Goal: Task Accomplishment & Management: Manage account settings

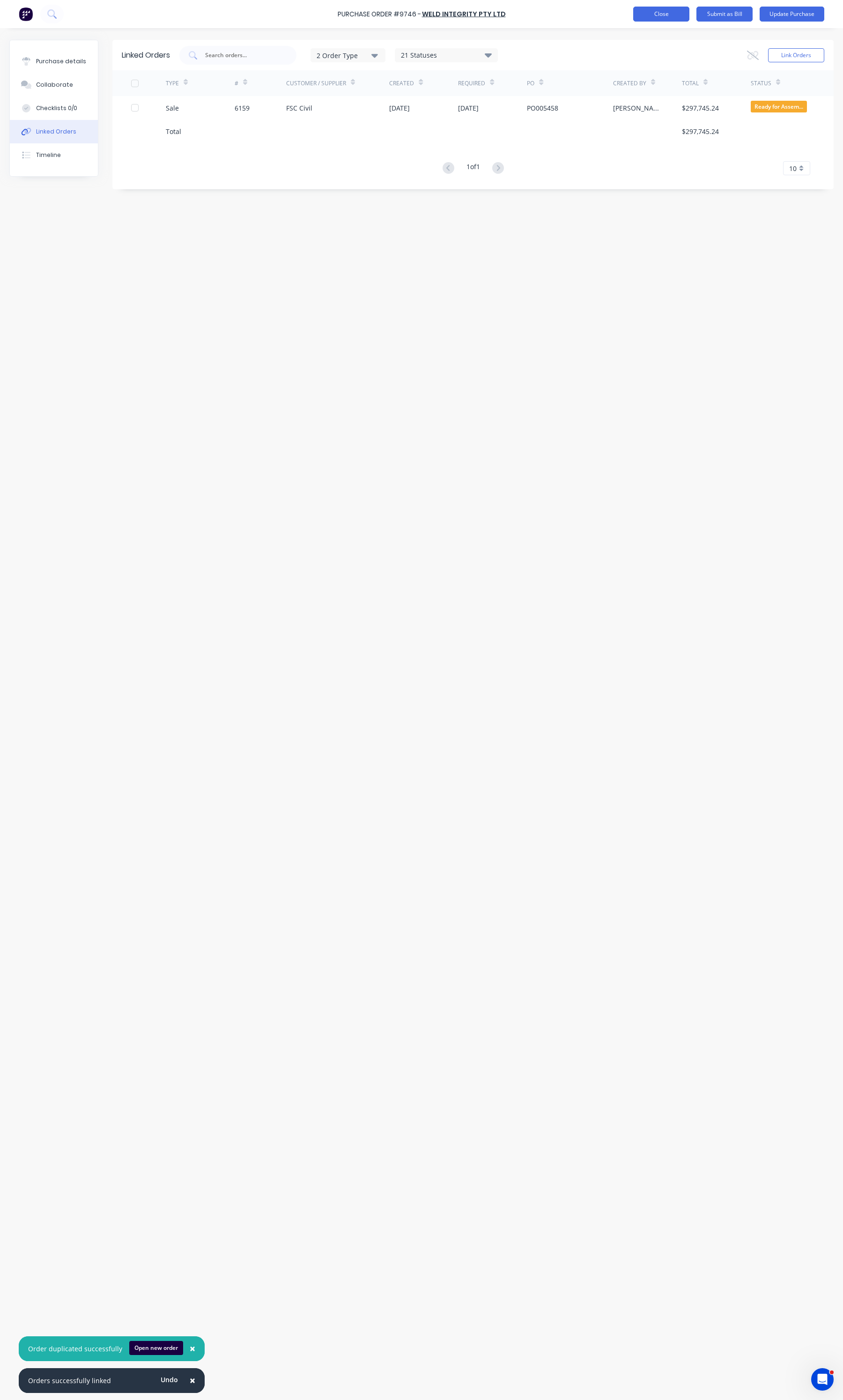
click at [636, 18] on button "Close" at bounding box center [661, 14] width 56 height 15
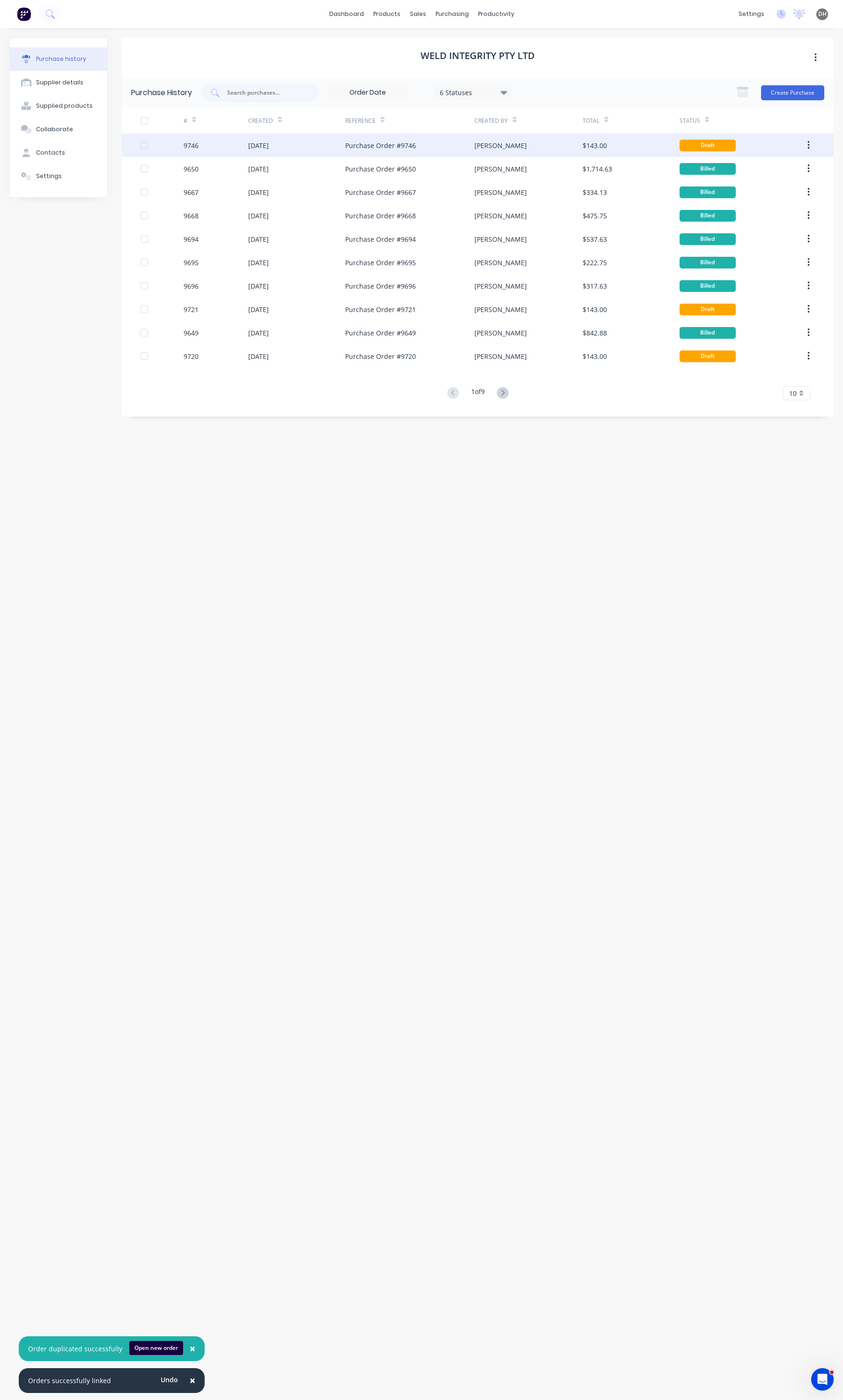
click at [340, 149] on div "[DATE]" at bounding box center [297, 146] width 97 height 24
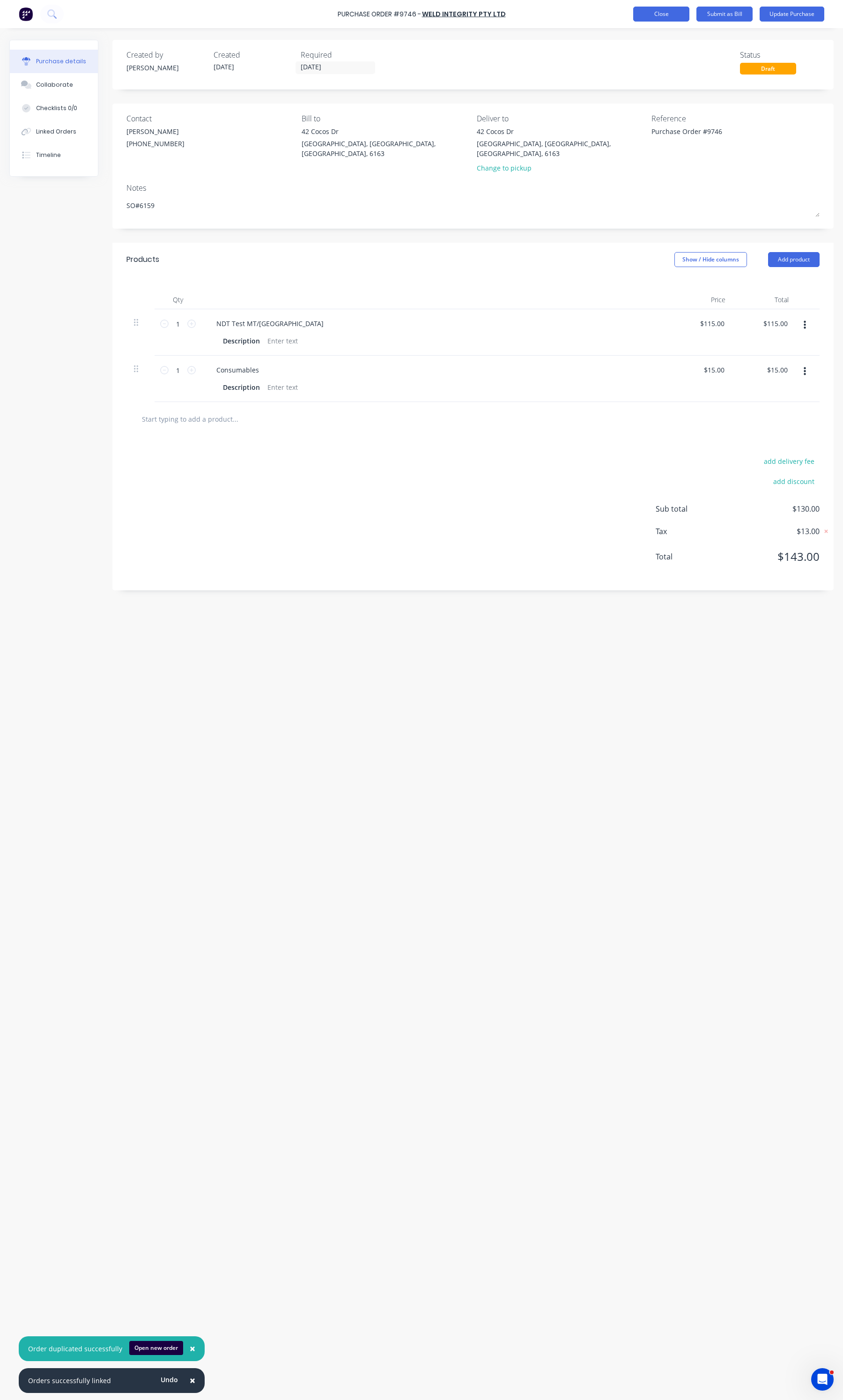
click at [665, 17] on button "Close" at bounding box center [661, 14] width 56 height 15
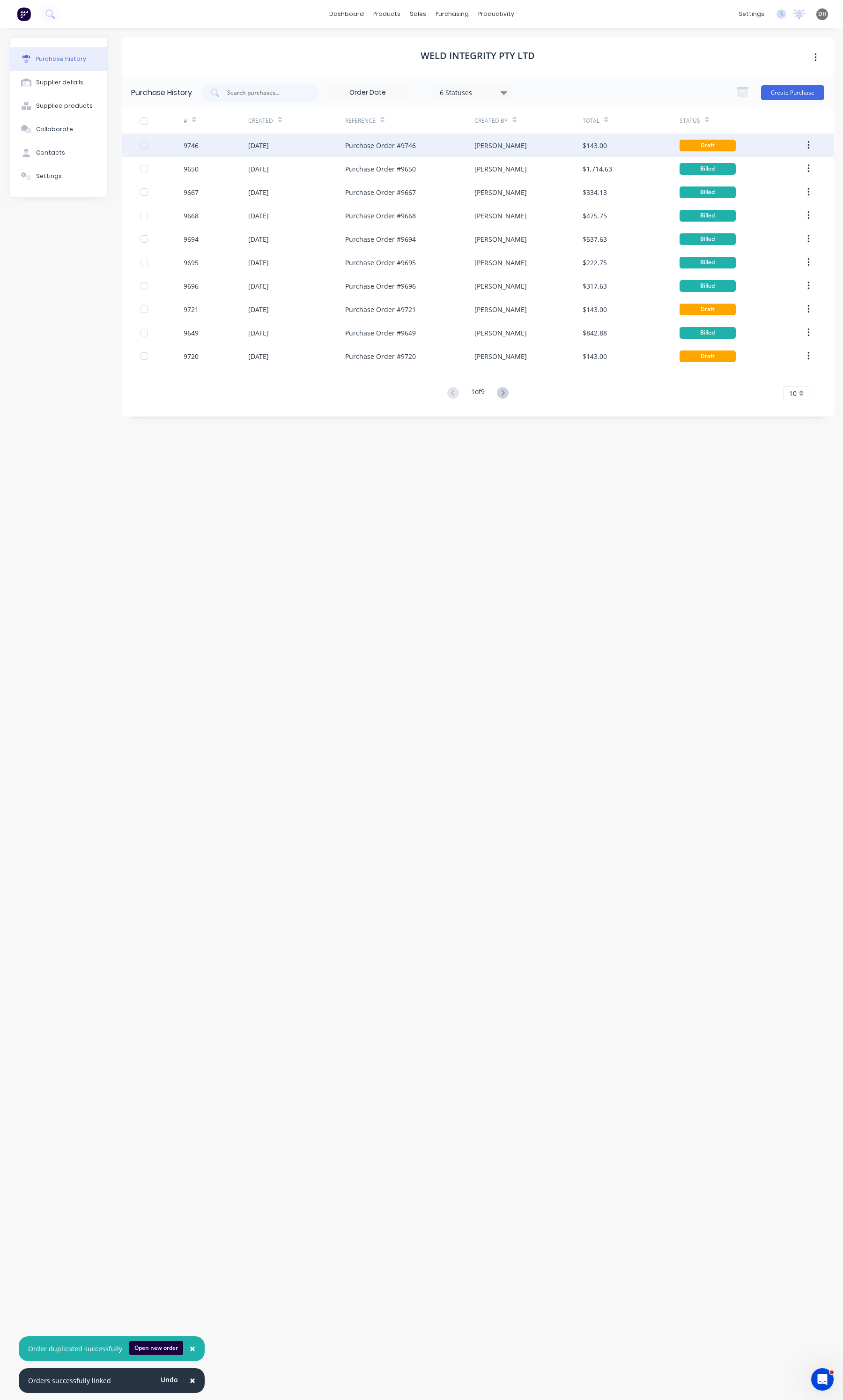
click at [809, 141] on icon "button" at bounding box center [808, 145] width 3 height 10
click at [775, 186] on div "Duplicate" at bounding box center [775, 188] width 72 height 14
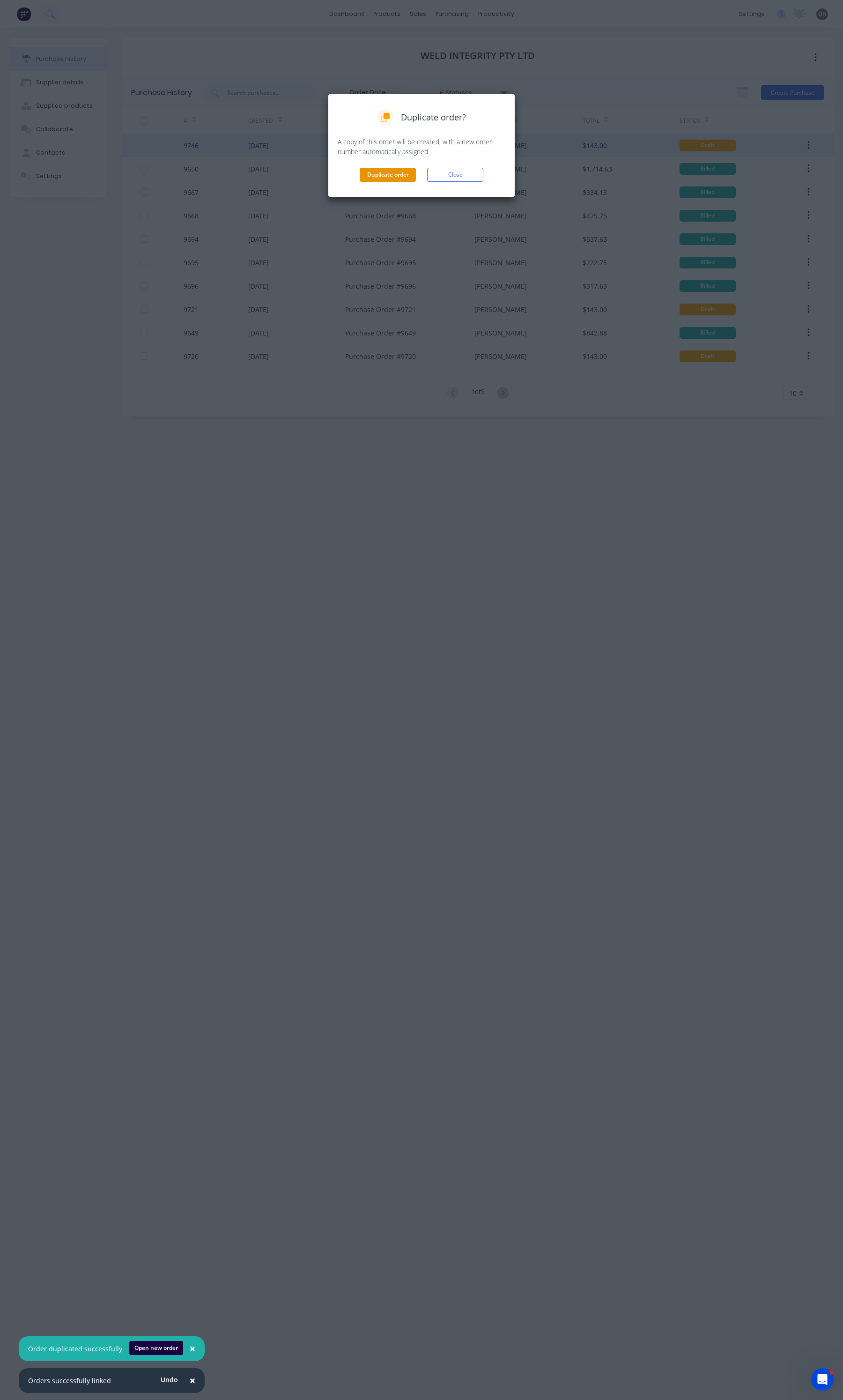
click at [404, 170] on button "Duplicate order" at bounding box center [388, 174] width 56 height 14
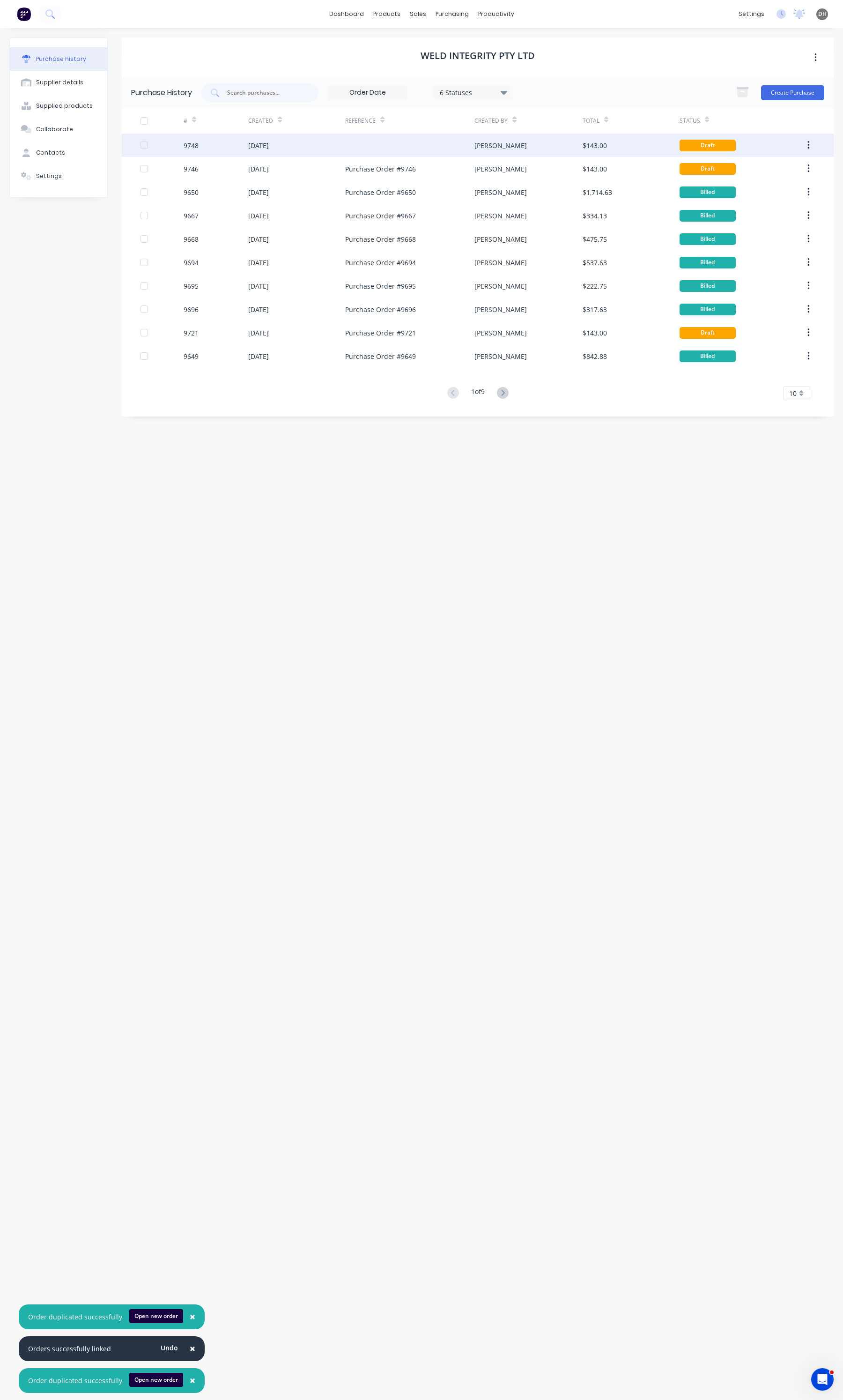
click at [355, 140] on div at bounding box center [410, 146] width 129 height 24
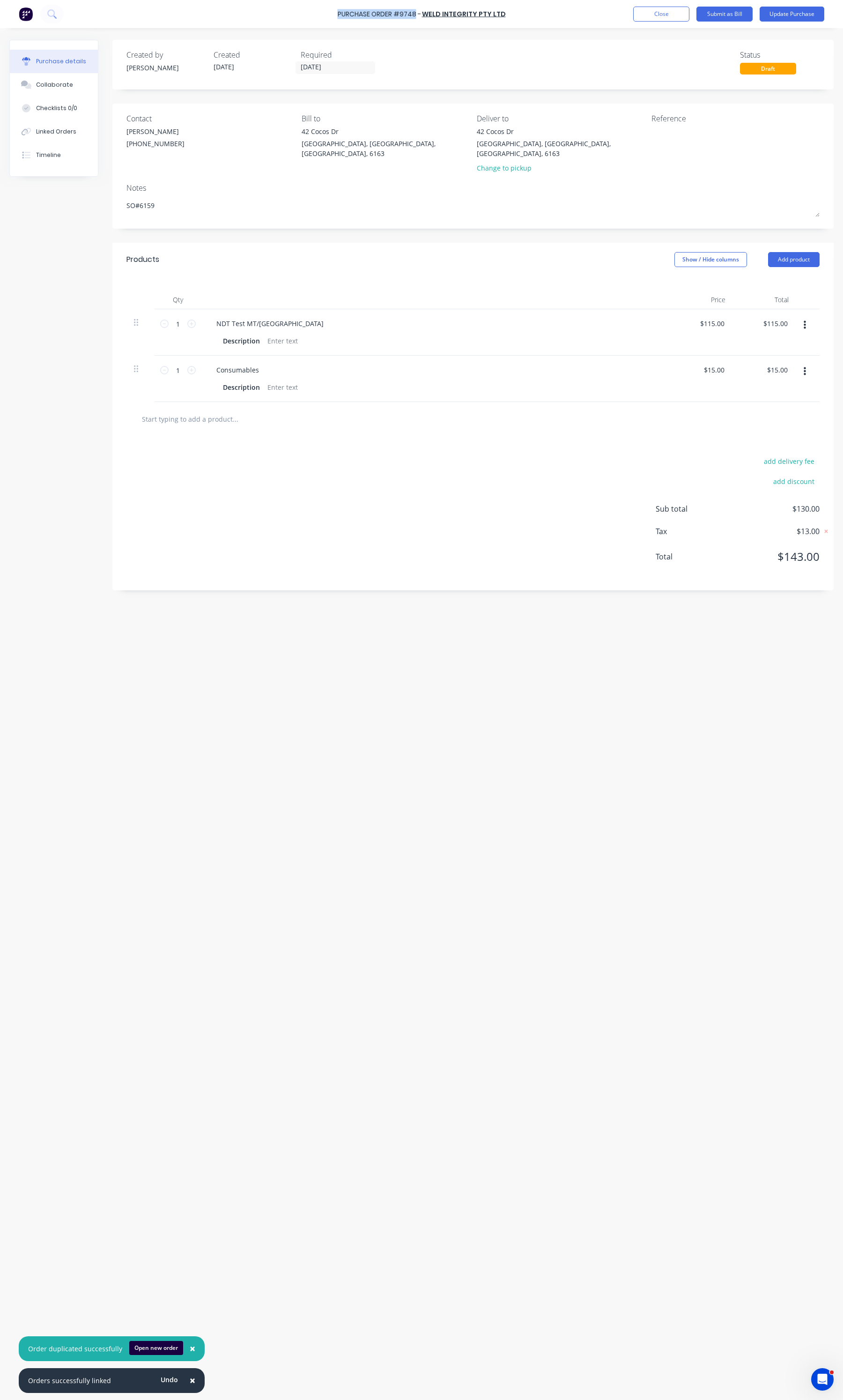
drag, startPoint x: 418, startPoint y: 14, endPoint x: 334, endPoint y: 14, distance: 84.0
click at [334, 14] on div "Purchase Order #9748 - WELD INTEGRITY PTY LTD Add product Close Submit as Bill …" at bounding box center [422, 14] width 843 height 28
copy div "Purchase Order #9748"
click at [704, 149] on div at bounding box center [710, 138] width 117 height 24
click at [698, 141] on textarea at bounding box center [710, 137] width 117 height 21
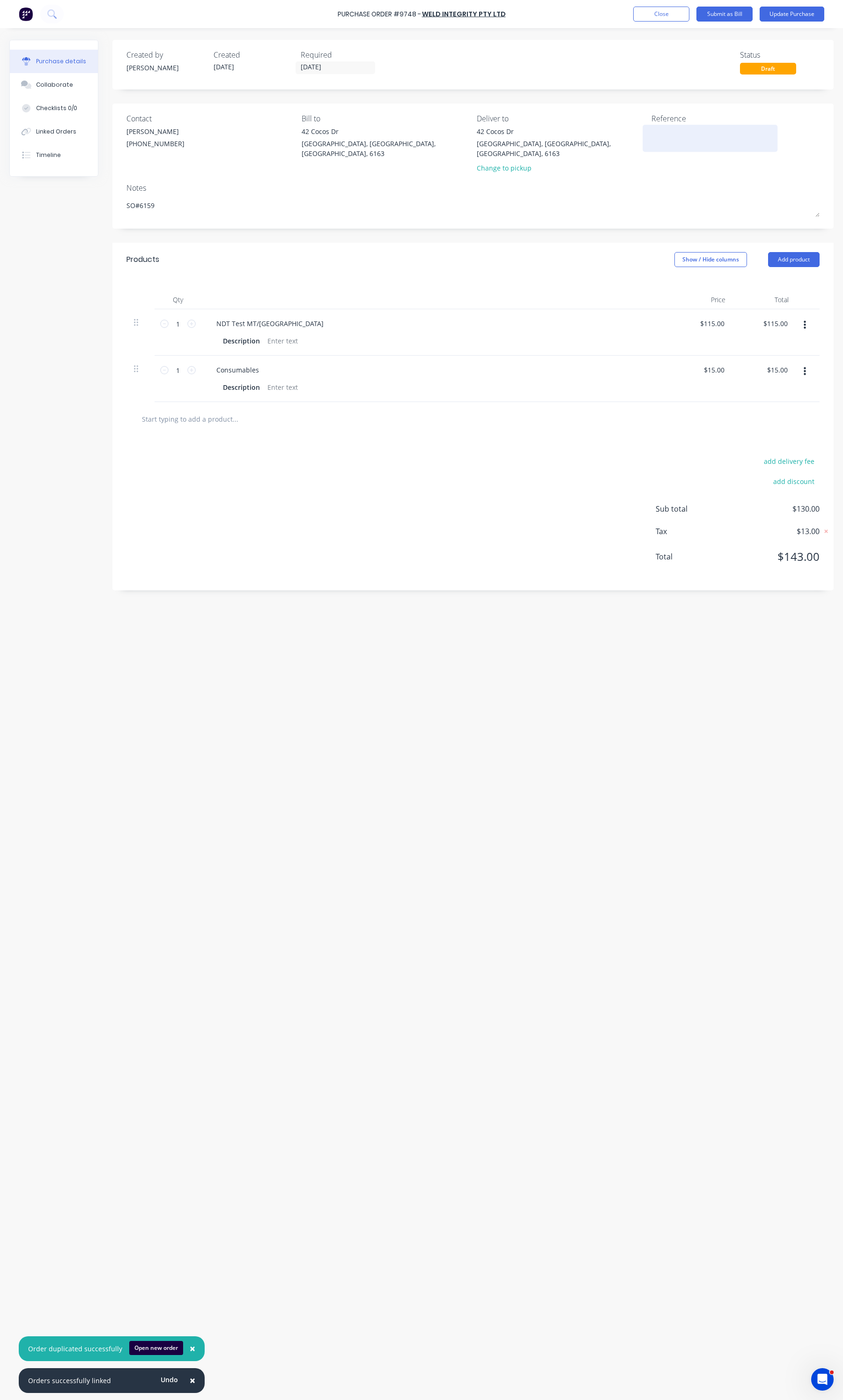
paste textarea "Purchase Order #9748"
type textarea "x"
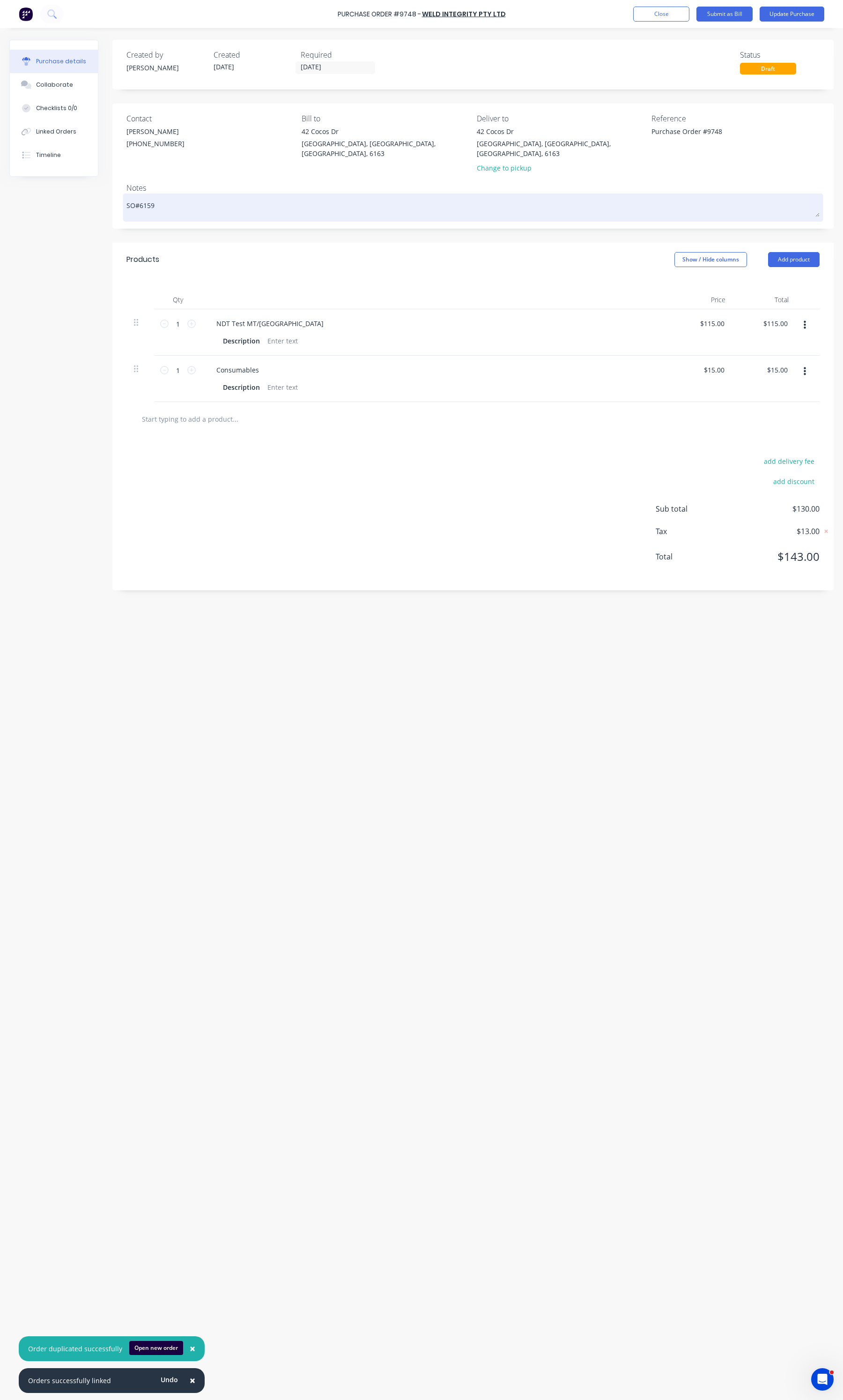
type textarea "Purchase Order #9748"
type textarea "x"
type textarea "Purchase Order #9748"
click at [238, 196] on textarea "SO#6159" at bounding box center [473, 206] width 693 height 21
type textarea "x"
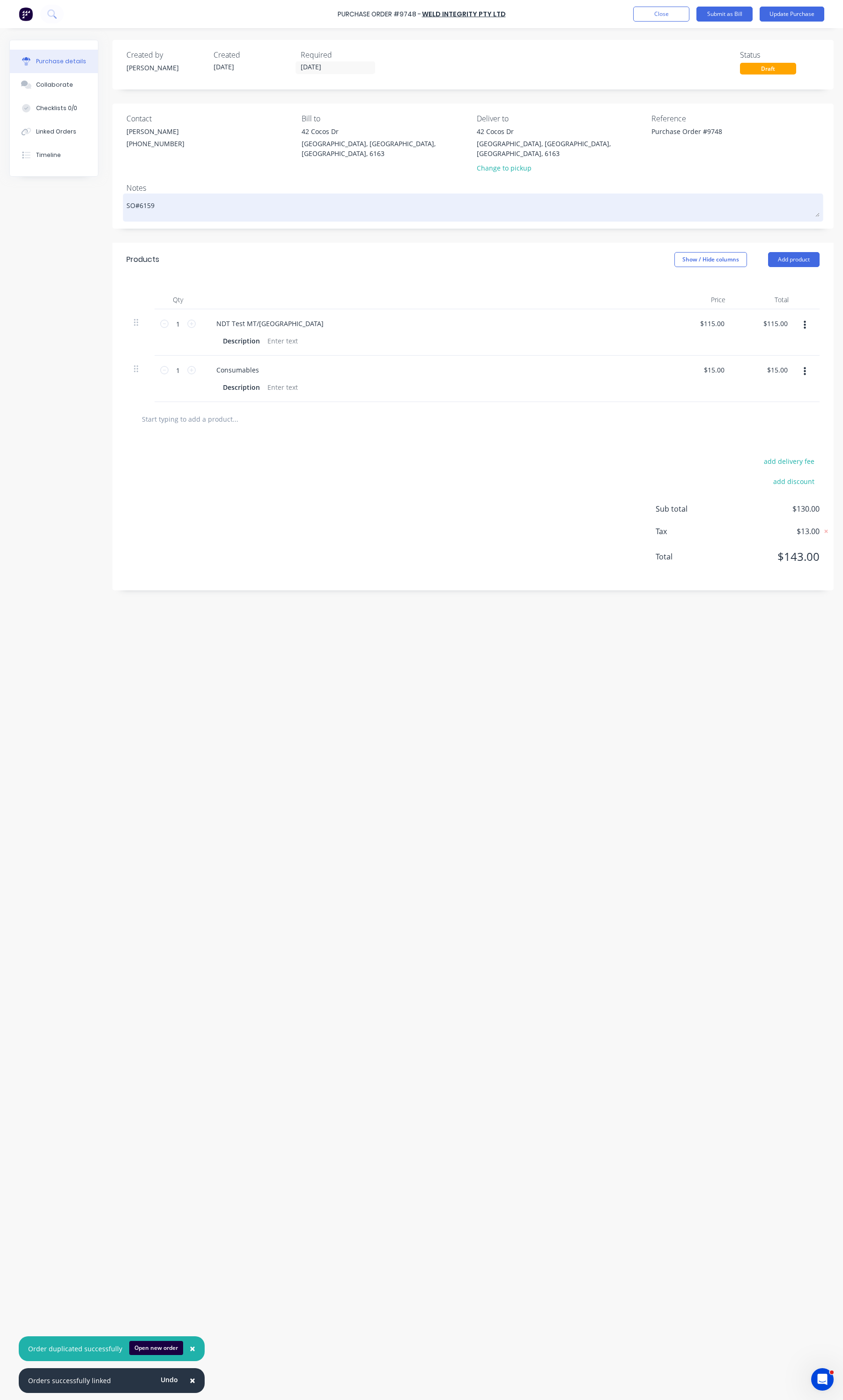
type textarea "SO#615"
type textarea "x"
type textarea "SO#61"
type textarea "x"
type textarea "SO#6"
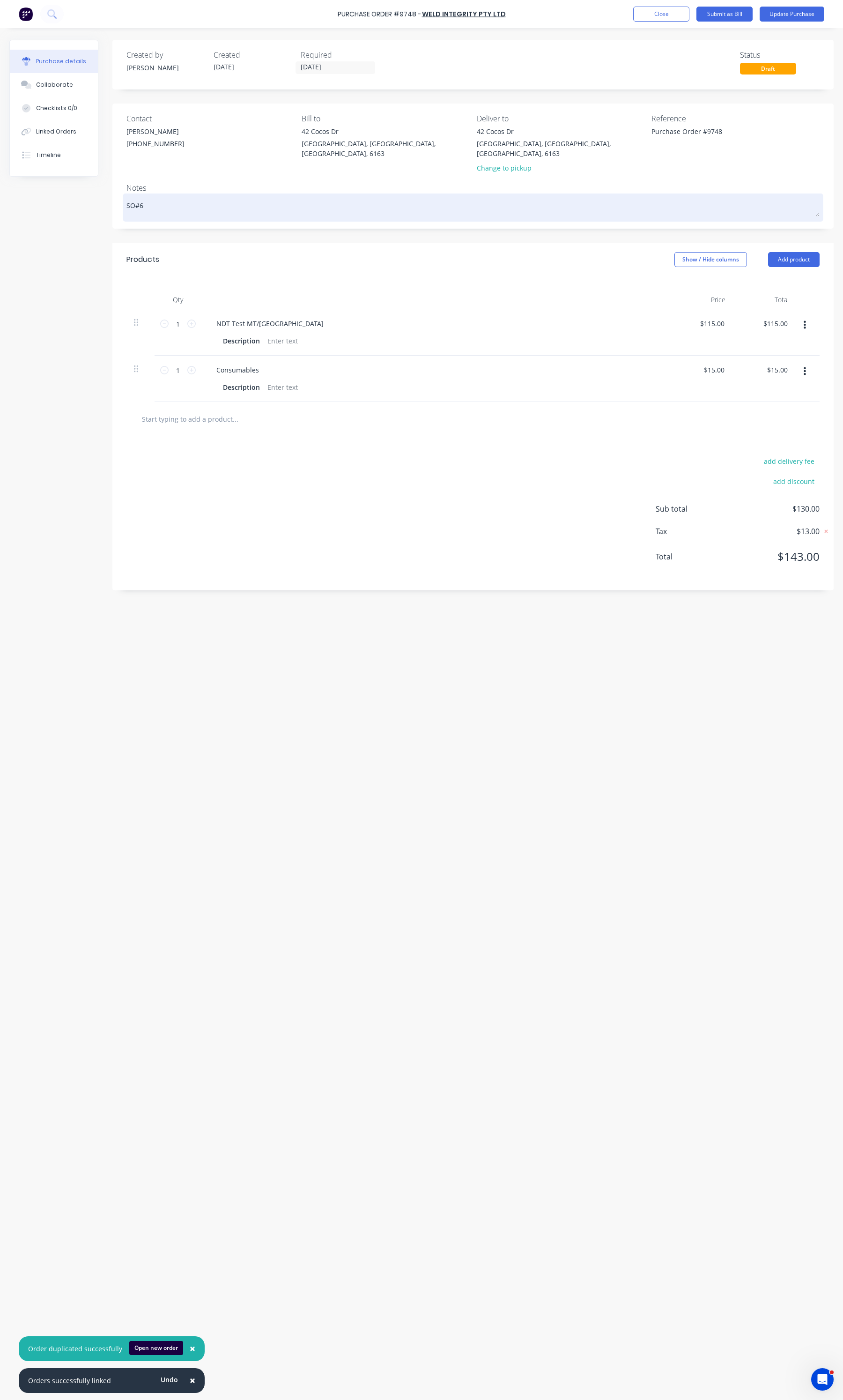
type textarea "x"
type textarea "SO#60"
type textarea "x"
type textarea "SO#603"
type textarea "x"
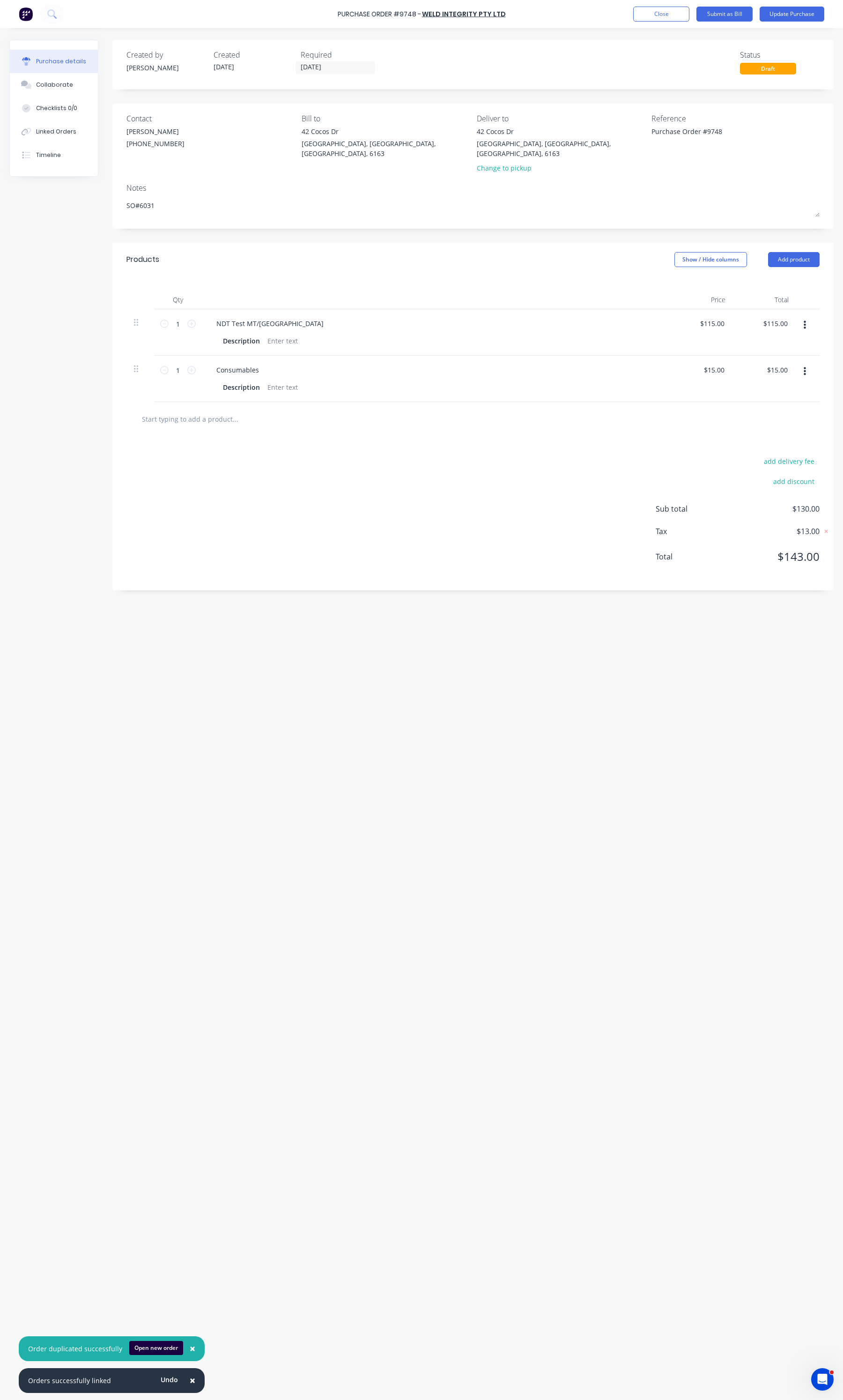
type textarea "SO#6031"
type textarea "x"
type textarea "SO#6031"
click at [322, 581] on div "add delivery fee add discount Sub total $130.00 Tax $13.00 Total $143.00" at bounding box center [473, 513] width 721 height 154
type textarea "x"
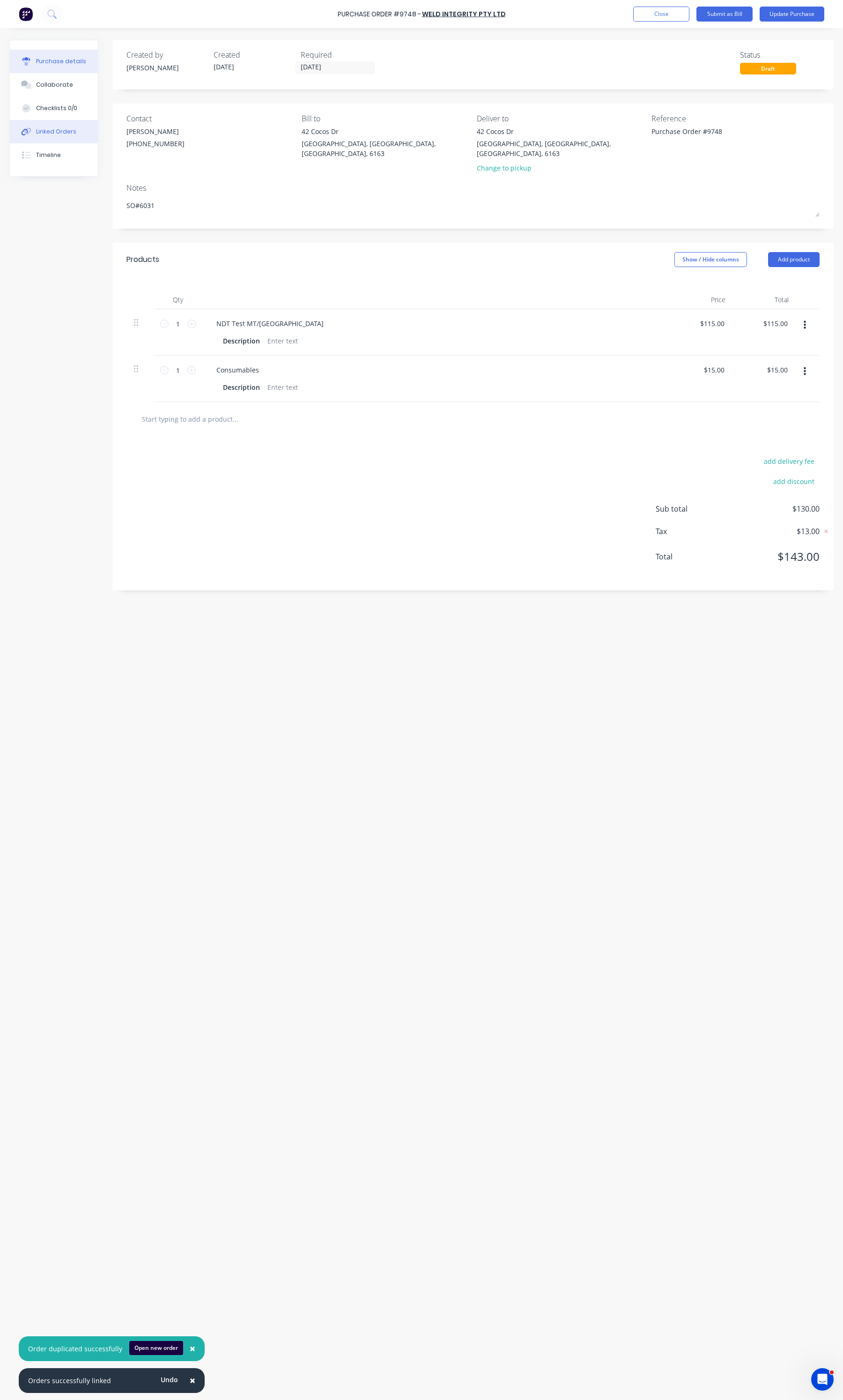
click at [72, 134] on div "Linked Orders" at bounding box center [56, 131] width 40 height 8
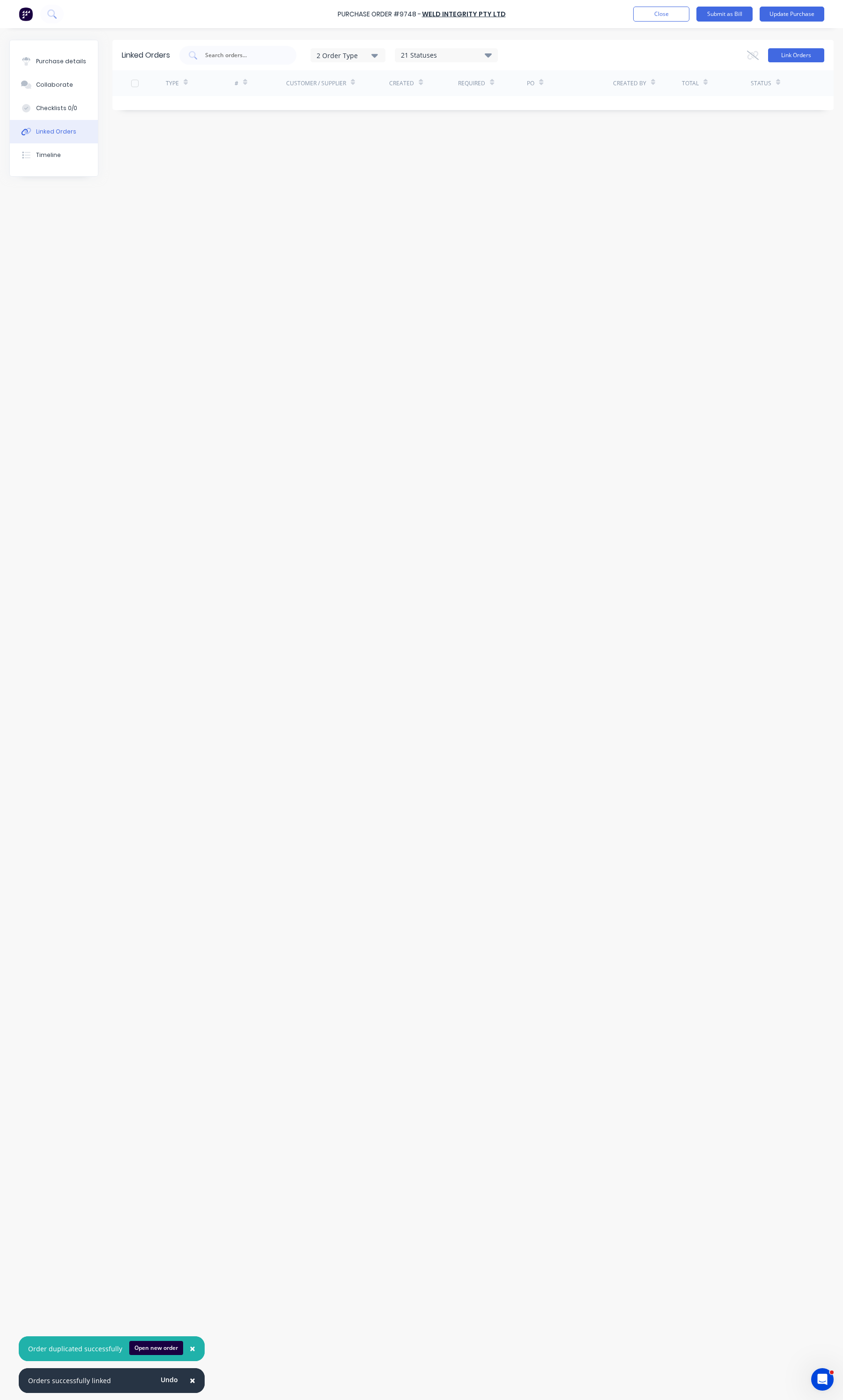
click at [794, 52] on button "Link Orders" at bounding box center [795, 55] width 56 height 14
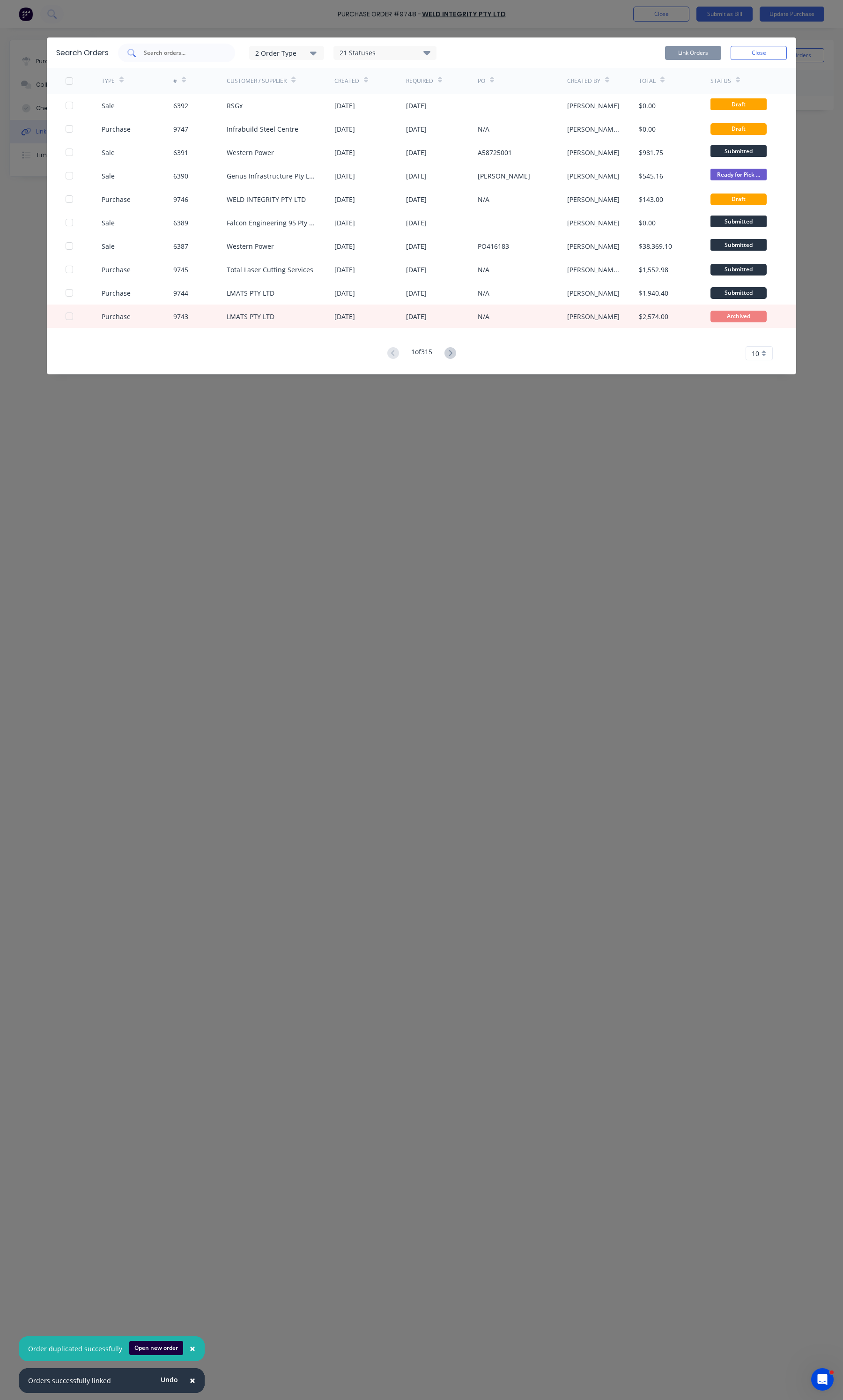
click at [144, 46] on div at bounding box center [177, 53] width 117 height 18
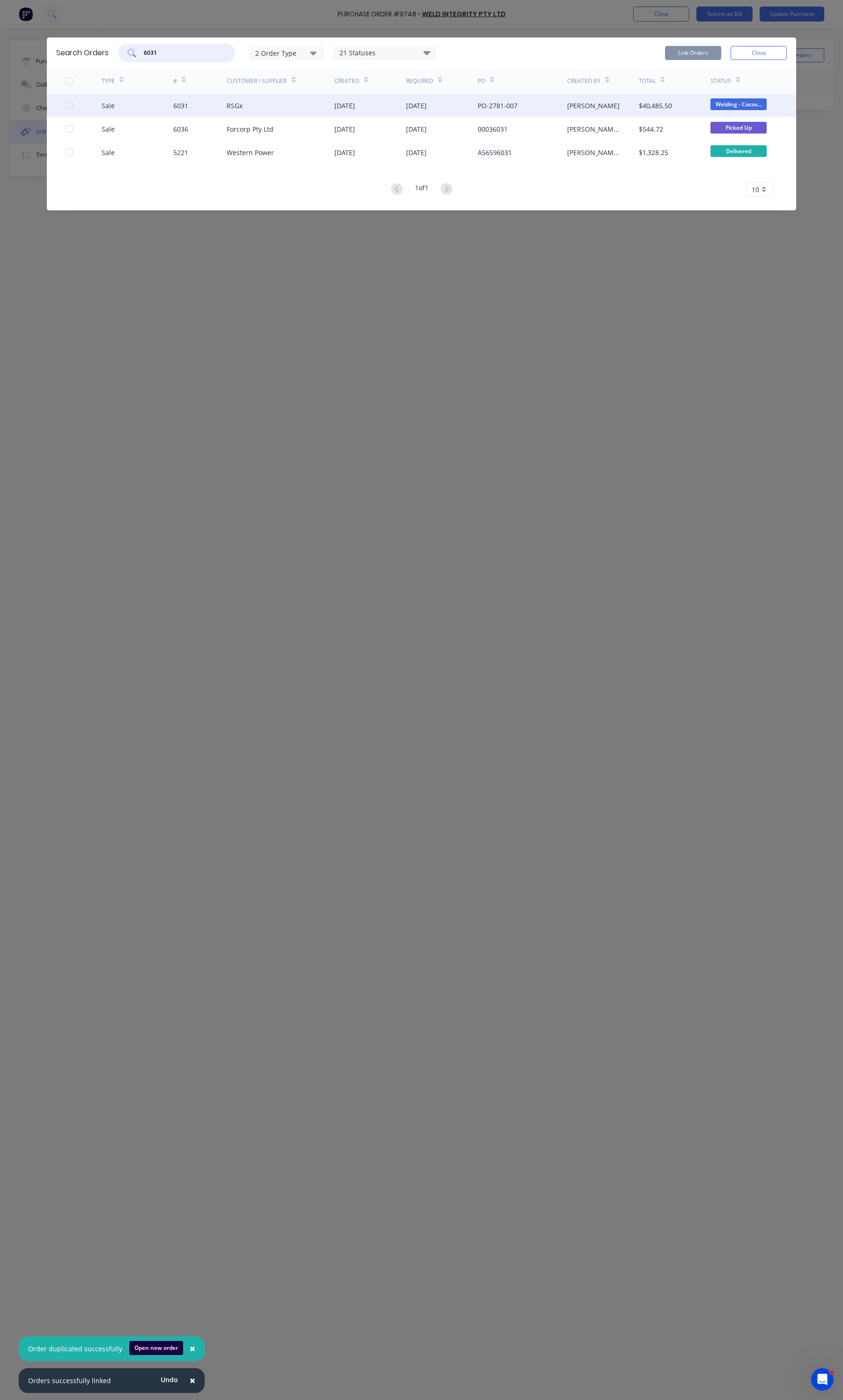
click at [71, 107] on div at bounding box center [69, 105] width 18 height 18
type input "6031"
click at [695, 57] on button "Link Orders" at bounding box center [693, 52] width 56 height 14
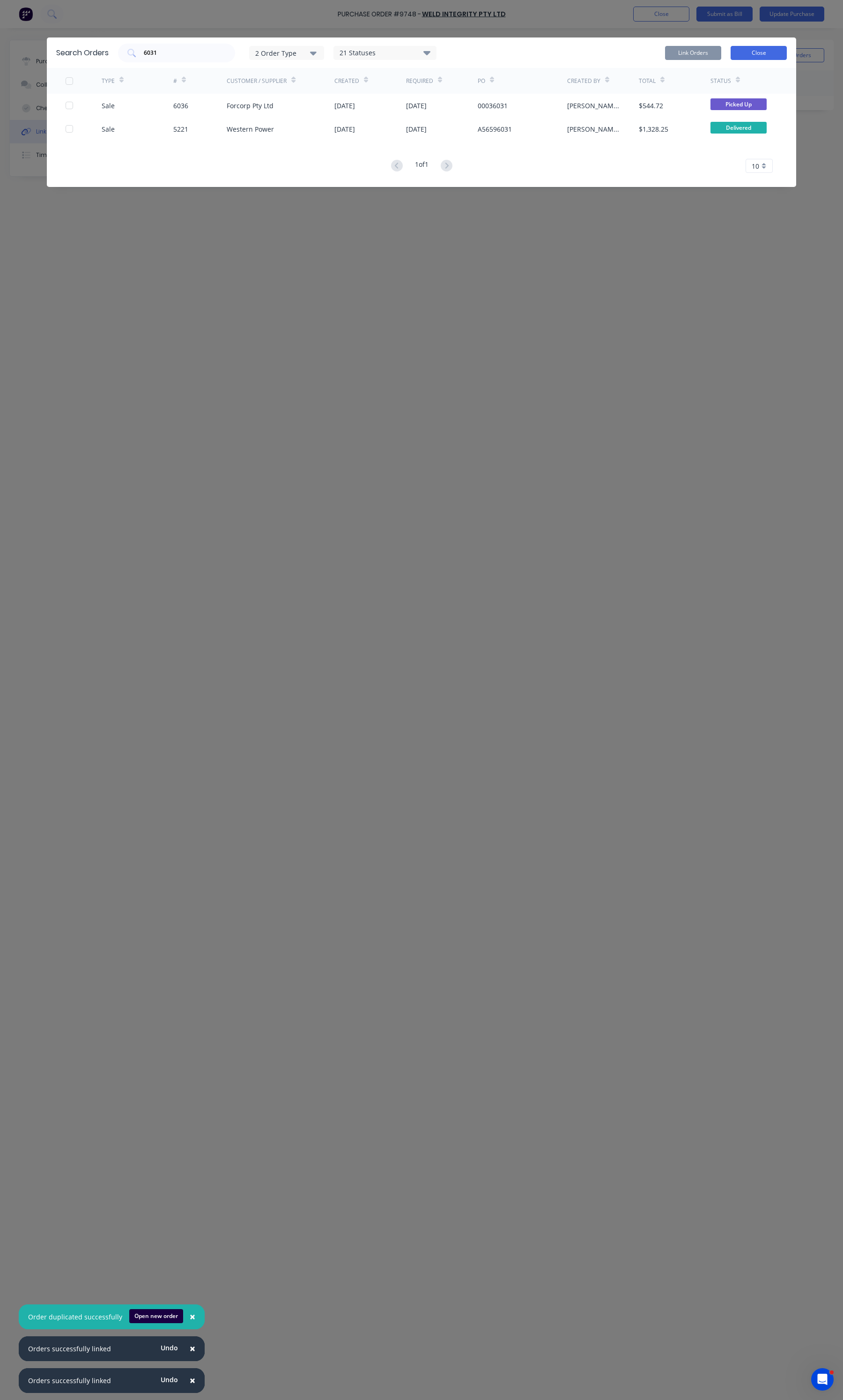
click at [747, 57] on button "Close" at bounding box center [758, 52] width 56 height 14
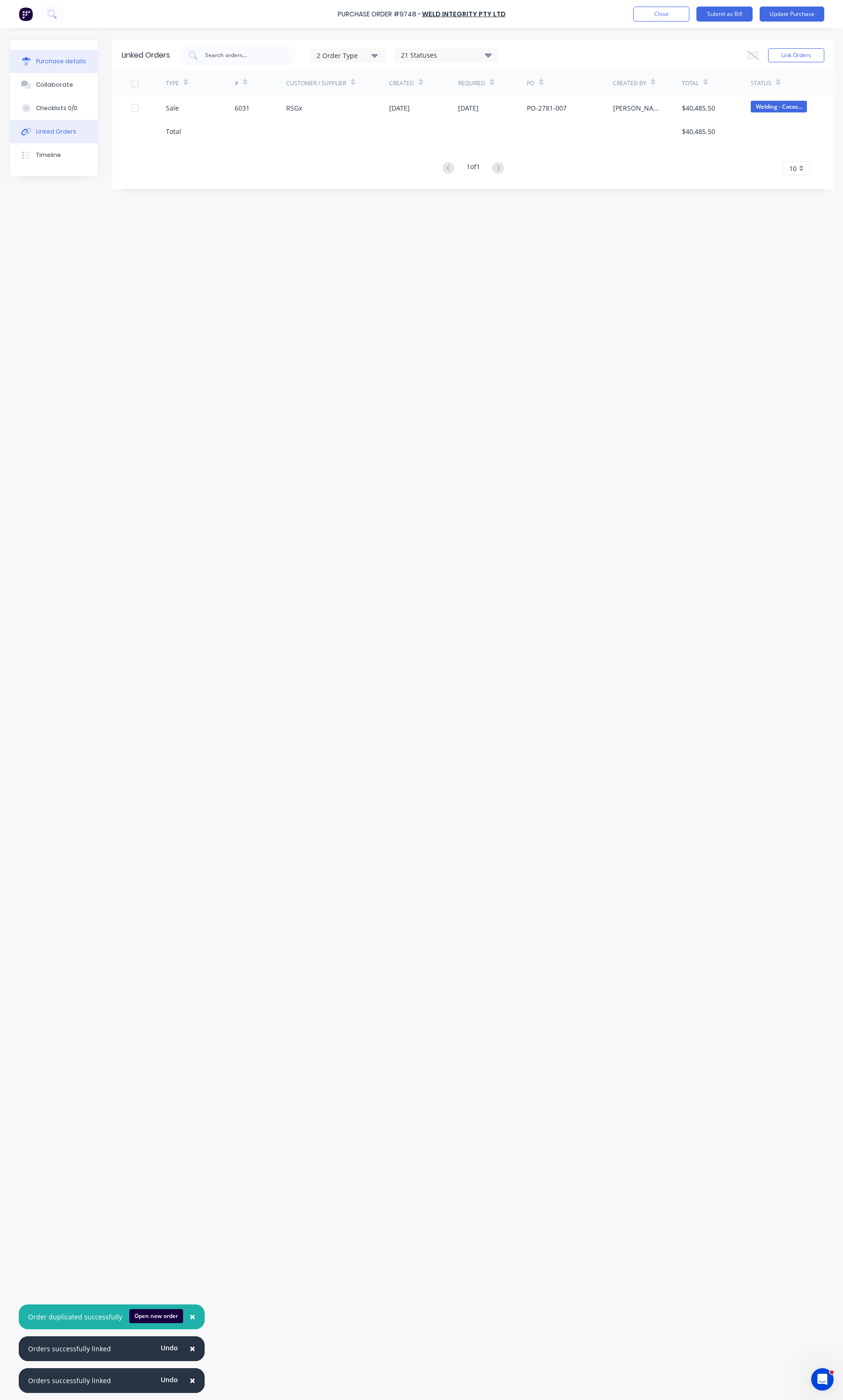
click at [65, 62] on div "Purchase details" at bounding box center [60, 61] width 50 height 8
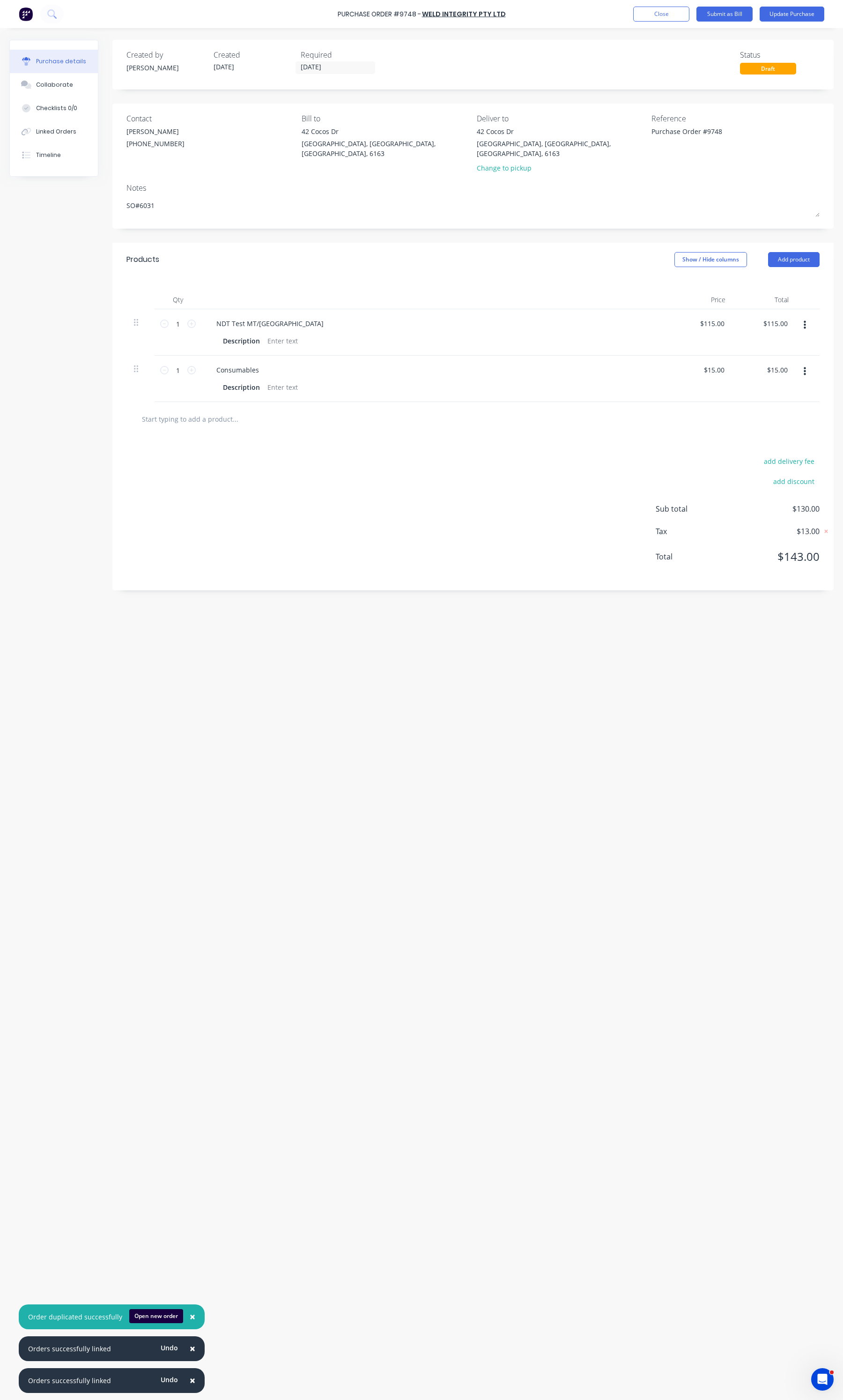
type textarea "x"
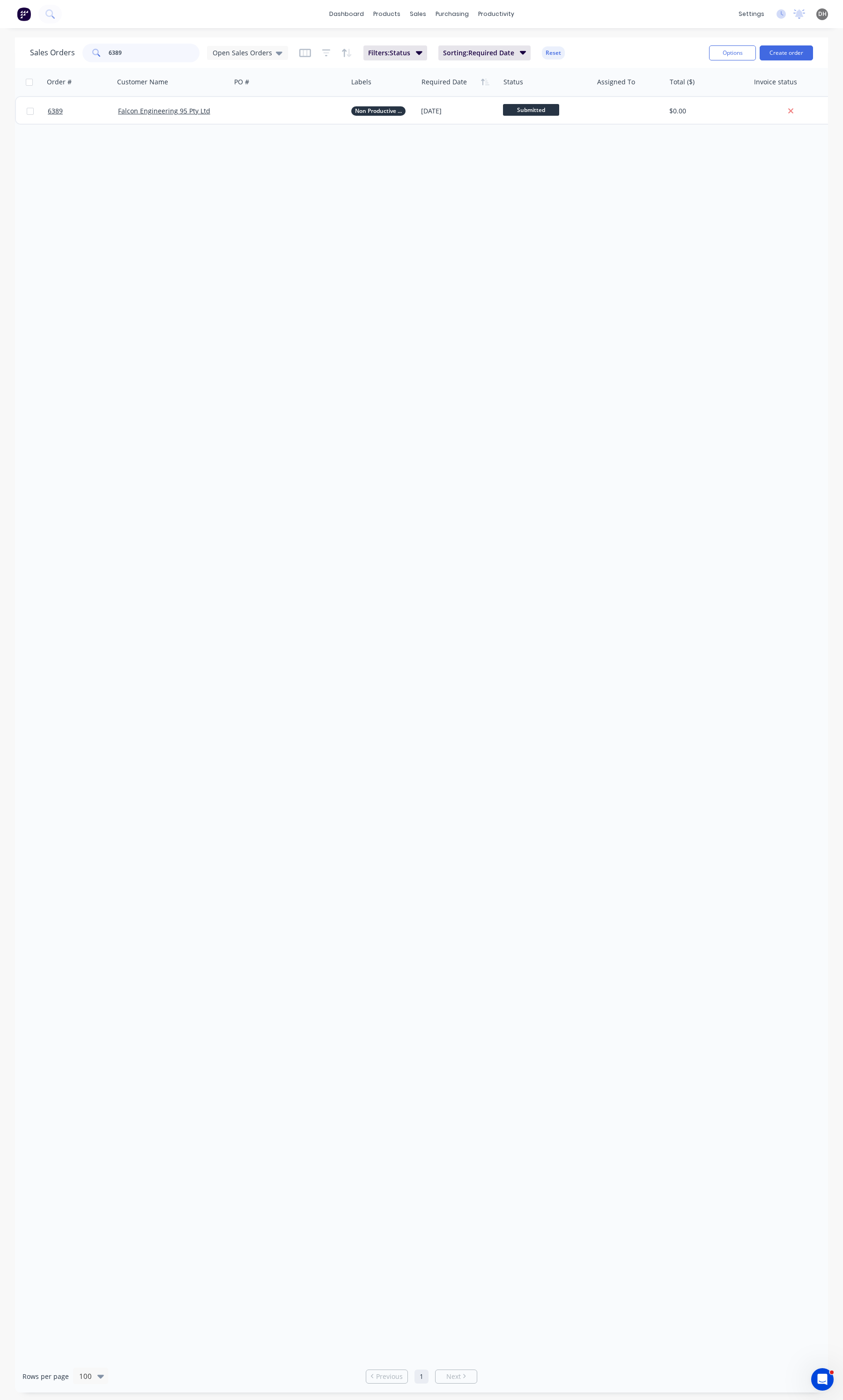
click at [125, 48] on input "6389" at bounding box center [155, 53] width 92 height 18
type input "6"
type input "6391"
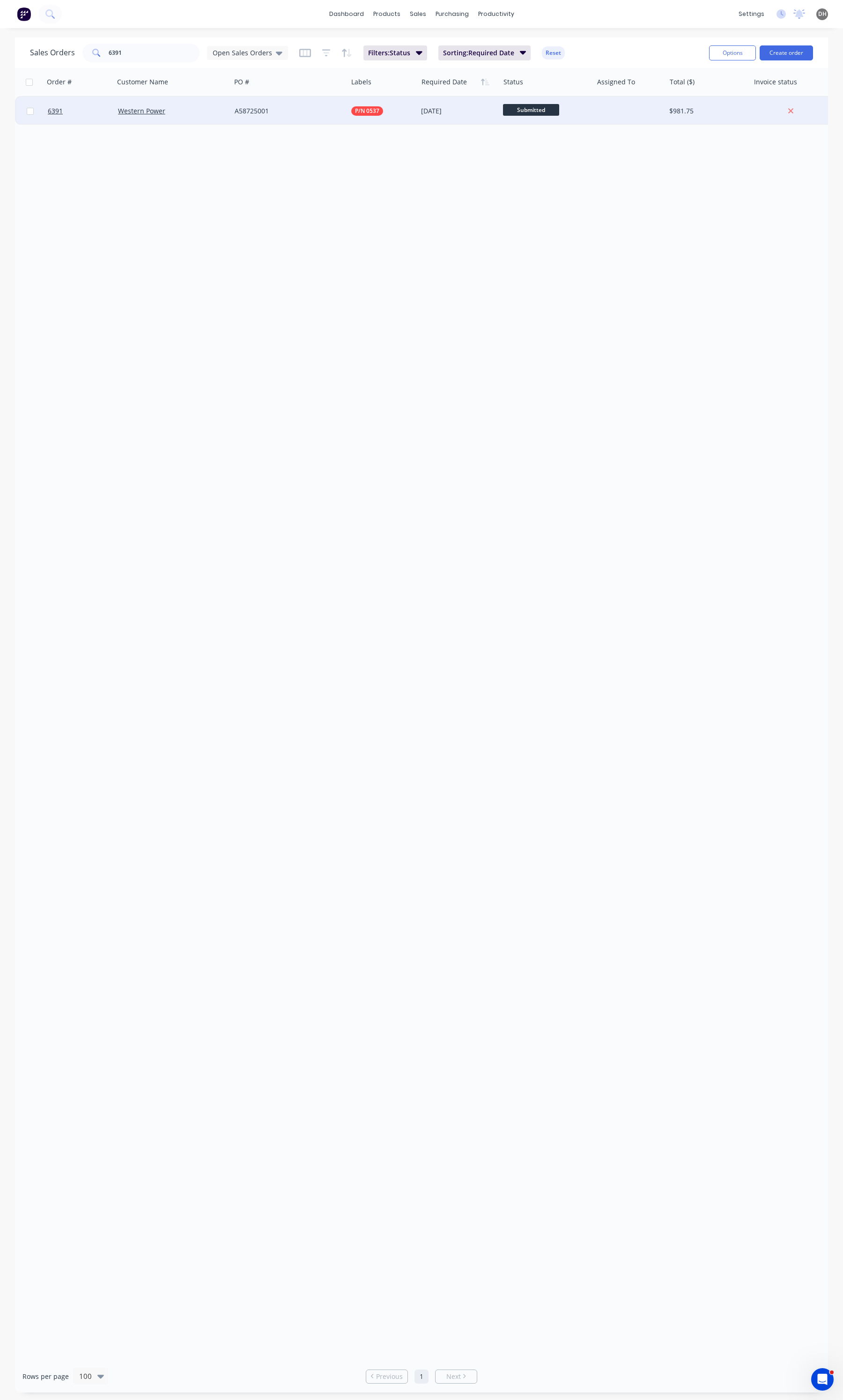
click at [187, 106] on div "Western Power" at bounding box center [170, 111] width 104 height 9
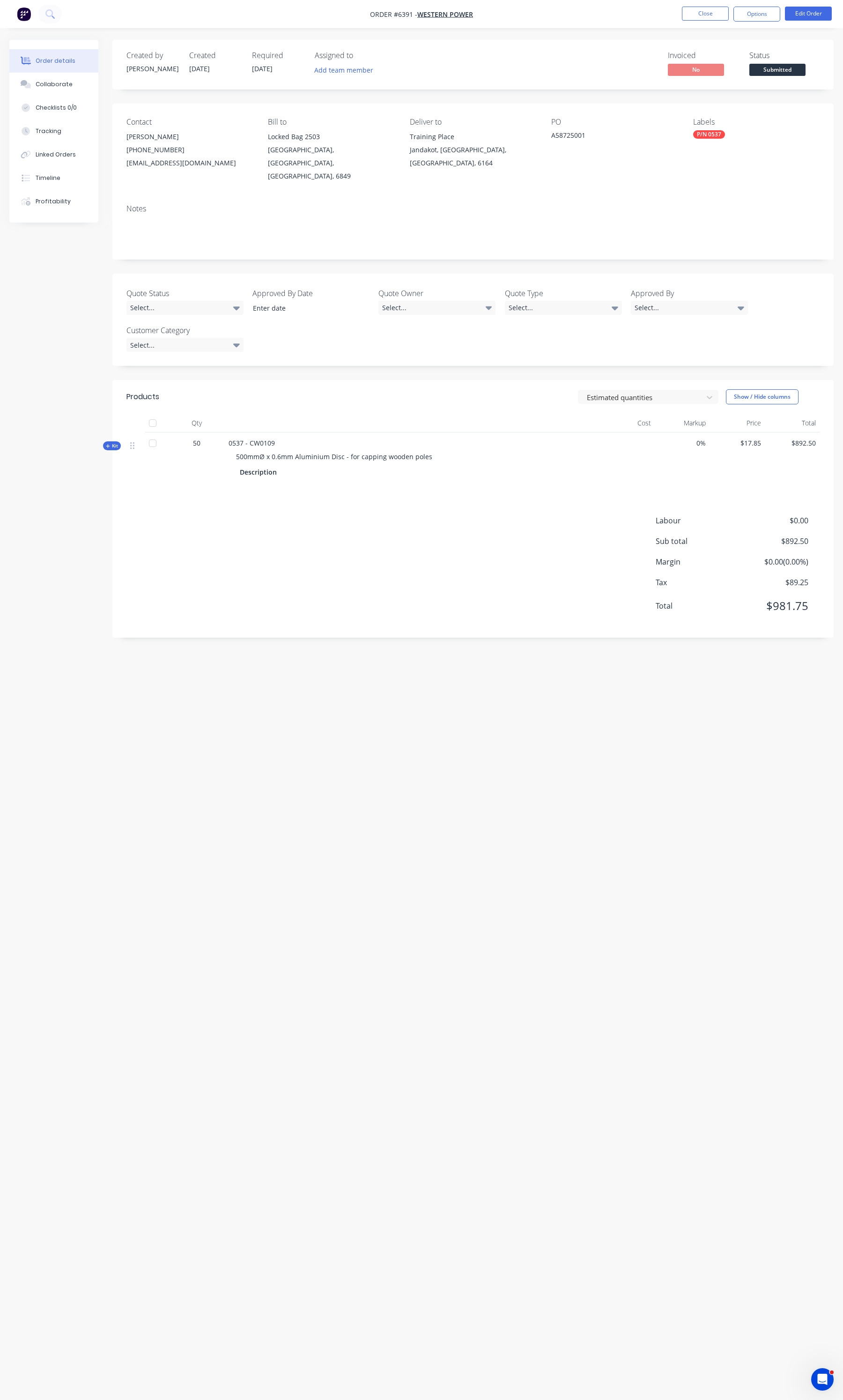
click at [811, 5] on nav "Order #6391 - Western Power Close Options Edit Order" at bounding box center [422, 14] width 843 height 28
click at [811, 7] on button "Edit Order" at bounding box center [808, 13] width 47 height 14
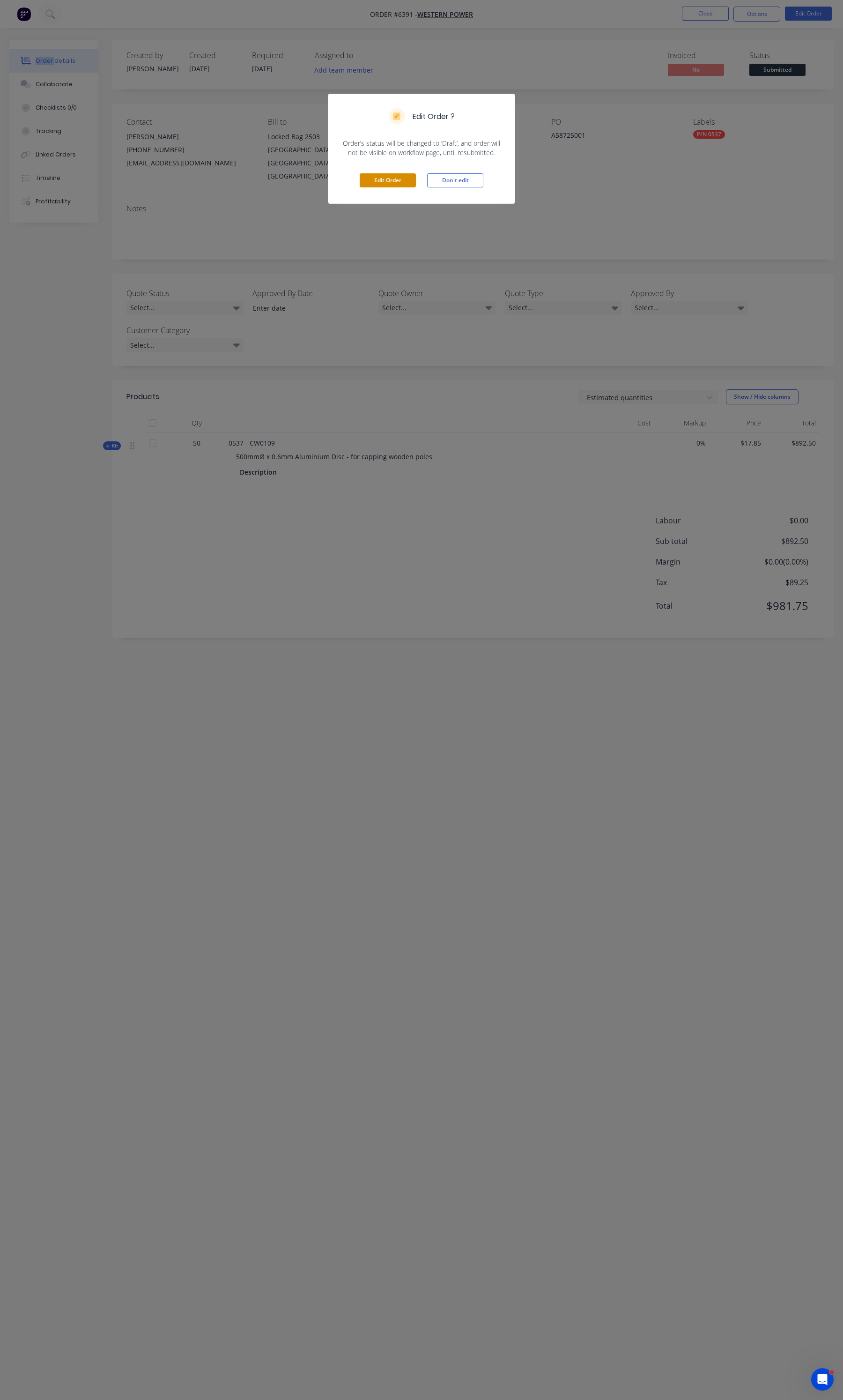
click at [389, 181] on button "Edit Order" at bounding box center [388, 180] width 56 height 14
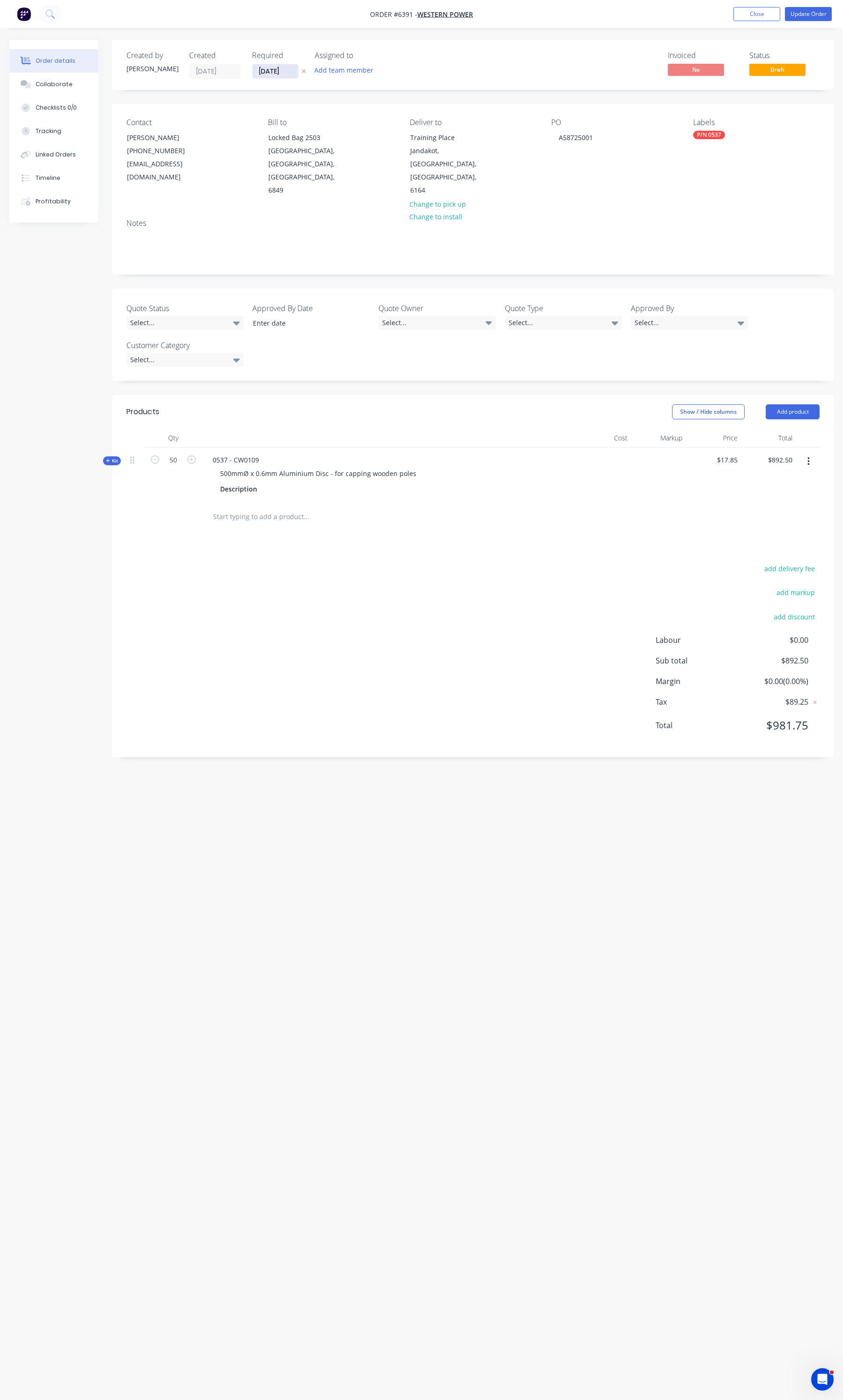
click at [277, 75] on input "[DATE]" at bounding box center [276, 71] width 46 height 14
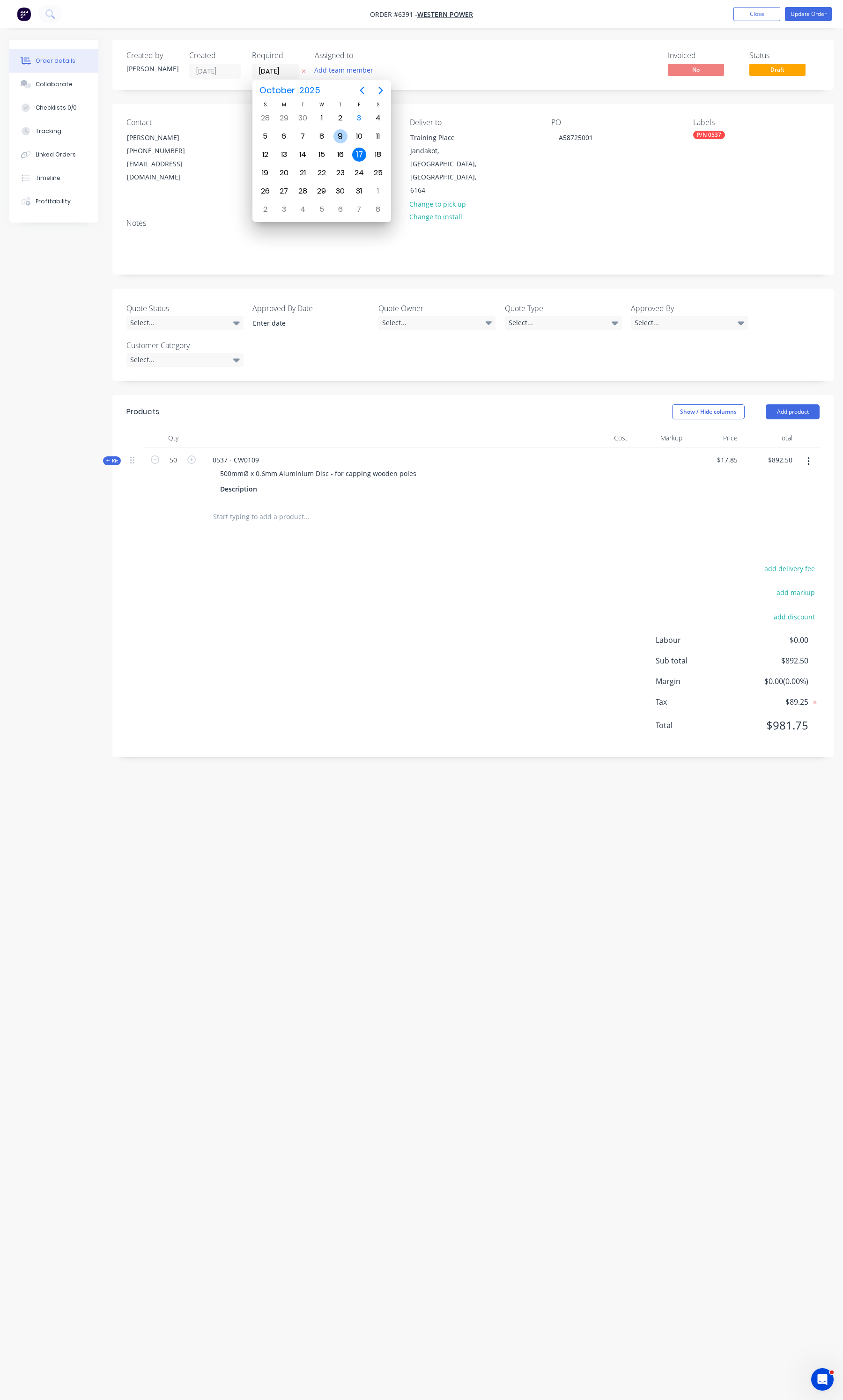
click at [339, 136] on div "9" at bounding box center [340, 136] width 14 height 14
type input "09/10/25"
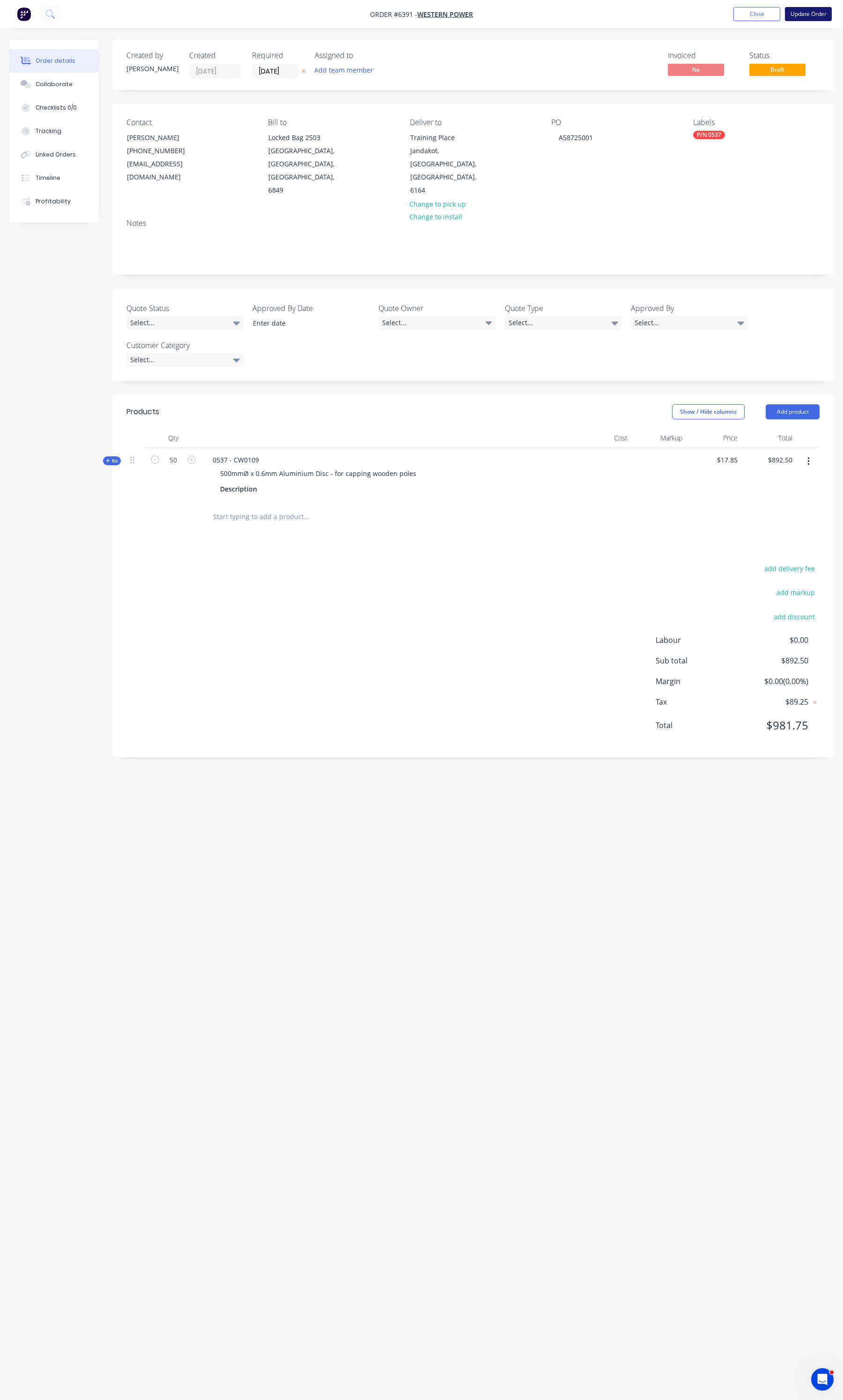
click at [797, 12] on button "Update Order" at bounding box center [808, 14] width 47 height 14
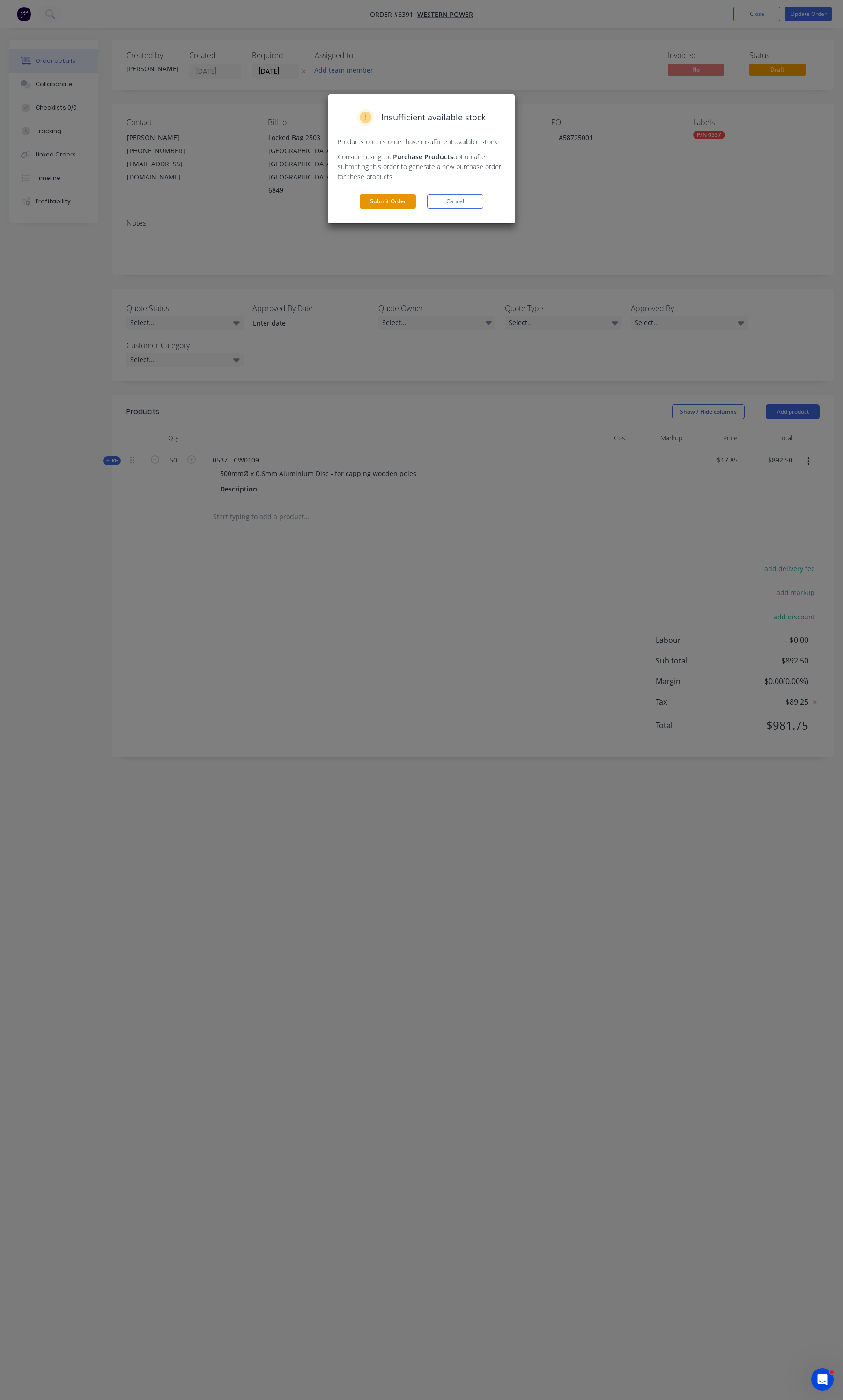
click at [383, 197] on button "Submit Order" at bounding box center [388, 201] width 56 height 14
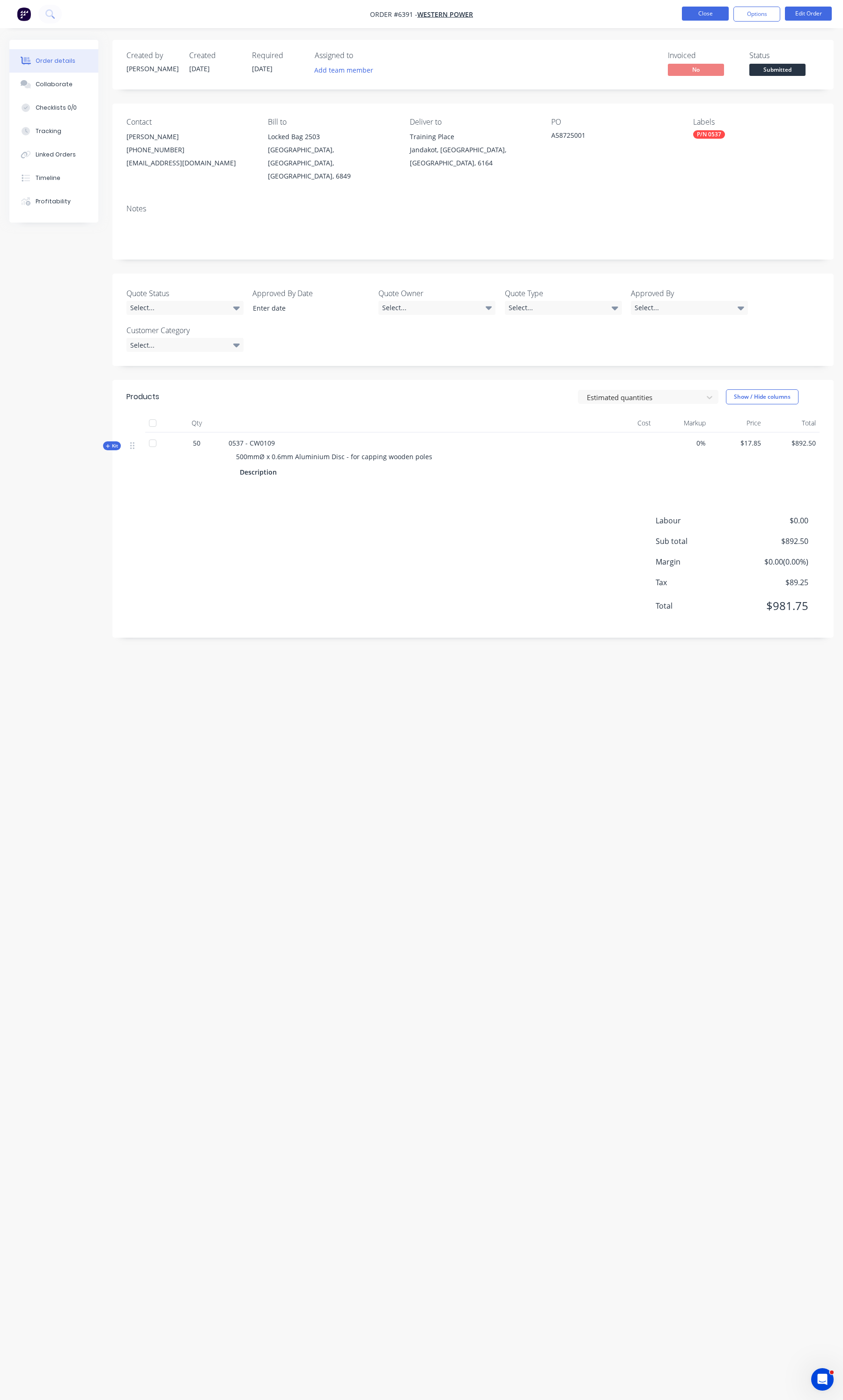
click at [699, 20] on button "Close" at bounding box center [705, 13] width 47 height 14
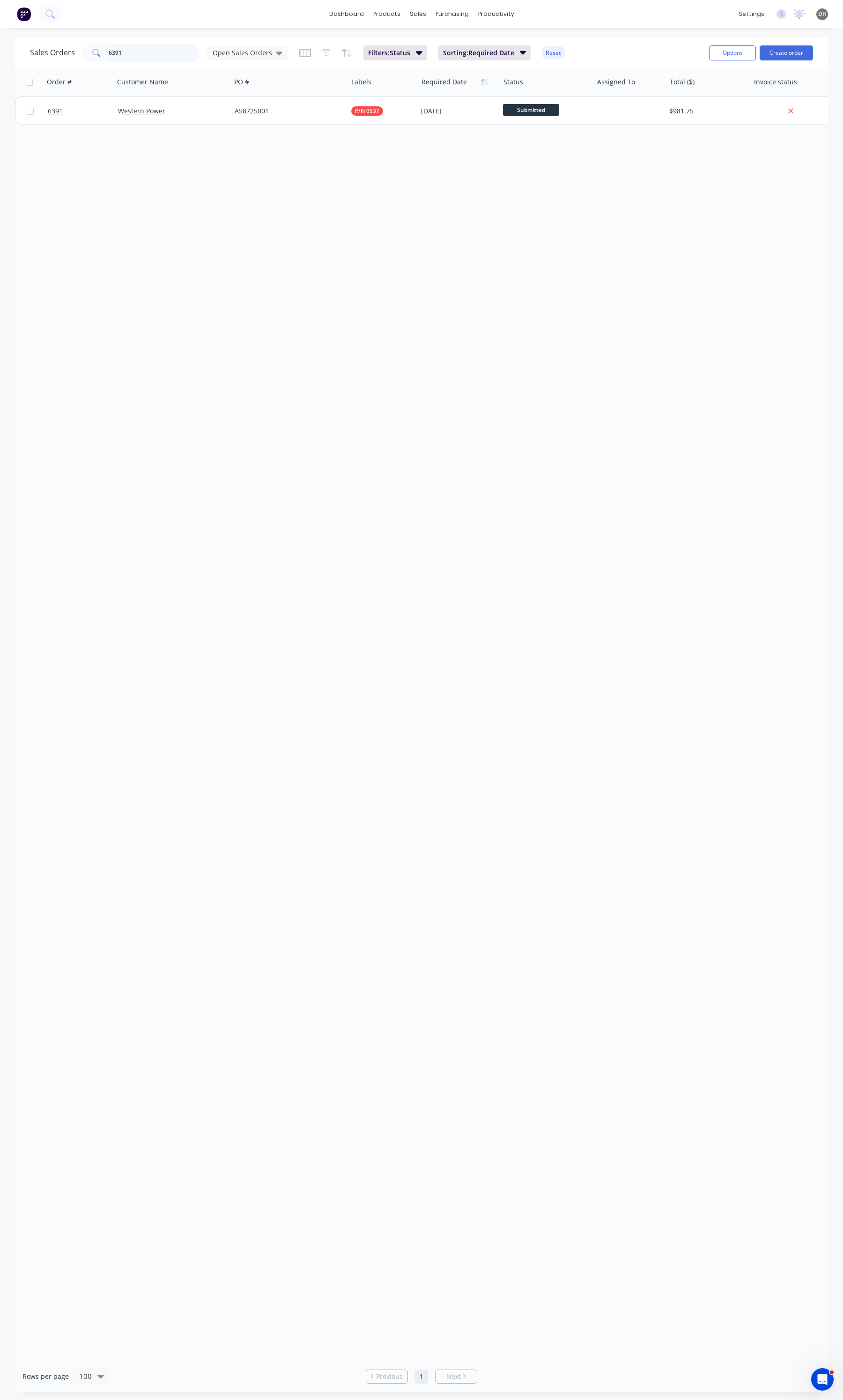
click at [159, 50] on input "6391" at bounding box center [155, 53] width 92 height 18
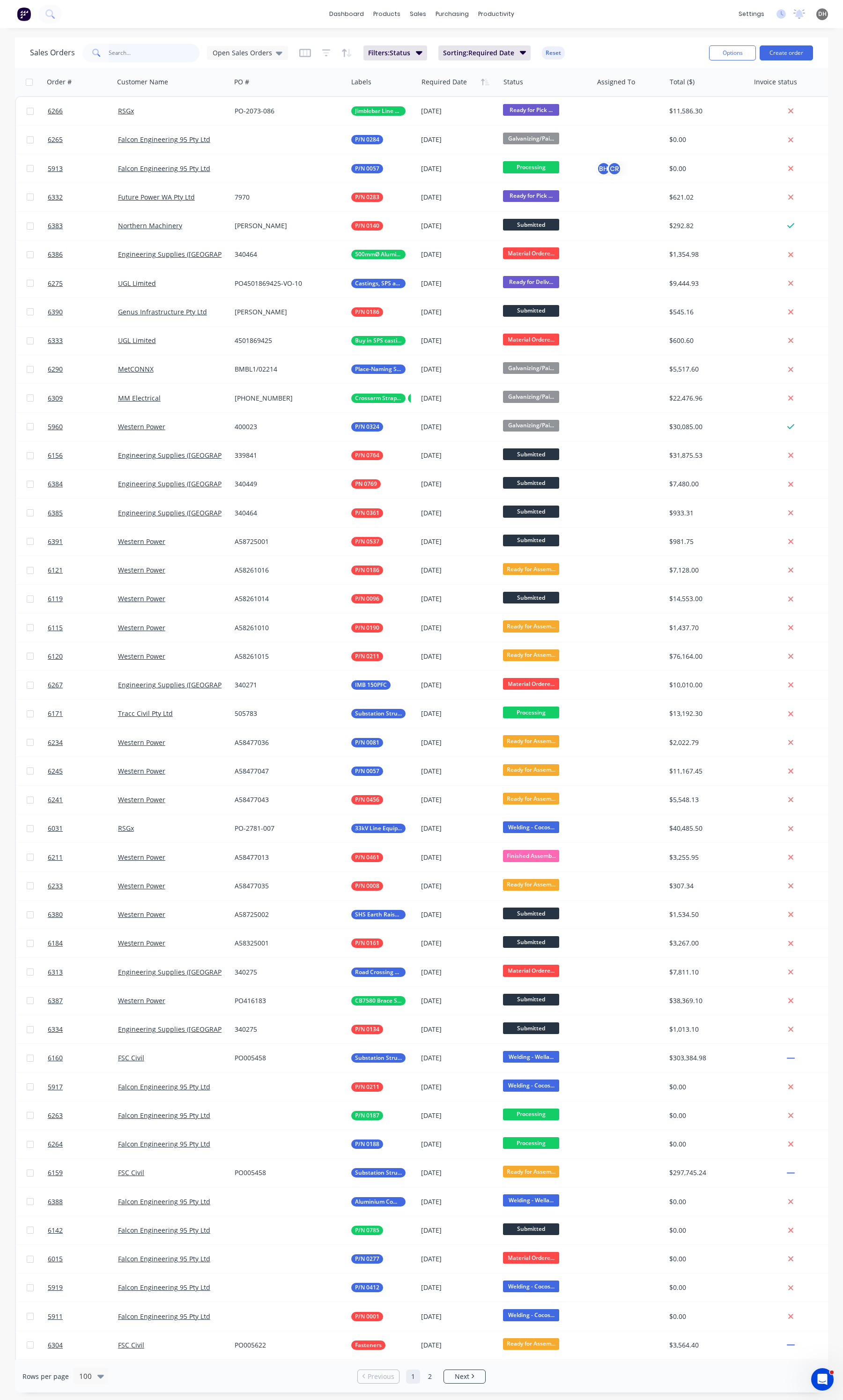
click at [137, 50] on input "text" at bounding box center [155, 53] width 92 height 18
click at [161, 46] on input "text" at bounding box center [155, 53] width 92 height 18
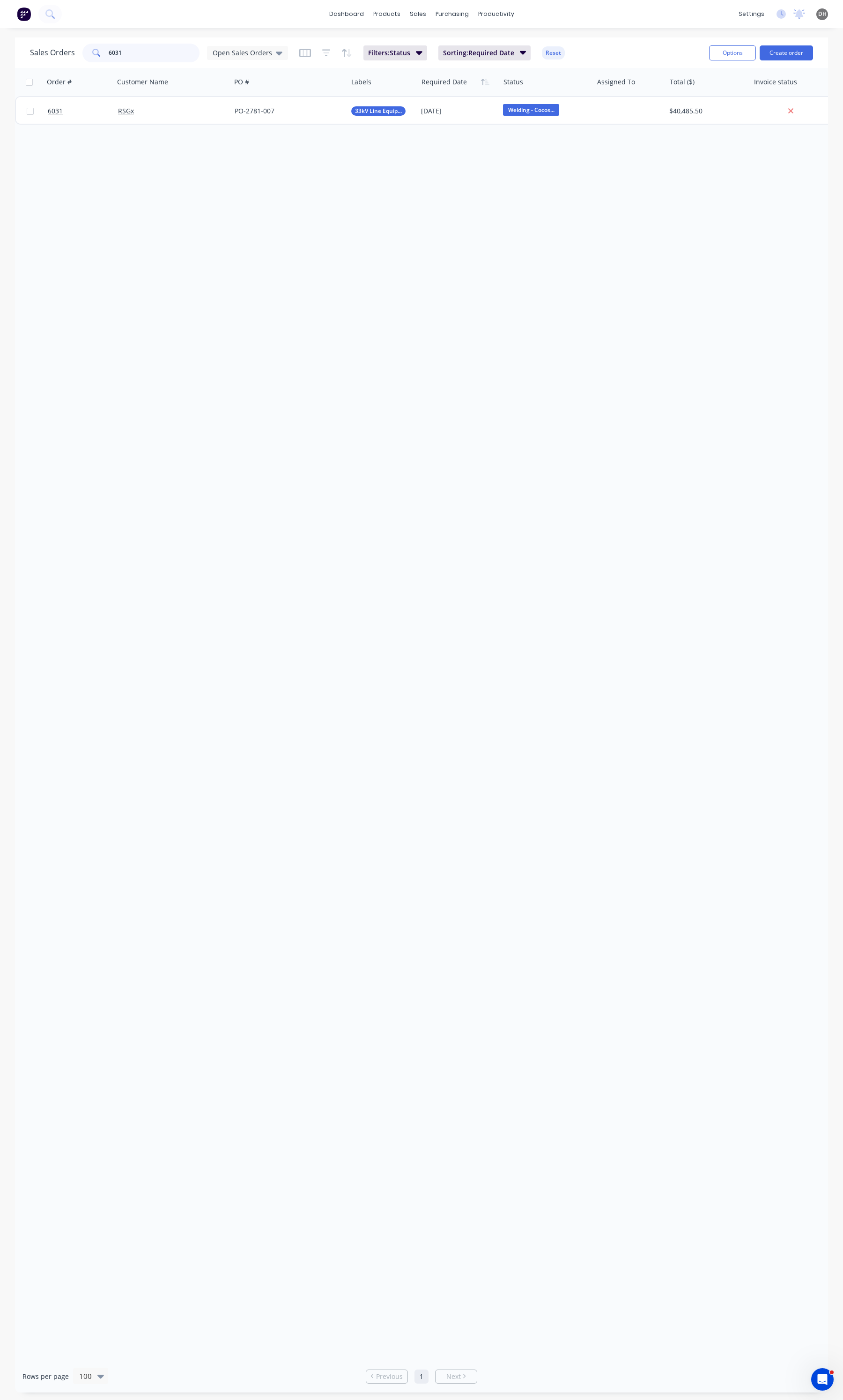
type input "6031"
click at [200, 117] on div "RSGx" at bounding box center [172, 111] width 116 height 28
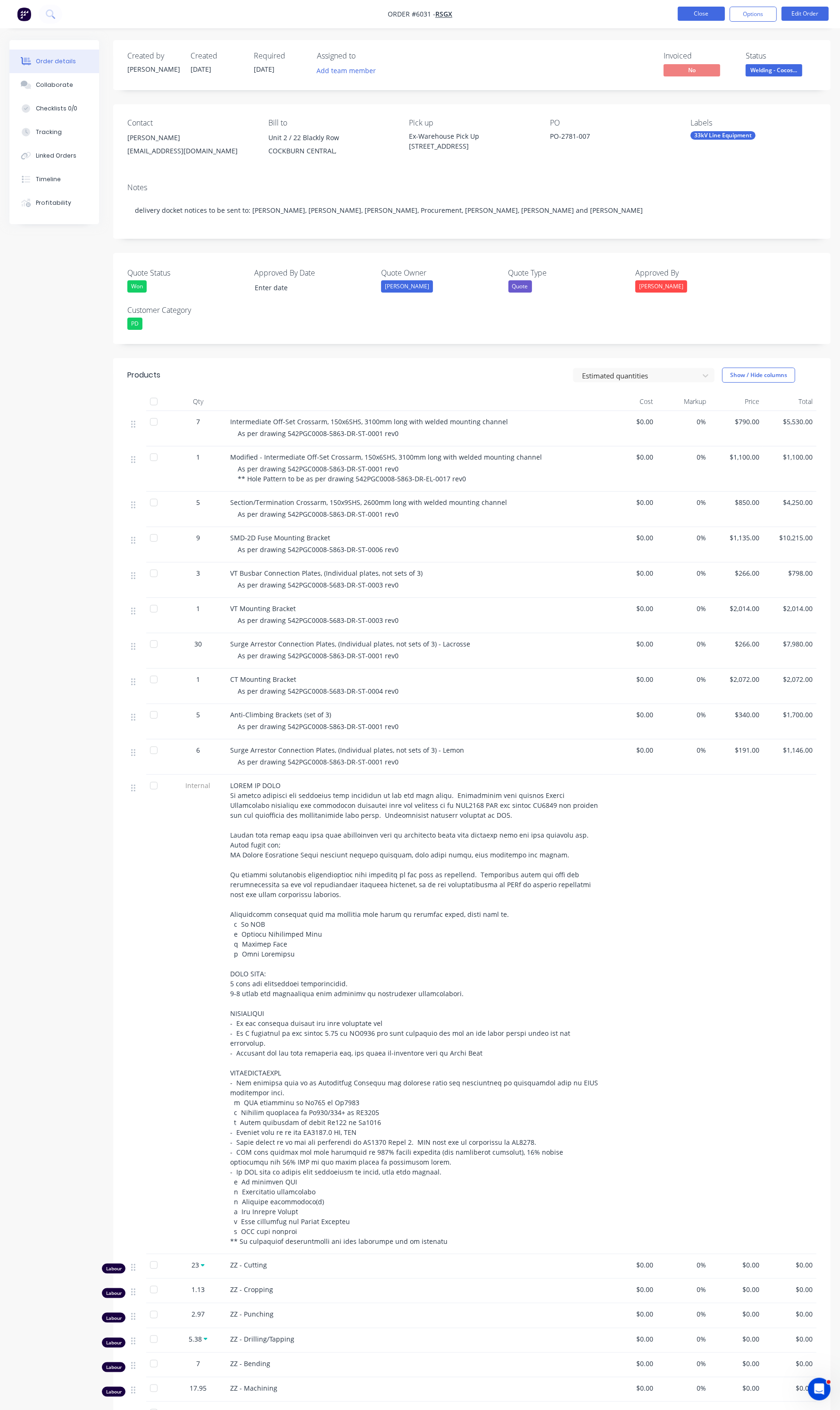
click at [706, 17] on button "Close" at bounding box center [701, 13] width 47 height 14
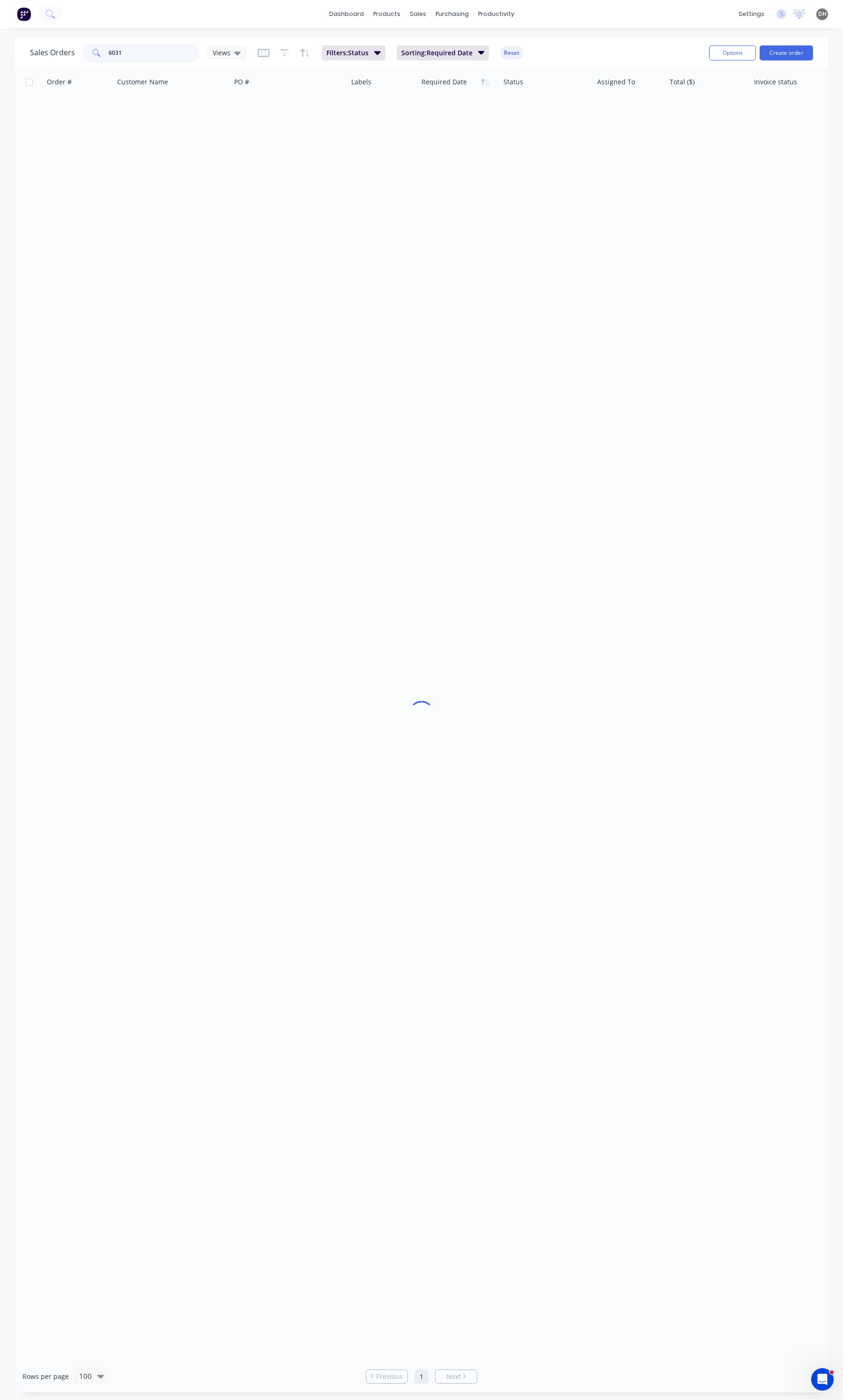
click at [161, 57] on input "6031" at bounding box center [155, 53] width 92 height 18
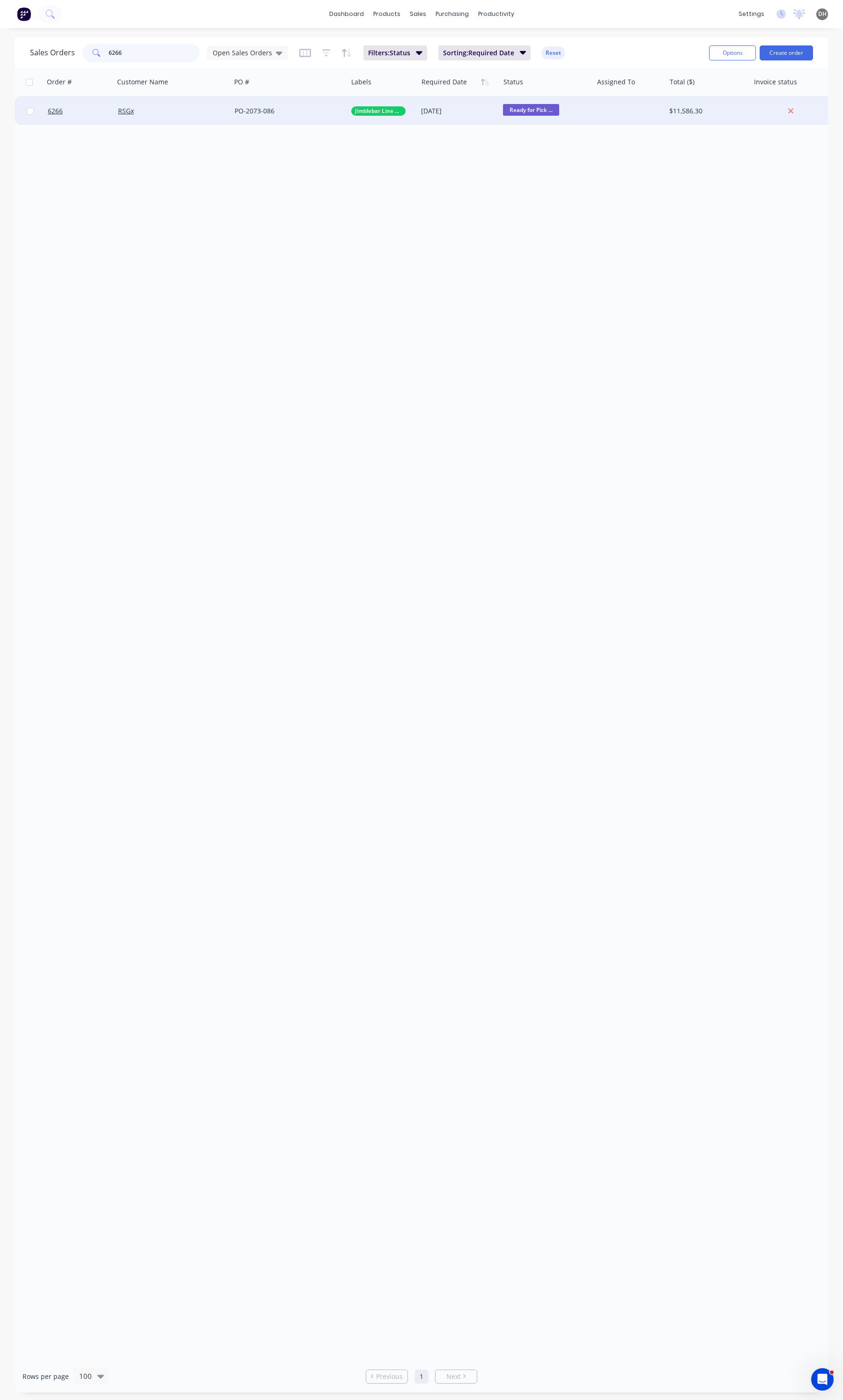
type input "6266"
click at [157, 101] on div "RSGx" at bounding box center [172, 111] width 116 height 28
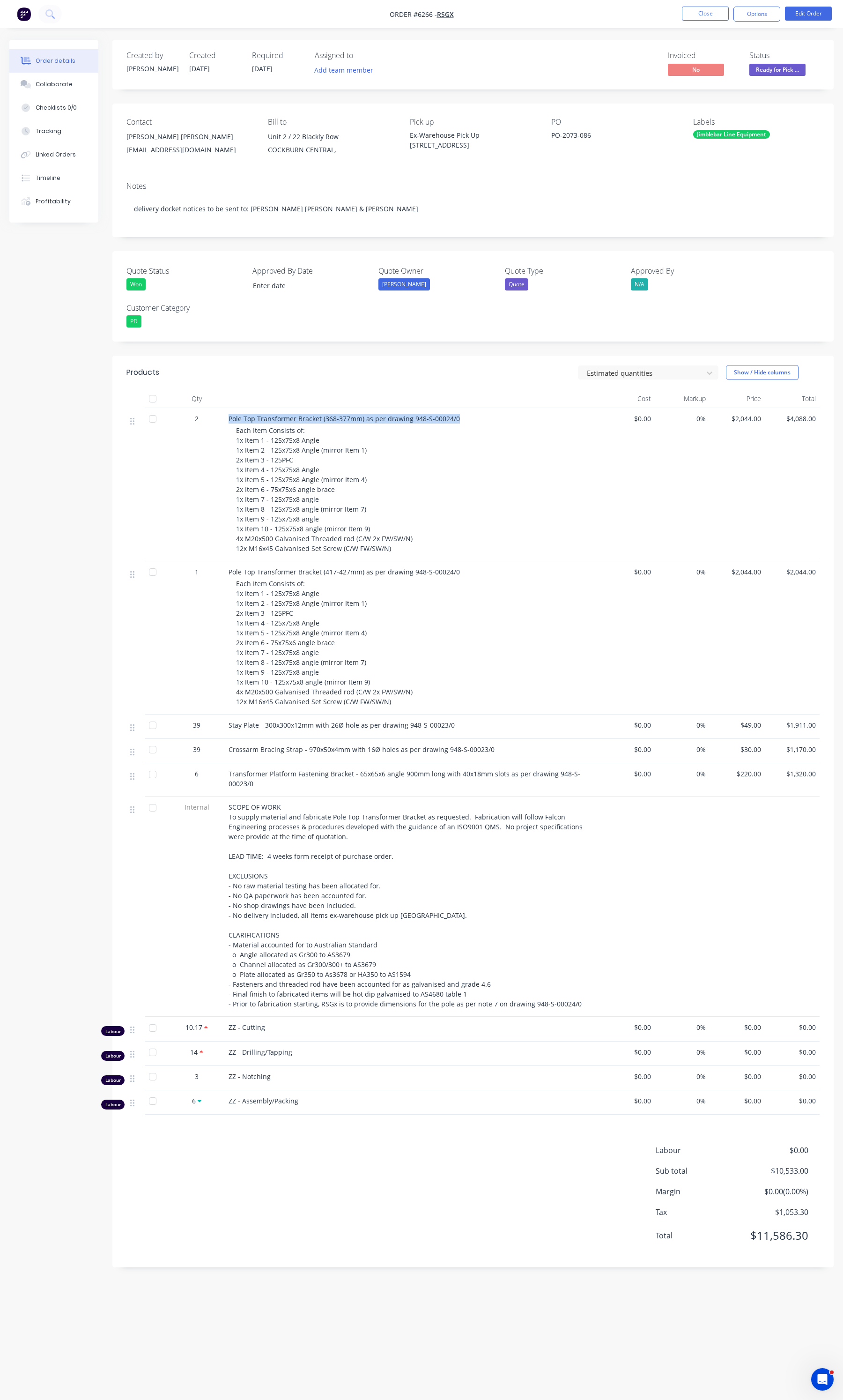
drag, startPoint x: 477, startPoint y: 418, endPoint x: 223, endPoint y: 420, distance: 254.0
click at [223, 420] on div "2 Pole Top Transformer Bracket (368-377mm) as per drawing 948-S-00024/0 Each It…" at bounding box center [473, 484] width 693 height 153
copy div "Pole Top Transformer Bracket (368-377mm) as per drawing 948-S-00024/0"
drag, startPoint x: 362, startPoint y: 573, endPoint x: 221, endPoint y: 576, distance: 141.0
click at [221, 576] on div "1 Pole Top Transformer Bracket (417-427mm) as per drawing 948-S-00024/0 Each It…" at bounding box center [473, 637] width 693 height 153
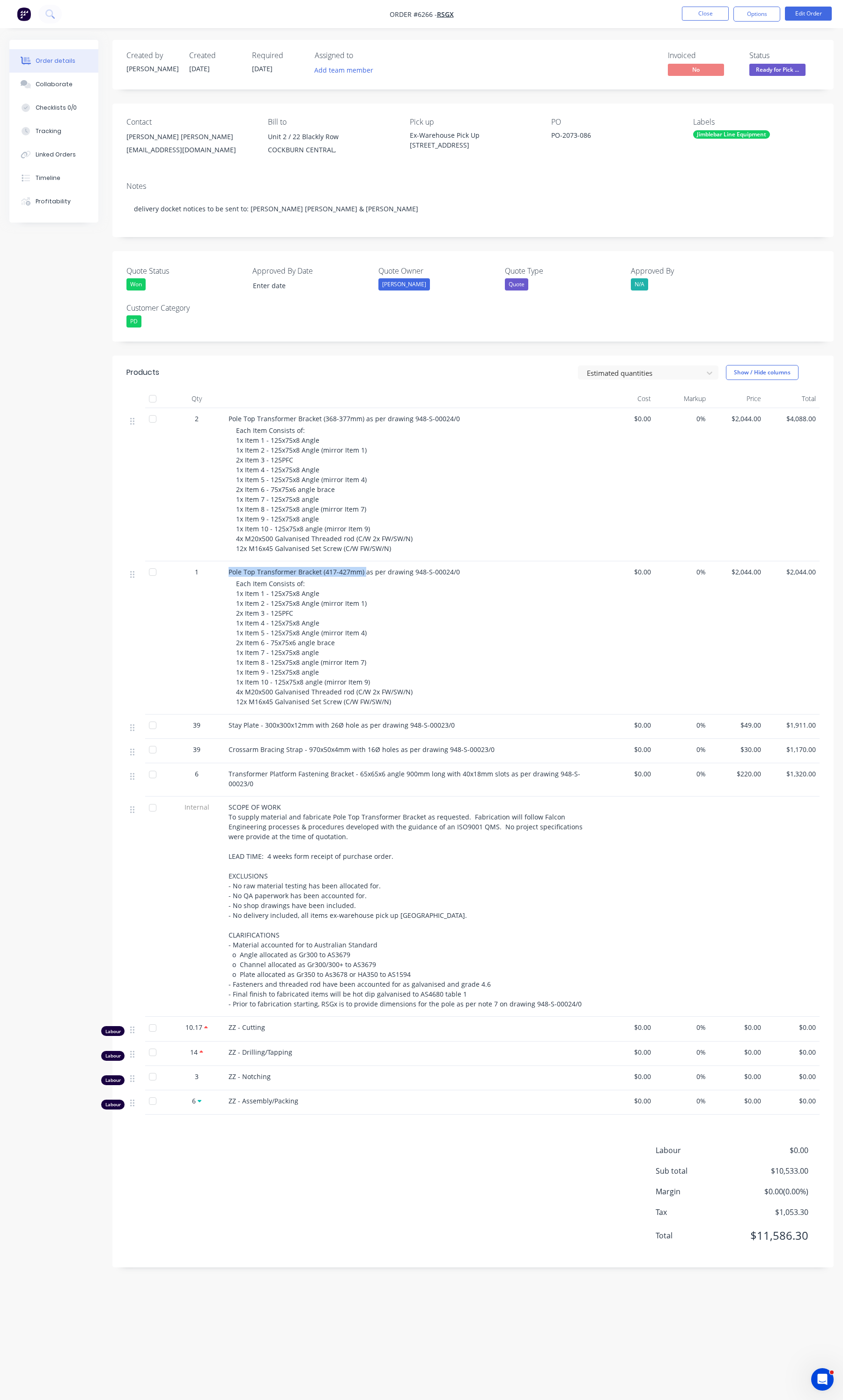
copy div "Pole Top Transformer Bracket (417-427mm)"
drag, startPoint x: 311, startPoint y: 724, endPoint x: 230, endPoint y: 724, distance: 81.0
click at [230, 724] on span "Stay Plate - 300x300x12mm with 26Ø hole as per drawing 948-S-00023/0" at bounding box center [341, 725] width 226 height 9
copy span "tay Plate - 300x300x12mm"
drag, startPoint x: 346, startPoint y: 752, endPoint x: 284, endPoint y: 751, distance: 62.0
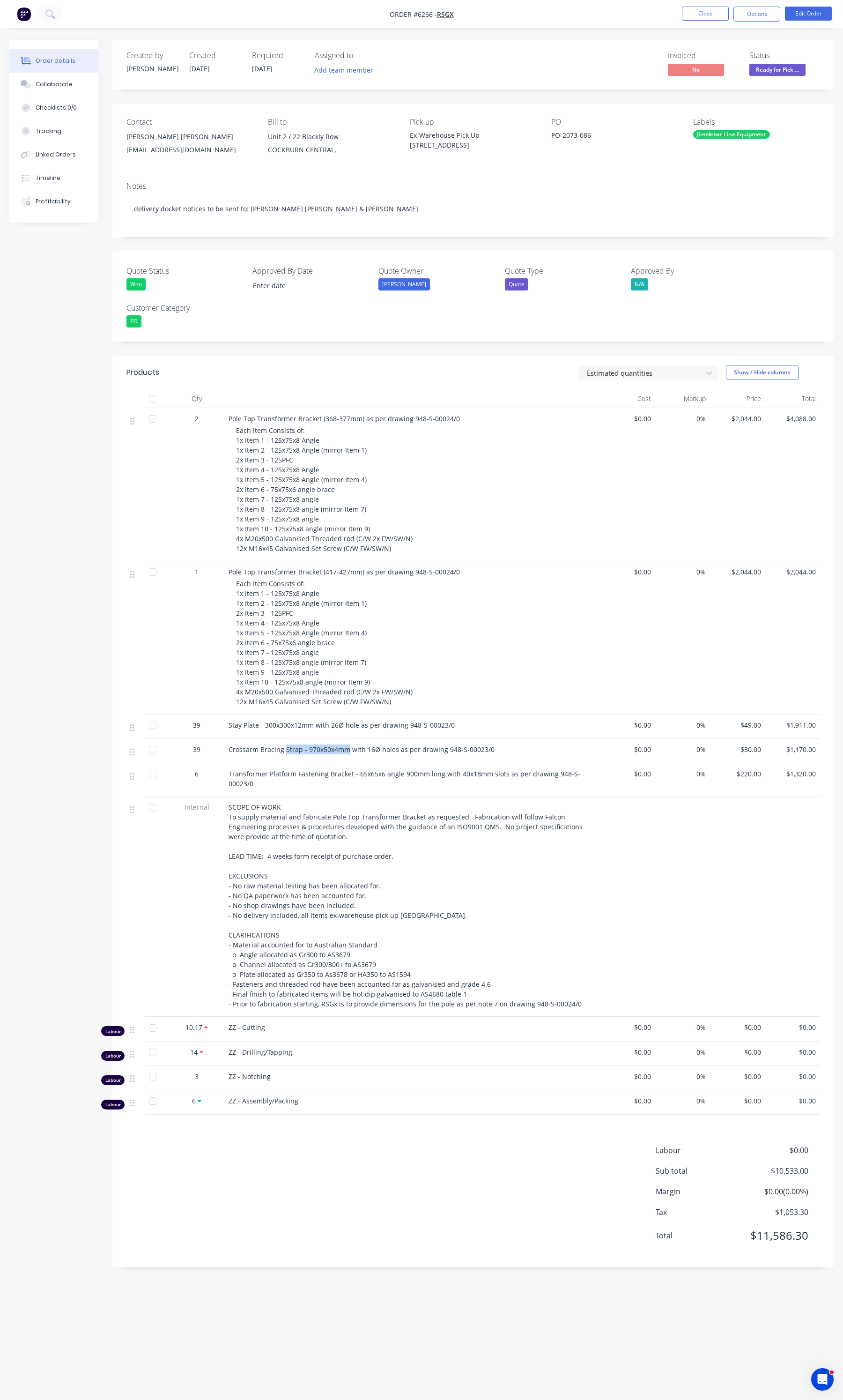
click at [284, 751] on span "Crossarm Bracing Strap - 970x50x4mm with 16Ø holes as per drawing 948-S-00023/0" at bounding box center [361, 750] width 266 height 9
copy span "Strap - 970x50x4mm"
drag, startPoint x: 422, startPoint y: 774, endPoint x: 367, endPoint y: 771, distance: 55.1
click at [367, 771] on span "Transformer Platform Fastening Bracket - 65x65x6 angle 900mm long with 40x18mm …" at bounding box center [404, 778] width 352 height 18
copy span "65x6 angle 900mm"
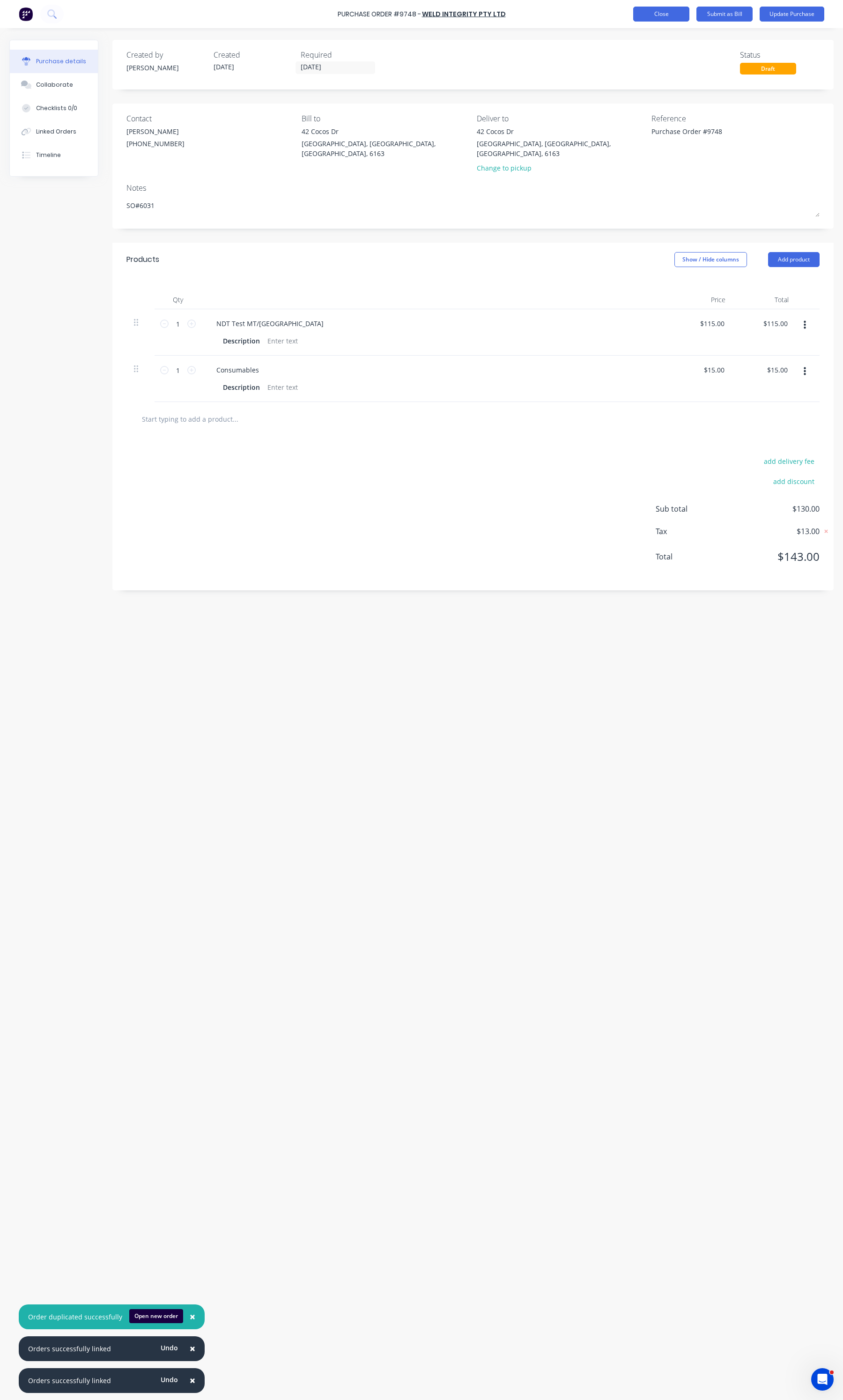
click at [675, 14] on button "Close" at bounding box center [661, 14] width 56 height 15
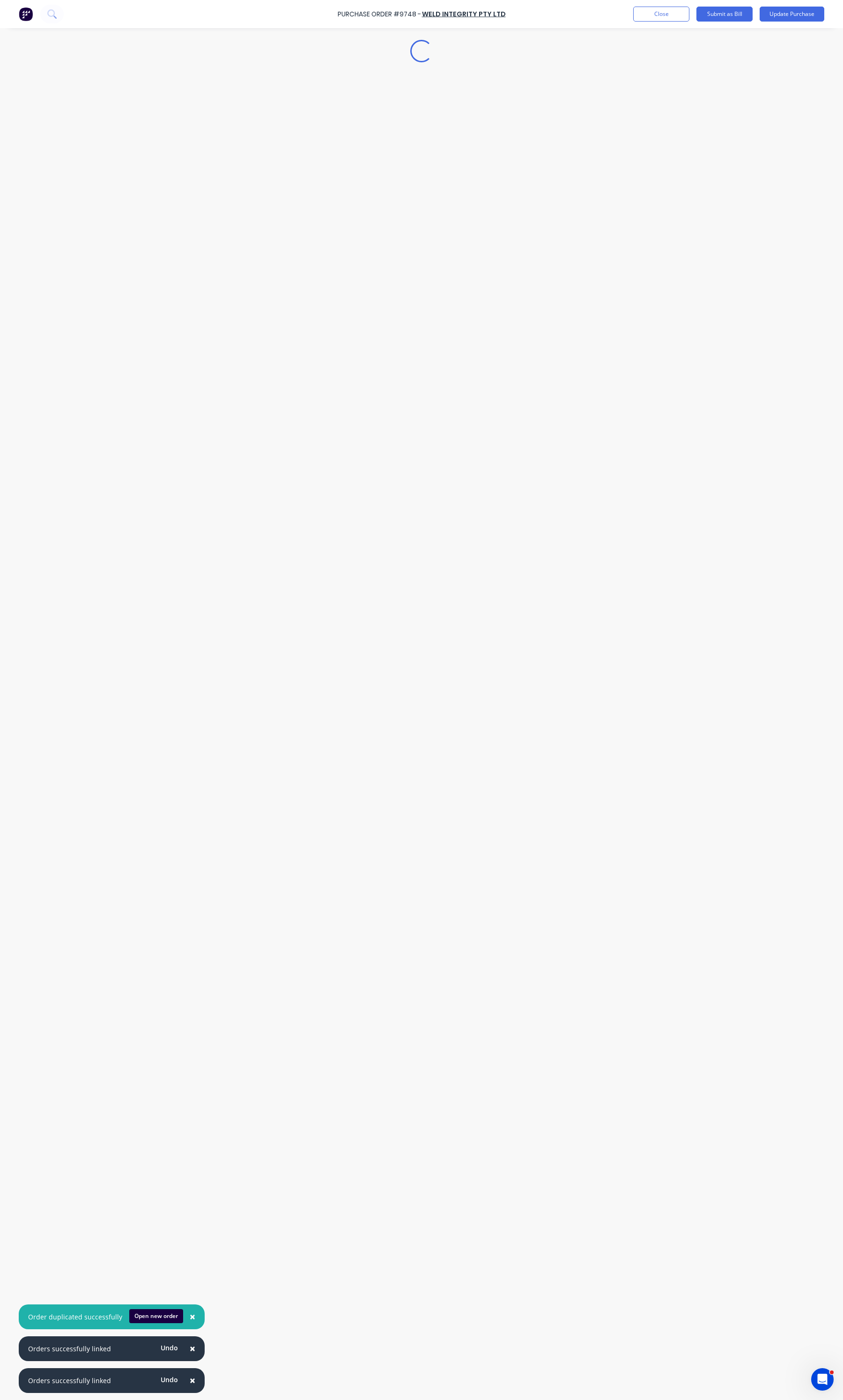
type textarea "x"
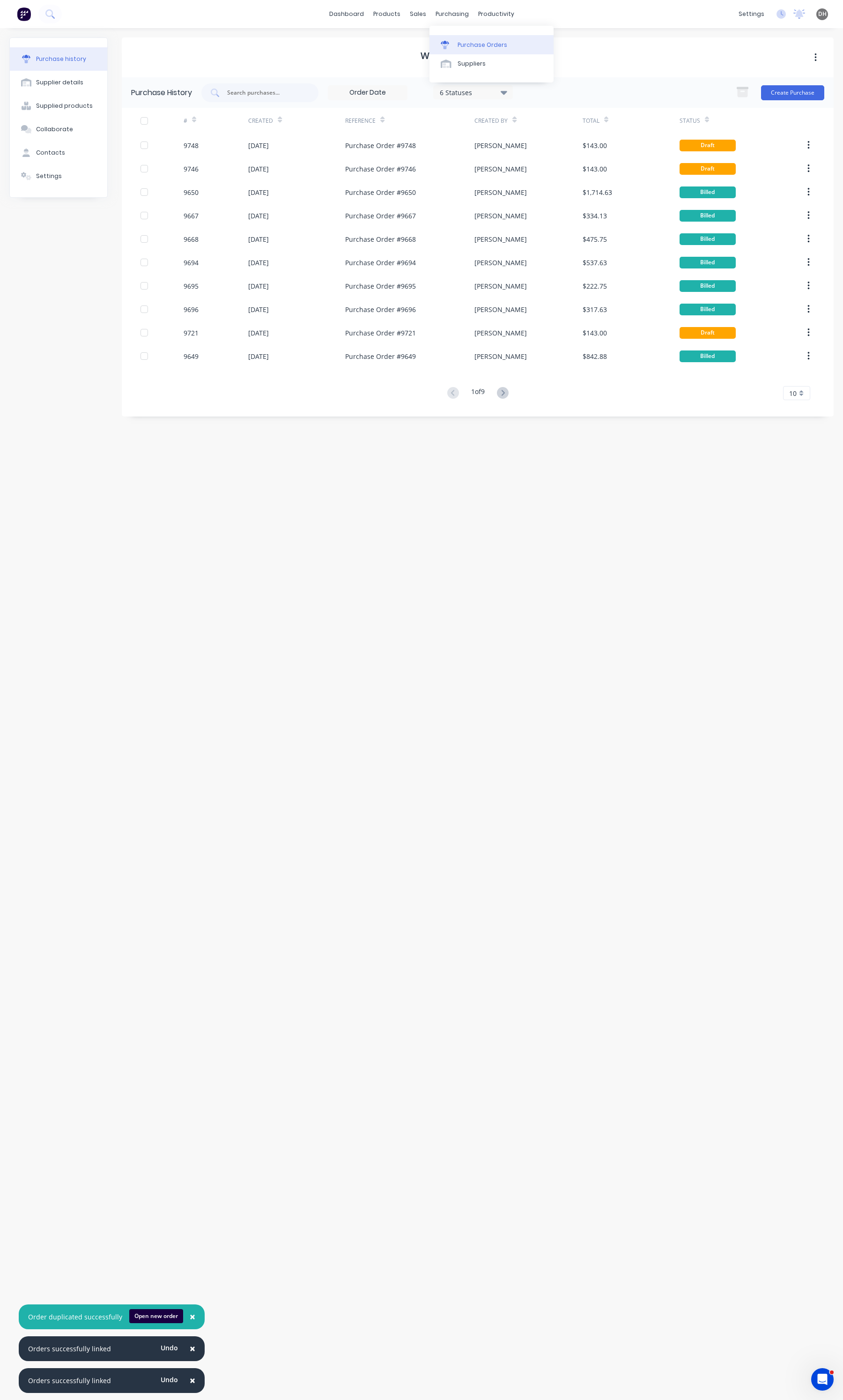
click at [461, 38] on link "Purchase Orders" at bounding box center [491, 44] width 124 height 18
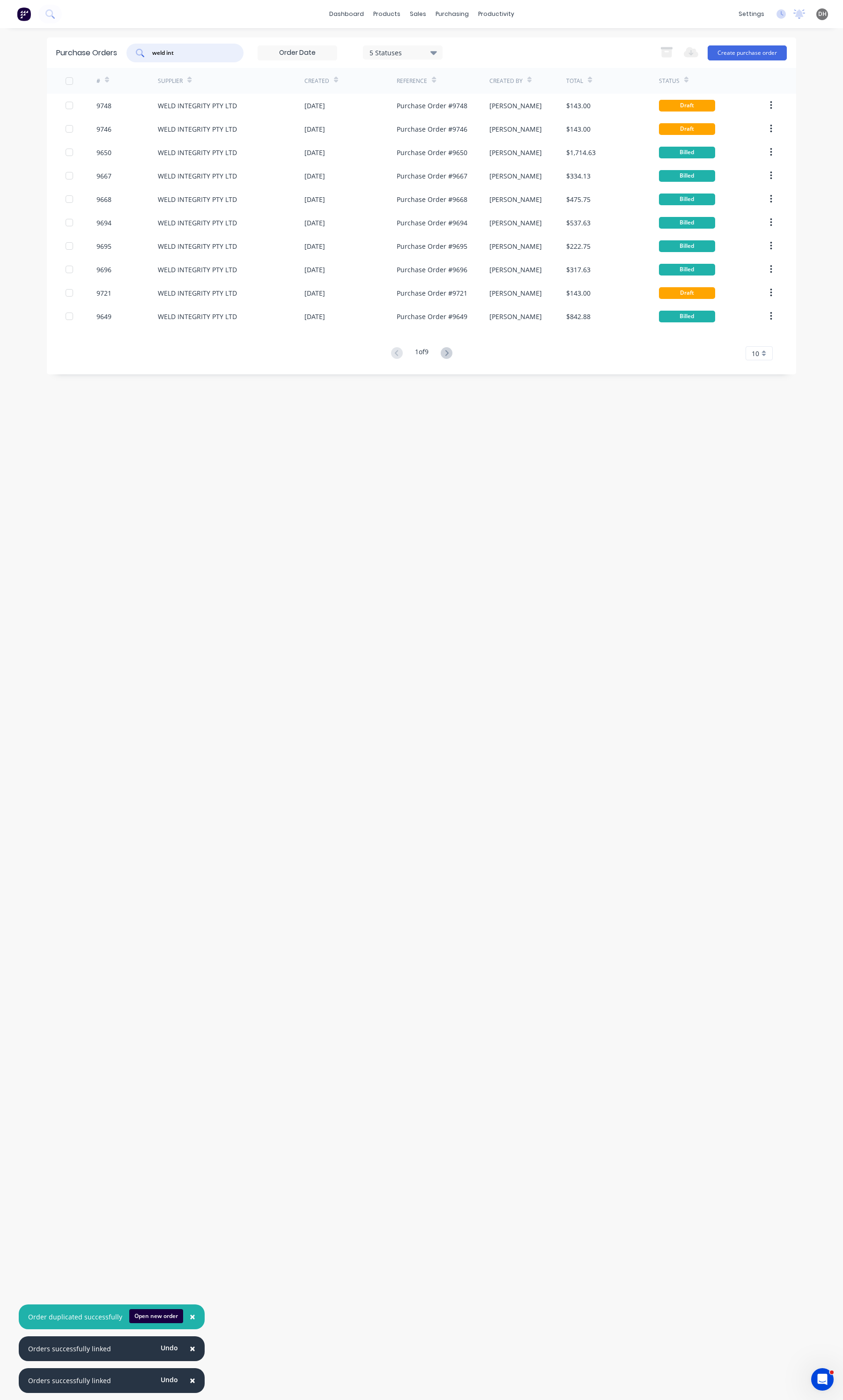
click at [187, 50] on input "weld int" at bounding box center [190, 53] width 78 height 9
click at [187, 50] on input "weld int" at bounding box center [190, 53] width 78 height 9
click at [192, 54] on input "hart" at bounding box center [190, 53] width 78 height 9
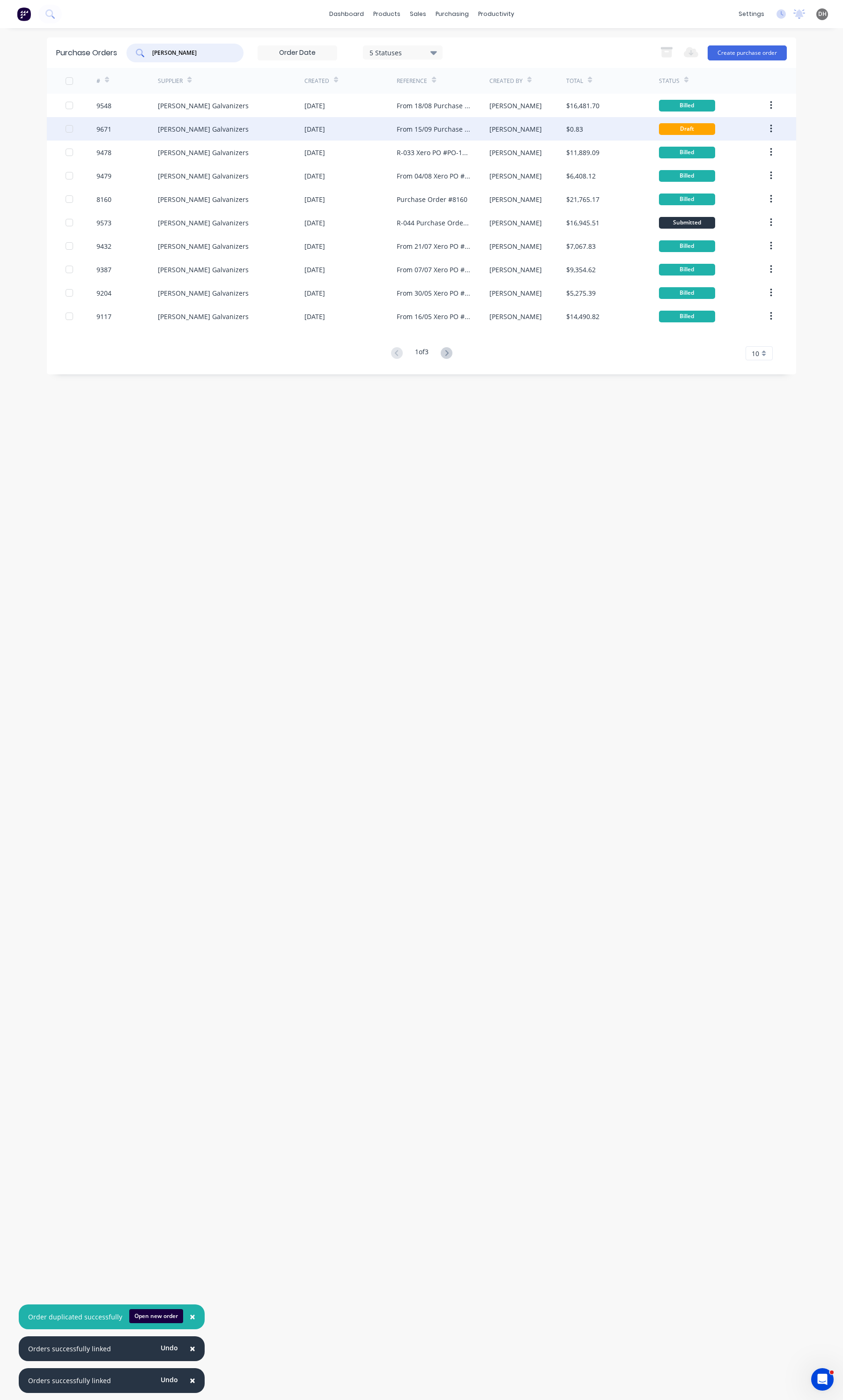
type input "[PERSON_NAME]"
click at [187, 129] on div "[PERSON_NAME] Galvanizers" at bounding box center [203, 128] width 91 height 10
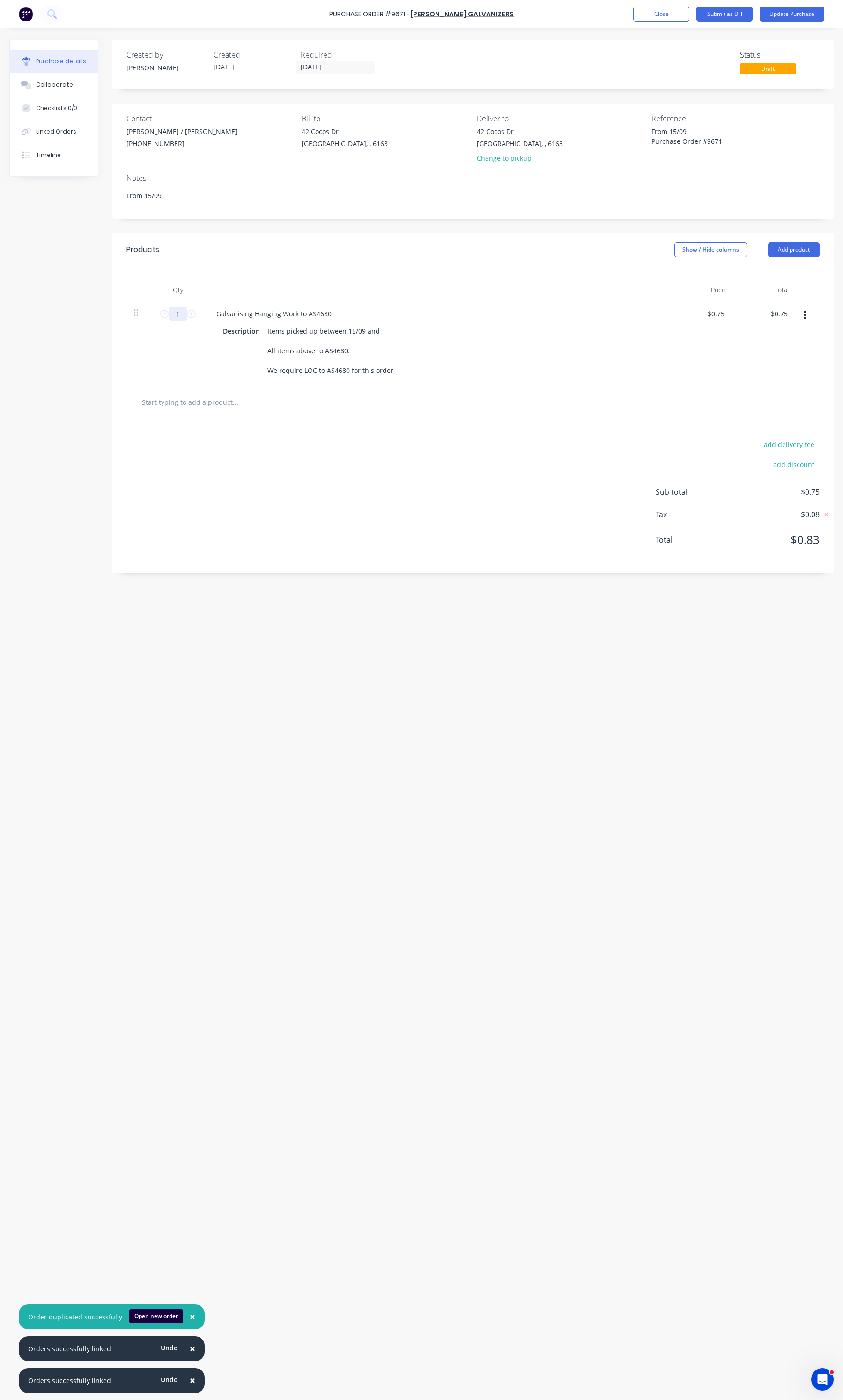
click at [181, 317] on input "1" at bounding box center [178, 314] width 18 height 14
type textarea "x"
type input "11"
type input "$8.25"
type textarea "x"
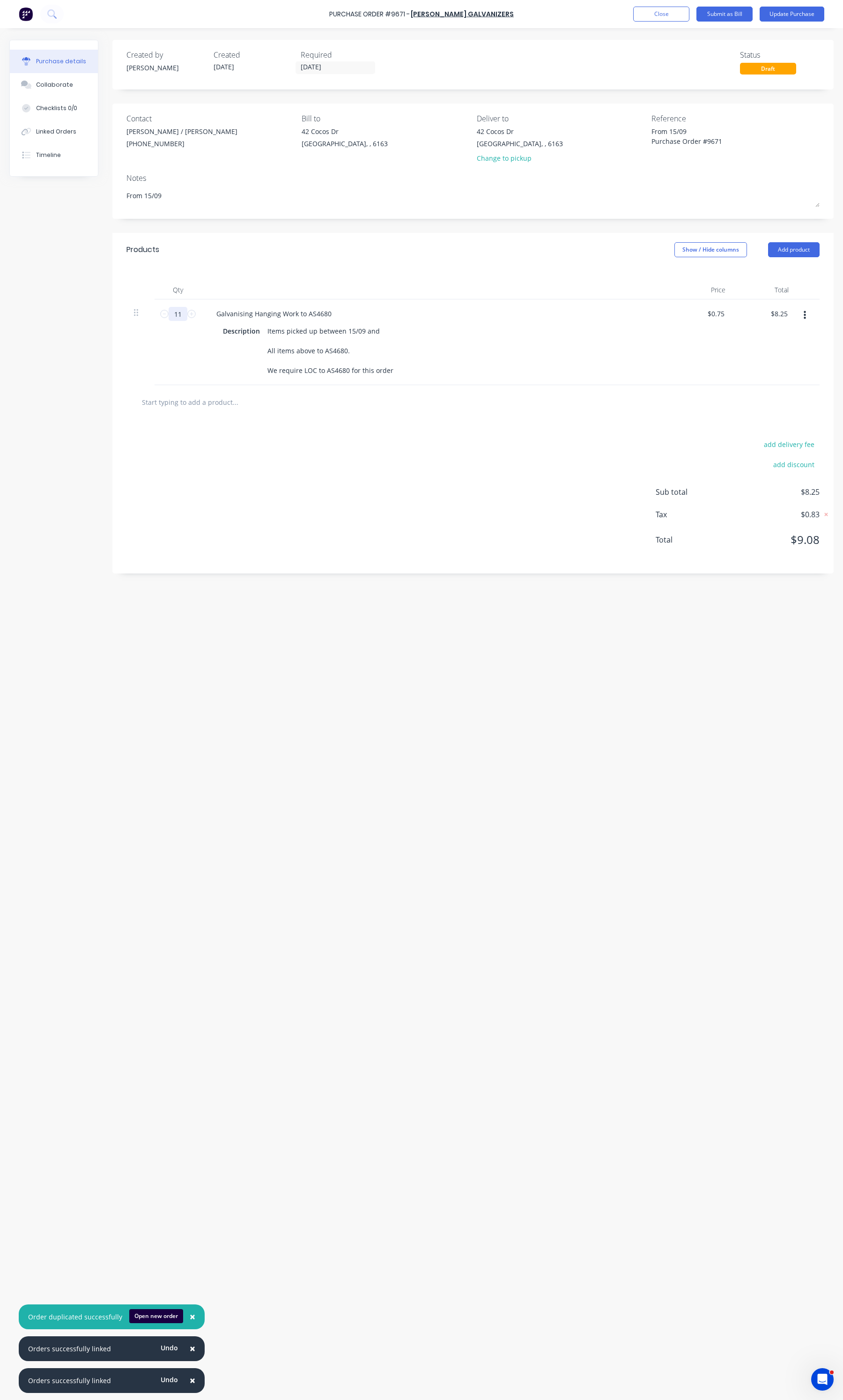
type input "118"
type input "$88.50"
type textarea "x"
type input "1186"
type input "$889.50"
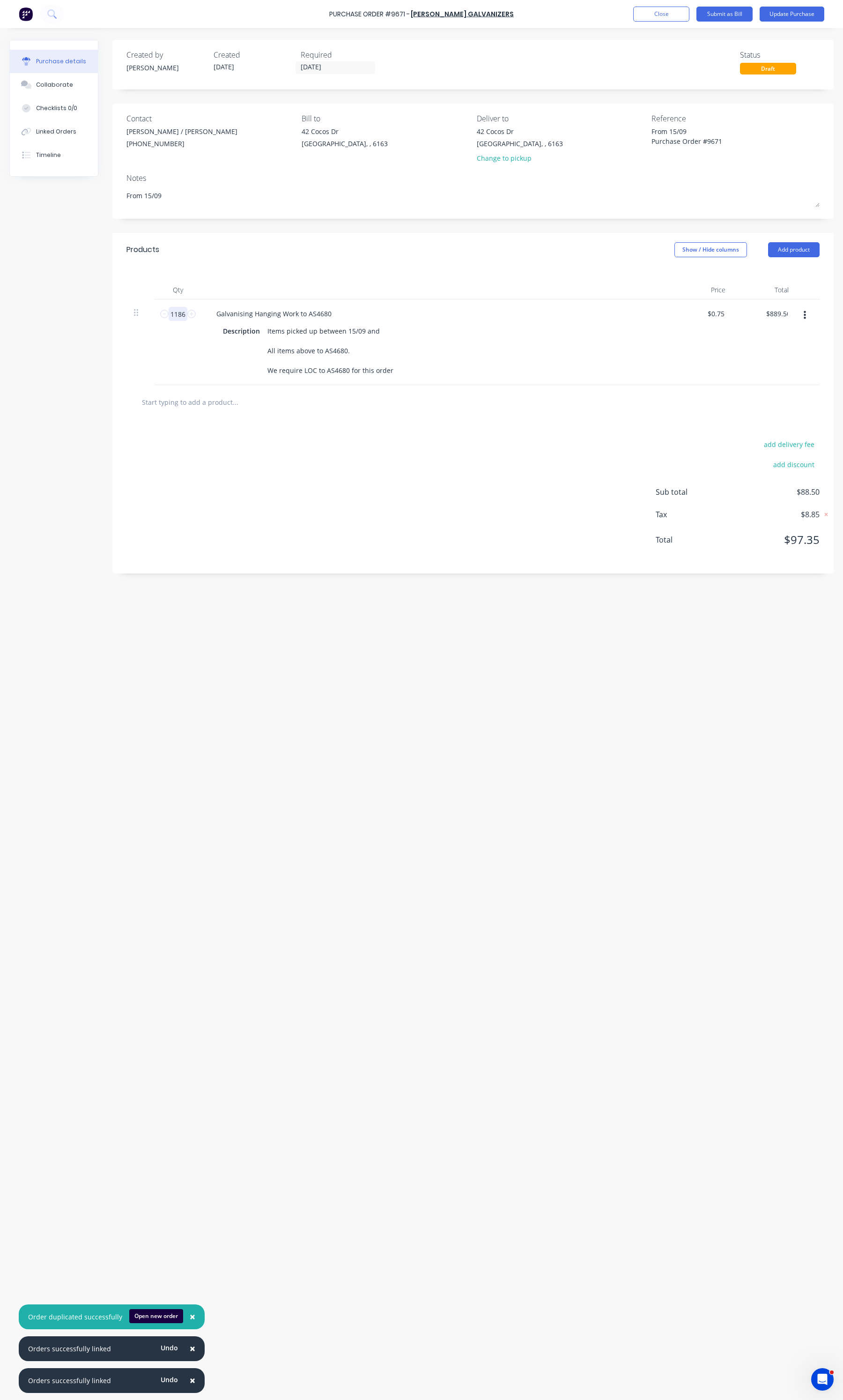
type textarea "x"
type input "1186"
type textarea "x"
click at [268, 331] on div "Items picked up between 15/09 and All items above to AS4680. We require LOC to …" at bounding box center [331, 351] width 134 height 53
click at [354, 341] on div "SO6169 Stay Bracket Sets QTY: 200UC Stay Bracket QTY: Items picked up between 1…" at bounding box center [331, 366] width 134 height 83
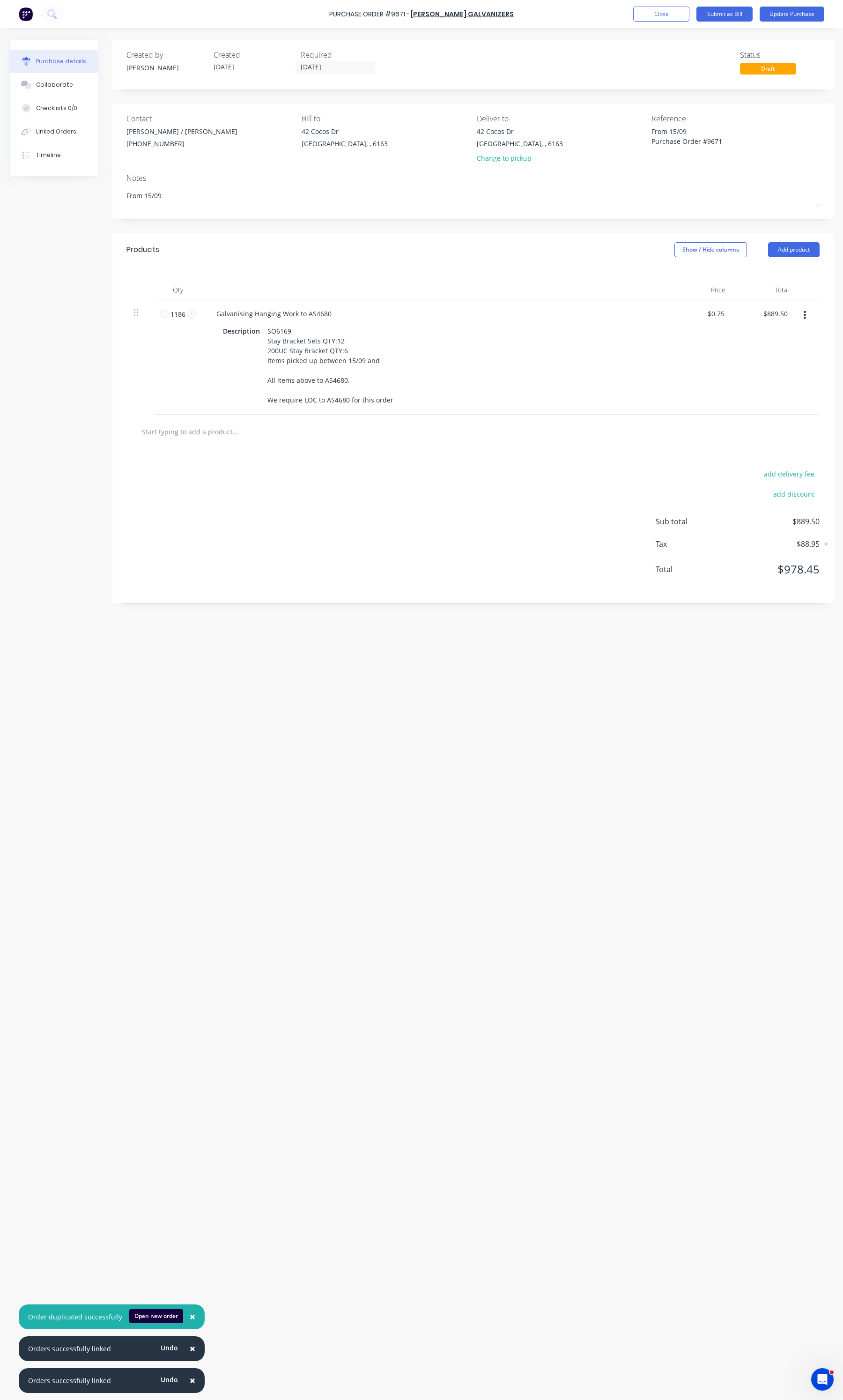
click at [805, 318] on icon "button" at bounding box center [805, 314] width 3 height 10
click at [775, 355] on button "Duplicate" at bounding box center [776, 358] width 80 height 18
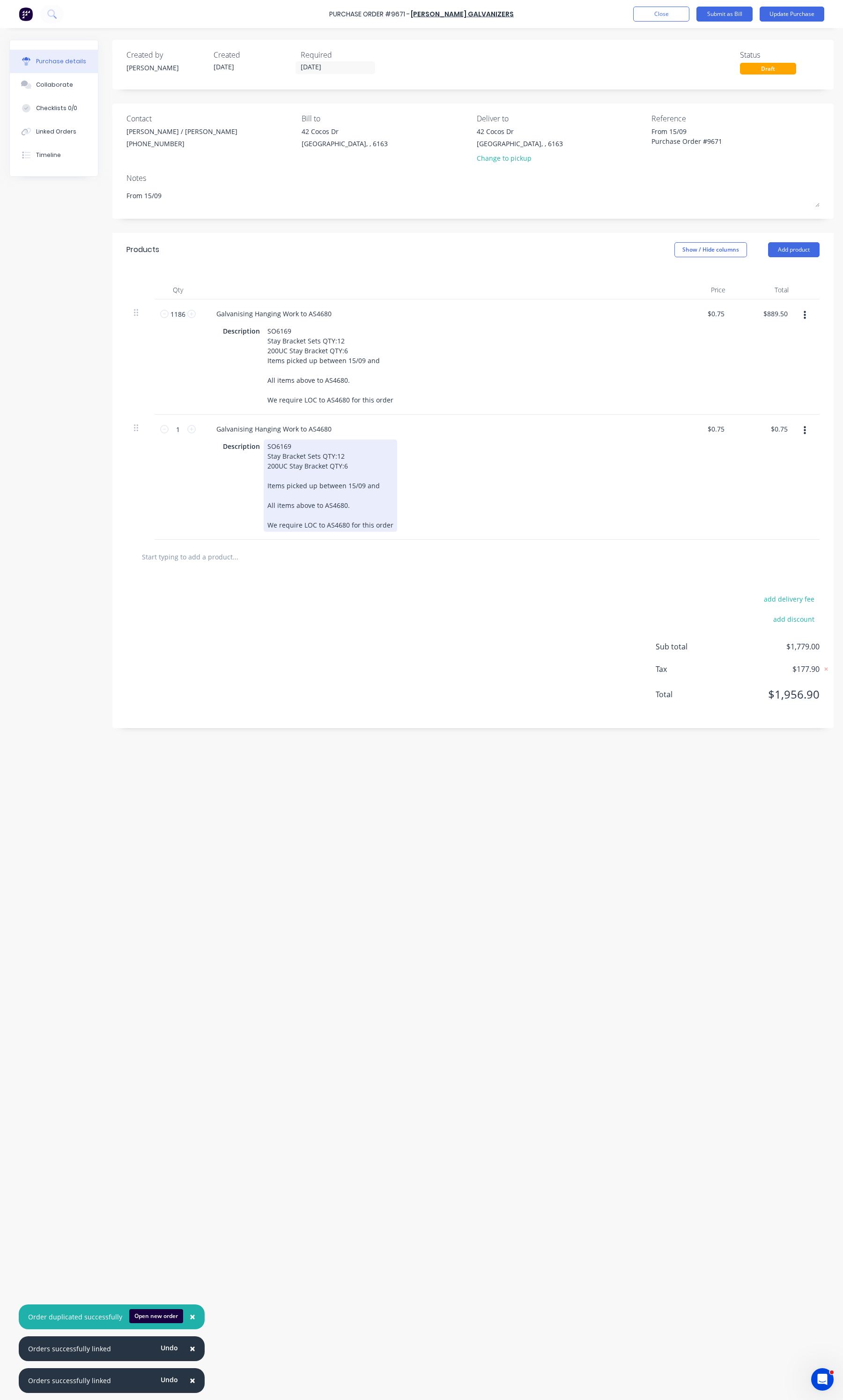
type textarea "x"
drag, startPoint x: 389, startPoint y: 538, endPoint x: 259, endPoint y: 497, distance: 136.3
click at [259, 497] on div "Description SO6169 Stay Bracket Sets QTY:12 200UC Stay Bracket QTY:6 Items pick…" at bounding box center [433, 485] width 429 height 93
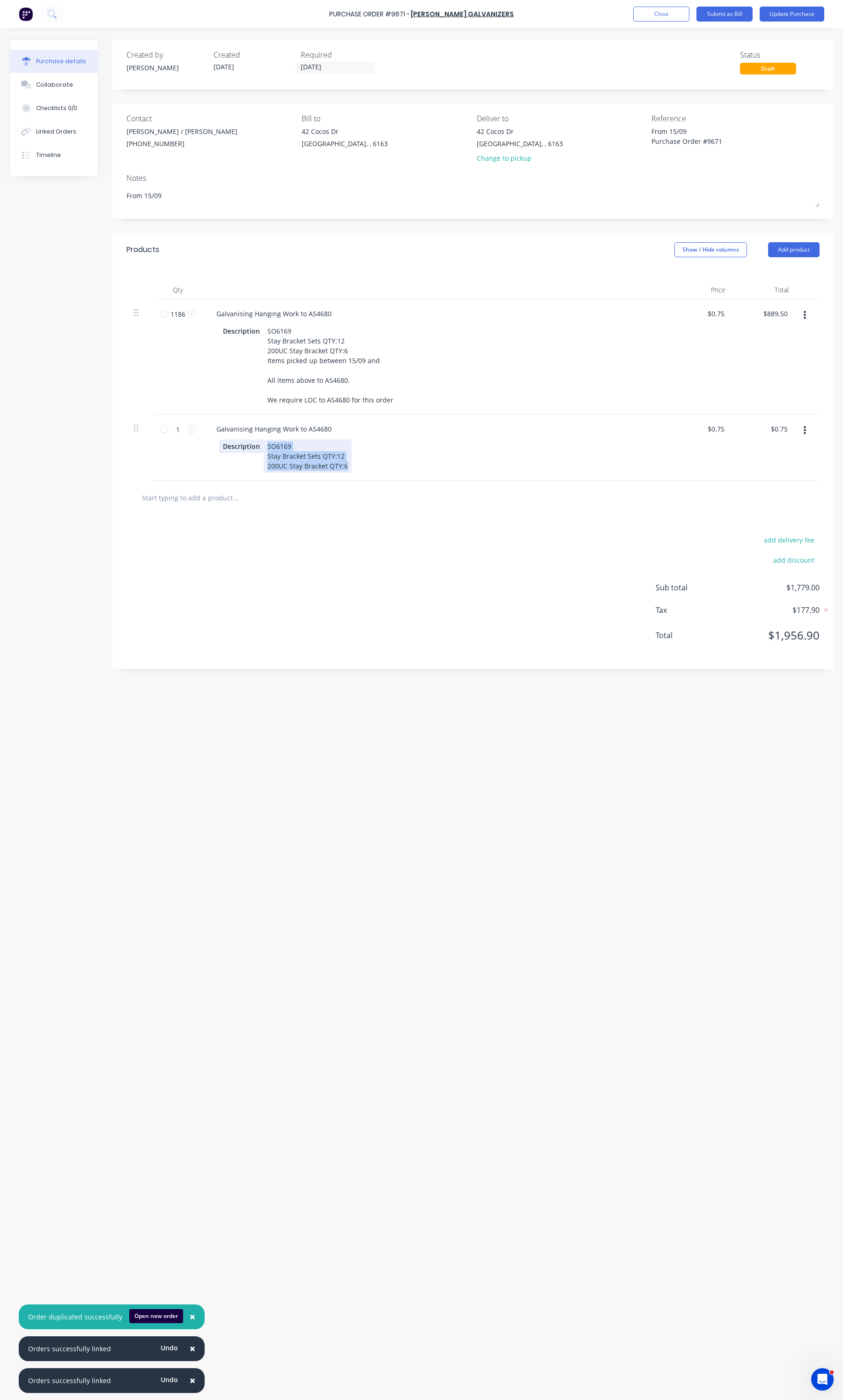
drag, startPoint x: 346, startPoint y: 480, endPoint x: 248, endPoint y: 456, distance: 100.9
click at [248, 456] on div "Description SO6169 Stay Bracket Sets QTY:12 200UC Stay Bracket QTY:6" at bounding box center [433, 456] width 429 height 33
click at [802, 439] on button "button" at bounding box center [805, 431] width 22 height 17
click at [755, 483] on button "Duplicate" at bounding box center [776, 474] width 80 height 18
click at [180, 492] on input "1" at bounding box center [178, 485] width 18 height 14
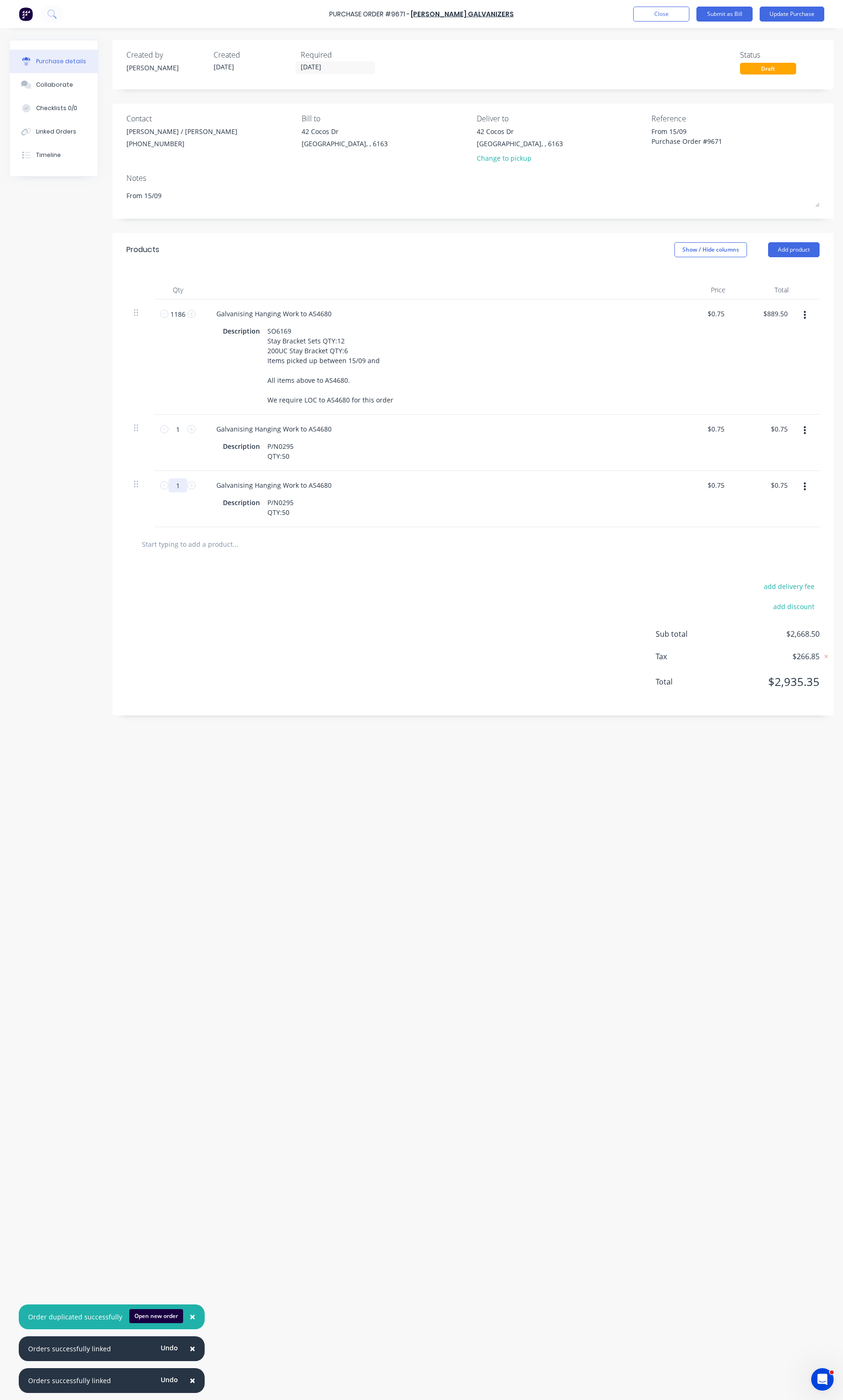
type textarea "x"
type input "7"
type input "$5.25"
type textarea "x"
type input "71"
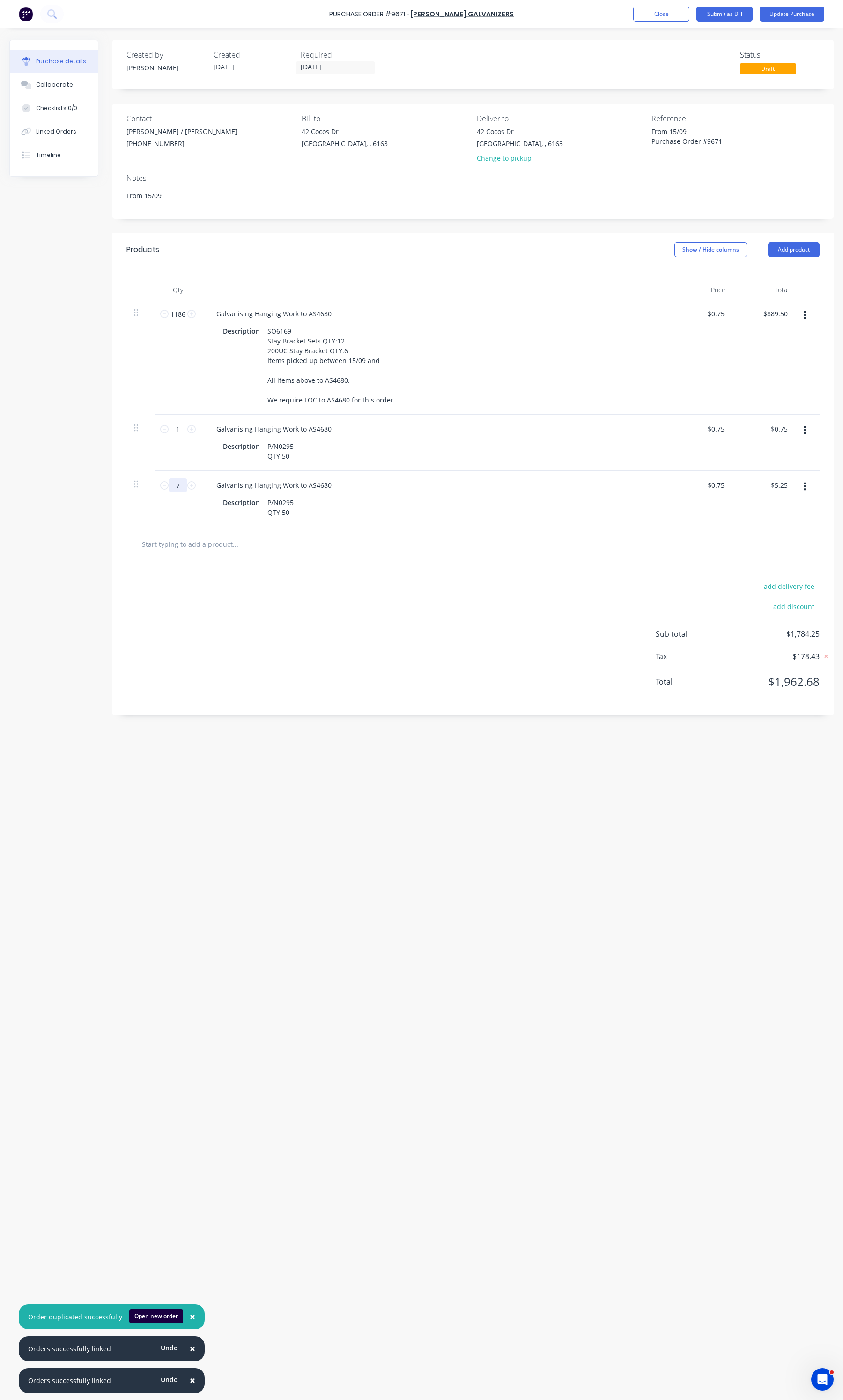
type input "$53.25"
type textarea "x"
type input "711"
type input "$533.25"
type textarea "x"
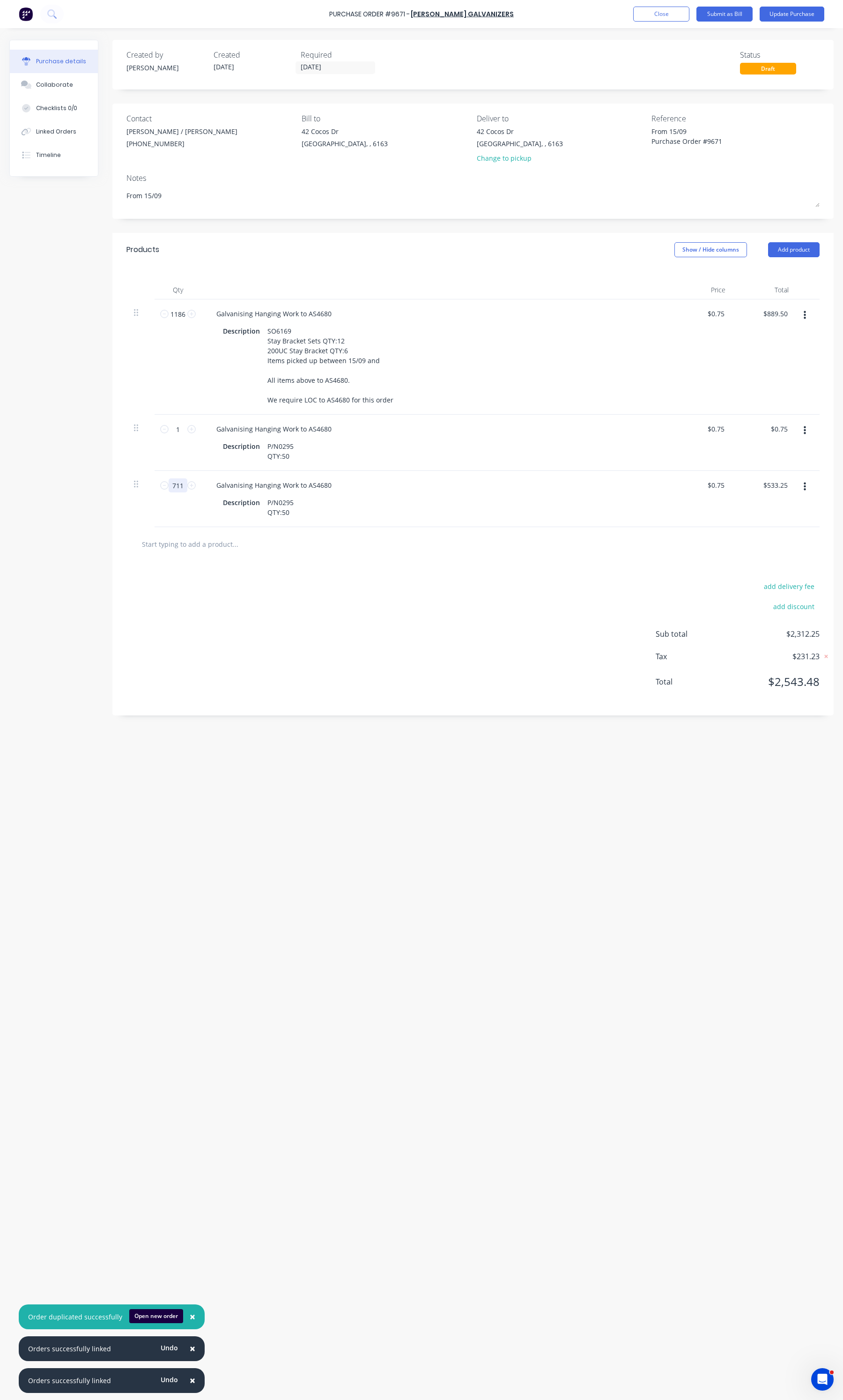
type input "711"
drag, startPoint x: 294, startPoint y: 521, endPoint x: 263, endPoint y: 514, distance: 31.8
click at [264, 514] on div "P/N0295 QTY:50" at bounding box center [280, 508] width 34 height 24
type textarea "x"
drag, startPoint x: 493, startPoint y: 533, endPoint x: 403, endPoint y: 533, distance: 90.0
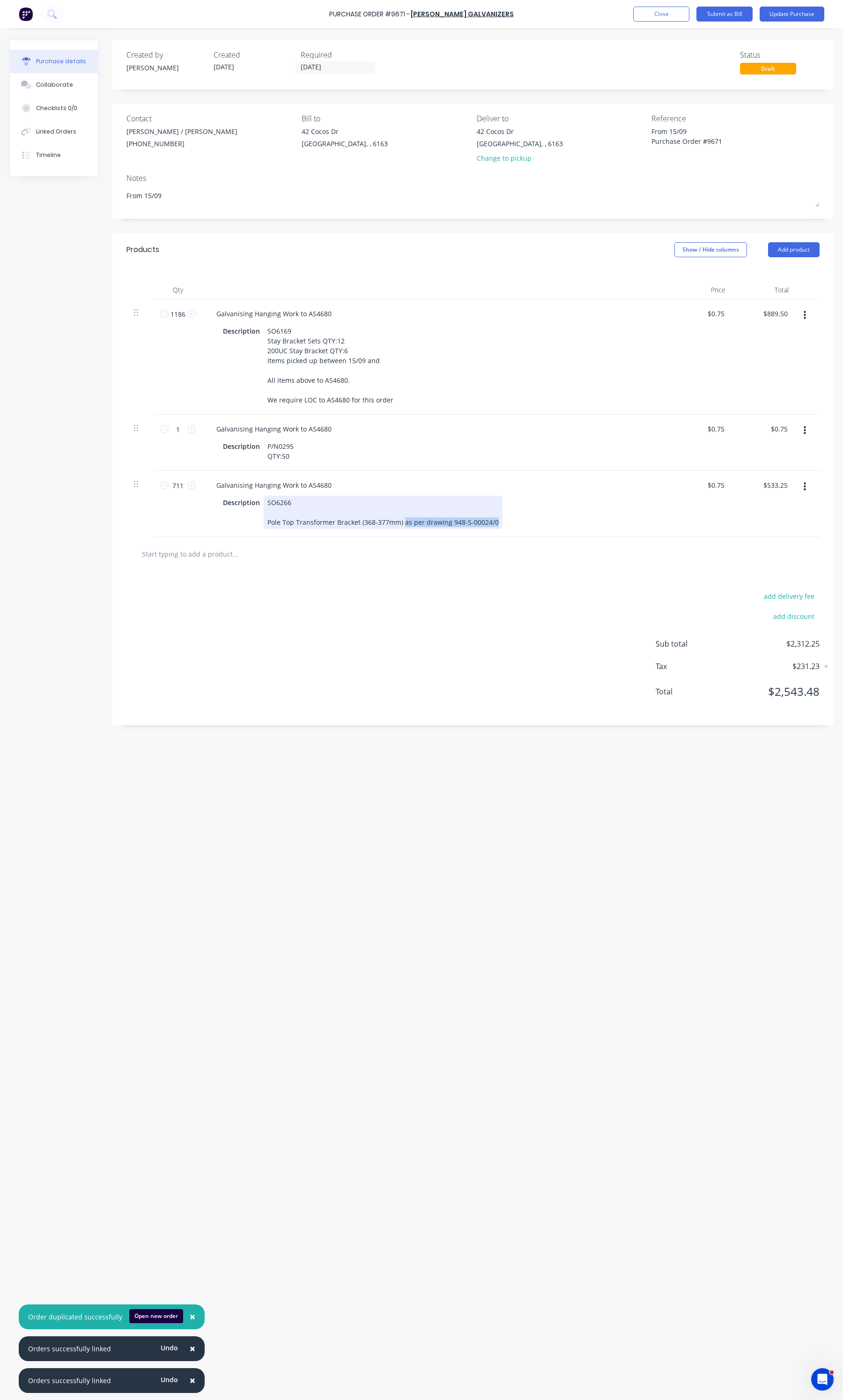
click at [403, 529] on div "SO6266 Pole Top Transformer Bracket (368-377mm) as per drawing 948-S-00024/0" at bounding box center [383, 513] width 239 height 33
click at [361, 545] on div "SO6266 Pole Top Transformer Bracket (368-377mm) QTY:2 Pole Top Transformer Brac…" at bounding box center [345, 523] width 163 height 53
click at [399, 539] on div "SO6266 Pole Top Transformer Bracket (368-377mm) QTY:2 Pole Top Transformer Brac…" at bounding box center [345, 517] width 163 height 43
click at [264, 568] on div "SO6266 Pole Top Transformer Bracket (368-377mm) QTY:2 Pole Top Transformer Brac…" at bounding box center [345, 532] width 163 height 72
click at [329, 568] on div "SO6266 Pole Top Transformer Bracket (368-377mm) QTY:2 Pole Top Transformer Brac…" at bounding box center [345, 532] width 163 height 72
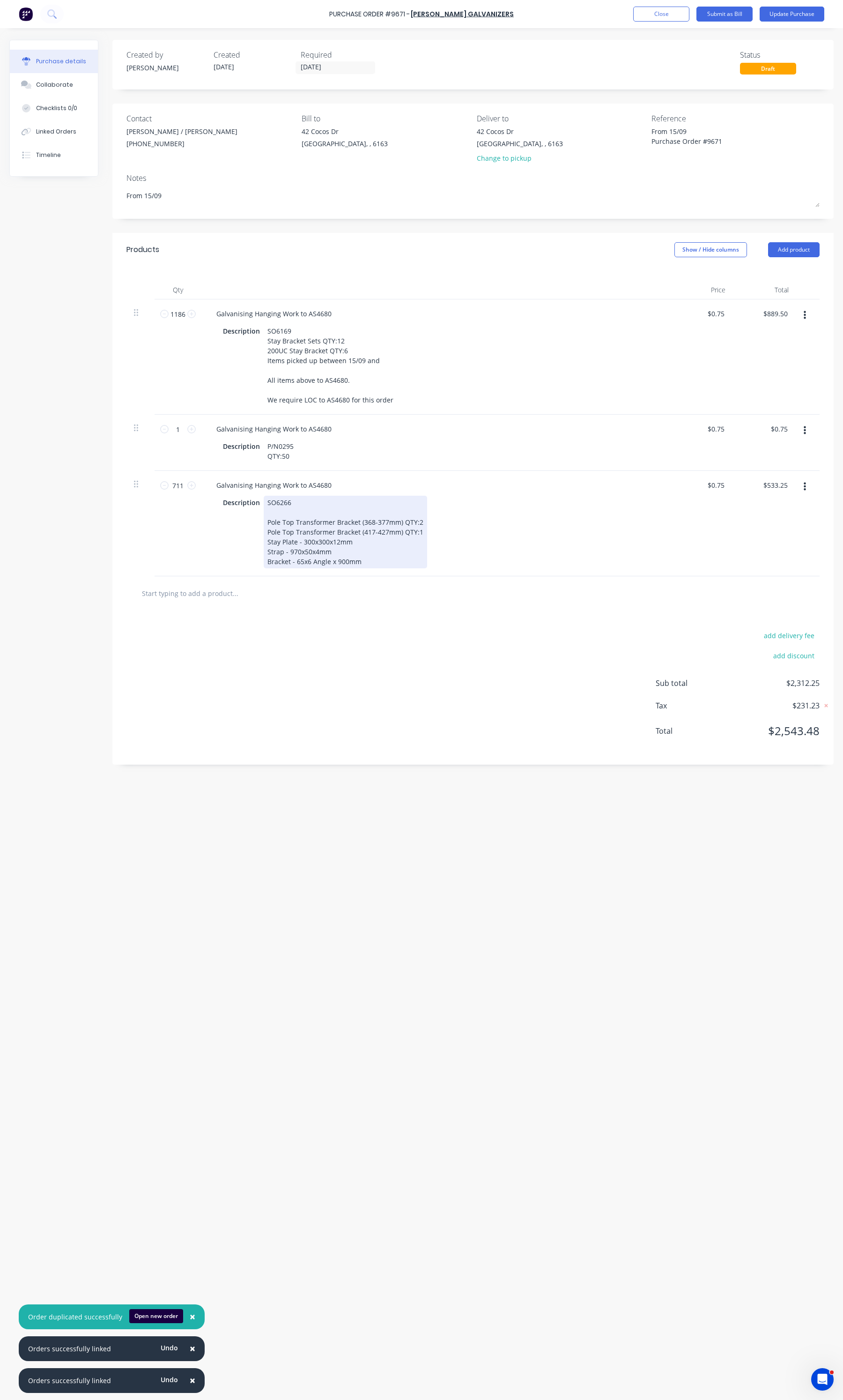
click at [354, 549] on div "SO6266 Pole Top Transformer Bracket (368-377mm) QTY:2 Pole Top Transformer Brac…" at bounding box center [345, 532] width 163 height 72
click at [333, 668] on div "add delivery fee add discount Sub total $2,312.25 Tax $231.23 Total $2,543.48" at bounding box center [473, 688] width 721 height 154
click at [806, 495] on button "button" at bounding box center [805, 487] width 22 height 17
click at [278, 523] on div "SO6266 Pole Top Transformer Bracket (368-377mm) QTY:2 Pole Top Transformer Brac…" at bounding box center [345, 532] width 163 height 72
click at [775, 539] on button "Duplicate" at bounding box center [776, 530] width 80 height 18
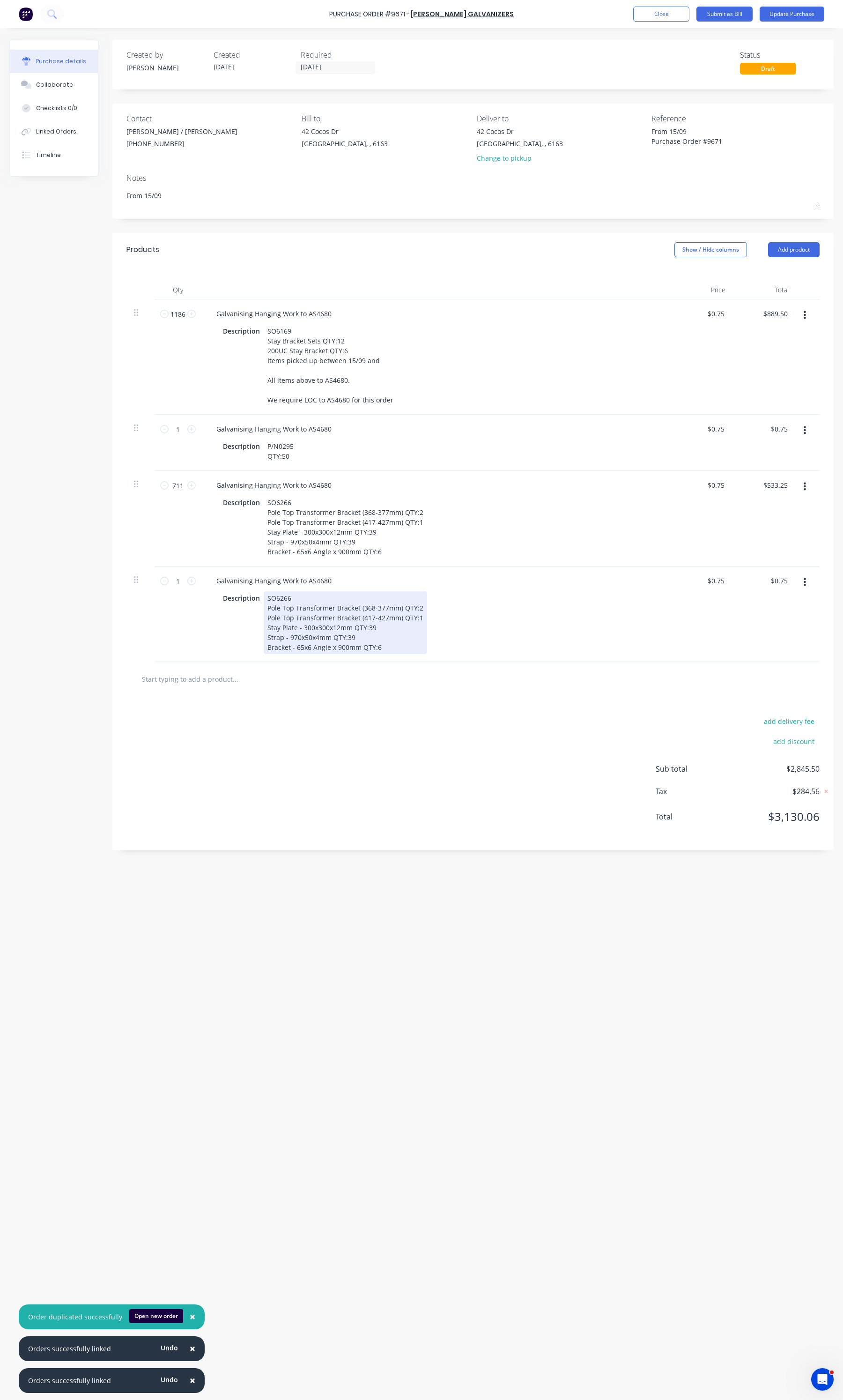
type textarea "x"
drag, startPoint x: 382, startPoint y: 661, endPoint x: 281, endPoint y: 607, distance: 114.5
click at [281, 607] on div "SO6266 Pole Top Transformer Bracket (368-377mm) QTY:2 Pole Top Transformer Brac…" at bounding box center [345, 623] width 163 height 62
click at [298, 605] on div "Description SO6302" at bounding box center [433, 598] width 429 height 14
click at [290, 605] on div "SO6302" at bounding box center [279, 598] width 31 height 14
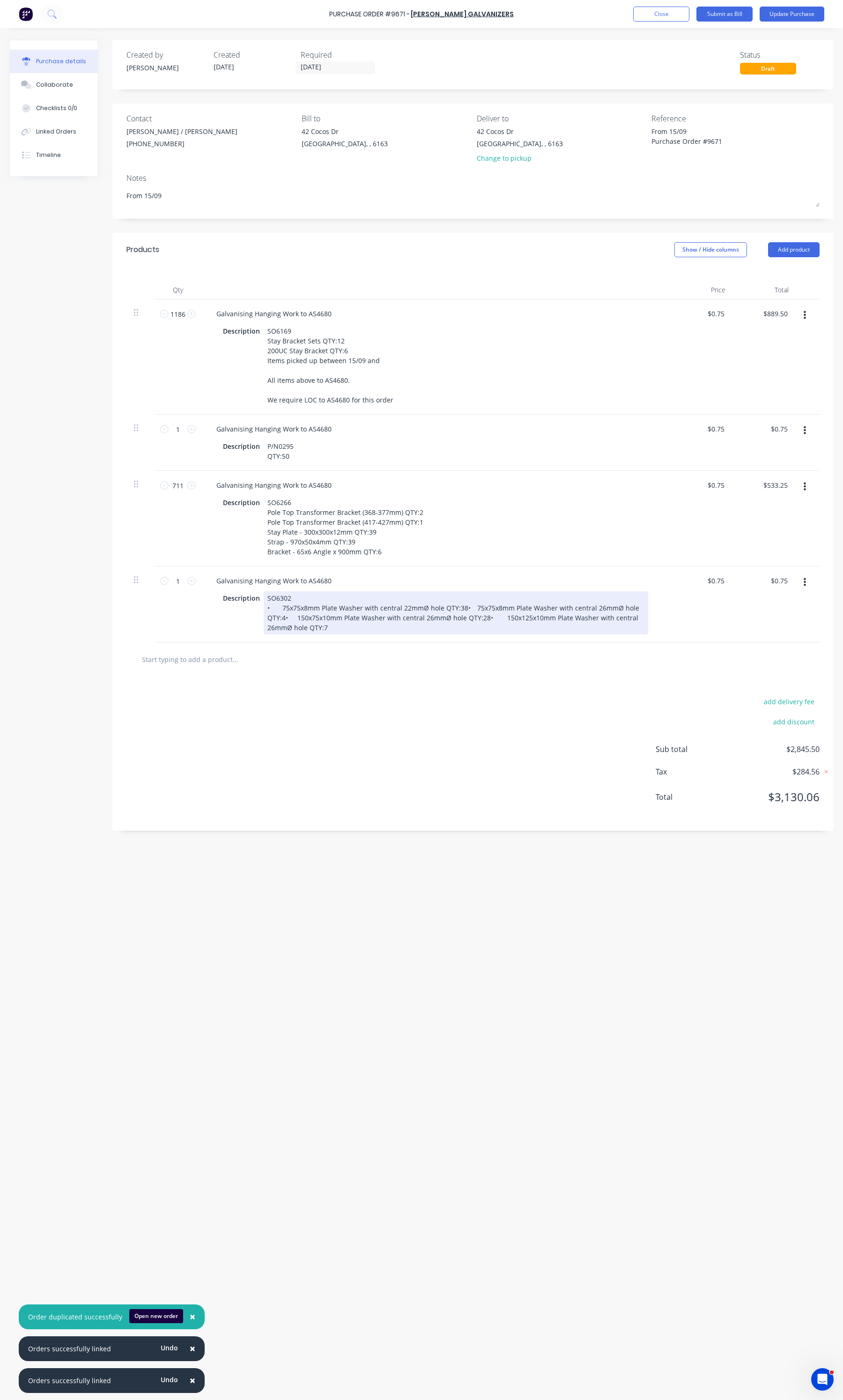
click at [279, 618] on div "SO6302 • 75x75x8mm Plate Washer with central 22mmØ hole QTY:38• 75x75x8mm Plate…" at bounding box center [456, 612] width 385 height 43
drag, startPoint x: 428, startPoint y: 619, endPoint x: 365, endPoint y: 619, distance: 63.0
click at [365, 619] on div "SO6302 •75x75x8mm Plate Washer with central 22mmØ hole QTY:38• 75x75x8mm Plate …" at bounding box center [456, 612] width 385 height 43
click at [455, 619] on div "SO6302 •75x75x8mm Plate Washer with central 22mmØ hole QTY:38• 75x75x8mm Plate …" at bounding box center [456, 612] width 385 height 43
click at [451, 629] on div "SO6302 •75x75x8mm Plate Washer with central 22mmØ hole QTY:38 75x75x8mm Plate W…" at bounding box center [456, 612] width 385 height 43
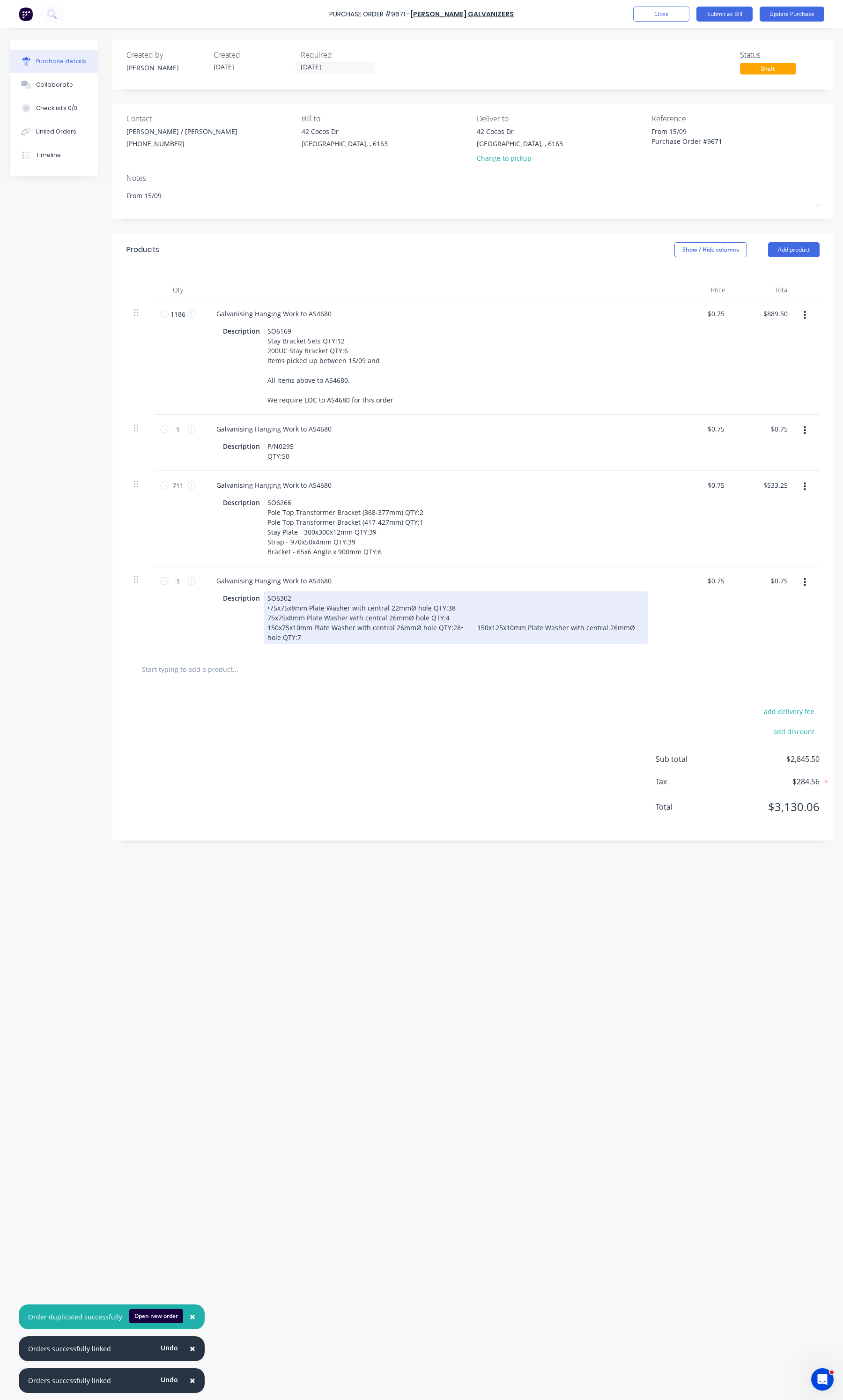
click at [454, 641] on div "SO6302 •75x75x8mm Plate Washer with central 22mmØ hole QTY:38 75x75x8mm Plate W…" at bounding box center [456, 618] width 385 height 53
click at [269, 617] on div "SO6302 •75x75x8mm Plate Washer with central 22mmØ hole QTY:38 75x75x8mm Plate W…" at bounding box center [364, 618] width 201 height 53
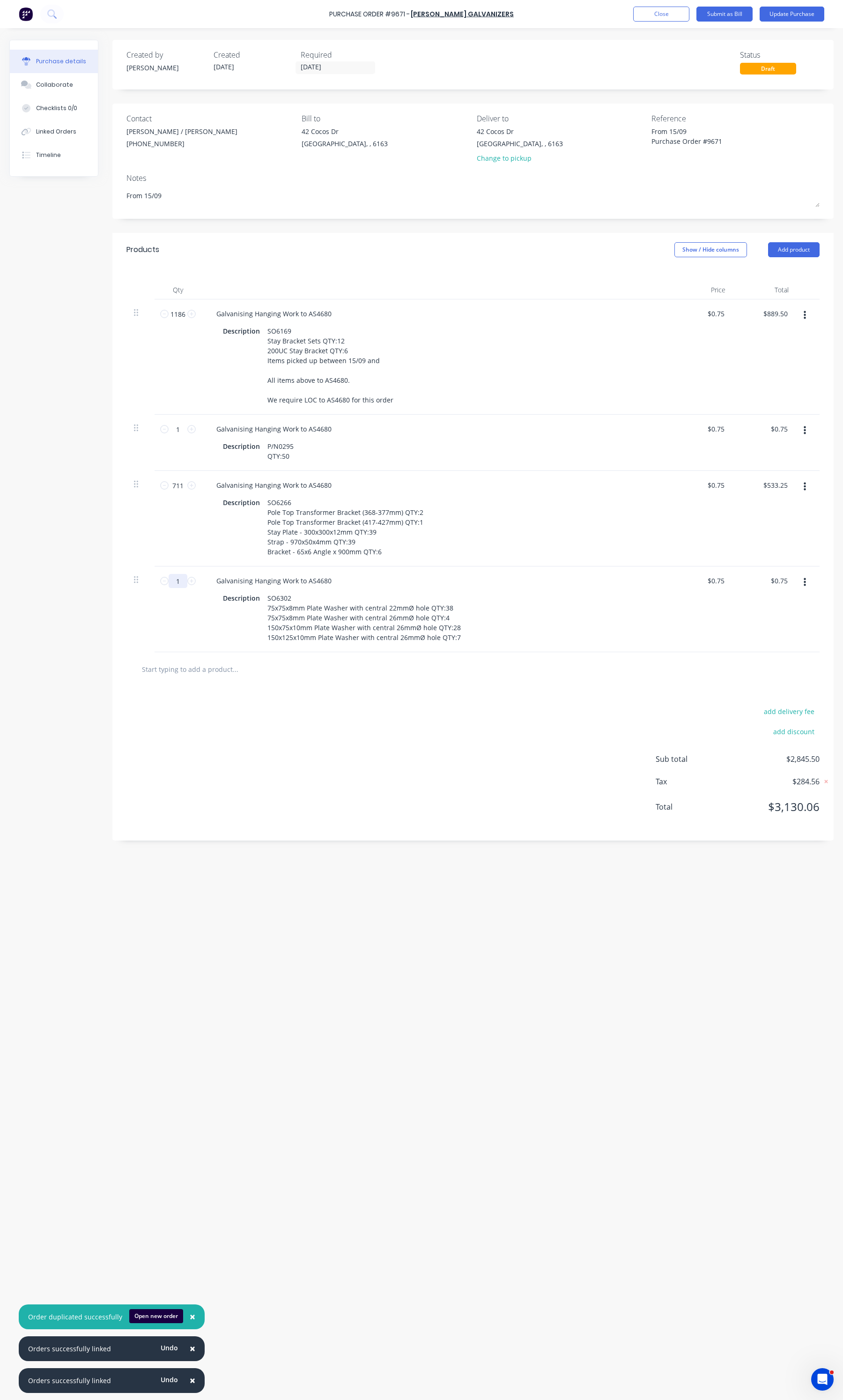
click at [176, 588] on input "1" at bounding box center [178, 580] width 18 height 14
type textarea "x"
type input "9"
type input "$6.75"
type textarea "x"
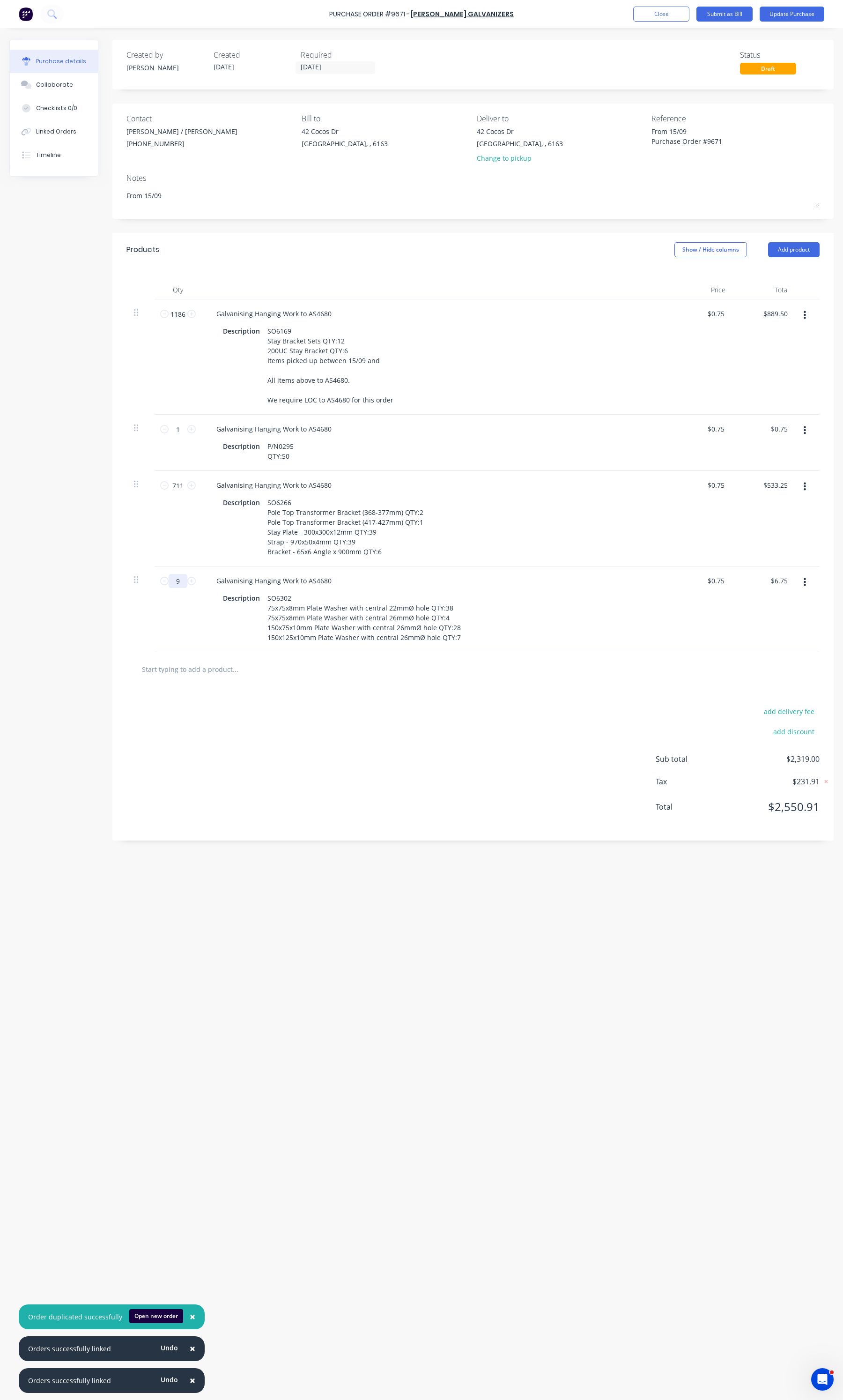
type input "91"
type input "$68.25"
type textarea "x"
type input "9"
type input "$6.75"
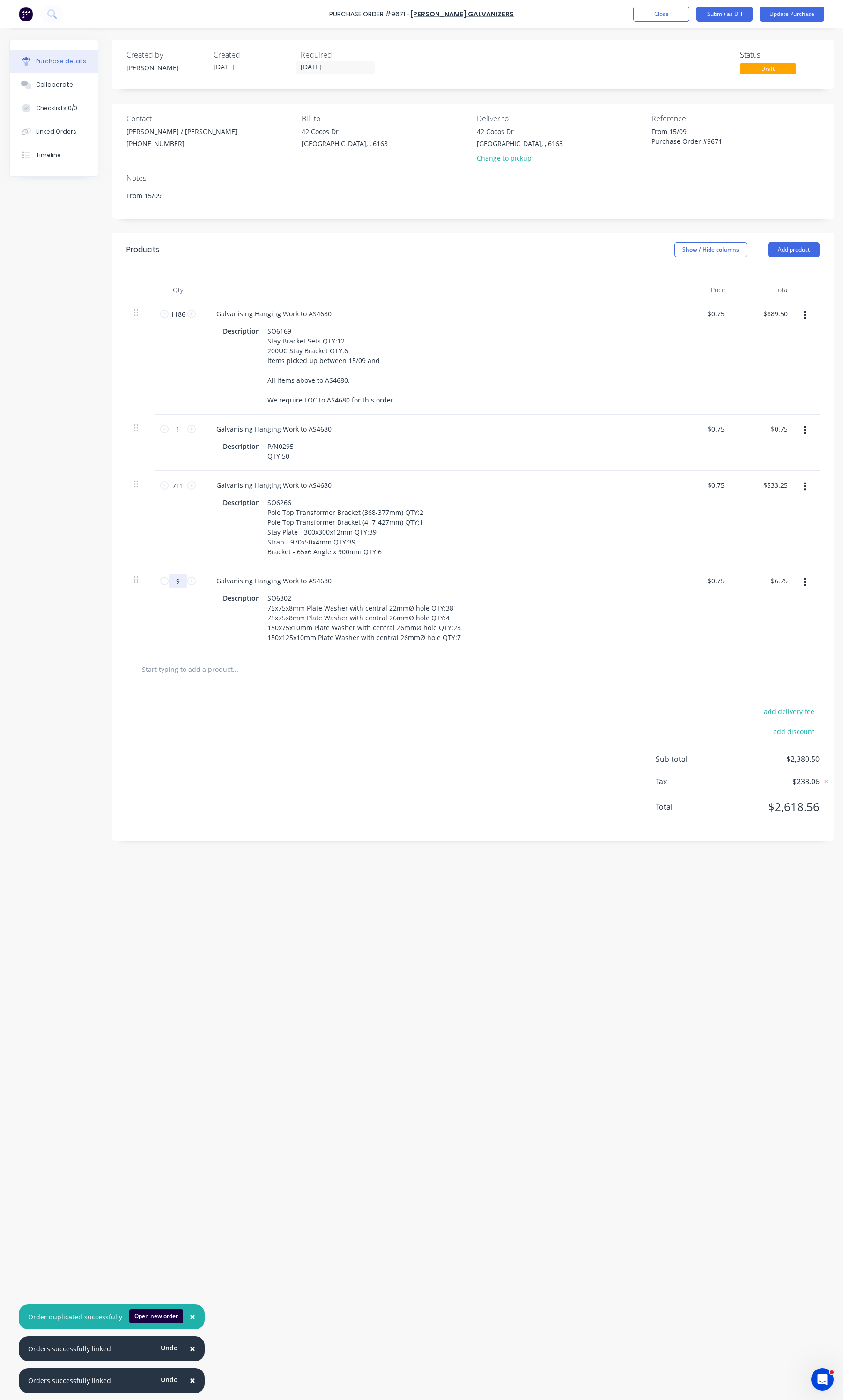
type textarea "x"
type input "8"
type input "$6.00"
type textarea "x"
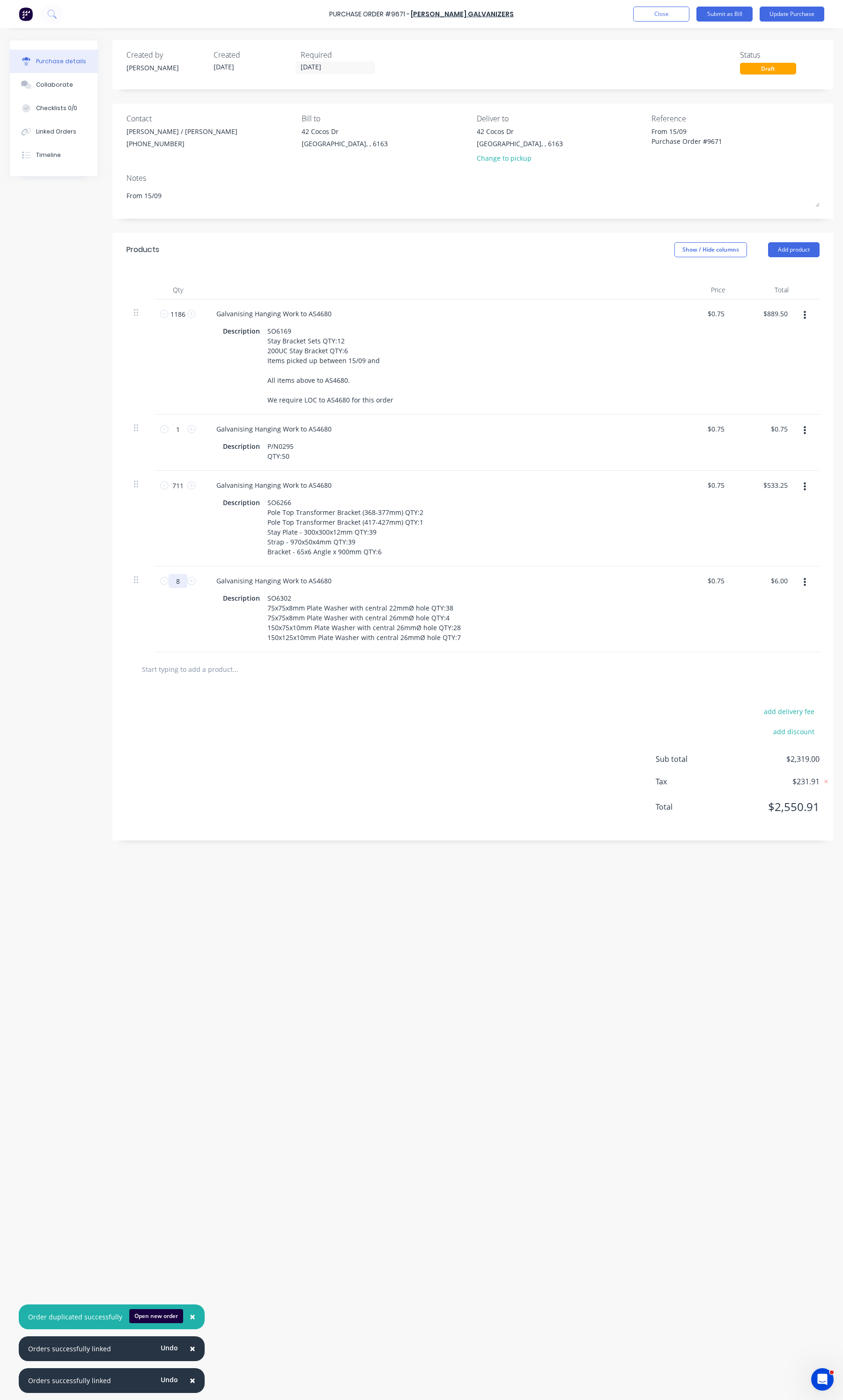
type input "81"
type input "$60.75"
type textarea "x"
type input "81"
type textarea "x"
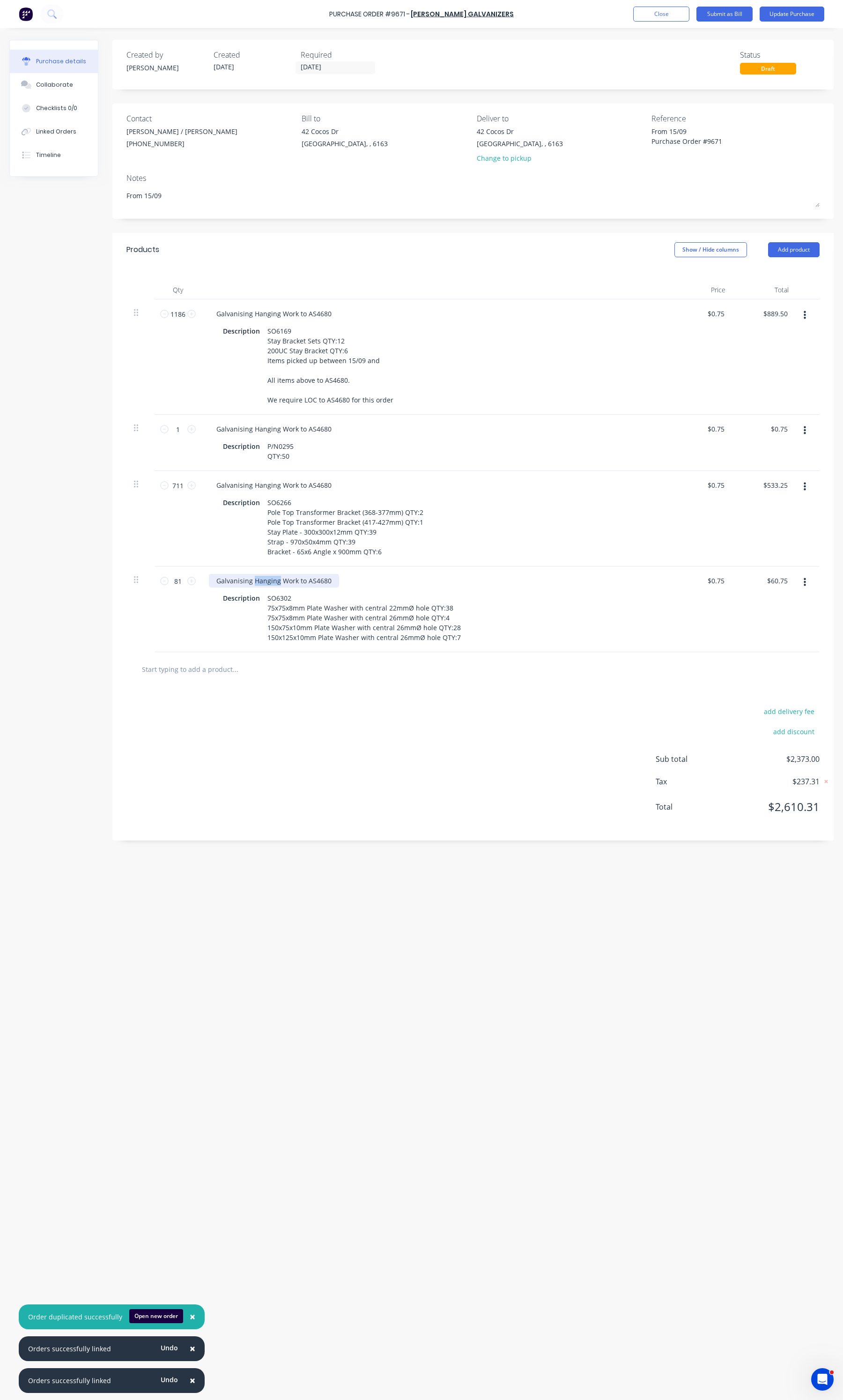
drag, startPoint x: 278, startPoint y: 593, endPoint x: 255, endPoint y: 591, distance: 23.1
click at [255, 588] on div "Galvanising Hanging Work to AS4680" at bounding box center [274, 580] width 130 height 14
click at [688, 641] on div "$0.75 $0.75" at bounding box center [701, 610] width 63 height 86
type textarea "x"
type input "0.75"
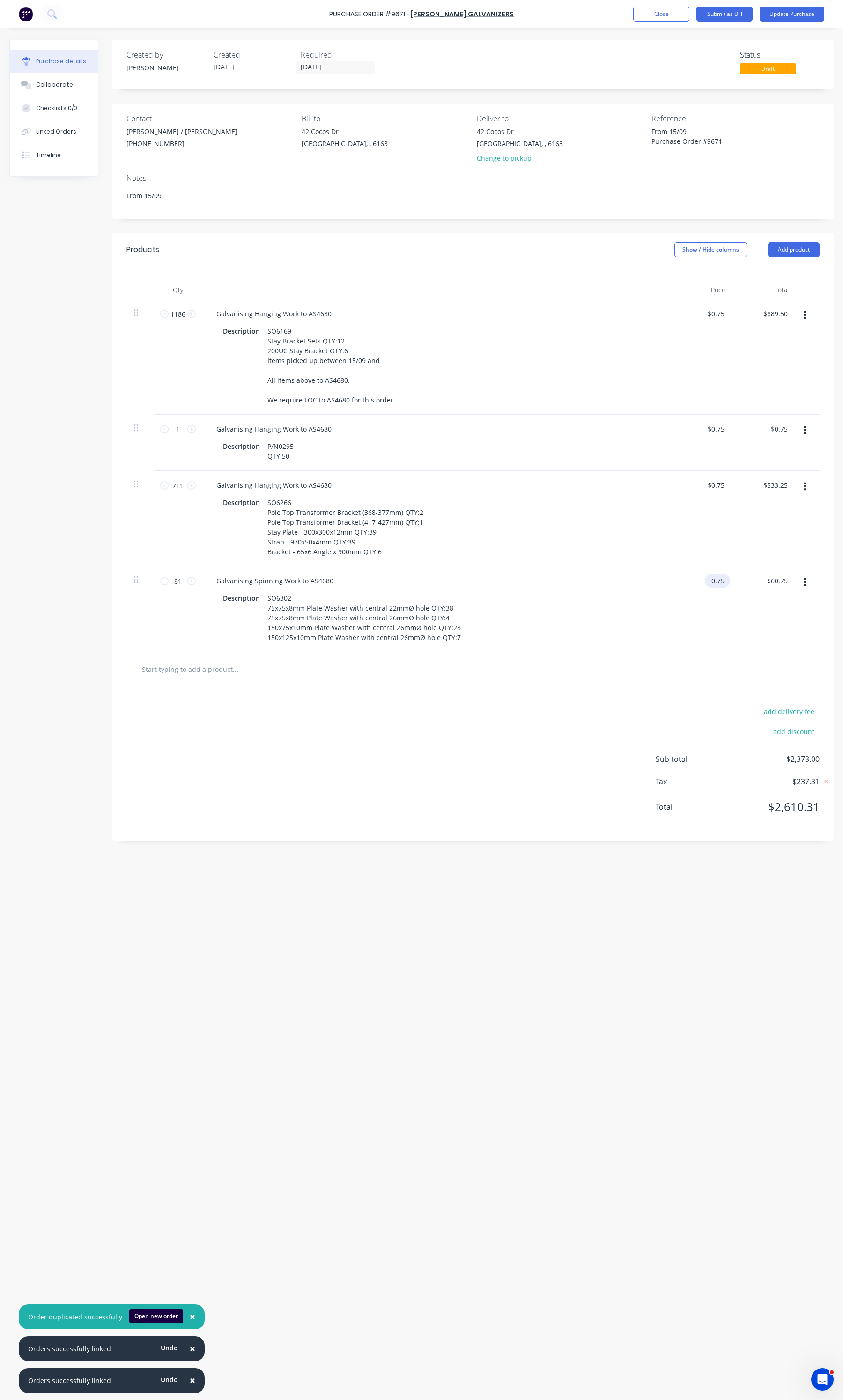
click at [711, 588] on input "0.75" at bounding box center [716, 580] width 22 height 14
click at [711, 588] on input "0.75" at bounding box center [717, 580] width 17 height 14
type textarea "x"
click at [711, 588] on input "0.75" at bounding box center [717, 580] width 17 height 14
type input "1.8"
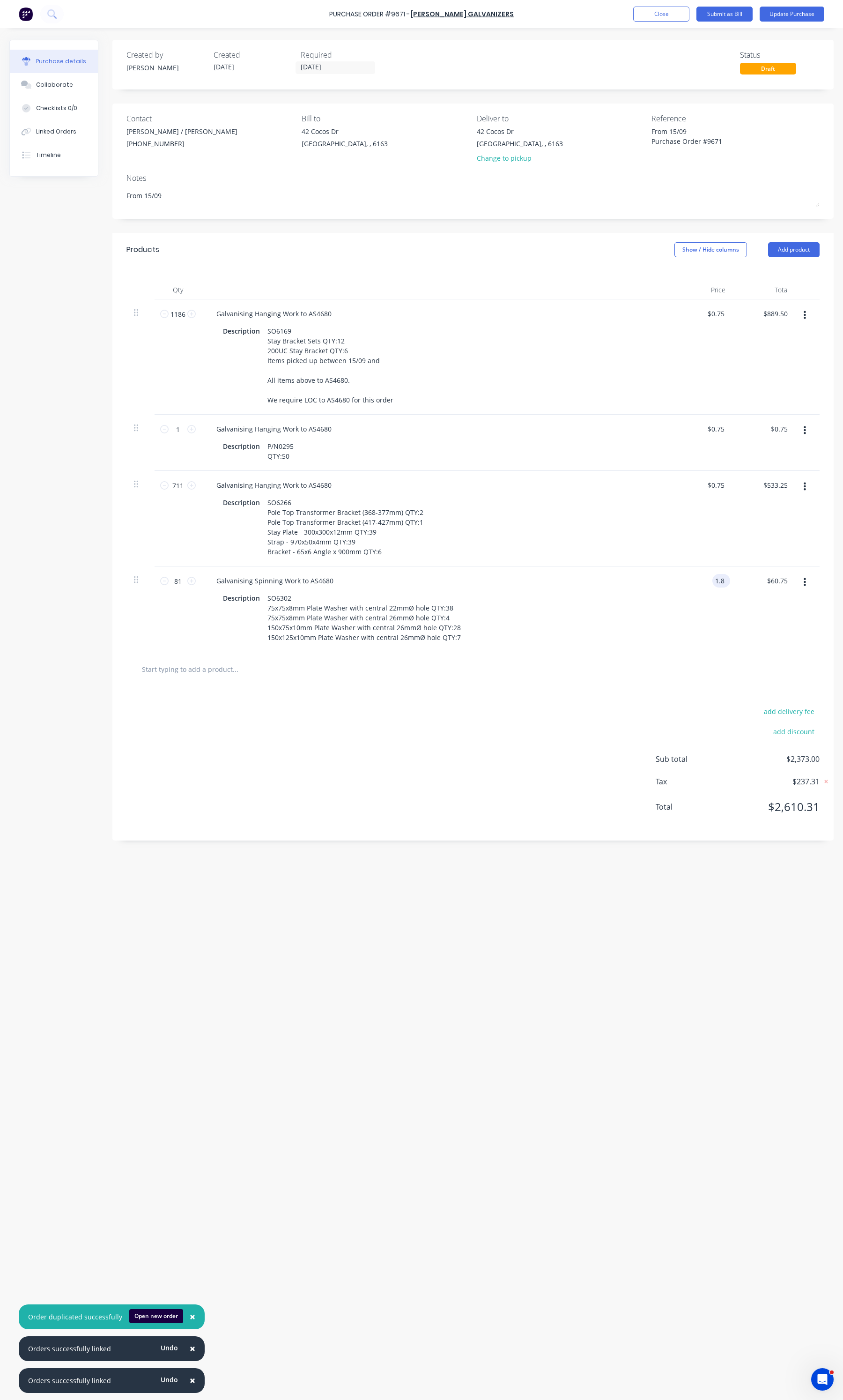
type textarea "x"
type input "$1.80"
type input "145.80"
type textarea "x"
type input "$145.80"
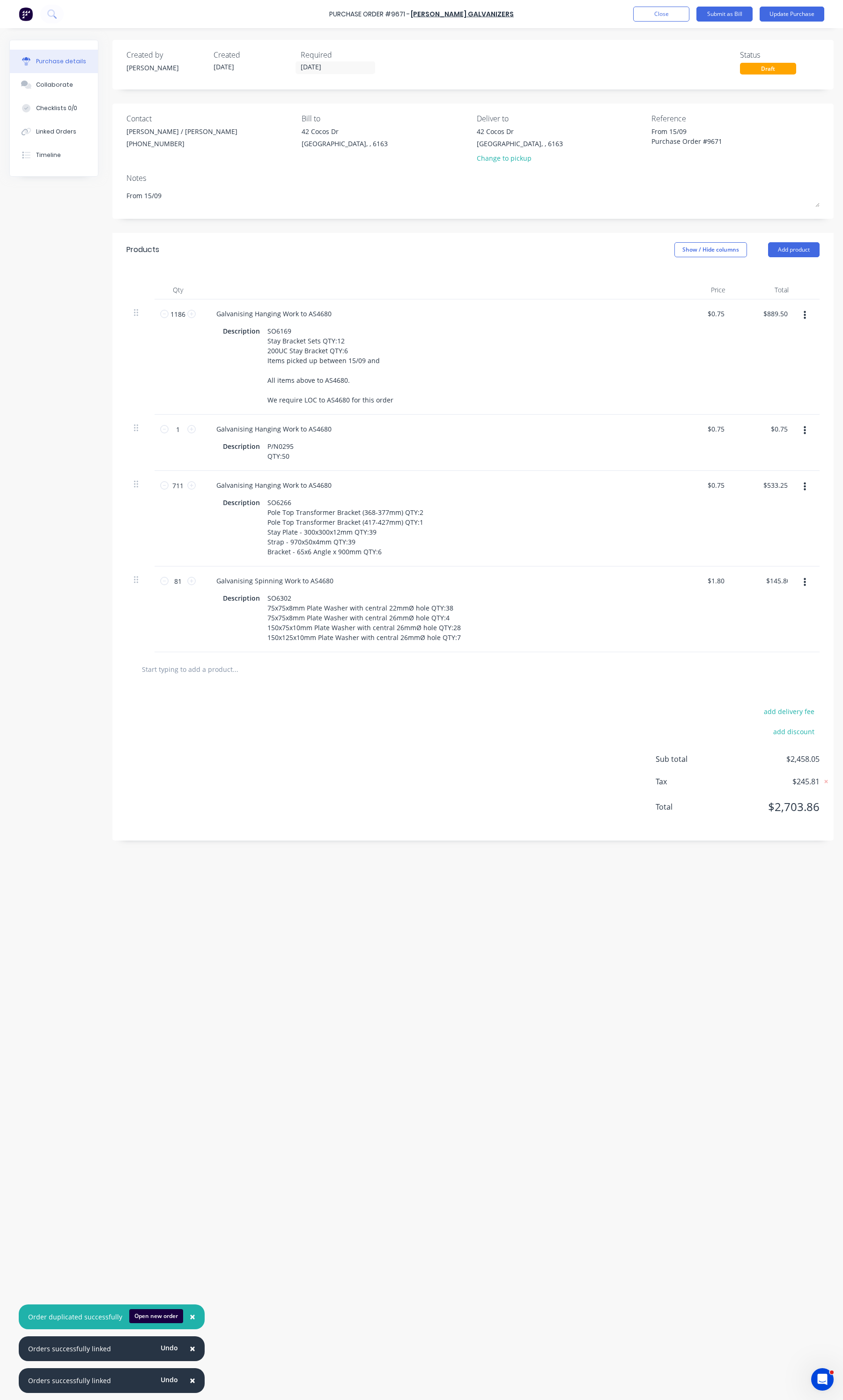
click at [380, 921] on div "Created by Daniel Created 12/09/25 Required 17/10/25 Status Draft Contact Jason…" at bounding box center [422, 711] width 825 height 1344
click at [776, 18] on button "Update Purchase" at bounding box center [792, 14] width 65 height 15
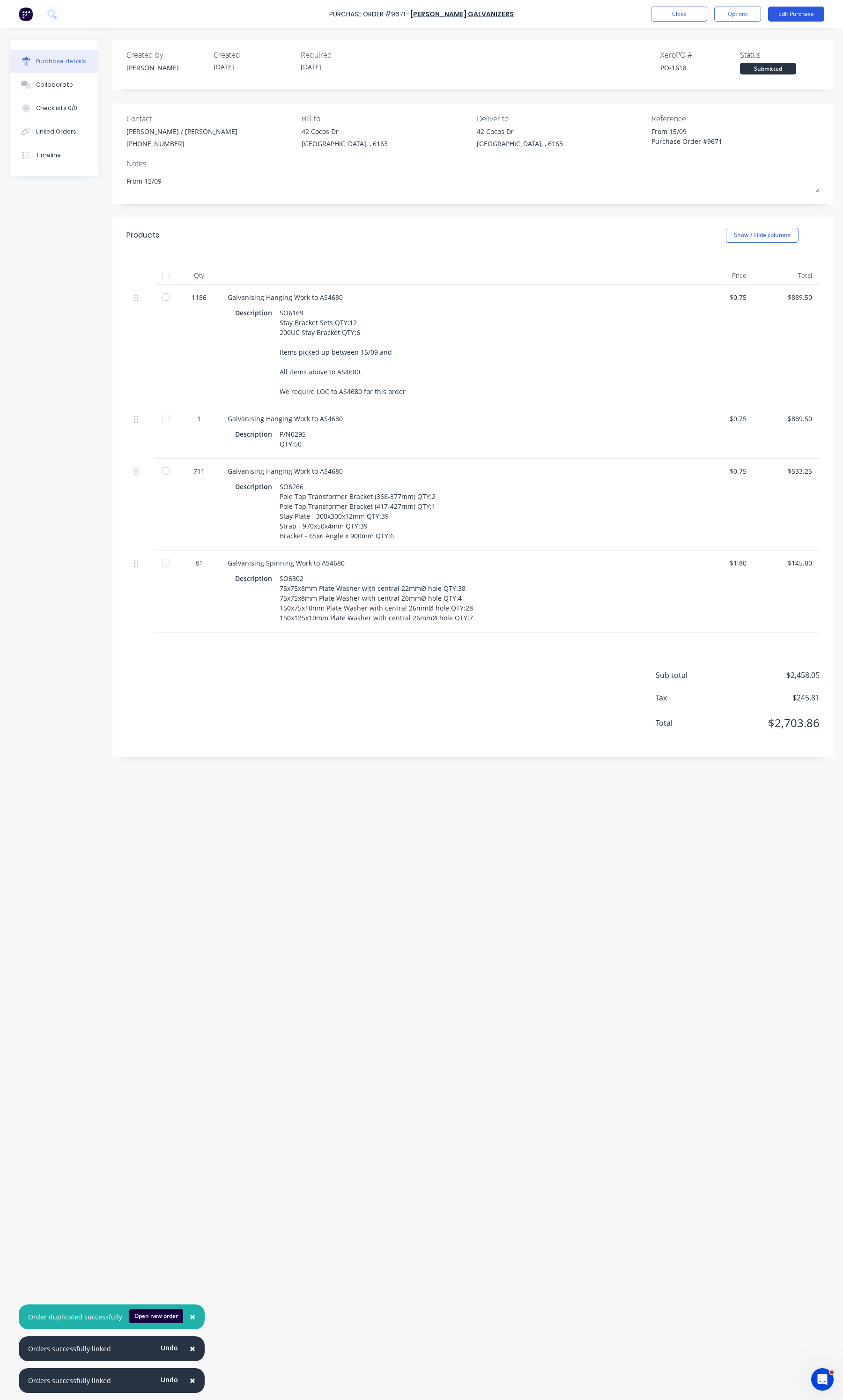
click at [785, 17] on button "Edit Purchase" at bounding box center [795, 14] width 56 height 15
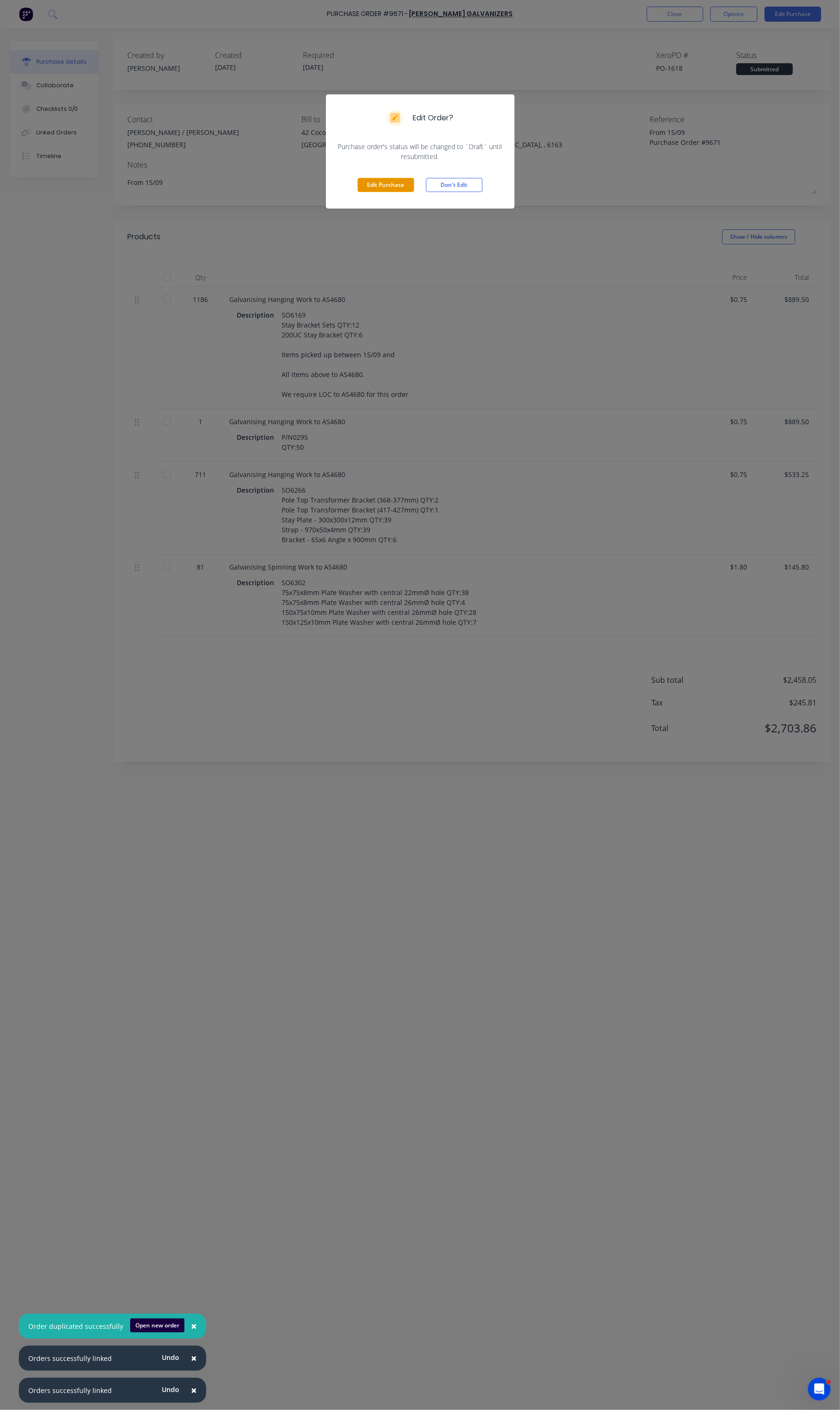
click at [388, 190] on button "Edit Purchase" at bounding box center [385, 185] width 56 height 14
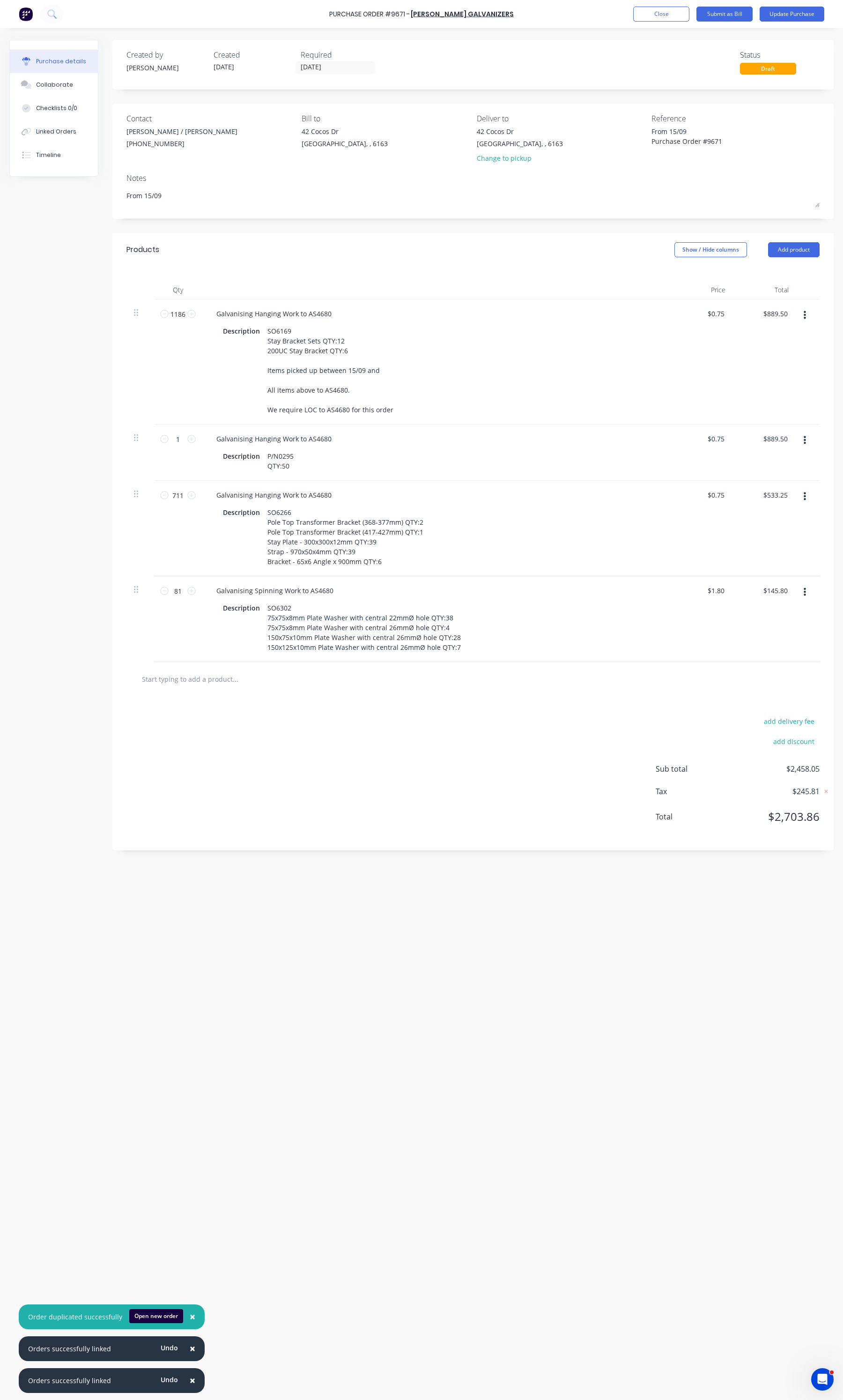
click at [808, 502] on button "button" at bounding box center [805, 497] width 22 height 17
click at [762, 537] on button "Duplicate" at bounding box center [776, 540] width 80 height 18
type textarea "x"
type input "1"
type input "$0.75"
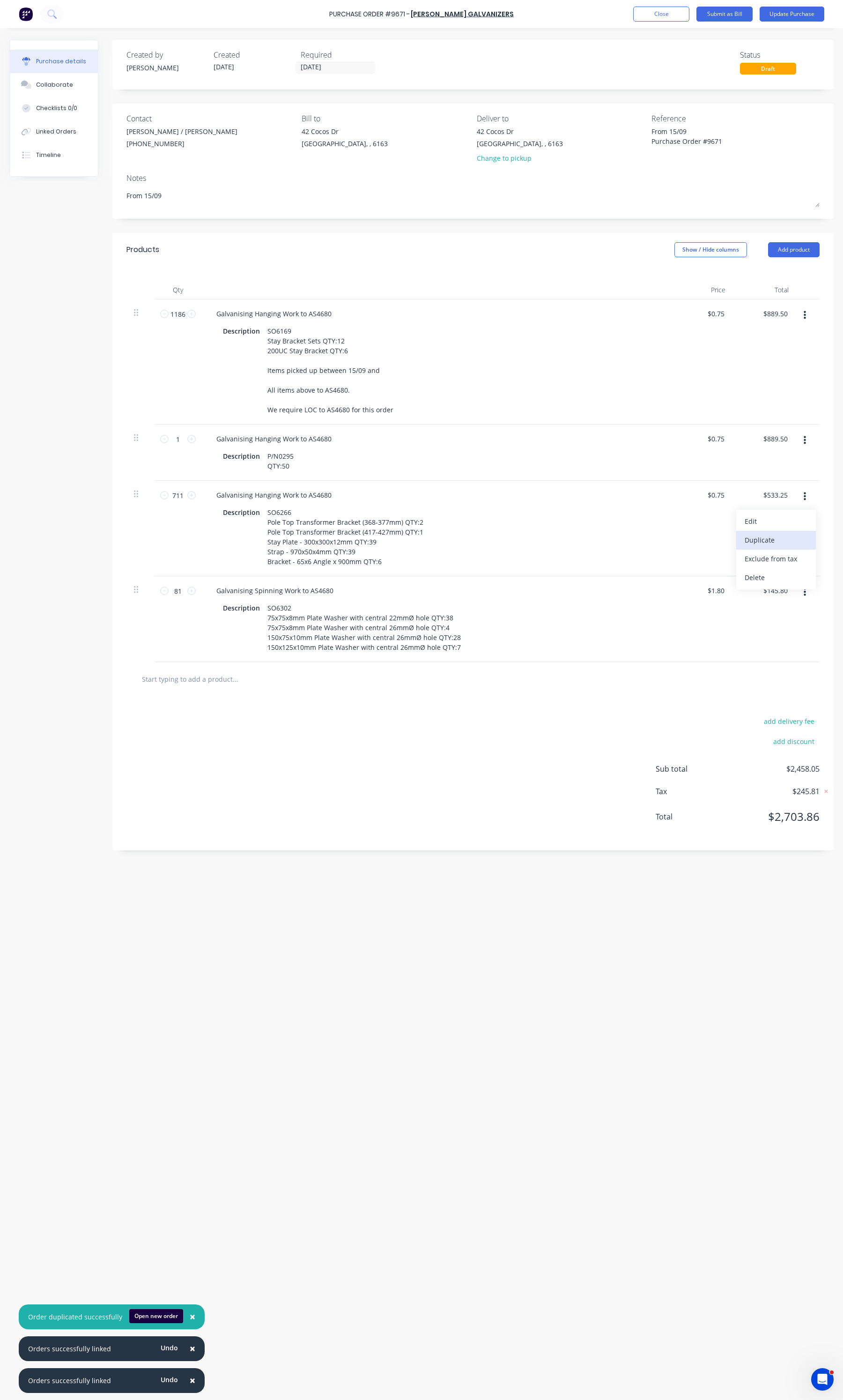
type input "$0.75"
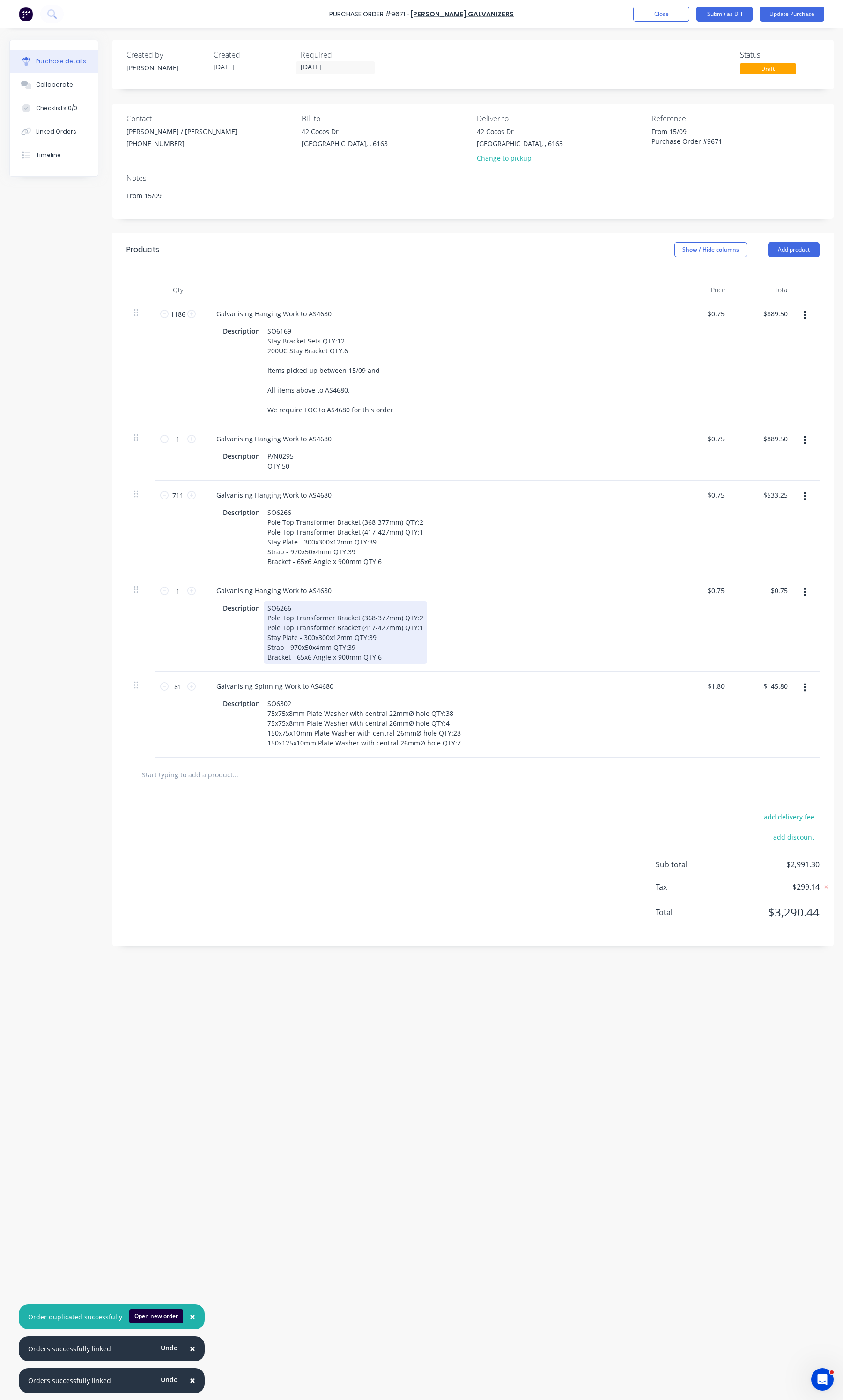
drag, startPoint x: 407, startPoint y: 655, endPoint x: 291, endPoint y: 620, distance: 121.2
click at [291, 620] on div "SO6266 Pole Top Transformer Bracket (368-377mm) QTY:2 Pole Top Transformer Brac…" at bounding box center [345, 633] width 163 height 62
click at [273, 610] on div "SO6266 Pole Top Transformer Bracket (368-377mm) QTY:2 Pole Top Transformer Brac…" at bounding box center [345, 633] width 163 height 62
type textarea "x"
drag, startPoint x: 382, startPoint y: 662, endPoint x: 276, endPoint y: 608, distance: 119.0
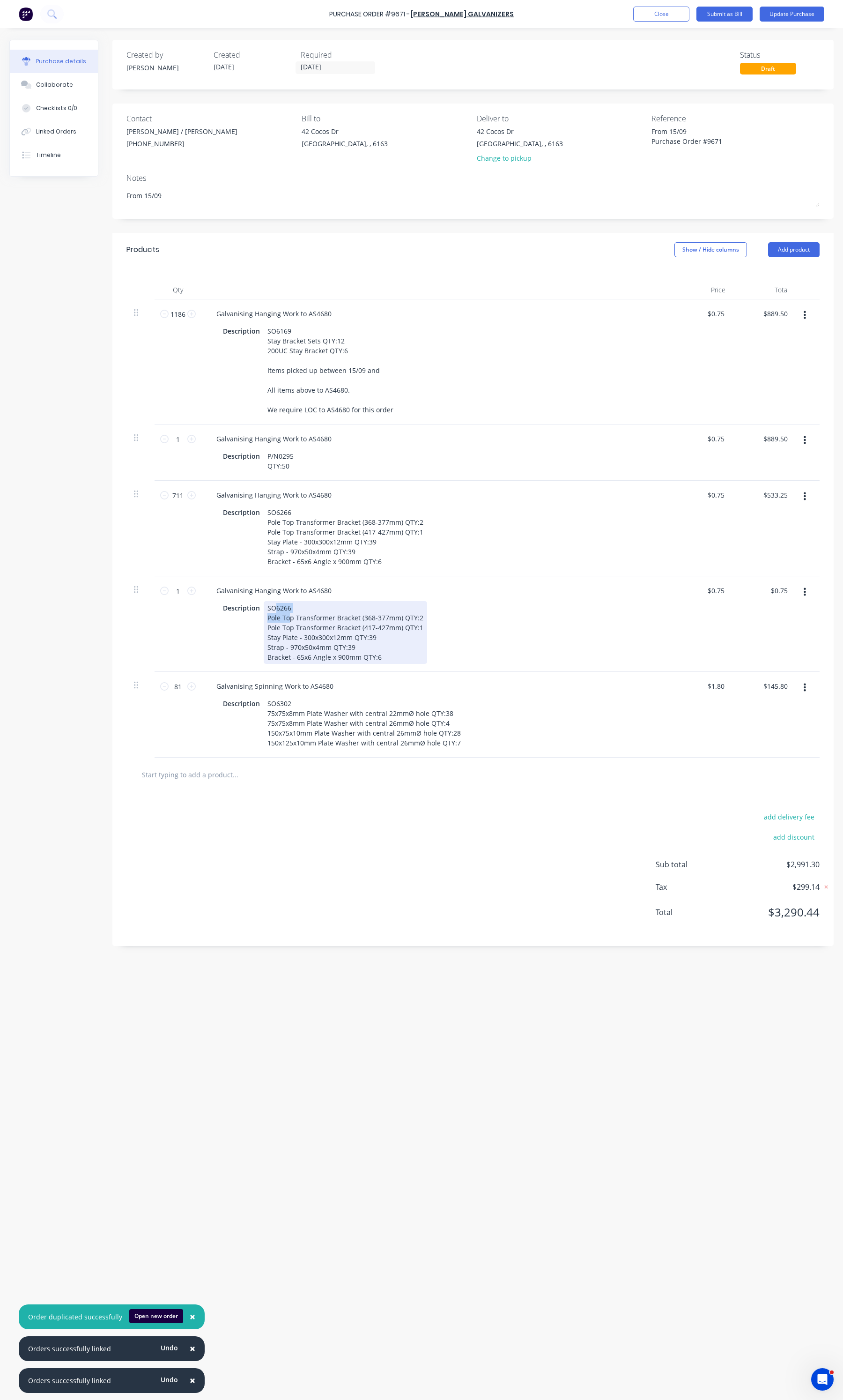
click at [276, 608] on div "SO6266 Pole Top Transformer Bracket (368-377mm) QTY:2 Pole Top Transformer Brac…" at bounding box center [345, 633] width 163 height 62
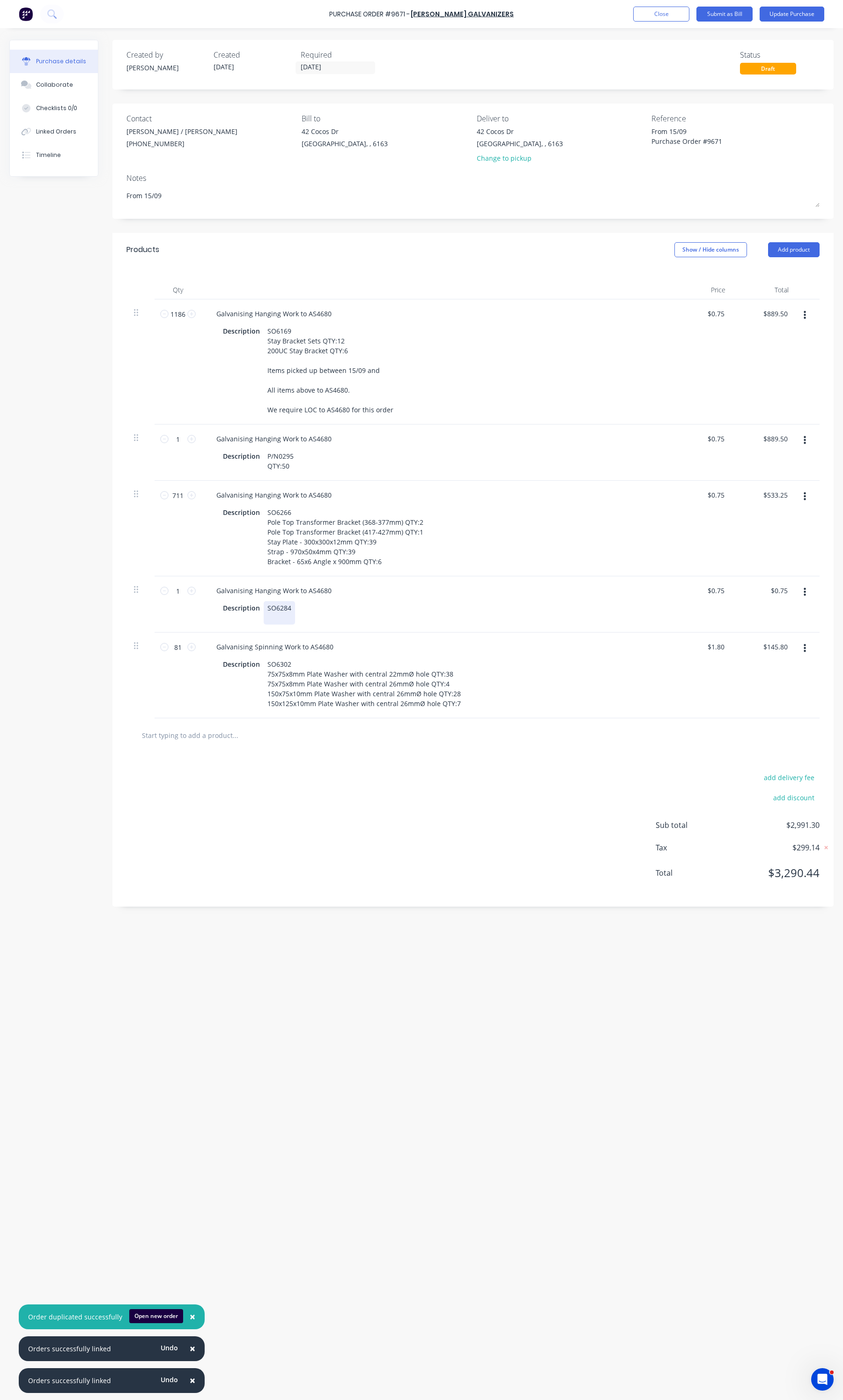
click at [277, 615] on div "SO6284" at bounding box center [279, 613] width 31 height 24
click at [284, 619] on div "SO6284 • 450x450x12mm Duel Stay Plate QTY:50• 150x120x10mm Pole Stay Plate QTY:…" at bounding box center [402, 613] width 278 height 24
click at [282, 619] on div "SO6284 • 450x450x12mm Duel Stay Plate QTY:50• 150x120x10mm Pole Stay Plate QTY:…" at bounding box center [402, 613] width 278 height 24
click at [279, 619] on div "SO6284 • 450x450x12mm Duel Stay Plate QTY:50• 150x120x10mm Pole Stay Plate QTY:…" at bounding box center [402, 613] width 278 height 24
click at [391, 620] on div "SO6284 450x450x12mm Duel Stay Plate QTY:50• 150x120x10mm Pole Stay Plate QTY:30" at bounding box center [395, 613] width 262 height 24
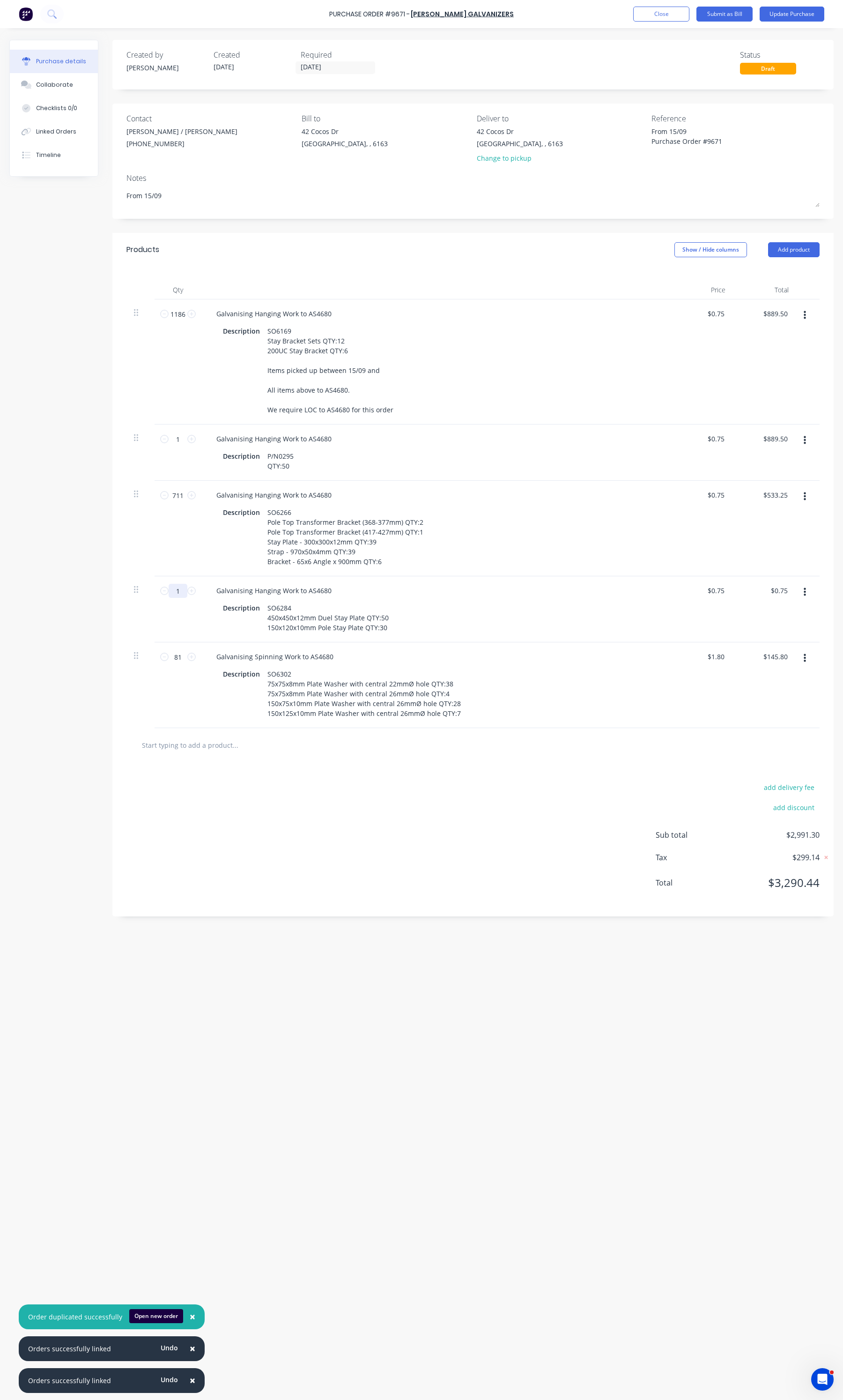
click at [177, 598] on input "1" at bounding box center [178, 590] width 18 height 14
type textarea "x"
type input "10"
type input "$7.50"
type textarea "x"
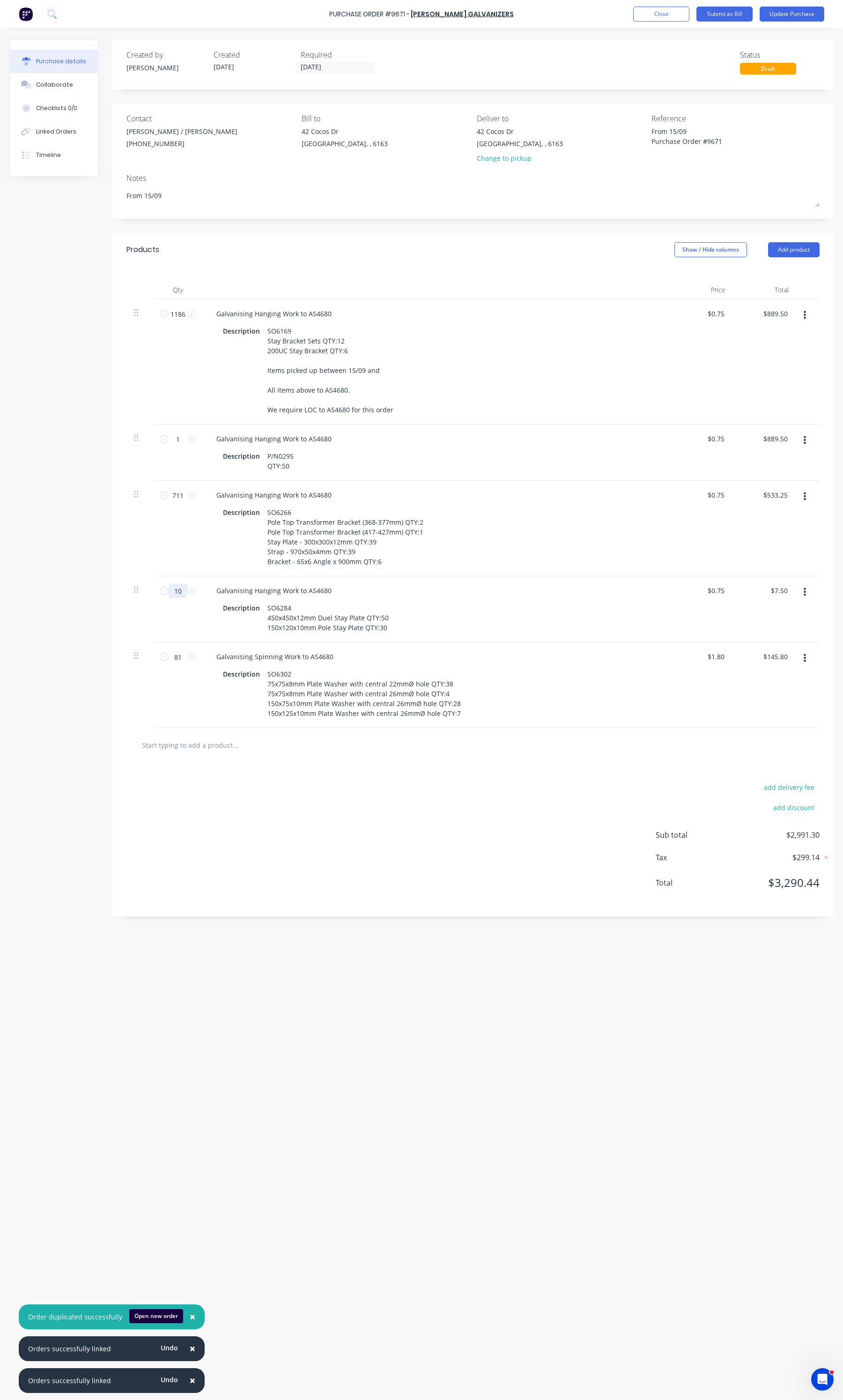
type input "103"
type input "$77.25"
type textarea "x"
type input "1037"
type input "$777.75"
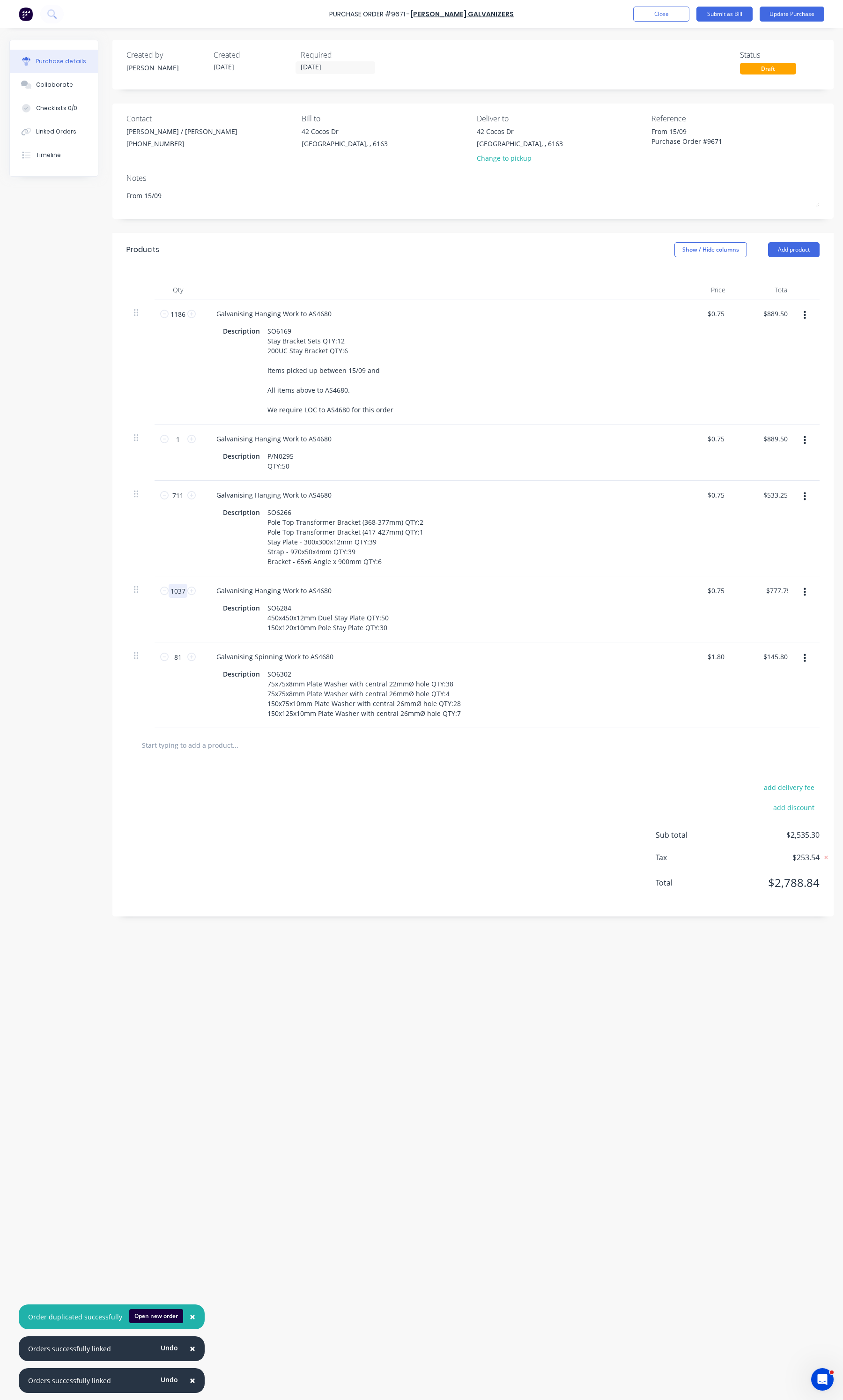
type textarea "x"
type input "1037"
type textarea "x"
click at [283, 468] on div "P/N0295 QTY:50" at bounding box center [280, 461] width 34 height 24
click at [805, 602] on div at bounding box center [808, 610] width 24 height 66
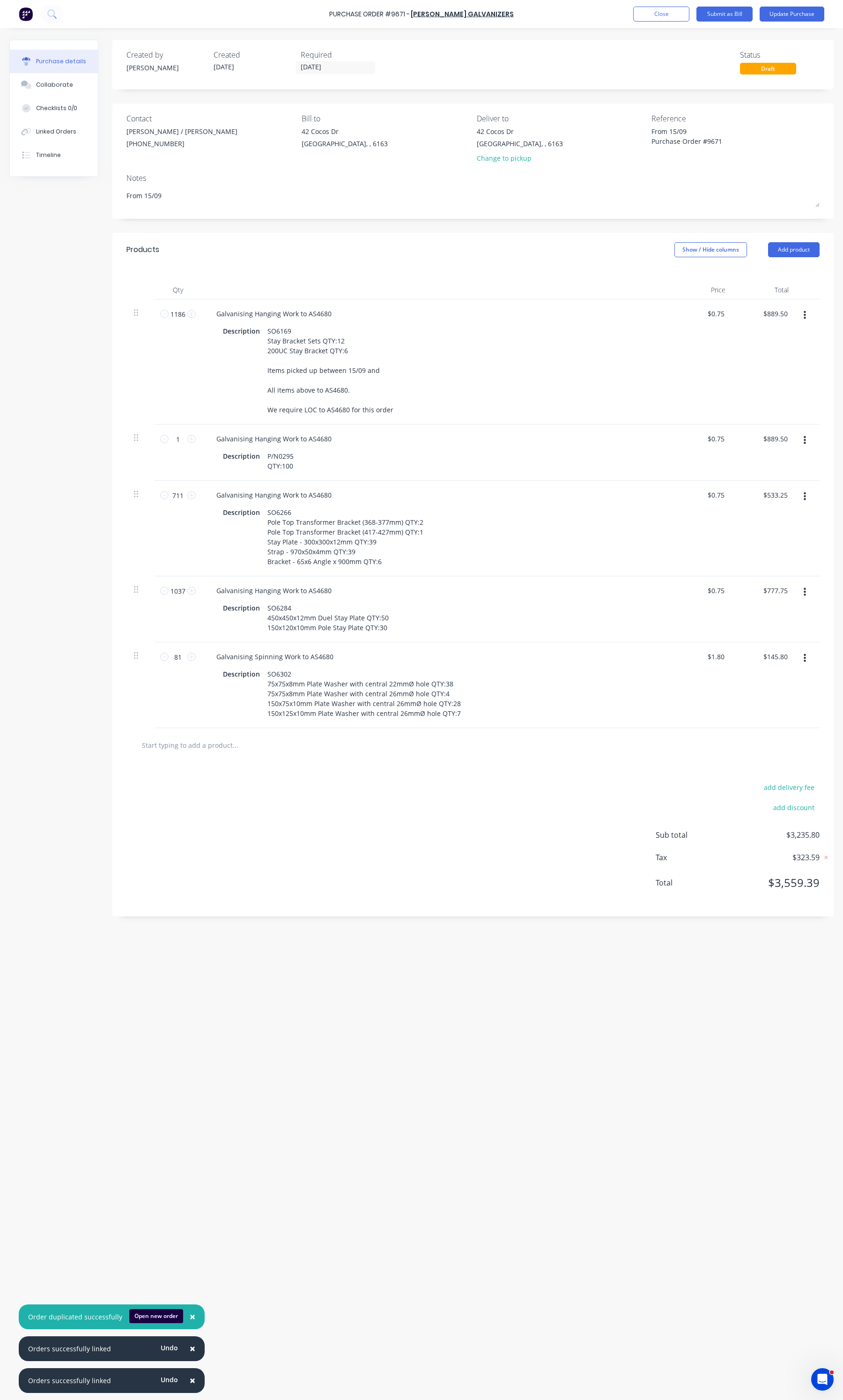
click at [805, 601] on button "button" at bounding box center [805, 592] width 22 height 17
click at [787, 629] on button "Duplicate" at bounding box center [776, 635] width 80 height 18
type textarea "x"
type input "1"
type input "$0.75"
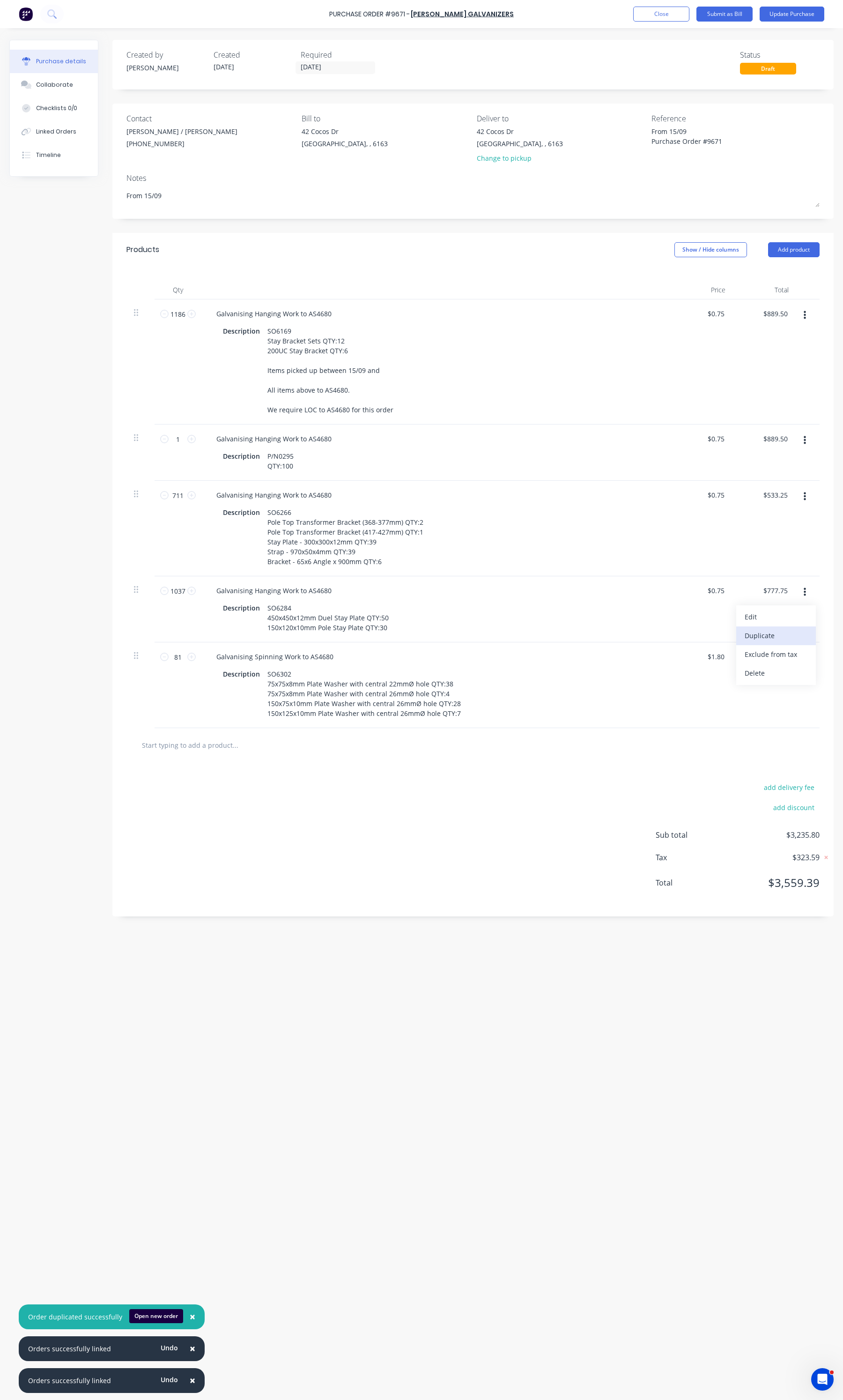
type input "$0.75"
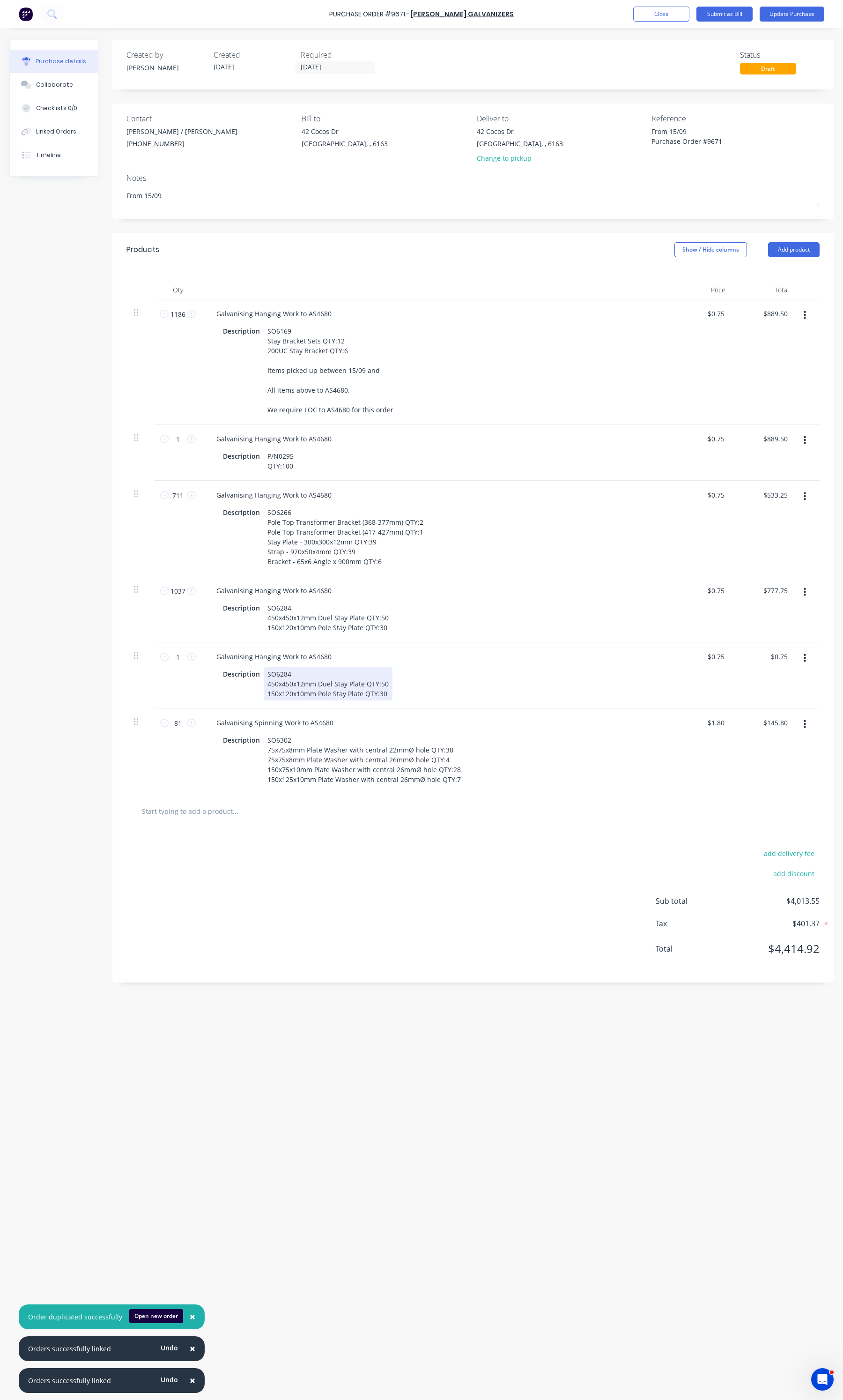
type textarea "x"
drag, startPoint x: 387, startPoint y: 689, endPoint x: 268, endPoint y: 669, distance: 120.7
click at [268, 669] on div "SO6284 450x450x12mm Duel Stay Plate QTY:50 150x120x10mm Pole Stay Plate QTY:30" at bounding box center [328, 684] width 129 height 33
click at [170, 661] on input "1" at bounding box center [178, 656] width 18 height 14
type textarea "x"
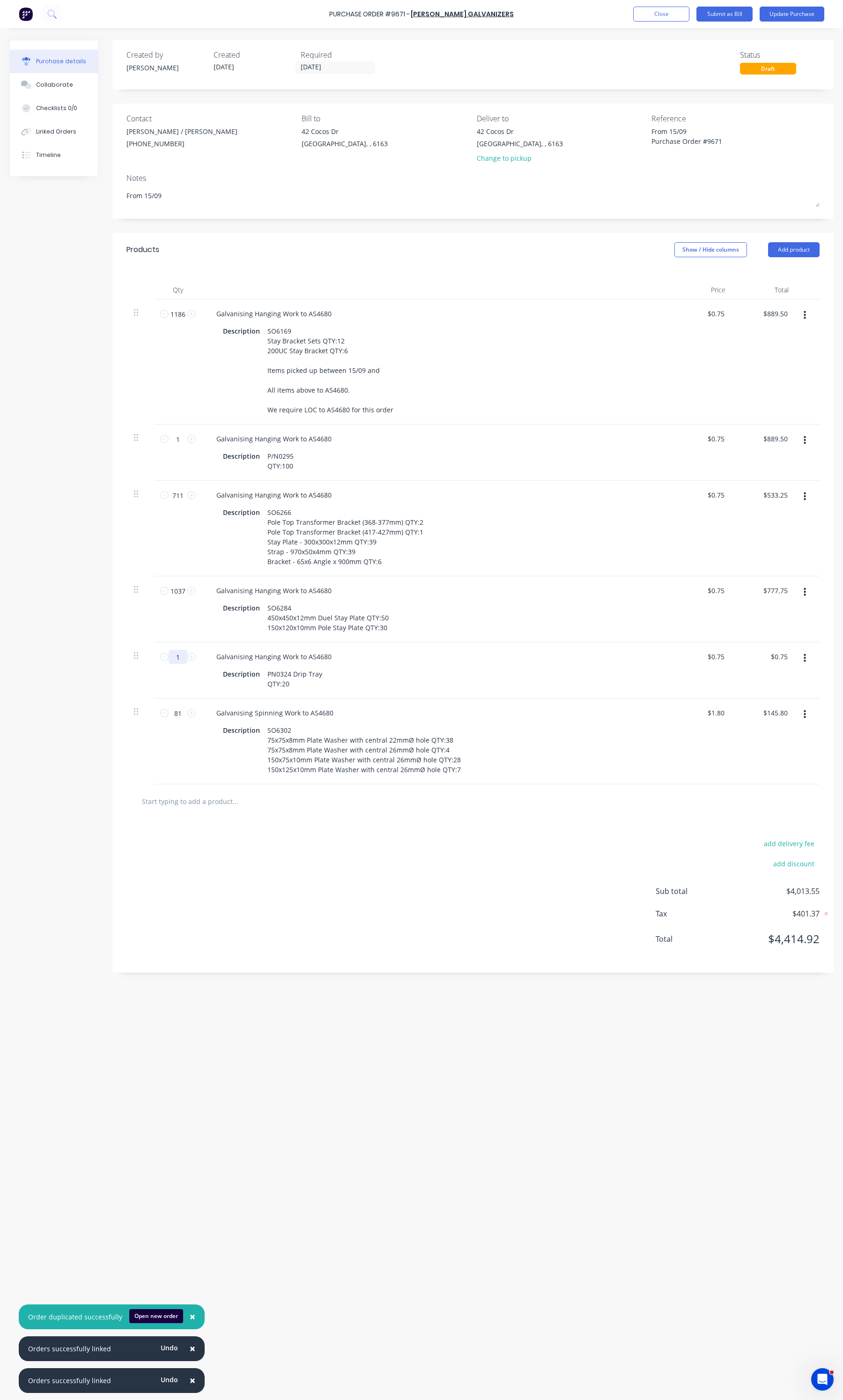
type input "2"
type input "$1.50"
type textarea "x"
type input "22"
type input "$16.50"
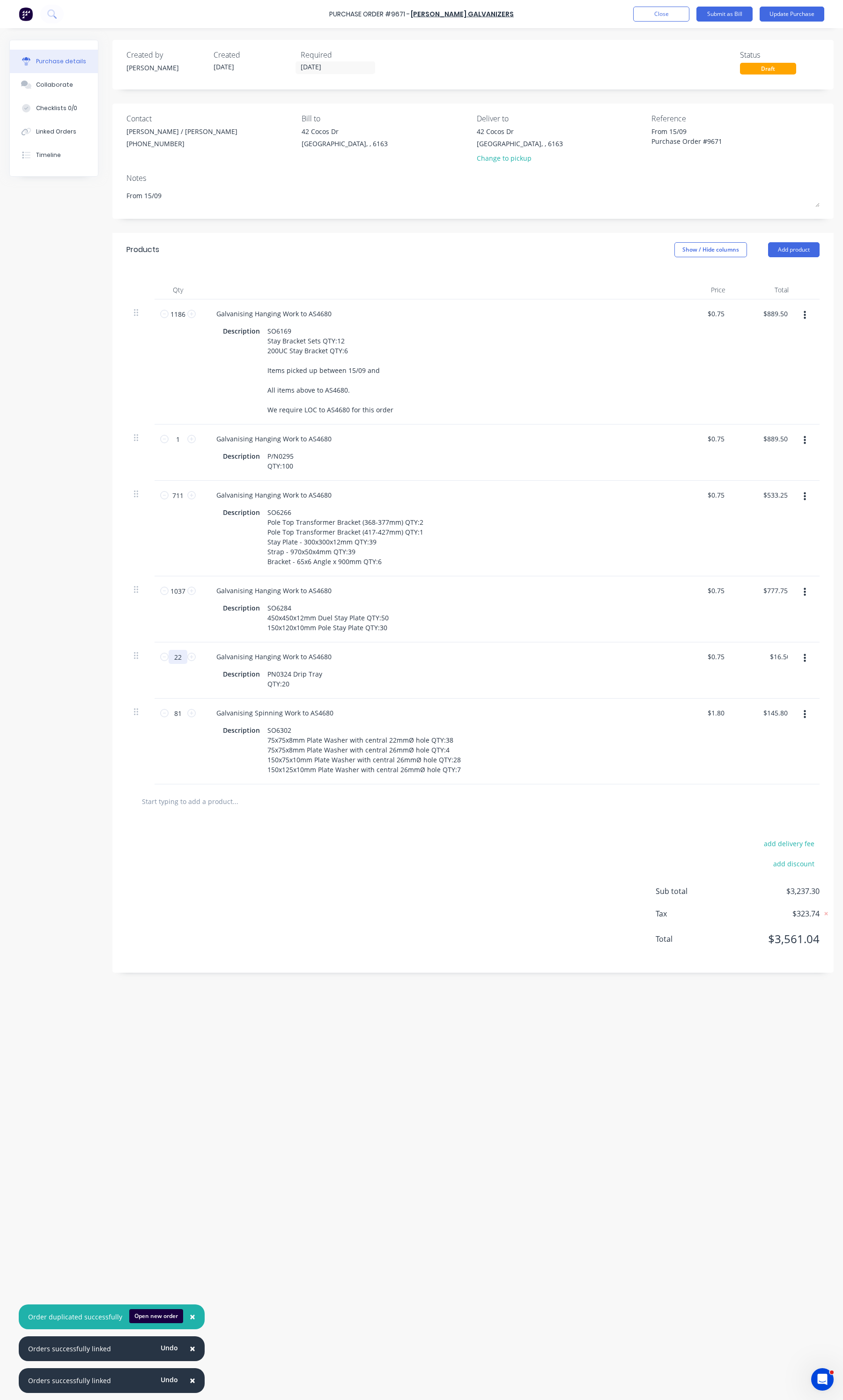
type textarea "x"
type input "220"
type textarea "x"
type input "$165.00"
type textarea "x"
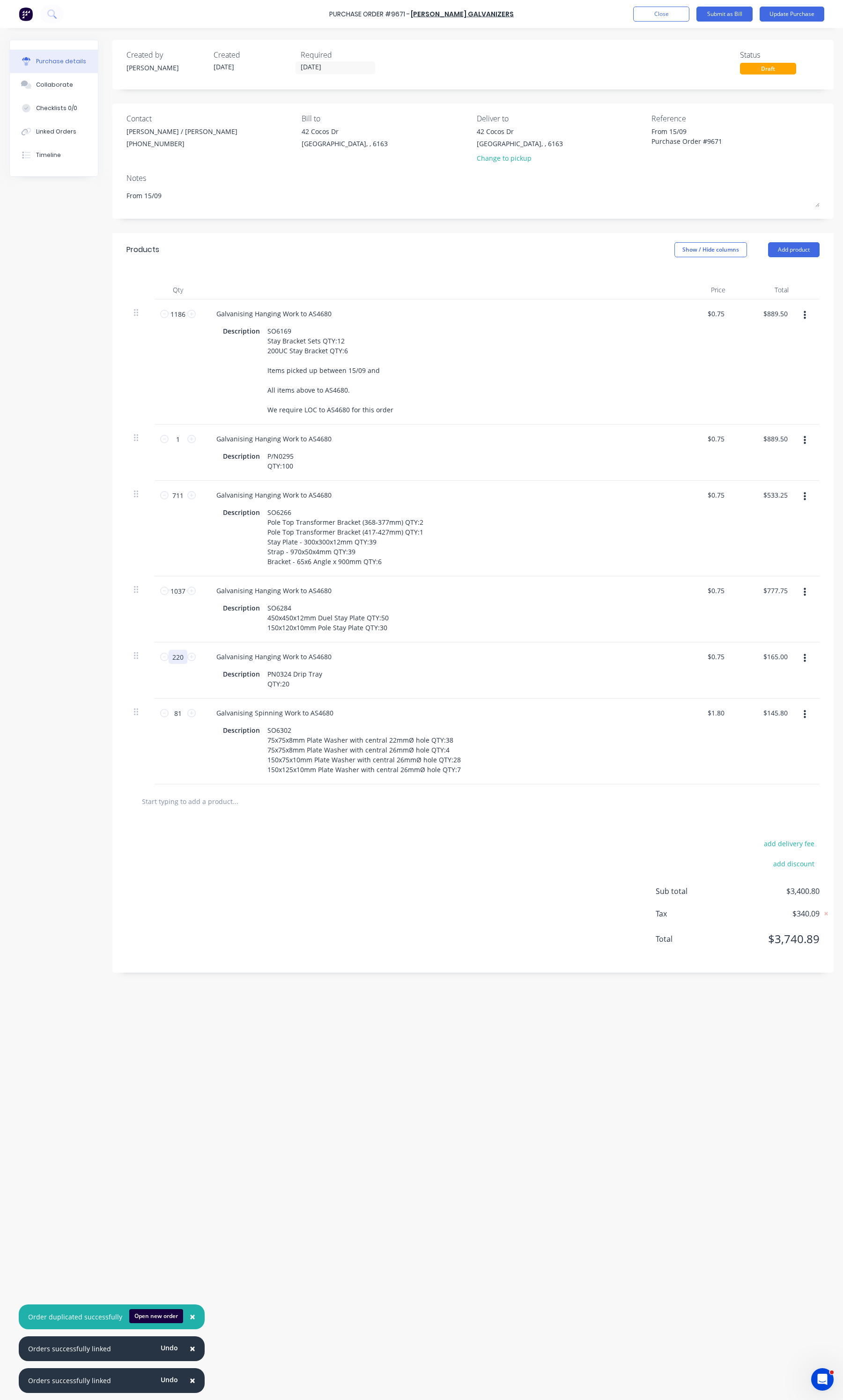
type input "2200"
type input "$1,650.00"
type textarea "x"
type input "2200"
click at [293, 465] on div "P/N0295 QTY:100" at bounding box center [280, 461] width 34 height 24
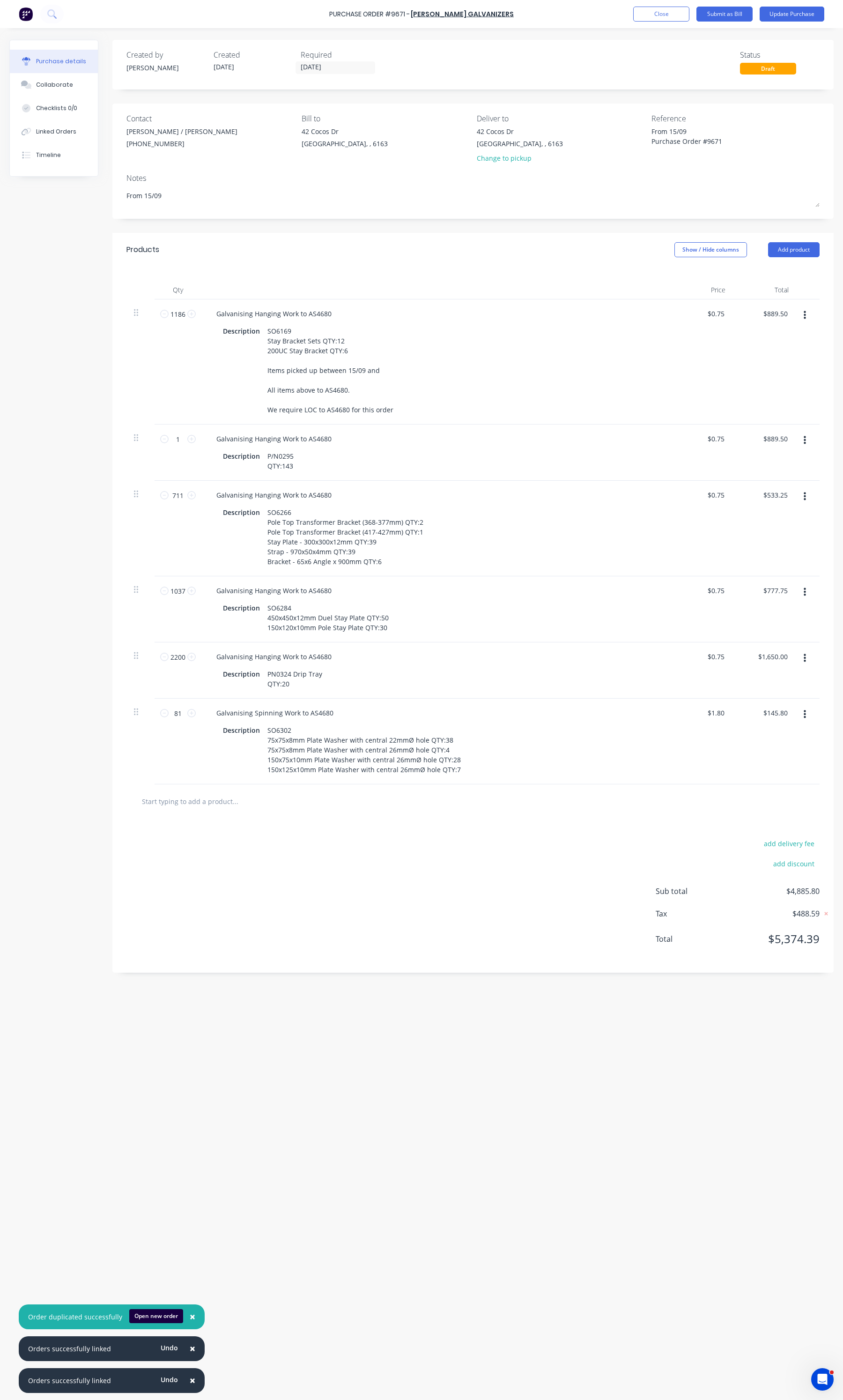
click at [799, 714] on button "button" at bounding box center [805, 714] width 22 height 17
click at [804, 717] on icon "button" at bounding box center [805, 714] width 3 height 10
click at [751, 747] on button "Edit" at bounding box center [776, 739] width 80 height 18
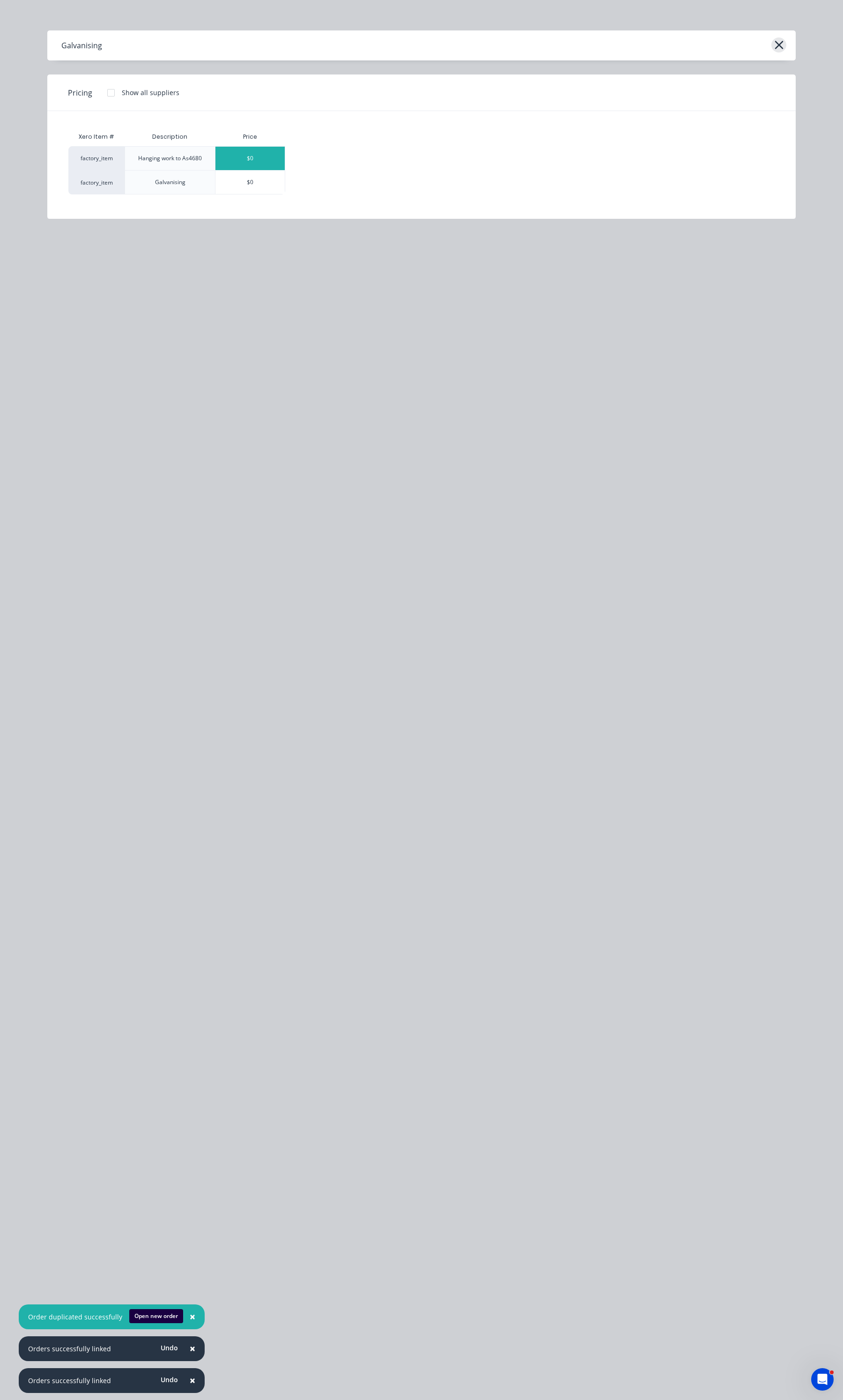
click at [778, 43] on icon "button" at bounding box center [779, 45] width 10 height 13
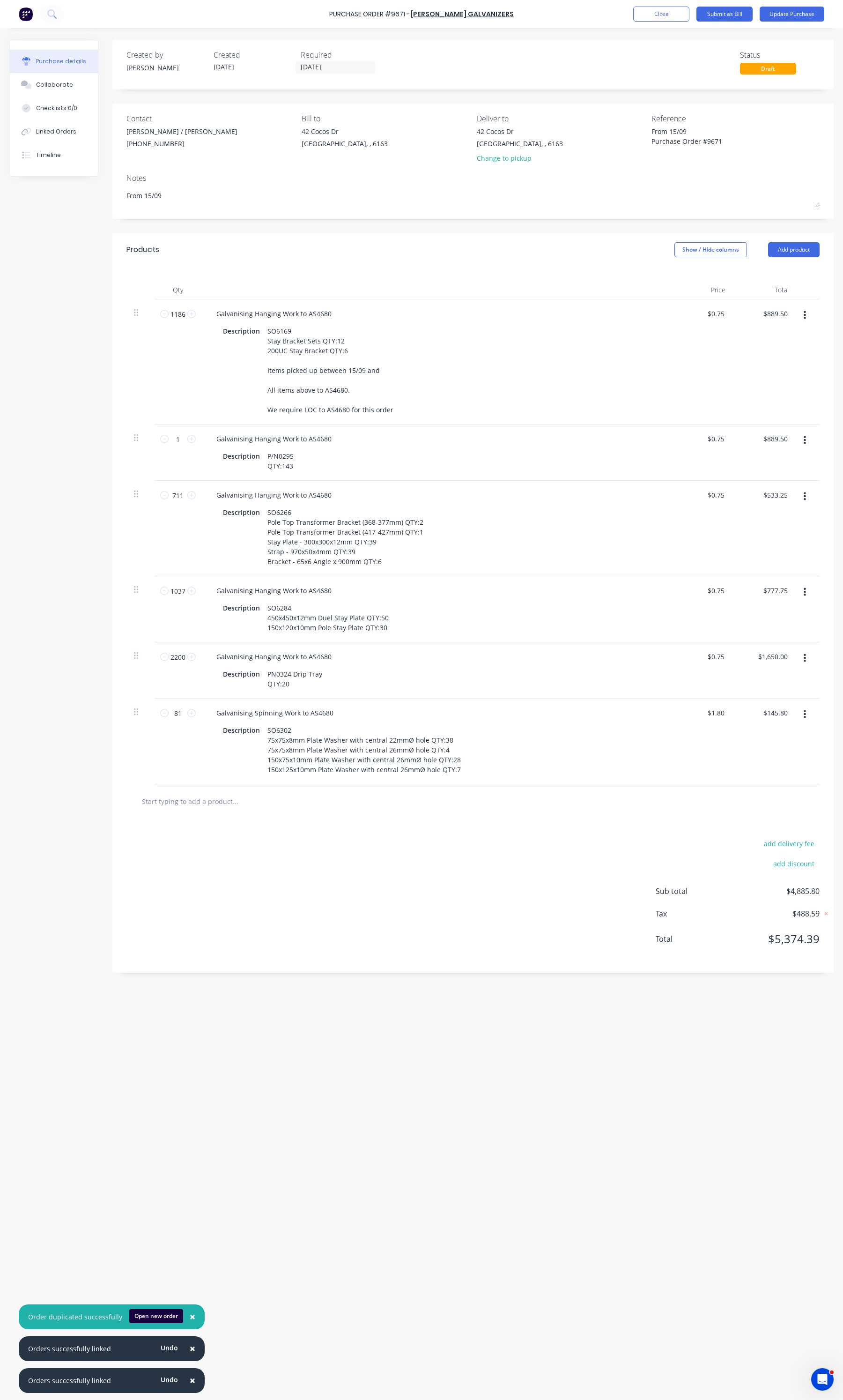
click at [798, 714] on button "button" at bounding box center [805, 714] width 22 height 17
click at [781, 755] on button "Duplicate" at bounding box center [776, 758] width 80 height 18
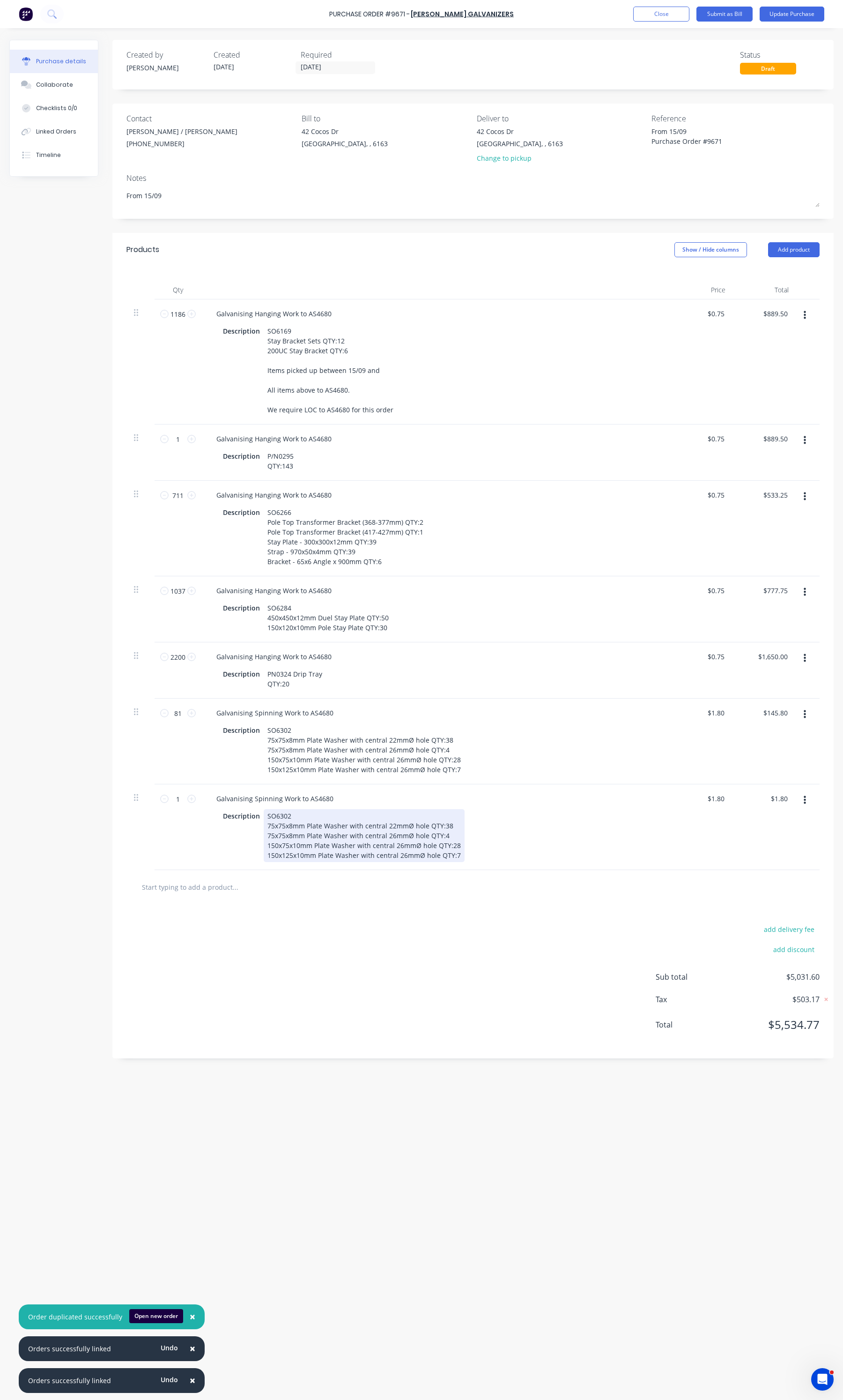
type textarea "x"
drag, startPoint x: 455, startPoint y: 861, endPoint x: 246, endPoint y: 817, distance: 213.6
click at [246, 817] on div "Description SO6302 75x75x8mm Plate Washer with central 22mmØ hole QTY:38 75x75x…" at bounding box center [433, 836] width 429 height 53
click at [291, 817] on div "SO6275" at bounding box center [279, 821] width 31 height 24
click at [303, 827] on div "SO6275 144/081/002171/208/290171/208/330171/209/290171/209/330171/215/230" at bounding box center [383, 821] width 238 height 24
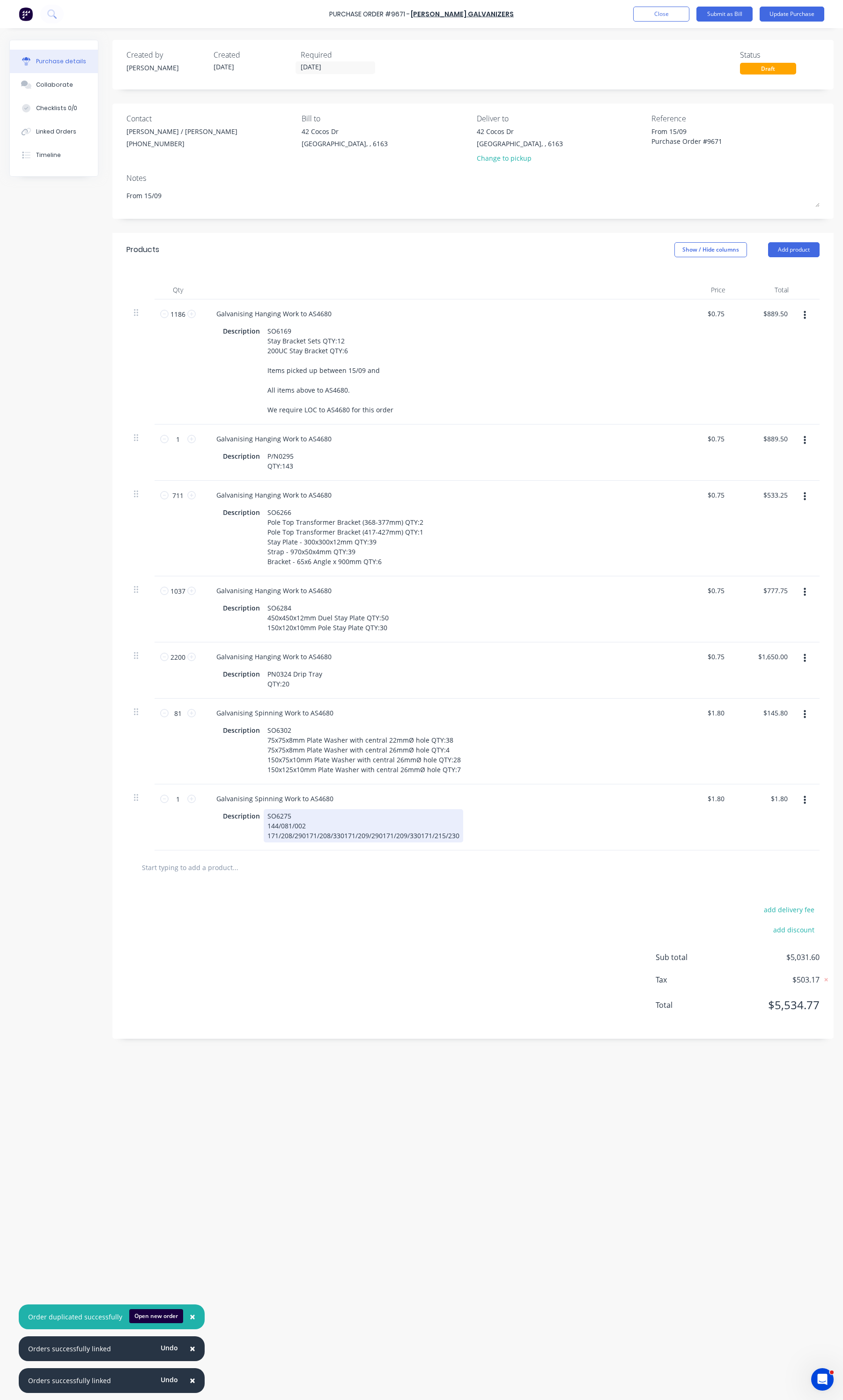
click at [303, 839] on div "SO6275 144/081/002 171/208/290171/208/330171/209/290171/209/330171/215/230" at bounding box center [364, 826] width 200 height 33
click at [305, 848] on div "SO6275 144/081/002 171/208/290 171/208/330171/209/290171/209/330171/215/230" at bounding box center [345, 831] width 161 height 43
click at [304, 855] on div "SO6275 144/081/002 171/208/290 171/208/330 171/209/290171/209/330171/215/230" at bounding box center [325, 836] width 123 height 53
click at [305, 866] on div "SO6275 144/081/002 171/208/290 171/208/330 171/209/290 171/209/330171/215/230" at bounding box center [306, 841] width 84 height 62
click at [307, 830] on div "SO6275 144/081/002 171/208/290 171/208/330 171/209/290 171/209/330 171/215/230" at bounding box center [287, 845] width 46 height 72
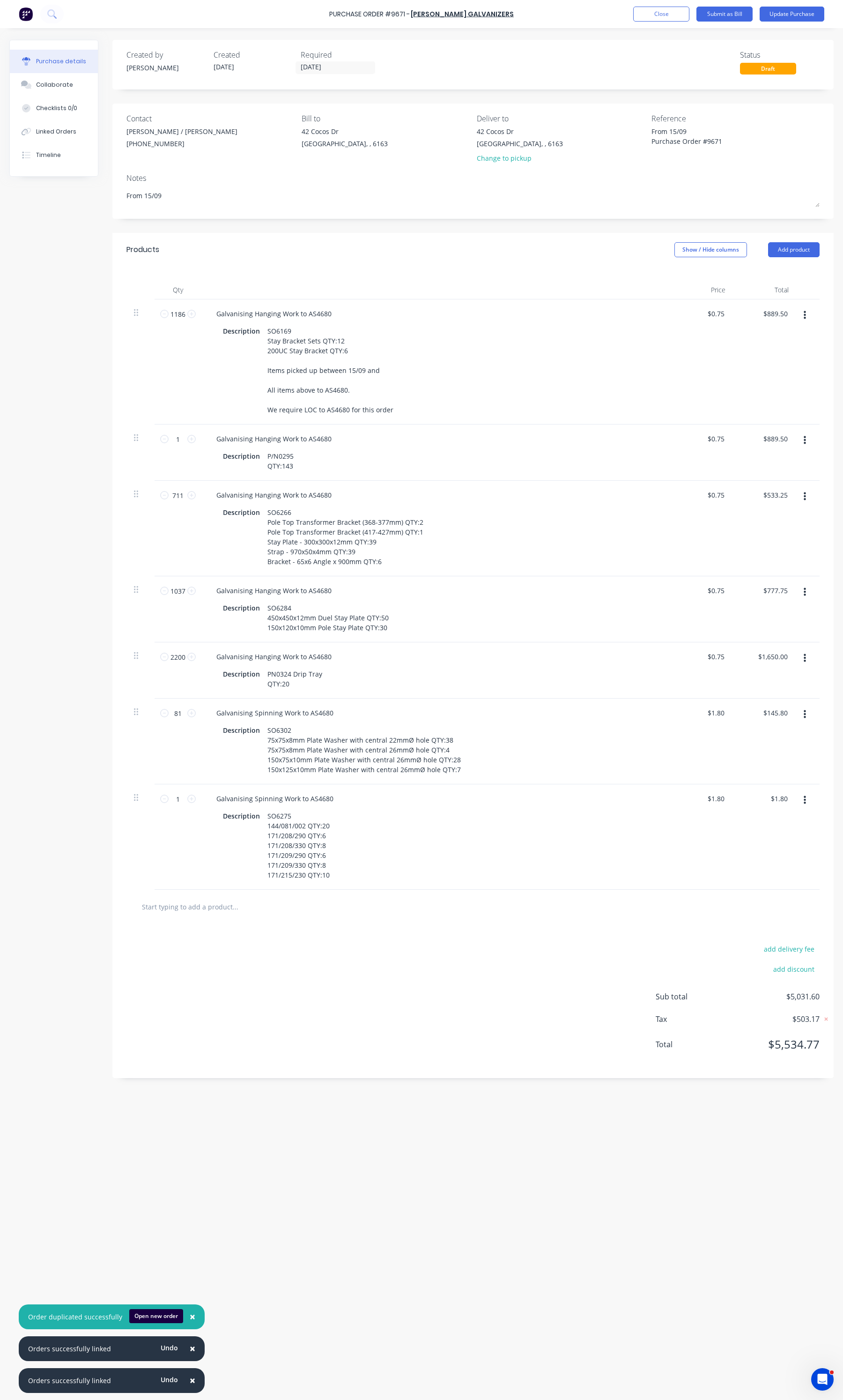
click at [513, 920] on div at bounding box center [473, 907] width 693 height 34
click at [797, 13] on button "Update Purchase" at bounding box center [792, 14] width 65 height 15
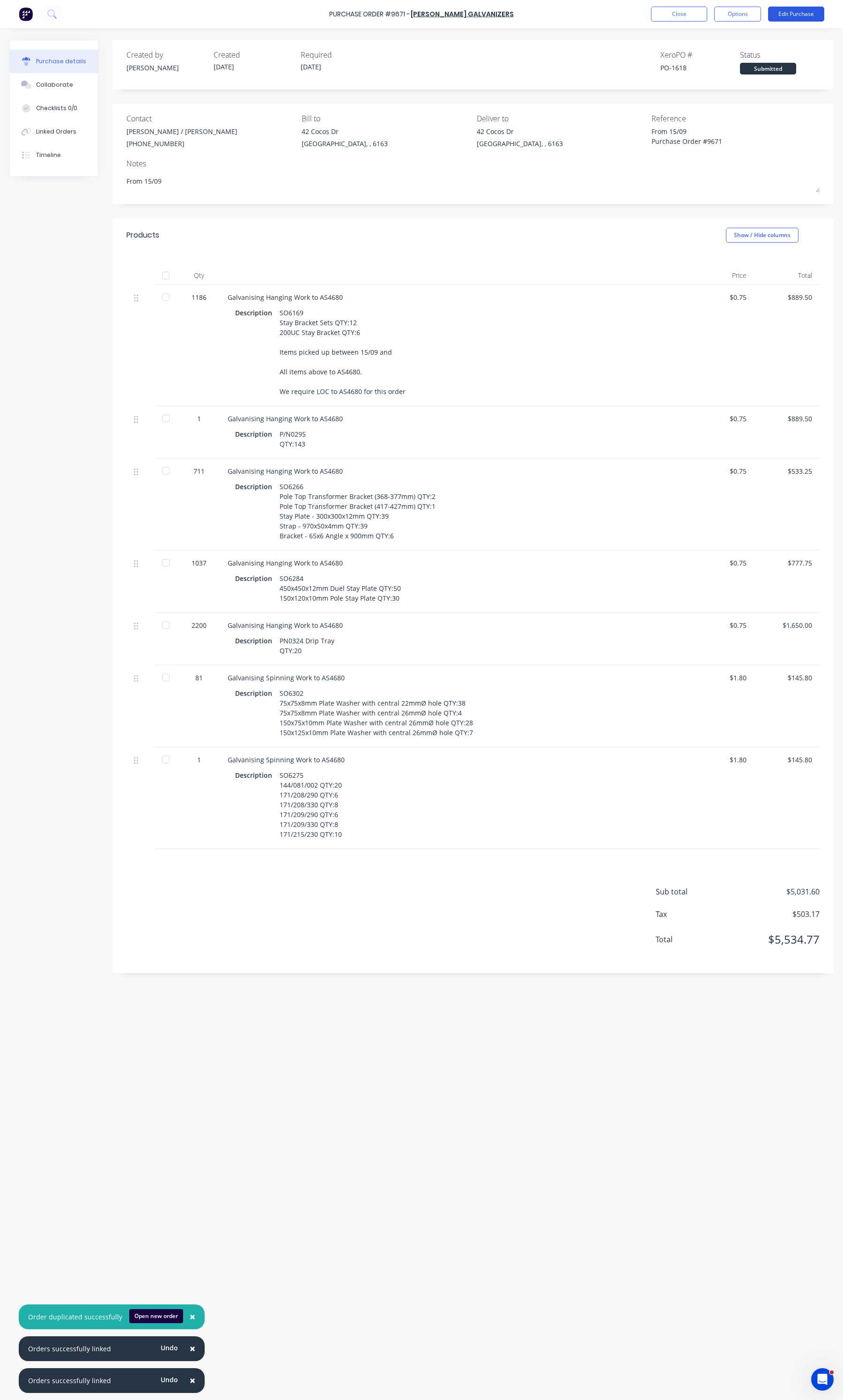
click at [789, 9] on button "Edit Purchase" at bounding box center [795, 14] width 56 height 15
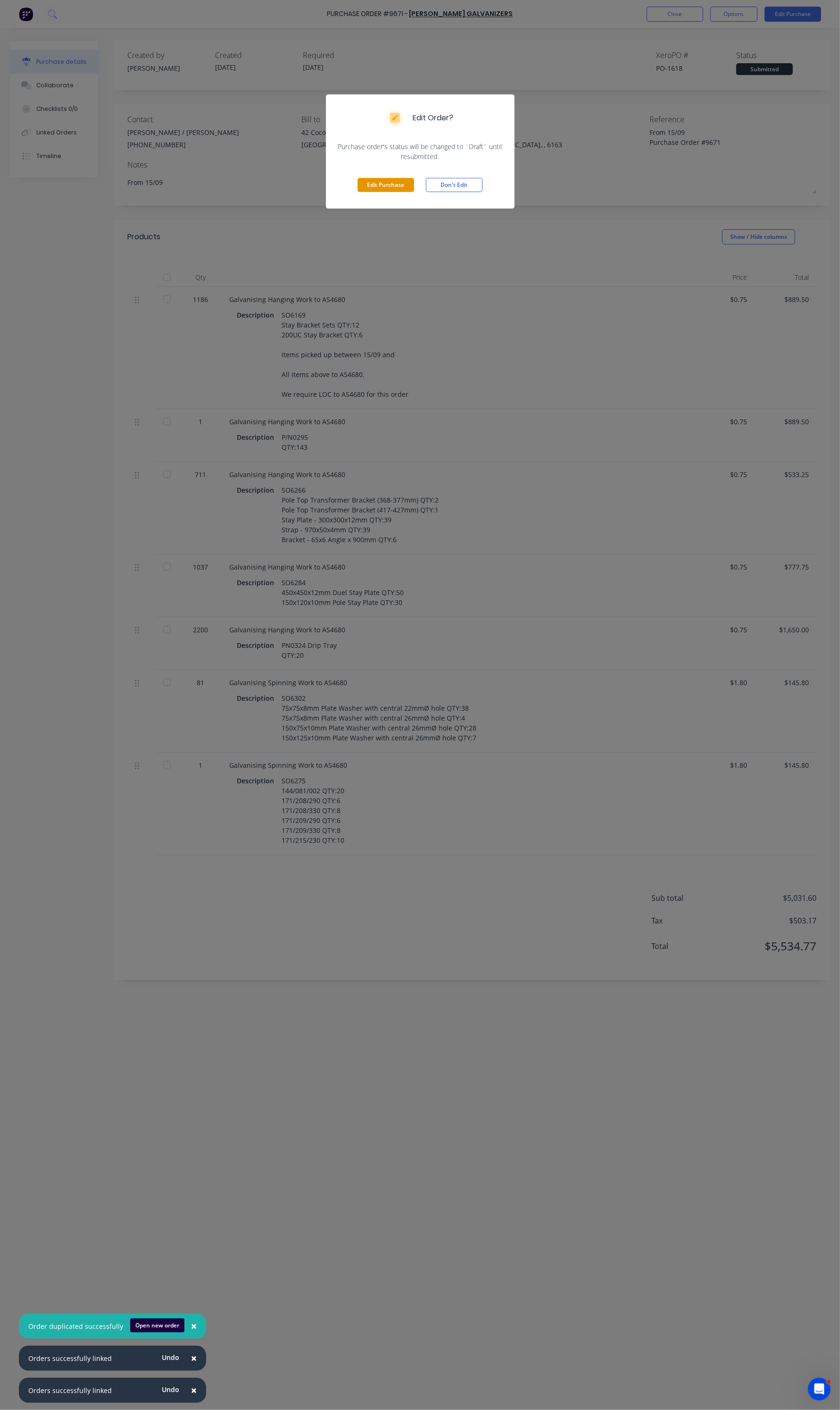
click at [386, 187] on button "Edit Purchase" at bounding box center [385, 185] width 56 height 14
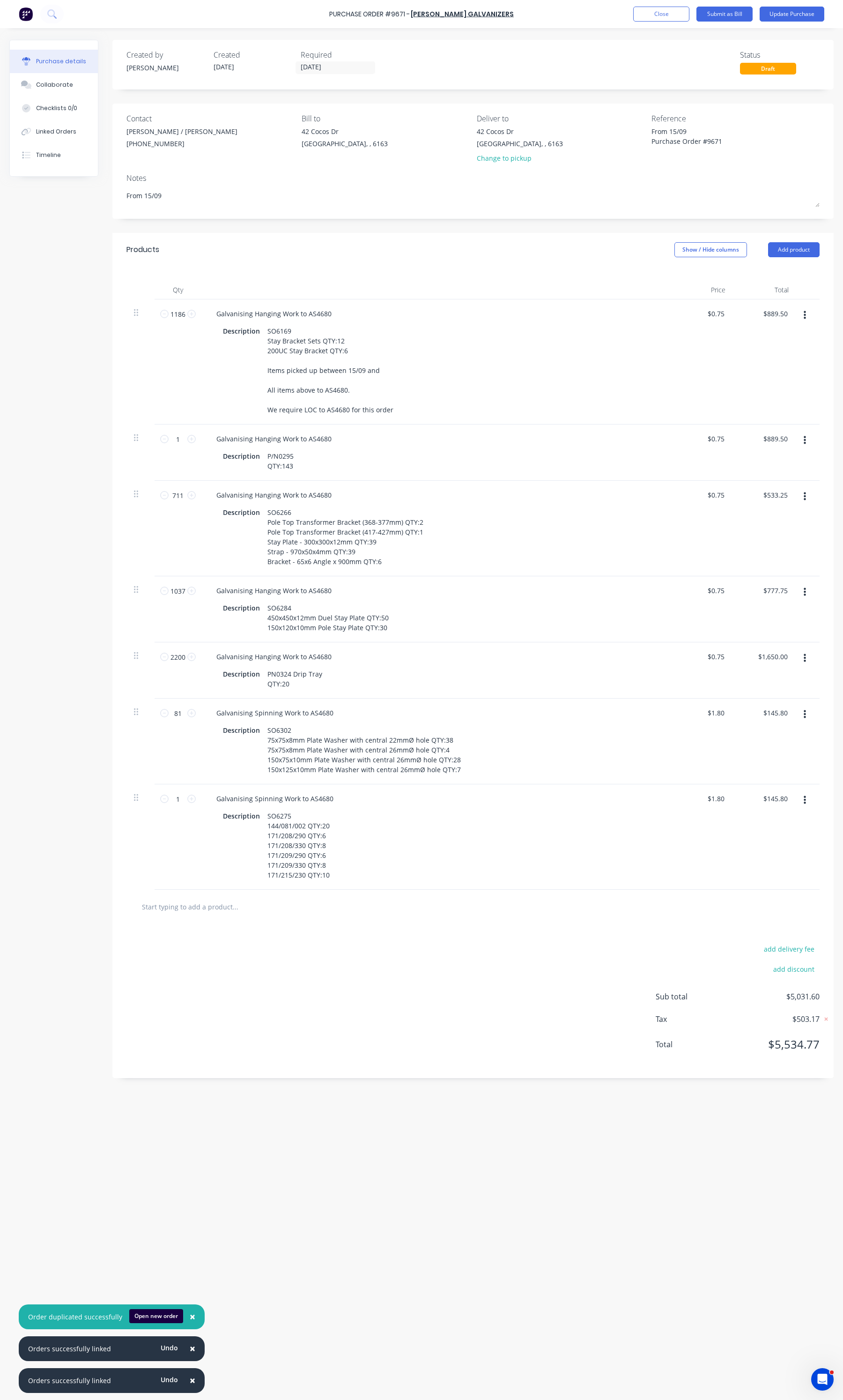
click at [807, 722] on button "button" at bounding box center [805, 714] width 22 height 17
click at [764, 759] on button "Duplicate" at bounding box center [776, 758] width 80 height 18
type textarea "x"
type input "$1.80"
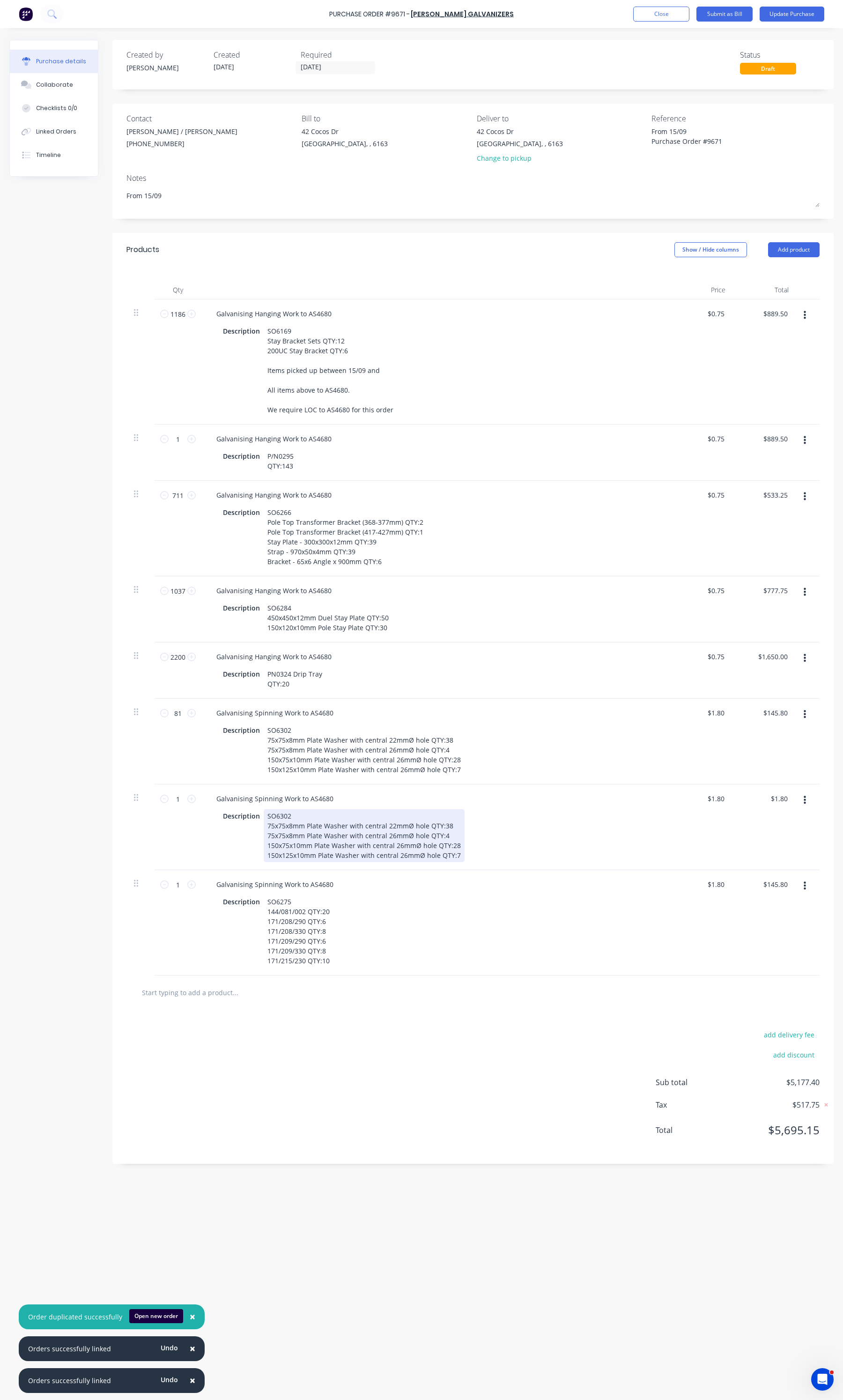
type textarea "x"
drag, startPoint x: 457, startPoint y: 855, endPoint x: 284, endPoint y: 819, distance: 176.7
click at [284, 819] on div "SO6302 75x75x8mm Plate Washer with central 22mmØ hole QTY:38 75x75x8mm Plate Wa…" at bounding box center [364, 836] width 201 height 53
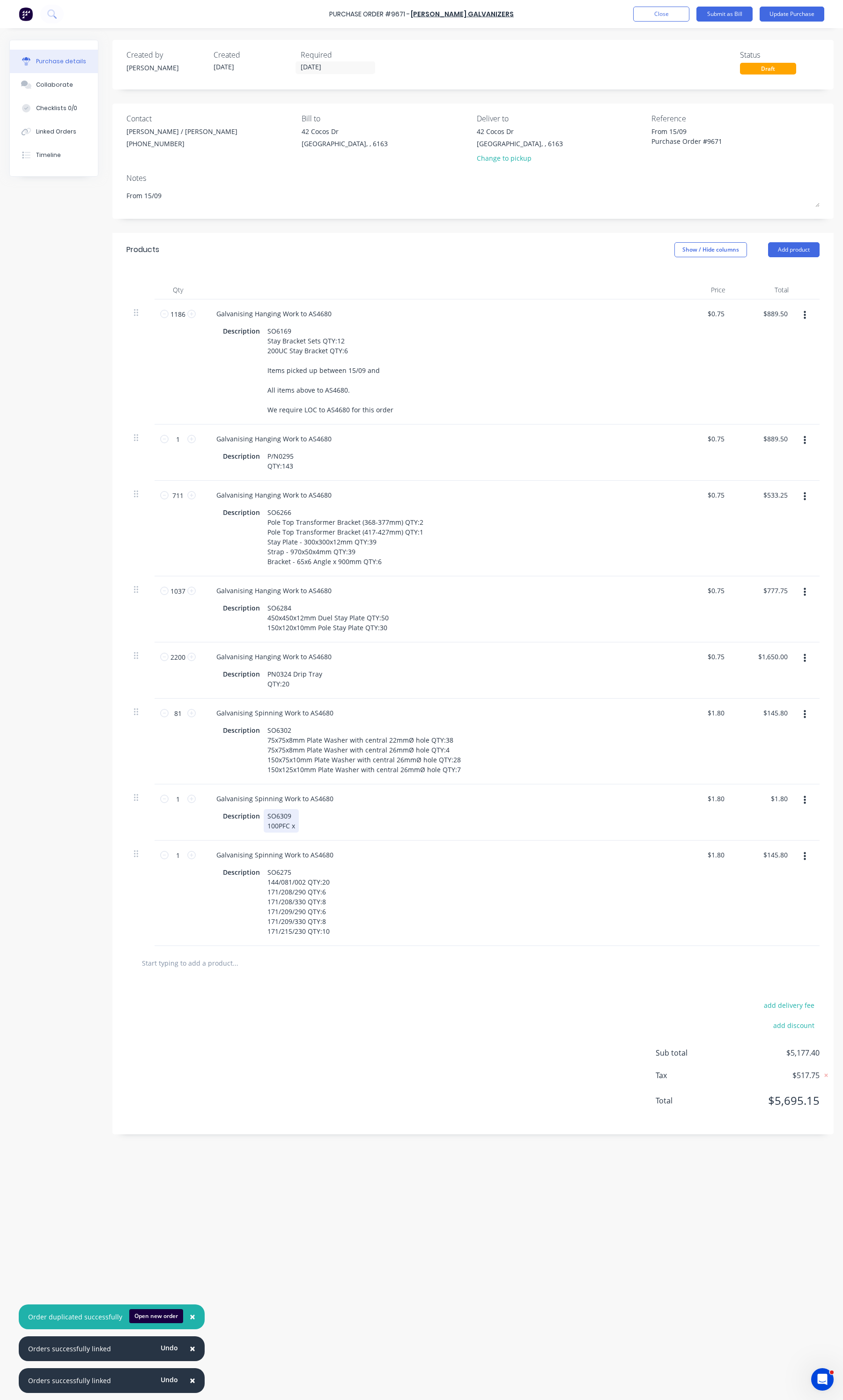
click at [296, 826] on div "SO6309 100PFC x" at bounding box center [281, 821] width 35 height 24
click at [268, 826] on div "SO6309 100PFC x 1.5m QTY: 50x6 F/Bar x 1250mm QTY:" at bounding box center [309, 826] width 91 height 33
click at [356, 829] on div "SO6309 P/N0801 100PFC x 1.5m QTY: 50x6 F/Bar x 1250mm QTY:" at bounding box center [313, 826] width 99 height 33
click at [359, 829] on div "SO6309 P/N0801 100PFC x 1.5m QTY: 50x6 F/Bar x 1250mm QTY:" at bounding box center [313, 826] width 99 height 33
click at [359, 835] on div "SO6309 P/N0801 100PFC x 1.5m QTY:84 50x6 F/Bar x 1250mm QTY:" at bounding box center [317, 826] width 106 height 33
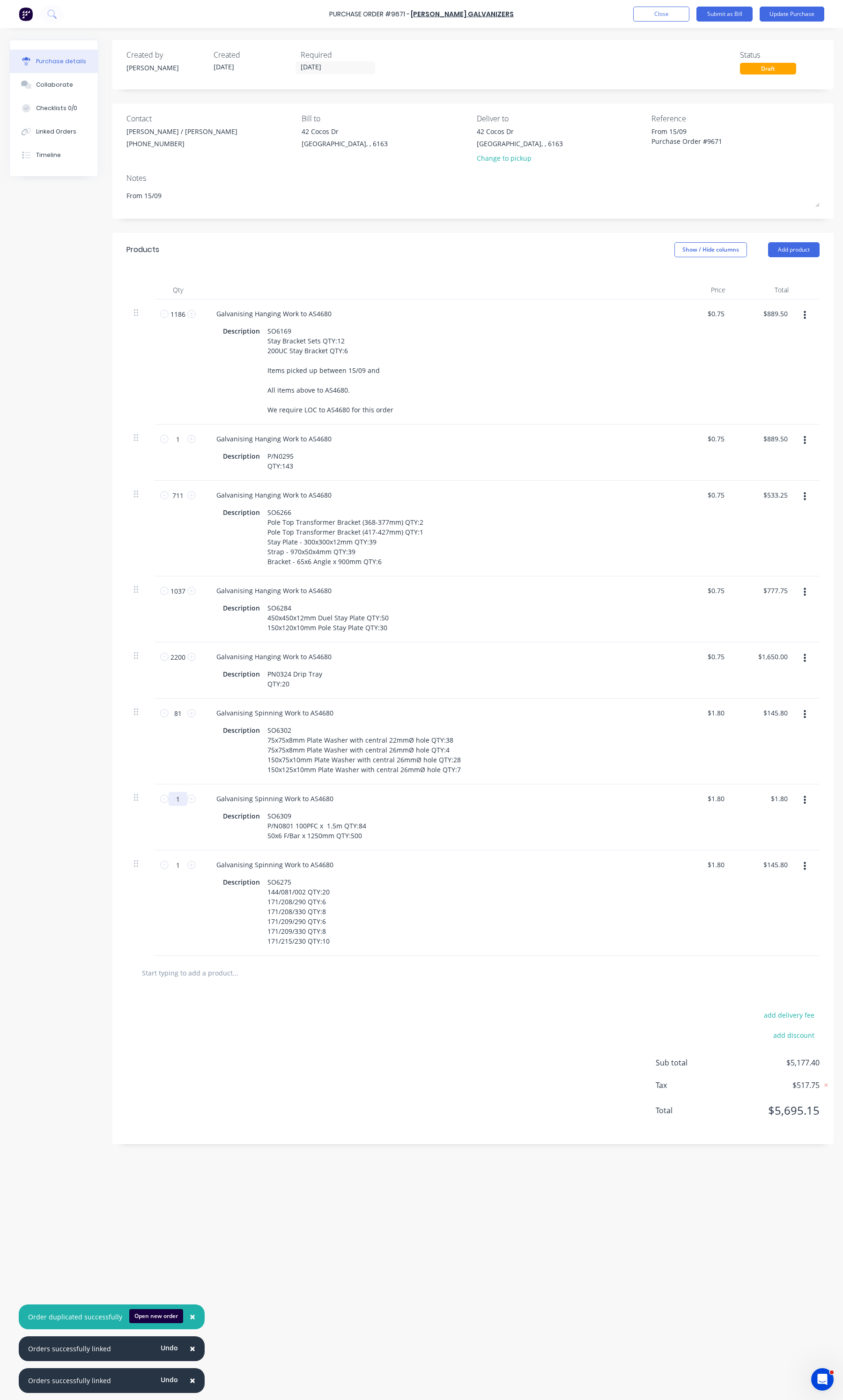
click at [186, 802] on input "1" at bounding box center [178, 799] width 18 height 14
type textarea "x"
type input "2"
type input "$3.60"
type textarea "x"
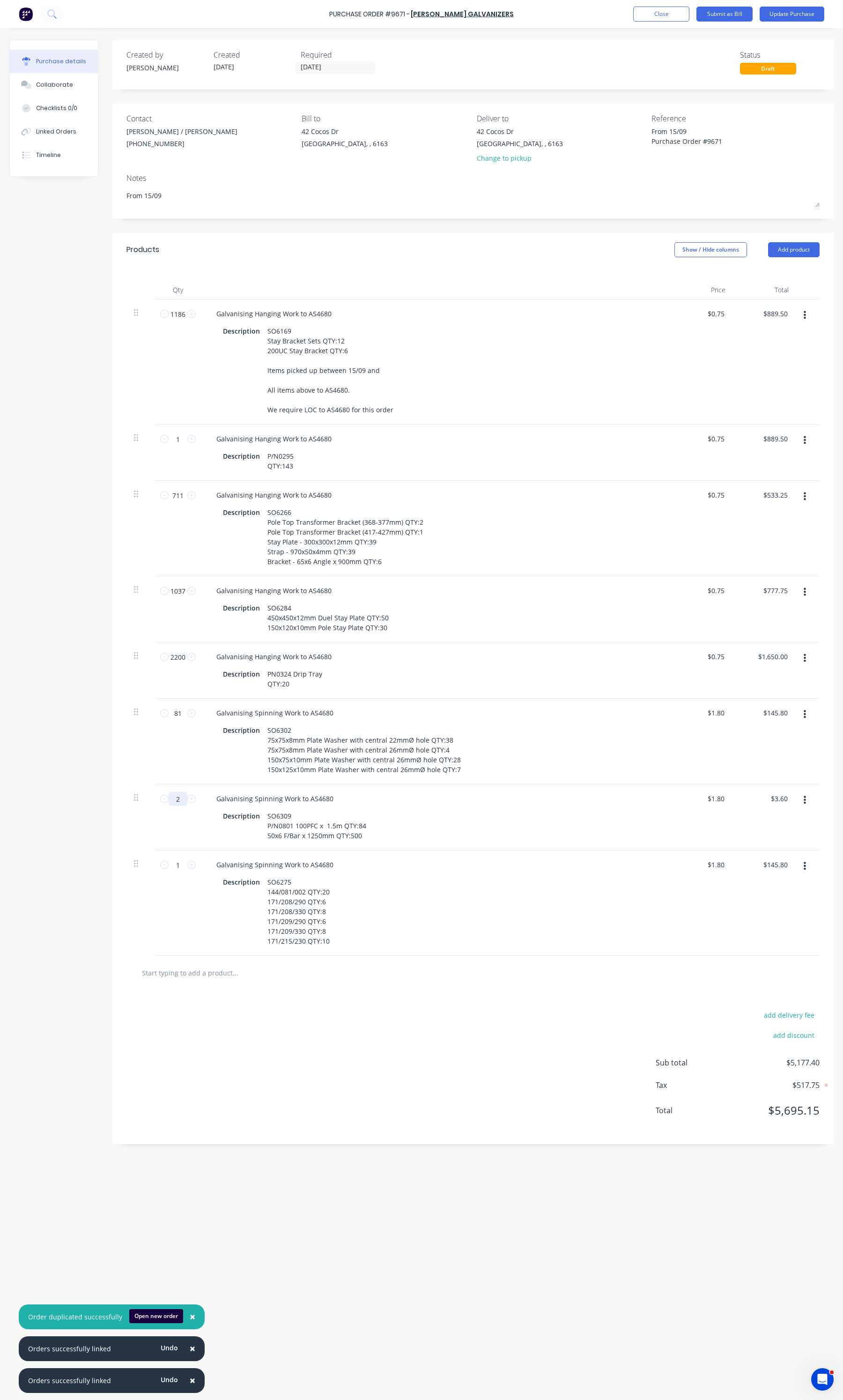
type input "25"
type input "$45.00"
type textarea "x"
type input "252"
type input "$453.60"
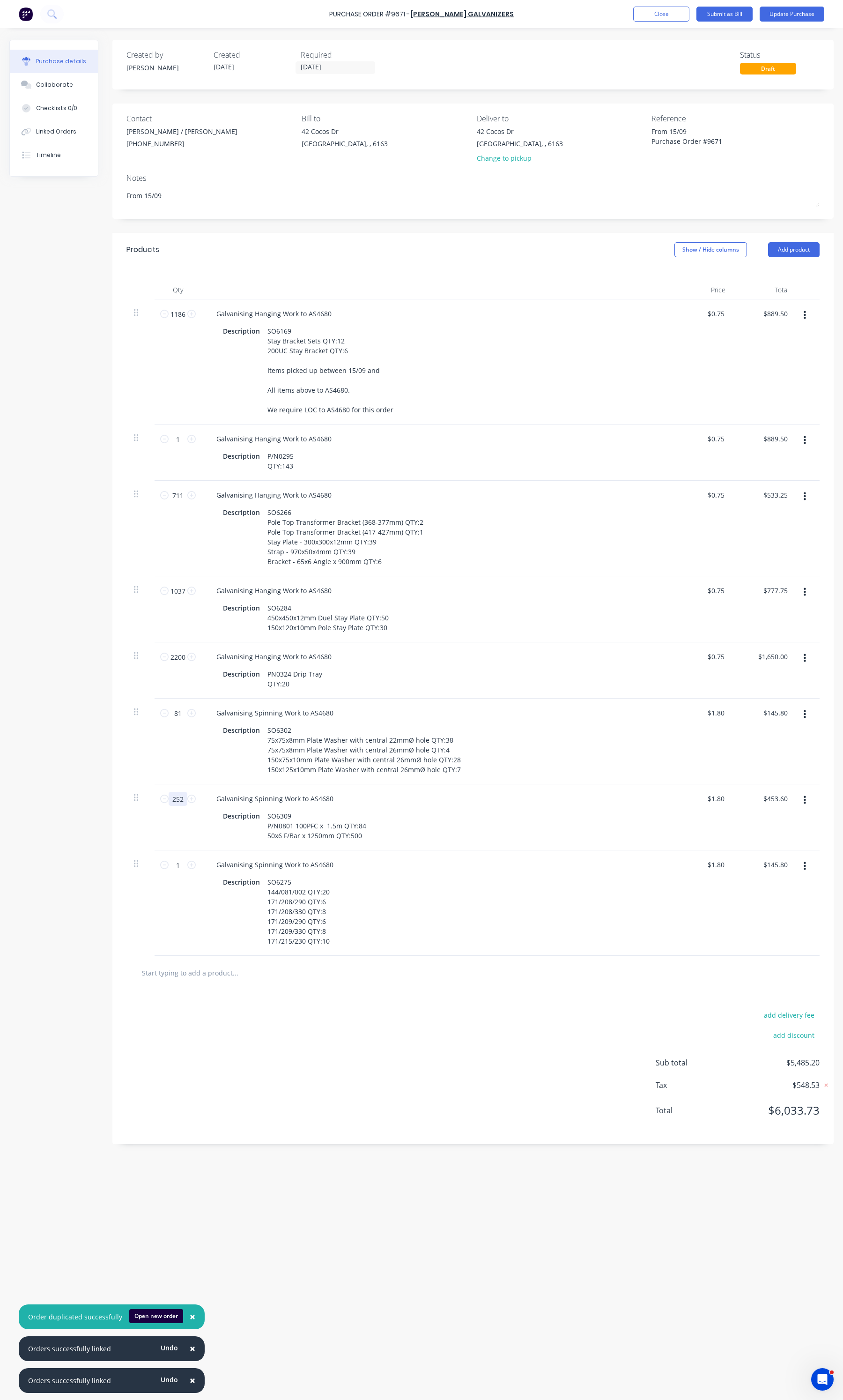
type textarea "x"
type input "2525"
type input "$4,545.00"
type textarea "x"
type input "2525"
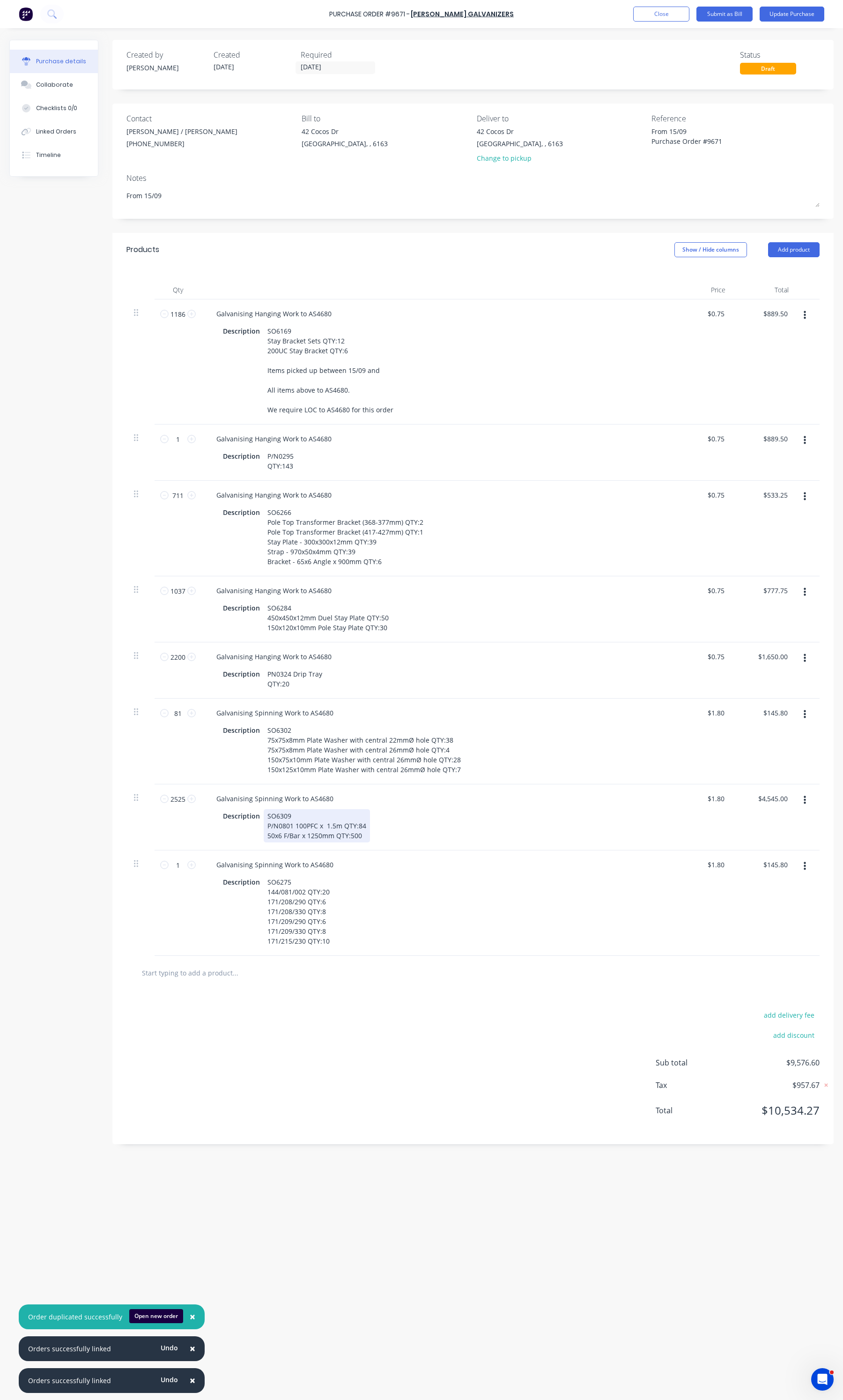
click at [405, 816] on div "Description SO6309 P/N0801 100PFC x 1.5m QTY:84 50x6 F/Bar x 1250mm QTY:500" at bounding box center [433, 826] width 429 height 33
click at [806, 656] on button "button" at bounding box center [805, 658] width 22 height 17
click at [804, 700] on button "Duplicate" at bounding box center [776, 701] width 80 height 18
type textarea "x"
type input "1"
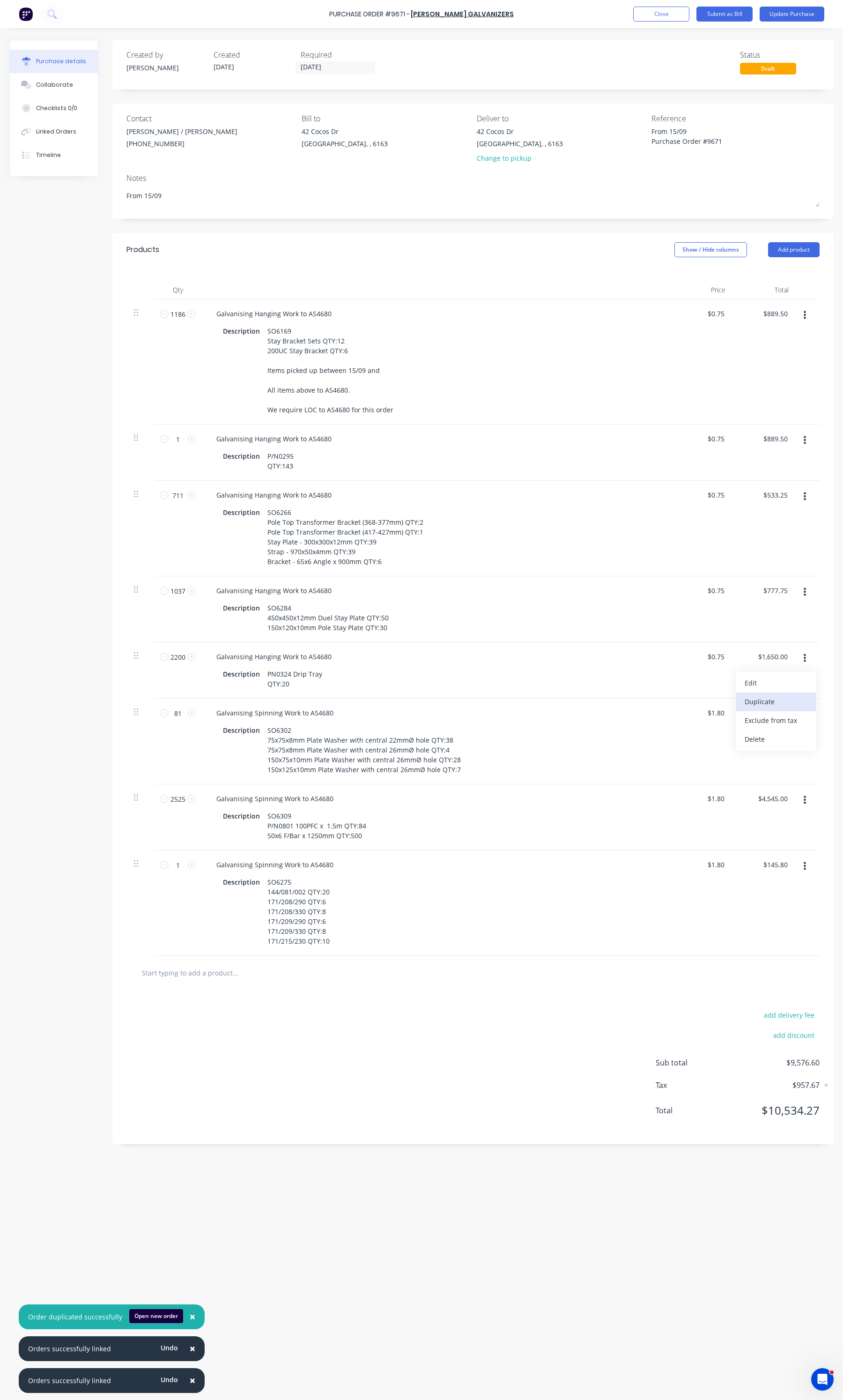
type input "$0.75"
type input "81"
type input "$145.80"
type input "2525"
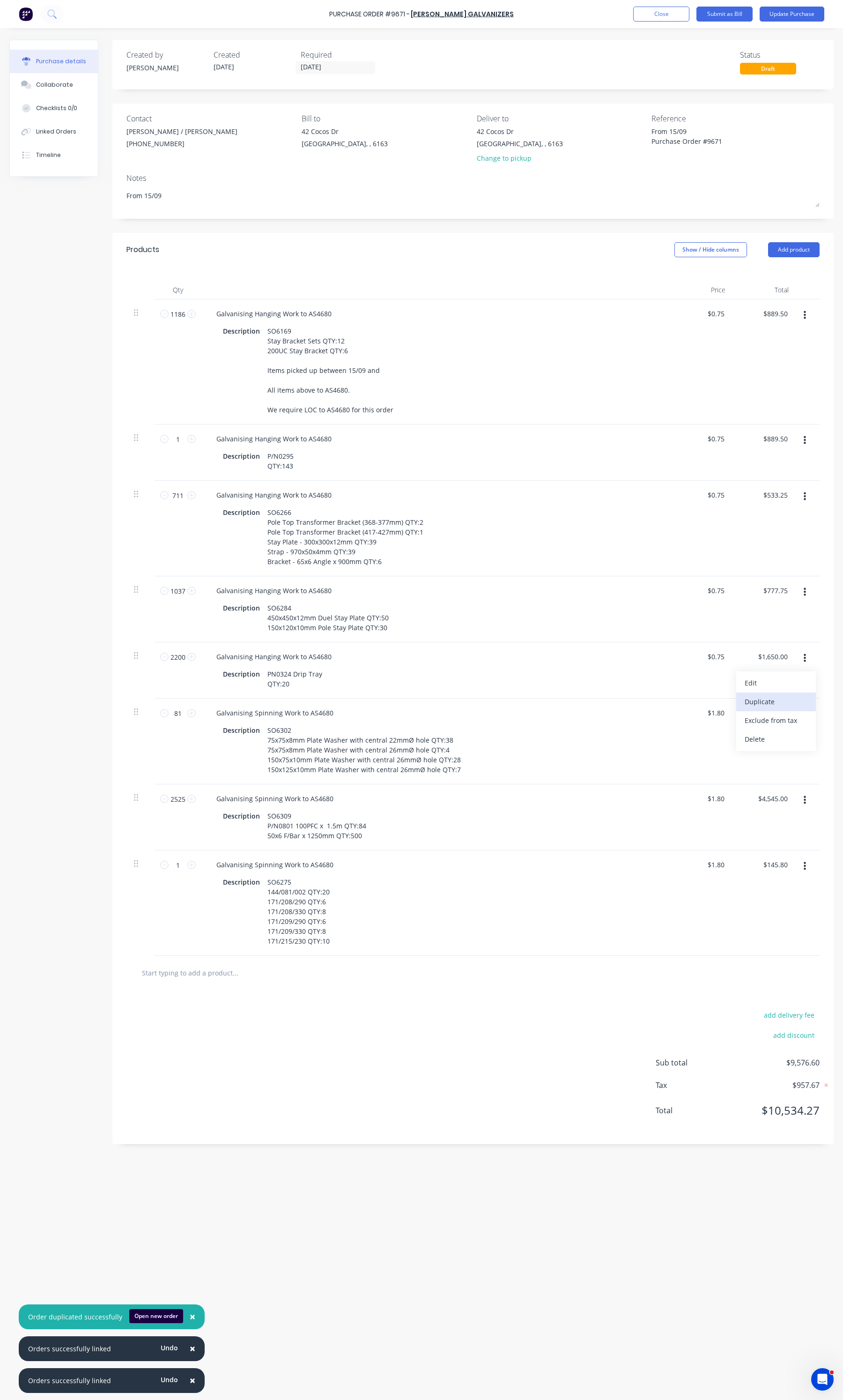
type input "$4,545.00"
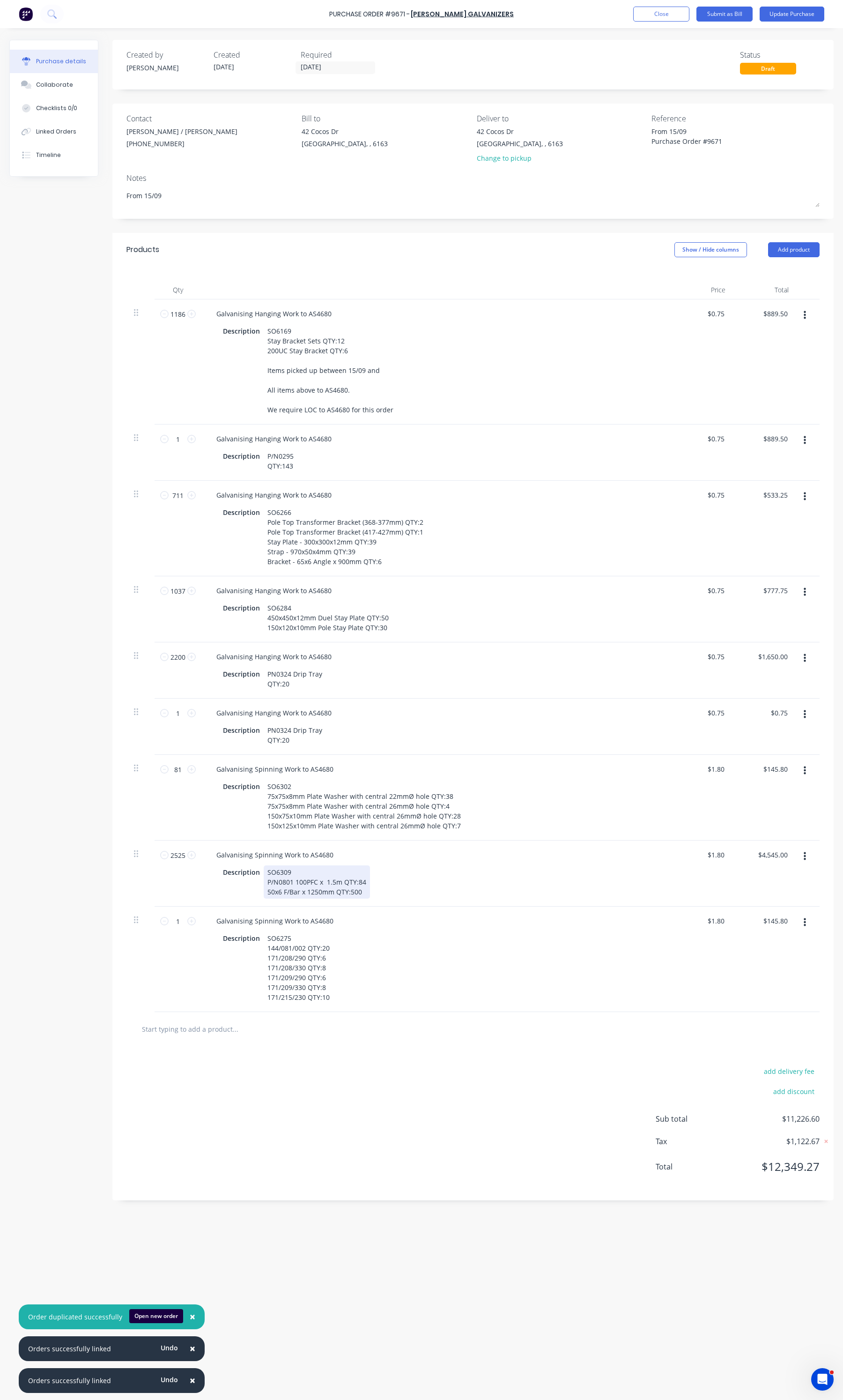
type textarea "x"
drag, startPoint x: 361, startPoint y: 896, endPoint x: 264, endPoint y: 866, distance: 101.5
click at [264, 866] on div "Description SO6309 P/N0801 100PFC x 1.5m QTY:84 50x6 F/Bar x 1250mm QTY:500" at bounding box center [433, 882] width 429 height 33
type textarea "x"
drag, startPoint x: 307, startPoint y: 740, endPoint x: 268, endPoint y: 729, distance: 40.5
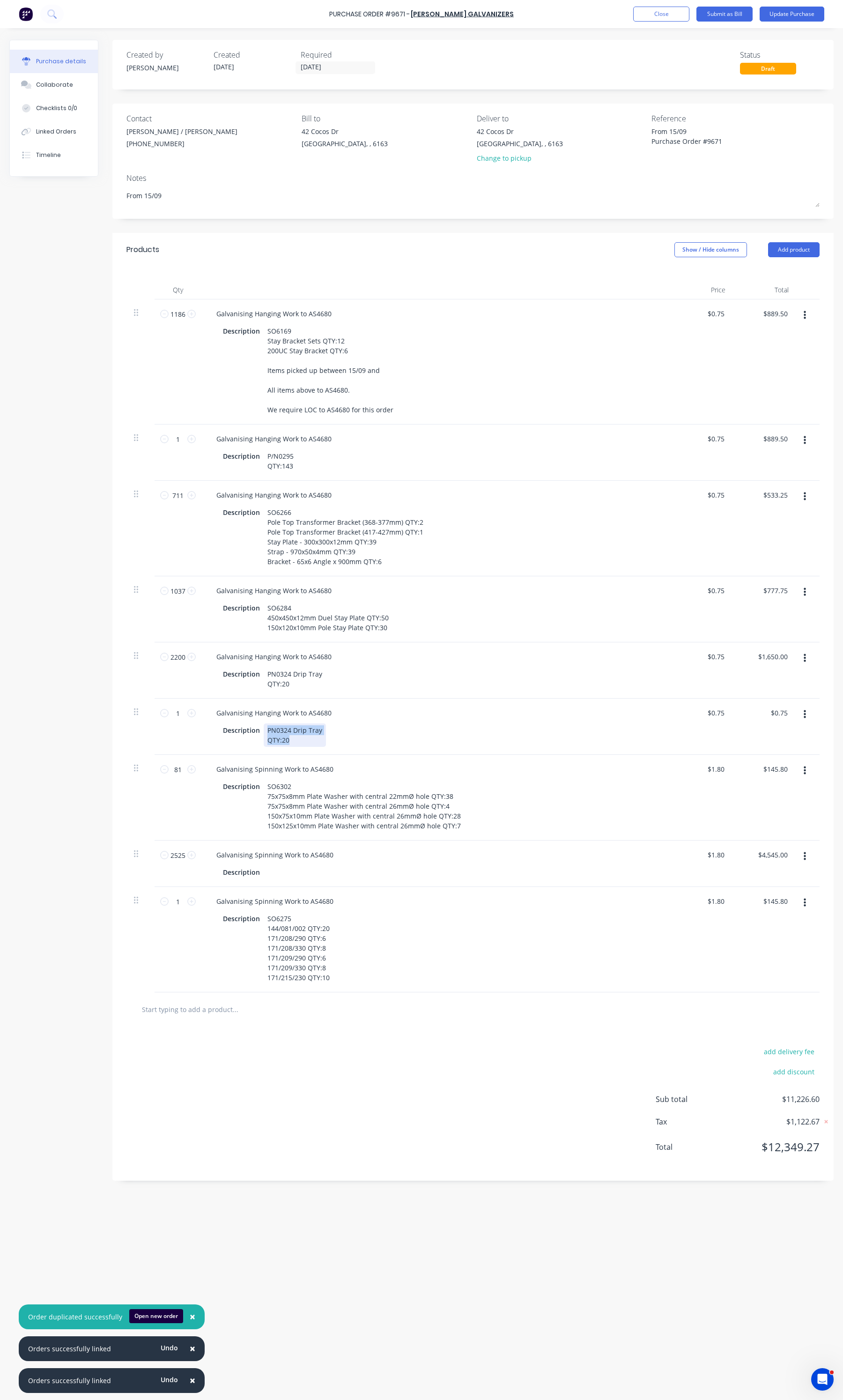
click at [268, 729] on div "PN0324 Drip Tray QTY:20" at bounding box center [295, 735] width 62 height 24
paste div
click at [388, 733] on div "SO6309P/N0801 100PFC x 1.5m QTY:8450x6 F/Bar x 1250mm QTY:500" at bounding box center [376, 730] width 224 height 14
click at [290, 733] on div "SO6309P/N0801 100PFC x 1.5m QTY:84 50x6 F/Bar x 1250mm QTY:500" at bounding box center [329, 735] width 130 height 24
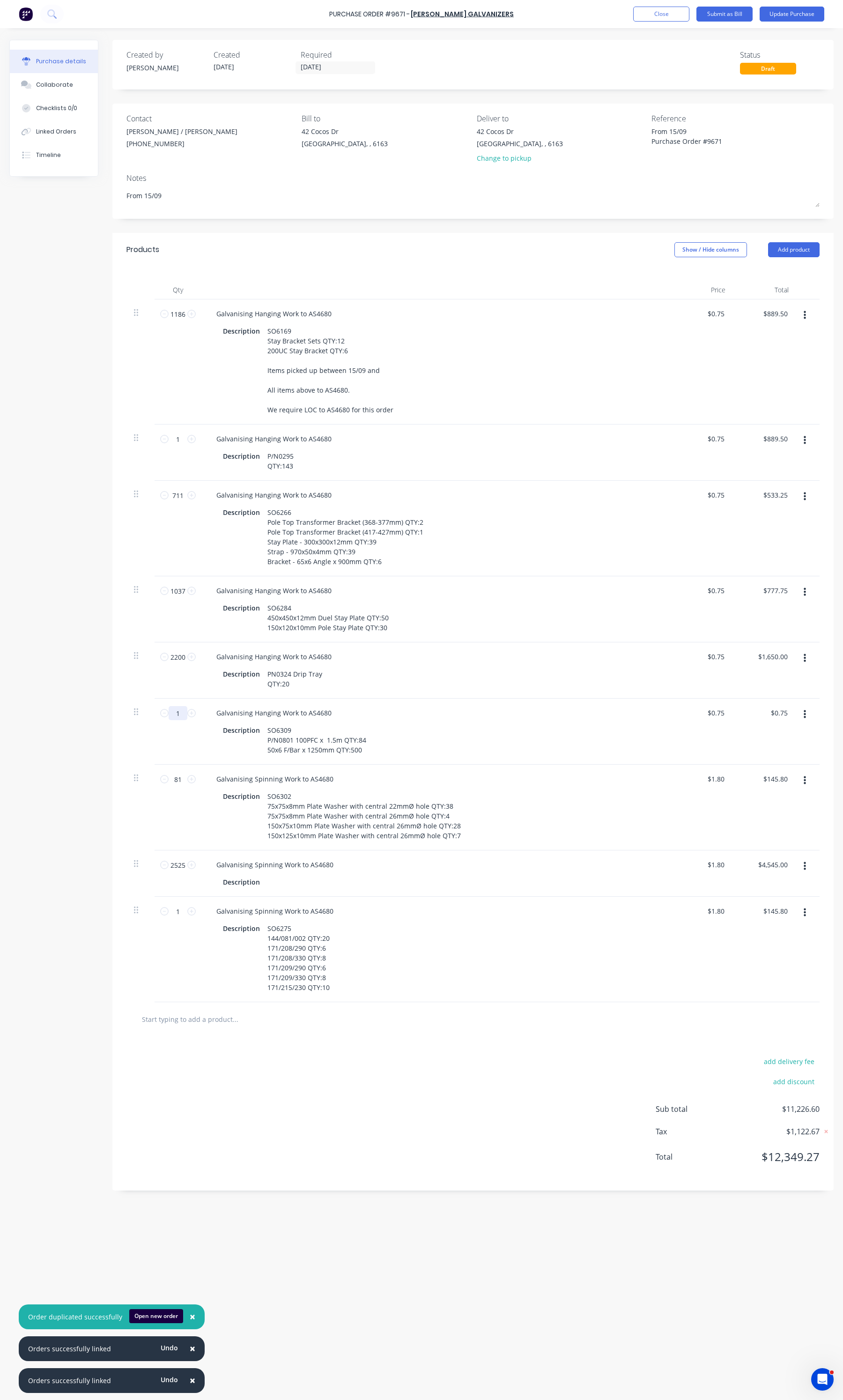
click at [181, 718] on input "1" at bounding box center [178, 712] width 18 height 14
type textarea "x"
type input "2"
type input "$1.50"
type textarea "x"
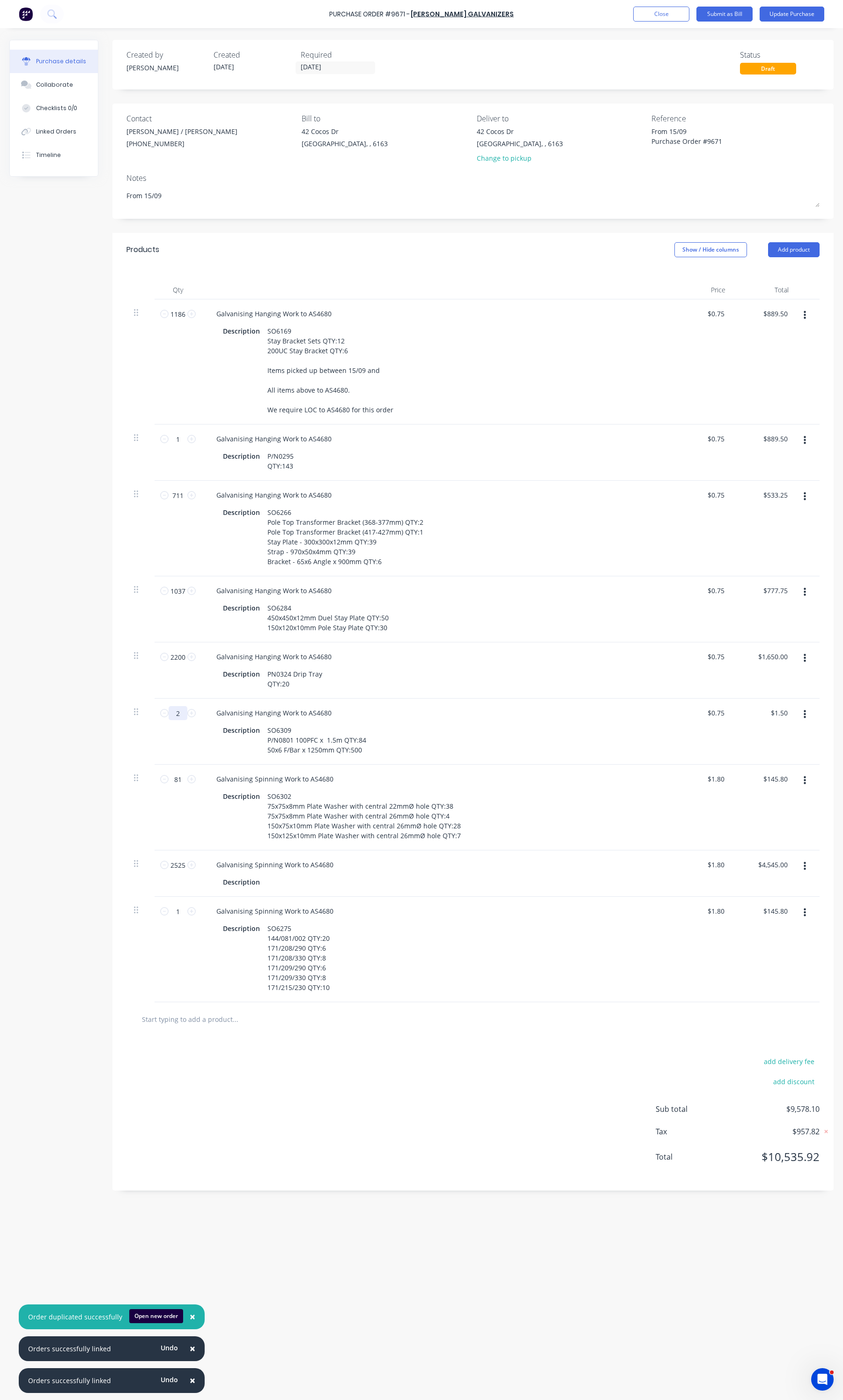
type input "25"
type input "$18.75"
type textarea "x"
type input "252"
type input "$189.00"
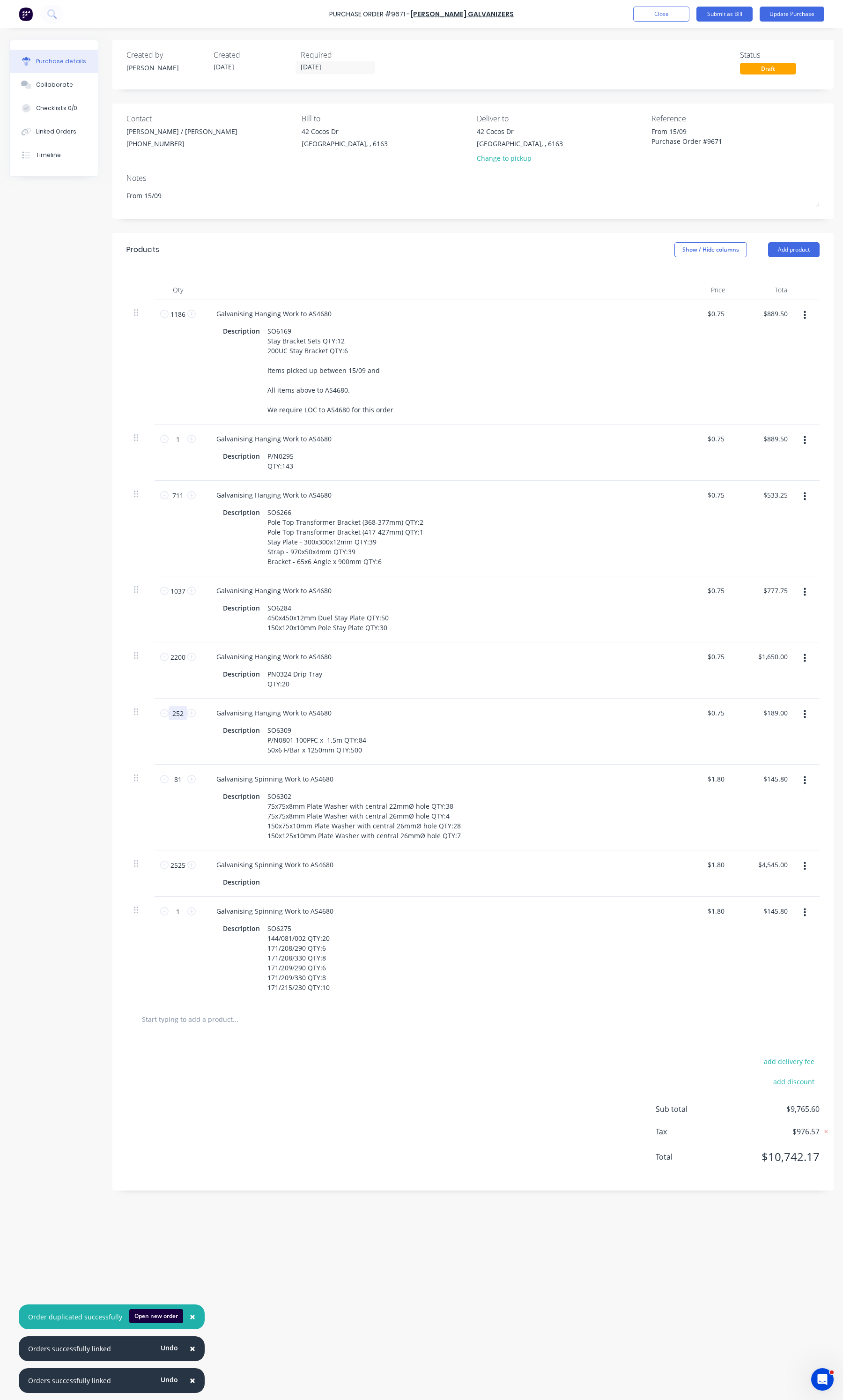
type textarea "x"
type input "2525"
type input "$1,893.75"
type textarea "x"
type input "2525"
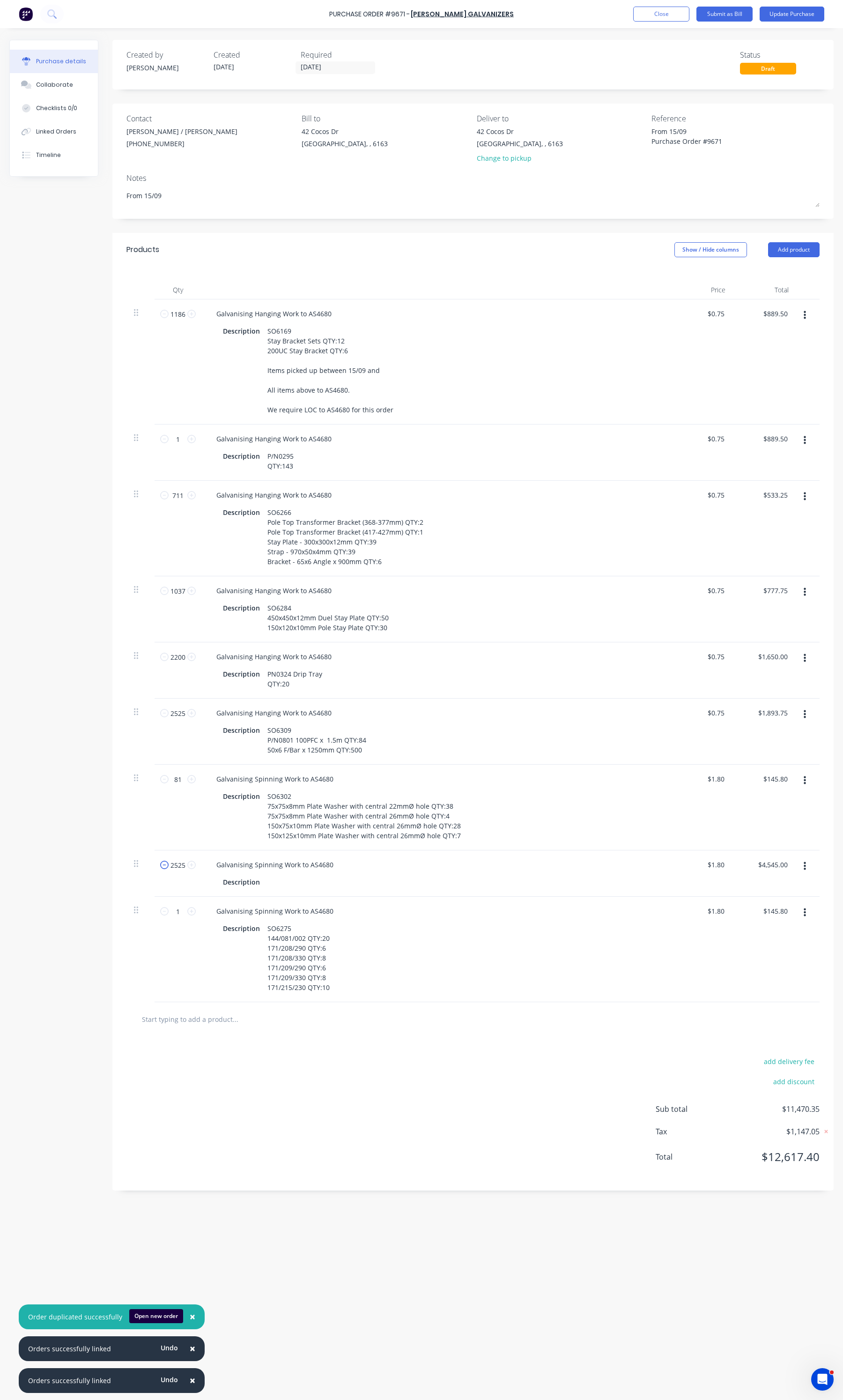
click at [162, 867] on icon at bounding box center [164, 865] width 8 height 8
type textarea "x"
type input "2524"
type input "$4,543.20"
click at [173, 867] on input "2524" at bounding box center [178, 865] width 18 height 14
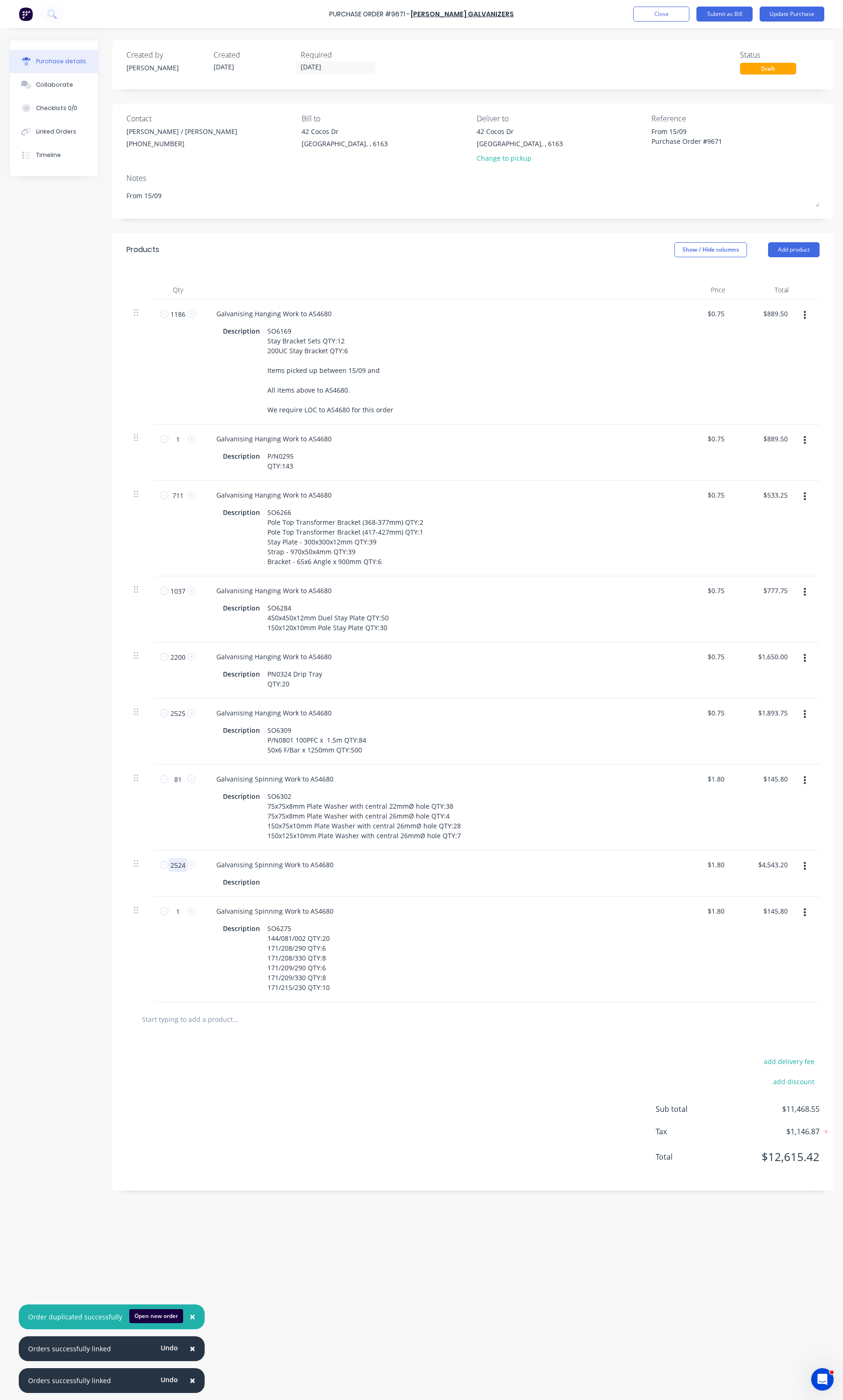
type textarea "x"
type input "1"
type input "$1.80"
type textarea "x"
type input "1"
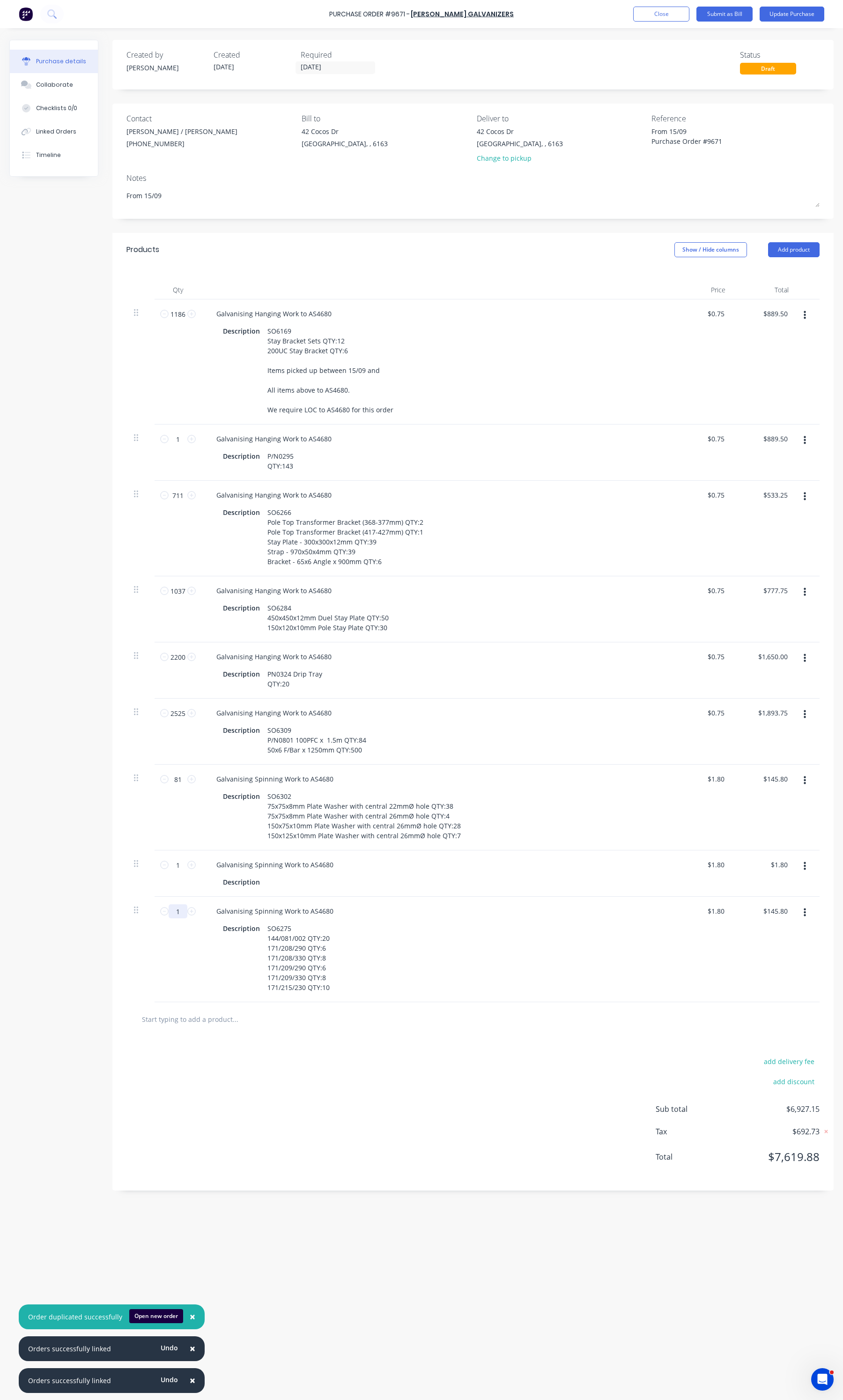
click at [177, 910] on input "1" at bounding box center [178, 910] width 18 height 14
click at [179, 914] on input "1" at bounding box center [178, 910] width 18 height 14
type textarea "x"
type input "12"
type input "$21.60"
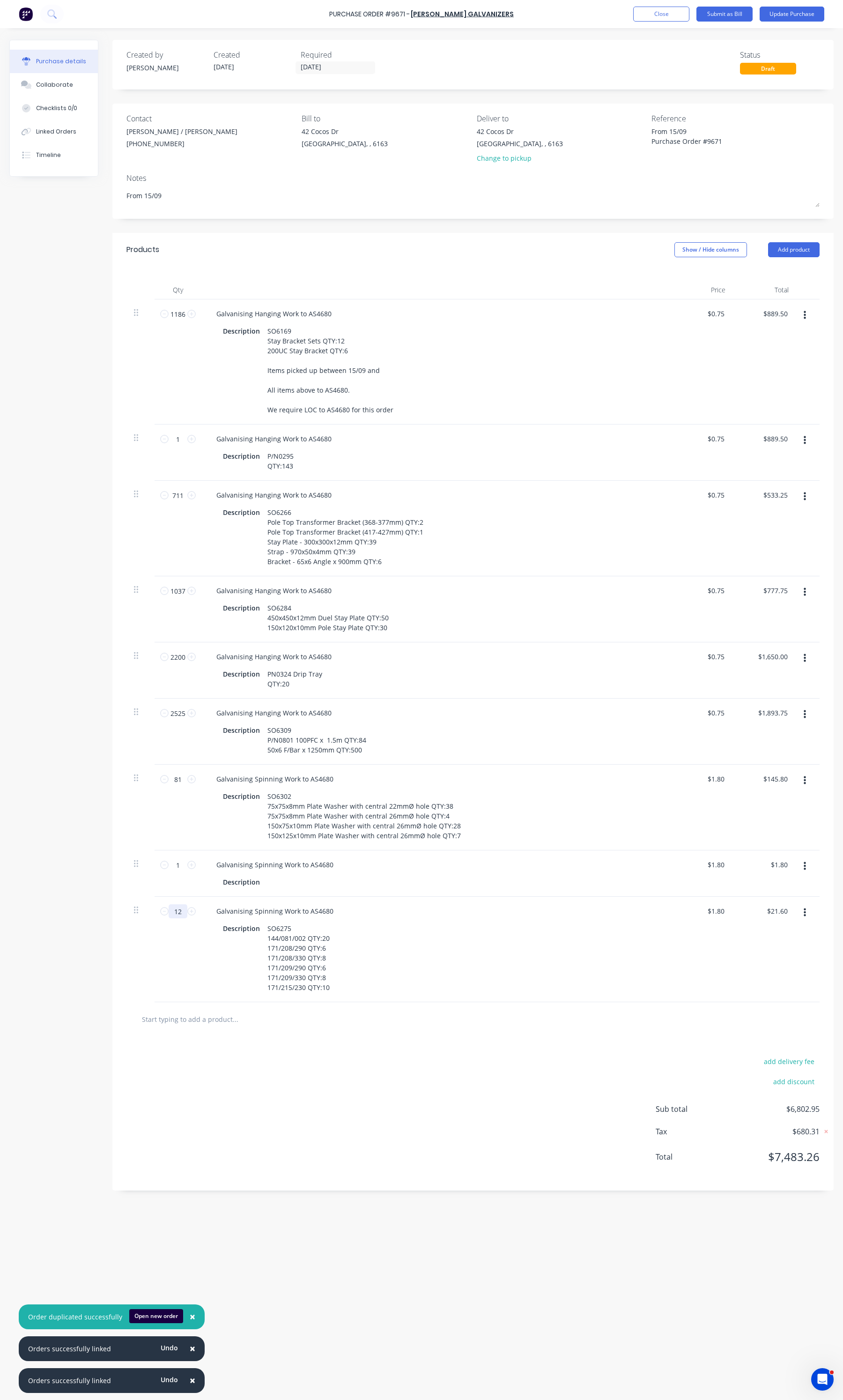
type textarea "x"
type input "120"
type input "$216.00"
type textarea "x"
type input "1208"
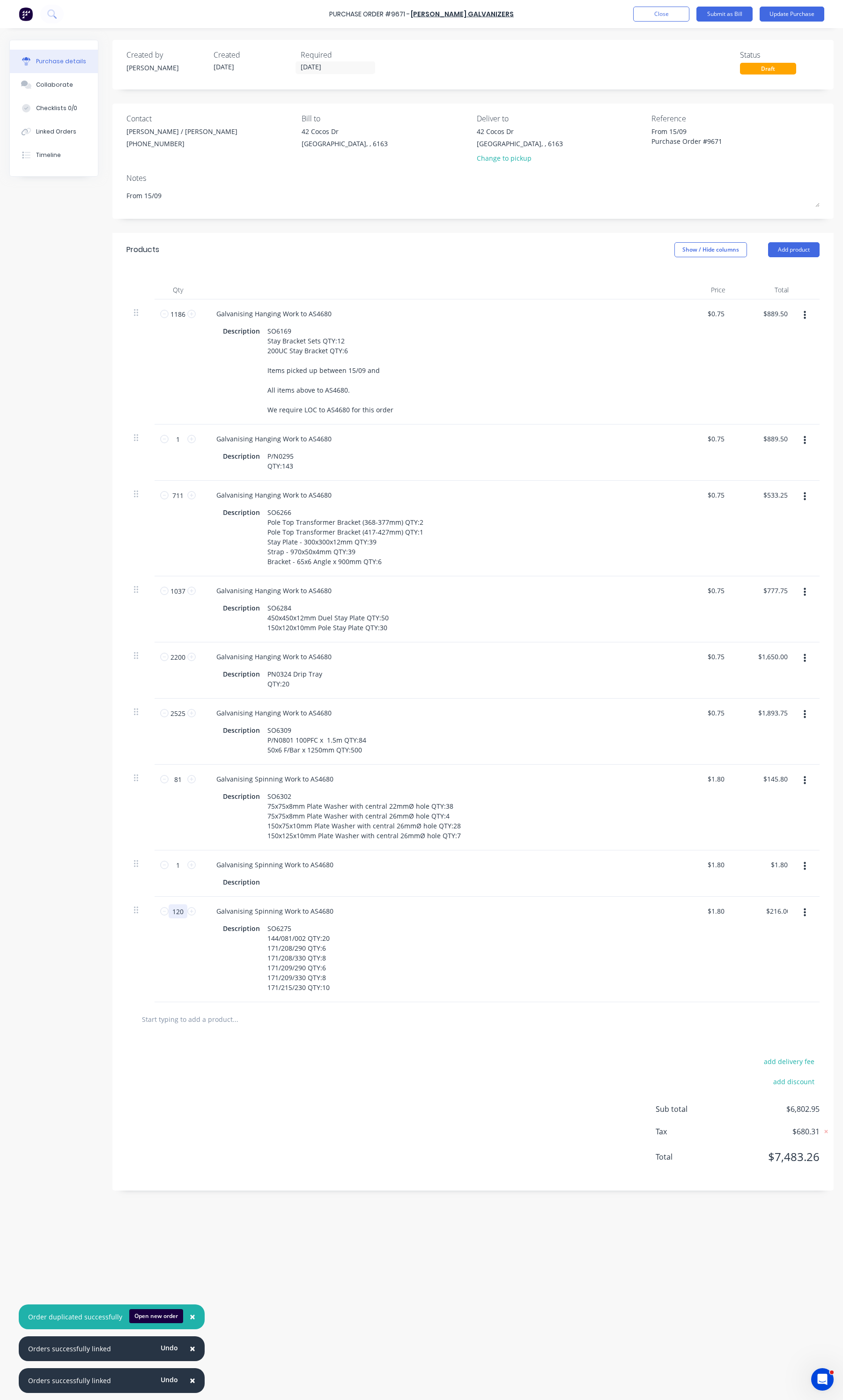
type input "$2,174.40"
type textarea "x"
type input "208"
type input "$374.40"
type textarea "x"
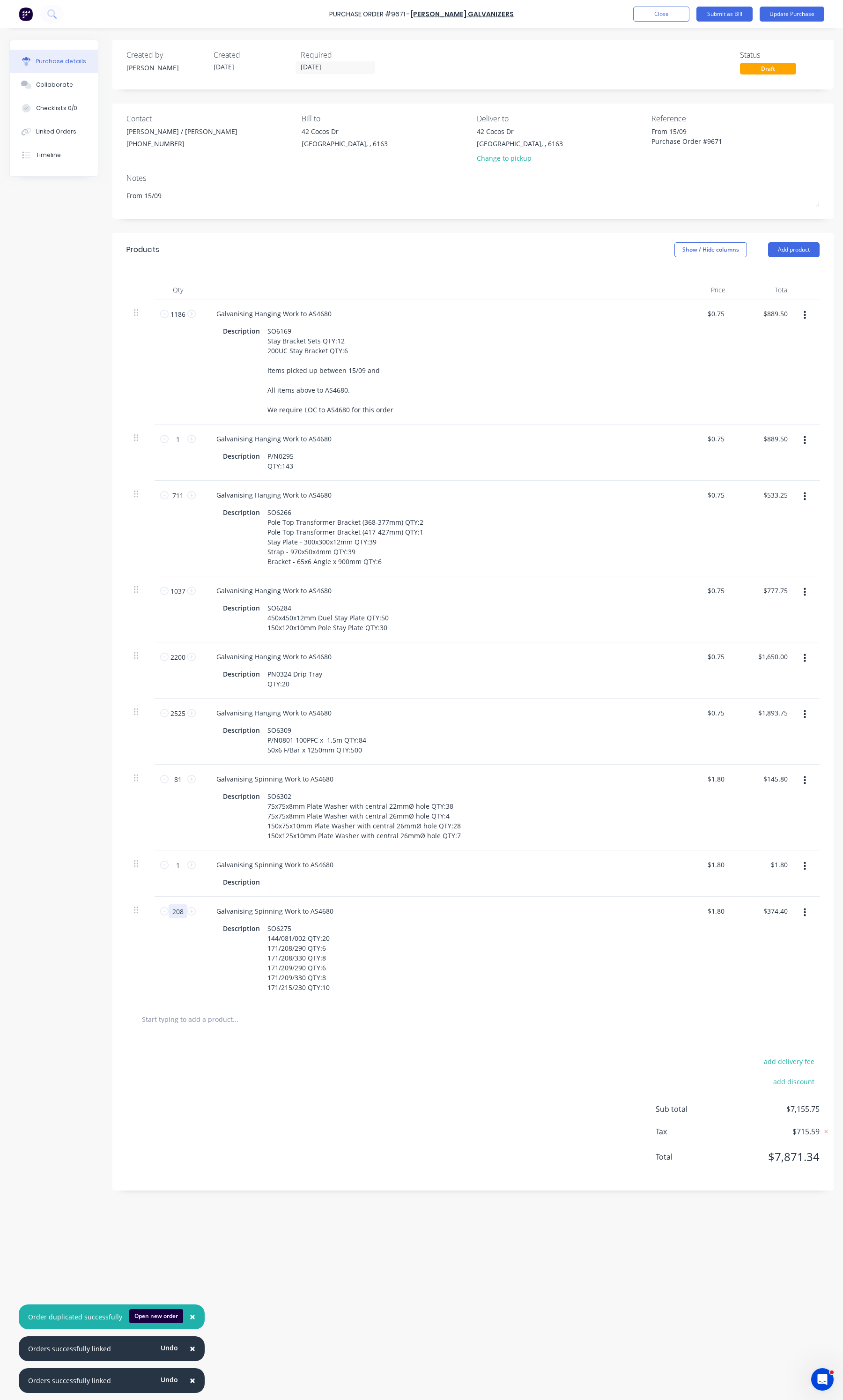
type input "208"
drag, startPoint x: 800, startPoint y: 864, endPoint x: 795, endPoint y: 875, distance: 12.1
click at [802, 864] on button "button" at bounding box center [805, 866] width 22 height 17
click at [764, 943] on button "Delete" at bounding box center [776, 947] width 80 height 18
click at [509, 1034] on div "add delivery fee add discount Sub total $7,153.95 Tax $715.41 Total $7,869.36" at bounding box center [473, 1067] width 721 height 154
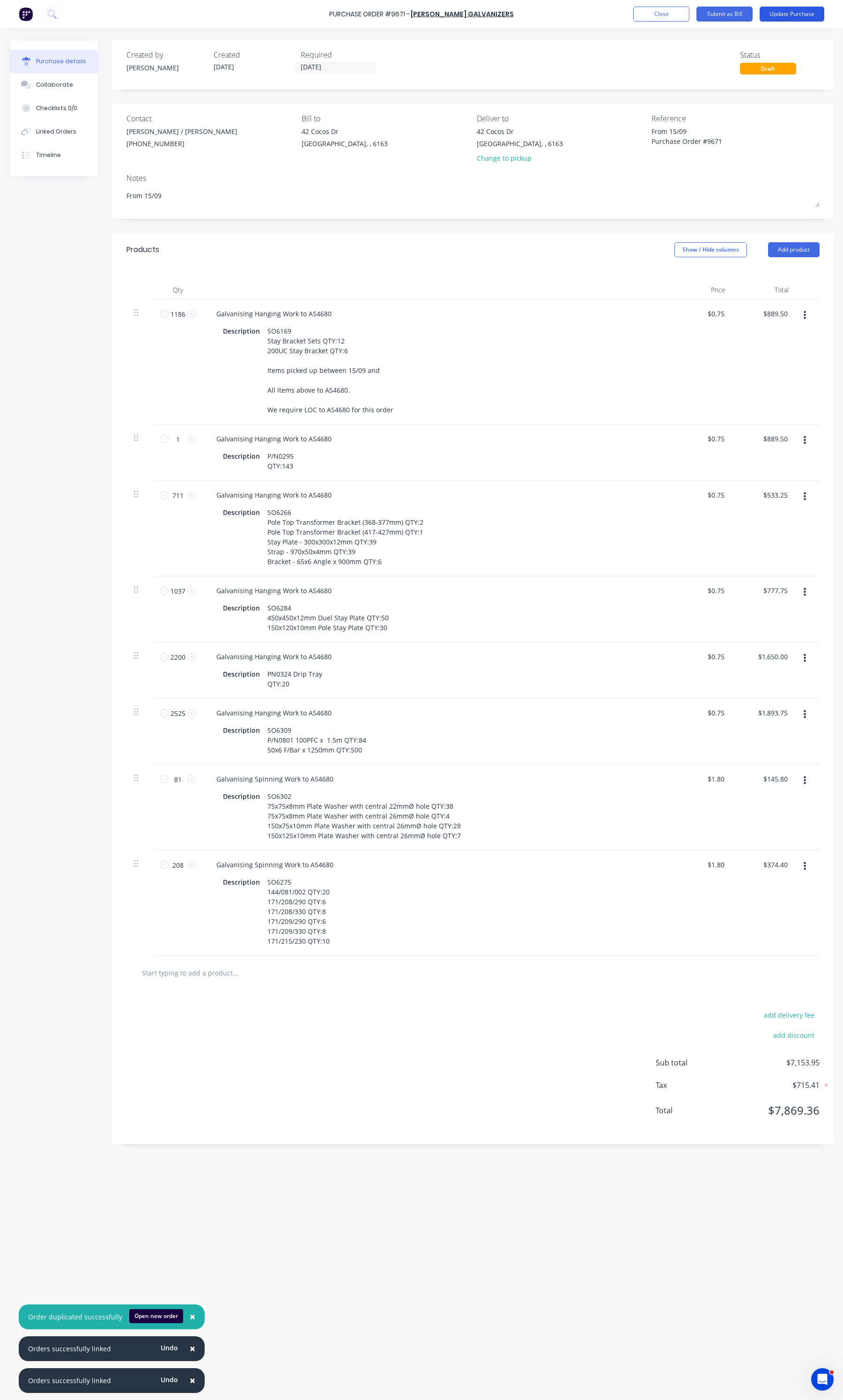
click at [773, 11] on button "Update Purchase" at bounding box center [792, 14] width 65 height 15
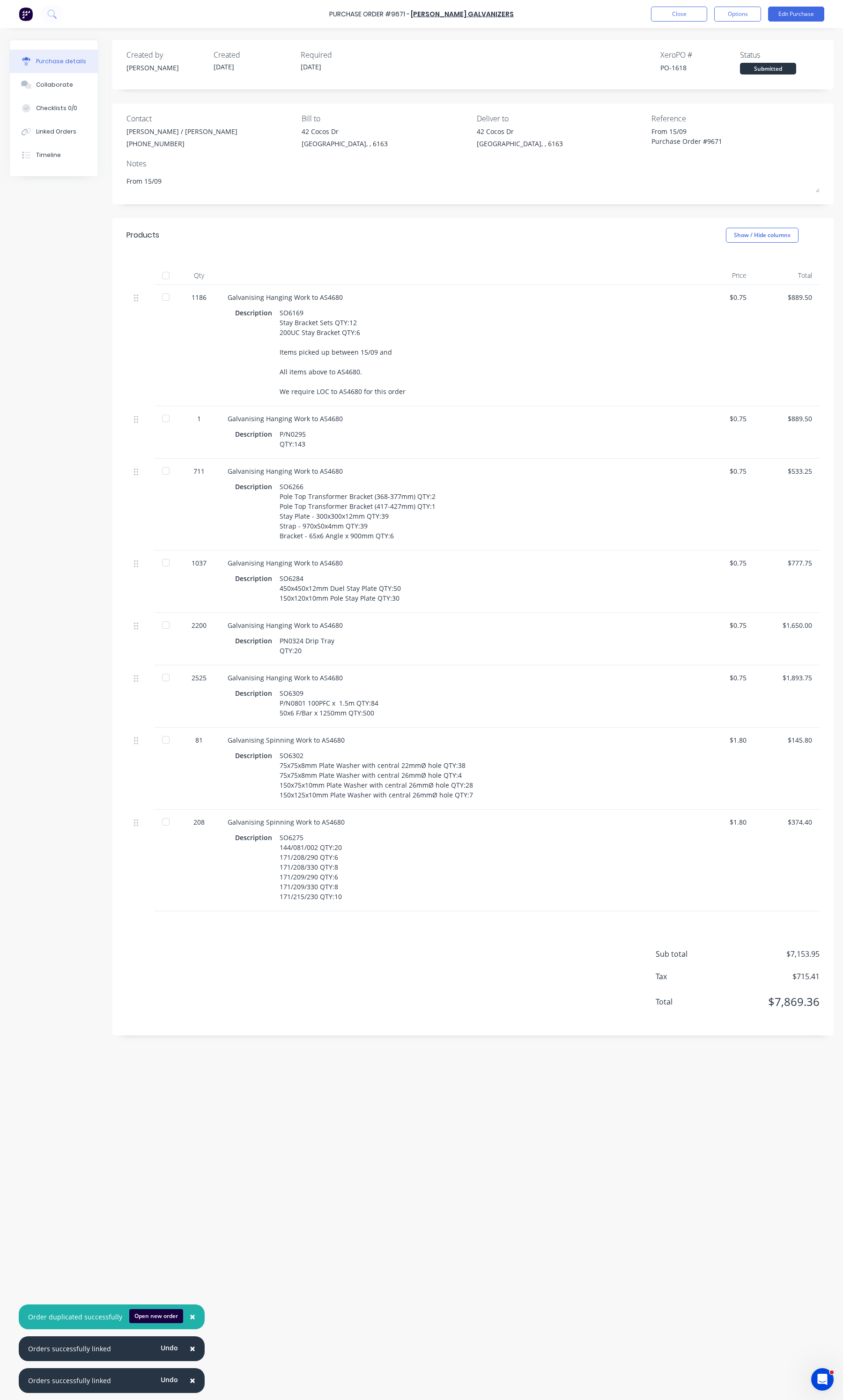
click at [198, 420] on div "1" at bounding box center [199, 418] width 27 height 10
click at [197, 424] on div "1" at bounding box center [199, 418] width 27 height 10
click at [199, 419] on div "1" at bounding box center [199, 418] width 27 height 10
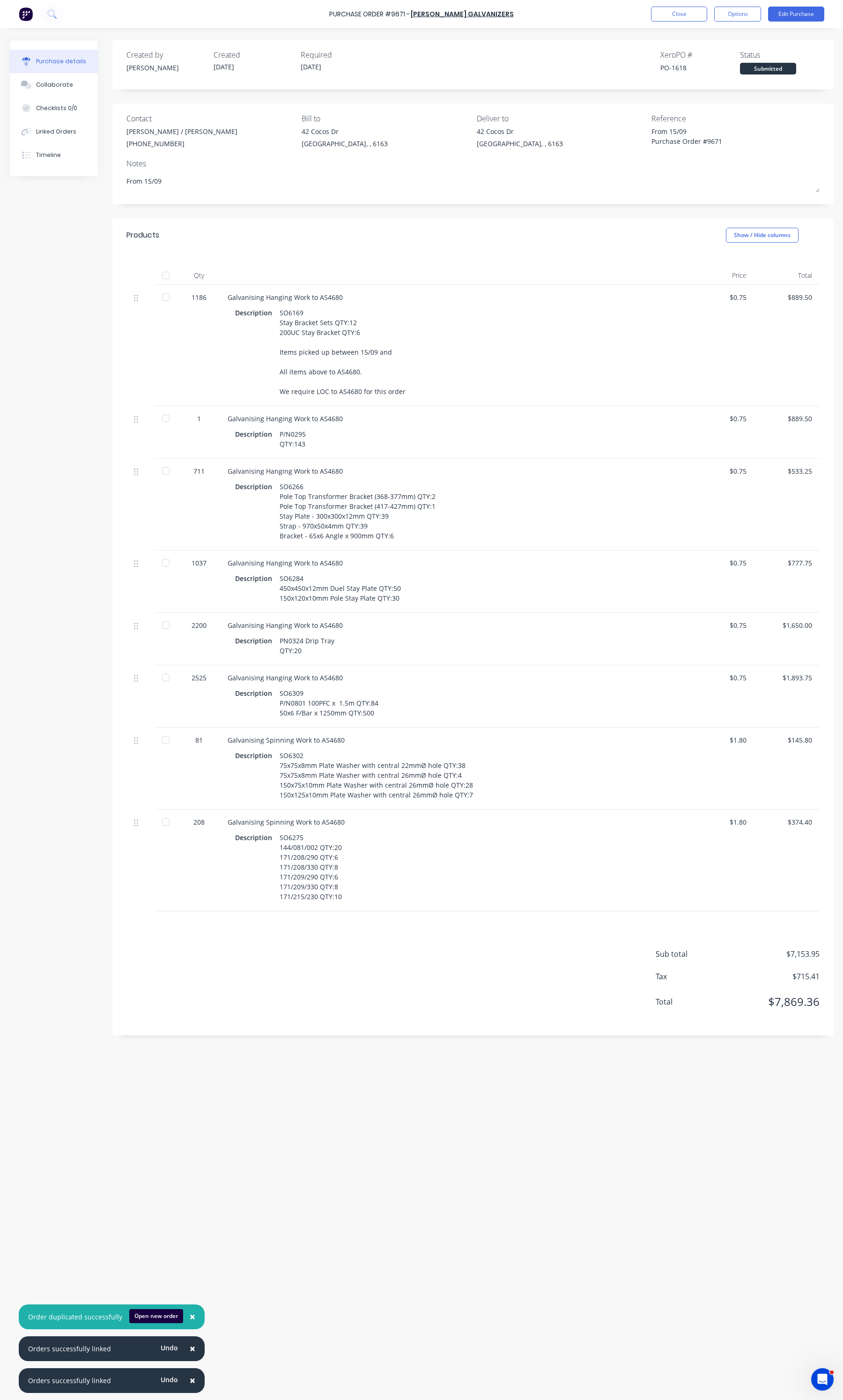
click at [199, 418] on div "1" at bounding box center [199, 418] width 27 height 10
click at [804, 14] on button "Edit Purchase" at bounding box center [795, 14] width 56 height 15
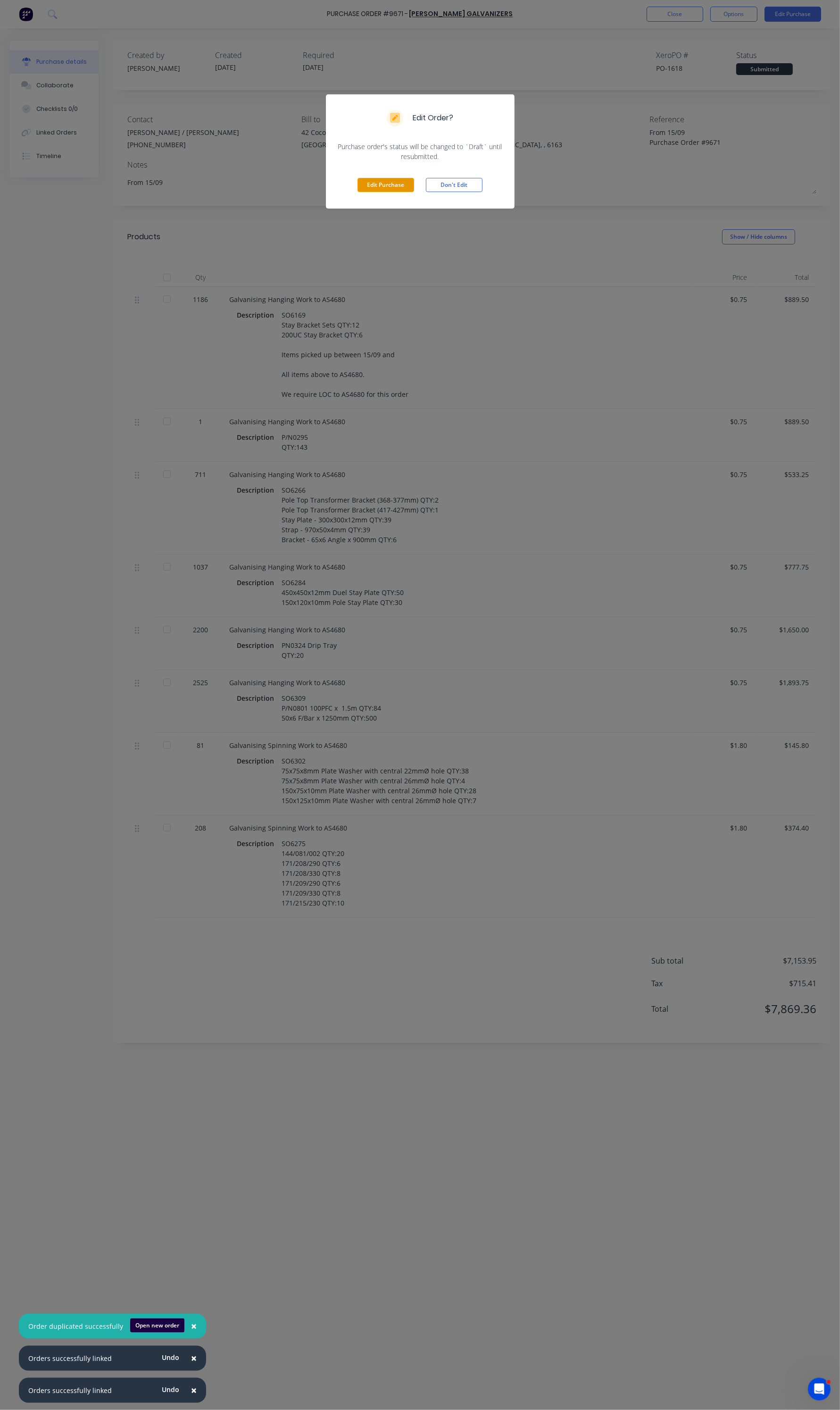
click at [409, 181] on button "Edit Purchase" at bounding box center [385, 185] width 56 height 14
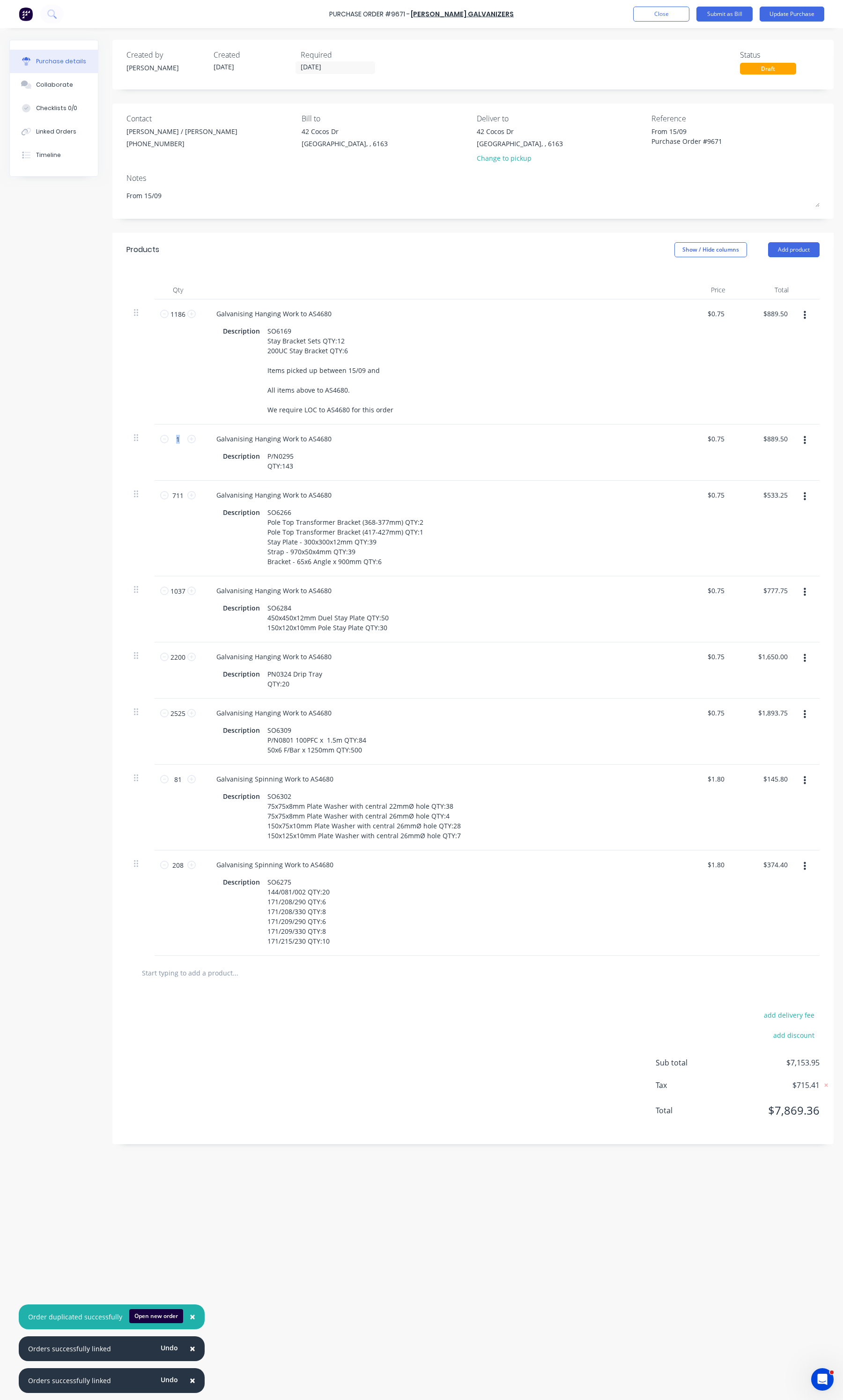
type textarea "x"
click at [178, 439] on input "1" at bounding box center [178, 438] width 18 height 14
type textarea "x"
type input "2"
type input "$1.50"
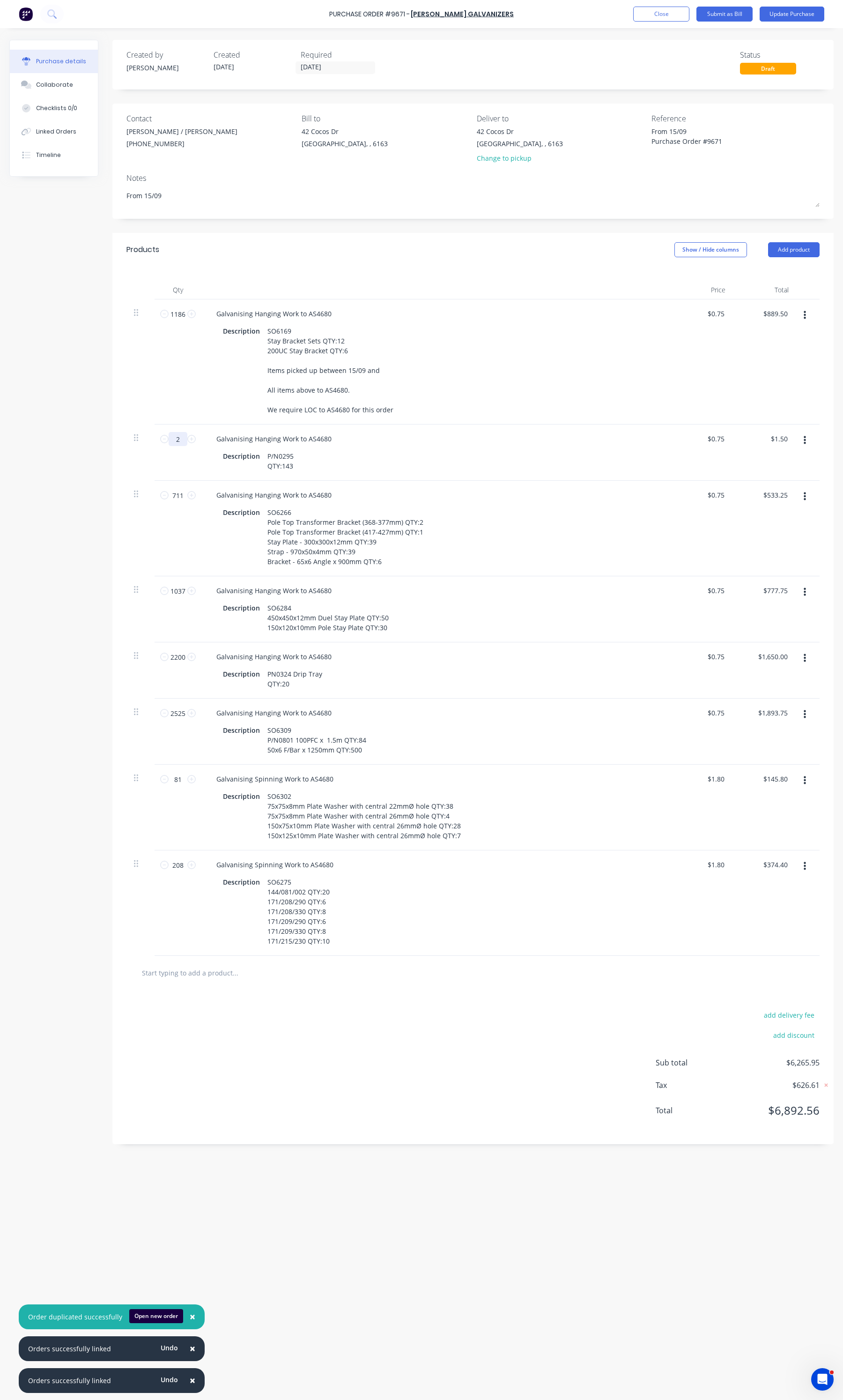
type textarea "x"
type input "20"
type input "$15.00"
type textarea "x"
type input "207"
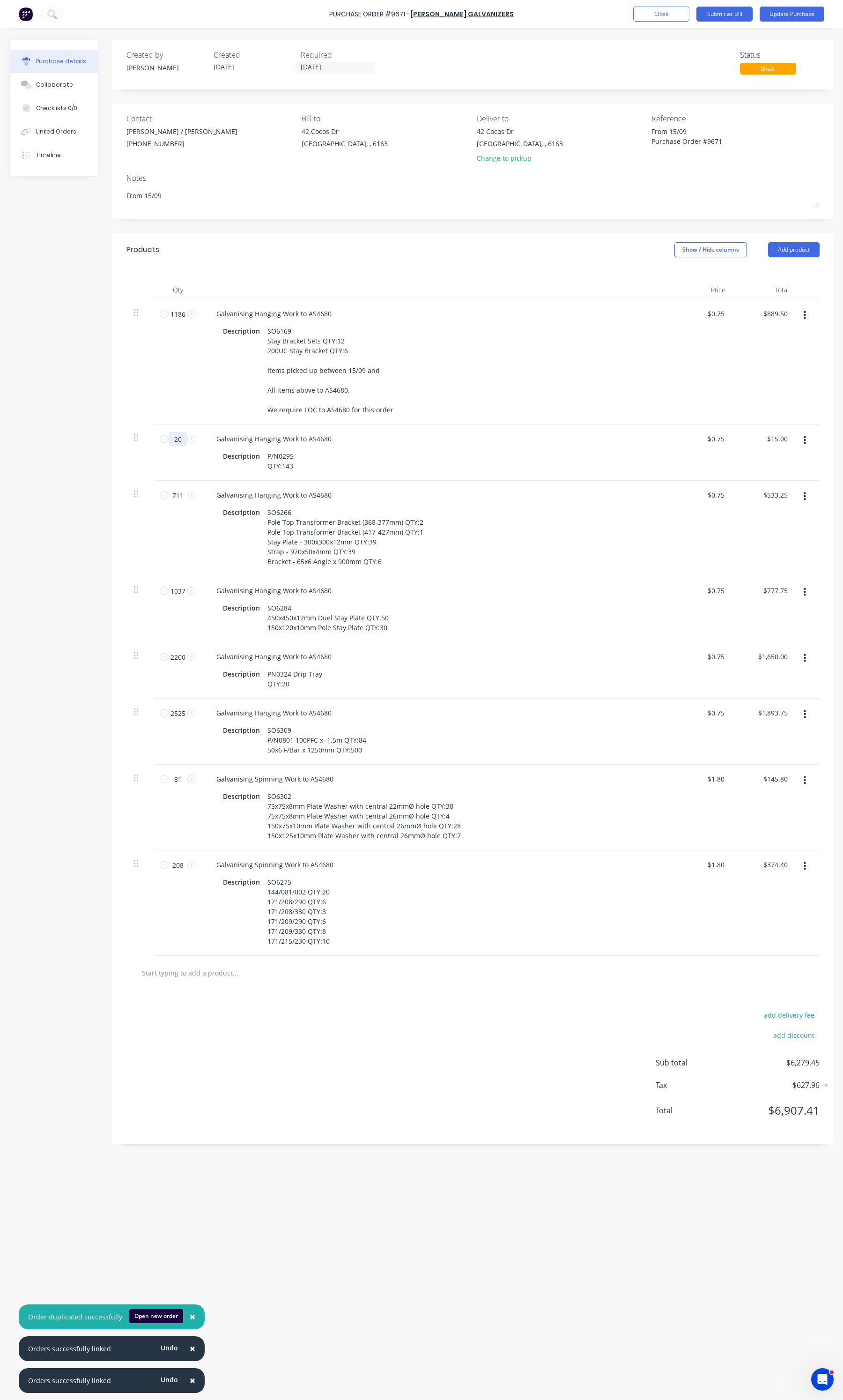
type input "$155.25"
type textarea "x"
type input "2072"
type input "$1,554.00"
type textarea "x"
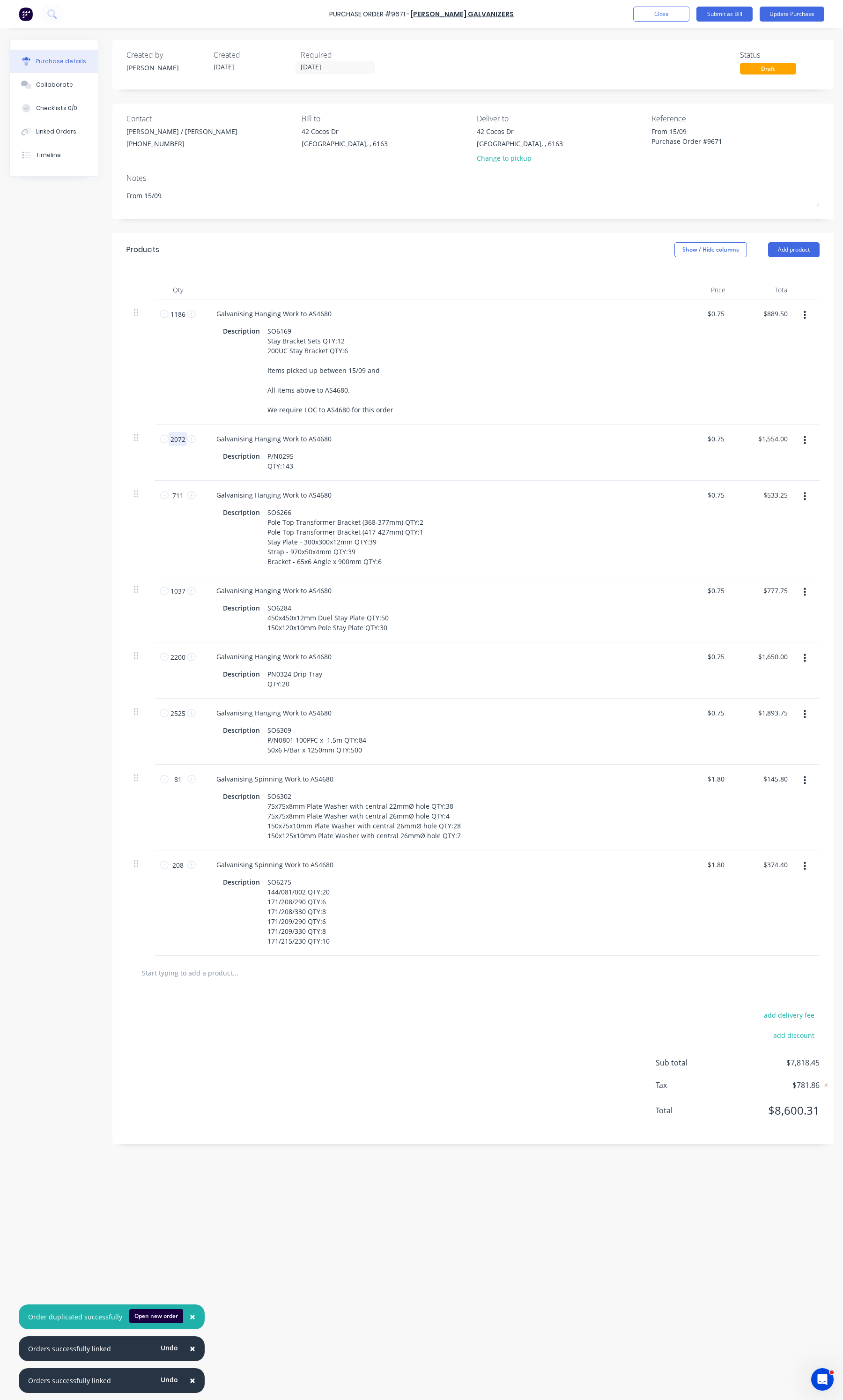
type input "2072"
click at [276, 1104] on div "add delivery fee add discount Sub total $7,818.45 Tax $781.86 Total $8,600.31" at bounding box center [473, 1067] width 721 height 154
click at [455, 1027] on div "add delivery fee add discount Sub total $7,818.45 Tax $781.86 Total $8,600.31" at bounding box center [473, 1067] width 721 height 154
click at [804, 719] on icon "button" at bounding box center [805, 714] width 3 height 8
click at [760, 755] on button "Duplicate" at bounding box center [776, 758] width 80 height 18
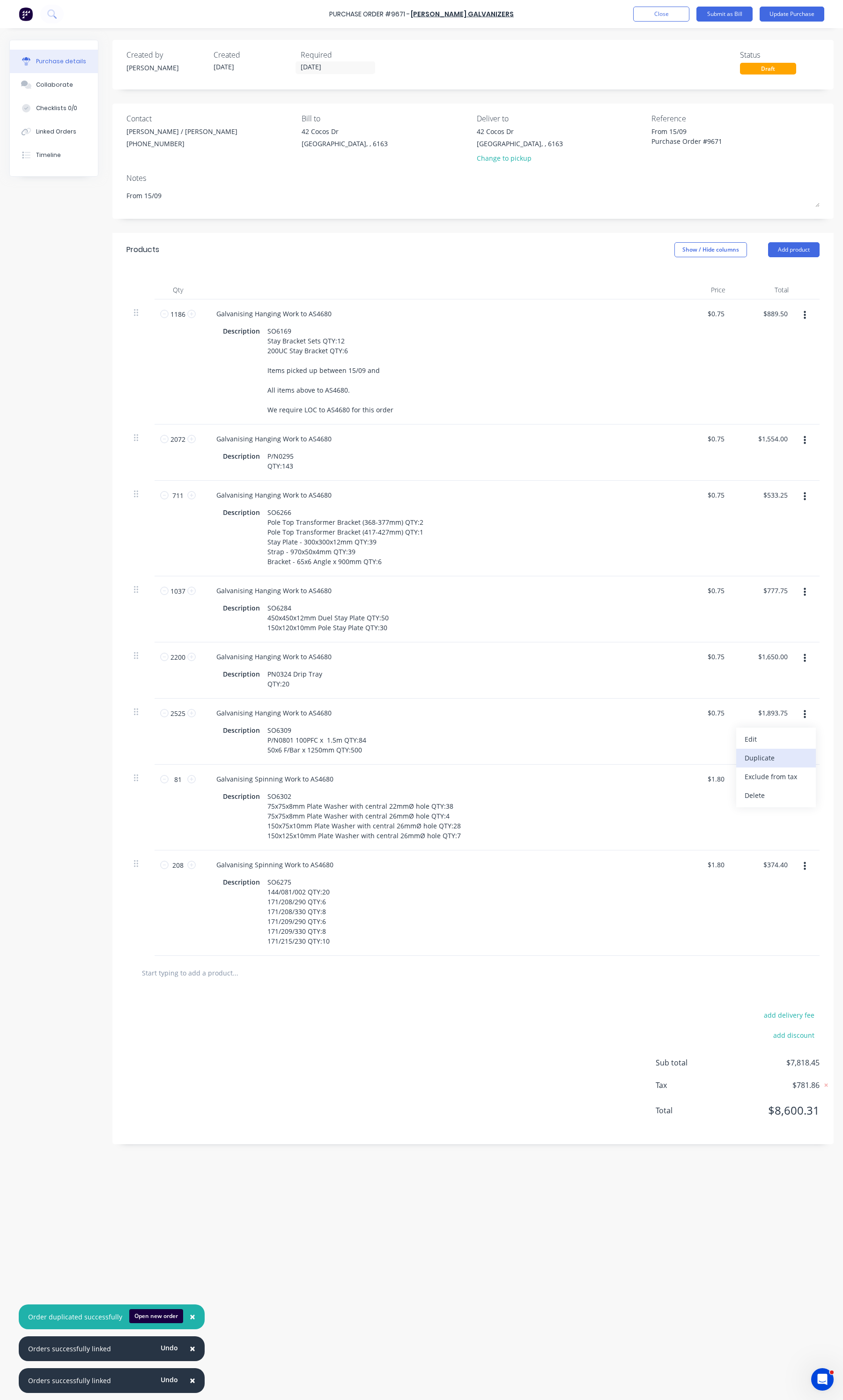
type textarea "x"
type input "1"
type input "$0.75"
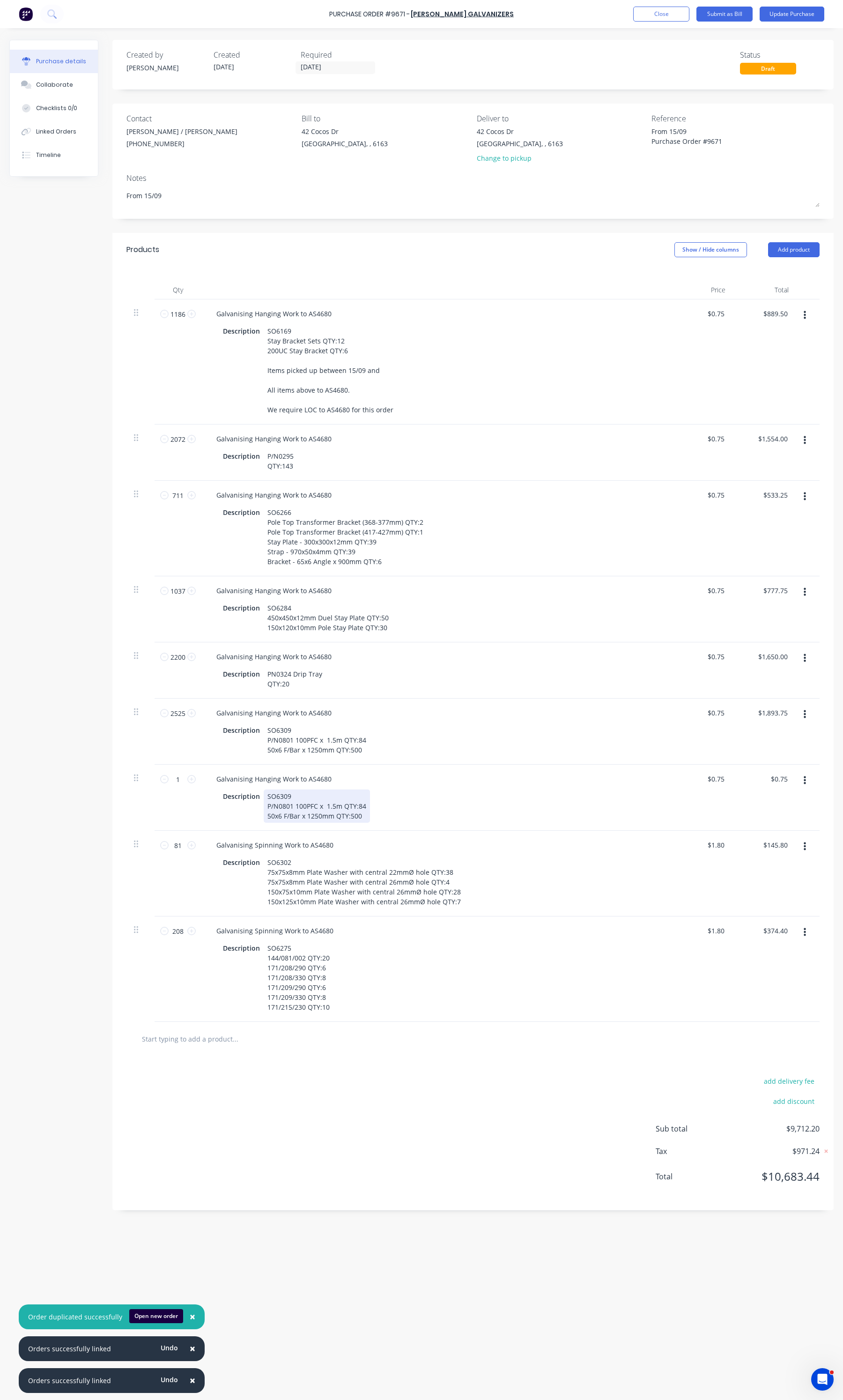
type textarea "x"
drag, startPoint x: 358, startPoint y: 816, endPoint x: 284, endPoint y: 798, distance: 76.2
click at [284, 798] on div "SO6309 P/N0801 100PFC x 1.5m QTY:84 50x6 F/Bar x 1250mm QTY:500" at bounding box center [317, 806] width 106 height 33
drag, startPoint x: 368, startPoint y: 809, endPoint x: 268, endPoint y: 808, distance: 100.0
click at [268, 808] on div "SO6031 150x6SHS x 3100mm Xarm QTY:7" at bounding box center [319, 806] width 111 height 33
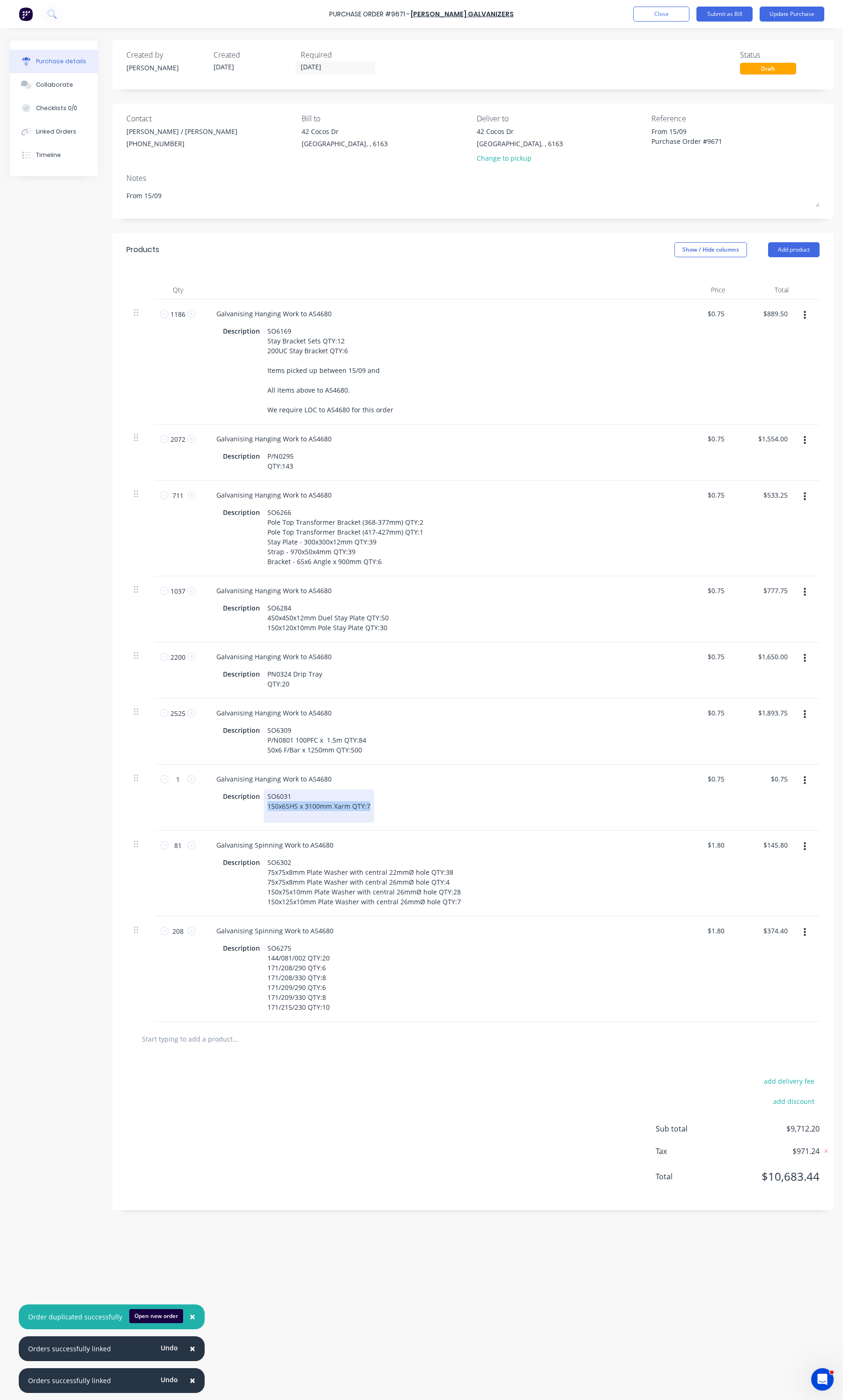
copy div "150x6SHS x 3100mm Xarm QTY:7"
click at [284, 813] on div "SO6031 150x6SHS x 3100mm Xarm QTY:7" at bounding box center [319, 806] width 111 height 33
click at [332, 812] on div "SO6031 150x6SHS x 3100mm Xarm QTY:7 150x6SHS x 3100mm Xarm QTY:7" at bounding box center [319, 806] width 111 height 33
click at [383, 819] on div "SO6031 150x6SHS x 3100mm Offset Xarm QTY:7 150x6SHS x 3100mm Mod Xarm QTY:7" at bounding box center [330, 806] width 132 height 33
click at [301, 825] on div "SO6031 150x6SHS x 3100mm Offset Xarm QTY:7 150x6SHS x 3100mm Mod Xarm QTY:1 150…" at bounding box center [330, 810] width 132 height 43
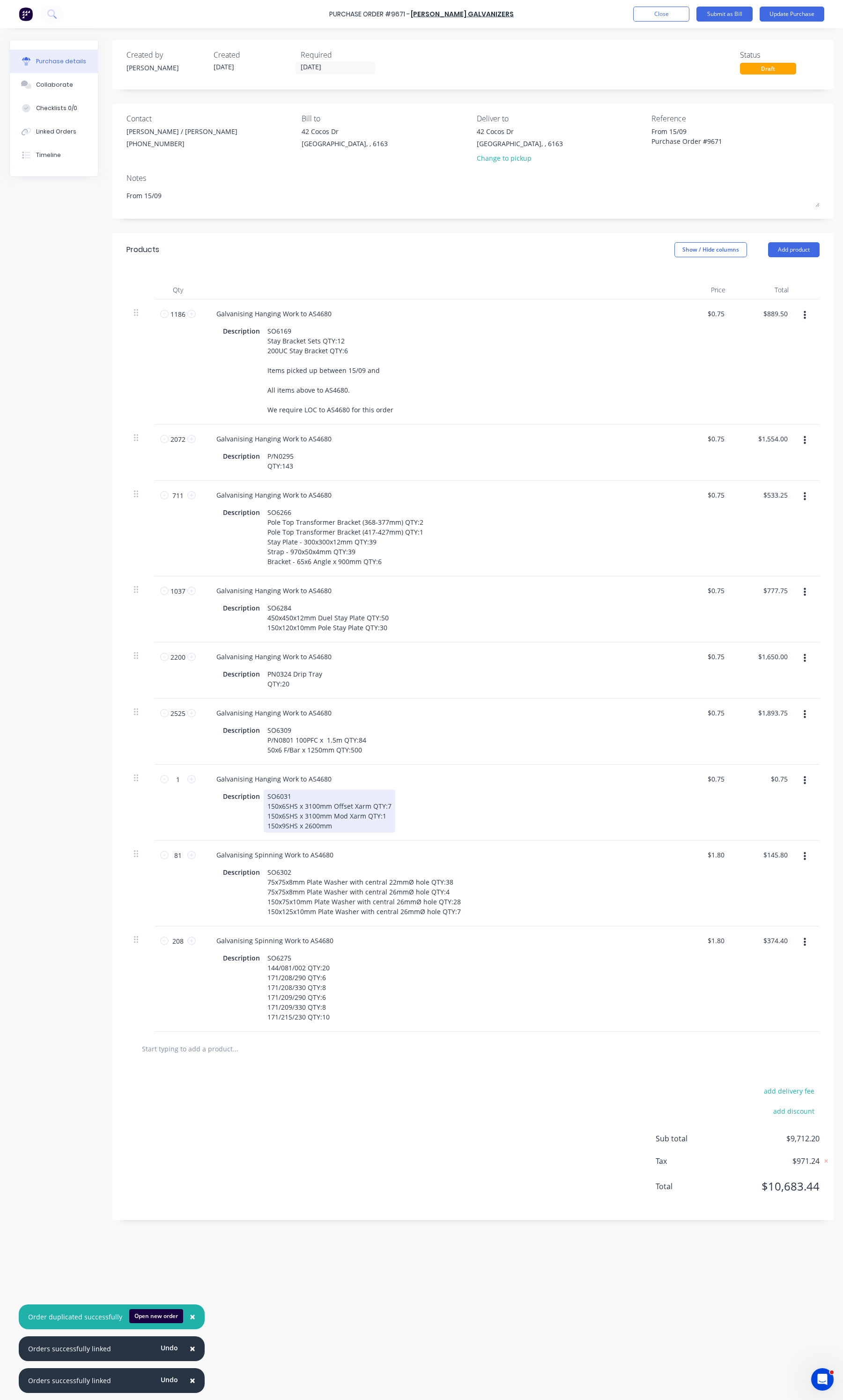
click at [342, 822] on div "SO6031 150x6SHS x 3100mm Offset Xarm QTY:7 150x6SHS x 3100mm Mod Xarm QTY:1 150…" at bounding box center [330, 810] width 132 height 43
click at [391, 823] on div "SO6031 150x6SHS x 3100mm Offset Xarm QTY:7 150x6SHS x 3100mm Mod Xarm QTY:1 150…" at bounding box center [330, 810] width 132 height 43
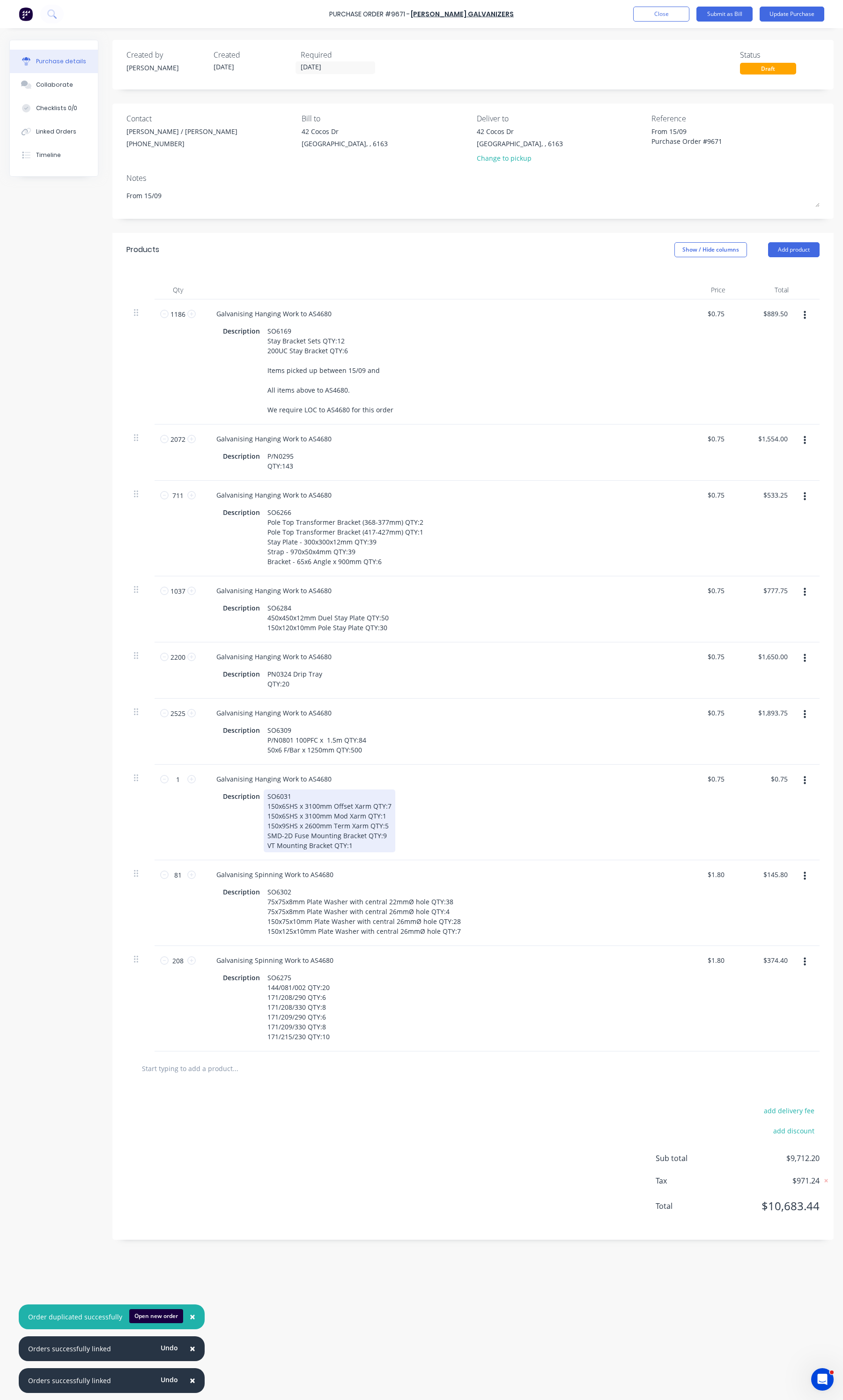
click at [368, 844] on div "SO6031 150x6SHS x 3100mm Offset Xarm QTY:7 150x6SHS x 3100mm Mod Xarm QTY:1 150…" at bounding box center [330, 821] width 132 height 62
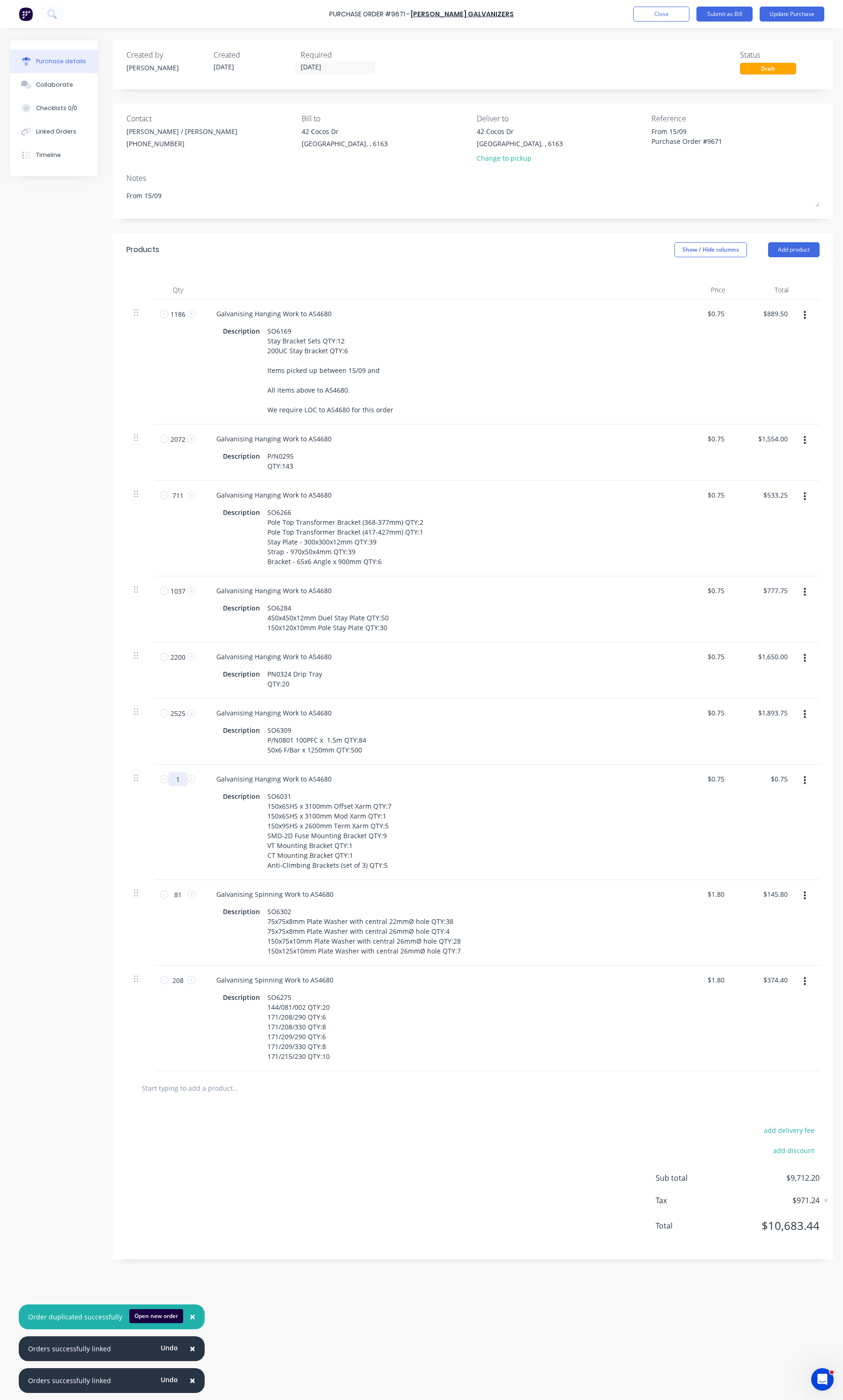
click at [177, 779] on input "1" at bounding box center [178, 778] width 18 height 14
type textarea "x"
type input "2"
type input "$1.50"
type textarea "x"
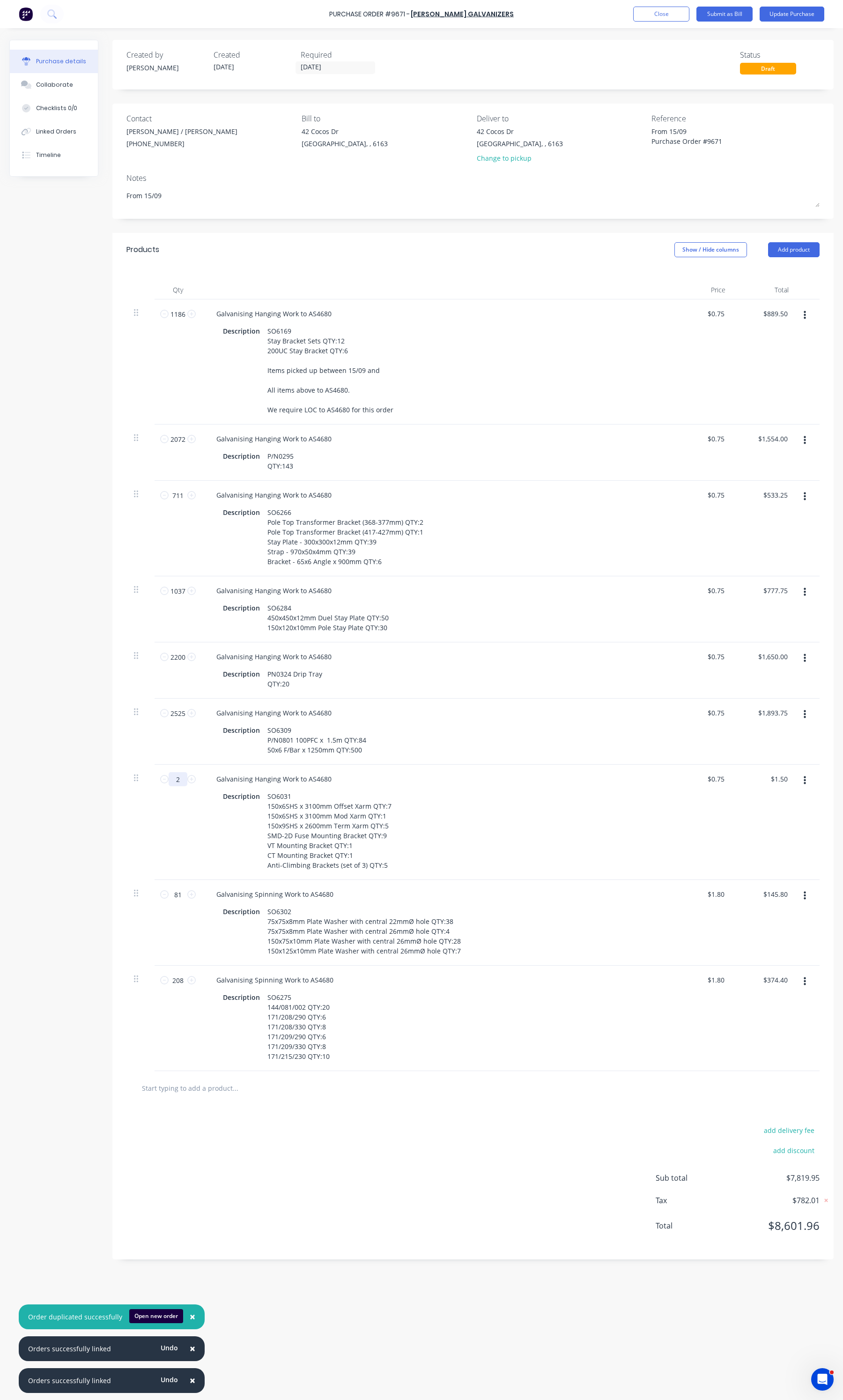
type input "23"
type input "$17.25"
type textarea "x"
type input "230"
click at [390, 1173] on div "add delivery fee add discount Sub total $9,546.45 Tax $954.66 Total $10,501.11" at bounding box center [473, 1183] width 721 height 154
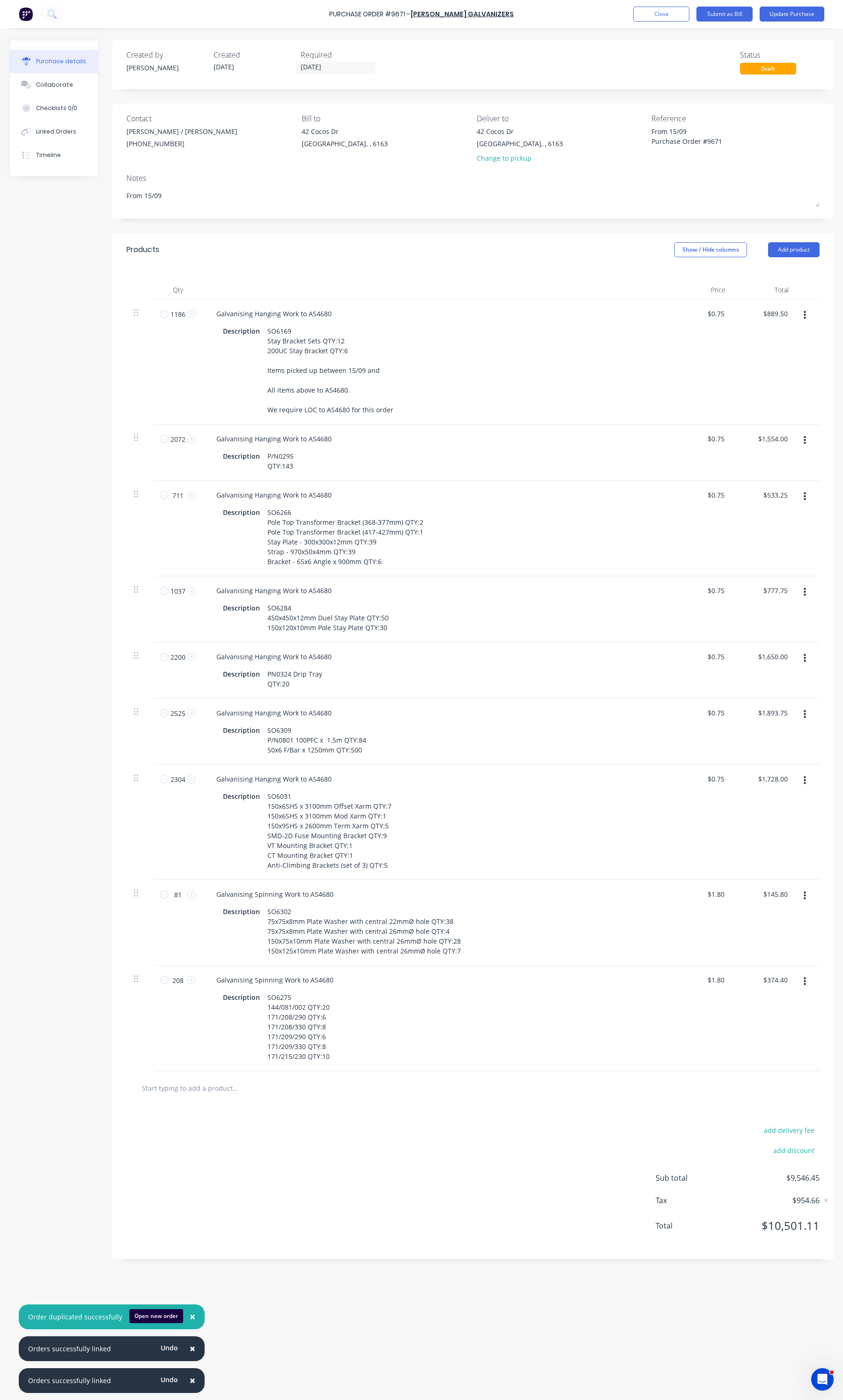
click at [806, 985] on button "button" at bounding box center [805, 982] width 22 height 17
click at [758, 1022] on button "Duplicate" at bounding box center [776, 1025] width 80 height 18
drag, startPoint x: 330, startPoint y: 1158, endPoint x: 269, endPoint y: 1099, distance: 84.9
click at [269, 1099] on div "SO6275 144/081/002 QTY:20 171/208/290 QTY:6 171/208/330 QTY:8 171/209/290 QTY:6…" at bounding box center [299, 1132] width 70 height 72
drag, startPoint x: 326, startPoint y: 1164, endPoint x: 263, endPoint y: 1097, distance: 92.0
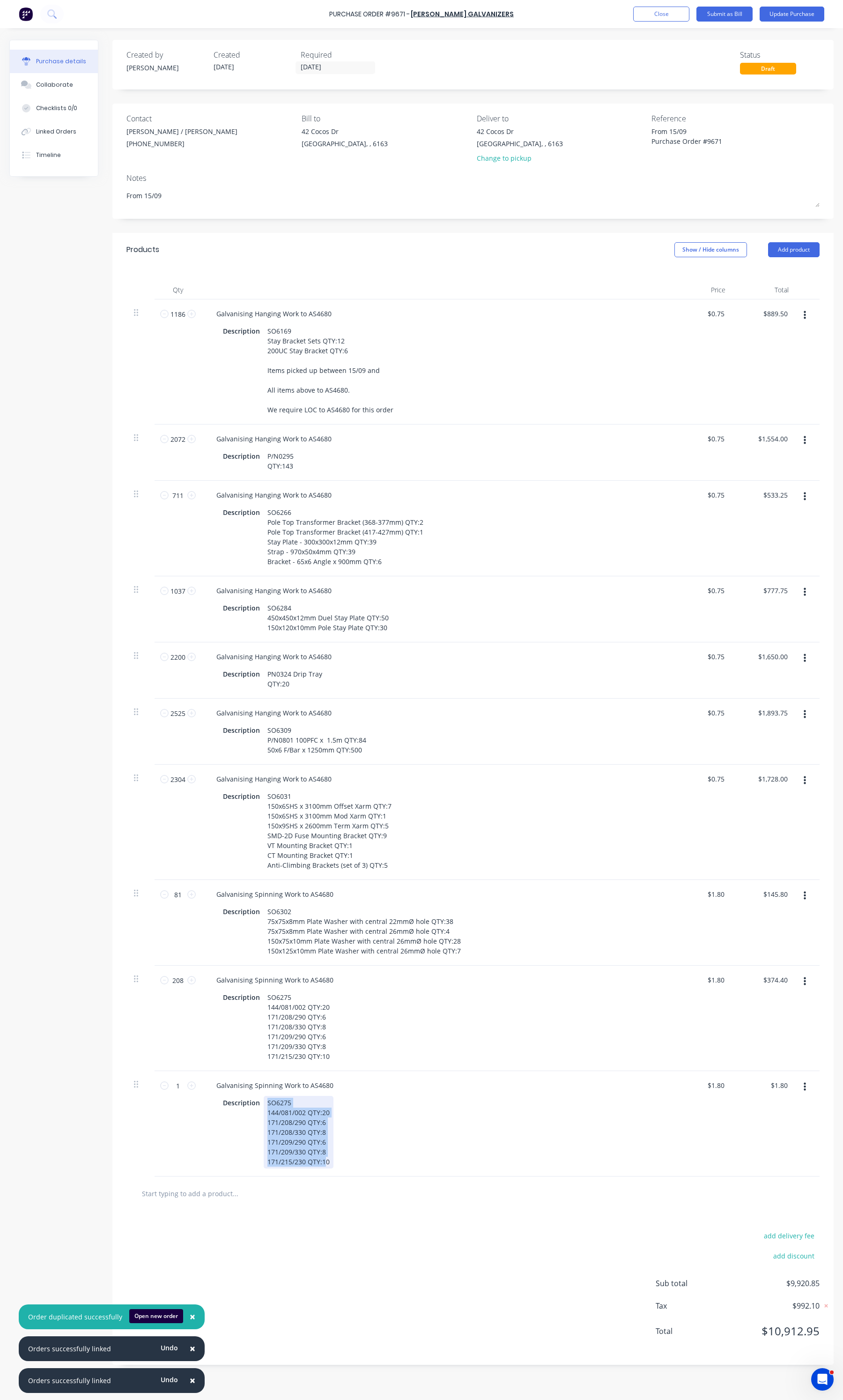
click at [263, 1097] on div "Galvanising Spinning Work to AS4680 Description SO6275 144/081/002 QTY:20 171/2…" at bounding box center [435, 1123] width 468 height 105
click at [179, 1091] on input "1" at bounding box center [178, 1086] width 18 height 14
click at [365, 1231] on div "add delivery fee add discount Sub total $9,596.85 Tax $959.70 Total $10,556.55" at bounding box center [473, 1239] width 721 height 154
click at [810, 780] on button "button" at bounding box center [805, 780] width 22 height 17
click at [750, 830] on button "Duplicate" at bounding box center [776, 824] width 80 height 18
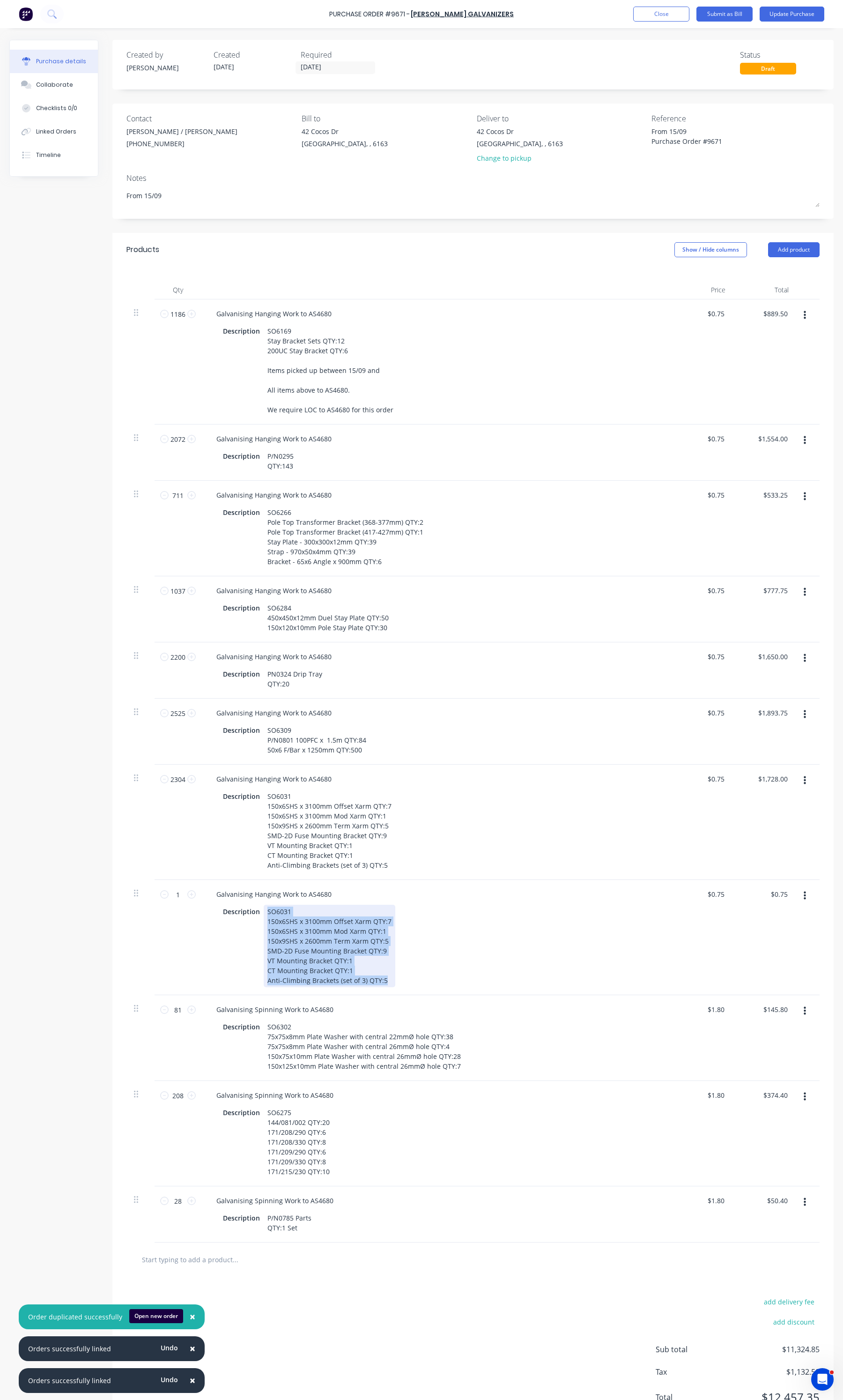
drag, startPoint x: 384, startPoint y: 982, endPoint x: 265, endPoint y: 915, distance: 136.6
click at [265, 915] on div "SO6031 150x6SHS x 3100mm Offset Xarm QTY:7 150x6SHS x 3100mm Mod Xarm QTY:1 150…" at bounding box center [330, 946] width 132 height 83
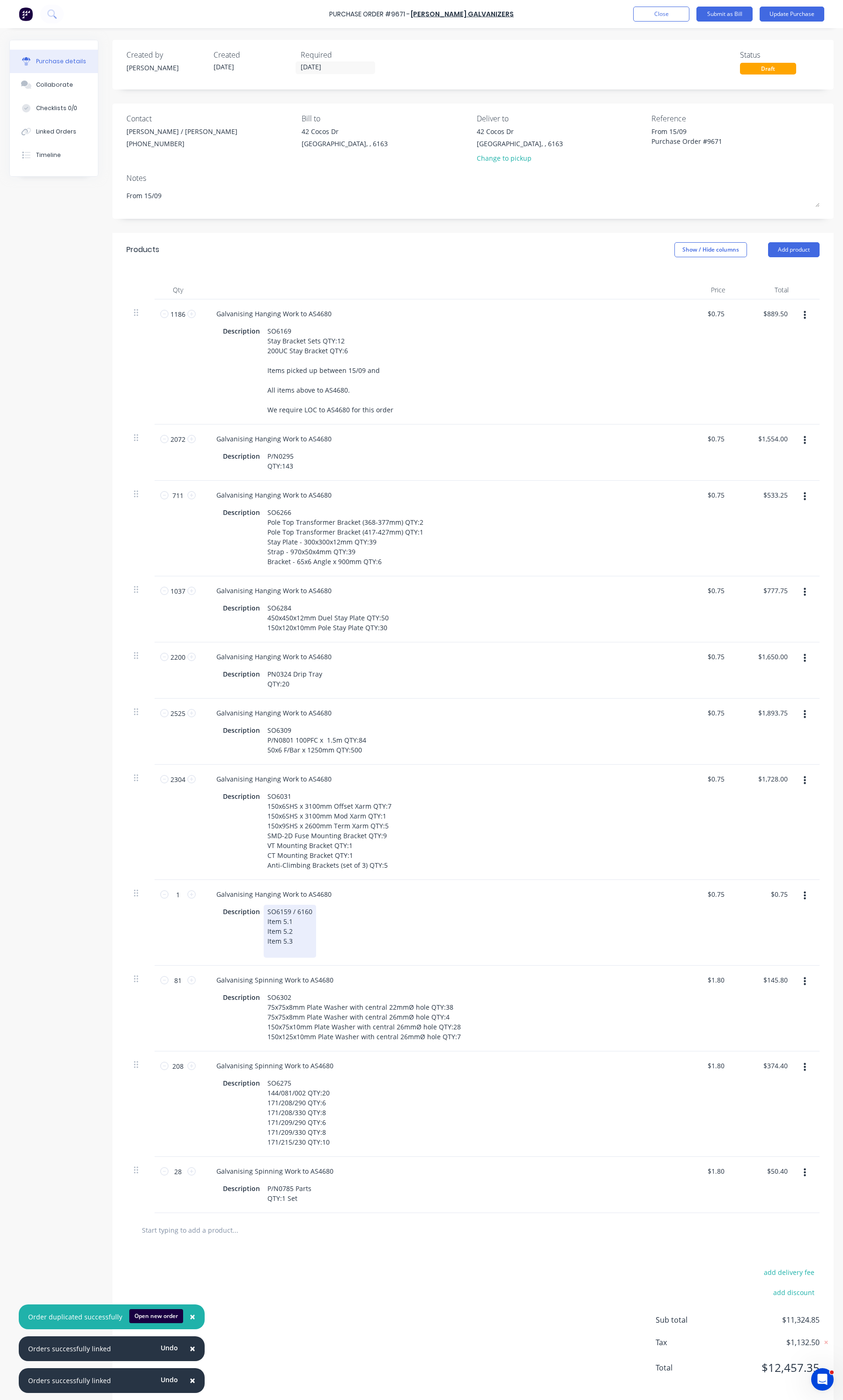
click at [294, 948] on div "SO6159 / 6160 Item 5.1 Item 5.2 Item 5.3" at bounding box center [290, 931] width 52 height 53
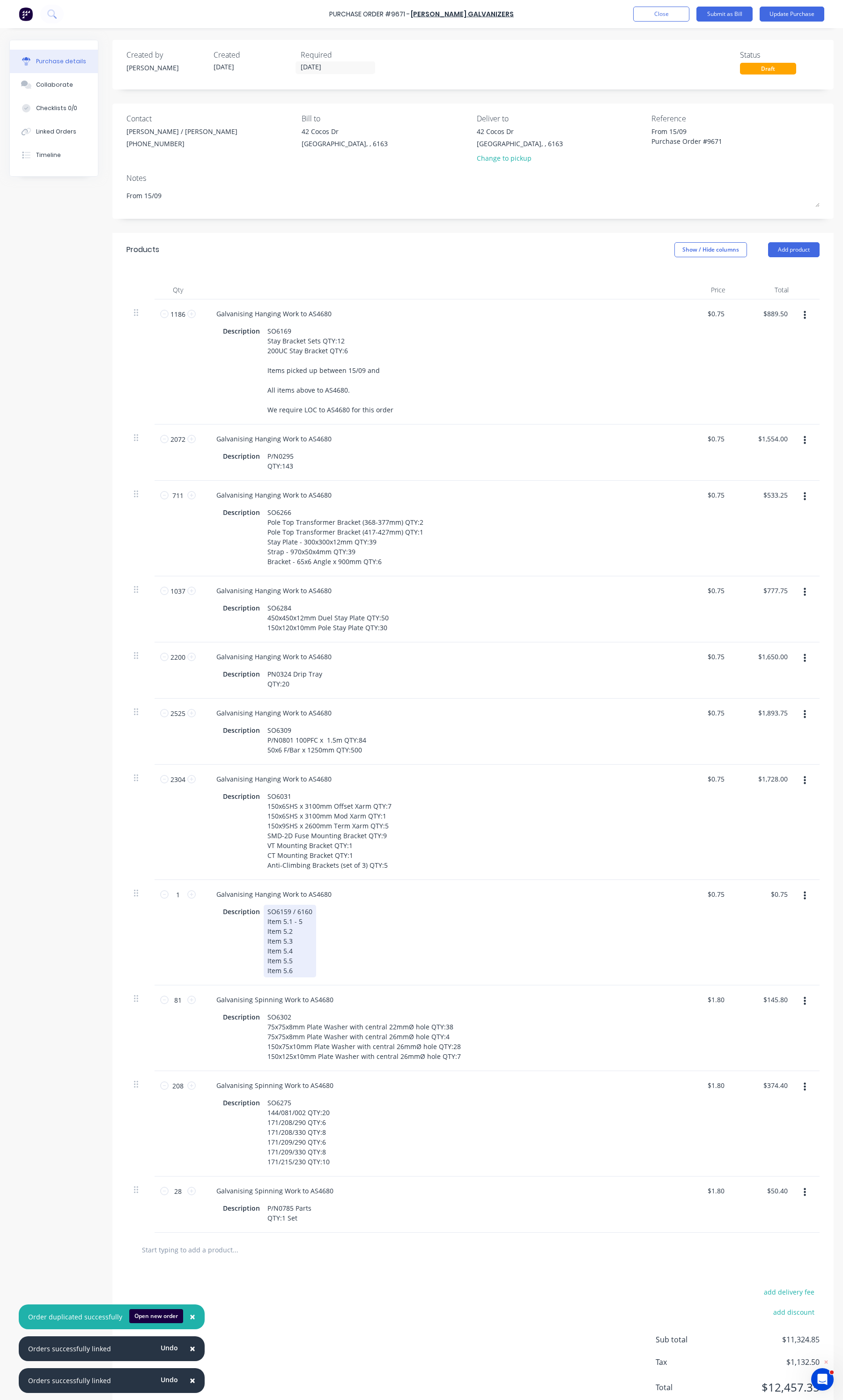
click at [310, 920] on div "SO6159 / 6160 Item 5.1 - 5 Item 5.2 Item 5.3 Item 5.4 Item 5.5 Item 5.6" at bounding box center [290, 941] width 52 height 72
drag, startPoint x: 381, startPoint y: 920, endPoint x: 290, endPoint y: 920, distance: 91.0
click at [290, 920] on div "SO6159 / 6160 Item 5.1 - 530UB A Frame - Outer QTY:6 Item 5.2 Item 5.3 Item 5.4…" at bounding box center [329, 941] width 131 height 72
copy div "- 530UB A Frame - Outer QTY"
click at [295, 934] on div "SO6159 / 6160 Item 5.1 - 530UB A Frame - Outer QTY:6 Item 5.2 Item 5.3 Item 5.4…" at bounding box center [329, 941] width 131 height 72
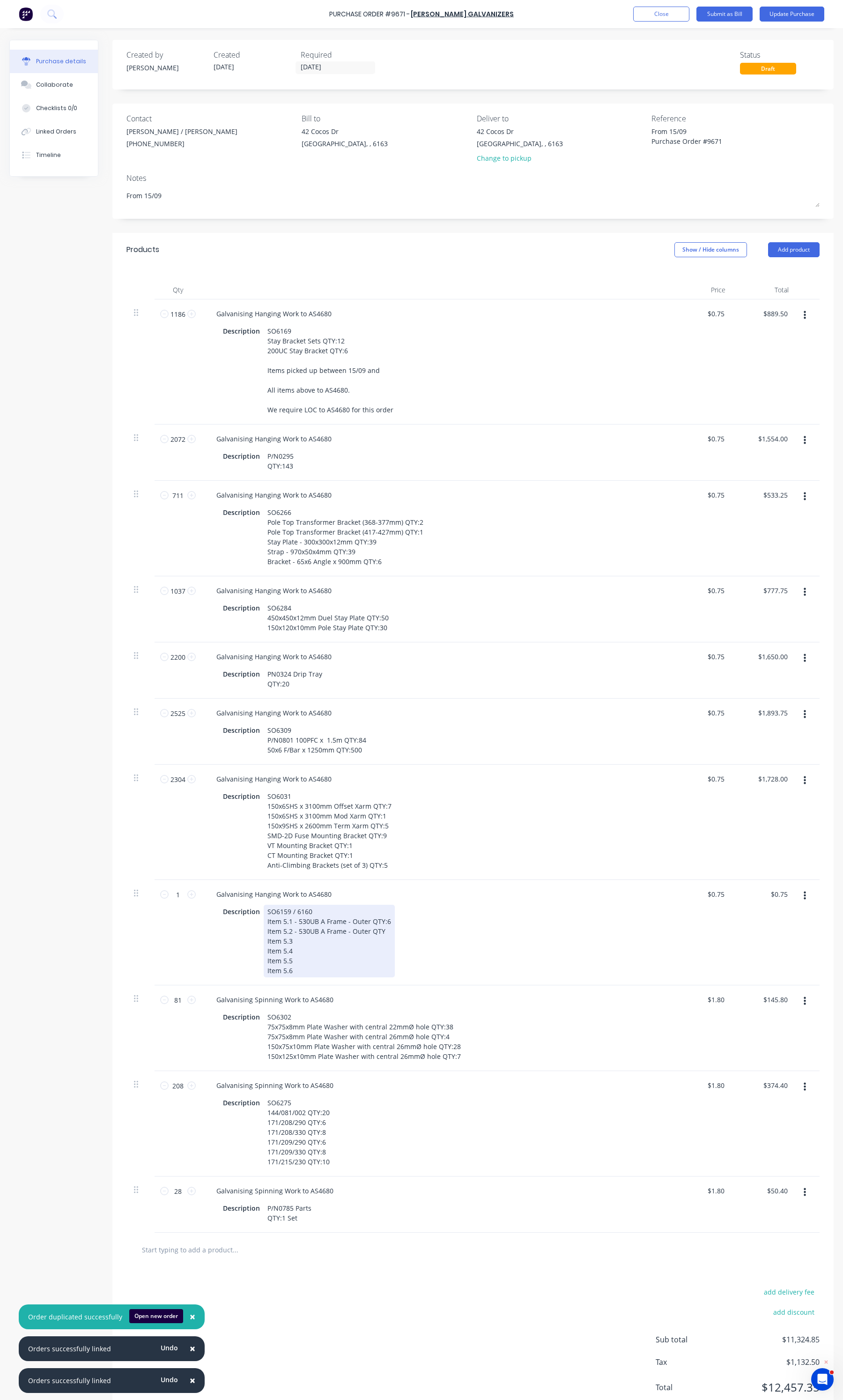
click at [366, 935] on div "SO6159 / 6160 Item 5.1 - 530UB A Frame - Outer QTY:6 Item 5.2 - 530UB A Frame -…" at bounding box center [329, 941] width 131 height 72
click at [367, 929] on div "SO6159 / 6160 Item 5.1 - 530UB A Frame - Outer QTY:6 Item 5.2 - 530UB A Frame -…" at bounding box center [330, 941] width 133 height 72
click at [297, 938] on div "SO6159 / 6160 Item 5.1 - 530UB A Frame - Outer QTY:6 Item 5.2 - 530UB A Frame -…" at bounding box center [329, 941] width 131 height 72
click at [309, 945] on div "SO6159 / 6160 Item 5.1 - 530UB A Frame - Outer QTY:6 Item 5.2 - 530UB A Frame -…" at bounding box center [329, 941] width 131 height 72
click at [306, 953] on div "SO6159 / 6160 Item 5.1 - 530UB A Frame - Outer QTY:6 Item 5.2 - 530UB A Frame -…" at bounding box center [329, 941] width 131 height 72
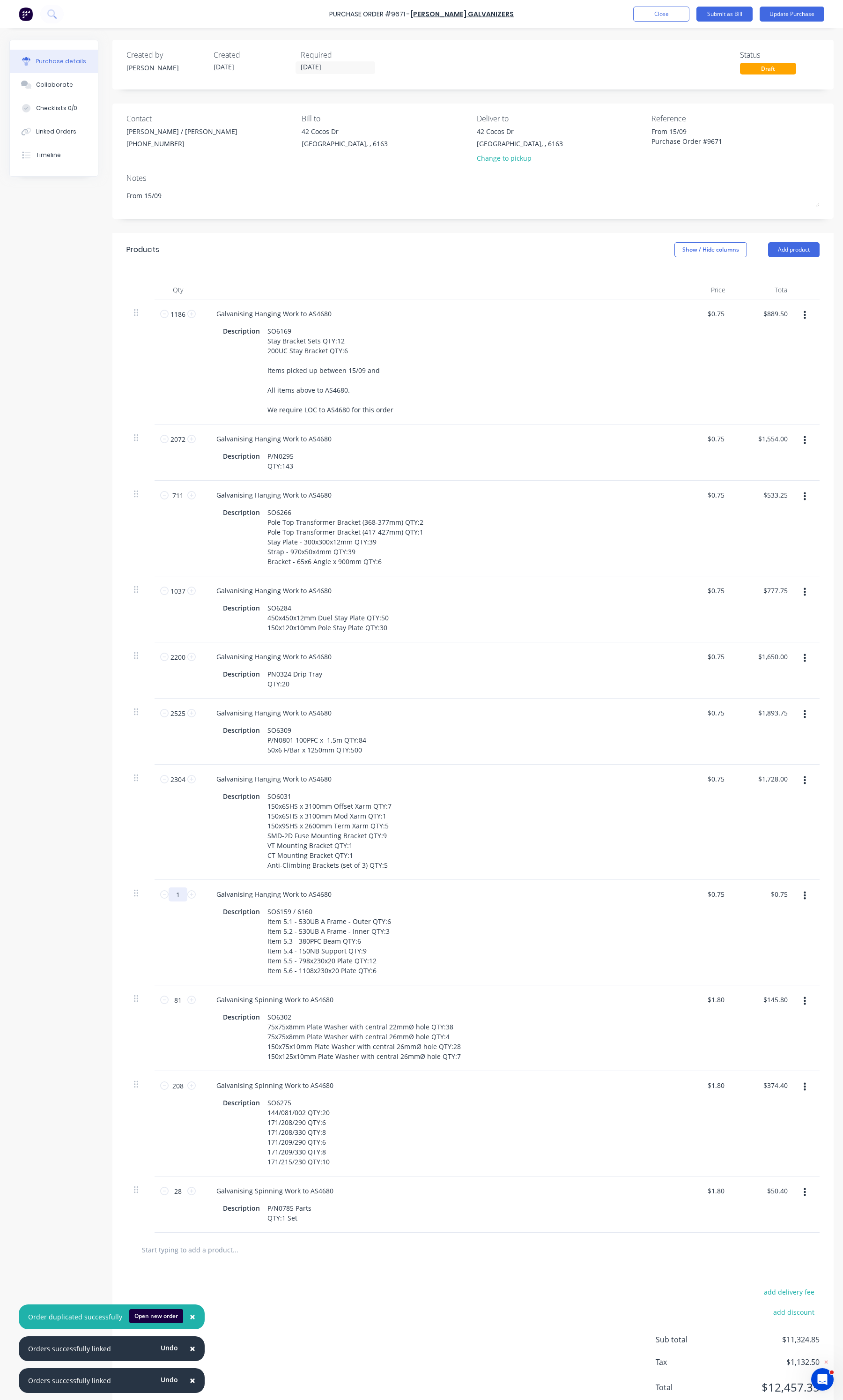
click at [181, 898] on input "1" at bounding box center [178, 894] width 18 height 14
click at [379, 973] on div "SO6159 / 6160 Item 5.1 - 530UB A Frame - Outer QTY:6 Item 5.2 - 530UB A Frame -…" at bounding box center [329, 941] width 131 height 72
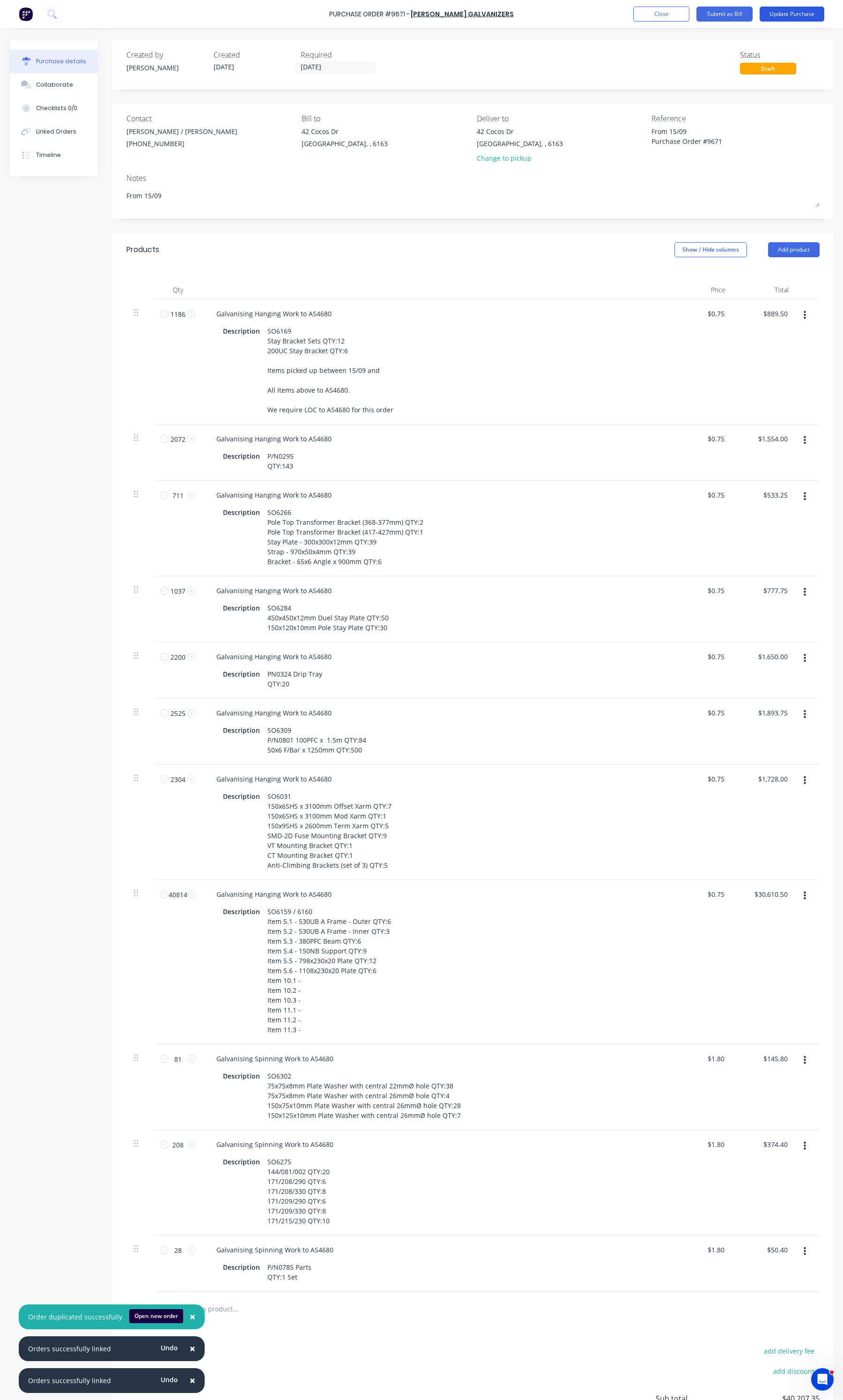
click at [788, 12] on button "Update Purchase" at bounding box center [792, 14] width 65 height 15
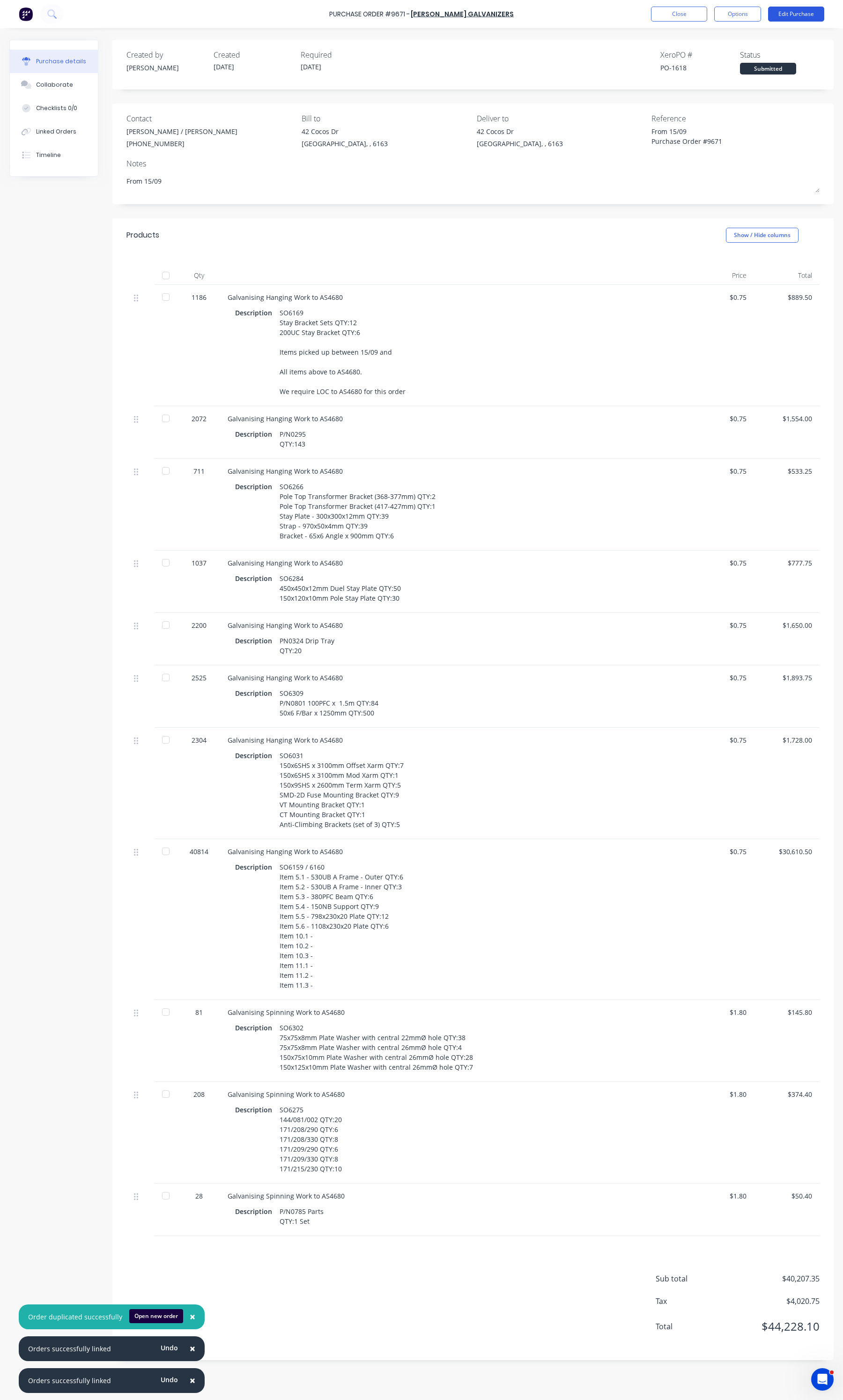
click at [790, 16] on button "Edit Purchase" at bounding box center [795, 14] width 56 height 15
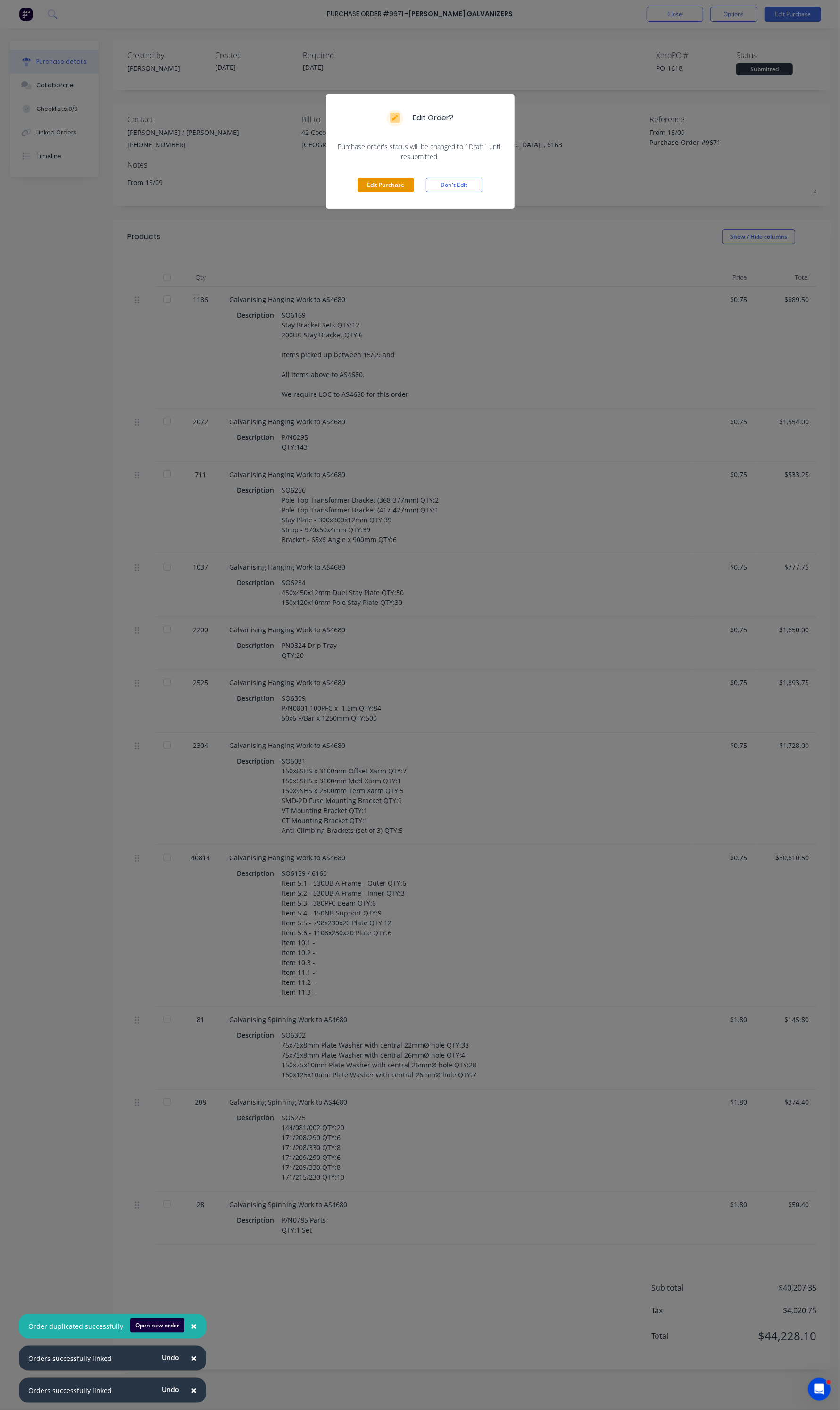
click at [411, 187] on button "Edit Purchase" at bounding box center [385, 185] width 56 height 14
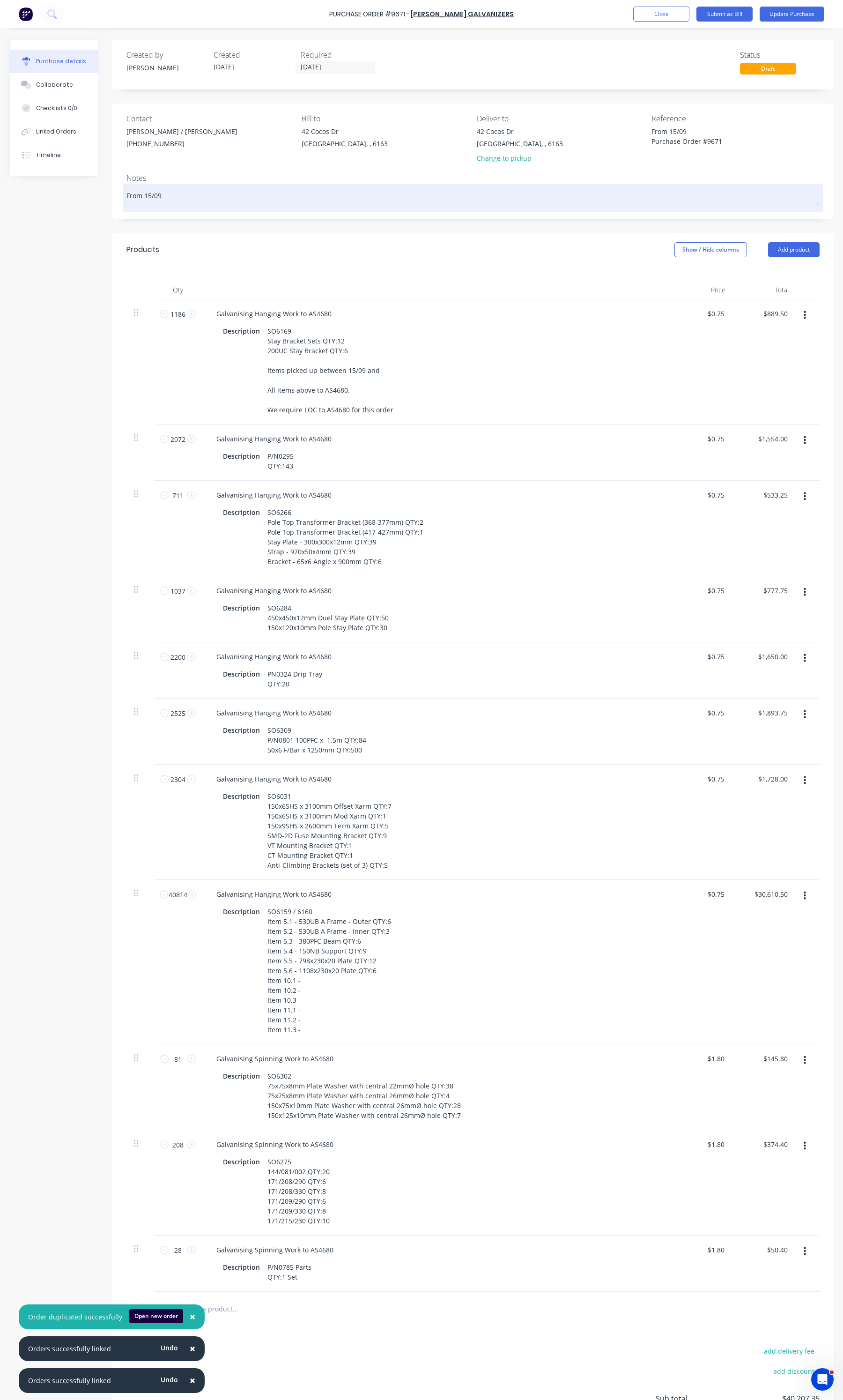
click at [403, 188] on textarea "From 15/09" at bounding box center [473, 196] width 693 height 21
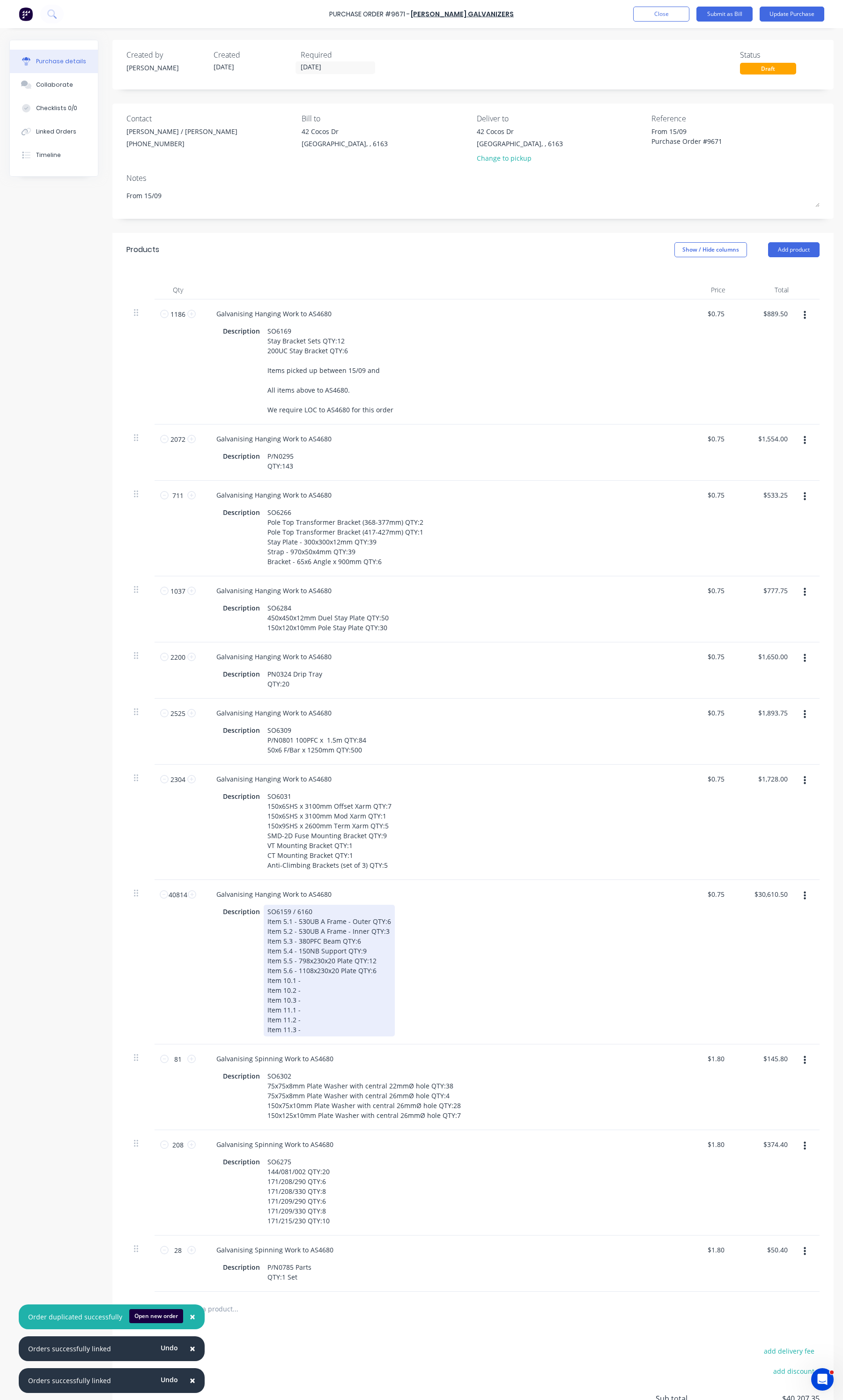
click at [306, 986] on div "SO6159 / 6160 Item 5.1 - 530UB A Frame - Outer QTY:6 Item 5.2 - 530UB A Frame -…" at bounding box center [329, 971] width 131 height 132
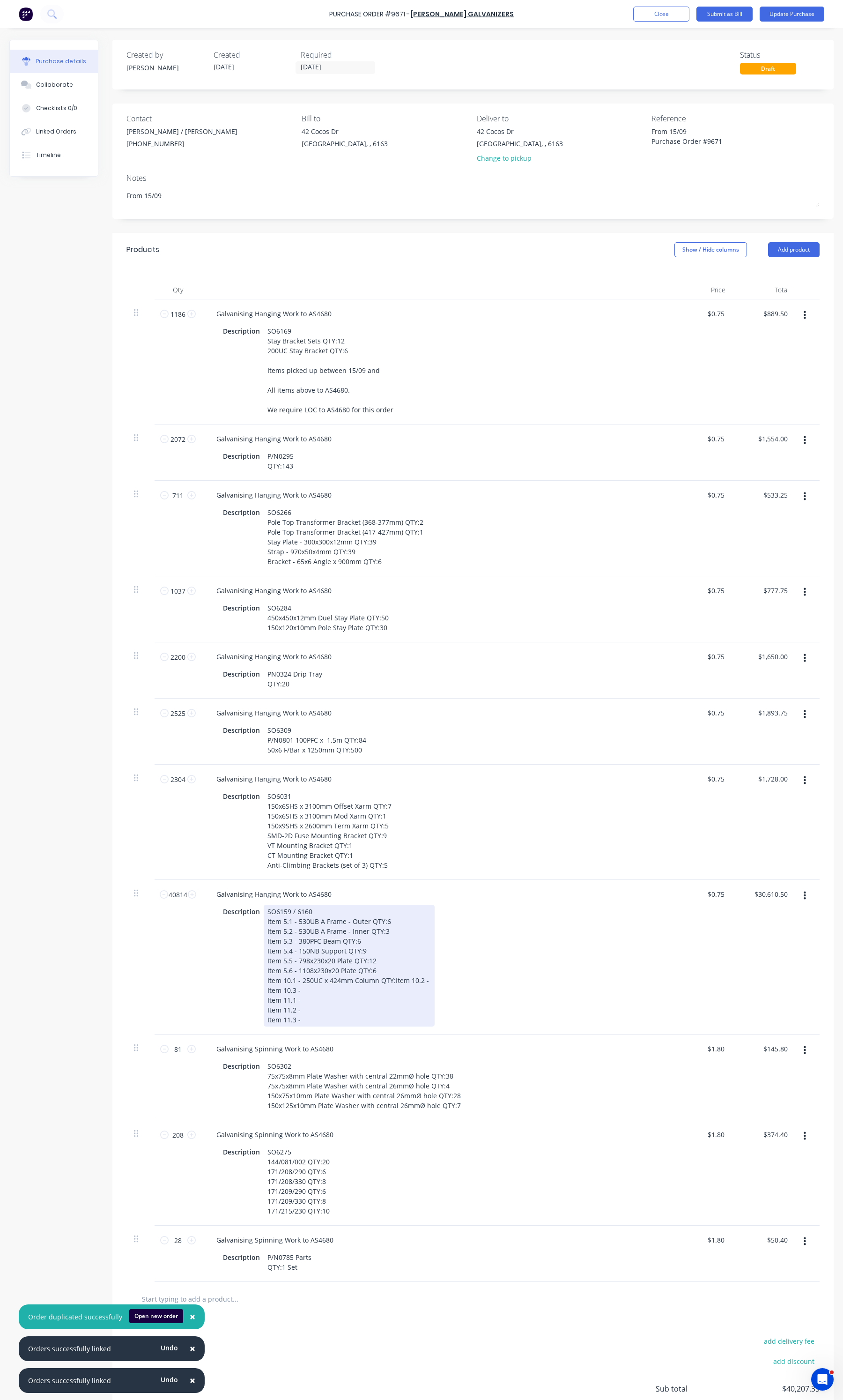
click at [318, 991] on div "SO6159 / 6160 Item 5.1 - 530UB A Frame - Outer QTY:6 Item 5.2 - 530UB A Frame -…" at bounding box center [349, 965] width 171 height 122
drag, startPoint x: 302, startPoint y: 1011, endPoint x: 315, endPoint y: 1011, distance: 13.0
click at [302, 1011] on div "SO6159 / 6160 Item 5.1 - 530UB A Frame - Outer QTY:6 Item 5.2 - 530UB A Frame -…" at bounding box center [396, 965] width 264 height 122
click at [338, 998] on div "SO6159 / 6160 Item 5.1 - 530UB A Frame - Outer QTY:6 Item 5.2 - 530UB A Frame -…" at bounding box center [396, 965] width 264 height 122
click at [396, 982] on div "SO6159 / 6160 Item 5.1 - 530UB A Frame - Outer QTY:6 Item 5.2 - 530UB A Frame -…" at bounding box center [396, 965] width 264 height 122
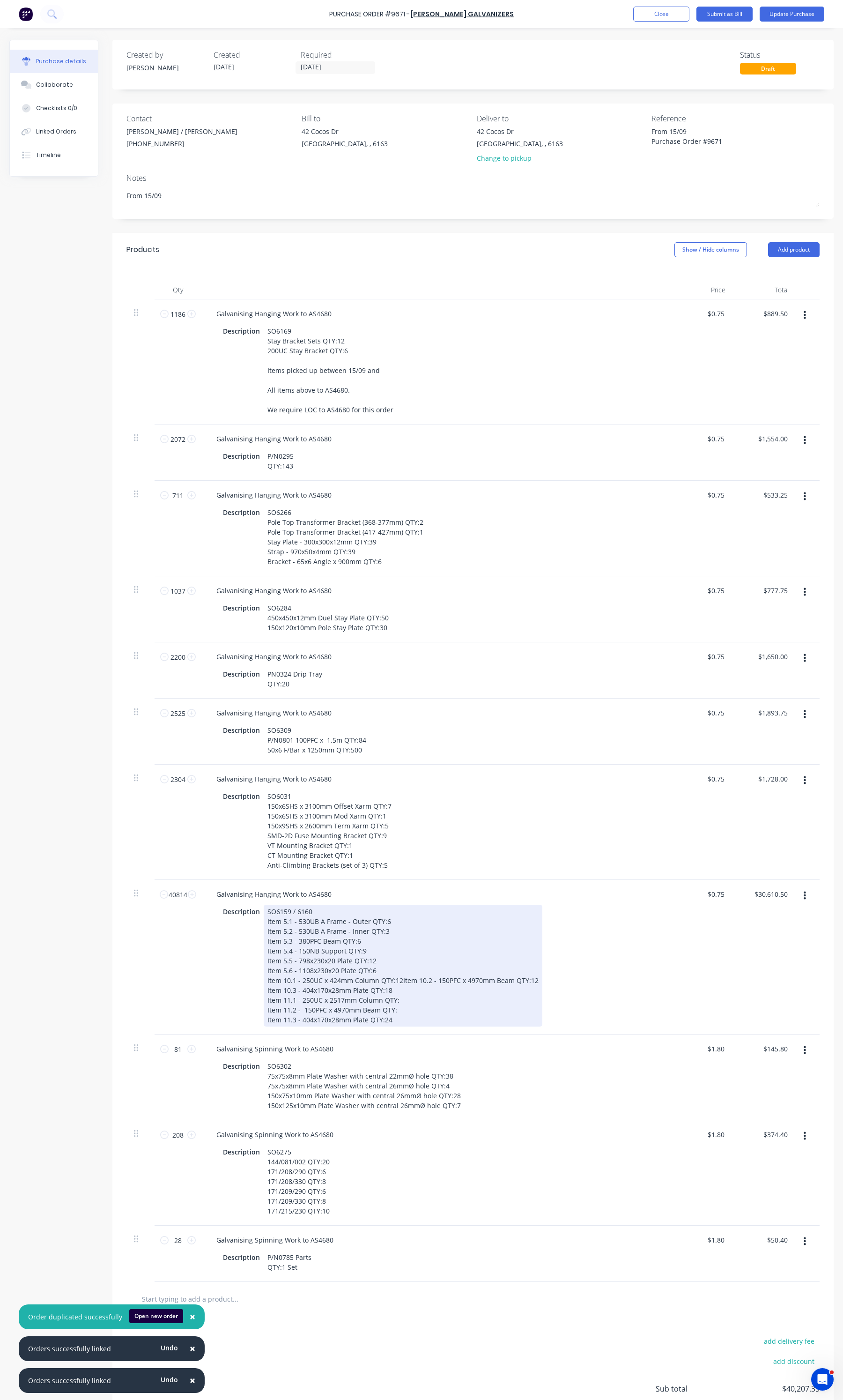
click at [397, 1008] on div "SO6159 / 6160 Item 5.1 - 530UB A Frame - Outer QTY:6 Item 5.2 - 530UB A Frame -…" at bounding box center [403, 965] width 279 height 122
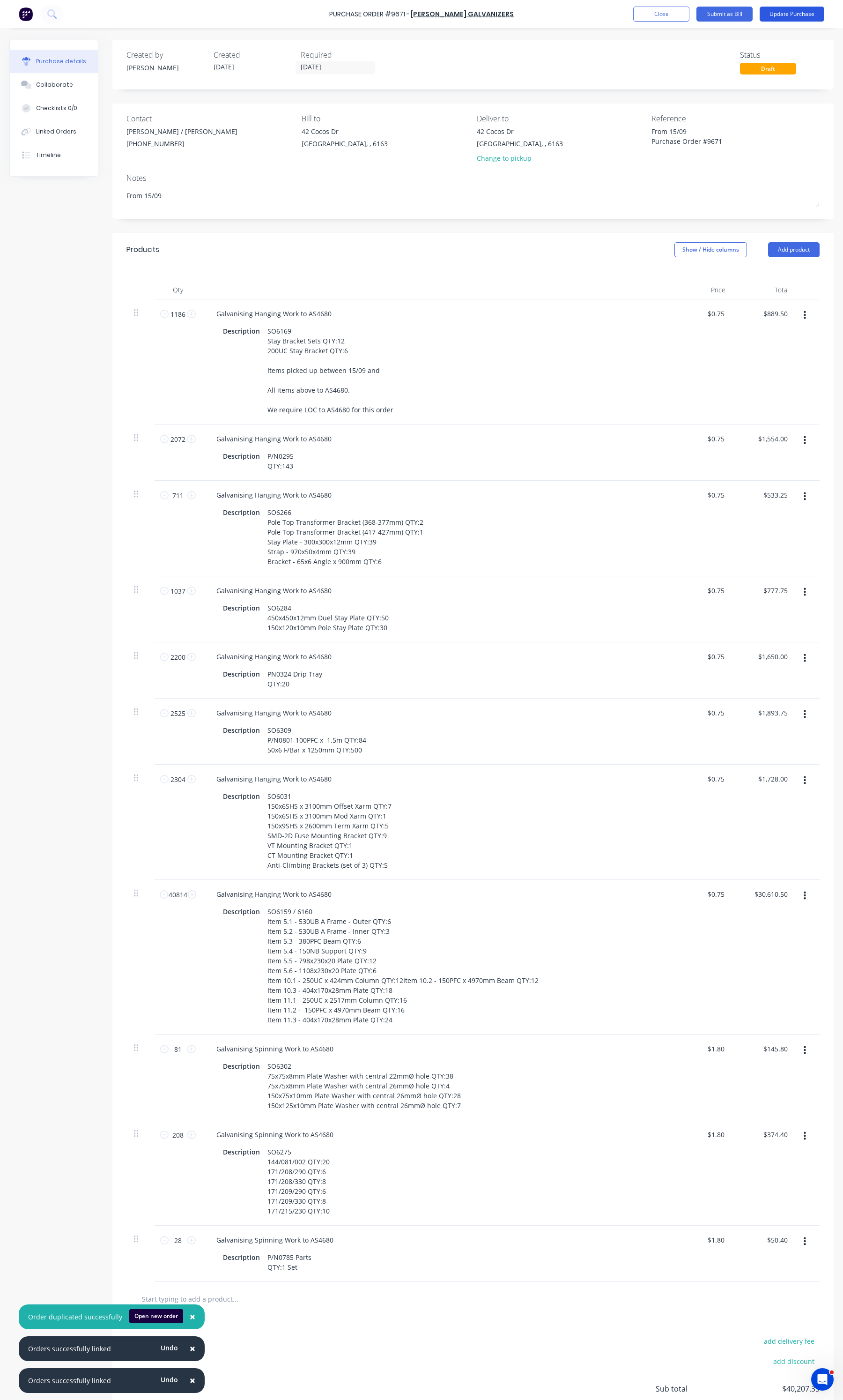
click at [776, 10] on button "Update Purchase" at bounding box center [792, 14] width 65 height 15
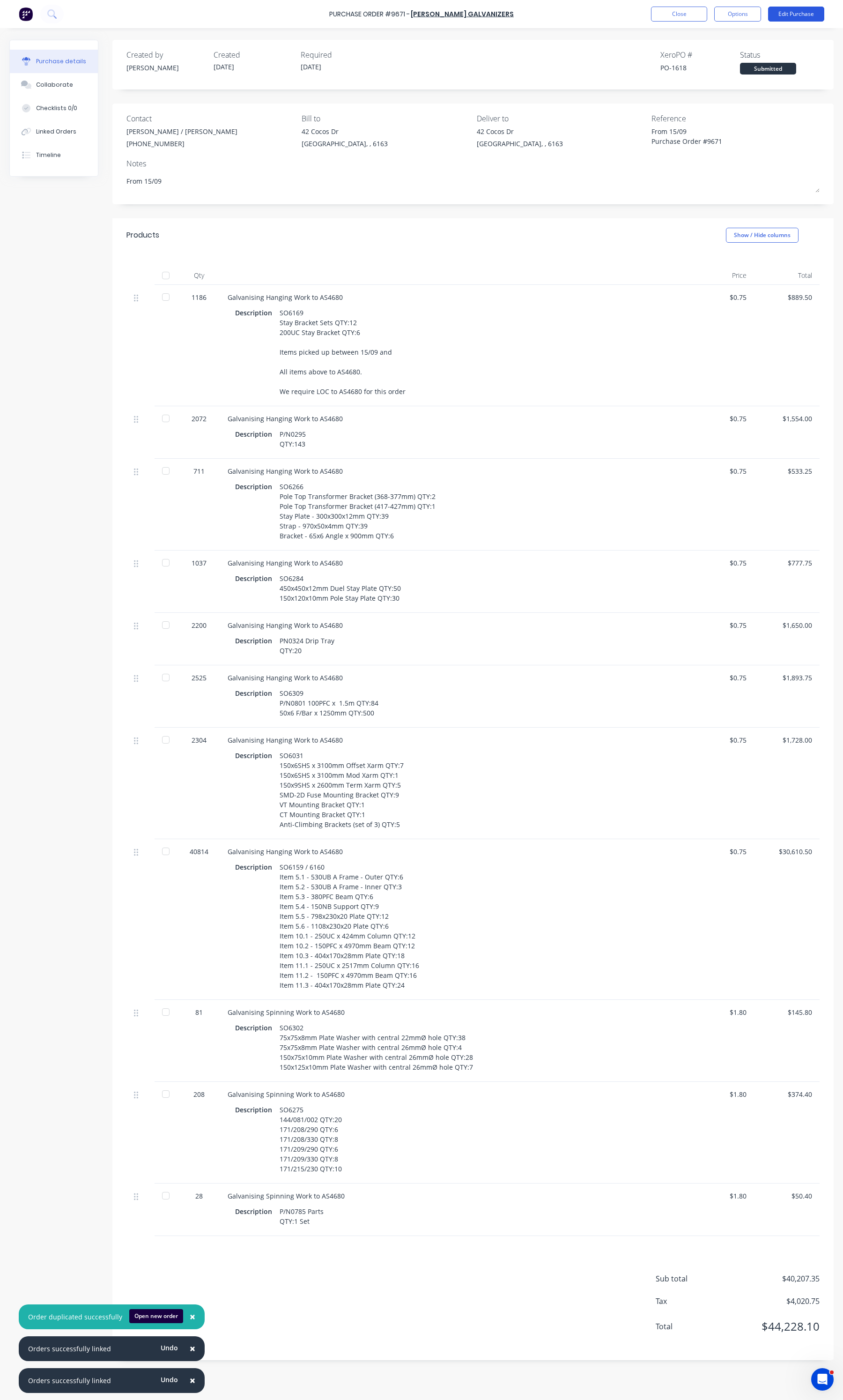
click at [780, 14] on button "Edit Purchase" at bounding box center [795, 14] width 56 height 15
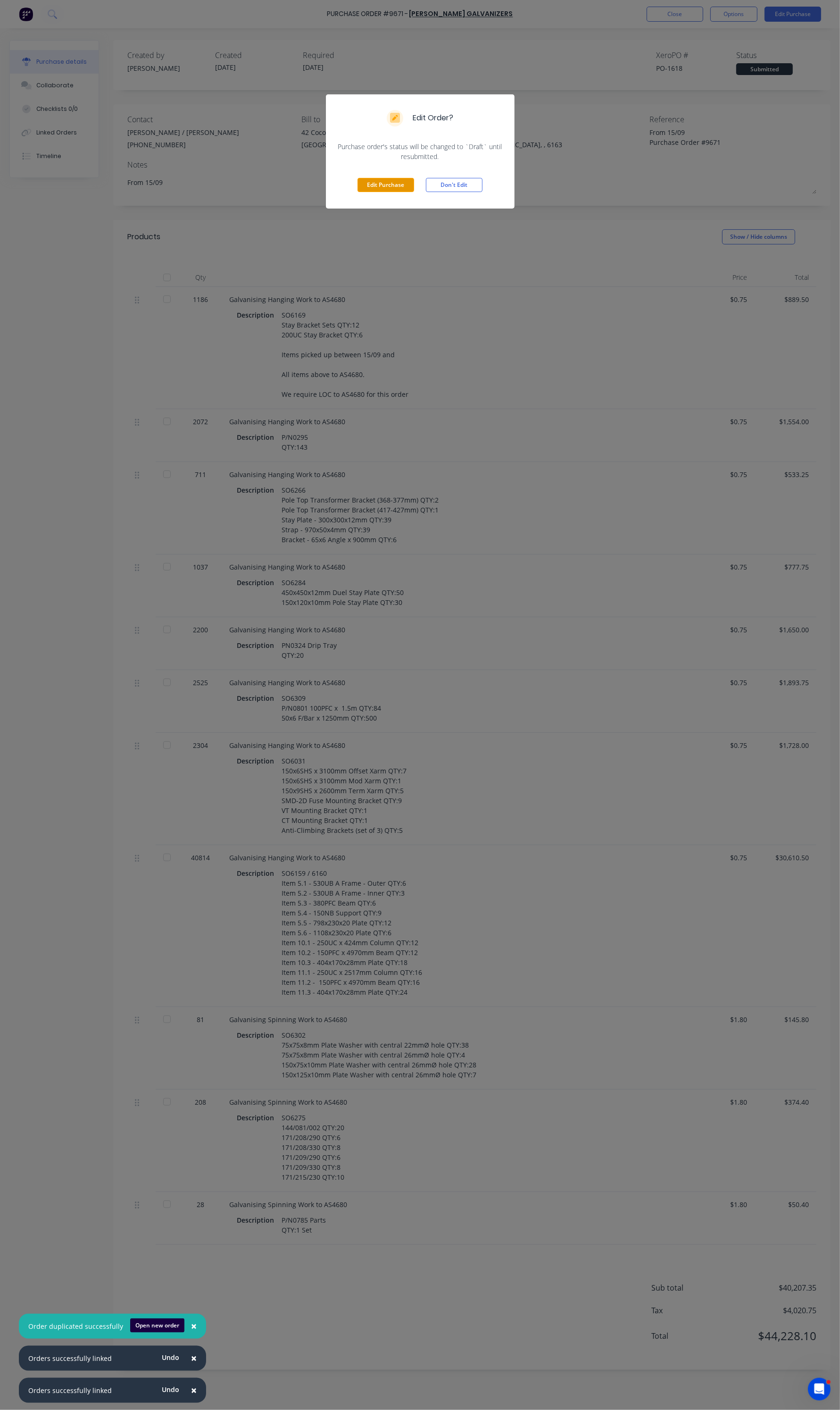
click at [398, 191] on button "Edit Purchase" at bounding box center [385, 185] width 56 height 14
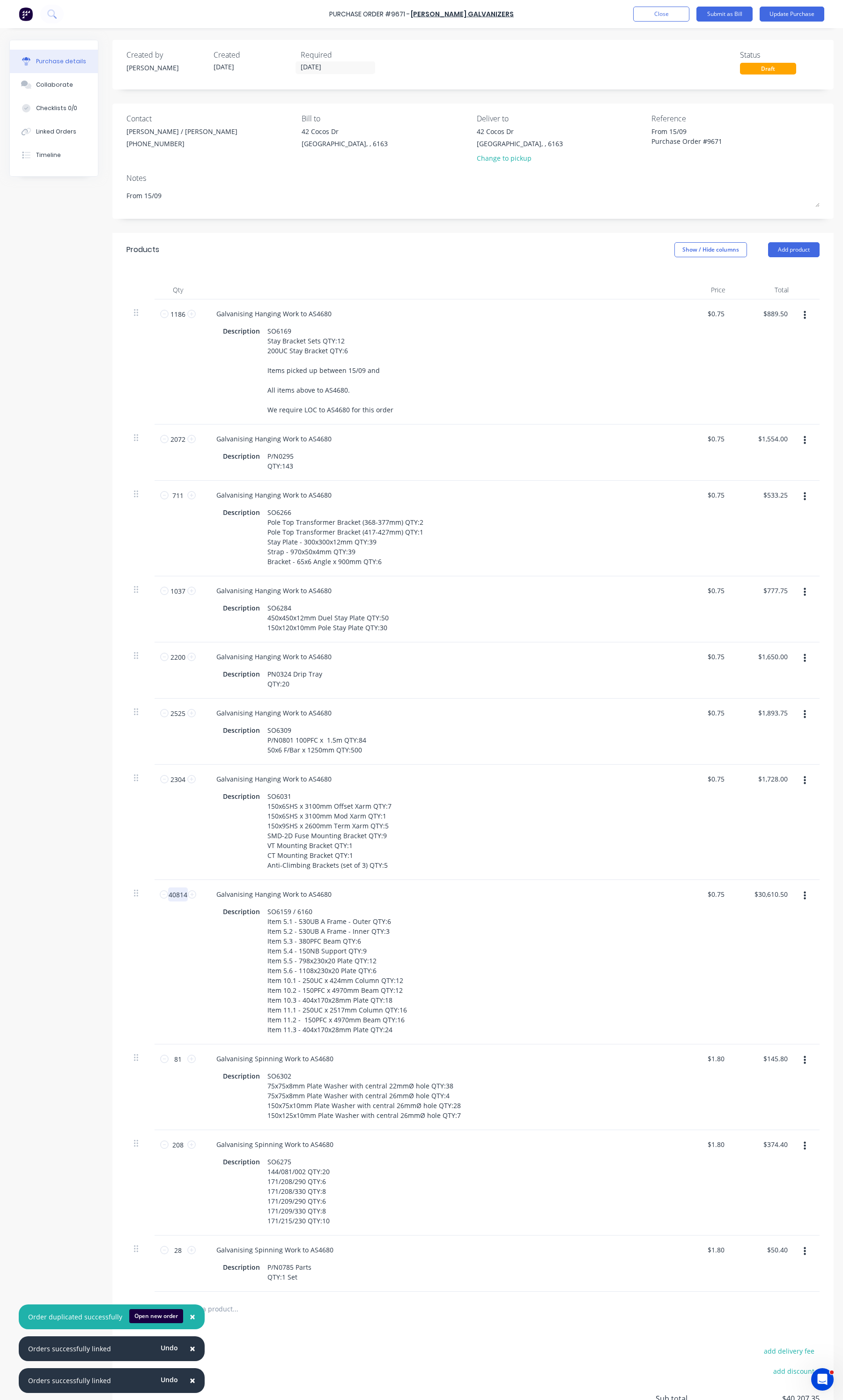
click at [181, 898] on input "40814" at bounding box center [177, 894] width 19 height 14
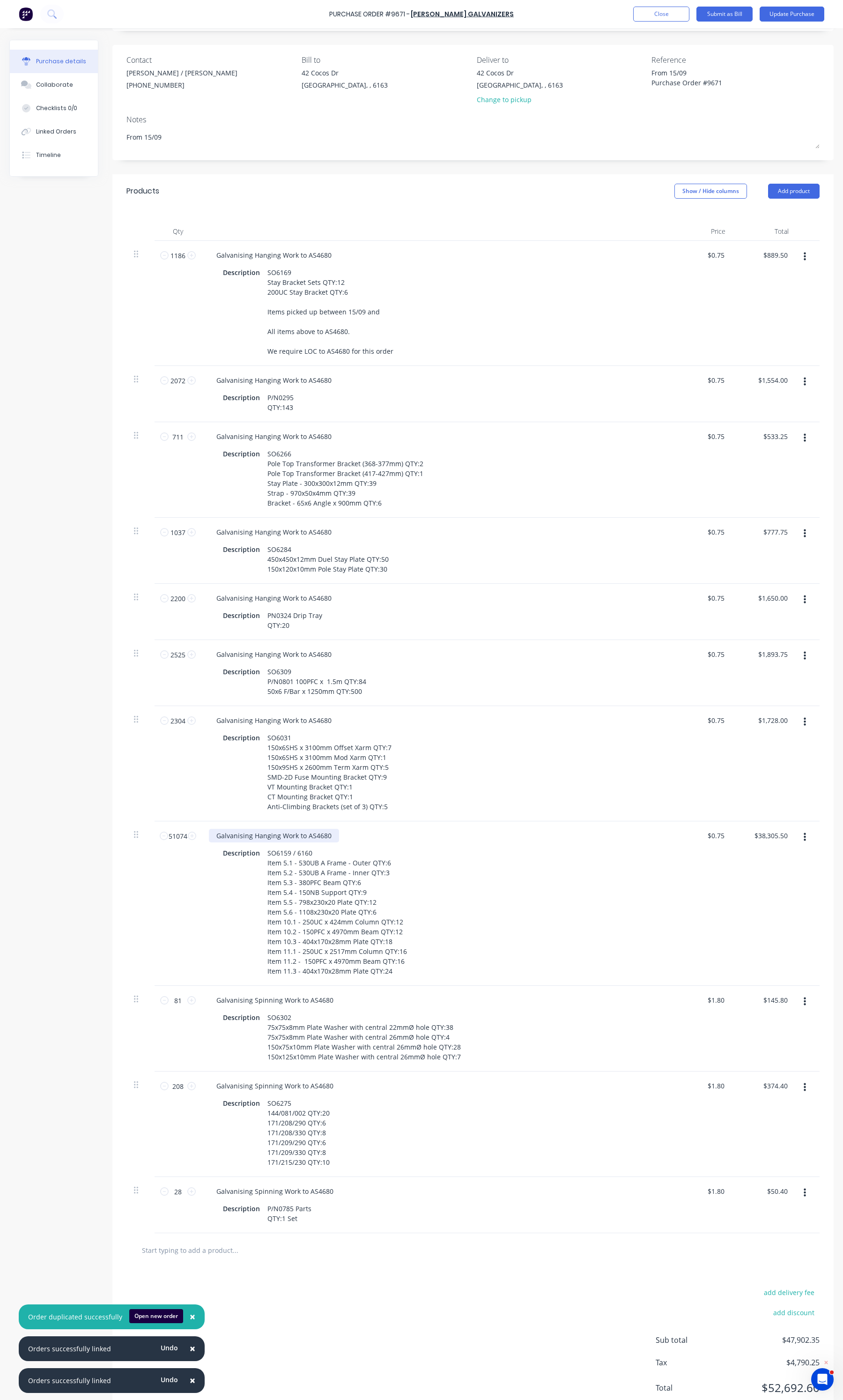
scroll to position [92, 0]
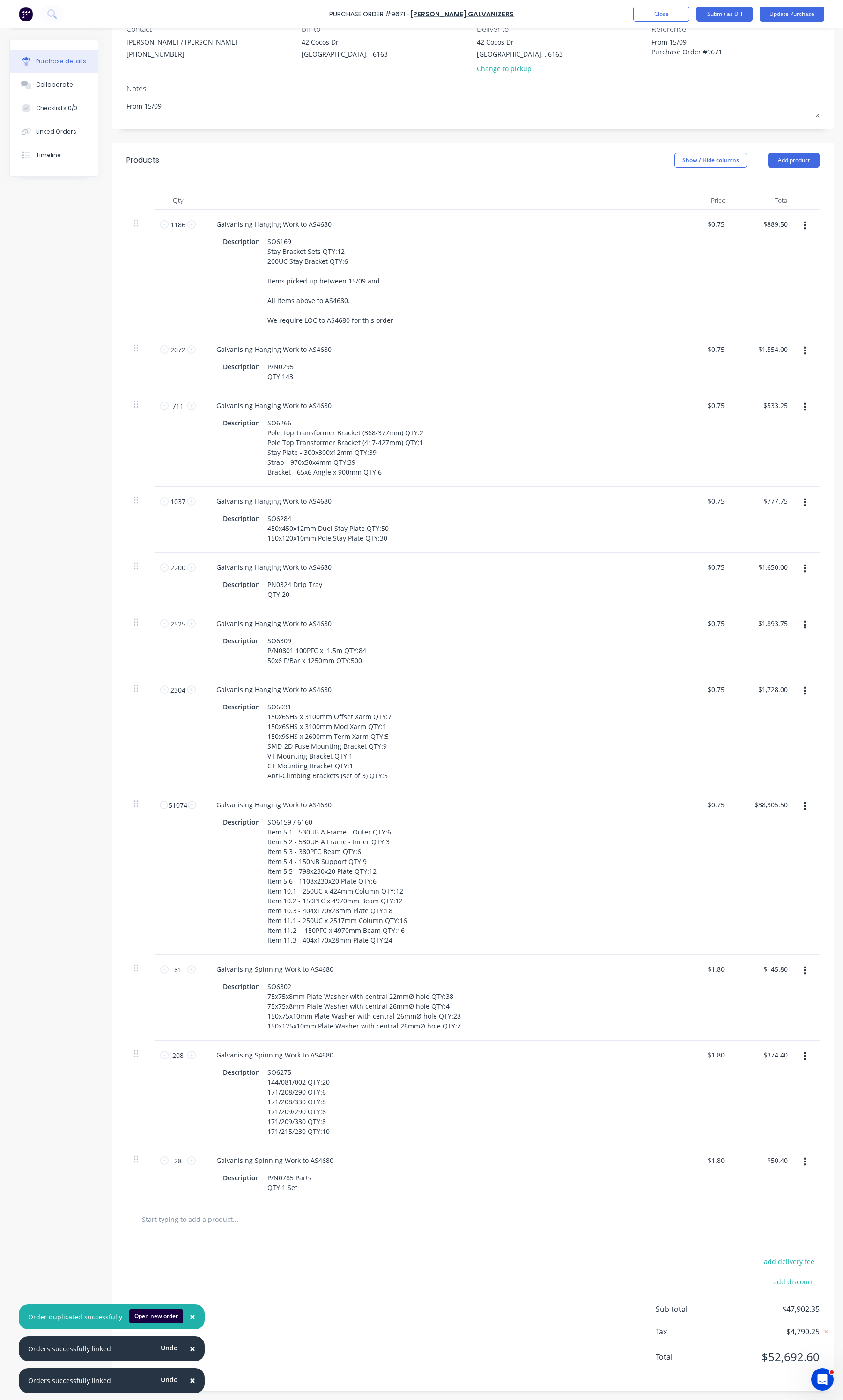
click at [804, 808] on icon "button" at bounding box center [805, 806] width 3 height 10
click at [774, 852] on button "Duplicate" at bounding box center [776, 850] width 80 height 18
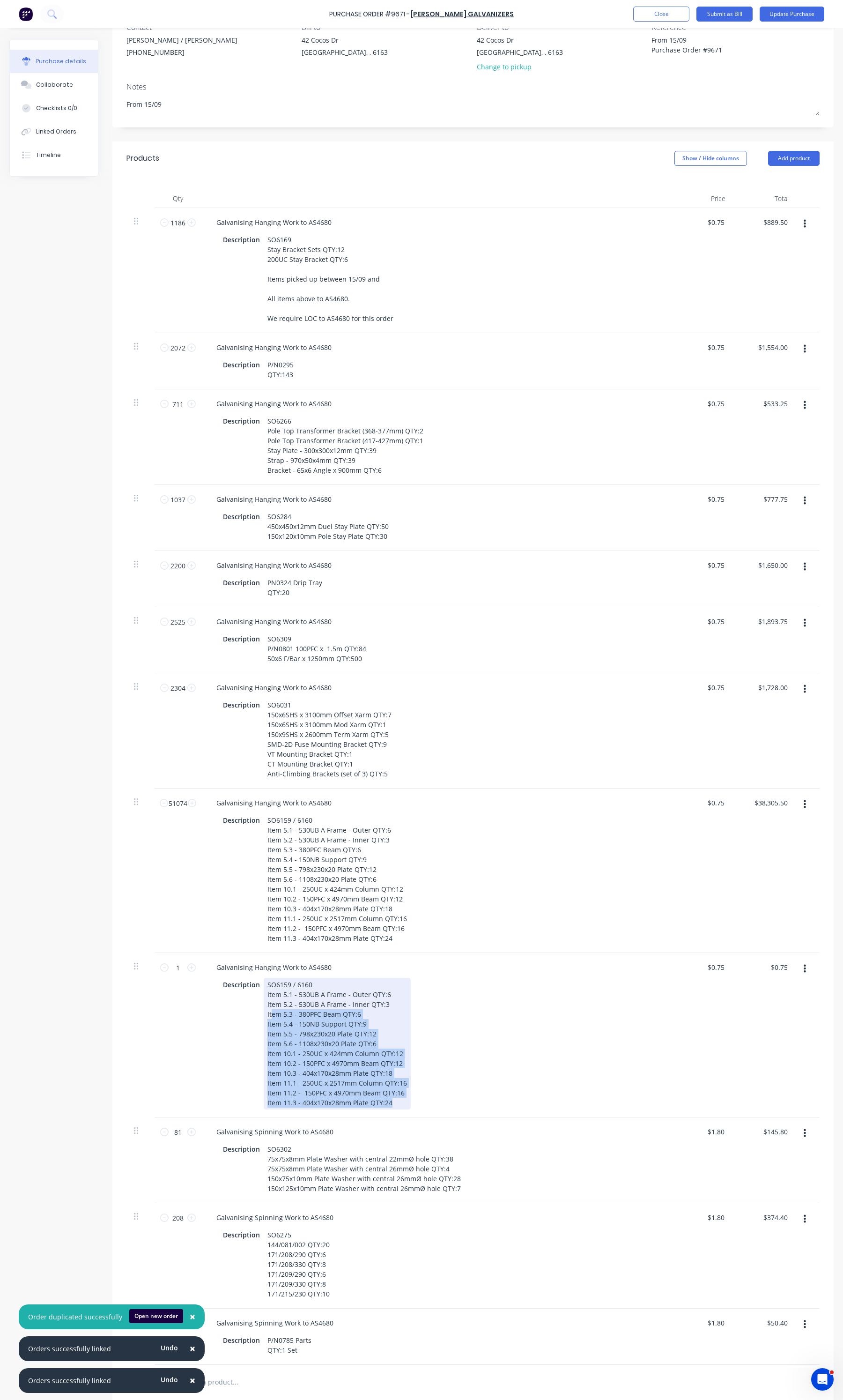
drag, startPoint x: 269, startPoint y: 1014, endPoint x: 419, endPoint y: 1113, distance: 179.7
click at [419, 1113] on div "Galvanising Hanging Work to AS4680 Description SO6159 / 6160 Item 5.1 - 530UB A…" at bounding box center [435, 1035] width 468 height 164
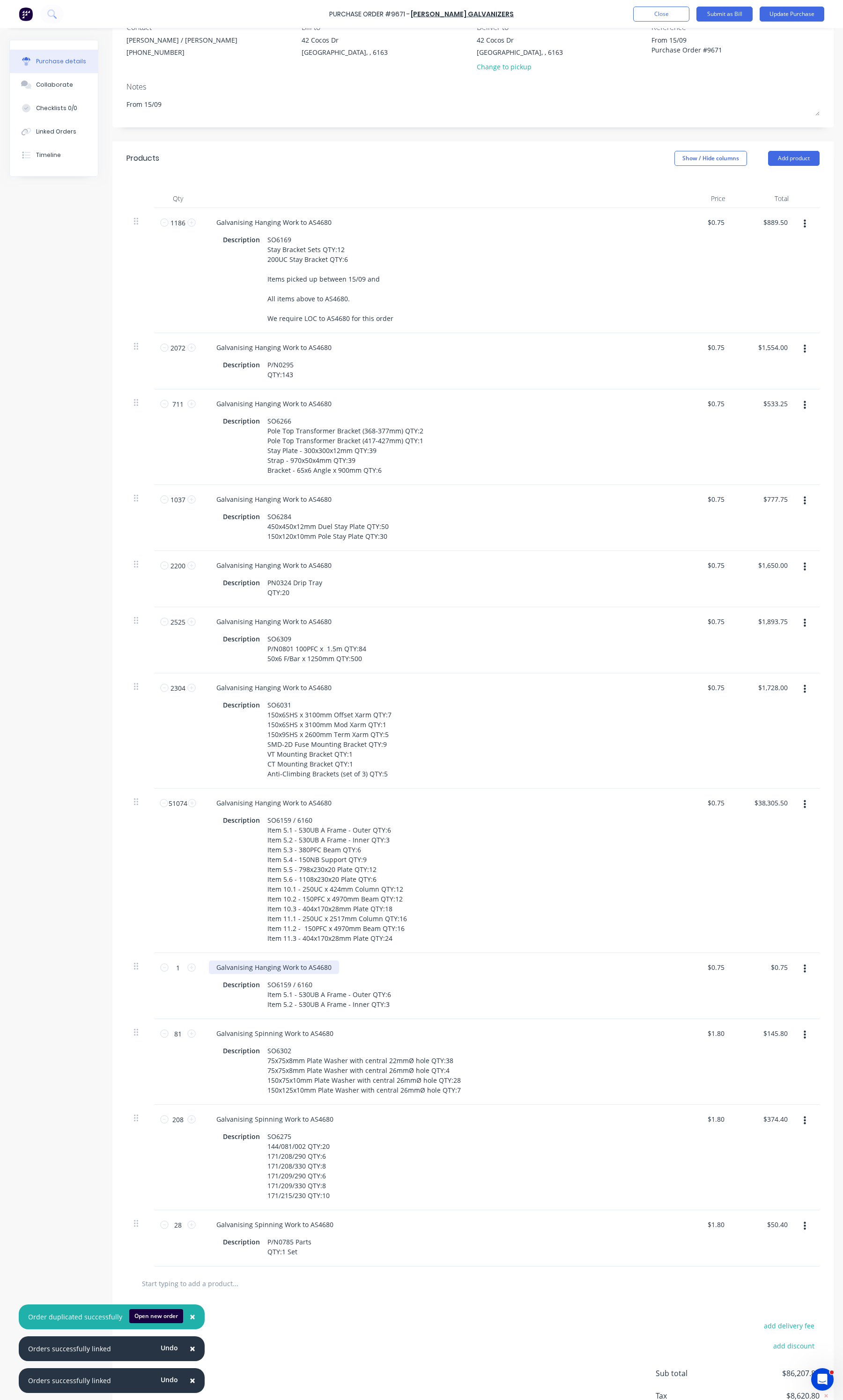
click at [214, 966] on div "Galvanising Hanging Work to AS4680" at bounding box center [274, 967] width 130 height 14
click at [177, 971] on input "1" at bounding box center [178, 967] width 18 height 14
click at [716, 966] on input "0.75" at bounding box center [716, 967] width 22 height 14
click at [716, 966] on input "0.75" at bounding box center [717, 967] width 17 height 14
click at [378, 1084] on div "SO6302 75x75x8mm Plate Washer with central 22mmØ hole QTY:38 75x75x8mm Plate Wa…" at bounding box center [364, 1071] width 201 height 53
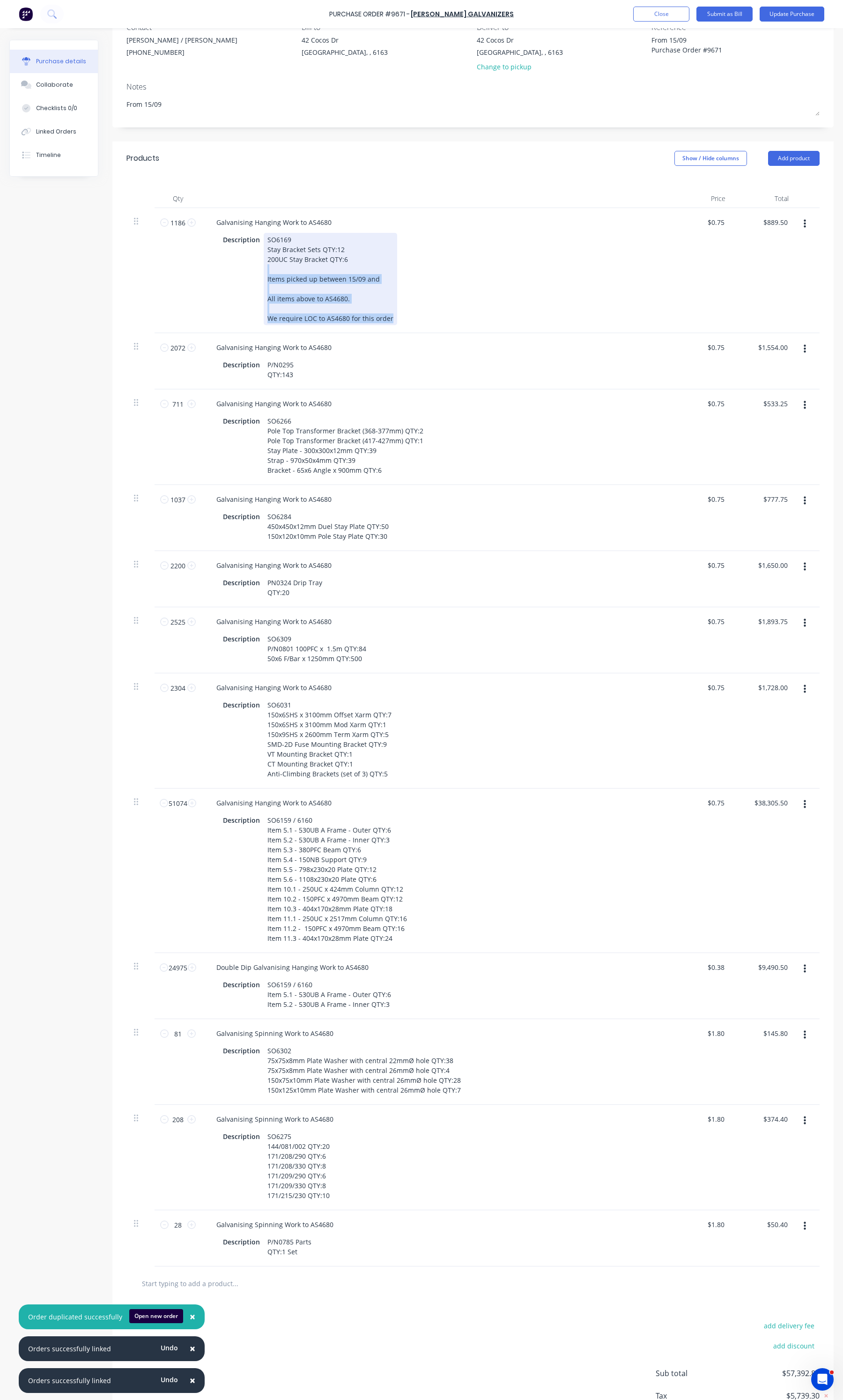
drag, startPoint x: 388, startPoint y: 317, endPoint x: 265, endPoint y: 270, distance: 131.7
click at [265, 270] on div "SO6169 Stay Bracket Sets QTY:12 200UC Stay Bracket QTY:6 Items picked up betwee…" at bounding box center [331, 279] width 134 height 93
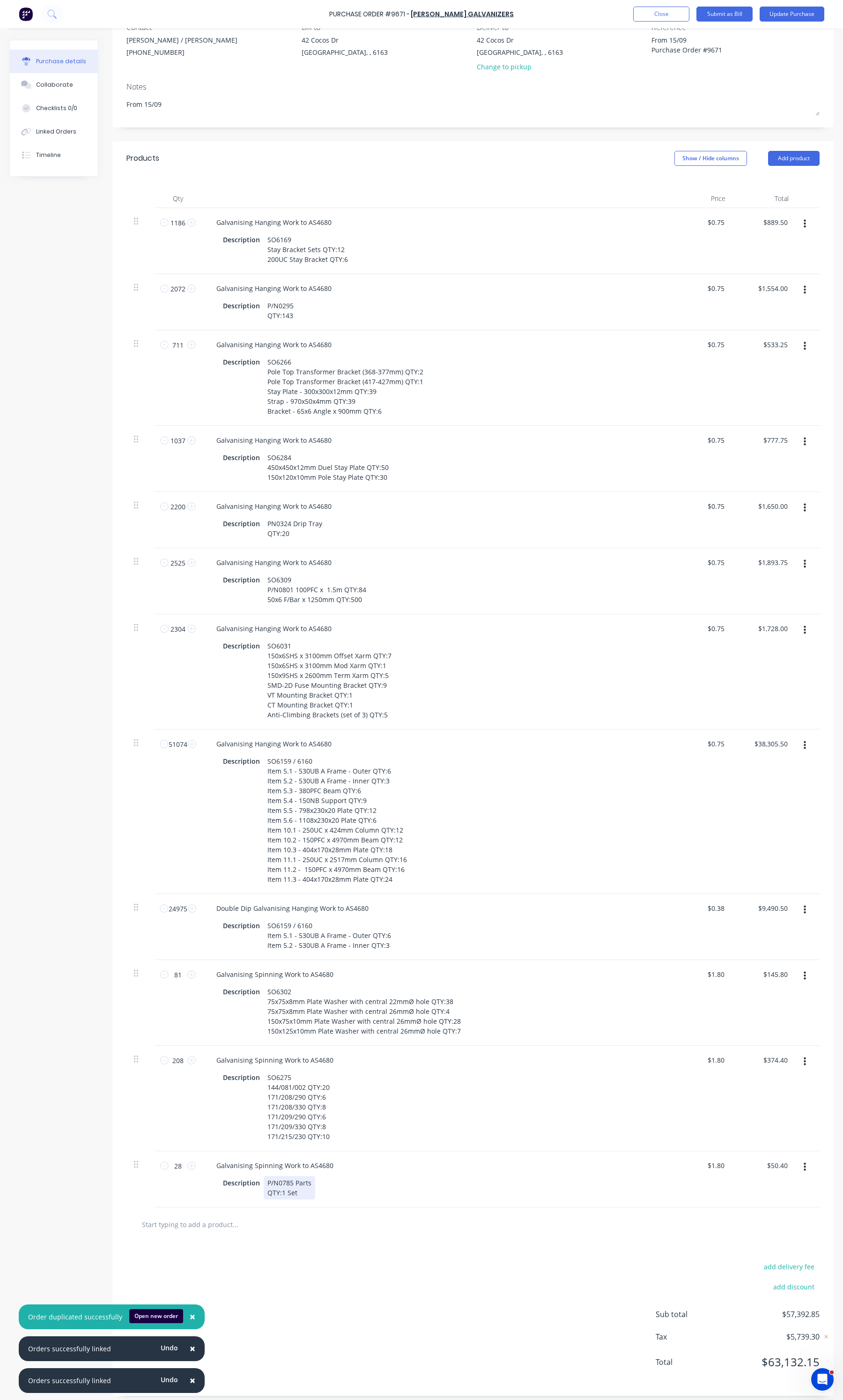
click at [310, 1194] on div "P/N0785 Parts QTY:1 Set" at bounding box center [290, 1188] width 51 height 24
click at [318, 1212] on div "P/N0785 Parts QTY:1 Set Items picked up between 15/09 and All items above to AS…" at bounding box center [331, 1212] width 134 height 72
click at [387, 1216] on div "P/N0785 Parts QTY:1 Set Items picked up between 15/09 and All items above to AS…" at bounding box center [331, 1207] width 134 height 62
click at [363, 1235] on div "P/N0785 Parts QTY:1 Set Items picked up between 15/09 and All items above to AS…" at bounding box center [331, 1207] width 134 height 62
click at [376, 1215] on div "P/N0785 Parts QTY:1 Set Items picked up between 15/09 and All items above to AS…" at bounding box center [331, 1207] width 134 height 62
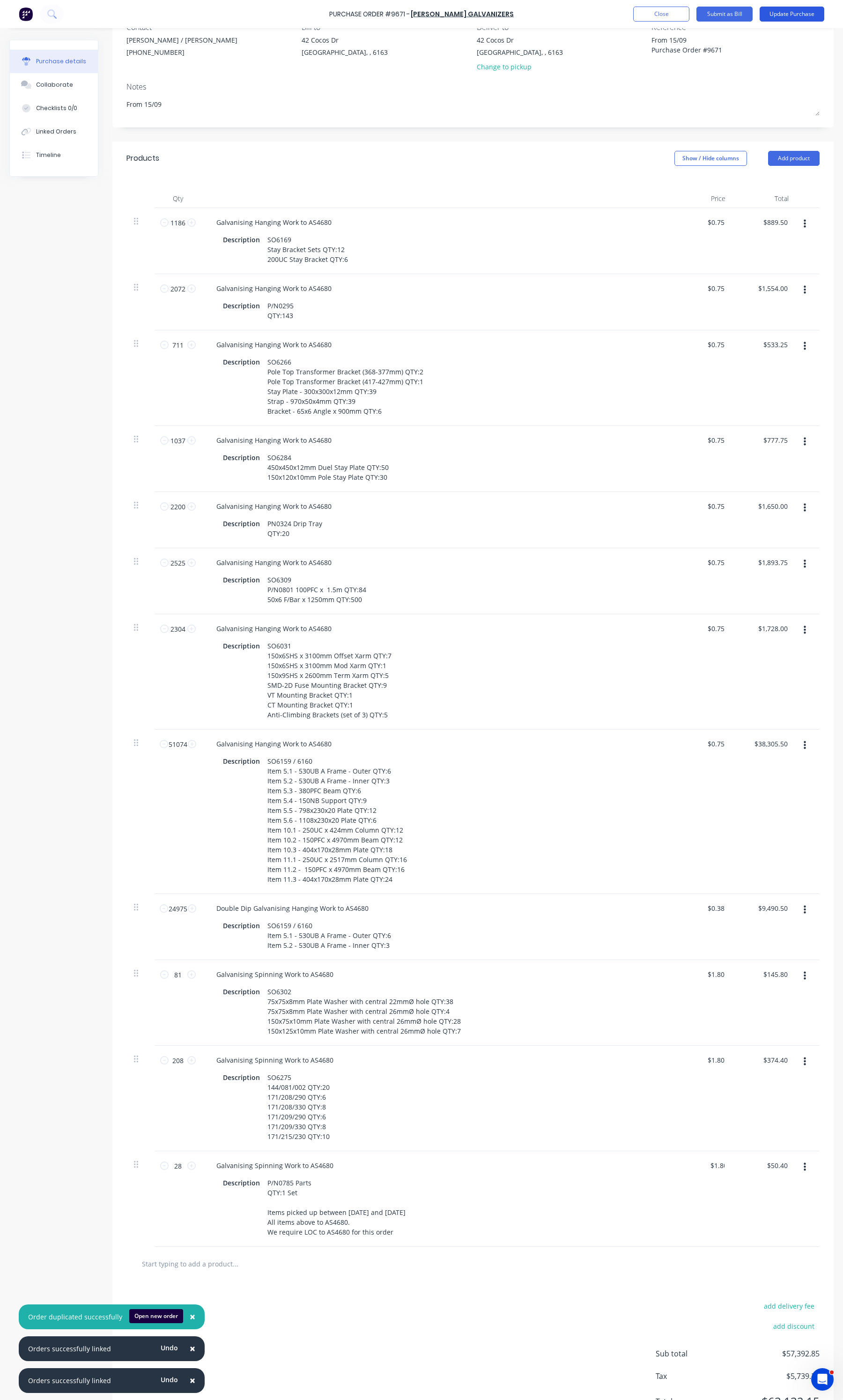
click at [794, 16] on button "Update Purchase" at bounding box center [792, 14] width 65 height 15
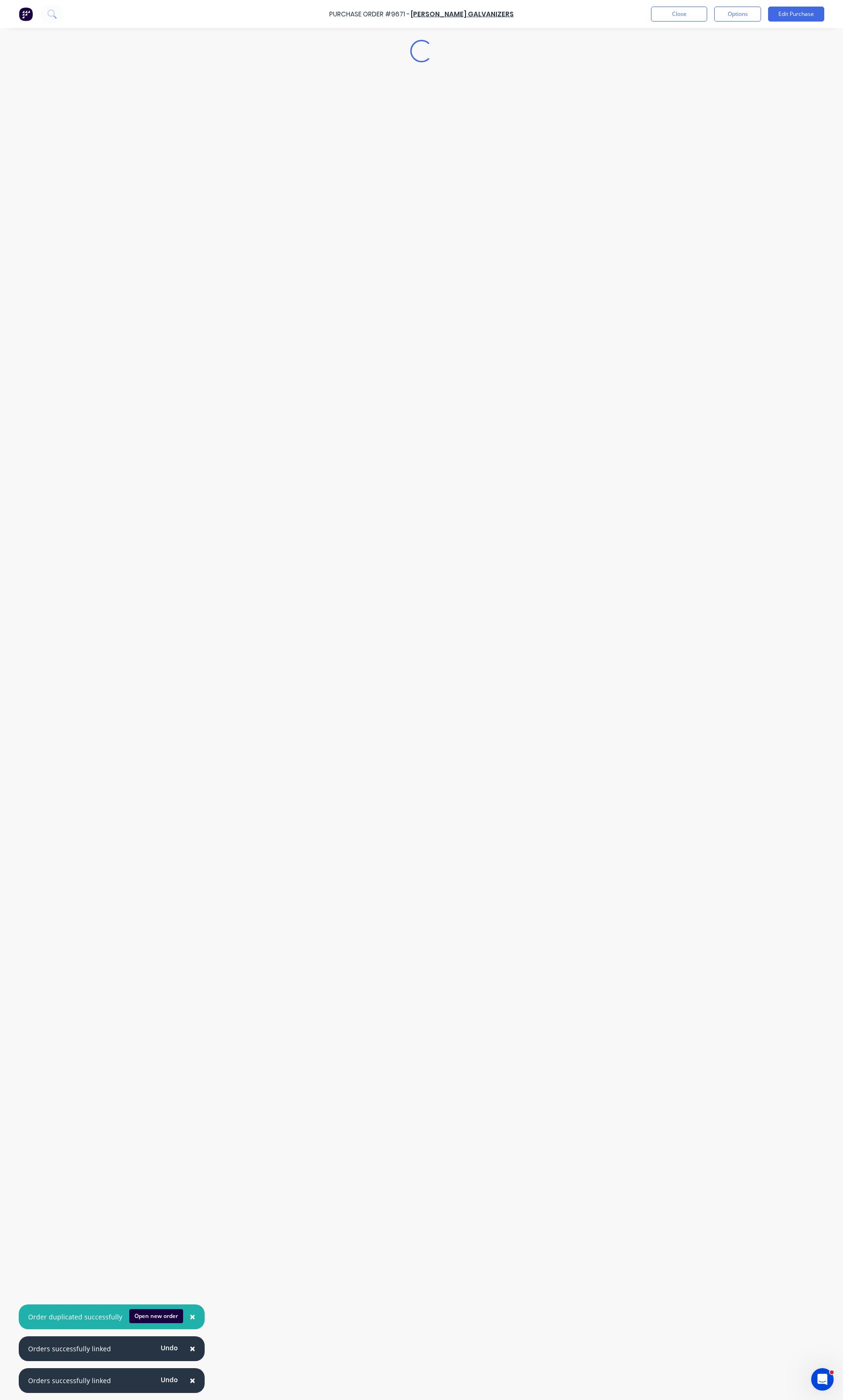
scroll to position [0, 0]
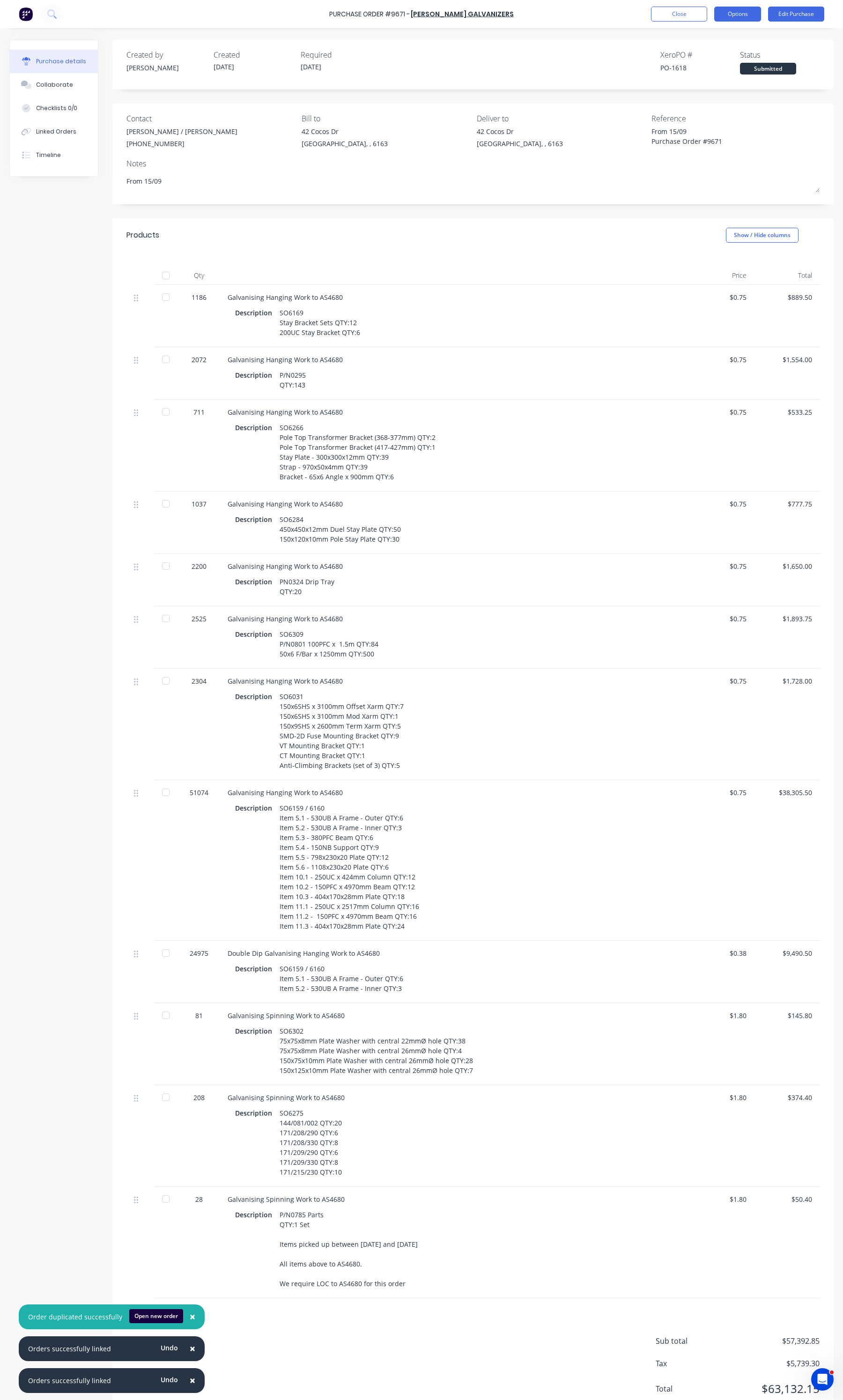
click at [743, 19] on button "Options" at bounding box center [737, 14] width 47 height 15
click at [722, 41] on div "Print / Email" at bounding box center [717, 38] width 72 height 14
click at [709, 59] on div "With pricing" at bounding box center [717, 57] width 72 height 14
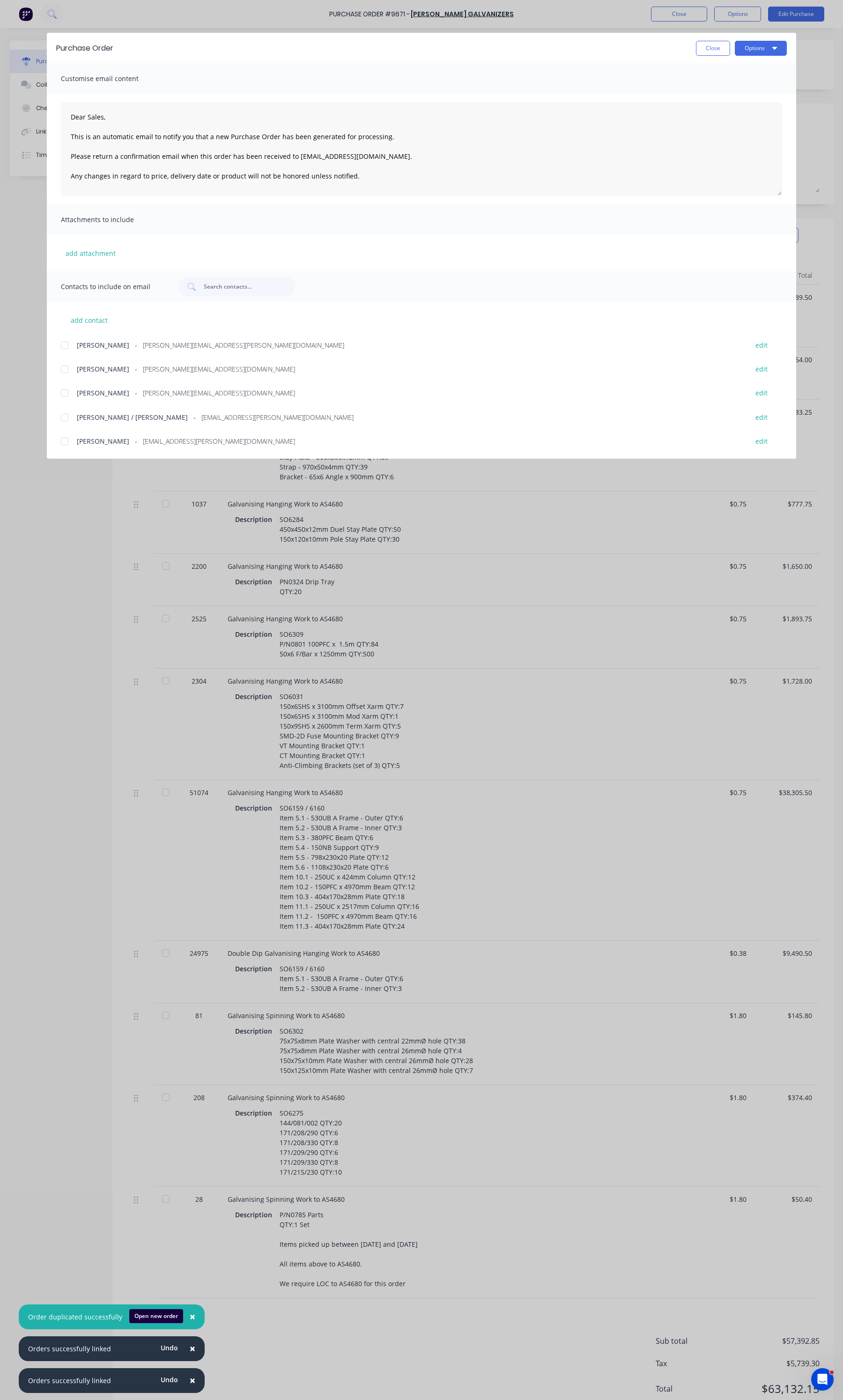
click at [111, 396] on span "[PERSON_NAME]" at bounding box center [103, 392] width 52 height 10
click at [750, 50] on button "Options" at bounding box center [761, 48] width 52 height 15
click at [725, 111] on div "Email" at bounding box center [742, 109] width 72 height 14
click at [701, 46] on button "Close" at bounding box center [713, 48] width 34 height 15
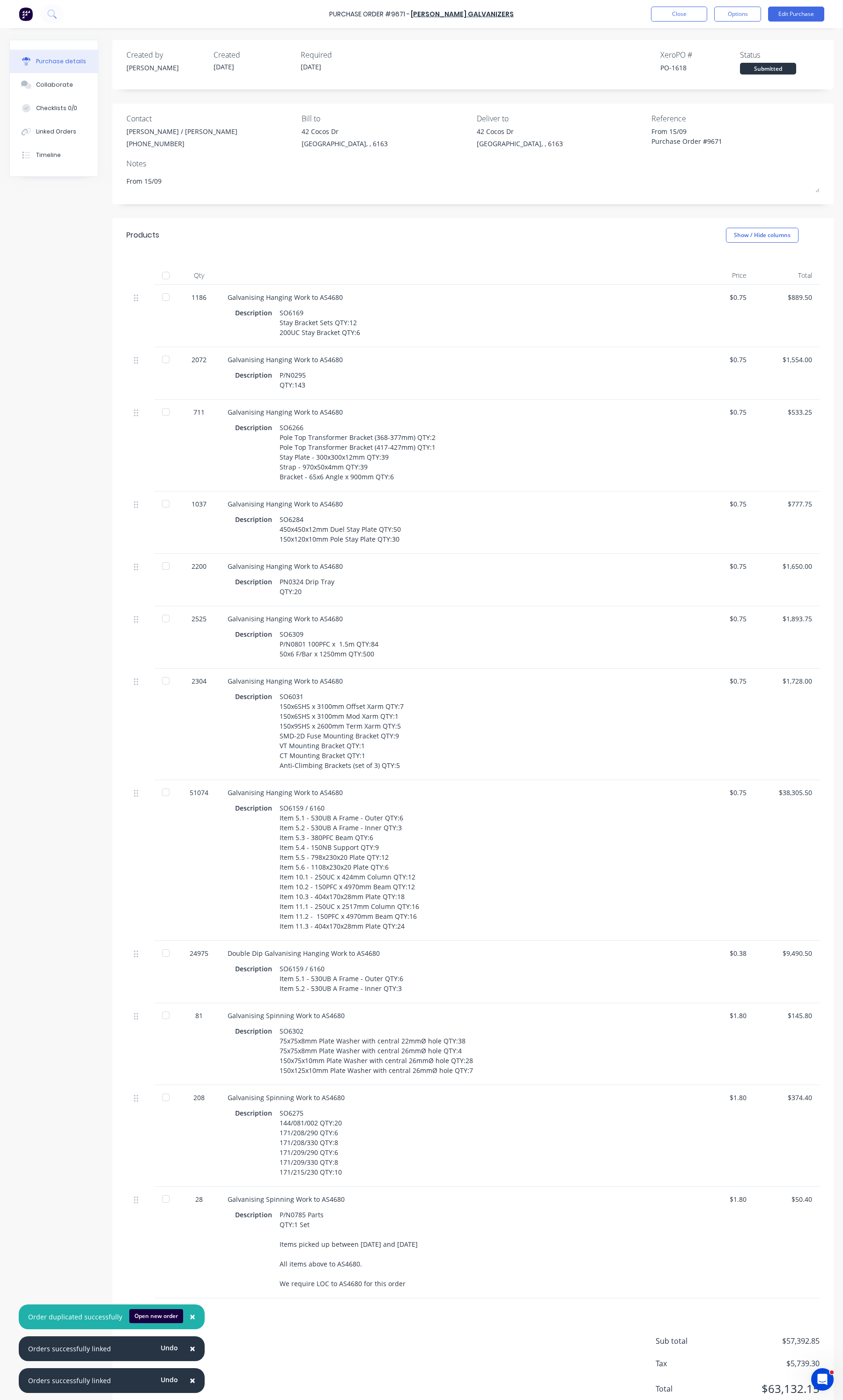
click at [691, 24] on div "Purchase Order #9671 - Hartway Galvanizers Close Options Edit Purchase" at bounding box center [422, 14] width 843 height 28
click at [691, 14] on button "Close" at bounding box center [678, 14] width 56 height 15
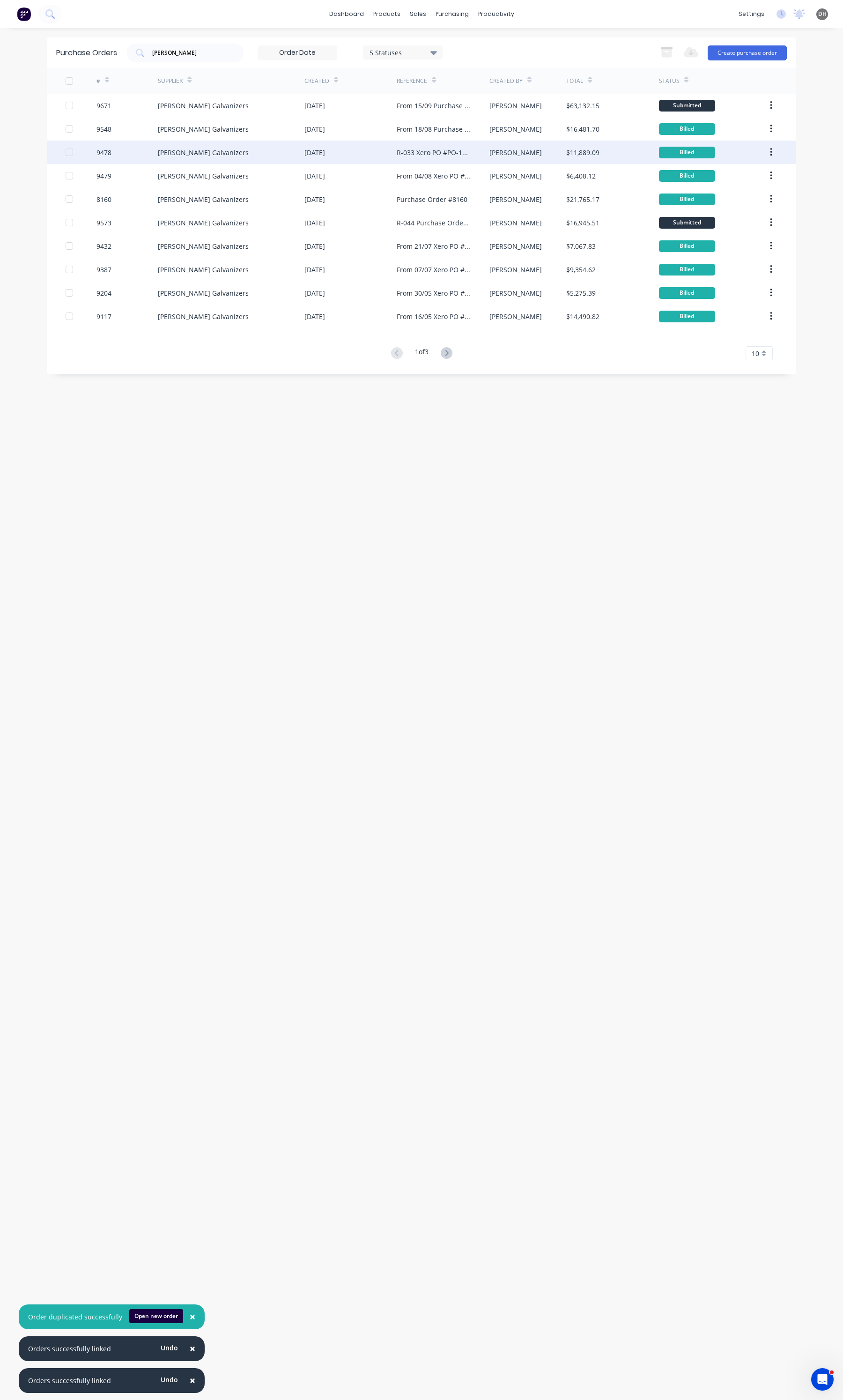
click at [770, 158] on button "button" at bounding box center [772, 152] width 22 height 17
click at [748, 197] on div "Duplicate" at bounding box center [738, 195] width 72 height 14
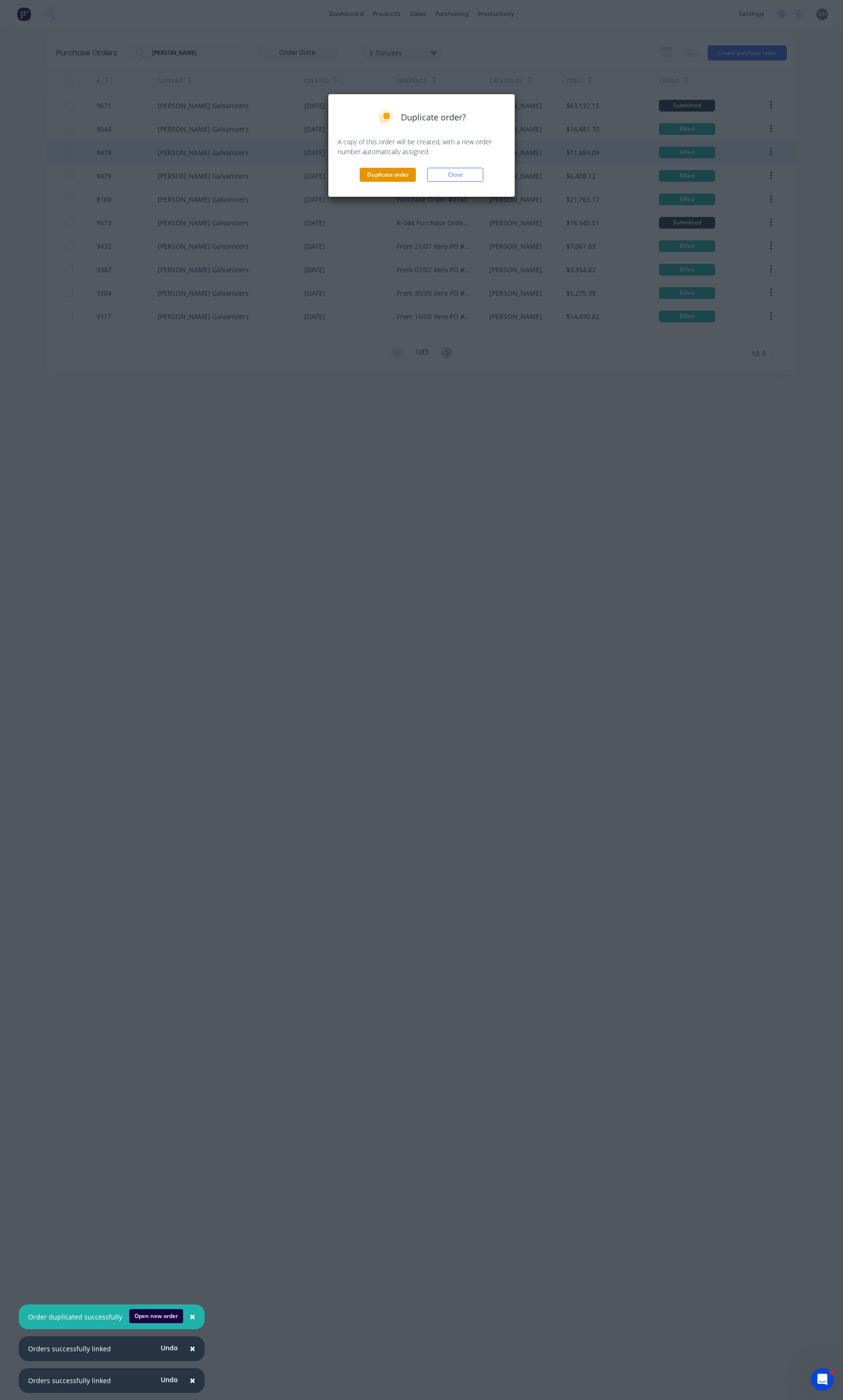
click at [395, 181] on button "Duplicate order" at bounding box center [388, 174] width 56 height 14
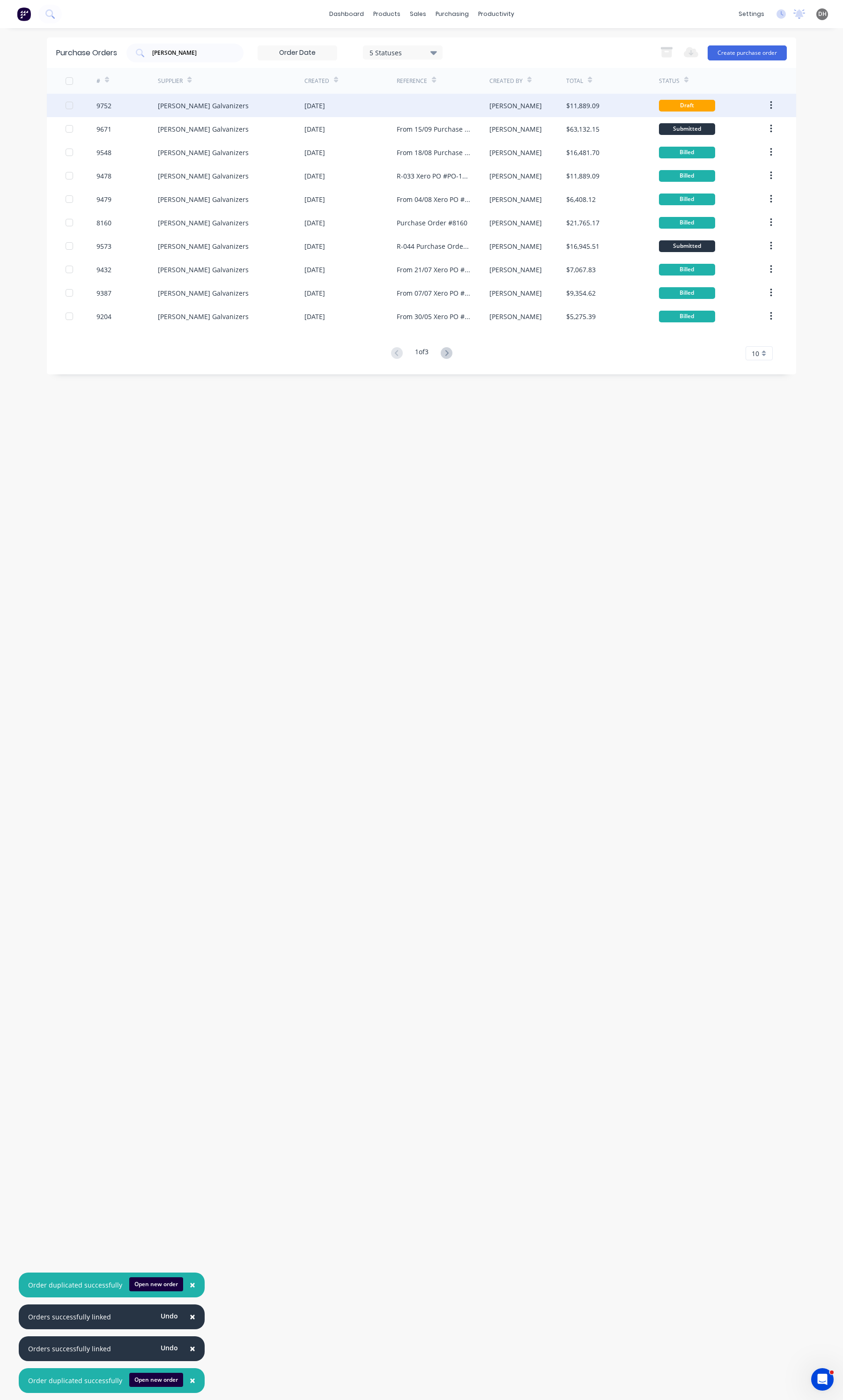
click at [244, 107] on div "[PERSON_NAME] Galvanizers" at bounding box center [231, 105] width 147 height 24
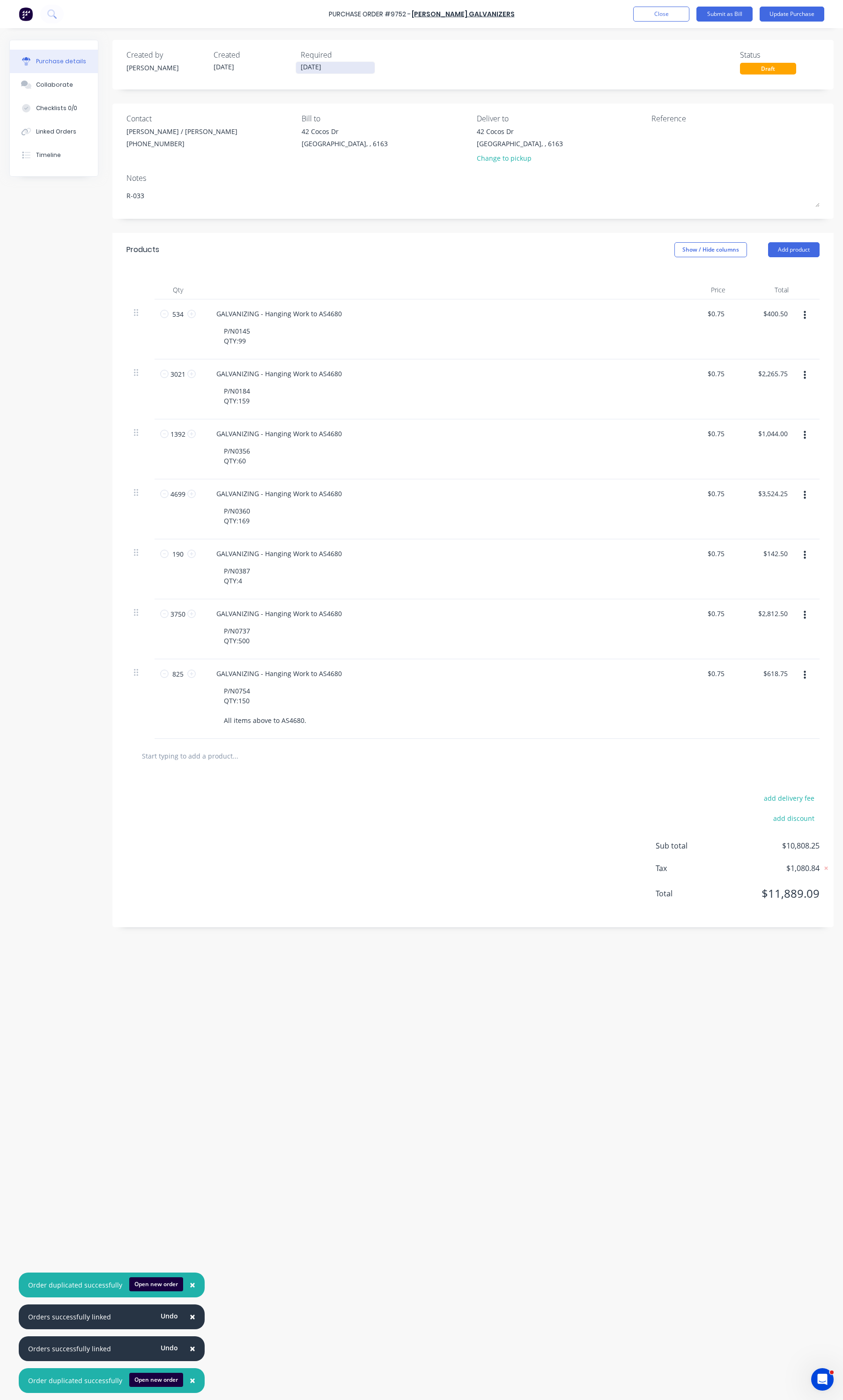
click at [308, 67] on input "03/10/25" at bounding box center [335, 67] width 79 height 12
click at [427, 87] on icon "Next page" at bounding box center [424, 85] width 11 height 11
click at [408, 182] on div "28" at bounding box center [402, 186] width 14 height 14
click at [493, 61] on div "Created by Daniel Created 03/10/25 Required 28/11/25 Status Draft" at bounding box center [473, 62] width 693 height 26
click at [676, 132] on textarea at bounding box center [710, 137] width 117 height 21
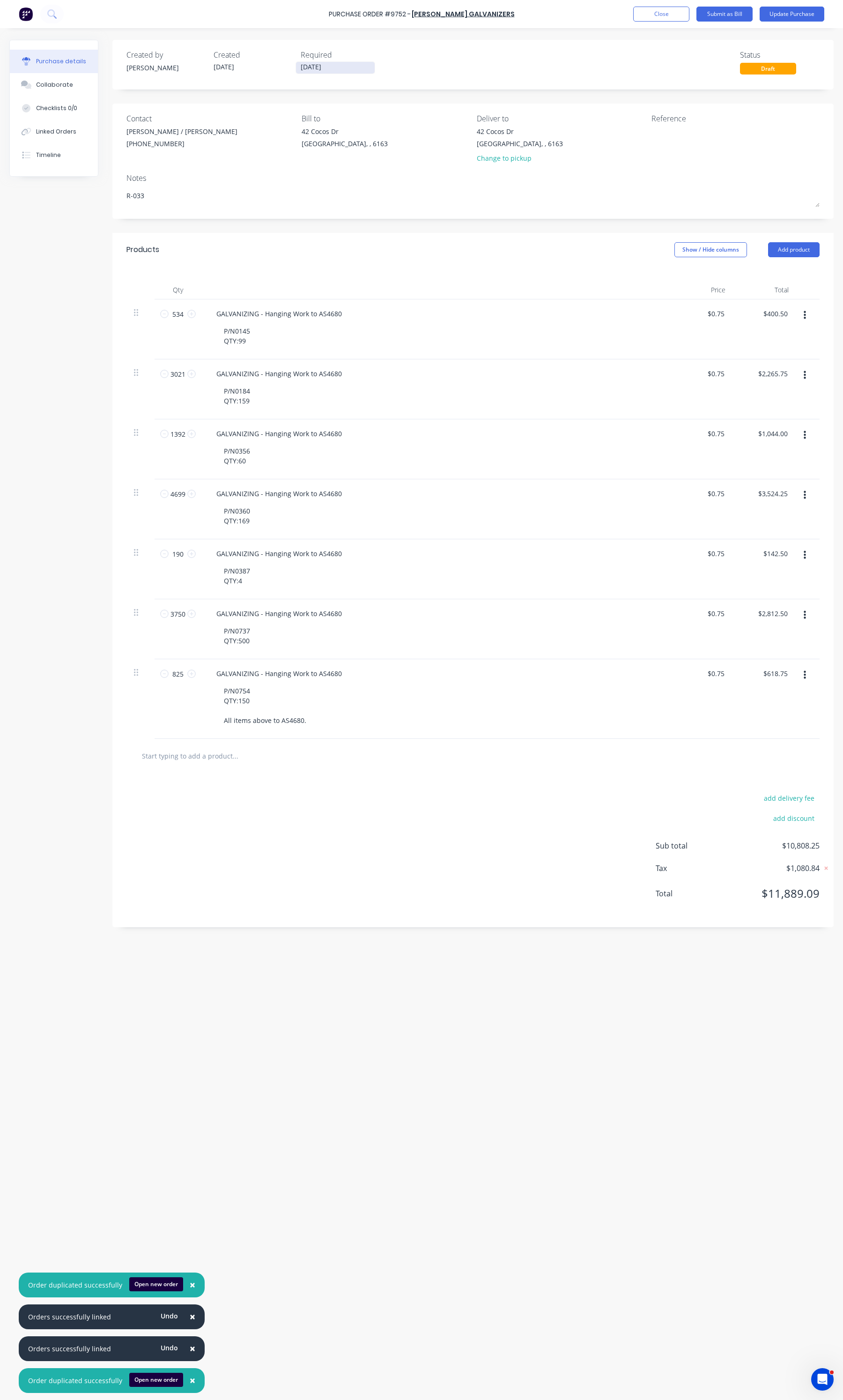
click at [355, 66] on input "28/11/25" at bounding box center [335, 67] width 79 height 12
click at [397, 41] on div "Created by Daniel Created 03/10/25 Required 28/11/25 Status Draft" at bounding box center [473, 64] width 721 height 50
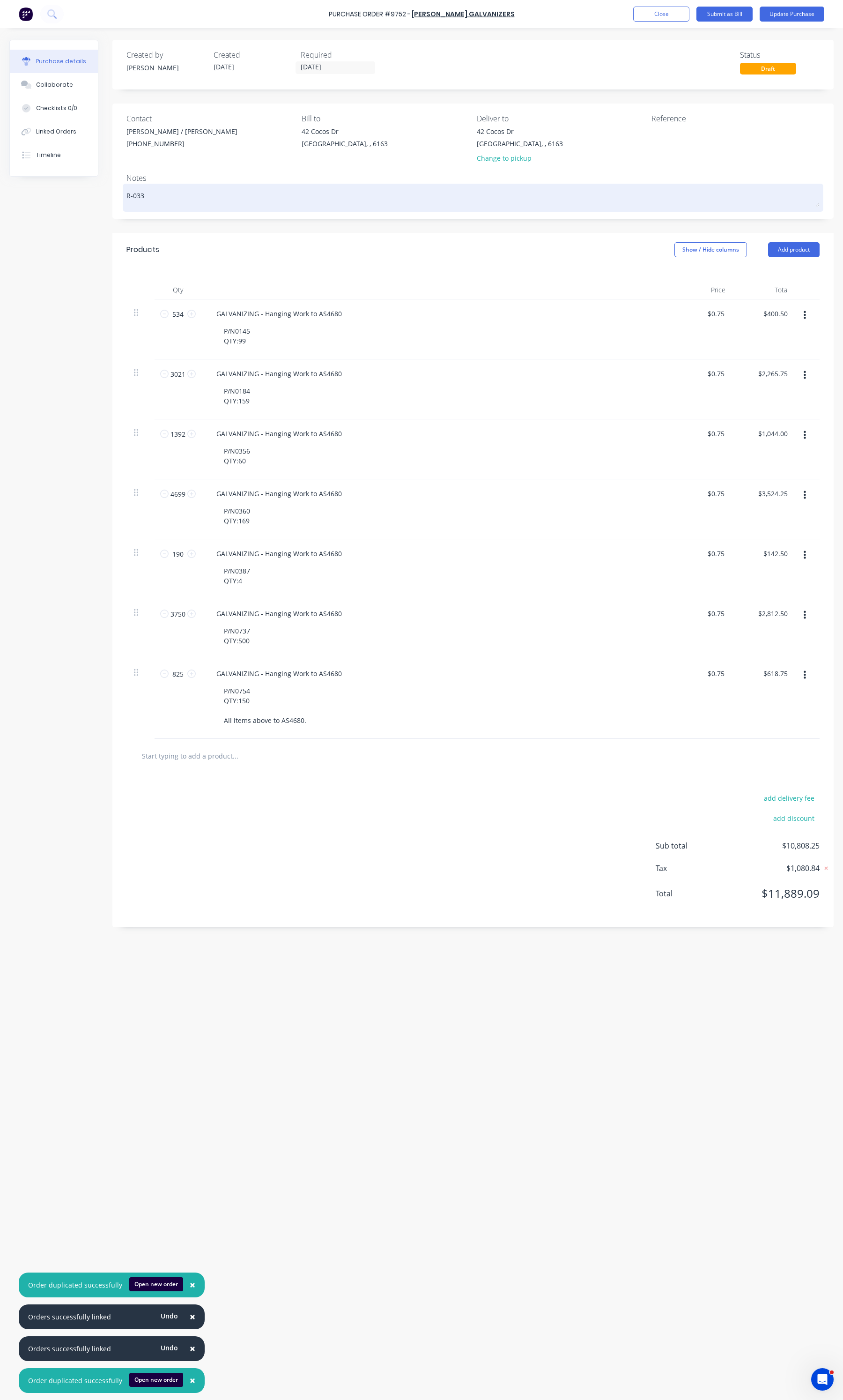
click at [144, 202] on textarea "R-033" at bounding box center [473, 196] width 693 height 21
click at [148, 197] on textarea "R-033" at bounding box center [473, 196] width 693 height 21
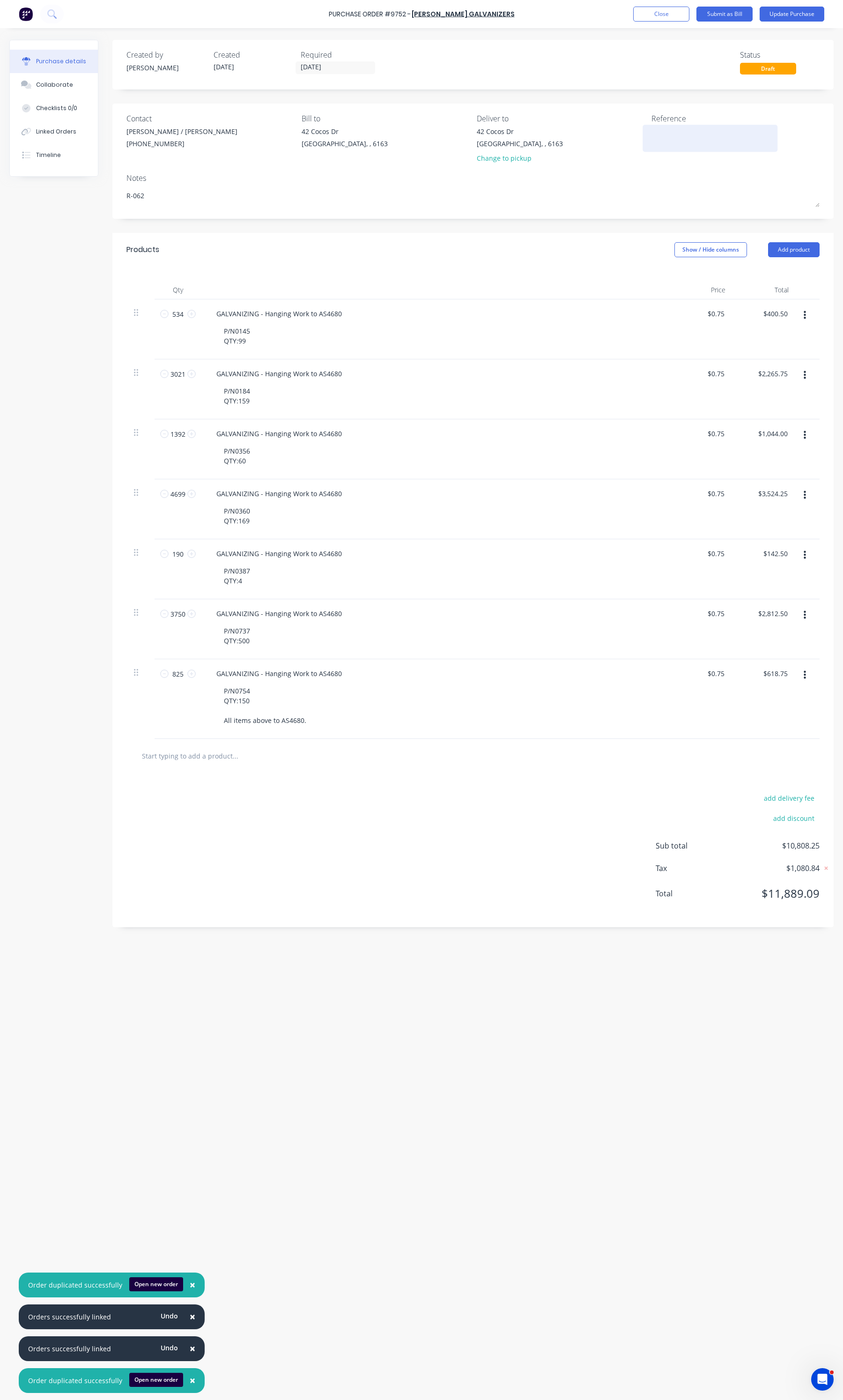
click at [659, 134] on textarea at bounding box center [710, 137] width 117 height 21
drag, startPoint x: 417, startPoint y: 14, endPoint x: 338, endPoint y: 14, distance: 79.0
click at [338, 14] on div "Purchase Order #9752 - Hartway Galvanizers Add product Close Submit as Bill Upd…" at bounding box center [422, 14] width 843 height 28
copy div "Purchase Order #9752"
click at [656, 143] on textarea "R-062" at bounding box center [710, 137] width 117 height 21
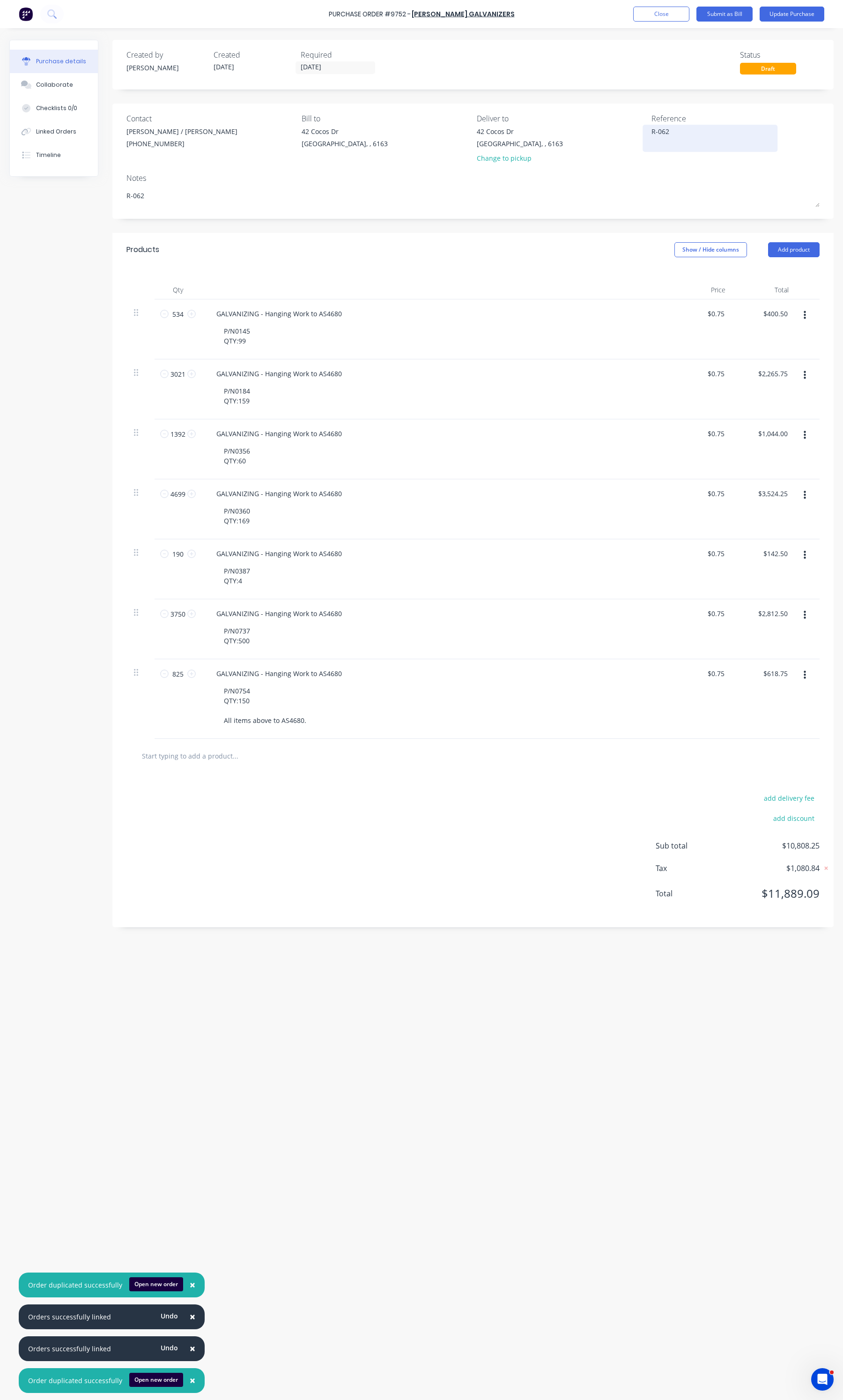
click at [677, 137] on textarea "R-062" at bounding box center [710, 137] width 117 height 21
paste textarea "Purchase Order #9752"
click at [799, 318] on button "button" at bounding box center [805, 315] width 22 height 17
click at [774, 357] on button "Duplicate" at bounding box center [776, 358] width 80 height 18
click at [250, 331] on div "P/N0145 QTY:99" at bounding box center [236, 336] width 41 height 24
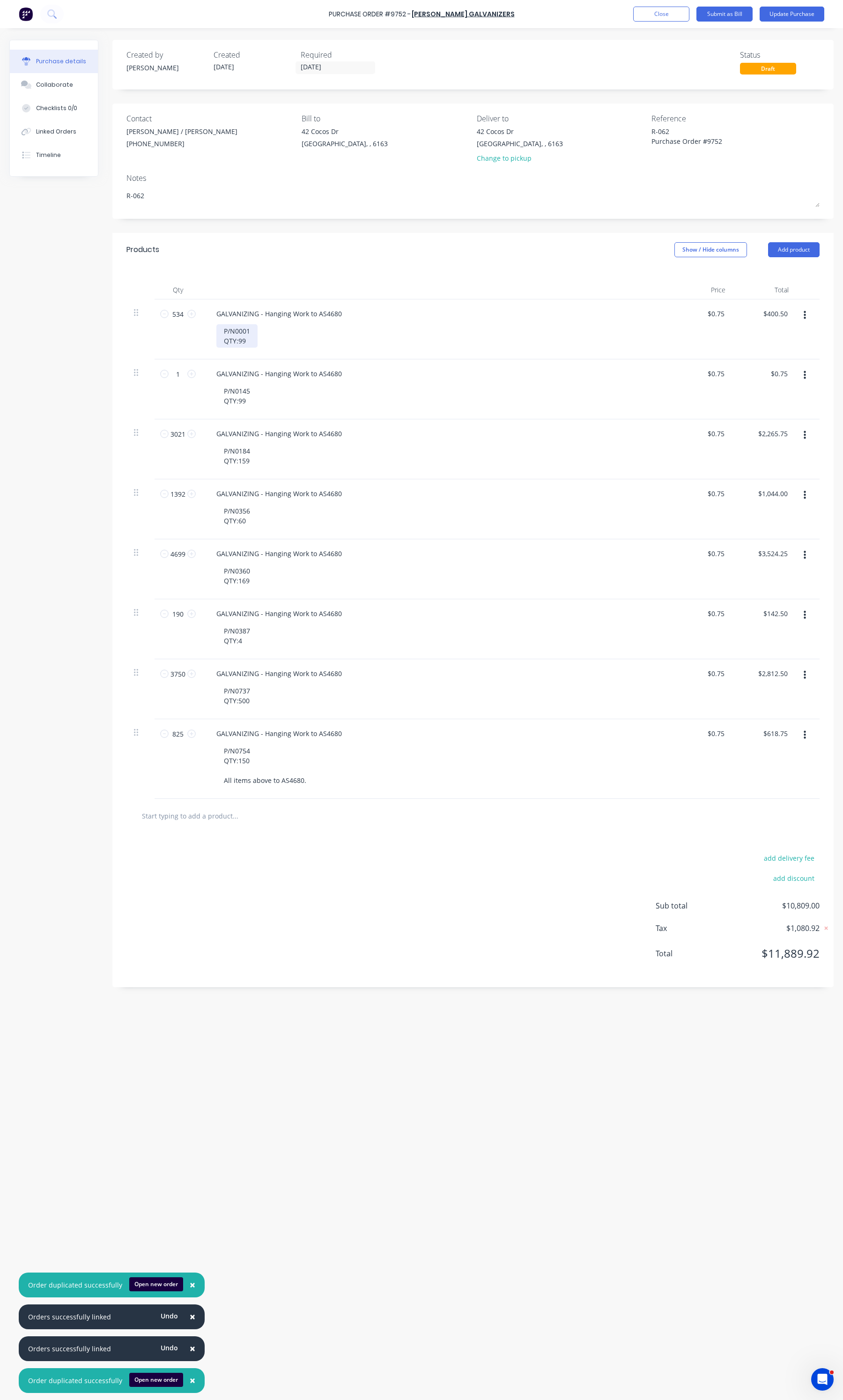
click at [246, 343] on div "P/N0001 QTY:99" at bounding box center [236, 336] width 41 height 24
click at [805, 317] on icon "button" at bounding box center [805, 314] width 3 height 10
click at [768, 359] on button "Duplicate" at bounding box center [776, 358] width 80 height 18
click at [248, 395] on div "P/N0001 QTY:109" at bounding box center [236, 396] width 41 height 24
click at [244, 458] on div "P/N0145 QTY:99" at bounding box center [236, 457] width 41 height 24
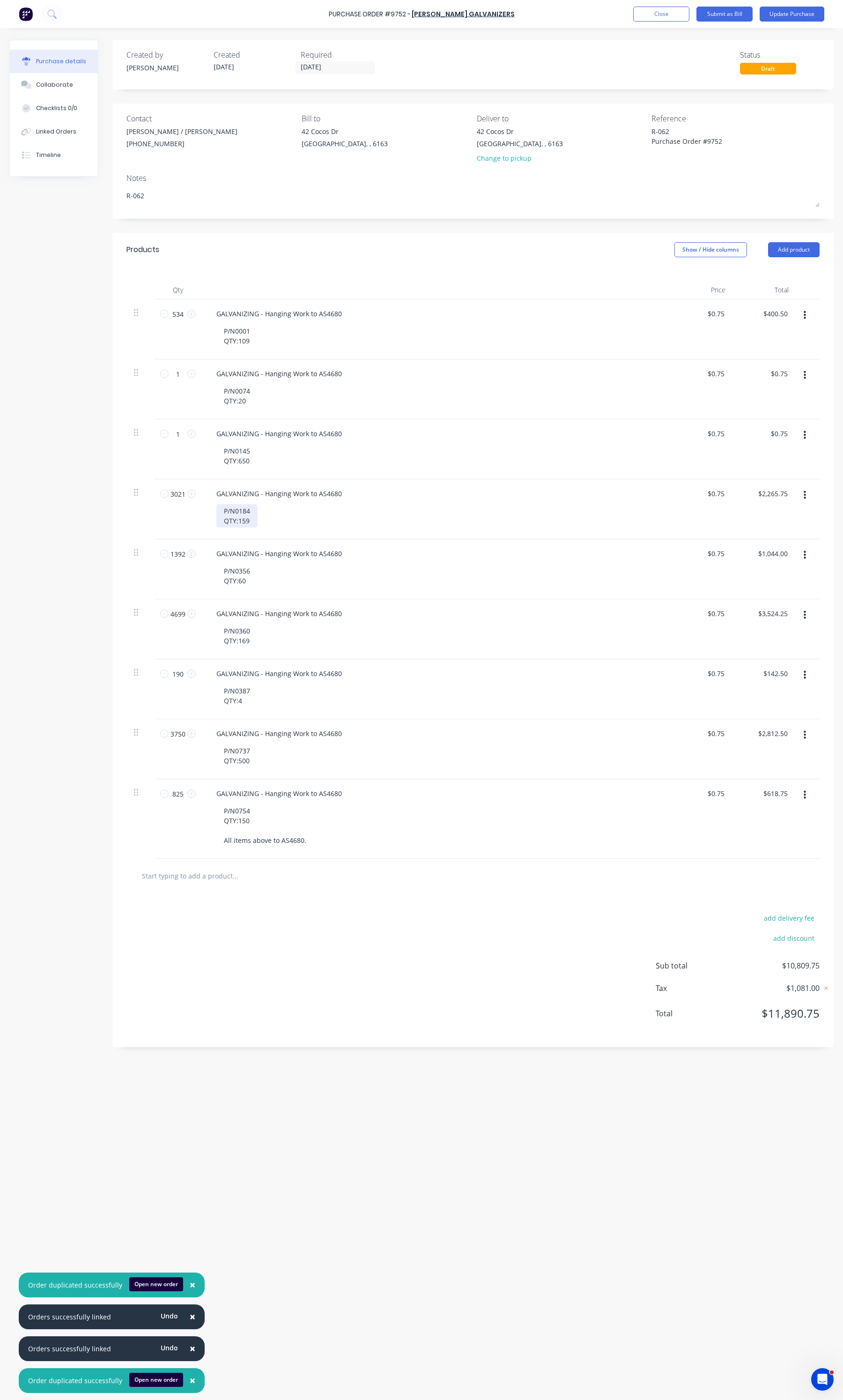
click at [254, 513] on div "P/N0184 QTY:159" at bounding box center [236, 516] width 41 height 24
click at [250, 575] on div "P/N0356 QTY:60" at bounding box center [236, 576] width 41 height 24
click at [251, 645] on div "P/N0360 QTY:169" at bounding box center [236, 636] width 41 height 24
click at [244, 703] on div "P/N0387 QTY:4" at bounding box center [236, 696] width 41 height 24
click at [253, 755] on div "P/N0737 QTY:500" at bounding box center [236, 756] width 41 height 24
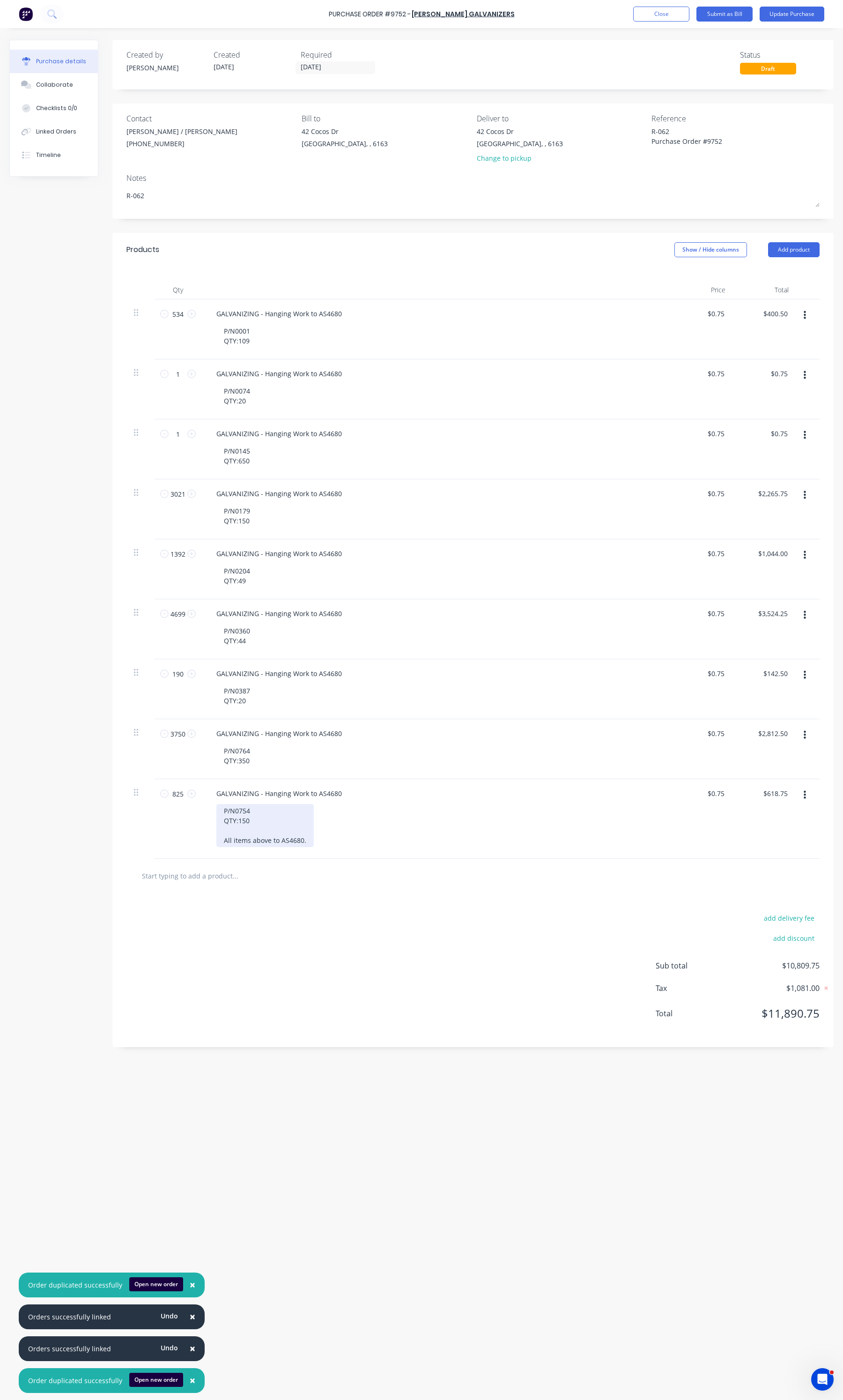
click at [304, 843] on div "P/N0754 QTY:150 All items above to AS4680." at bounding box center [265, 825] width 97 height 43
click at [263, 815] on div "P/N0754 QTY:150 All items above to AS4680." at bounding box center [265, 825] width 97 height 43
click at [810, 730] on button "button" at bounding box center [805, 735] width 22 height 17
click at [760, 824] on button "Delete" at bounding box center [776, 816] width 80 height 18
click at [170, 319] on input "534" at bounding box center [178, 314] width 18 height 14
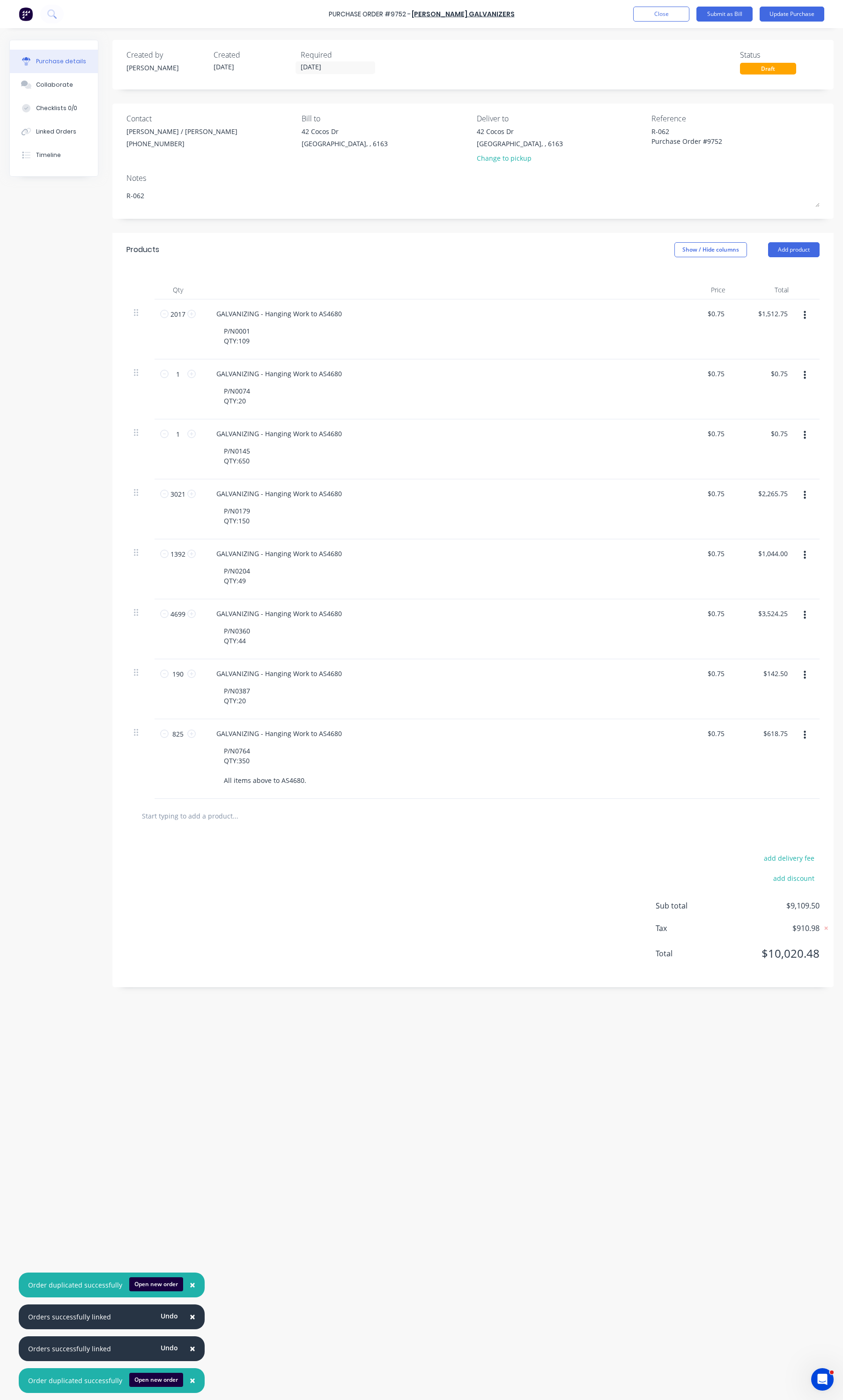
click at [178, 382] on div "1 1" at bounding box center [178, 389] width 47 height 60
click at [178, 373] on input "1" at bounding box center [178, 373] width 18 height 14
click at [180, 376] on input "1" at bounding box center [178, 373] width 18 height 14
click at [171, 439] on input "1" at bounding box center [178, 434] width 18 height 14
click at [181, 434] on input "1" at bounding box center [178, 434] width 18 height 14
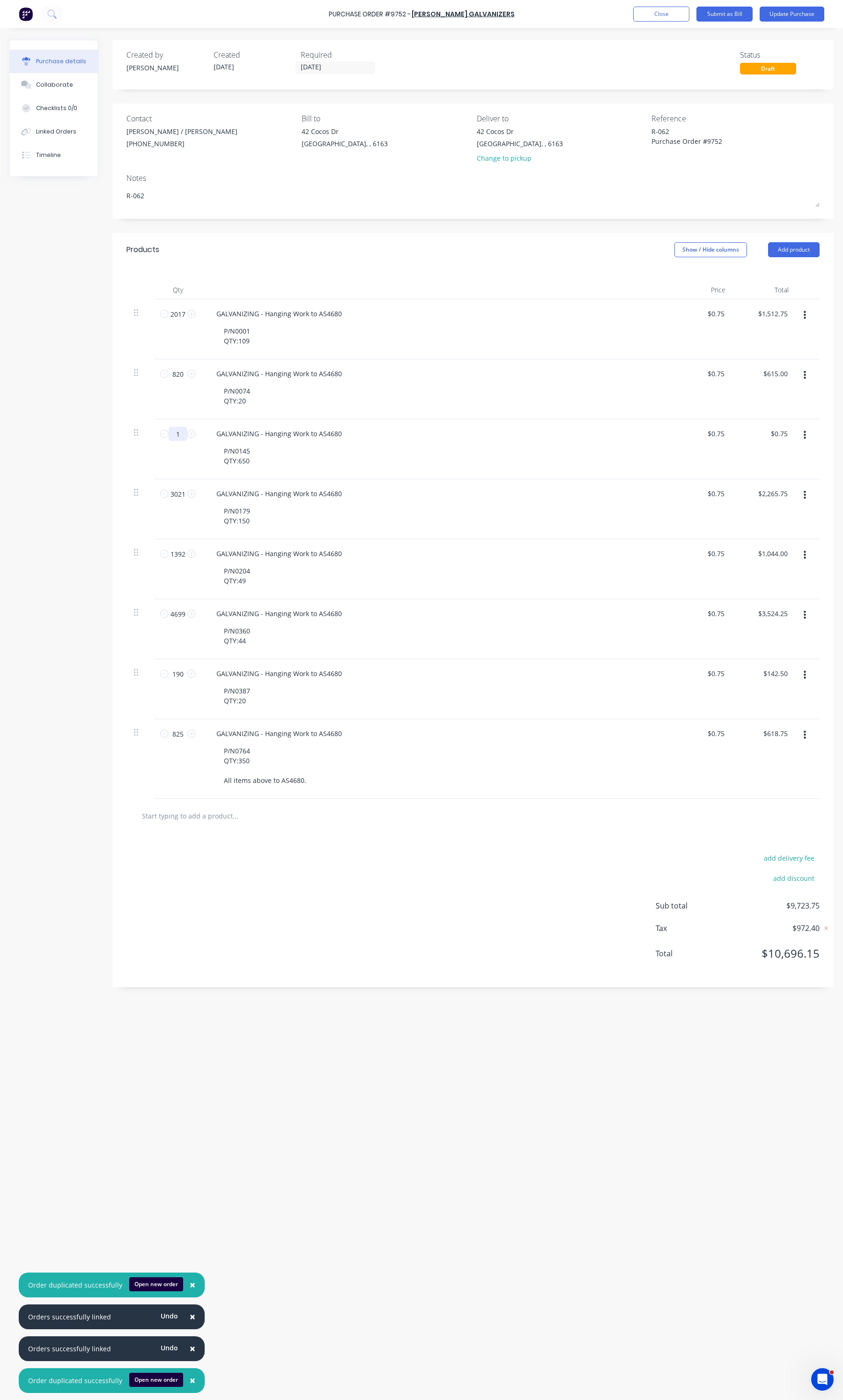
click at [181, 434] on input "1" at bounding box center [178, 434] width 18 height 14
click at [174, 501] on input "3021" at bounding box center [178, 493] width 18 height 14
click at [181, 549] on input "1392" at bounding box center [178, 553] width 18 height 14
click at [185, 557] on input "1392" at bounding box center [178, 553] width 18 height 14
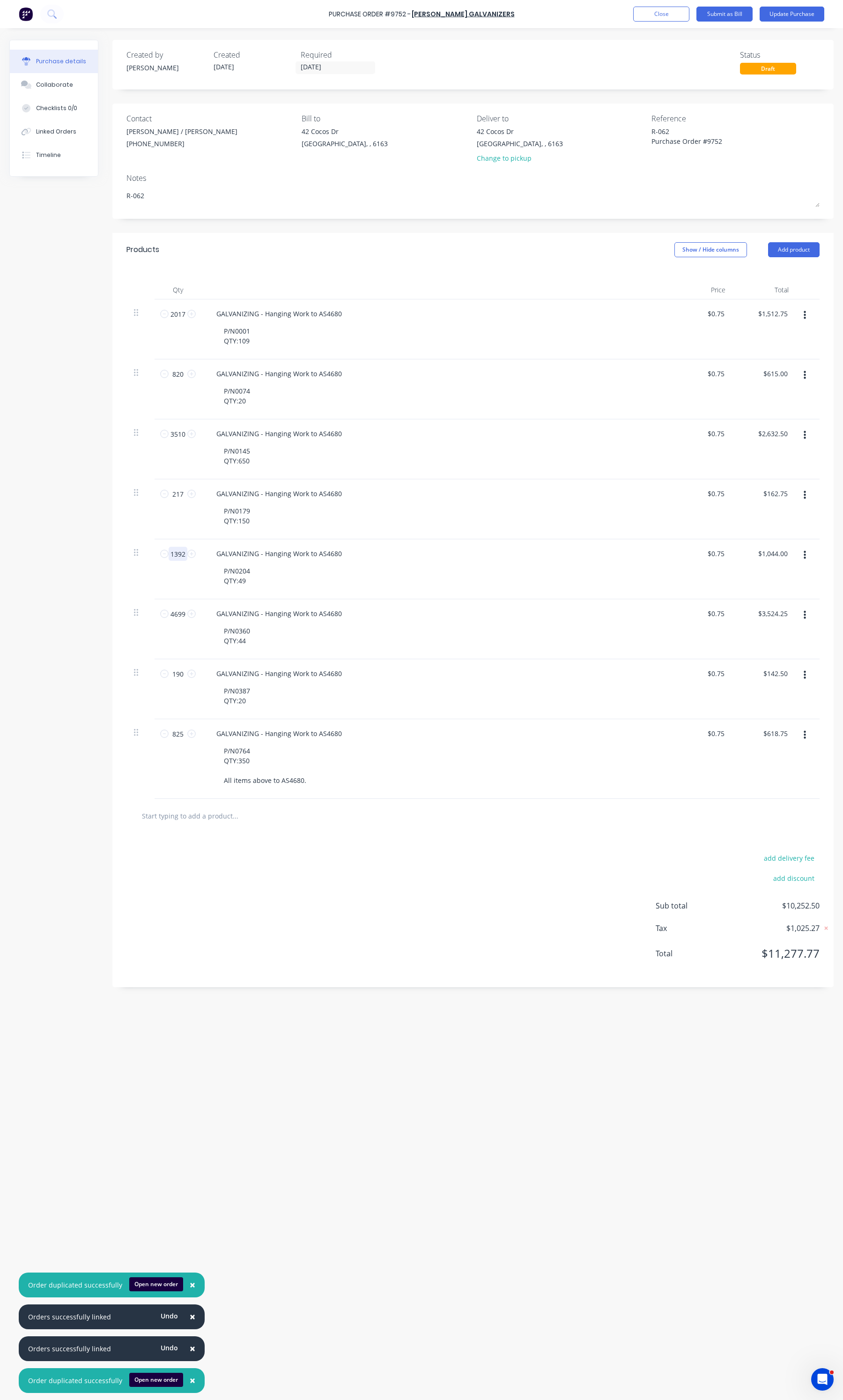
click at [185, 557] on input "1392" at bounding box center [178, 553] width 18 height 14
click at [176, 610] on input "4699" at bounding box center [178, 613] width 18 height 14
click at [171, 614] on input "4699" at bounding box center [178, 613] width 18 height 14
click at [175, 676] on input "190" at bounding box center [178, 673] width 18 height 14
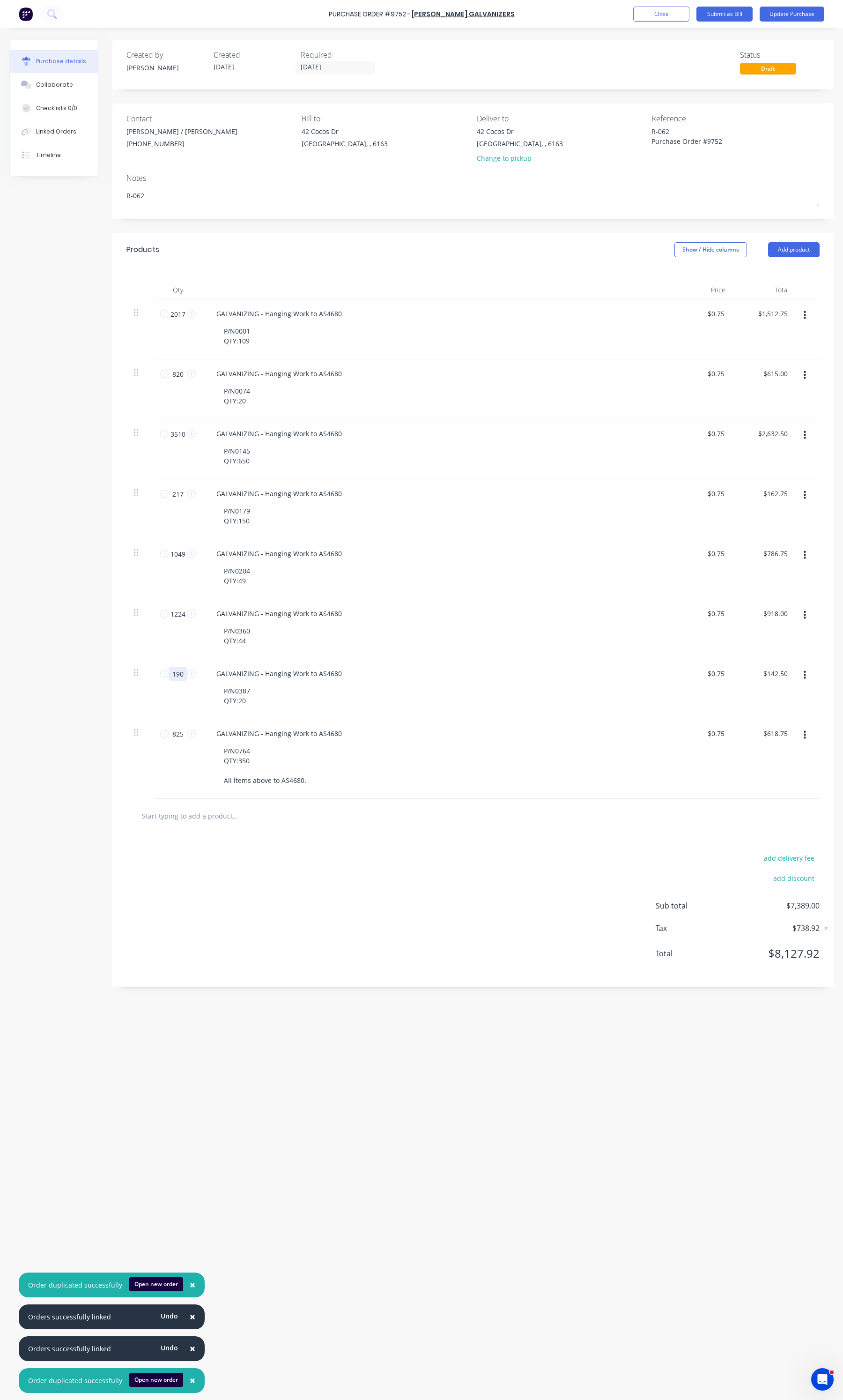
click at [175, 676] on input "190" at bounding box center [178, 673] width 18 height 14
click at [180, 733] on input "825" at bounding box center [178, 733] width 18 height 14
click at [173, 734] on input "825" at bounding box center [178, 733] width 18 height 14
click at [387, 904] on div "add delivery fee add discount Sub total $10,227.75 Tax $1,022.79 Total $11,250.…" at bounding box center [473, 910] width 721 height 154
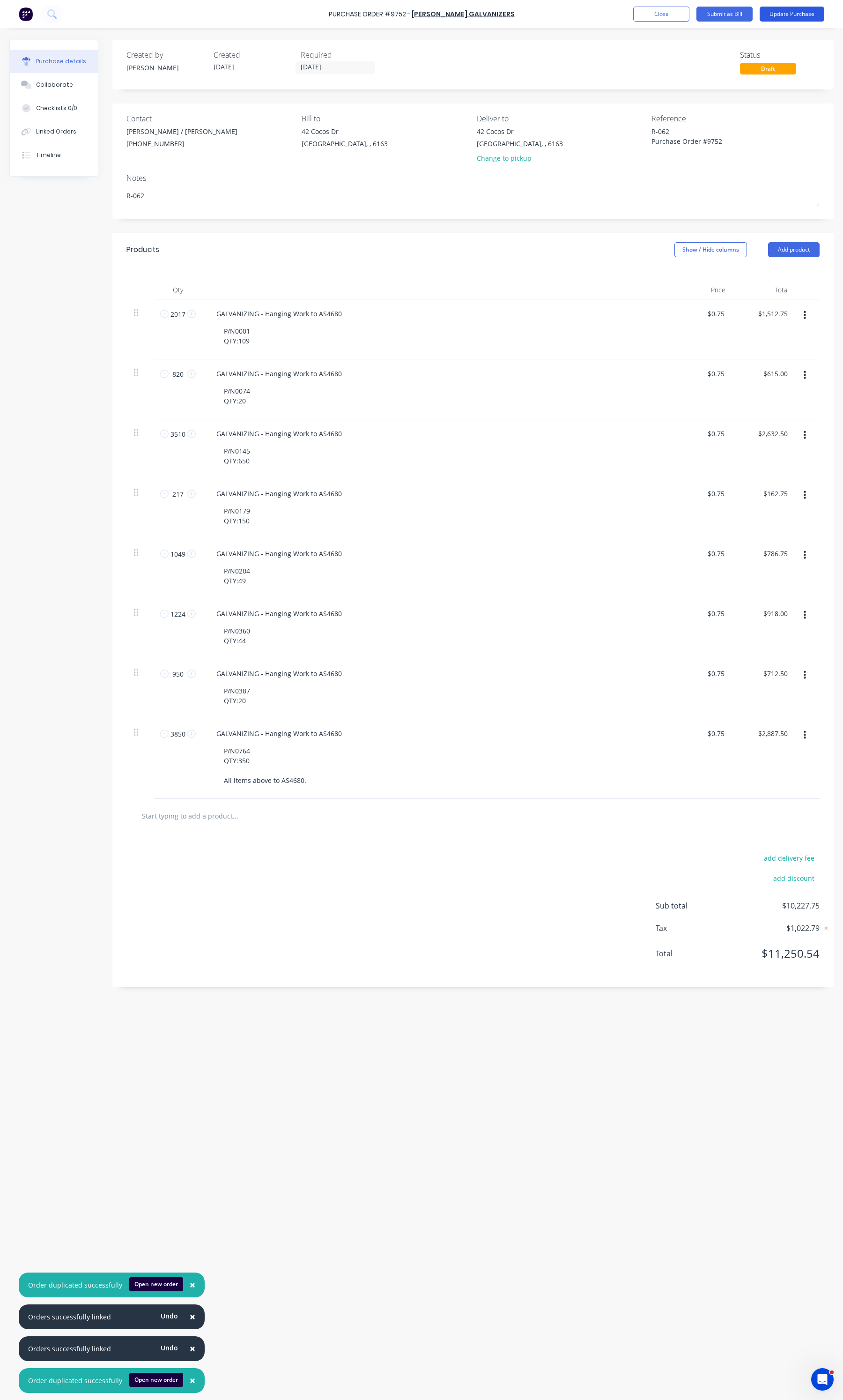
click at [782, 14] on button "Update Purchase" at bounding box center [792, 14] width 65 height 15
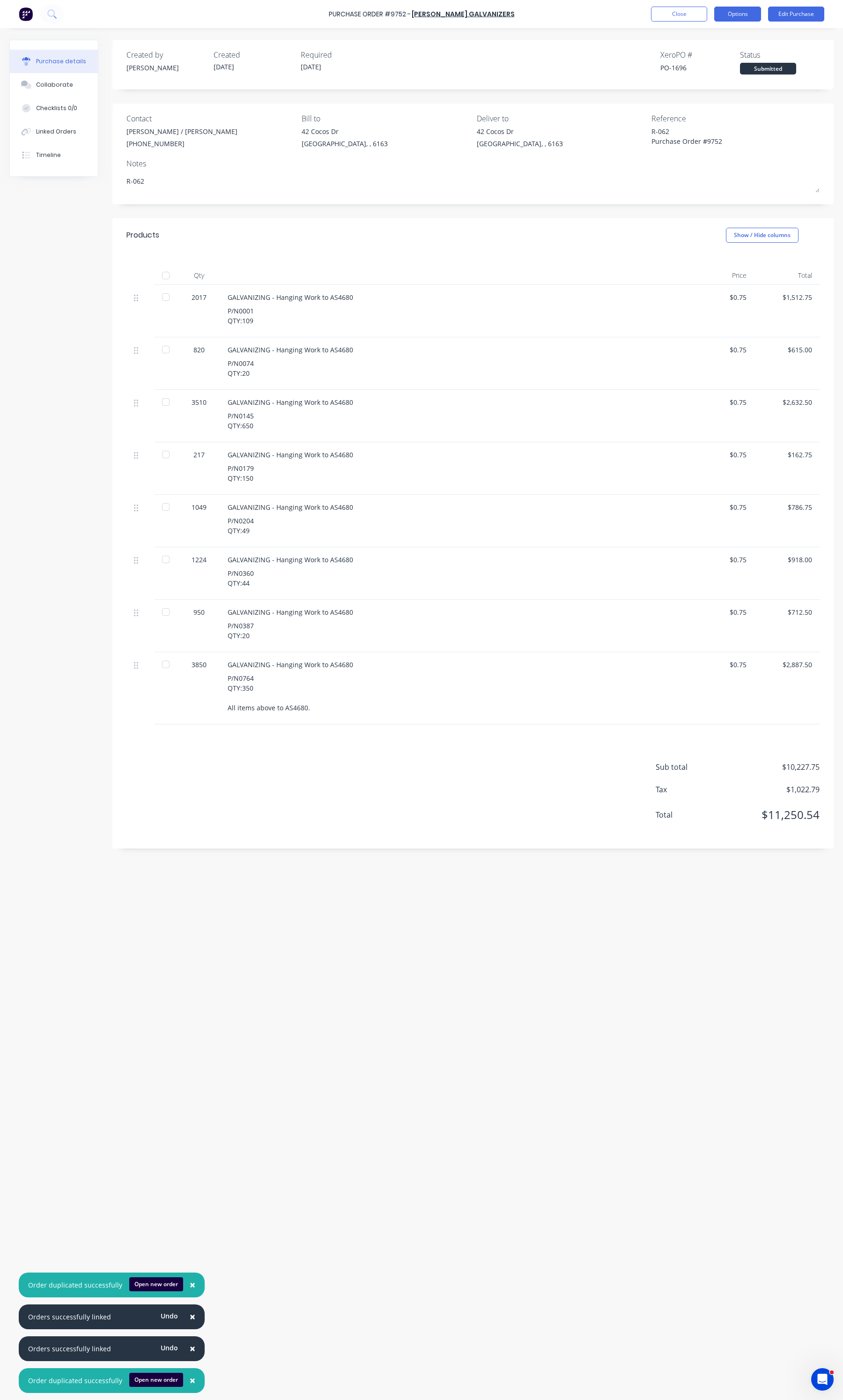
click at [728, 7] on button "Options" at bounding box center [737, 14] width 47 height 15
click at [699, 44] on div "Print / Email" at bounding box center [717, 38] width 72 height 14
click at [703, 60] on div "With pricing" at bounding box center [717, 57] width 72 height 14
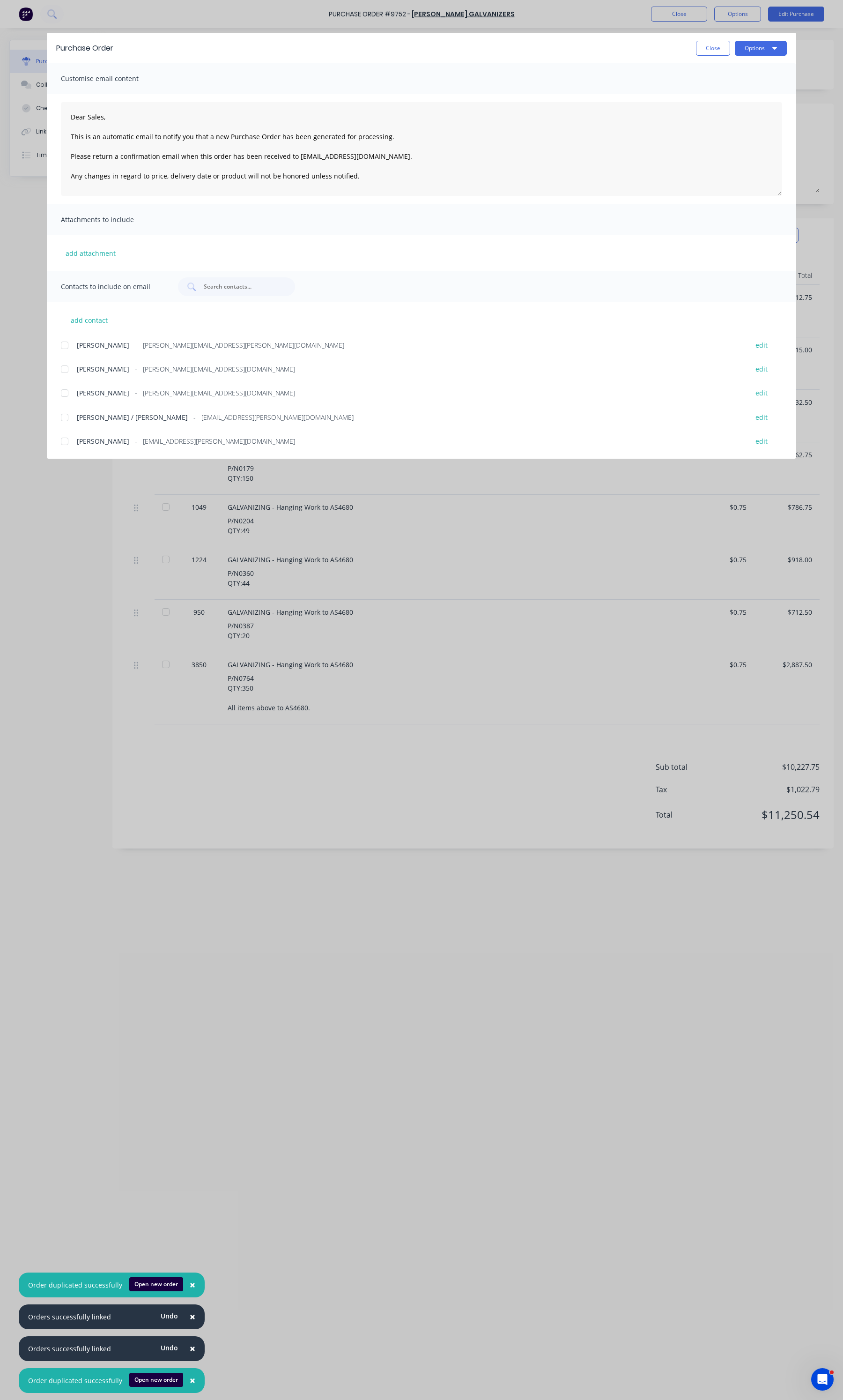
click at [105, 390] on span "[PERSON_NAME]" at bounding box center [103, 392] width 52 height 10
click at [743, 51] on button "Options" at bounding box center [761, 48] width 52 height 15
click at [715, 115] on div "Email" at bounding box center [742, 109] width 72 height 14
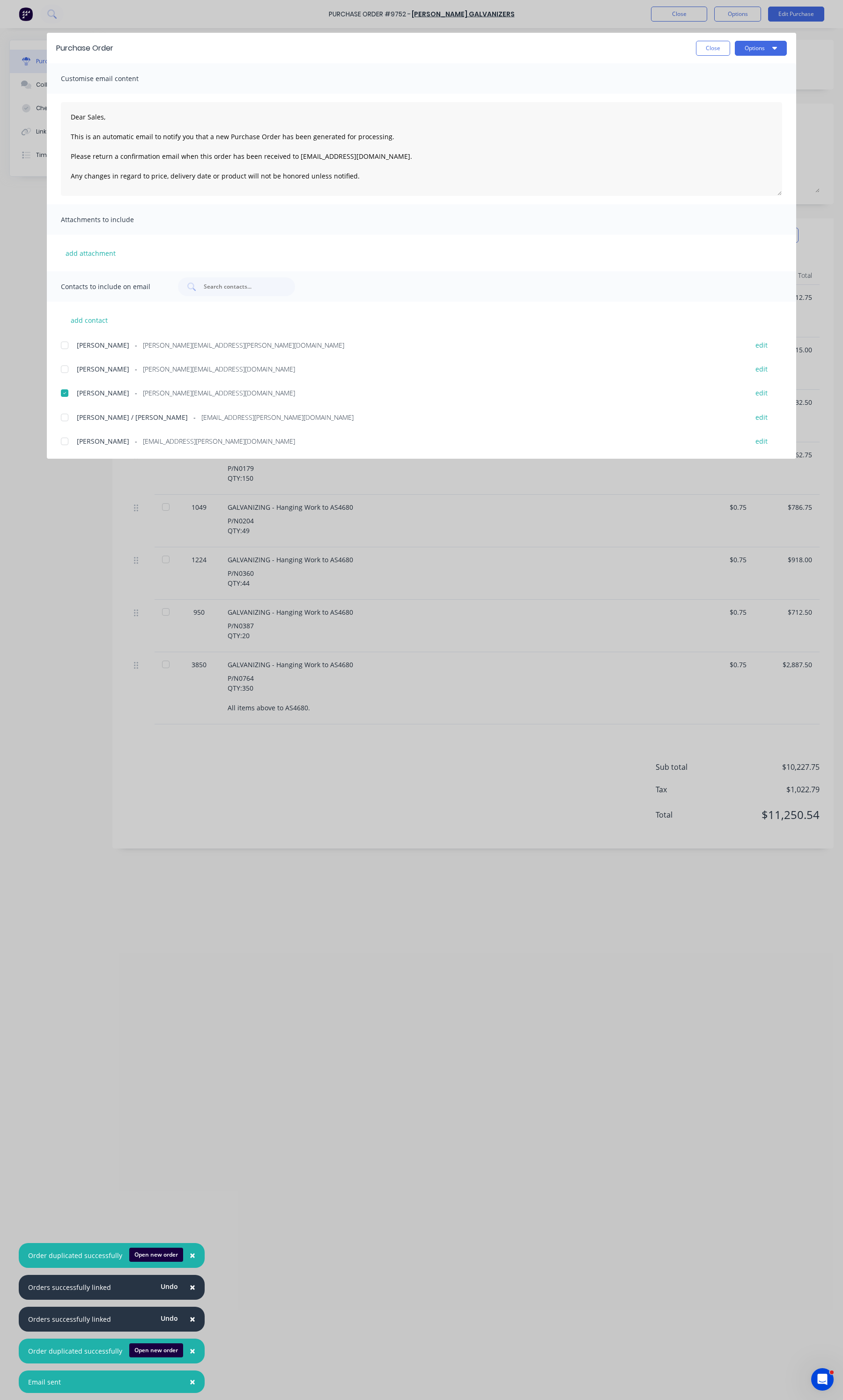
click at [706, 43] on button "Close" at bounding box center [713, 48] width 34 height 15
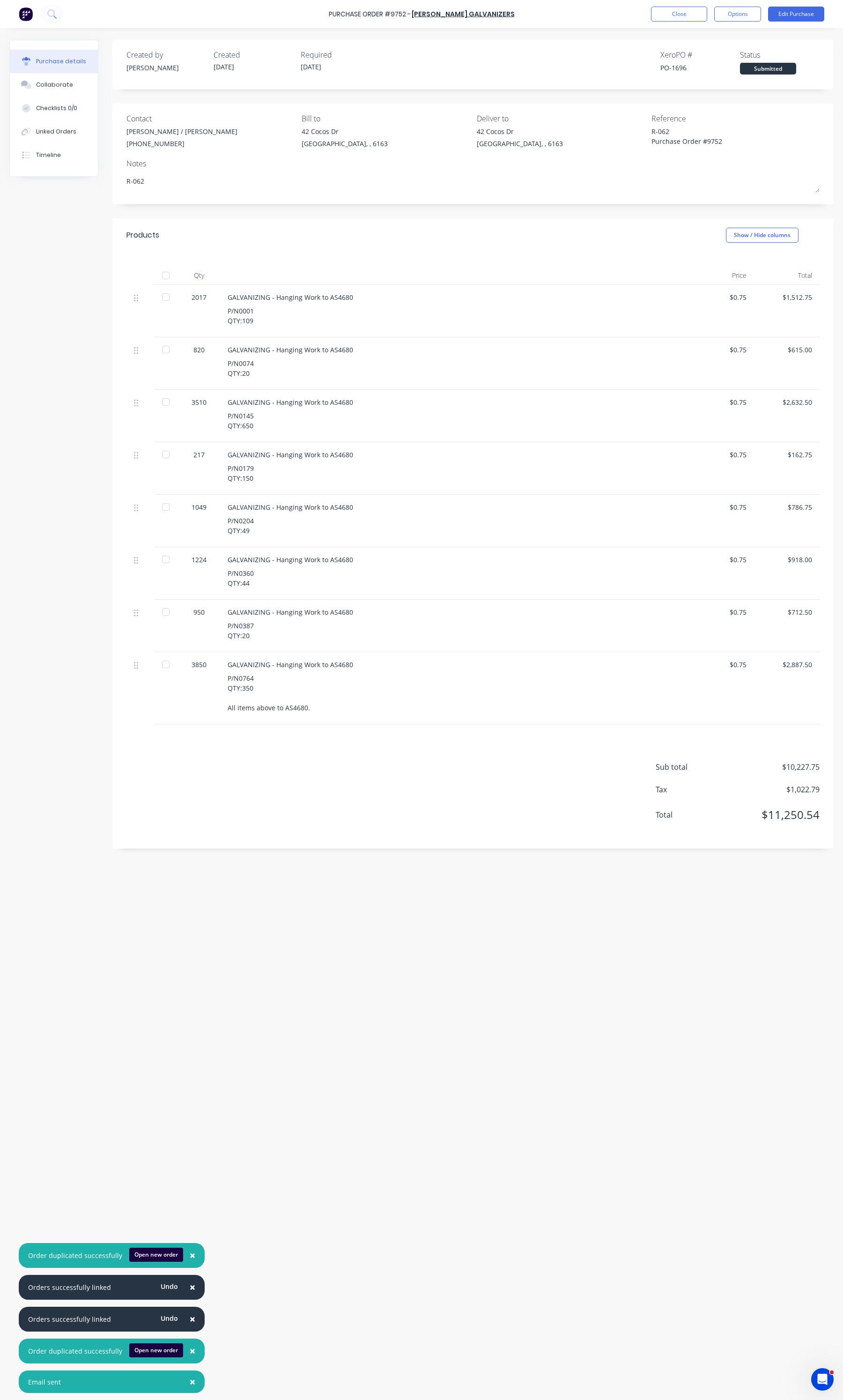
click at [652, 4] on div "Purchase Order #9752 - Hartway Galvanizers Close Options Edit Purchase" at bounding box center [422, 14] width 843 height 28
click at [659, 7] on button "Close" at bounding box center [678, 14] width 56 height 15
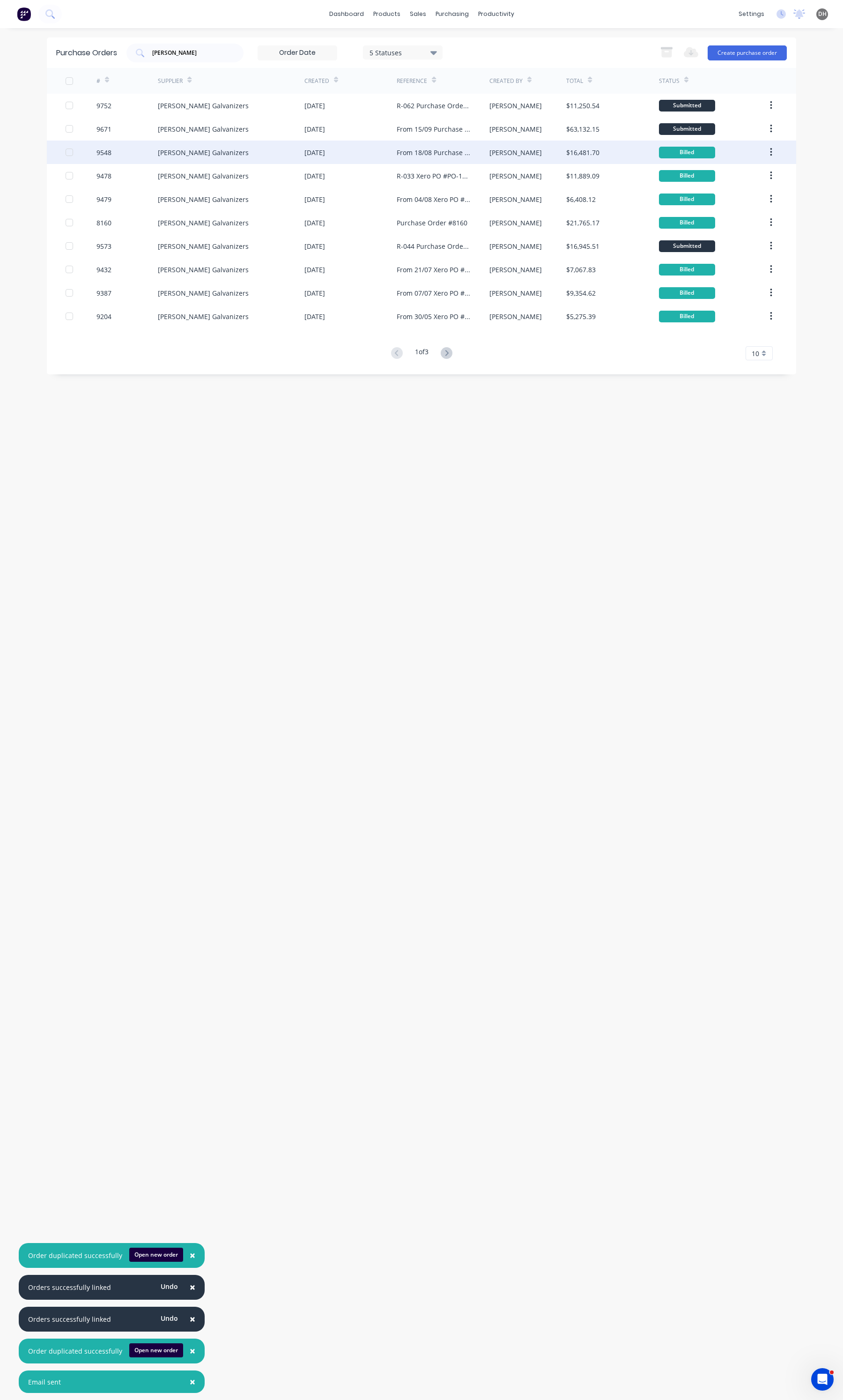
click at [229, 149] on div "[PERSON_NAME] Galvanizers" at bounding box center [231, 152] width 147 height 24
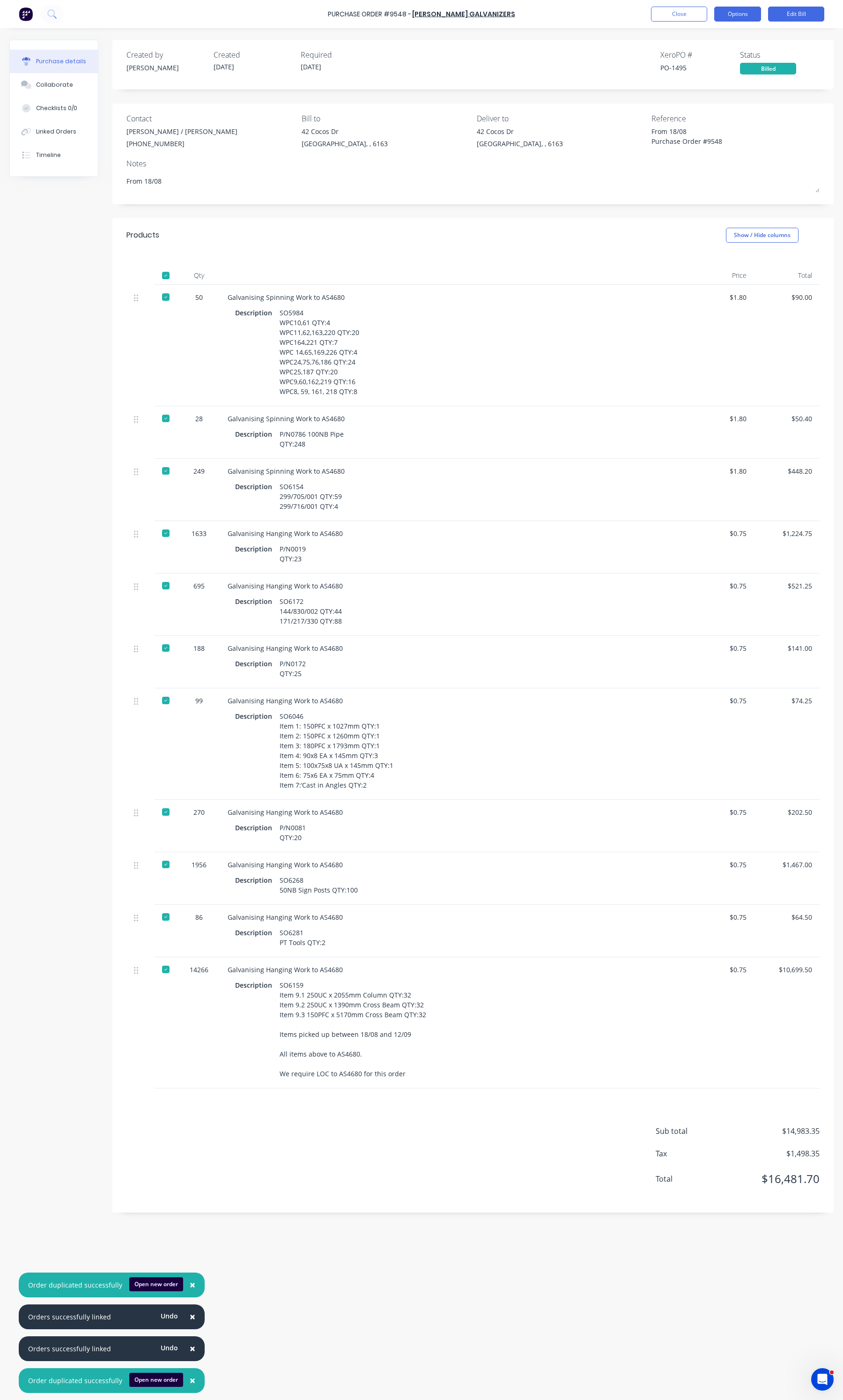
click at [753, 12] on button "Options" at bounding box center [737, 14] width 47 height 15
click at [706, 103] on div "Duplicate" at bounding box center [717, 99] width 72 height 14
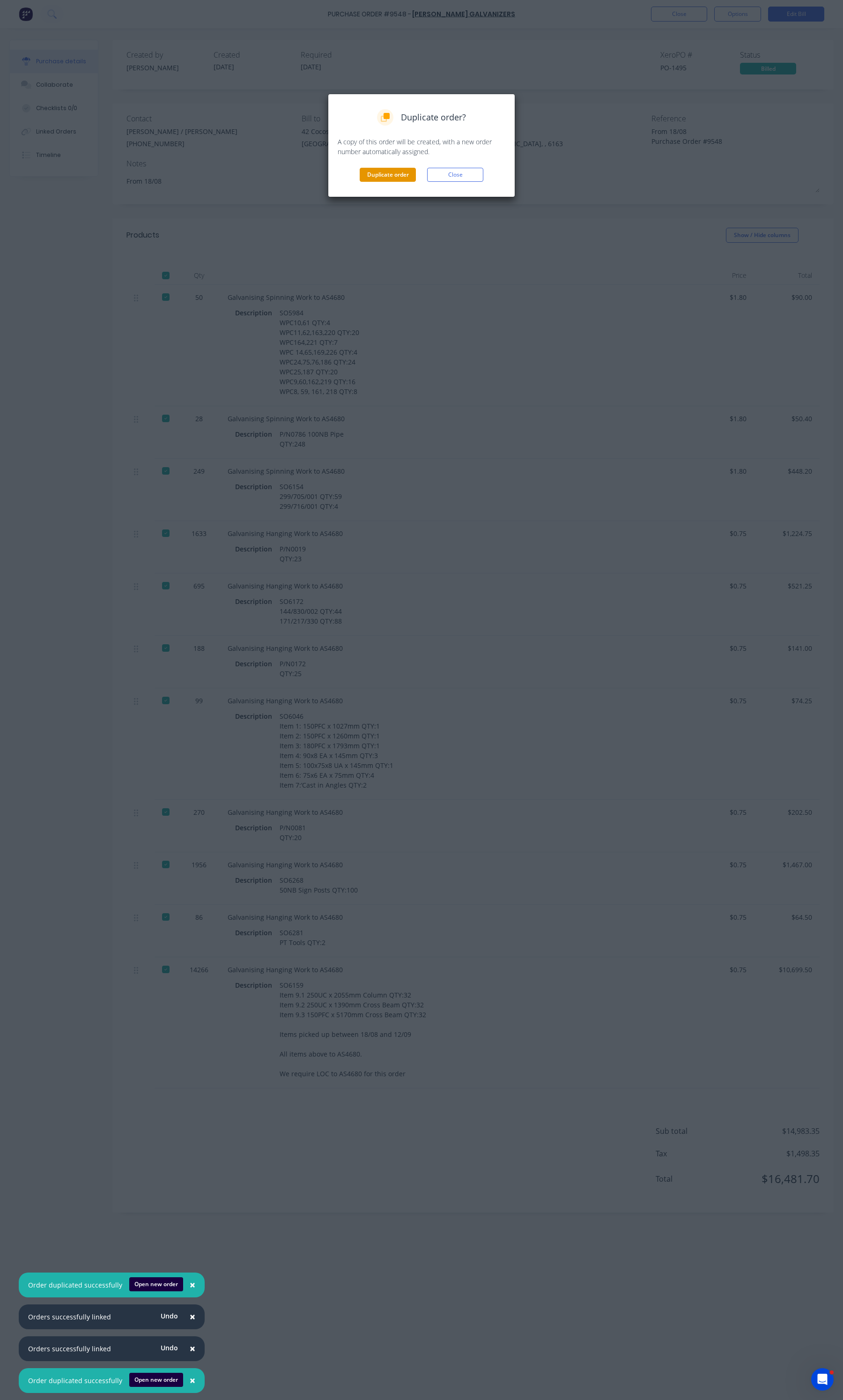
click at [411, 175] on button "Duplicate order" at bounding box center [388, 174] width 56 height 14
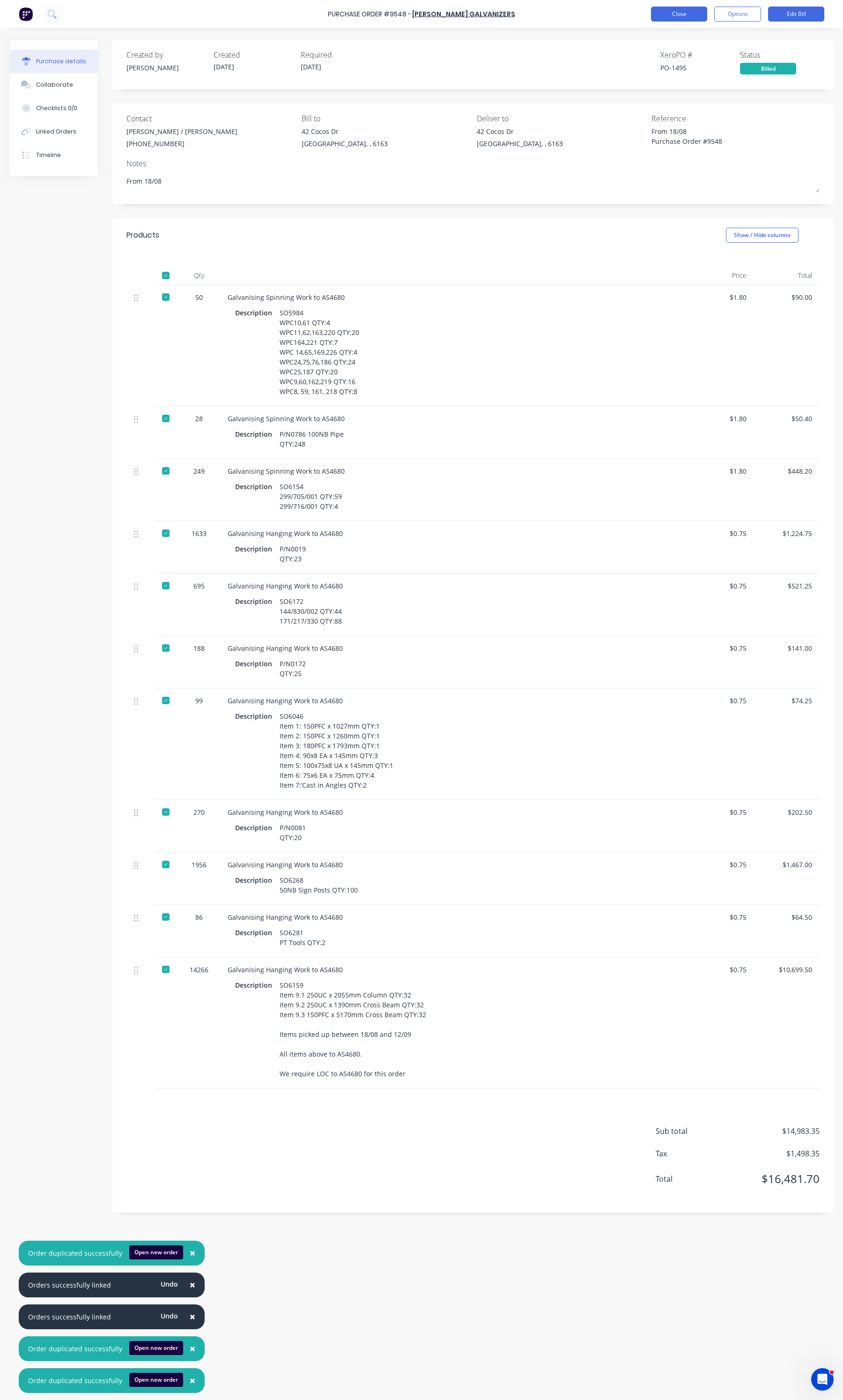
click at [656, 17] on button "Close" at bounding box center [678, 14] width 56 height 15
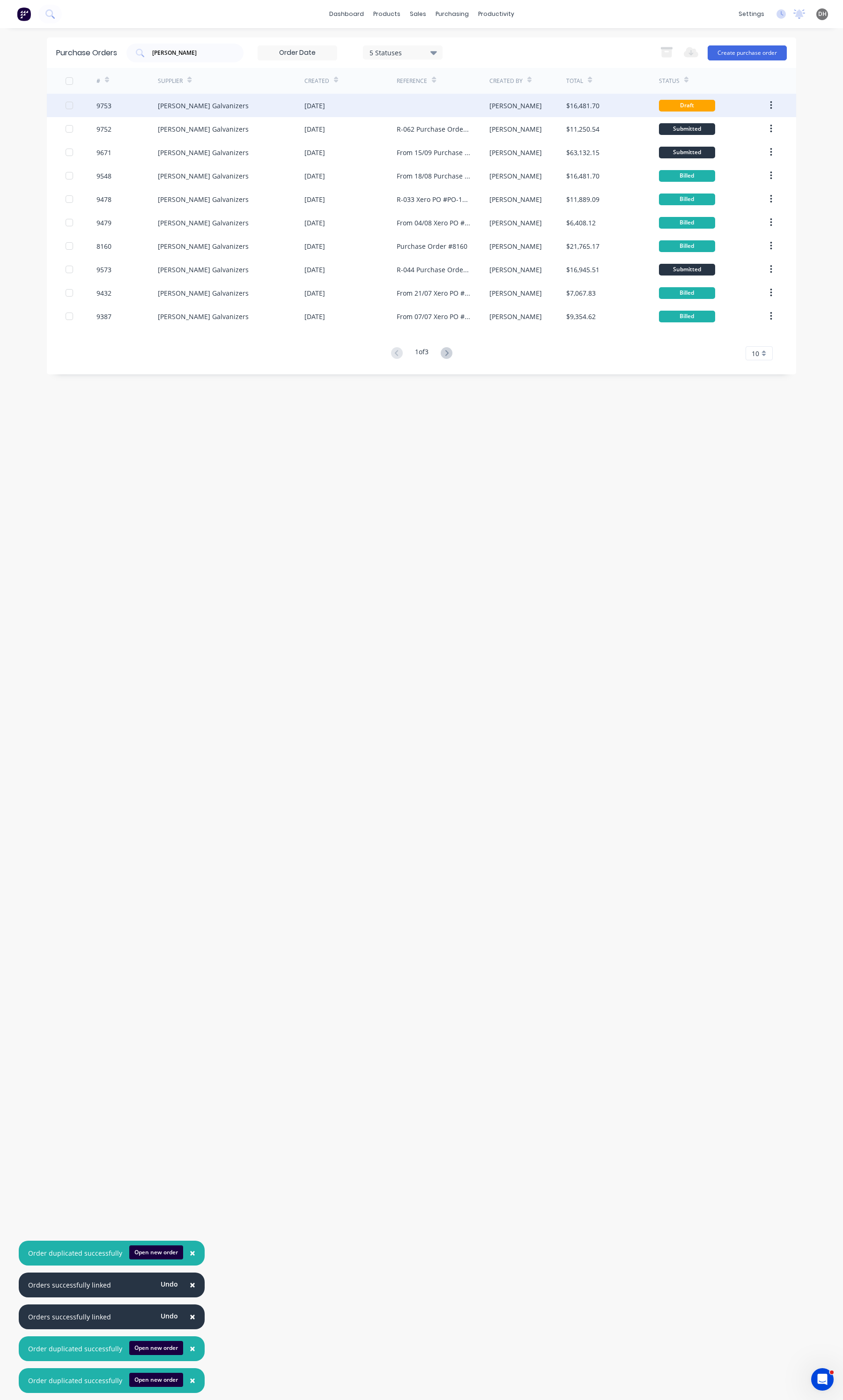
click at [212, 110] on div "[PERSON_NAME] Galvanizers" at bounding box center [203, 105] width 91 height 10
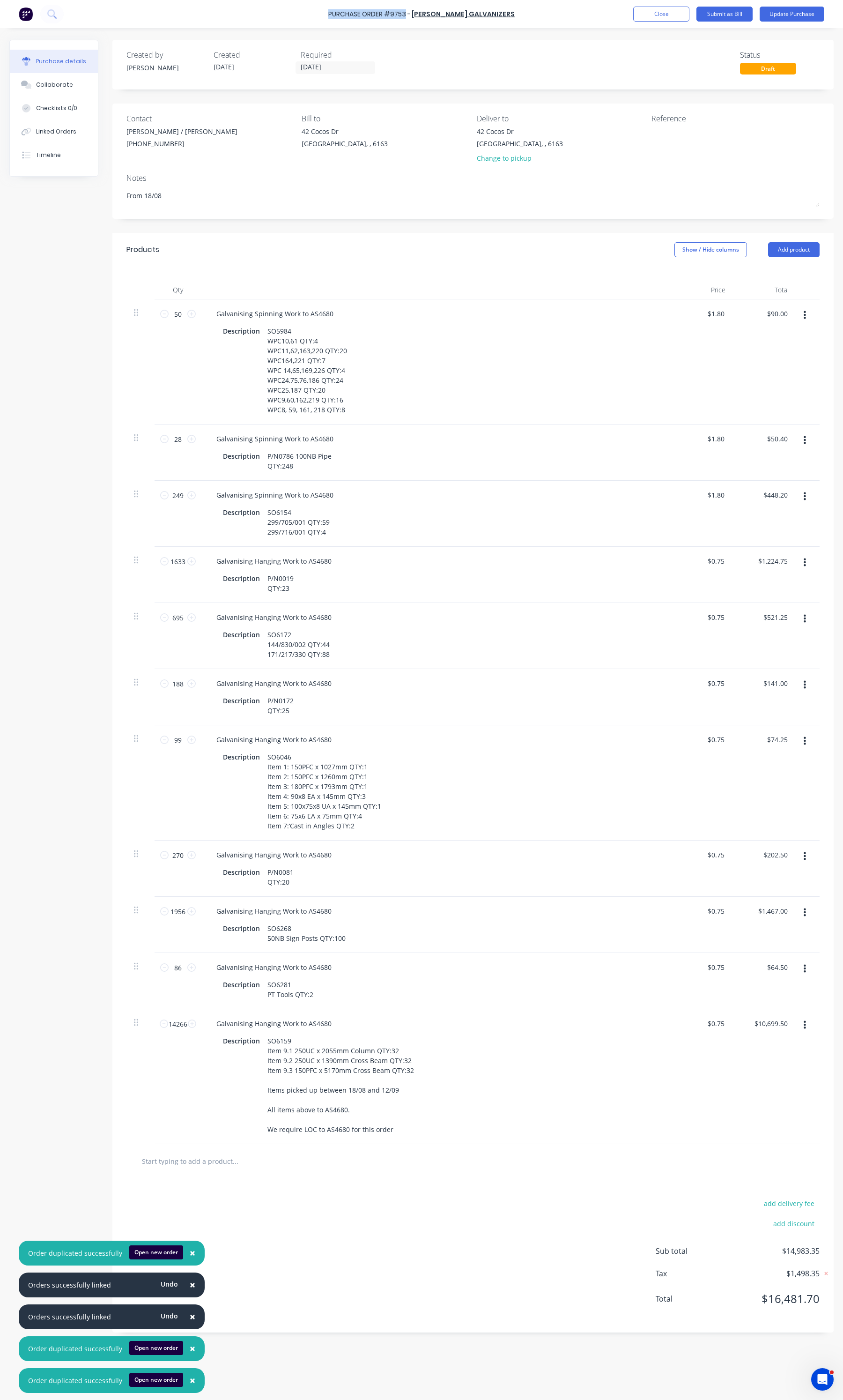
drag, startPoint x: 417, startPoint y: 13, endPoint x: 314, endPoint y: 13, distance: 103.0
click at [314, 13] on div "Purchase Order #9753 - Hartway Galvanizers Add product Close Submit as Bill Upd…" at bounding box center [422, 14] width 843 height 28
copy div "Purchase Order #9753"
click at [672, 139] on textarea at bounding box center [710, 137] width 117 height 21
paste textarea "Purchase Order #9753"
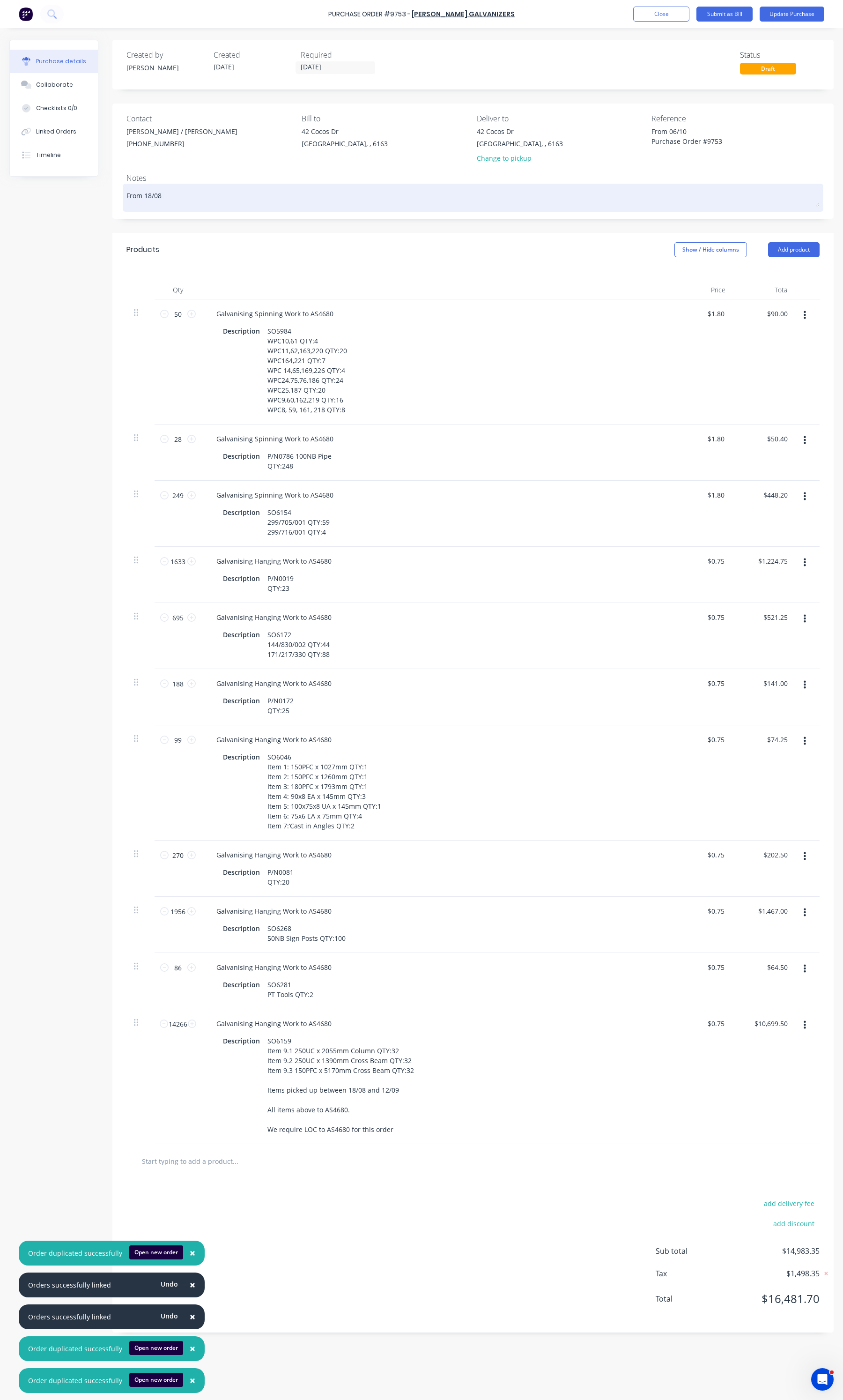
click at [170, 198] on textarea "From 18/08" at bounding box center [473, 196] width 693 height 21
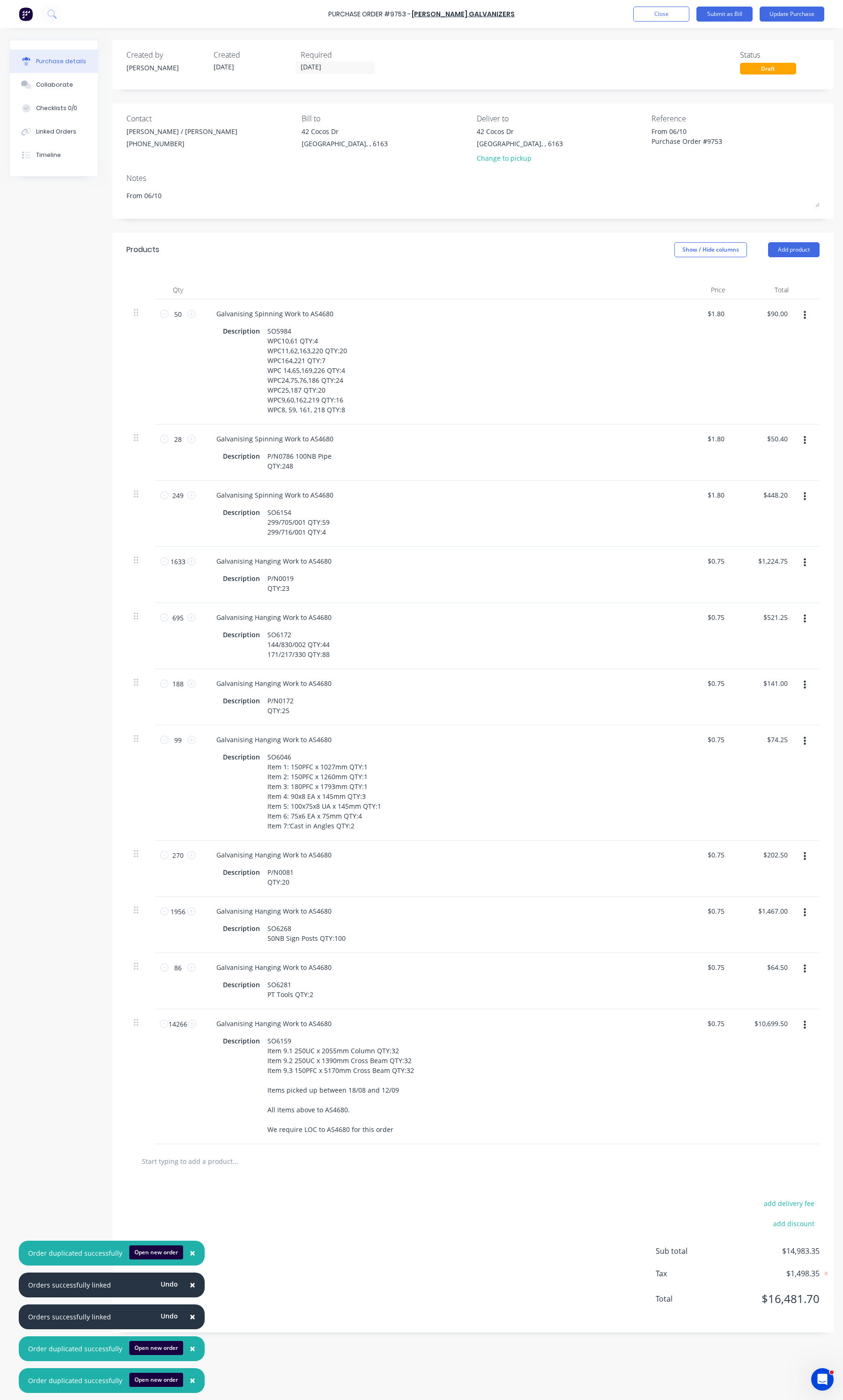
click at [802, 314] on button "button" at bounding box center [805, 315] width 22 height 17
click at [761, 391] on button "Delete" at bounding box center [776, 396] width 80 height 18
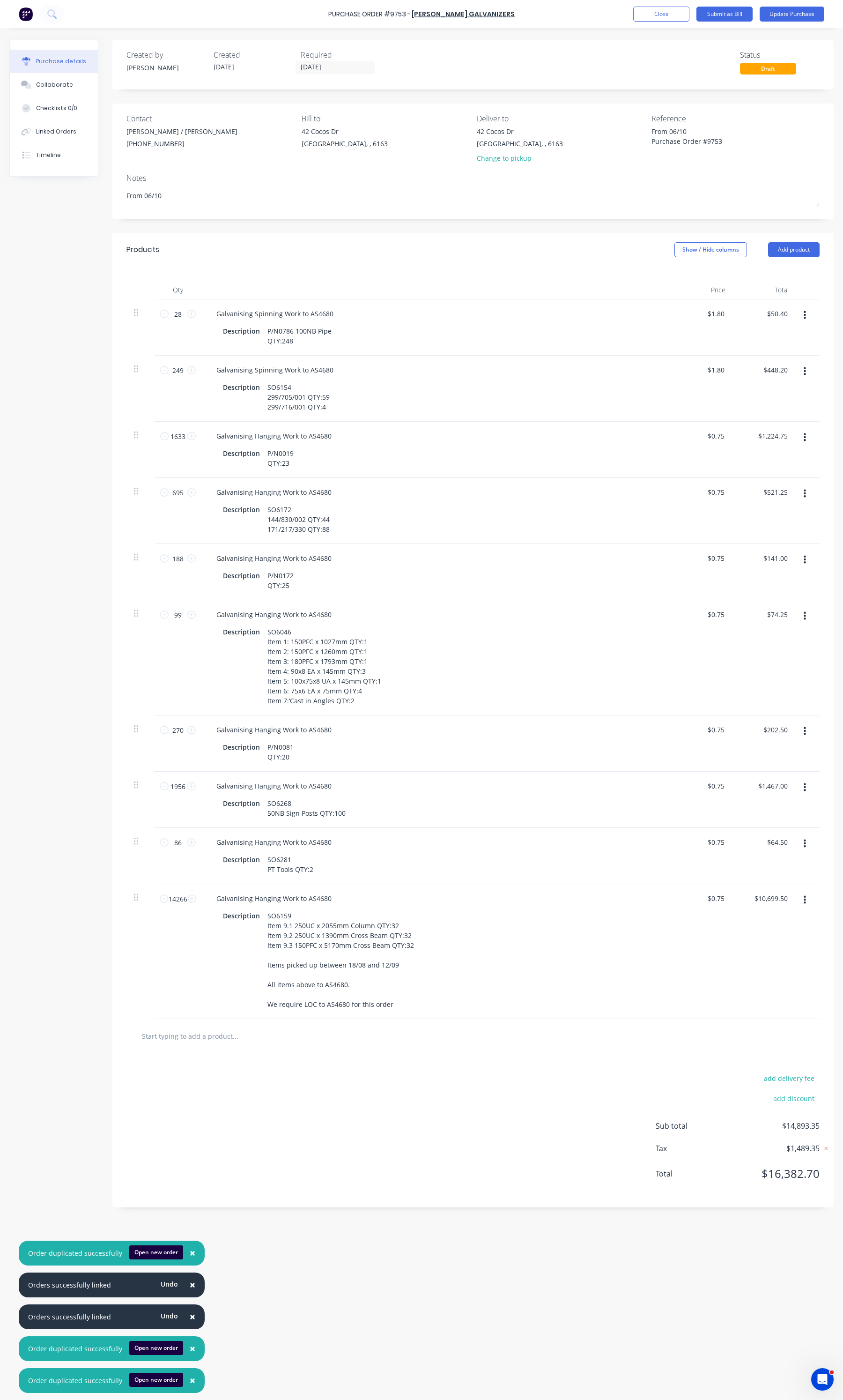
click at [802, 319] on button "button" at bounding box center [805, 315] width 22 height 17
drag, startPoint x: 782, startPoint y: 402, endPoint x: 817, endPoint y: 355, distance: 58.6
click at [781, 402] on button "Delete" at bounding box center [776, 396] width 80 height 18
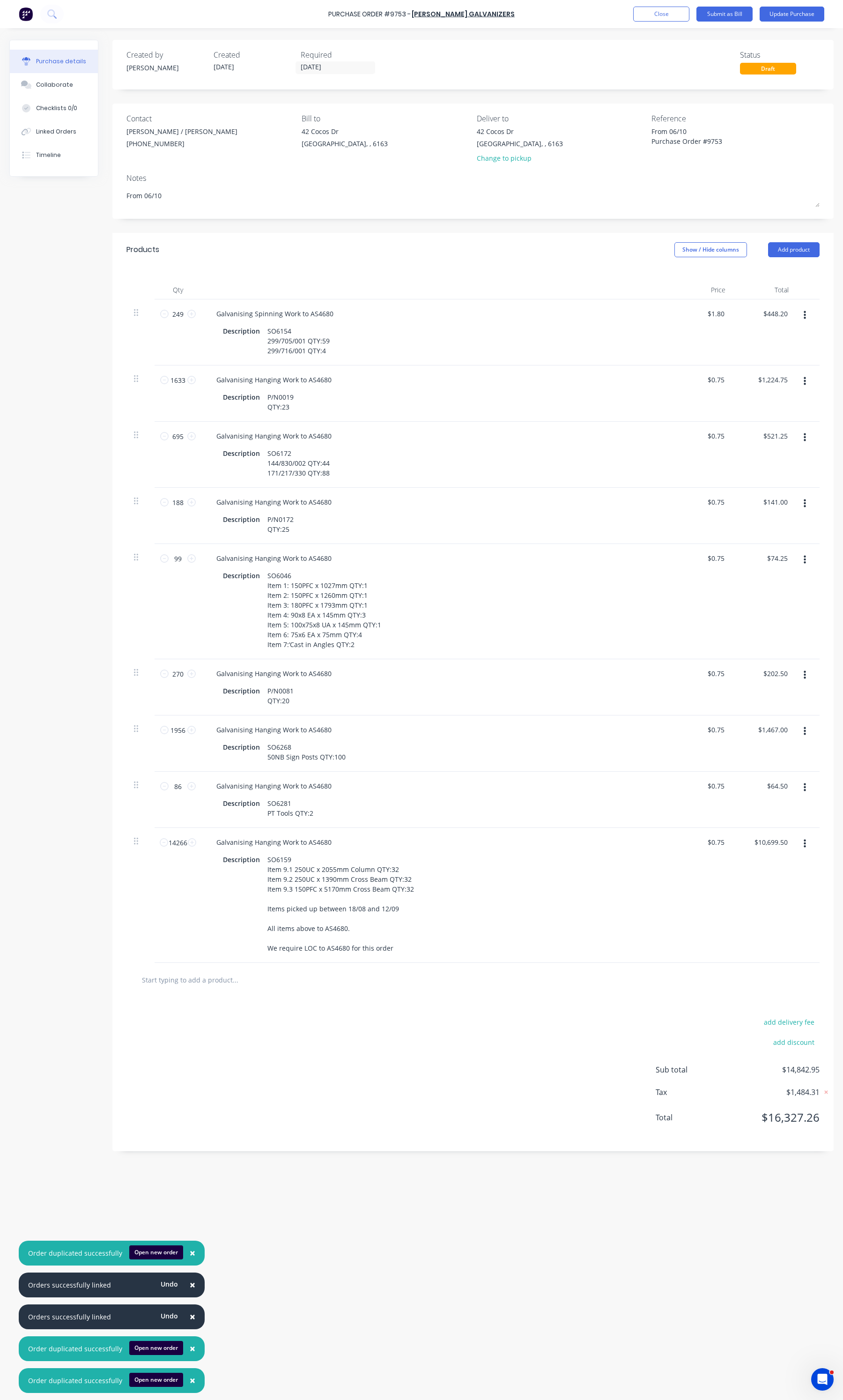
click at [811, 314] on button "button" at bounding box center [805, 315] width 22 height 17
click at [776, 398] on button "Delete" at bounding box center [776, 396] width 80 height 18
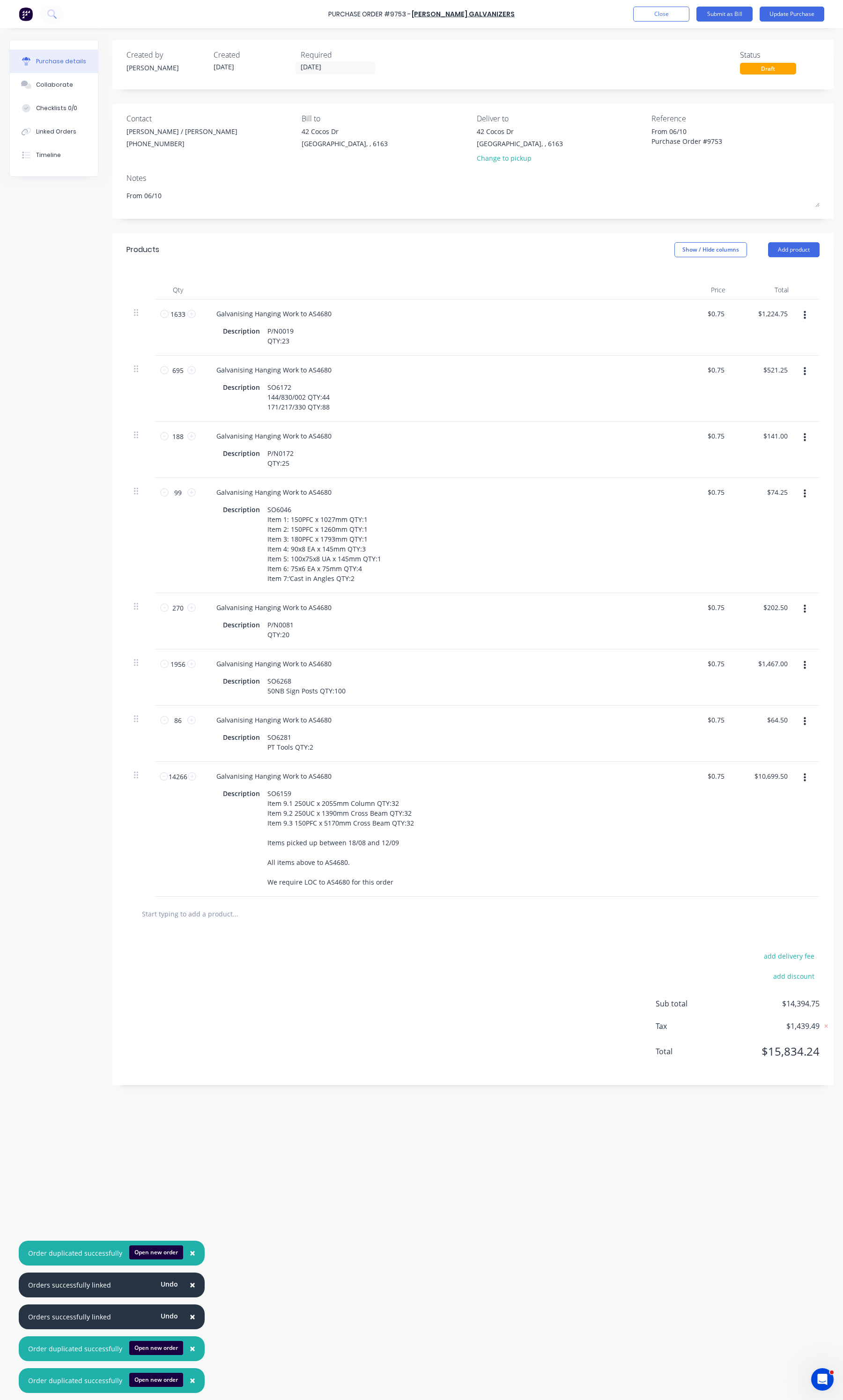
click at [805, 317] on icon "button" at bounding box center [805, 314] width 3 height 10
click at [775, 392] on button "Delete" at bounding box center [776, 396] width 80 height 18
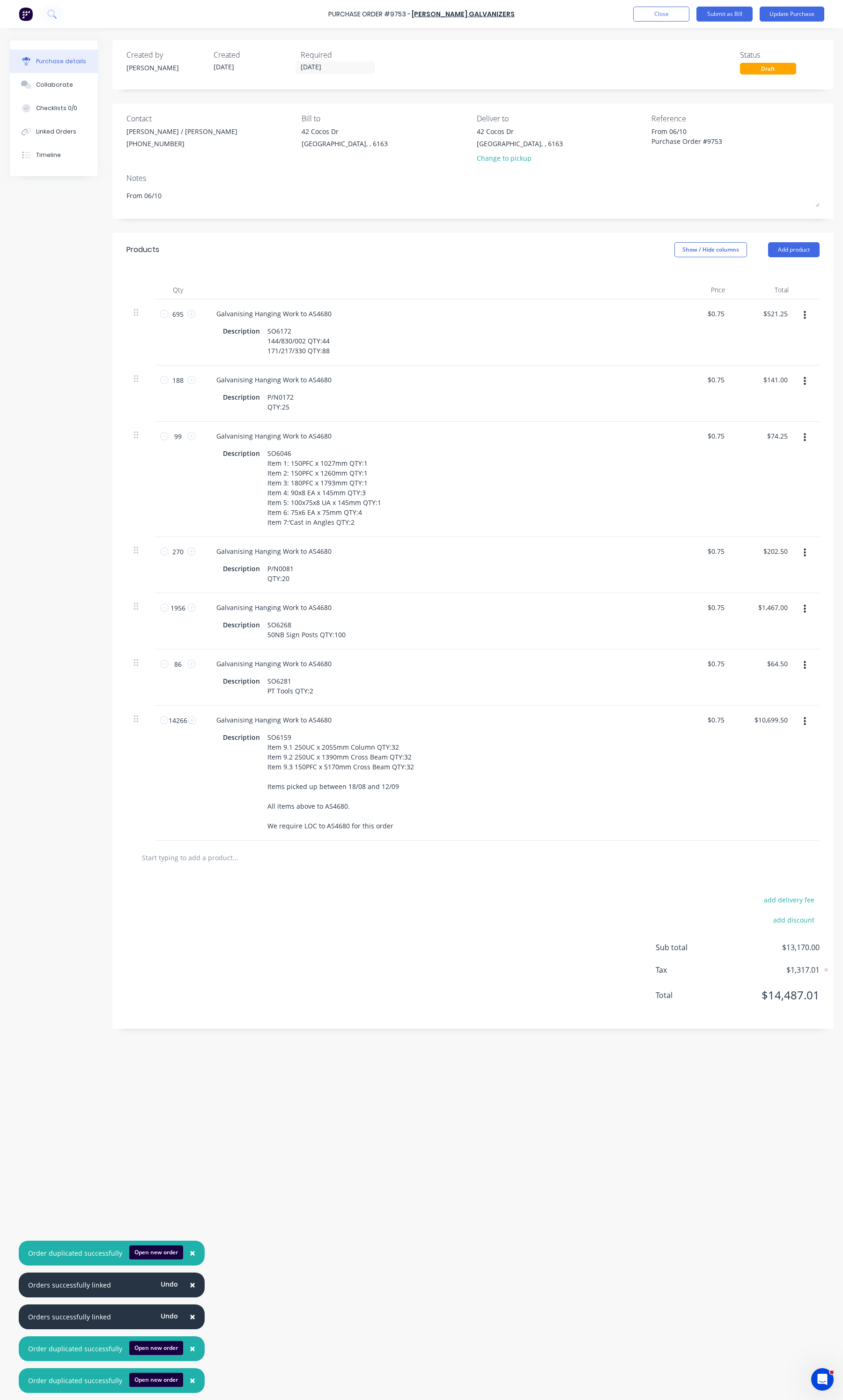
click at [805, 319] on icon "button" at bounding box center [805, 314] width 3 height 8
click at [791, 389] on button "Delete" at bounding box center [776, 396] width 80 height 18
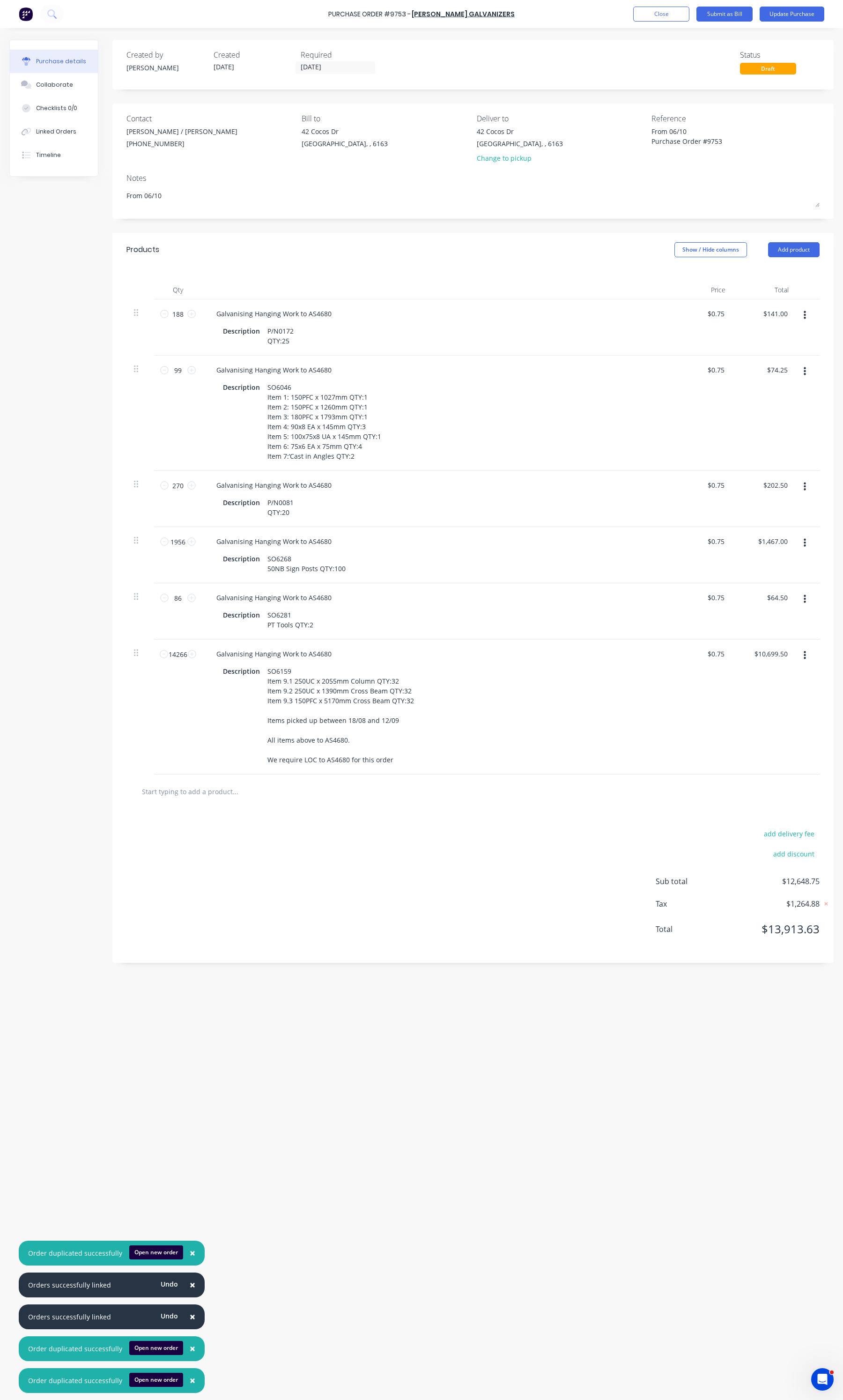
click at [805, 320] on icon "button" at bounding box center [805, 314] width 3 height 8
click at [776, 394] on button "Delete" at bounding box center [776, 396] width 80 height 18
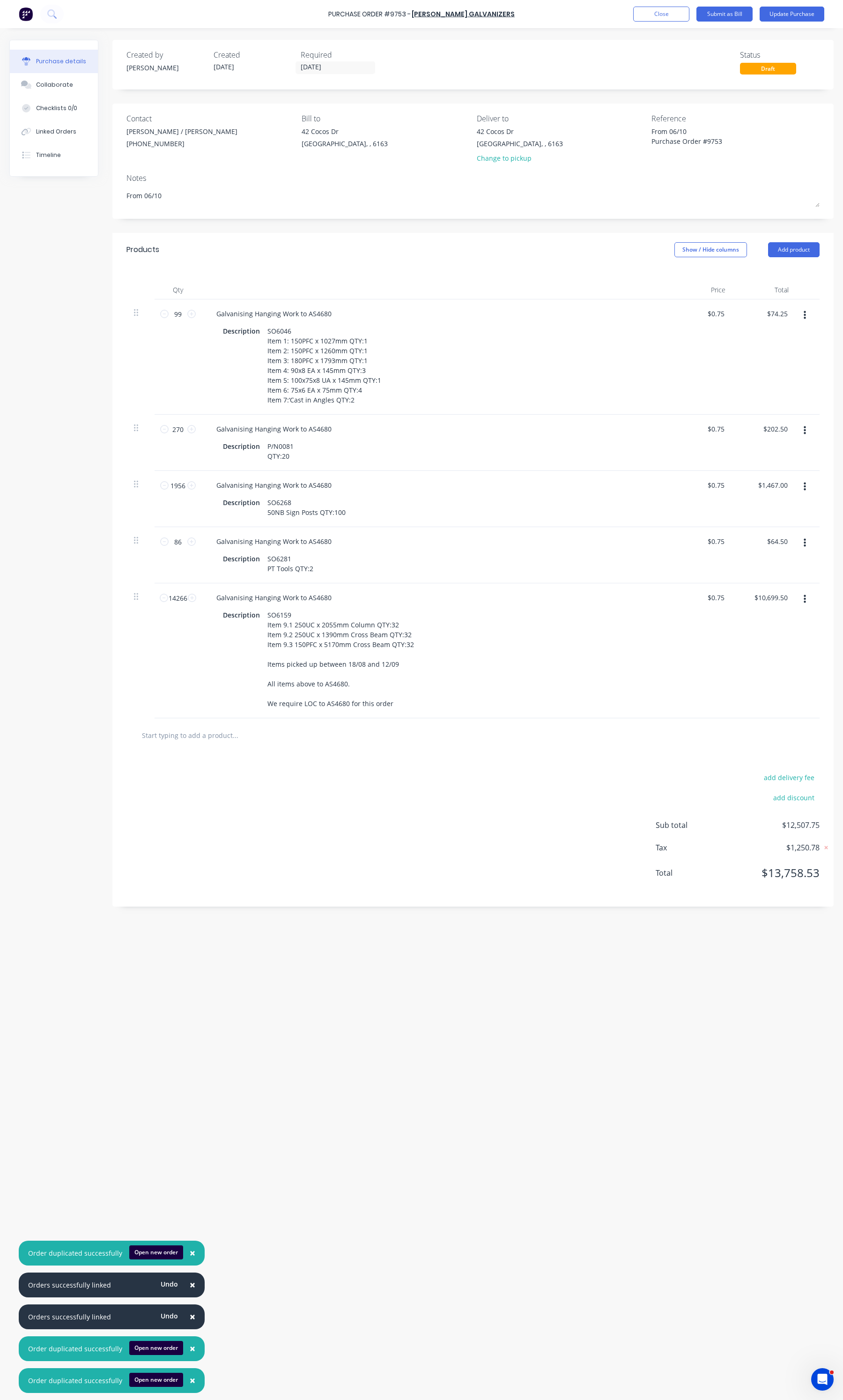
click at [805, 319] on icon "button" at bounding box center [805, 314] width 3 height 8
click at [767, 401] on button "Delete" at bounding box center [776, 396] width 80 height 18
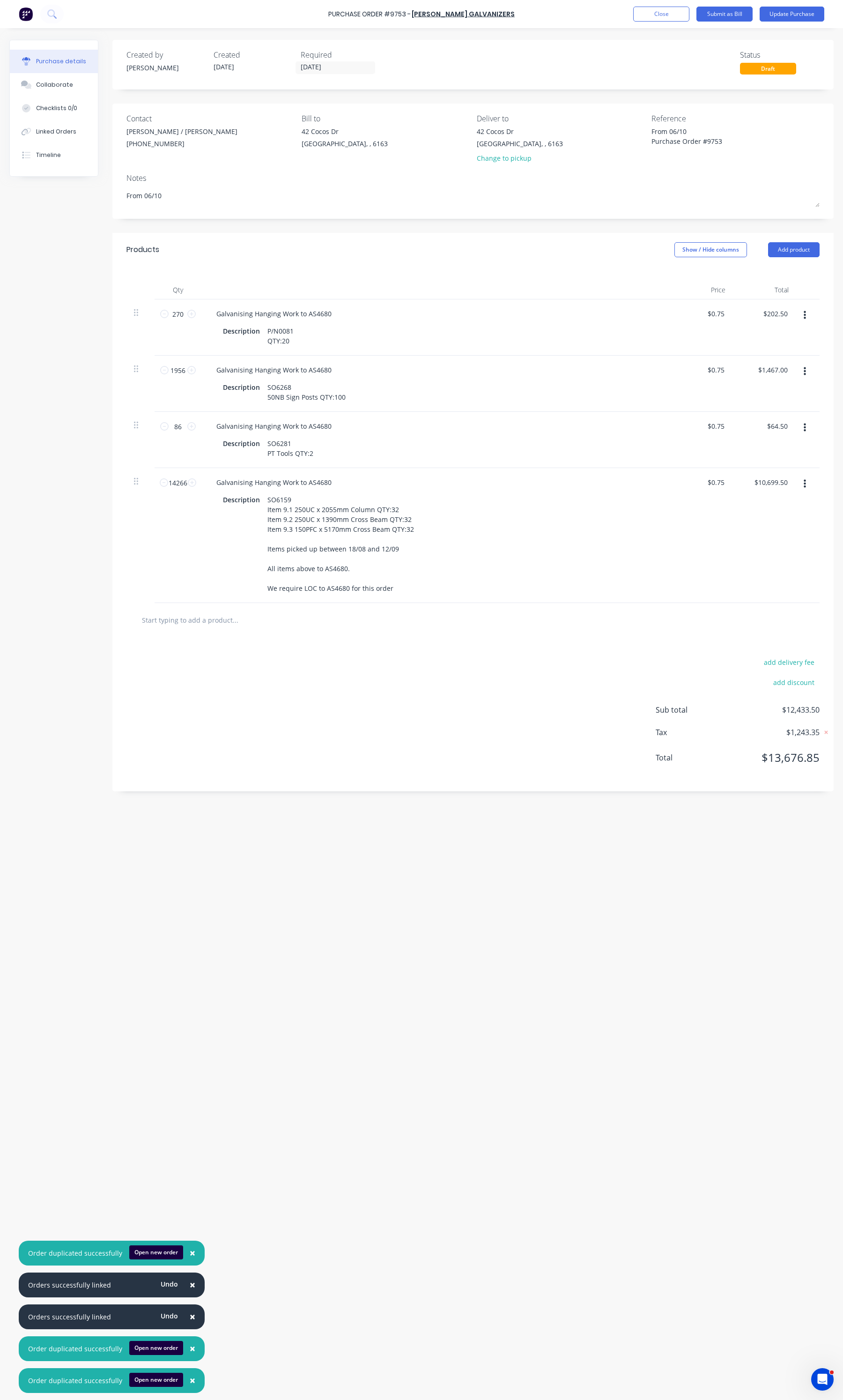
click at [809, 314] on button "button" at bounding box center [805, 315] width 22 height 17
click at [780, 390] on button "Delete" at bounding box center [776, 396] width 80 height 18
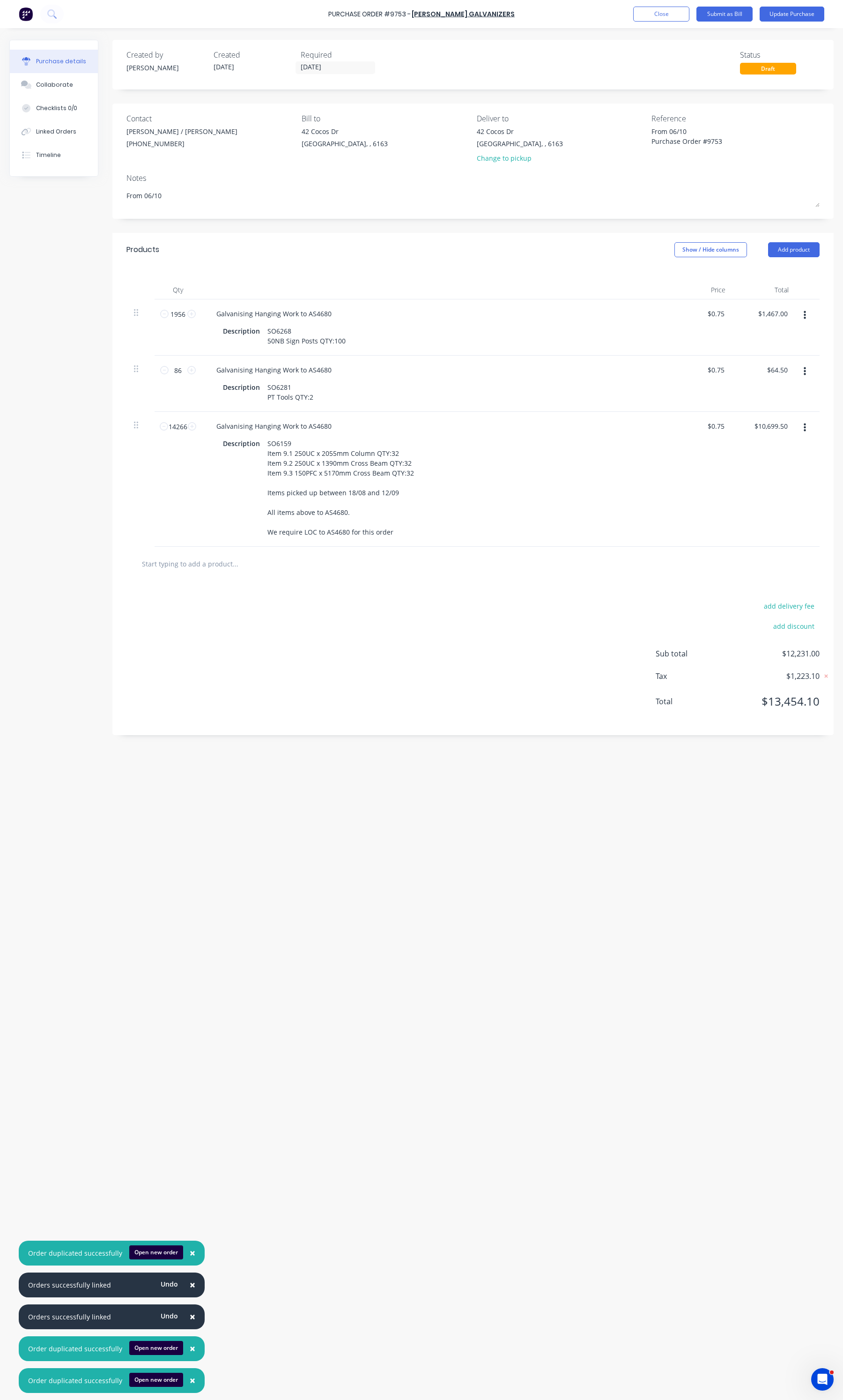
click at [795, 317] on button "button" at bounding box center [805, 315] width 22 height 17
click at [772, 396] on button "Delete" at bounding box center [776, 396] width 80 height 18
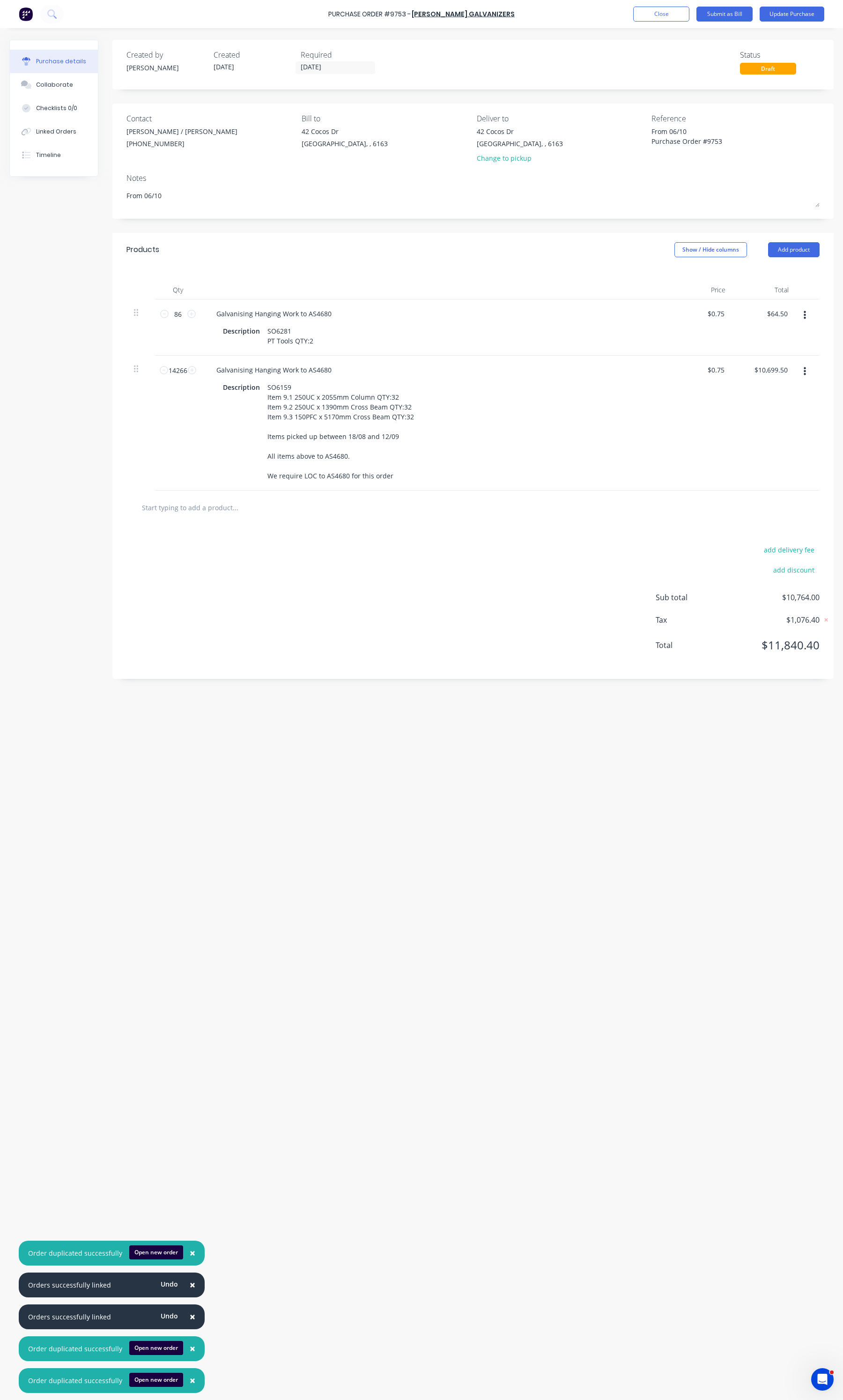
click at [806, 309] on button "button" at bounding box center [805, 315] width 22 height 17
click at [776, 395] on button "Delete" at bounding box center [776, 396] width 80 height 18
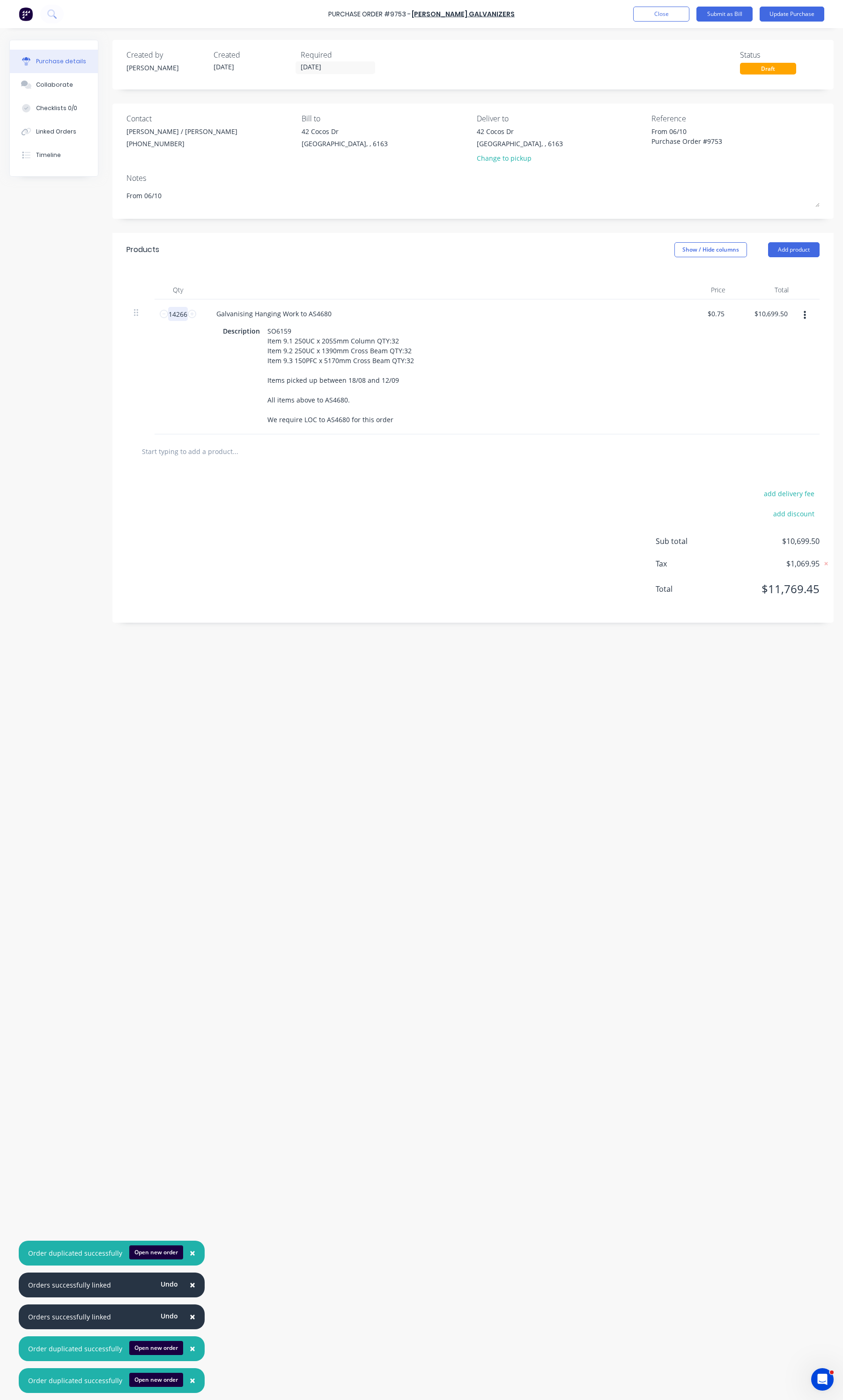
click at [182, 314] on input "14266" at bounding box center [177, 314] width 19 height 14
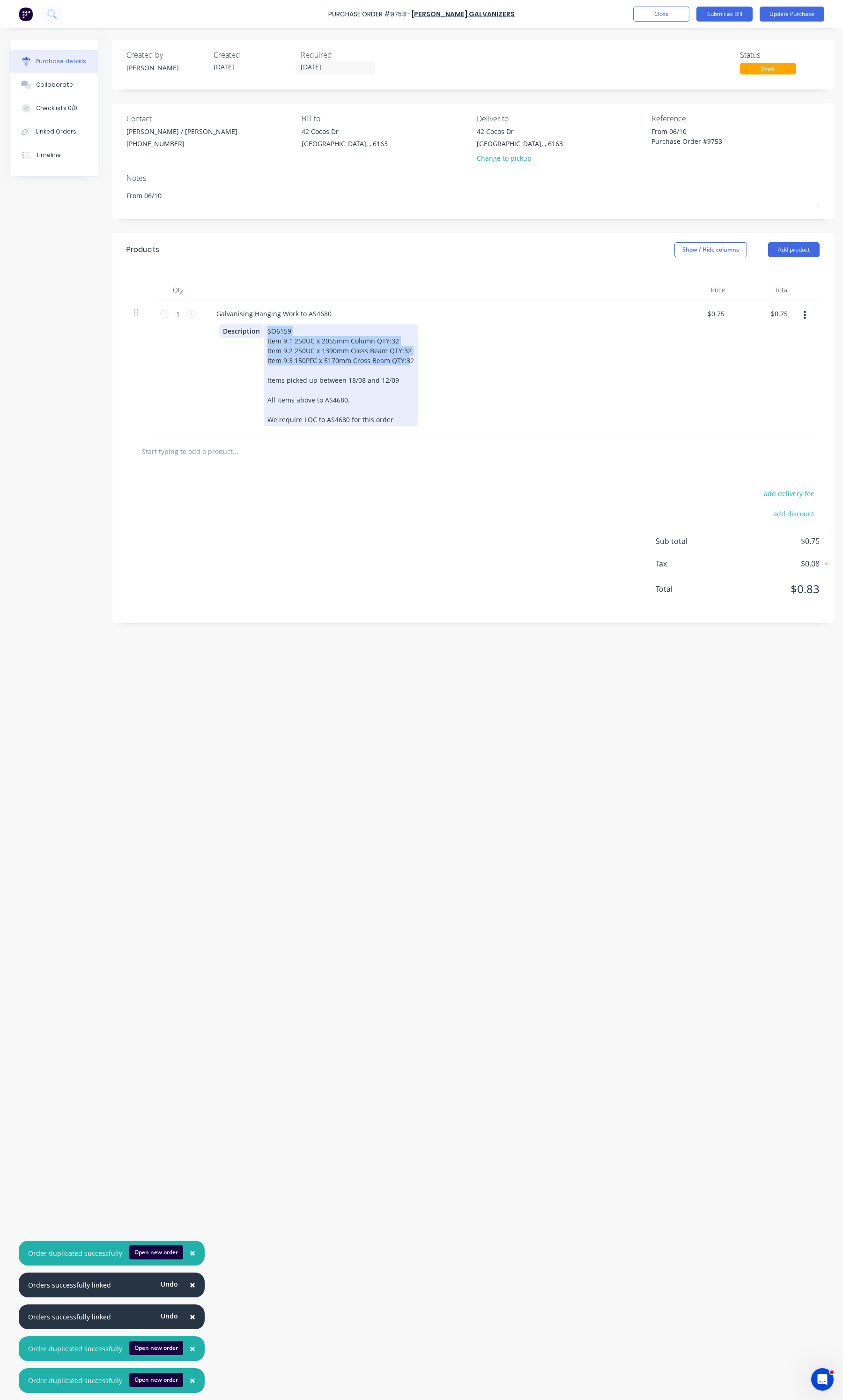
drag, startPoint x: 409, startPoint y: 359, endPoint x: 247, endPoint y: 330, distance: 164.6
click at [247, 330] on div "Description SO6159 Item 9.1 250UC x 2055mm Column QTY:32 Item 9.2 250UC x 1390m…" at bounding box center [433, 375] width 429 height 102
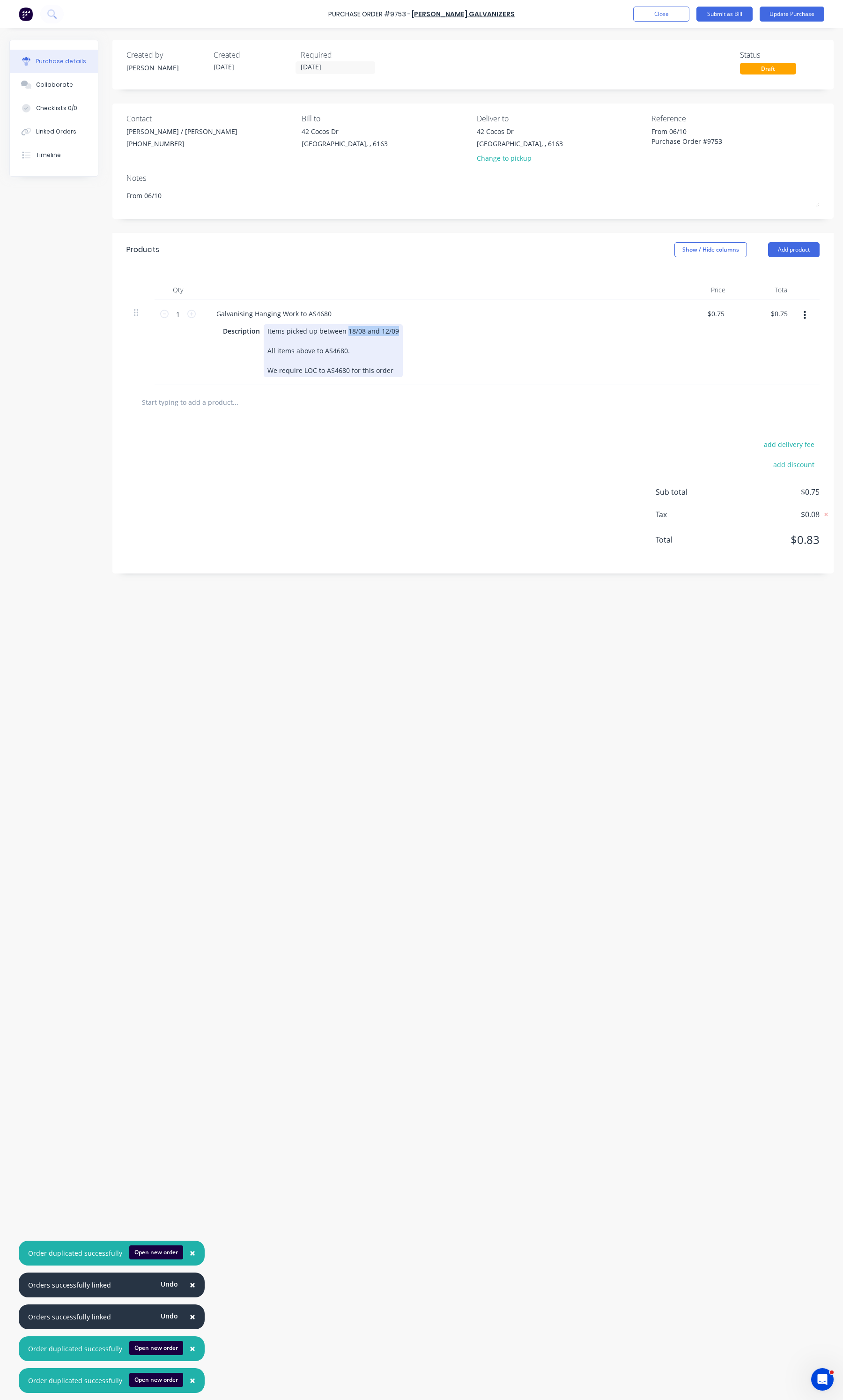
drag, startPoint x: 395, startPoint y: 331, endPoint x: 345, endPoint y: 331, distance: 50.0
click at [345, 331] on div "Items picked up between 18/08 and 12/09 All items above to AS4680. We require L…" at bounding box center [334, 351] width 139 height 53
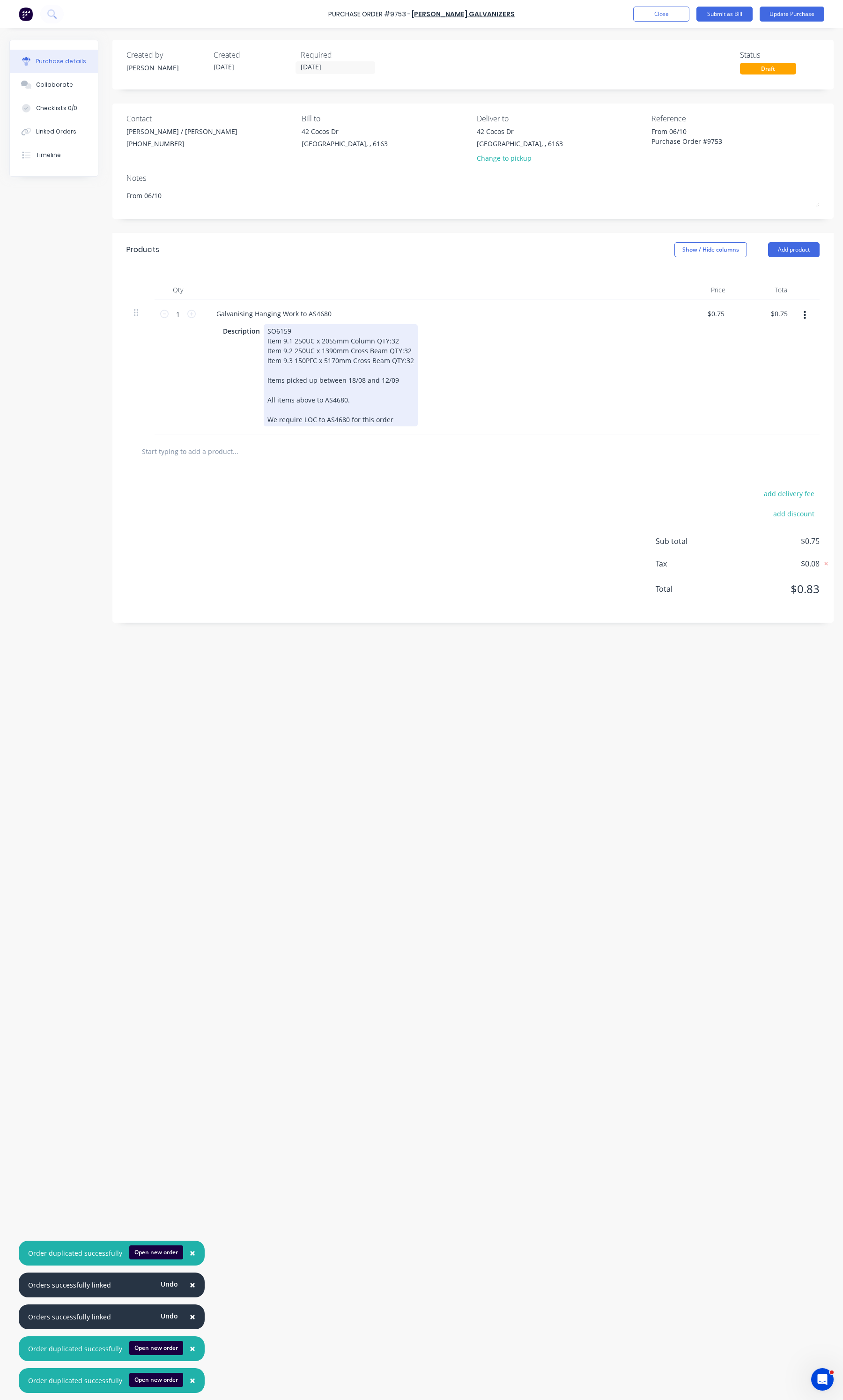
click at [397, 380] on div "SO6159 Item 9.1 250UC x 2055mm Column QTY:32 Item 9.2 250UC x 1390mm Cross Beam…" at bounding box center [341, 375] width 154 height 102
drag, startPoint x: 408, startPoint y: 363, endPoint x: 214, endPoint y: 336, distance: 195.9
click at [214, 336] on div "Description SO6159 Item 9.1 250UC x 2055mm Column QTY:32 Item 9.2 250UC x 1390m…" at bounding box center [435, 375] width 454 height 102
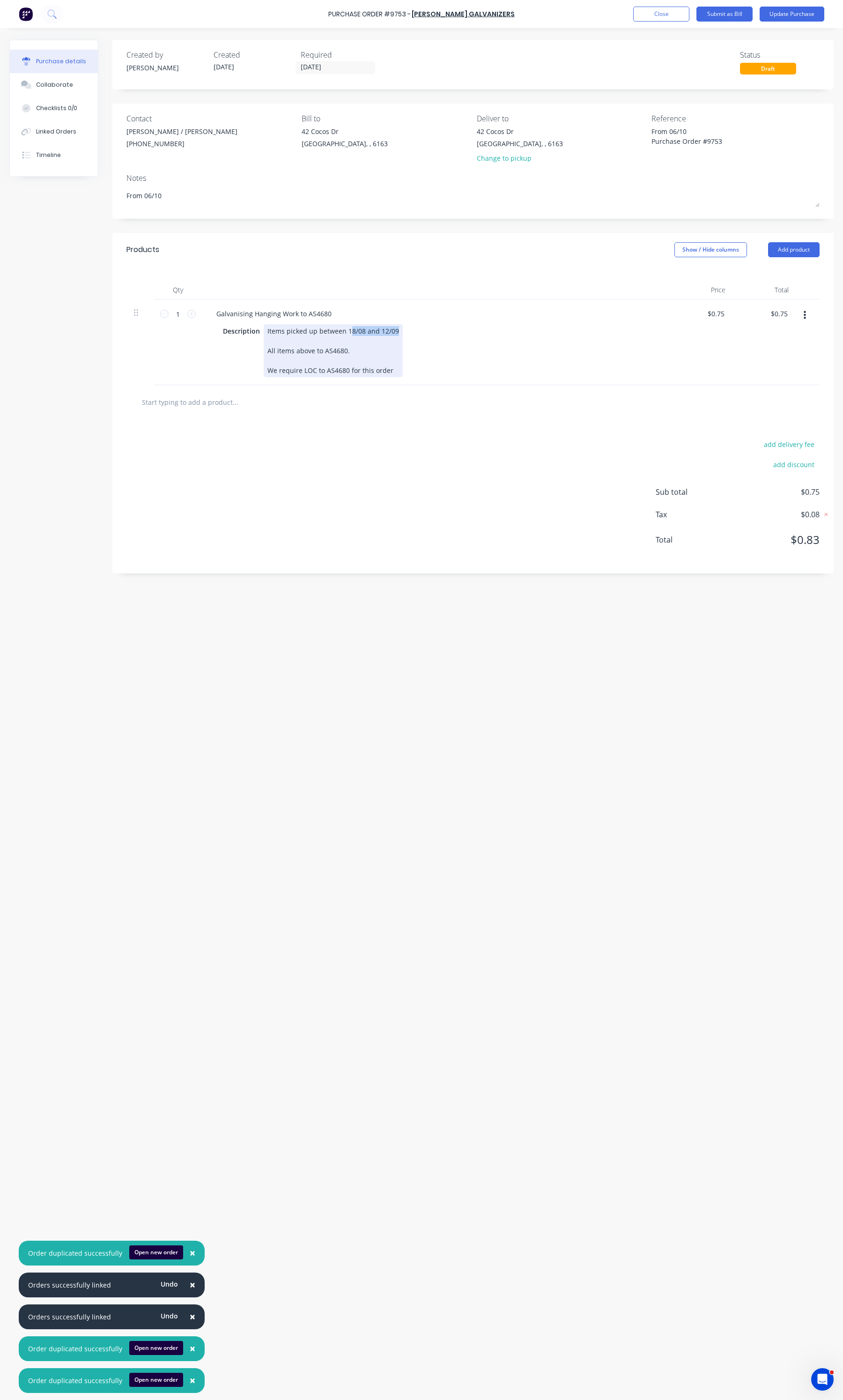
drag, startPoint x: 394, startPoint y: 331, endPoint x: 347, endPoint y: 328, distance: 47.1
click at [347, 328] on div "Items picked up between 18/08 and 12/09 All items above to AS4680. We require L…" at bounding box center [334, 351] width 139 height 53
click at [307, 71] on input "03/10/25" at bounding box center [335, 67] width 79 height 12
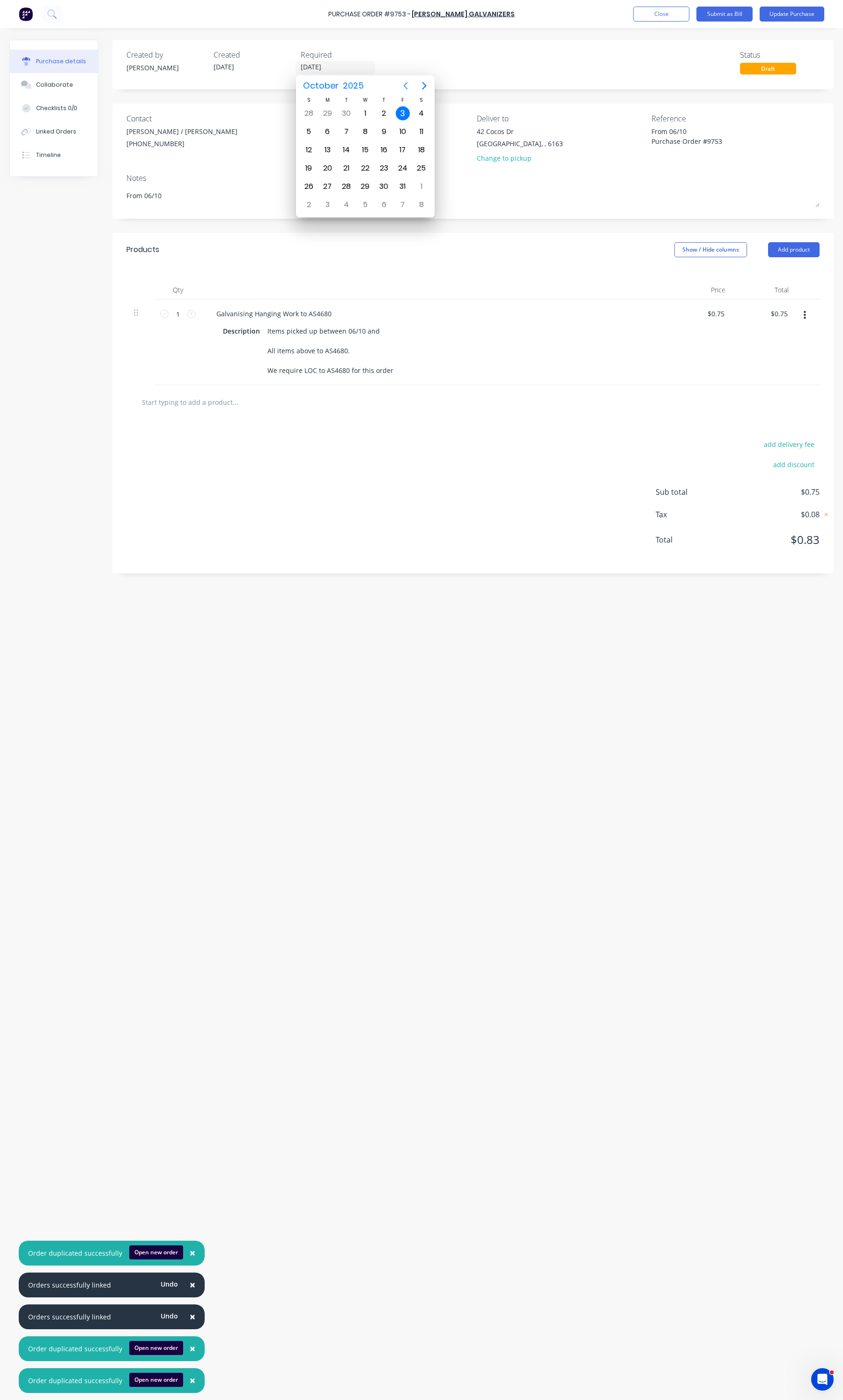
click at [420, 84] on icon "Next page" at bounding box center [424, 85] width 11 height 11
click at [398, 183] on div "28" at bounding box center [402, 186] width 14 height 14
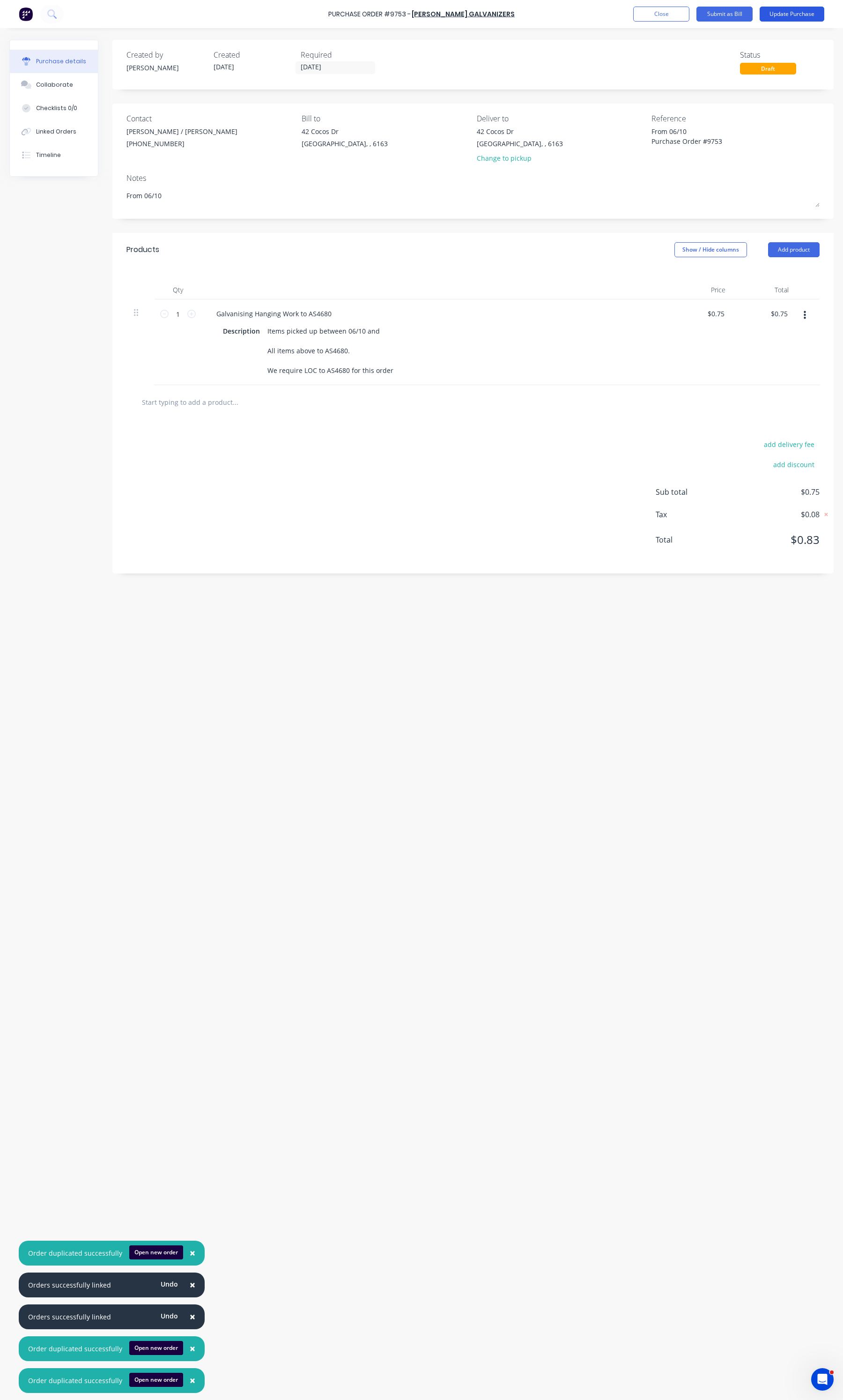
click at [773, 17] on button "Update Purchase" at bounding box center [792, 14] width 65 height 15
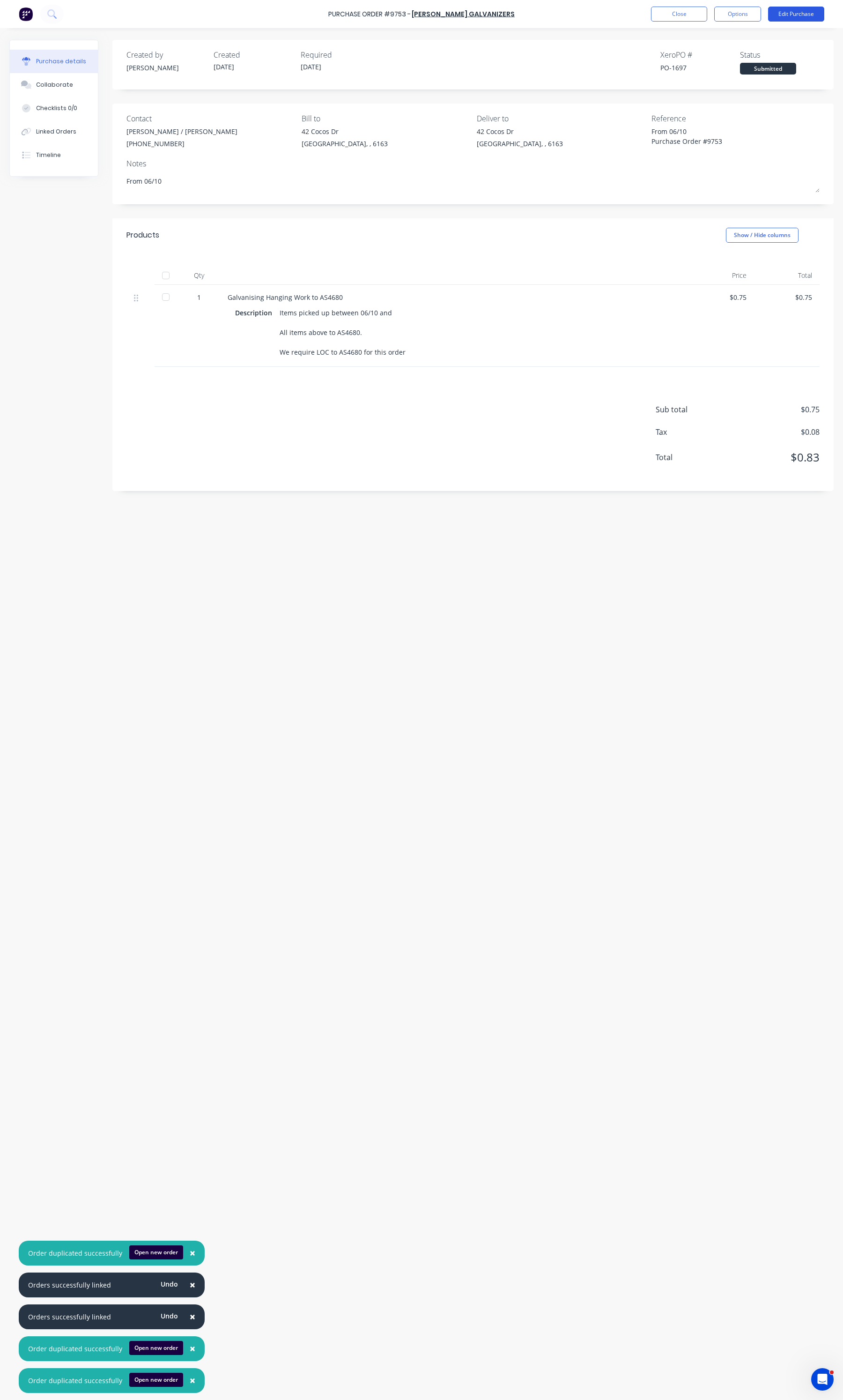
click at [777, 16] on button "Edit Purchase" at bounding box center [795, 14] width 56 height 15
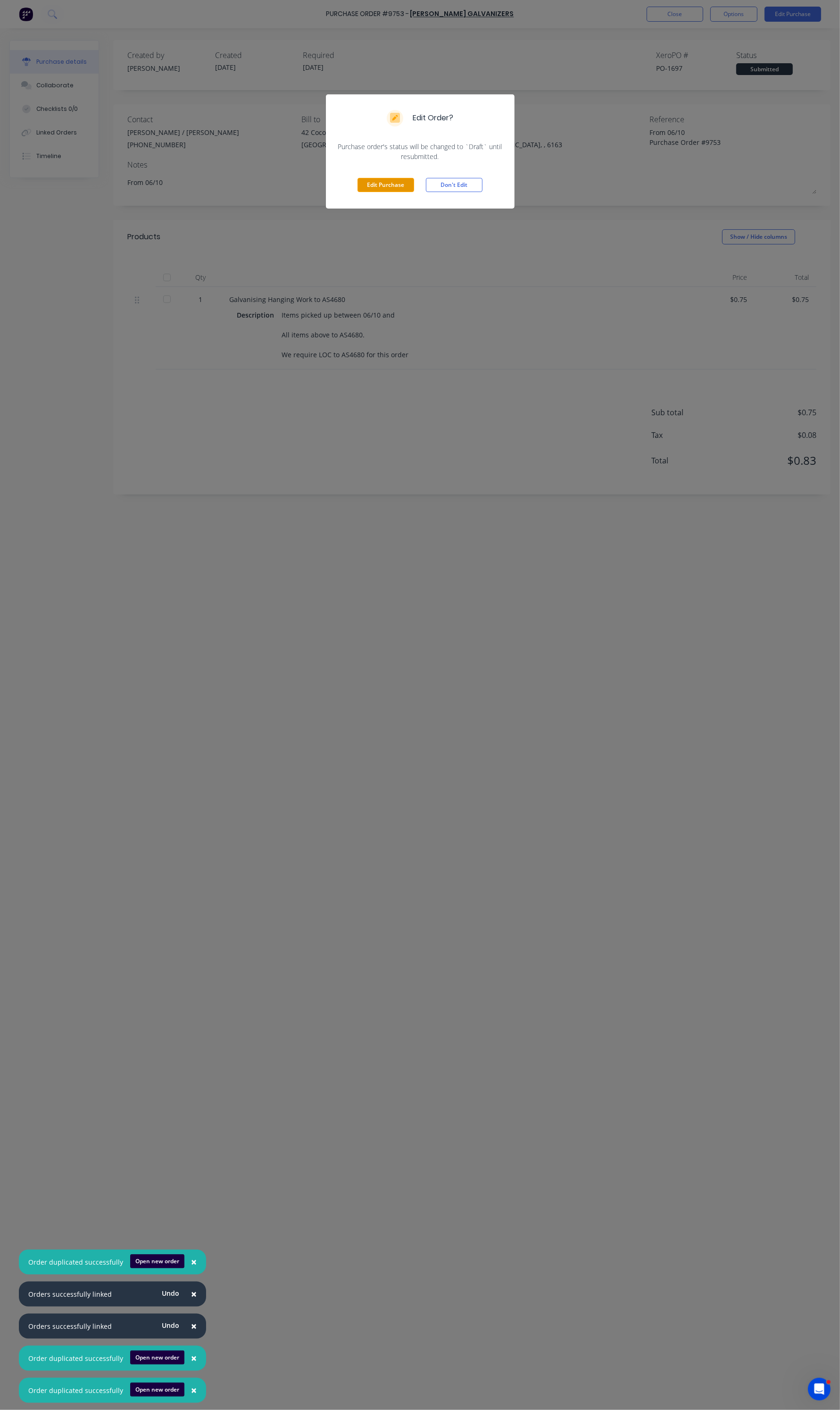
click at [392, 178] on button "Edit Purchase" at bounding box center [385, 185] width 56 height 14
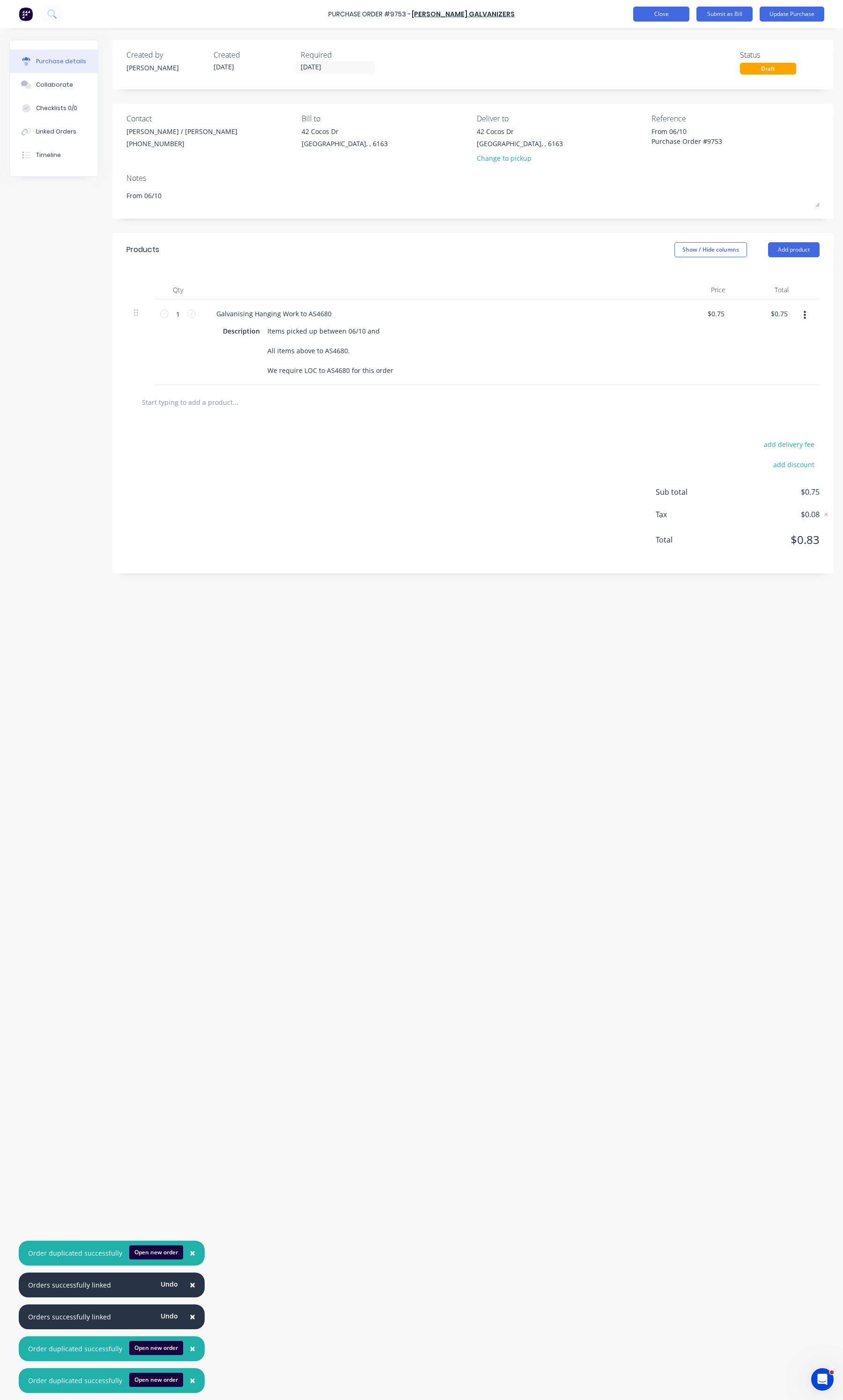
click at [686, 11] on button "Close" at bounding box center [661, 14] width 56 height 15
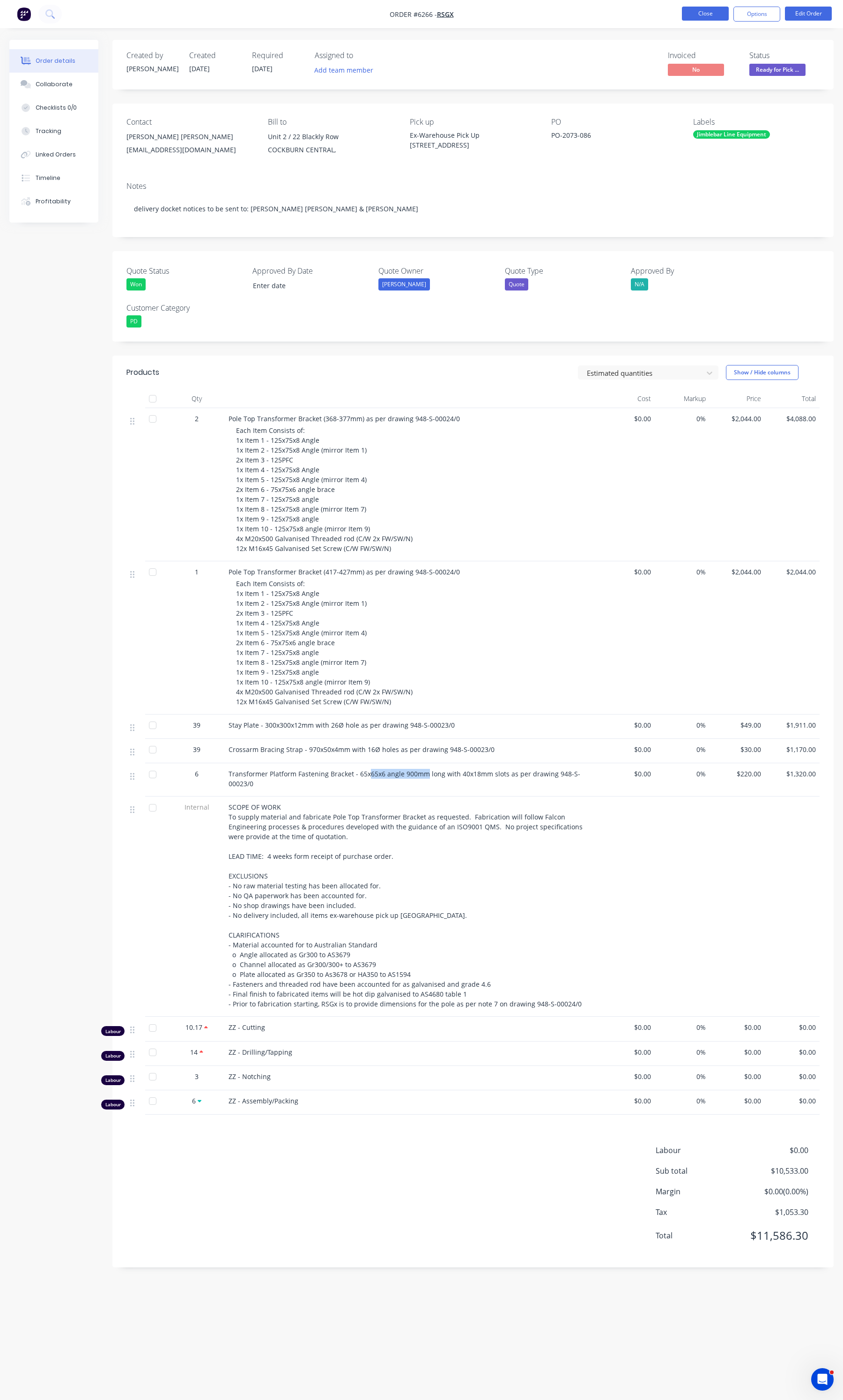
click at [702, 17] on button "Close" at bounding box center [705, 13] width 47 height 14
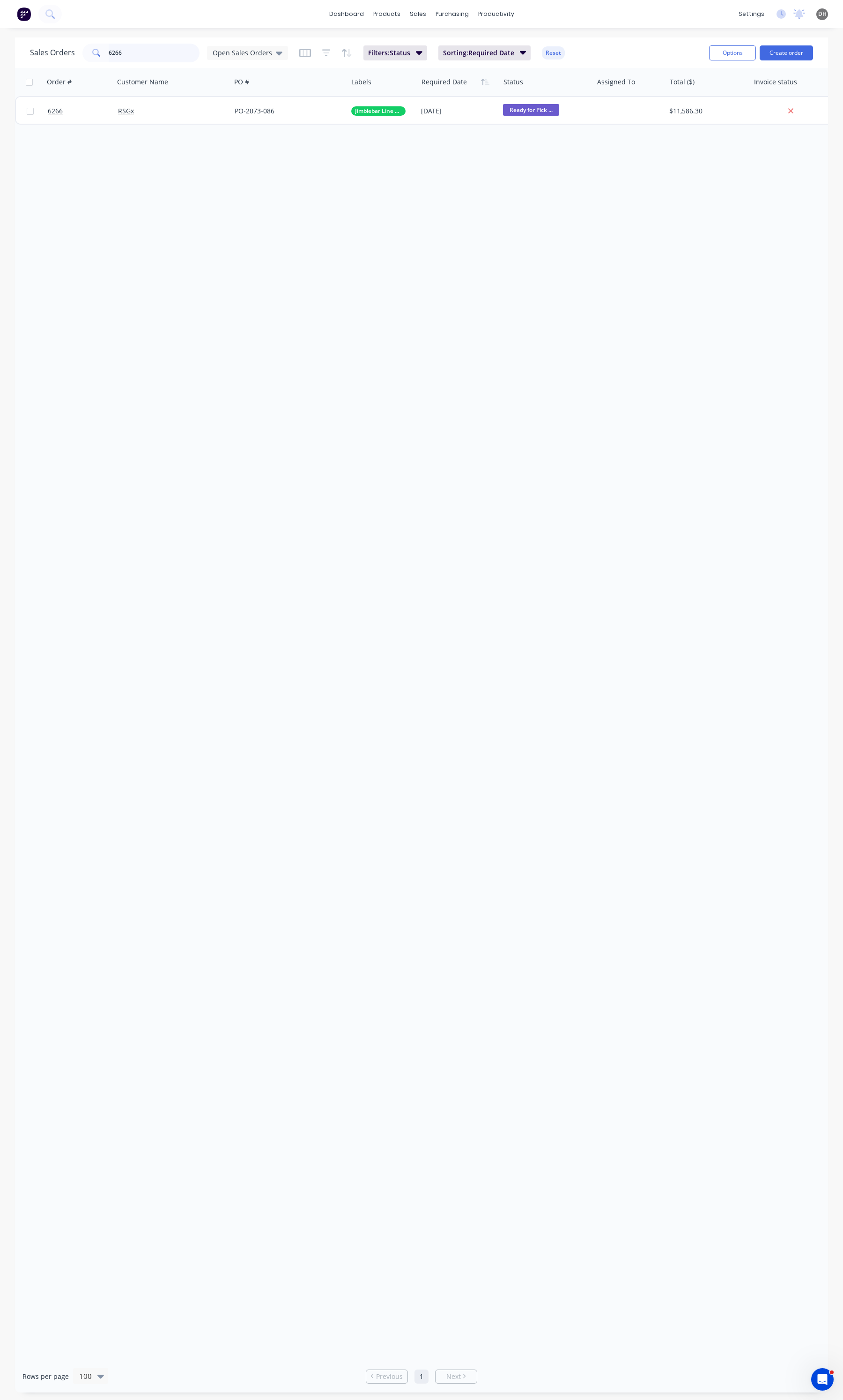
click at [150, 58] on input "6266" at bounding box center [155, 53] width 92 height 18
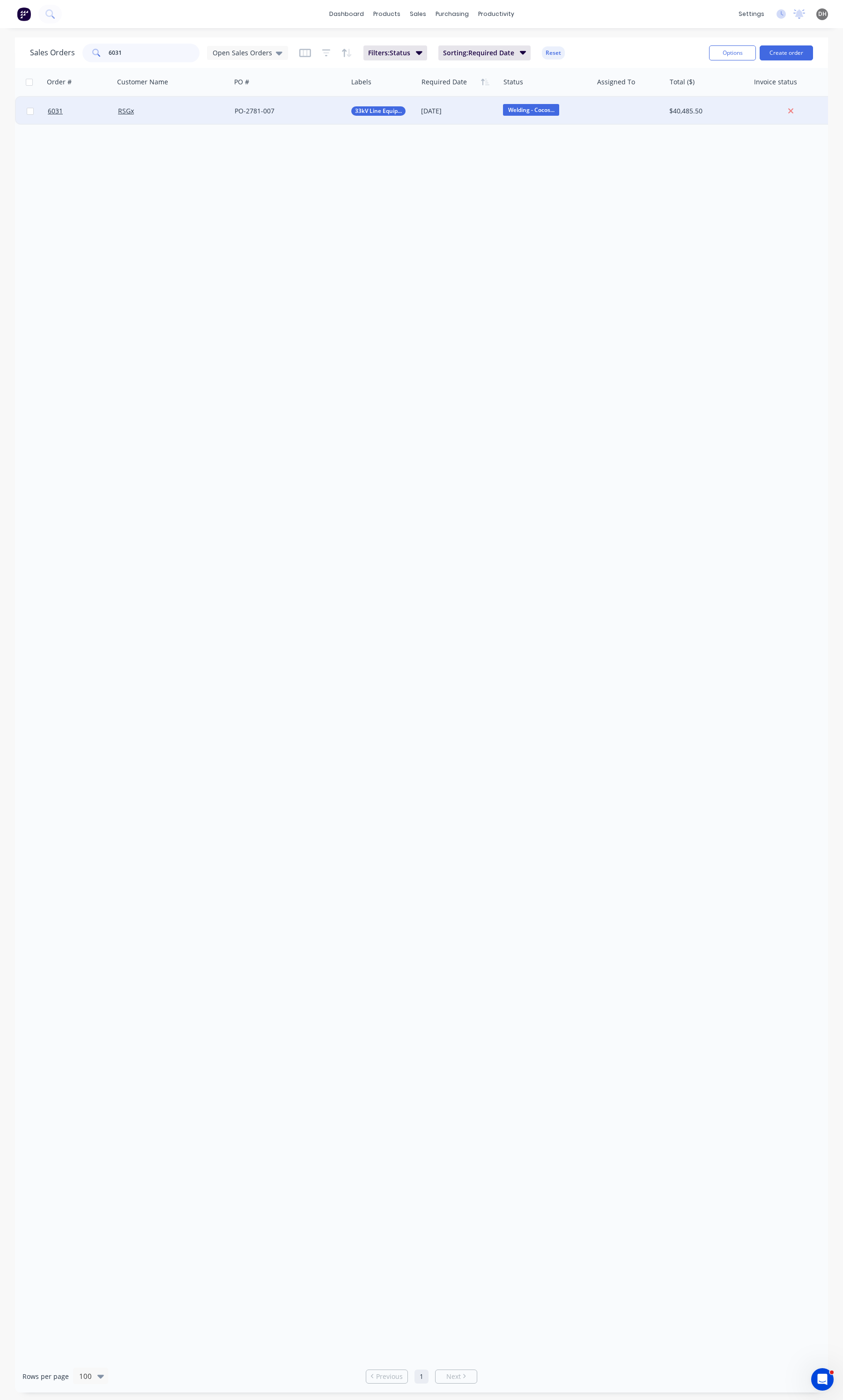
type input "6031"
click at [162, 110] on div "RSGx" at bounding box center [170, 111] width 104 height 9
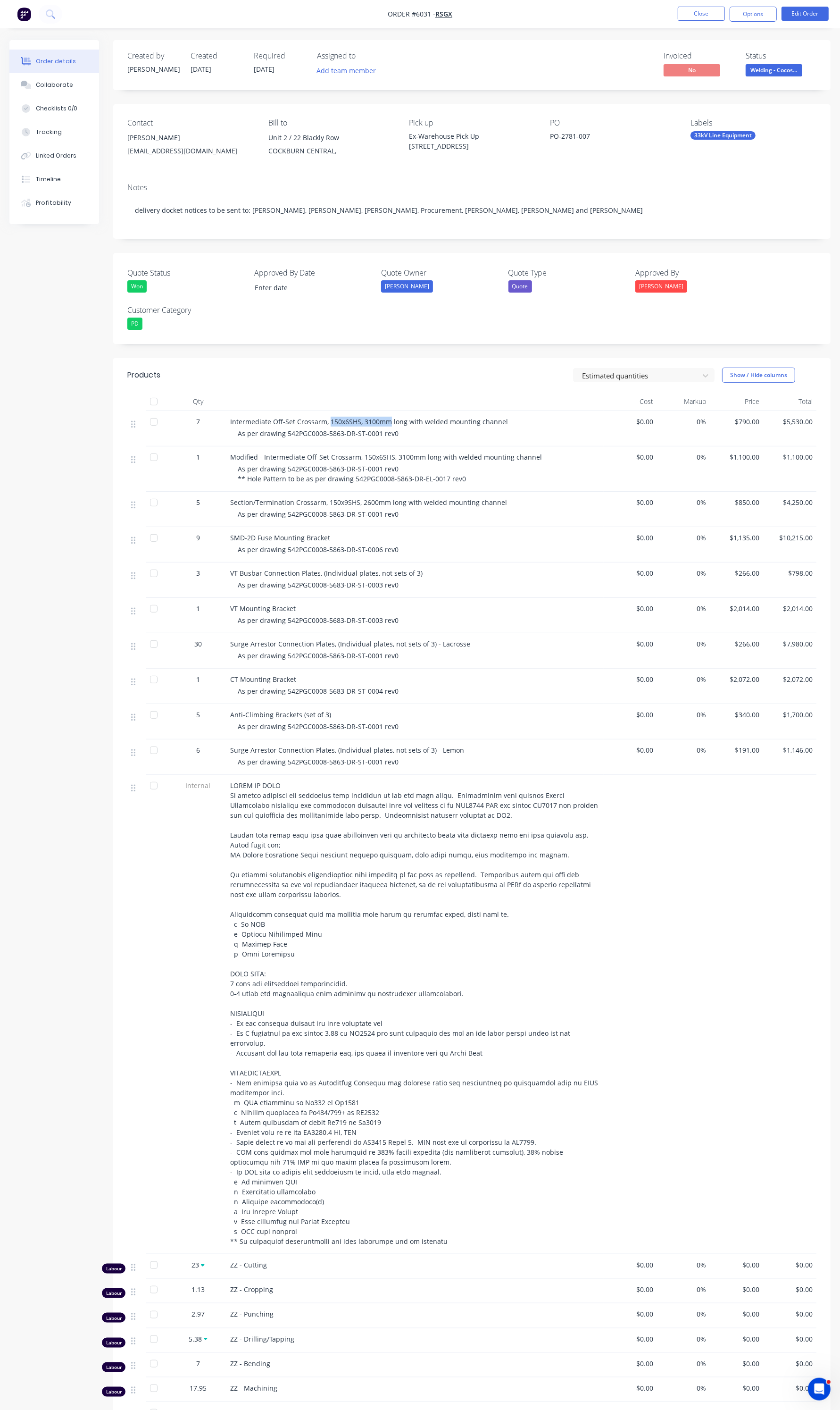
drag, startPoint x: 329, startPoint y: 421, endPoint x: 388, endPoint y: 421, distance: 59.0
click at [388, 421] on span "Intermediate Off-Set Crossarm, 150x6SHS, 3100mm long with welded mounting chann…" at bounding box center [368, 422] width 278 height 9
copy span "150x6SHS, 3100mm"
drag, startPoint x: 420, startPoint y: 457, endPoint x: 376, endPoint y: 457, distance: 44.0
click at [376, 457] on span "Modified - Intermediate Off-Set Crossarm, 150x6SHS, 3100mm long with welded mou…" at bounding box center [386, 457] width 312 height 9
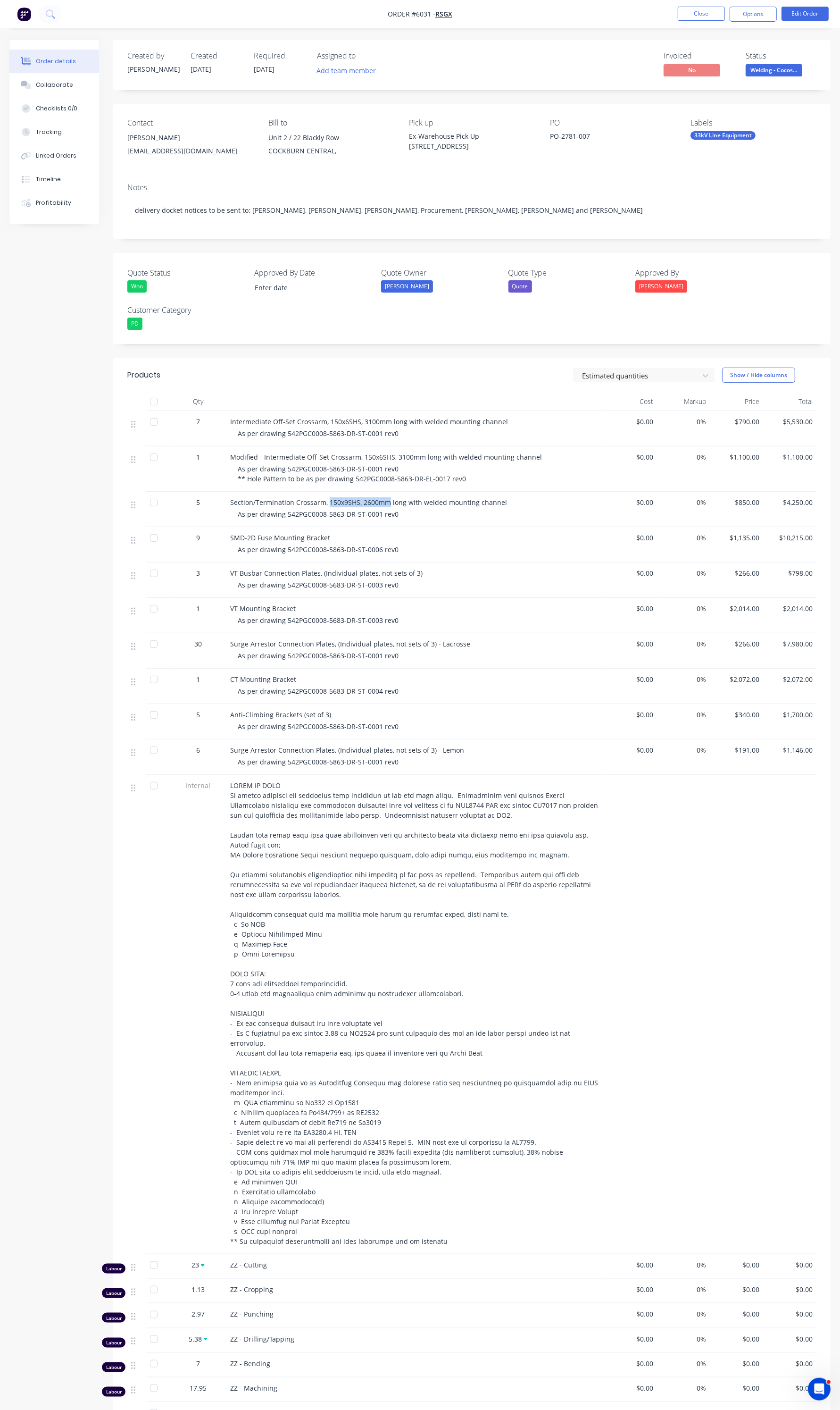
drag, startPoint x: 386, startPoint y: 503, endPoint x: 329, endPoint y: 500, distance: 57.1
click at [329, 500] on span "Section/Termination Crossarm, 150x9SHS, 2600mm long with welded mounting channel" at bounding box center [368, 502] width 277 height 9
copy span "150x9SHS, 2600mm"
drag, startPoint x: 327, startPoint y: 539, endPoint x: 227, endPoint y: 543, distance: 100.1
click at [227, 543] on div "SMD-2D Fuse Mounting Bracket As per drawing 542PGC0008-5863-DR-ST-0006 rev0" at bounding box center [414, 545] width 378 height 35
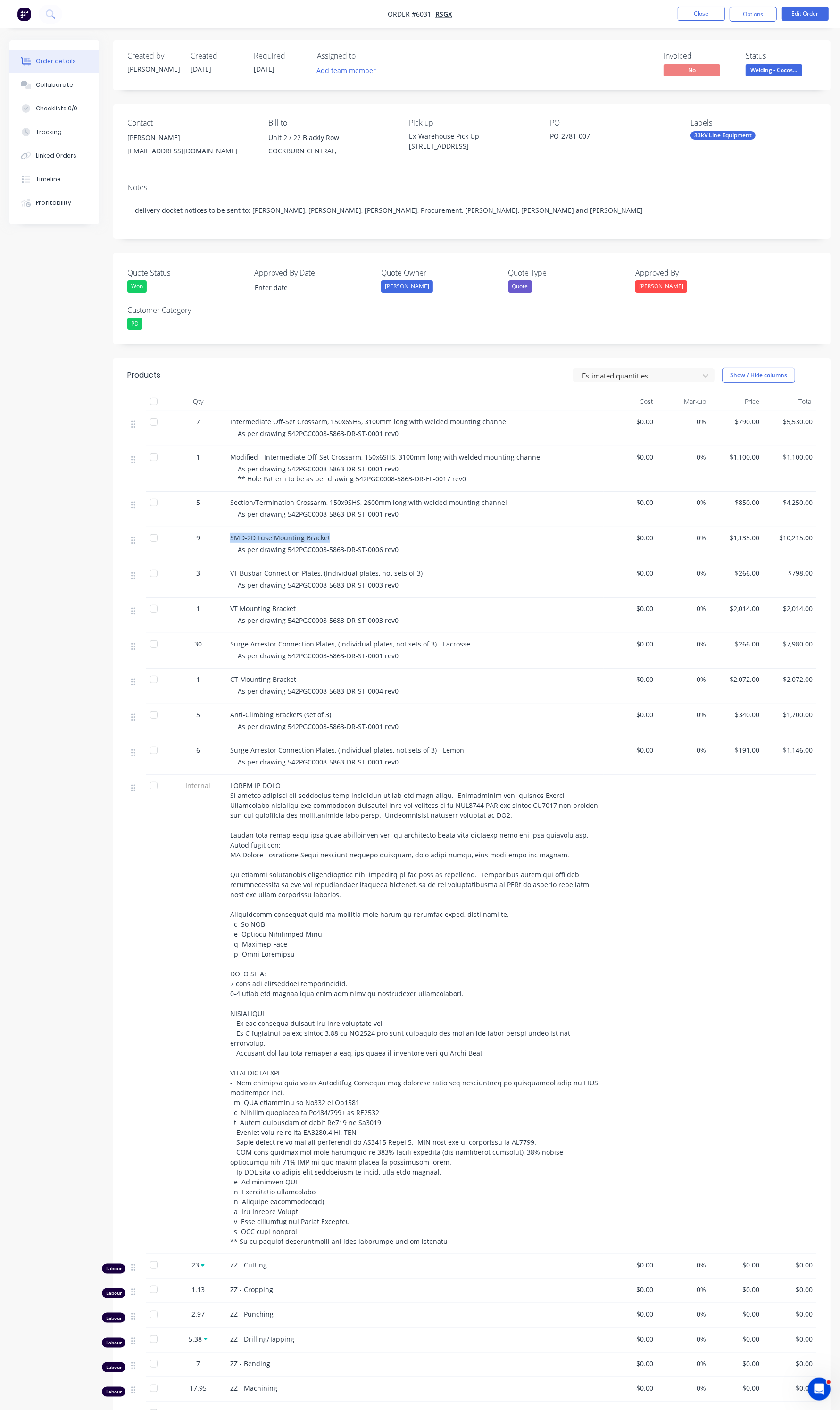
copy span "SMD-2D Fuse Mounting Bracket"
drag, startPoint x: 295, startPoint y: 607, endPoint x: 229, endPoint y: 608, distance: 66.0
click at [229, 608] on div "VT Mounting Bracket As per drawing 542PGC0008-5683-DR-ST-0003 rev0" at bounding box center [414, 616] width 378 height 35
copy span "VT Mounting Bracket"
drag, startPoint x: 297, startPoint y: 680, endPoint x: 230, endPoint y: 678, distance: 67.0
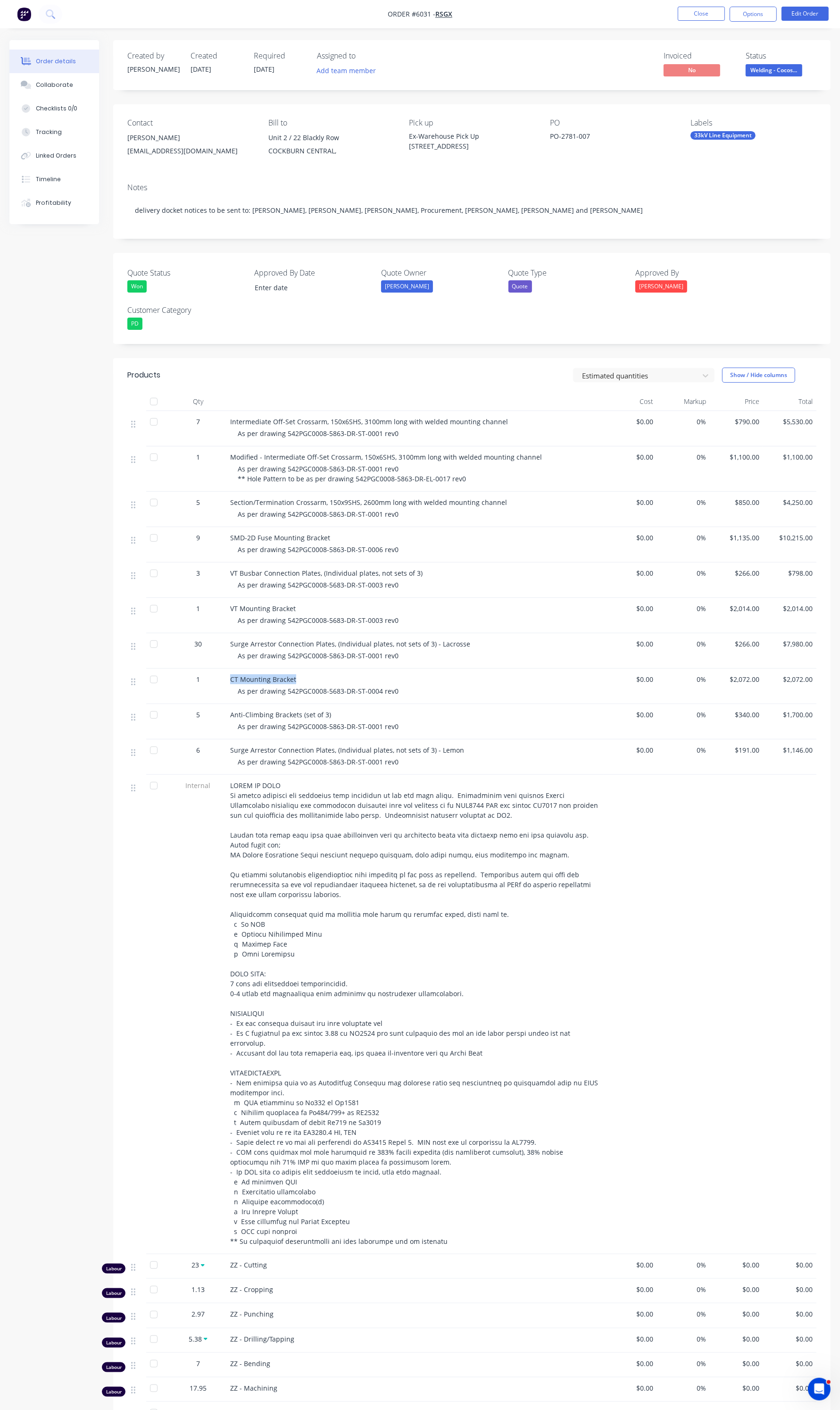
click at [230, 678] on div "CT Mounting Bracket" at bounding box center [414, 679] width 370 height 10
copy span "CT Mounting Bracket"
drag, startPoint x: 330, startPoint y: 713, endPoint x: 223, endPoint y: 716, distance: 107.0
click at [223, 716] on div "5 Anti-Climbing Brackets (set of 3) As per drawing 542PGC0008-5863-DR-ST-0001 r…" at bounding box center [472, 722] width 690 height 35
copy div "Anti-Climbing Brackets (set of 3)"
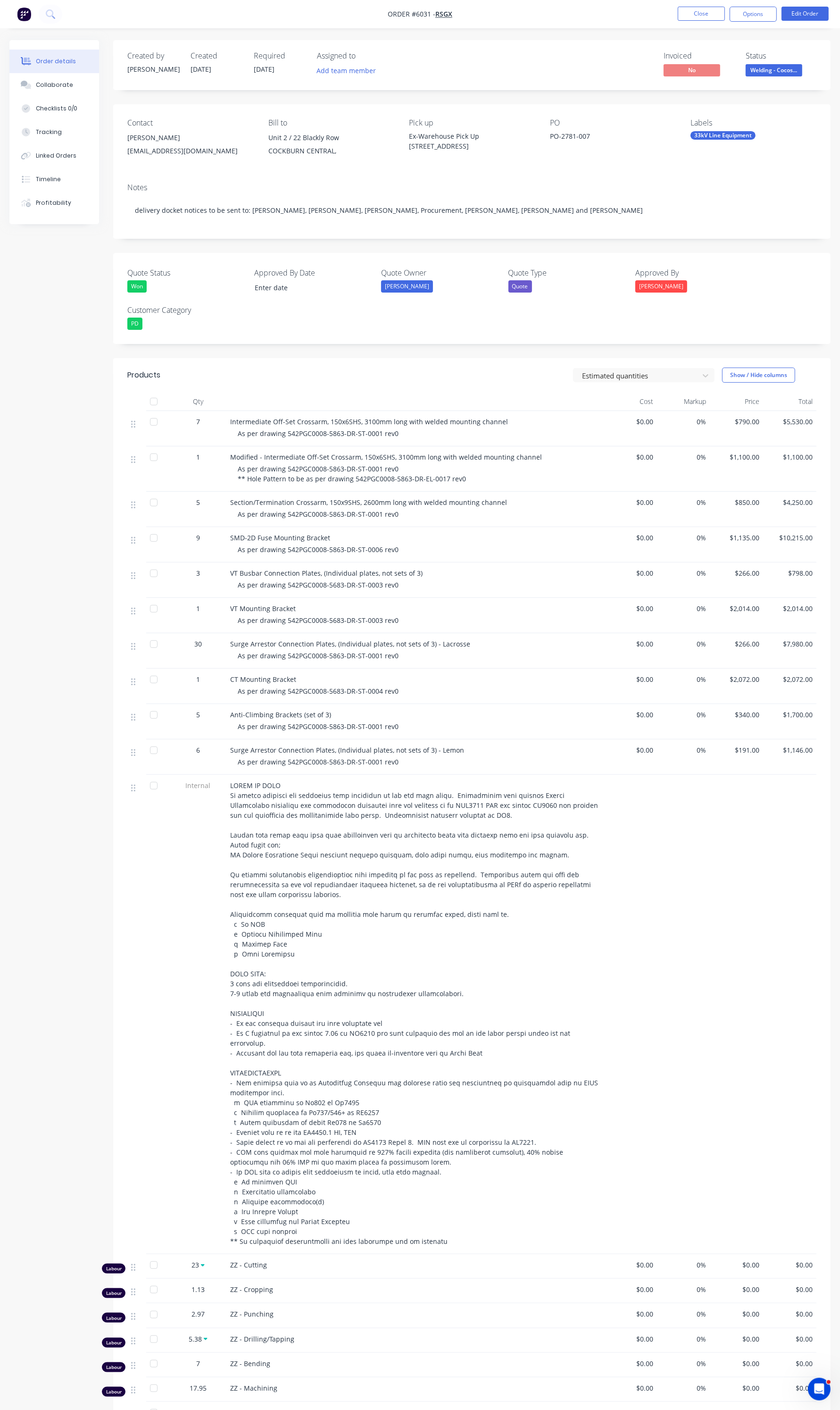
click at [705, 4] on nav "Order #6031 - RSGx Close Options Edit Order" at bounding box center [420, 14] width 840 height 29
click at [698, 9] on button "Close" at bounding box center [701, 13] width 47 height 14
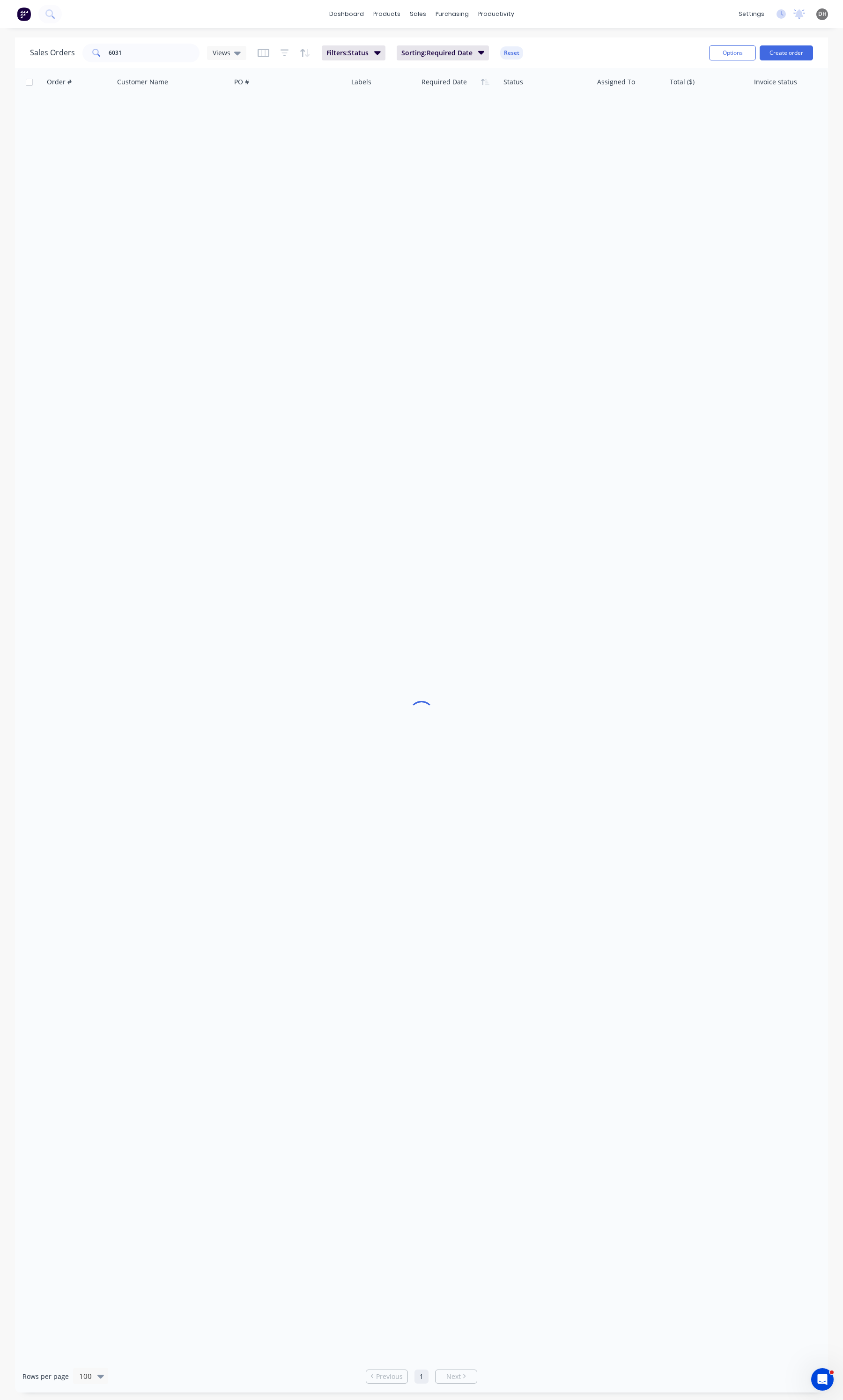
click at [148, 43] on div "Sales Orders 6031 Views Filters: Status Sorting: Required Date Reset" at bounding box center [366, 52] width 672 height 23
click at [146, 44] on input "6031" at bounding box center [155, 53] width 92 height 18
click at [140, 53] on input "6031" at bounding box center [155, 53] width 92 height 18
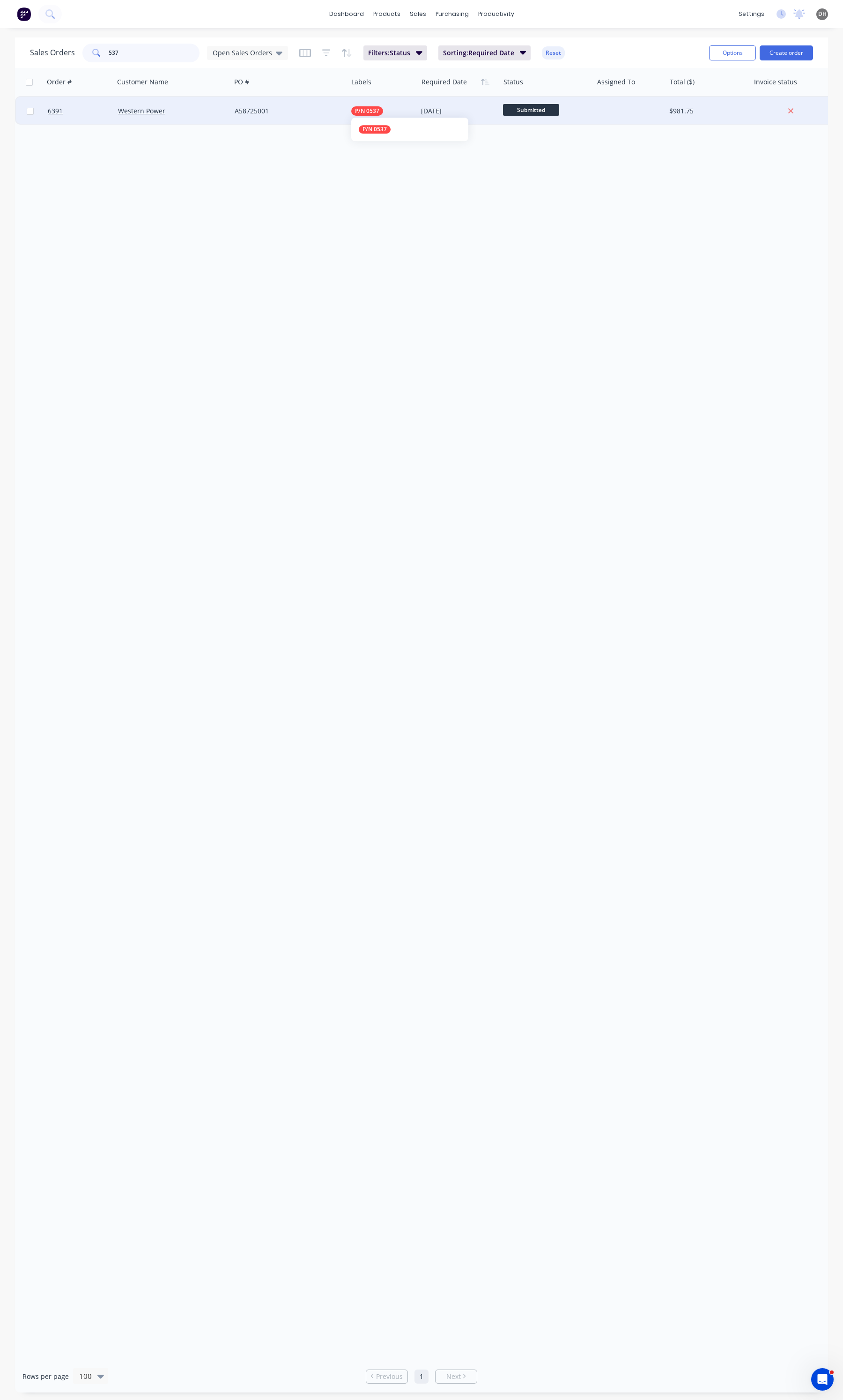
type input "537"
click at [361, 113] on span "P/N 0537" at bounding box center [367, 111] width 25 height 9
click at [489, 202] on button "edit" at bounding box center [495, 202] width 12 height 10
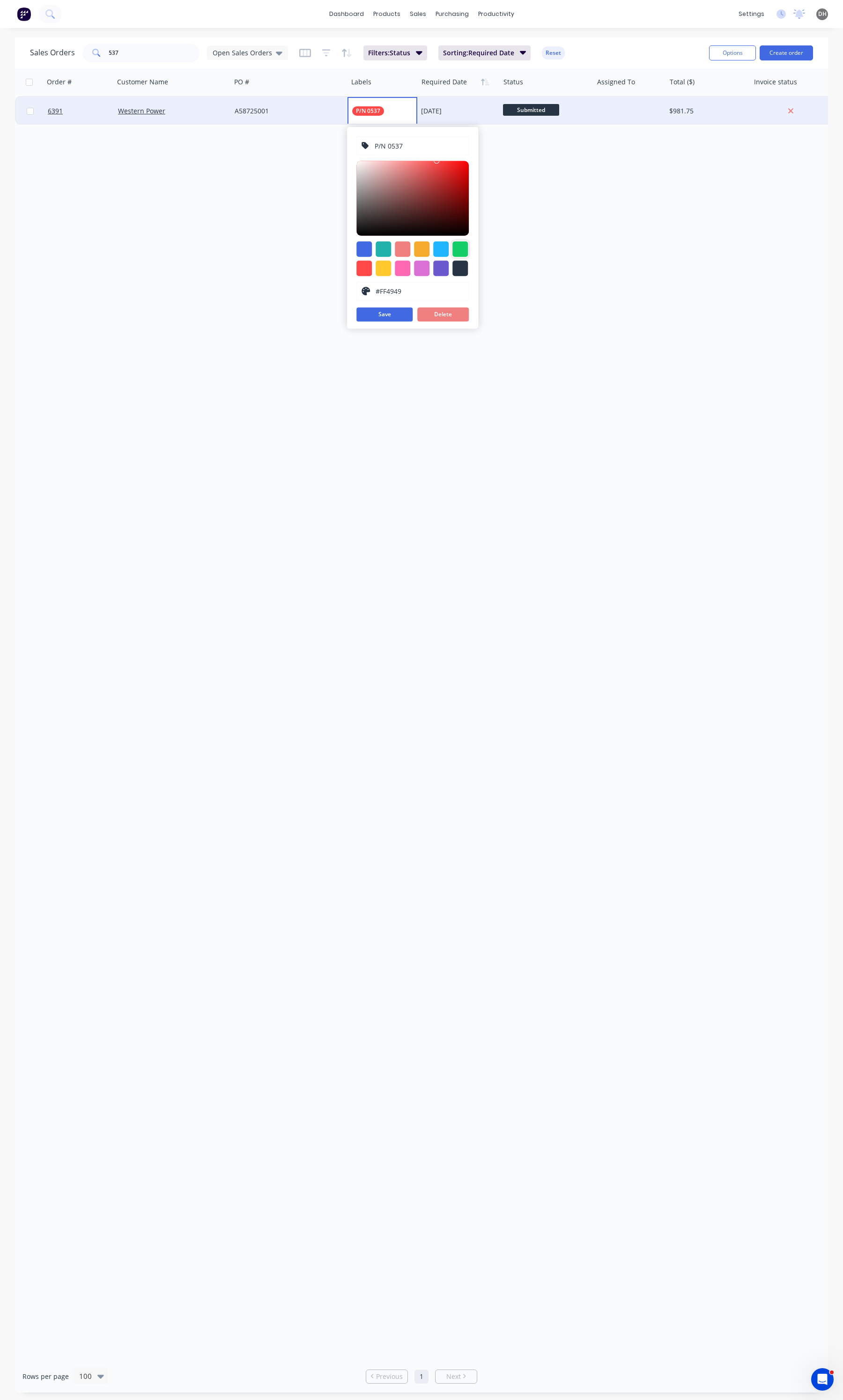
click at [460, 247] on div at bounding box center [460, 248] width 16 height 16
type input "#13CE66"
click at [380, 326] on div "P/N 0537 #13CE66 hex #13CE66 Save Delete" at bounding box center [412, 228] width 131 height 202
click at [383, 320] on button "Save" at bounding box center [384, 314] width 56 height 14
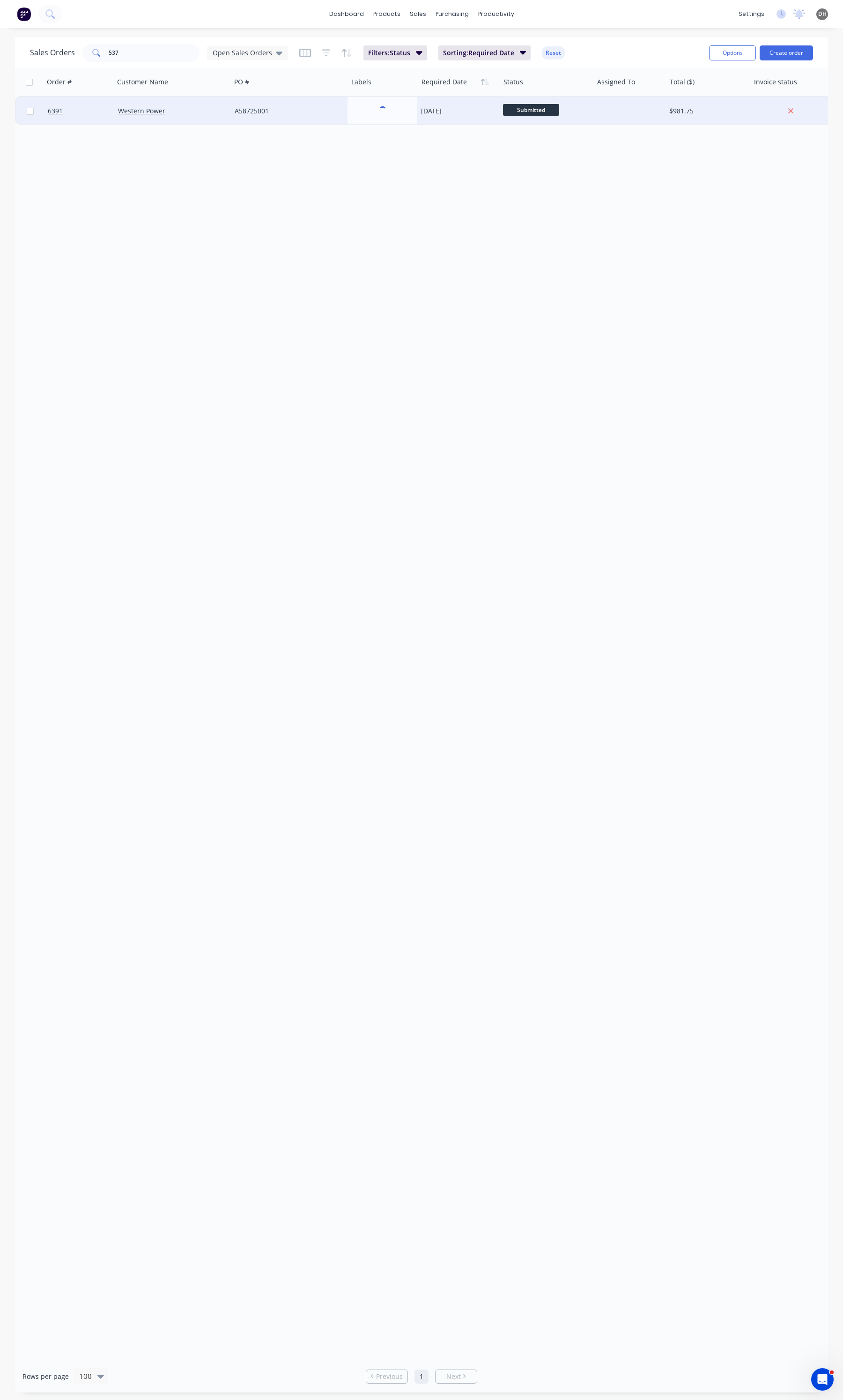
click at [323, 335] on div "Order # Customer Name PO # Labels Required Date Status Assigned To Total ($) In…" at bounding box center [421, 714] width 813 height 1293
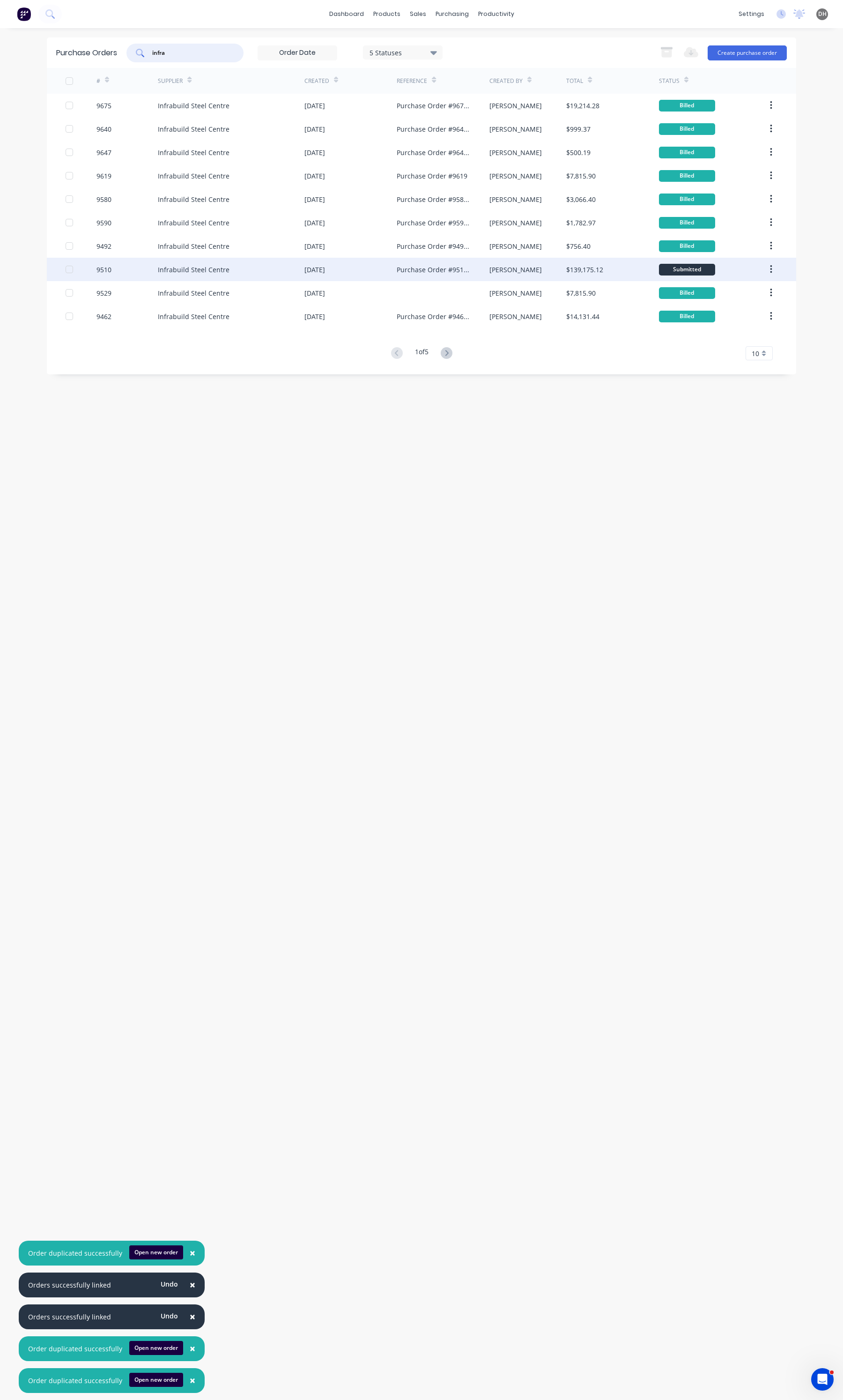
type input "infra"
click at [542, 273] on div "[PERSON_NAME]" at bounding box center [528, 270] width 77 height 24
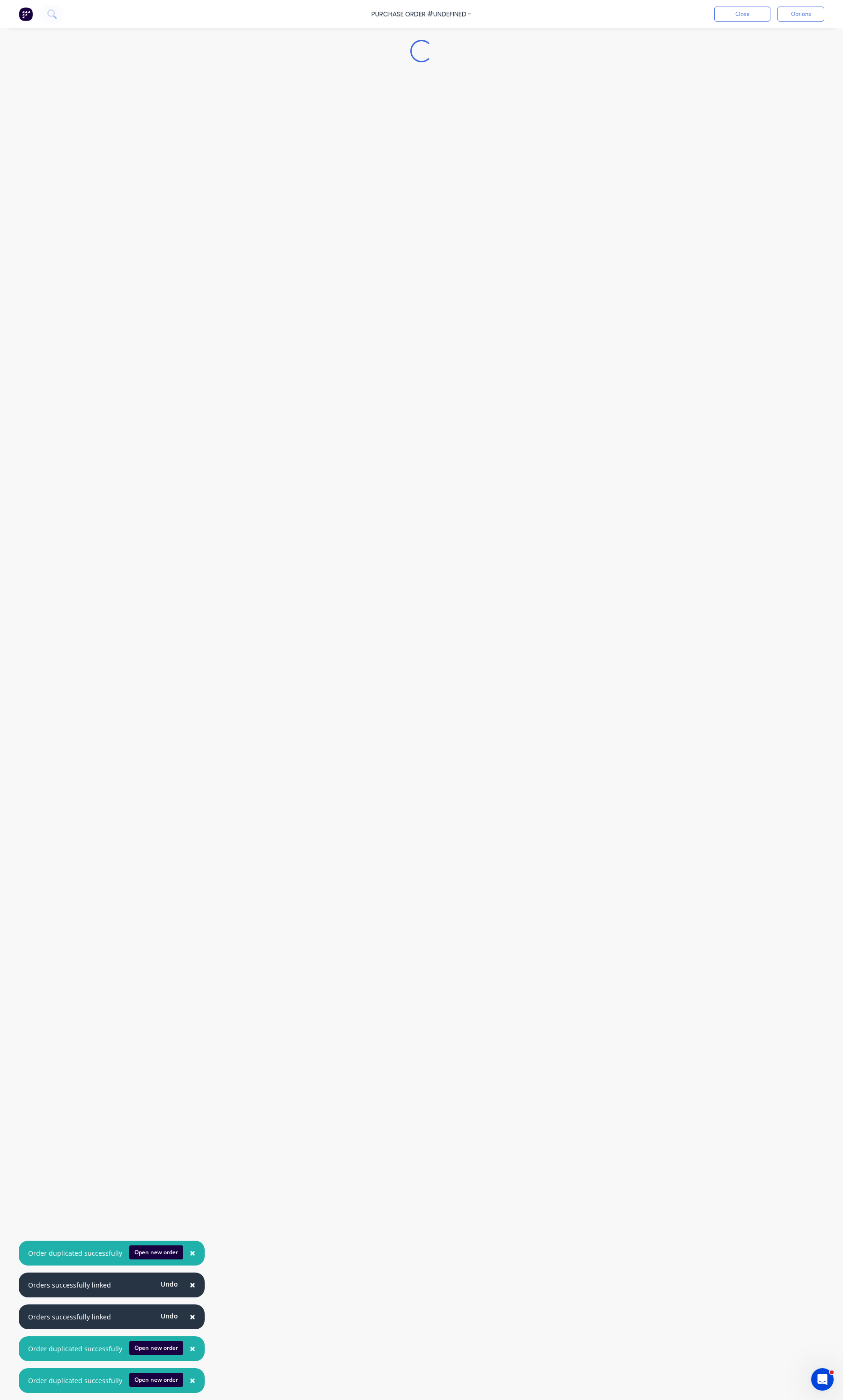
type textarea "x"
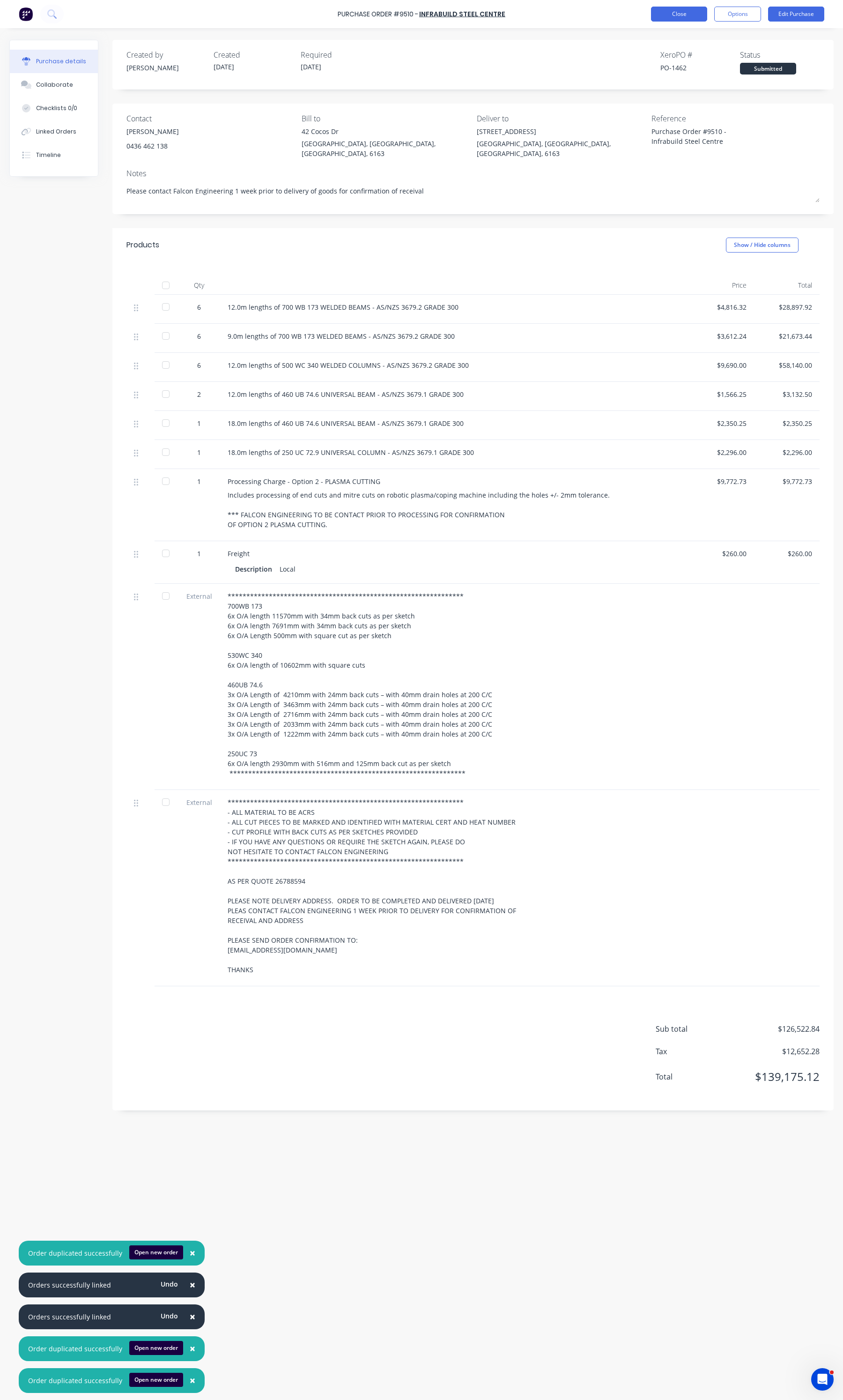
click at [666, 16] on button "Close" at bounding box center [678, 14] width 56 height 15
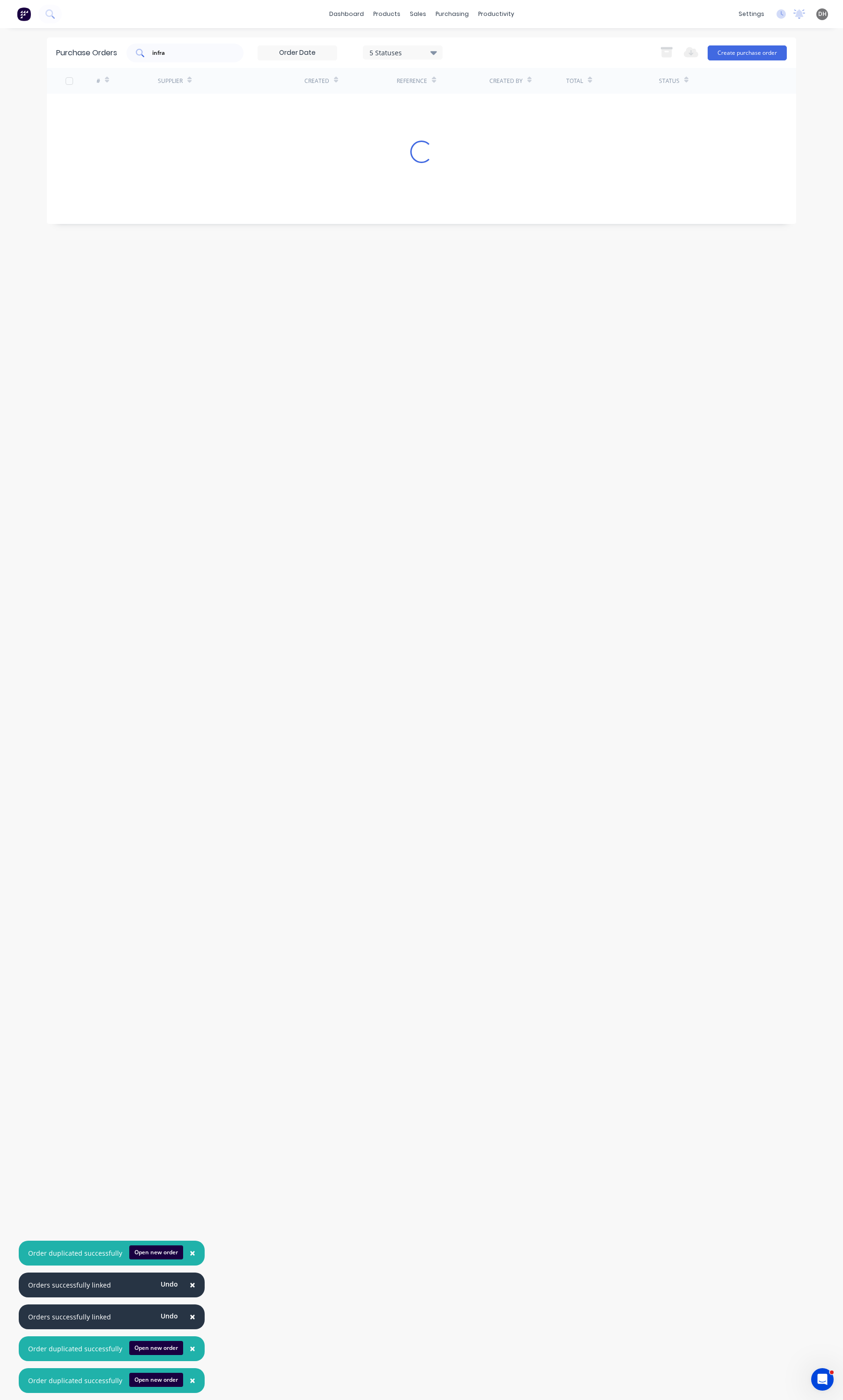
click at [159, 52] on input "infra" at bounding box center [190, 53] width 78 height 9
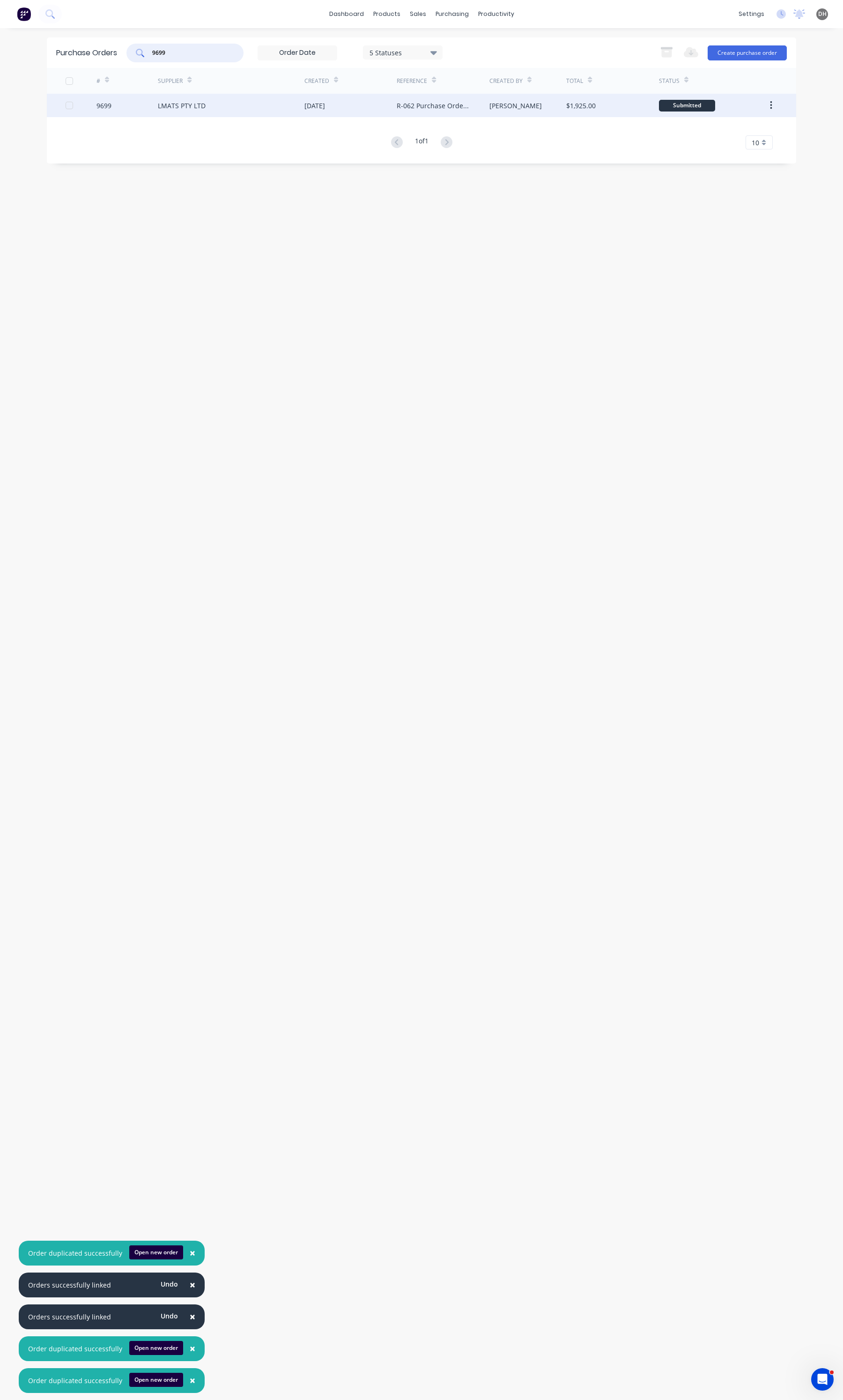
type input "9699"
click at [228, 113] on div "LMATS PTY LTD" at bounding box center [231, 105] width 147 height 24
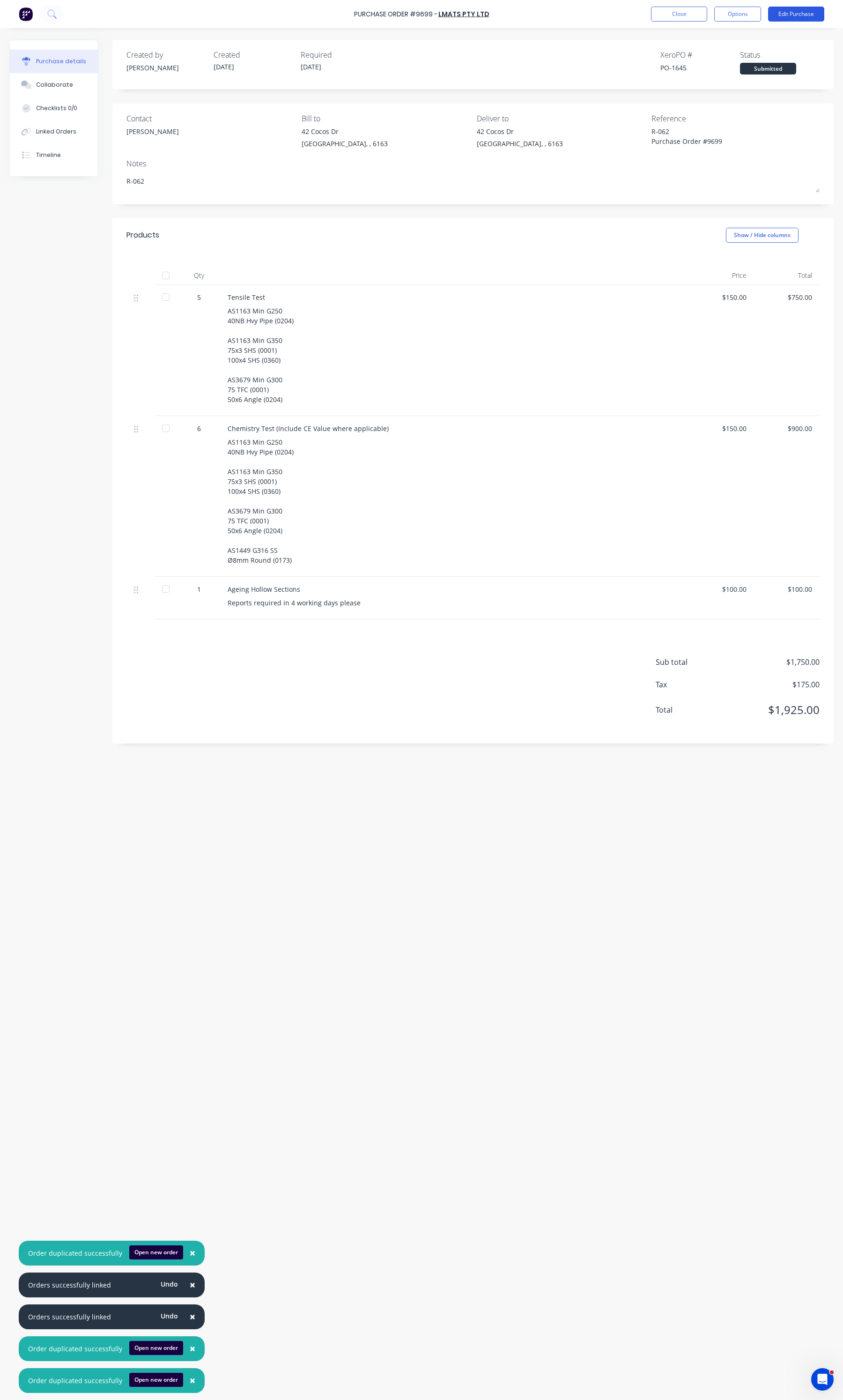
click at [801, 19] on button "Edit Purchase" at bounding box center [795, 14] width 56 height 15
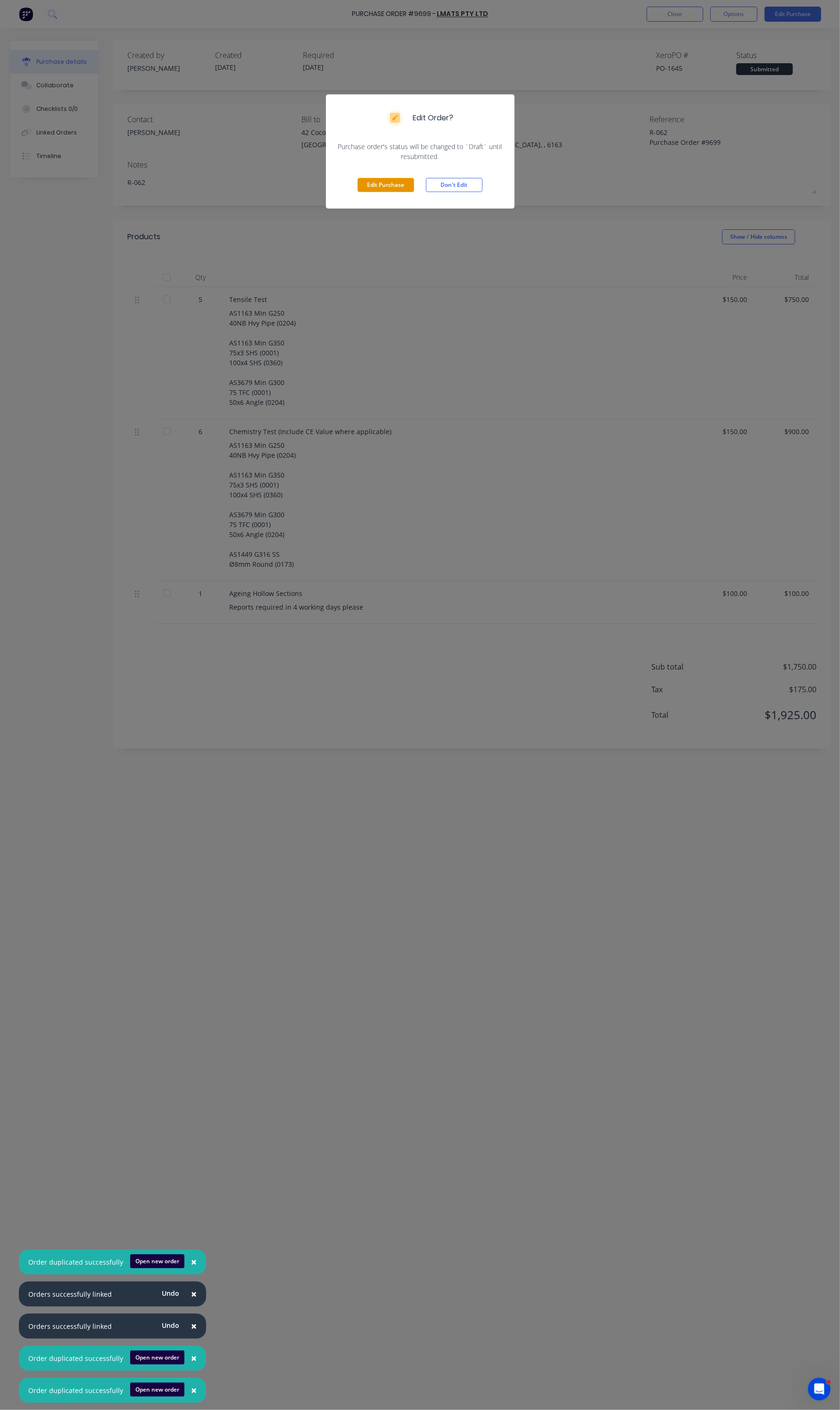
click at [398, 178] on button "Edit Purchase" at bounding box center [385, 185] width 56 height 14
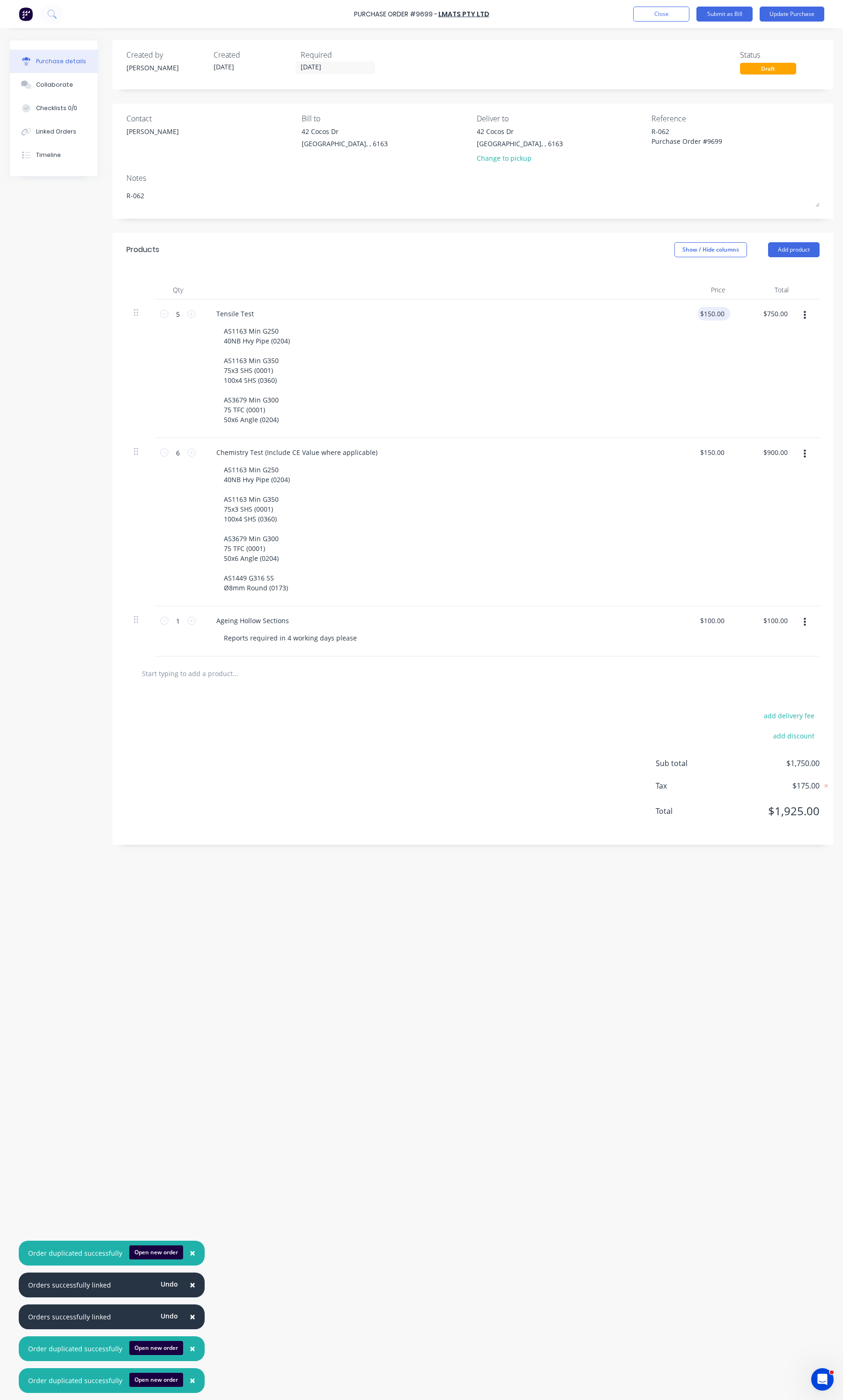
type textarea "x"
type input "150.00"
click at [704, 312] on input "150.00" at bounding box center [712, 314] width 29 height 14
type textarea "x"
click at [704, 312] on input "150.00" at bounding box center [714, 314] width 26 height 14
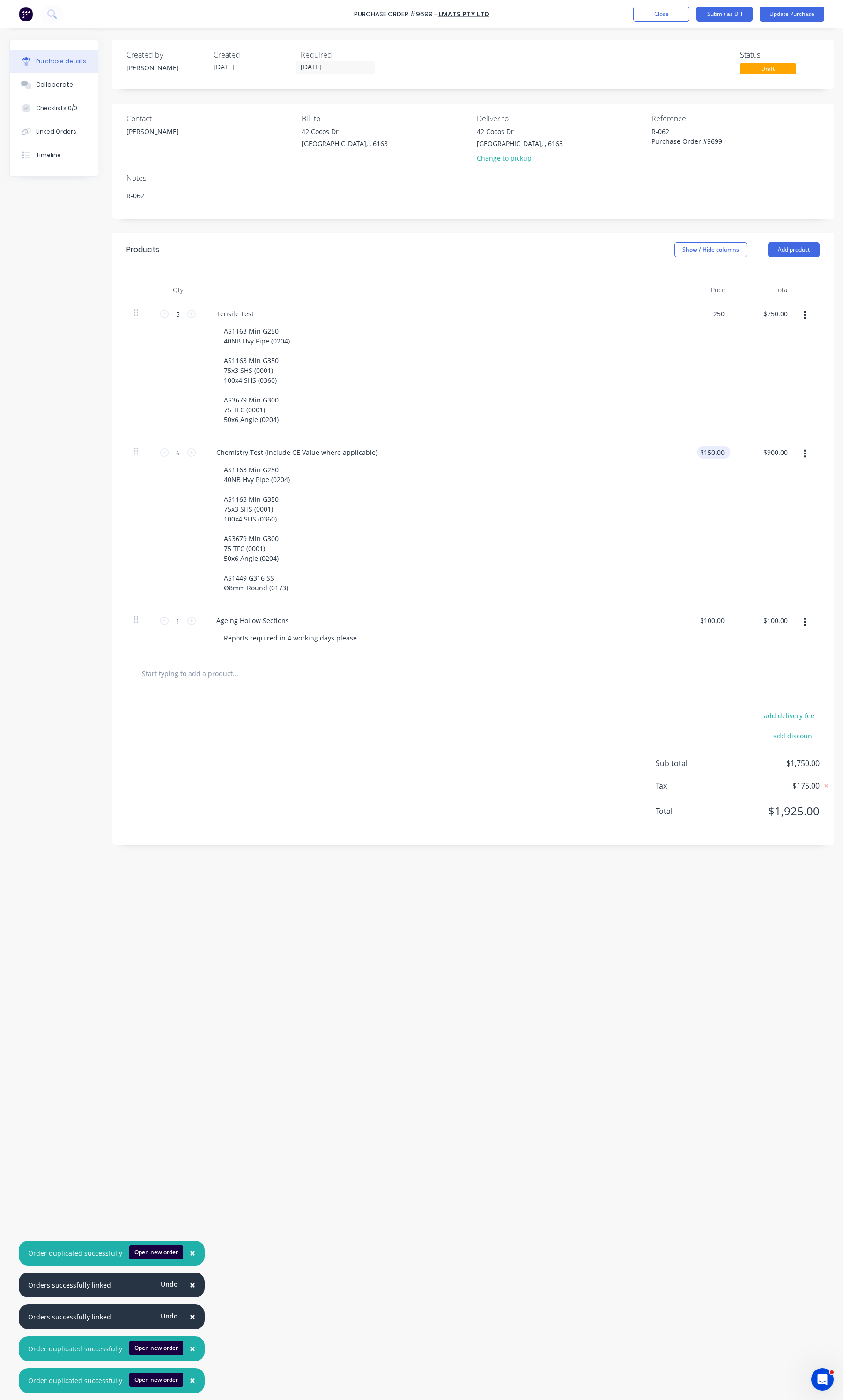
type input "250"
type textarea "x"
type input "$250.00"
type input "$1,250.00"
click at [712, 448] on input "150.00" at bounding box center [712, 452] width 29 height 14
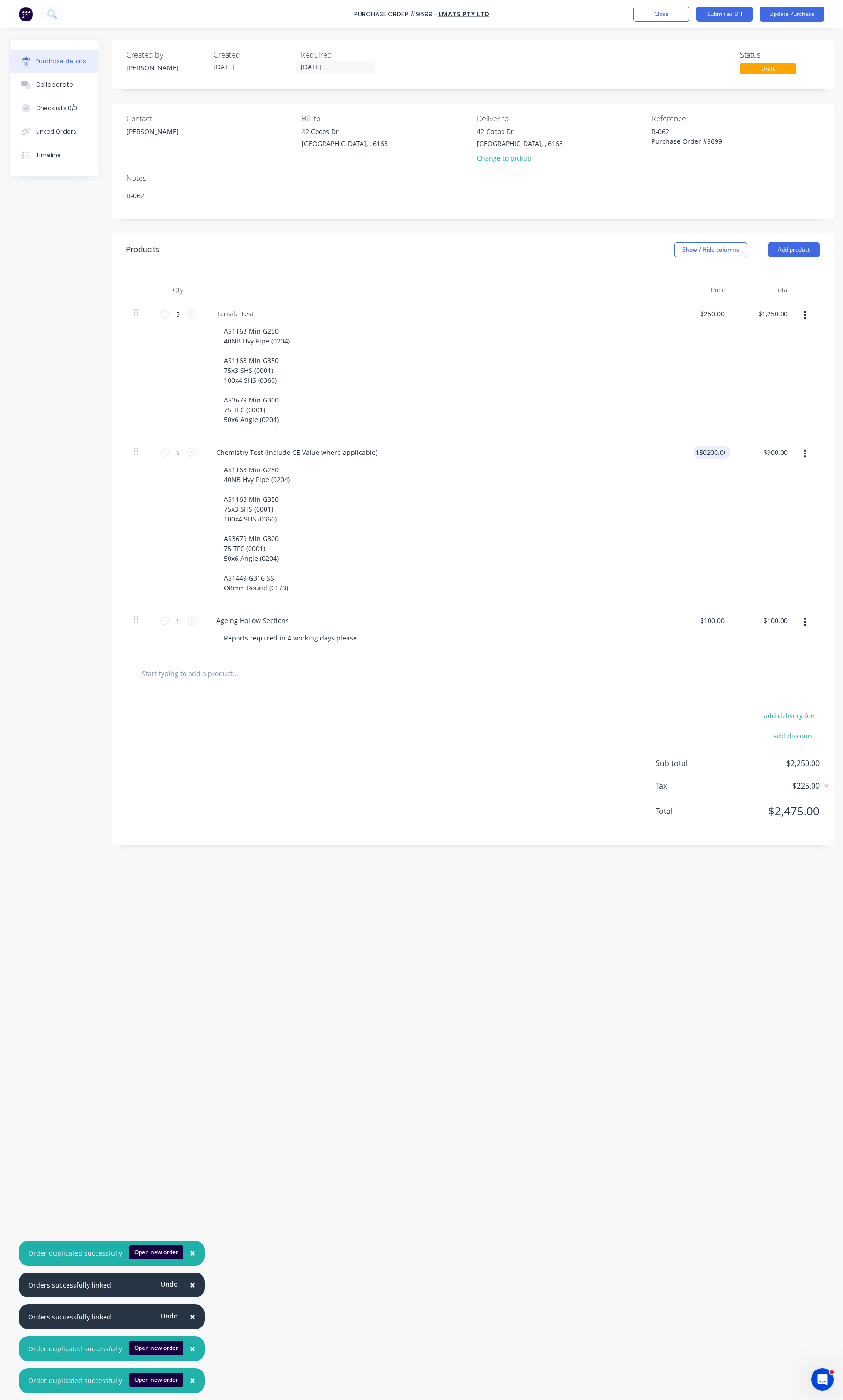
type input "150200.00"
type textarea "x"
click at [706, 453] on input "150200.00" at bounding box center [708, 452] width 37 height 14
type input "200.00"
type textarea "x"
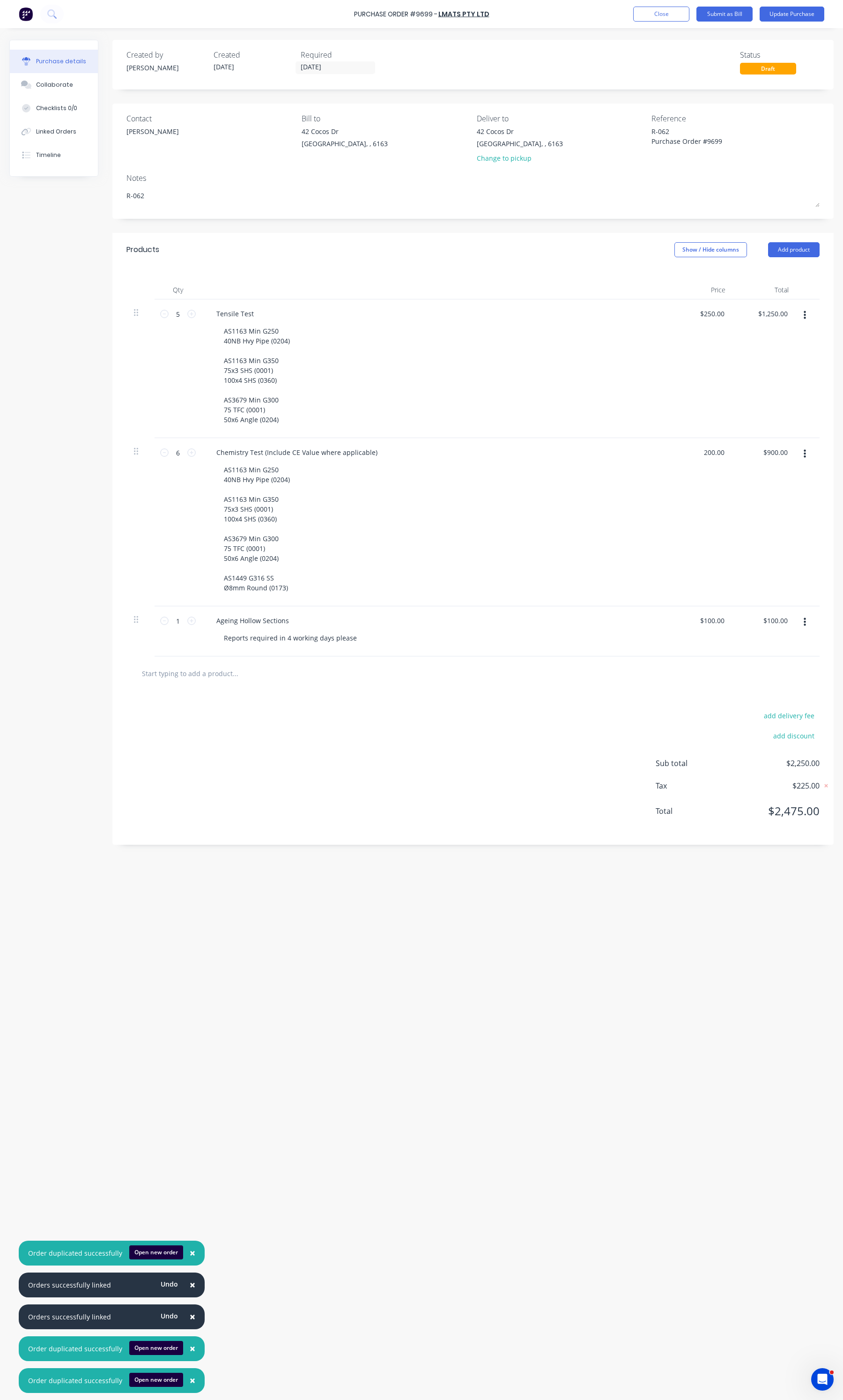
type input "$200.00"
type input "$1,200.00"
click at [689, 562] on div "$200.00 200.00" at bounding box center [701, 522] width 63 height 168
click at [799, 3] on div "Purchase Order #9699 - LMATS PTY LTD Add product Close Submit as Bill Update Pu…" at bounding box center [422, 14] width 843 height 28
click at [793, 6] on div "Purchase Order #9699 - LMATS PTY LTD Add product Close Submit as Bill Update Pu…" at bounding box center [422, 14] width 843 height 28
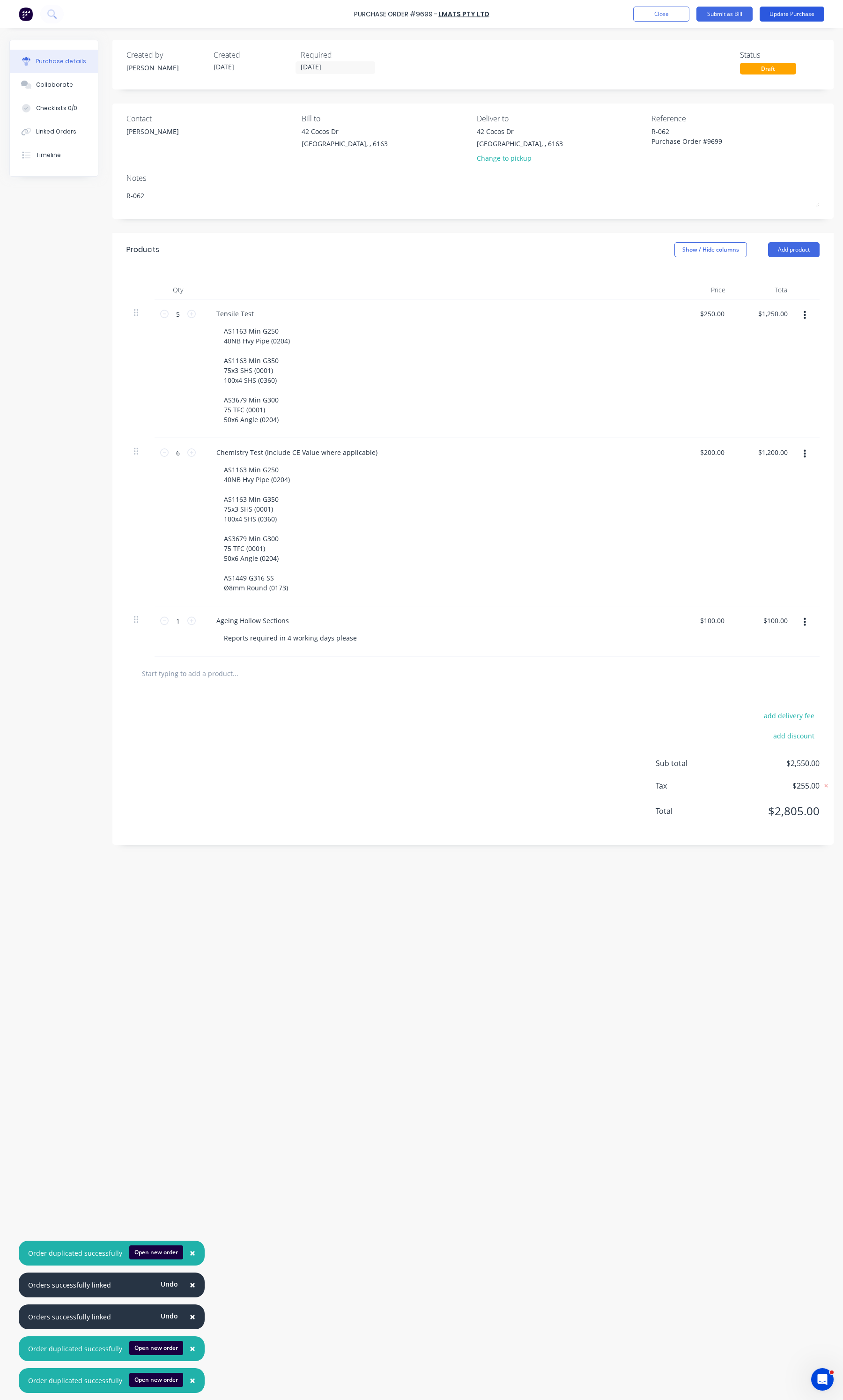
click at [787, 10] on button "Update Purchase" at bounding box center [792, 14] width 65 height 15
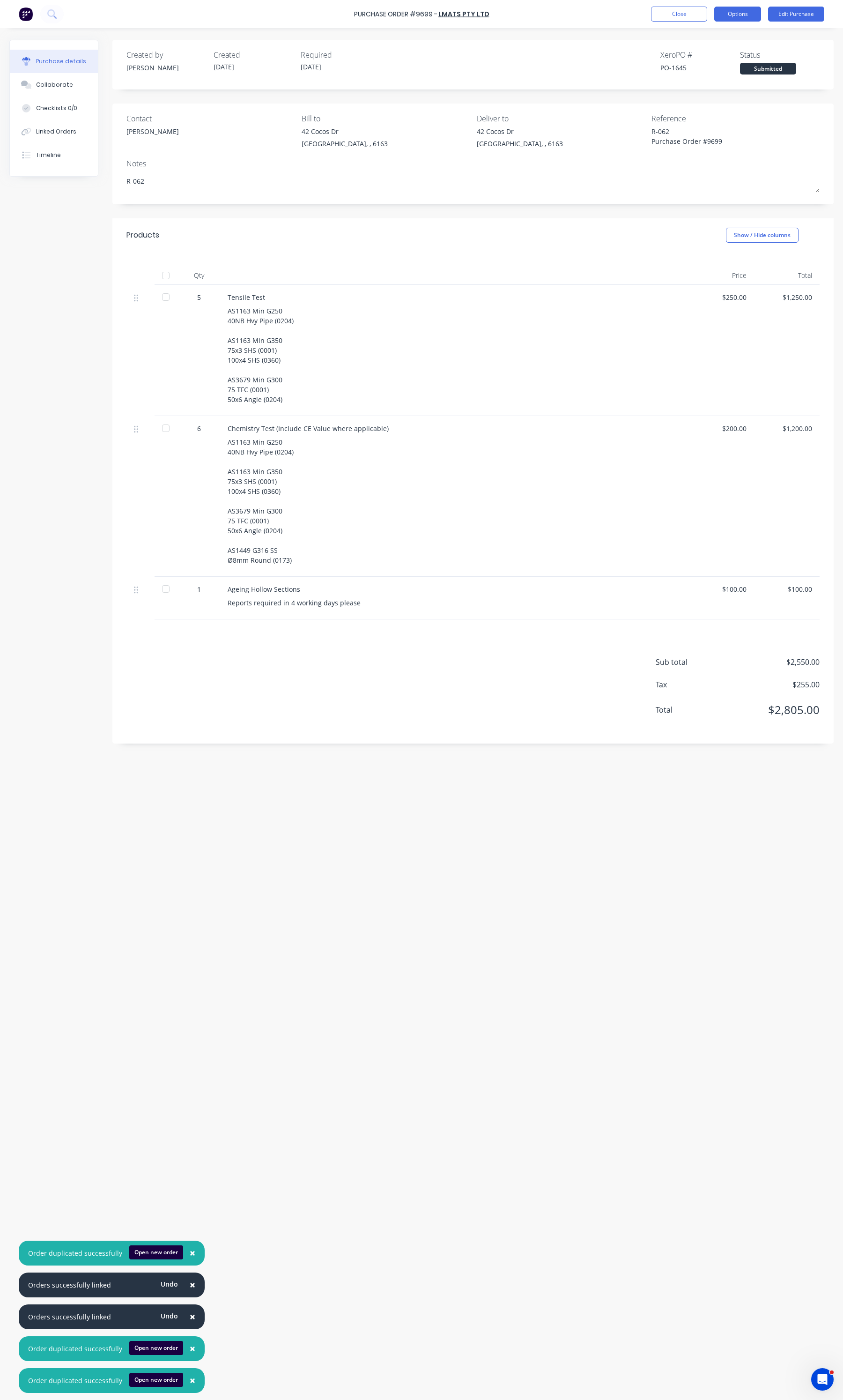
click at [735, 17] on button "Options" at bounding box center [737, 14] width 47 height 15
click at [715, 35] on div "Print / Email" at bounding box center [717, 38] width 72 height 14
click at [707, 64] on button "With pricing" at bounding box center [716, 57] width 89 height 18
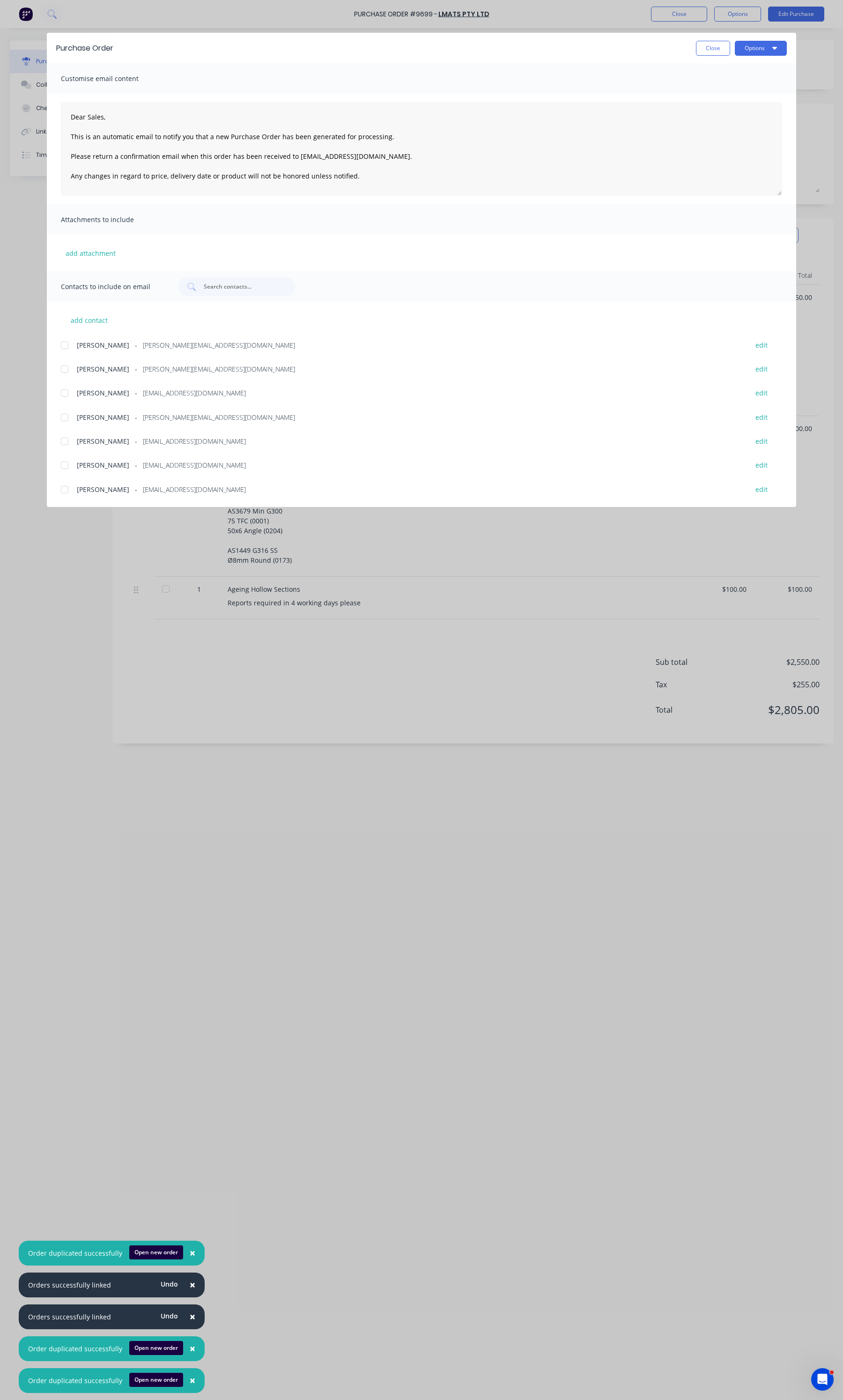
click at [81, 373] on span "[PERSON_NAME]" at bounding box center [103, 369] width 52 height 10
click at [767, 45] on button "Options" at bounding box center [761, 48] width 52 height 15
click at [718, 115] on div "Email" at bounding box center [742, 109] width 72 height 14
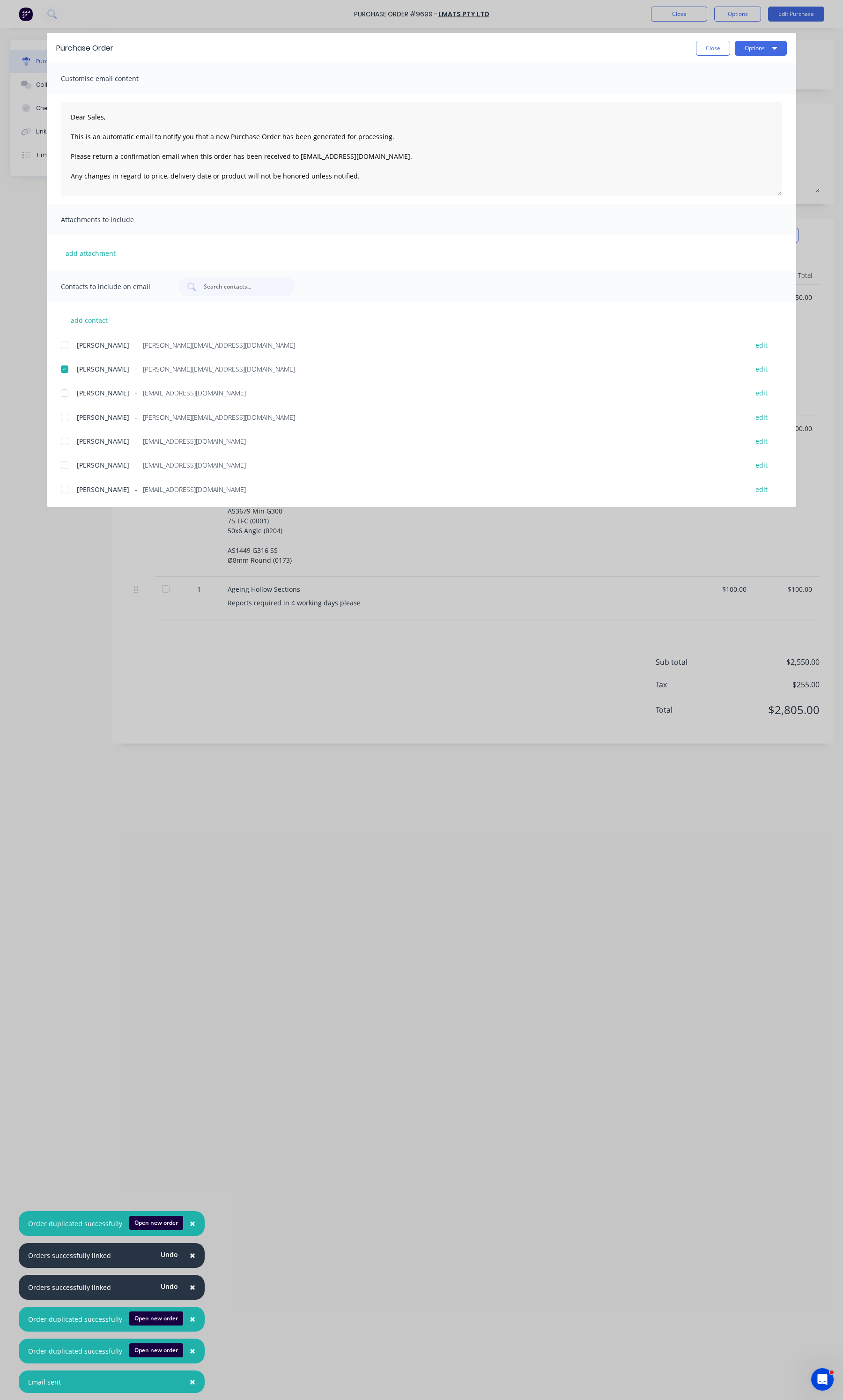
type textarea "x"
